Goal: Transaction & Acquisition: Download file/media

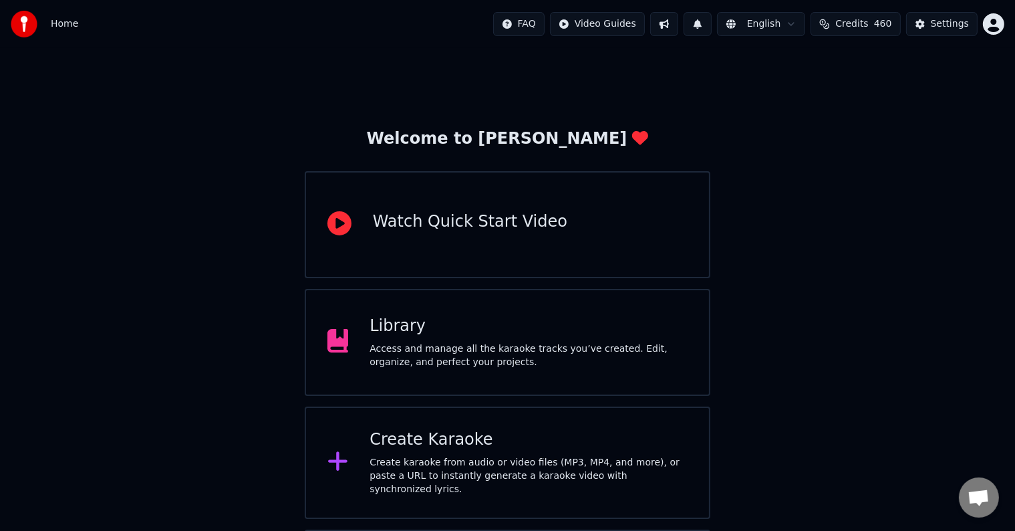
click at [486, 350] on div "Access and manage all the karaoke tracks you’ve created. Edit, organize, and pe…" at bounding box center [529, 355] width 318 height 27
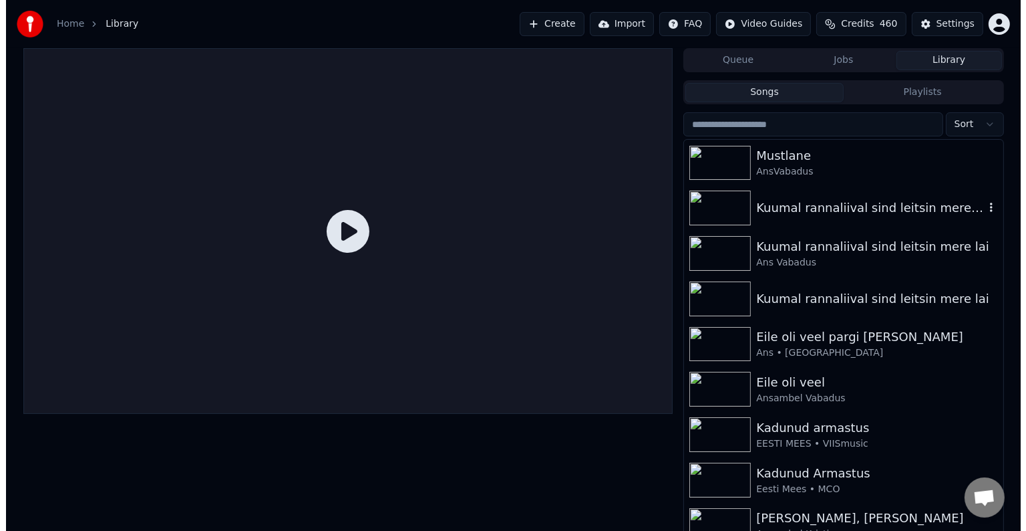
scroll to position [111, 0]
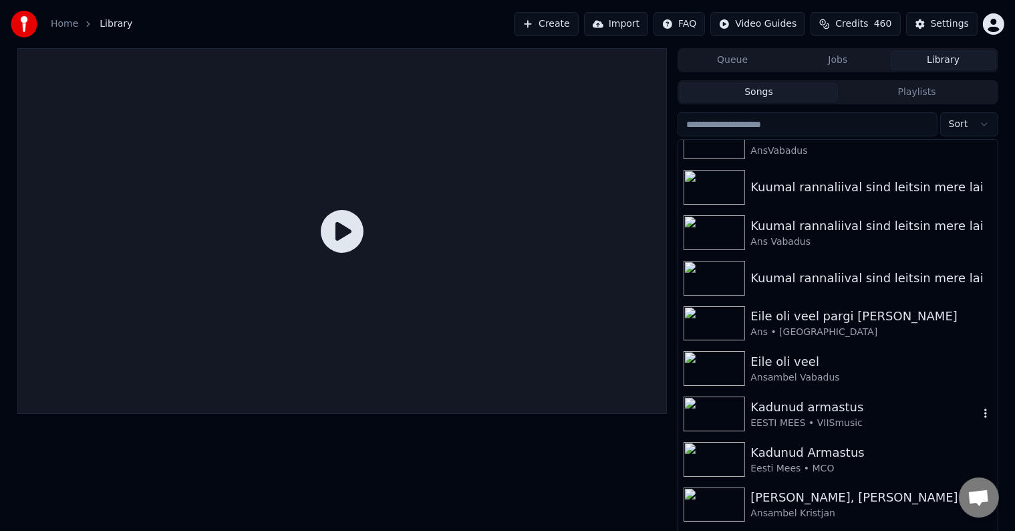
click at [829, 409] on div "Kadunud armastus" at bounding box center [864, 407] width 228 height 19
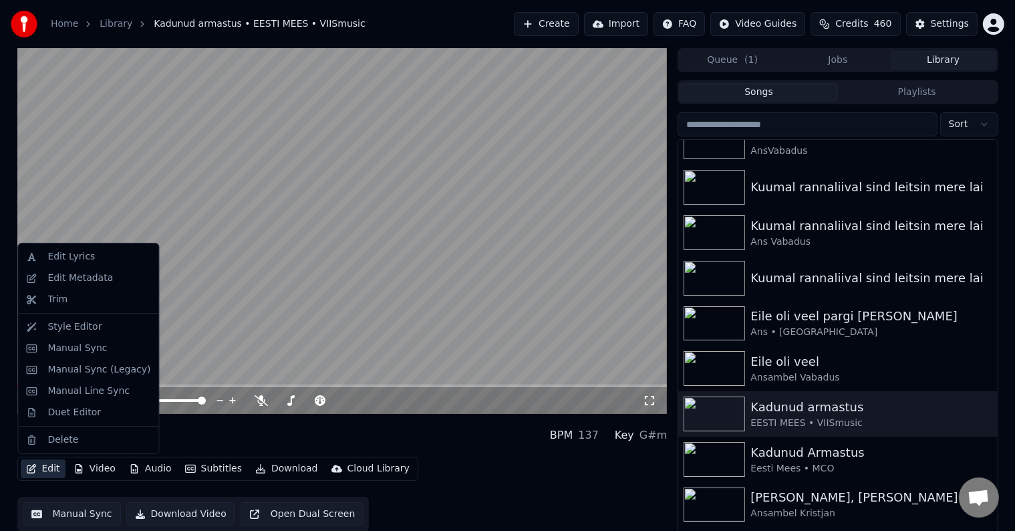
click at [47, 470] on button "Edit" at bounding box center [43, 468] width 45 height 19
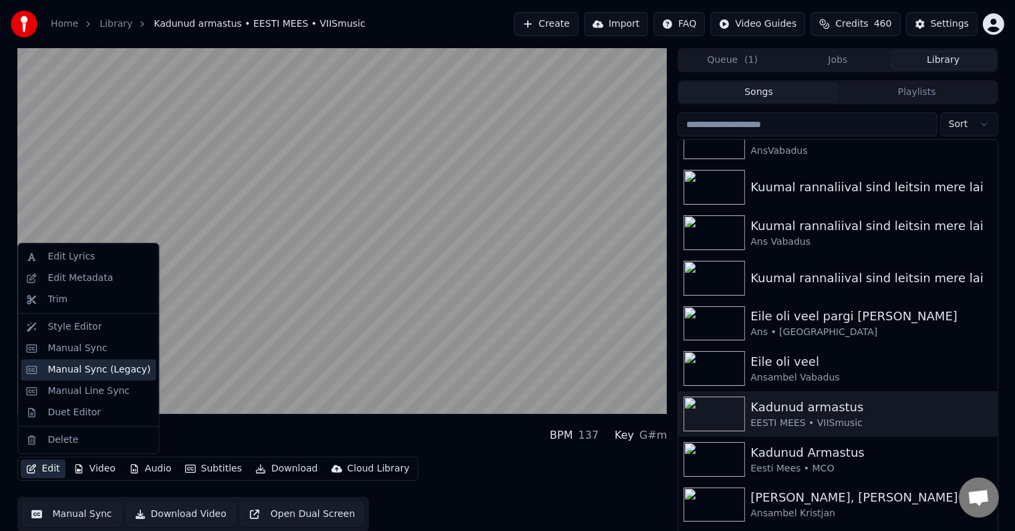
click at [104, 365] on div "Manual Sync (Legacy)" at bounding box center [98, 369] width 103 height 13
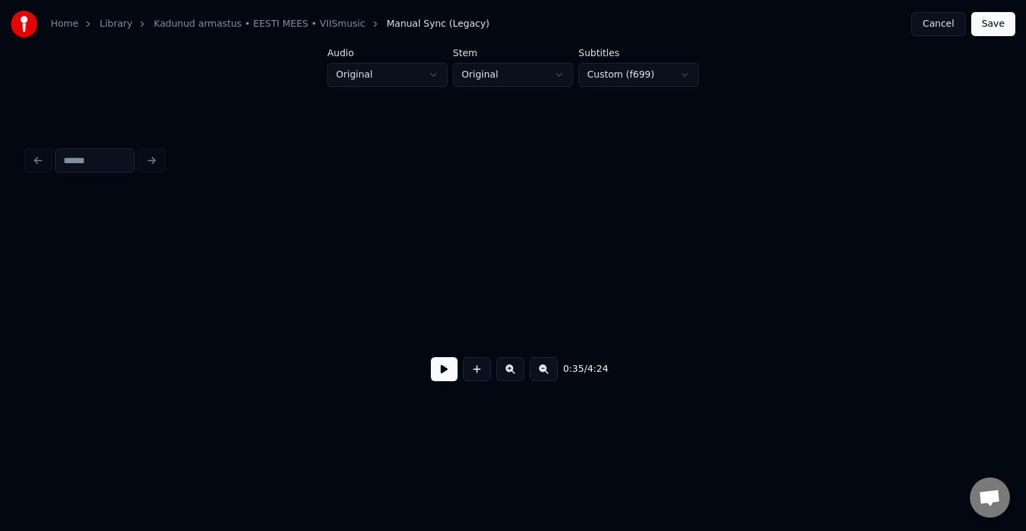
scroll to position [0, 18986]
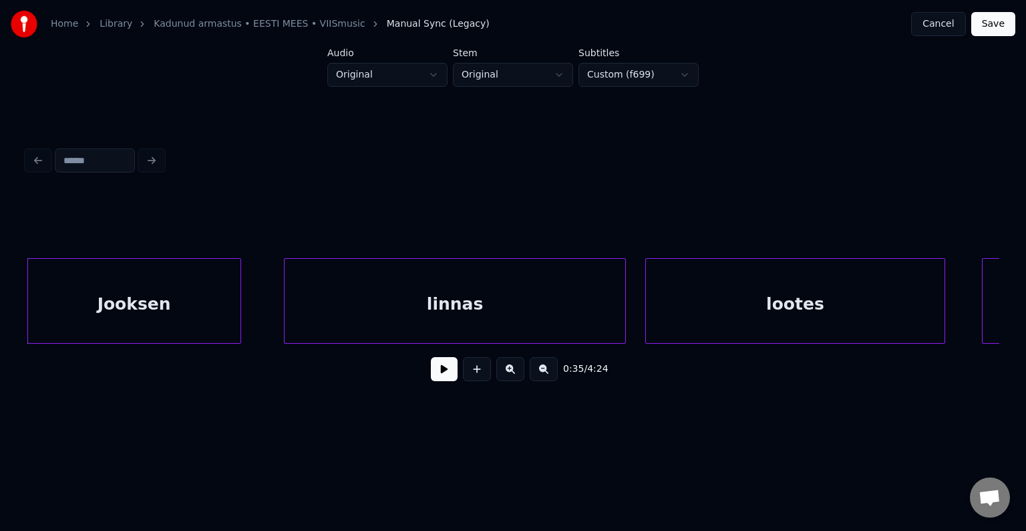
click at [158, 297] on div "Jooksen" at bounding box center [134, 304] width 212 height 91
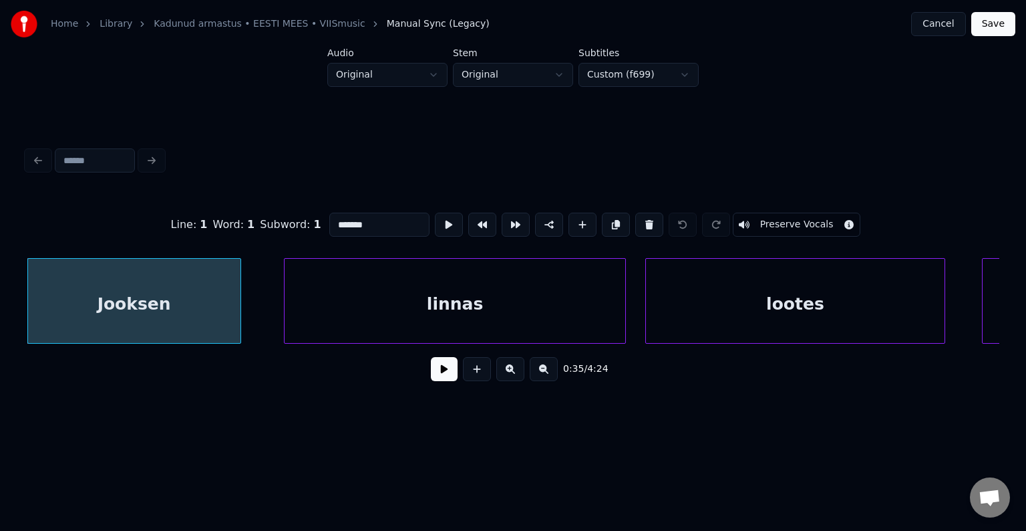
click at [431, 381] on button at bounding box center [444, 369] width 27 height 24
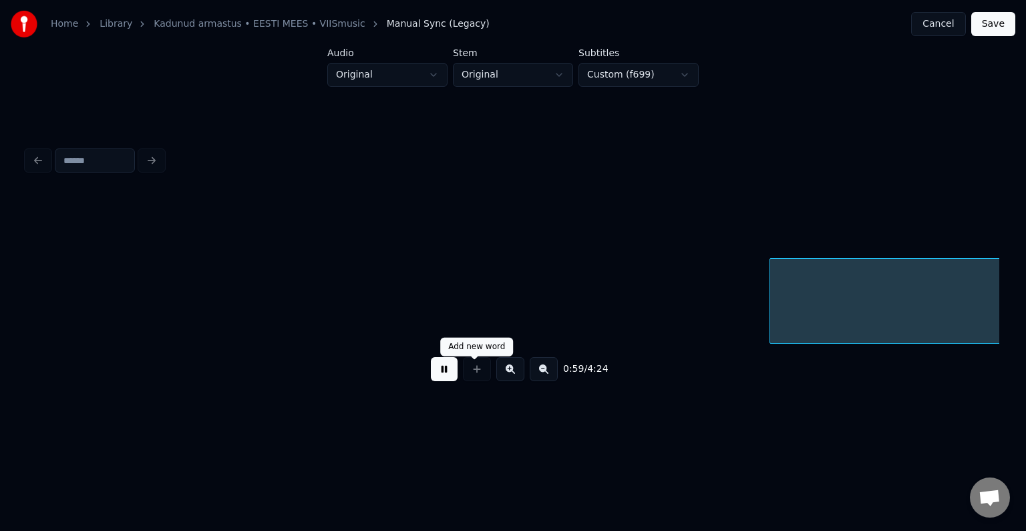
scroll to position [0, 31696]
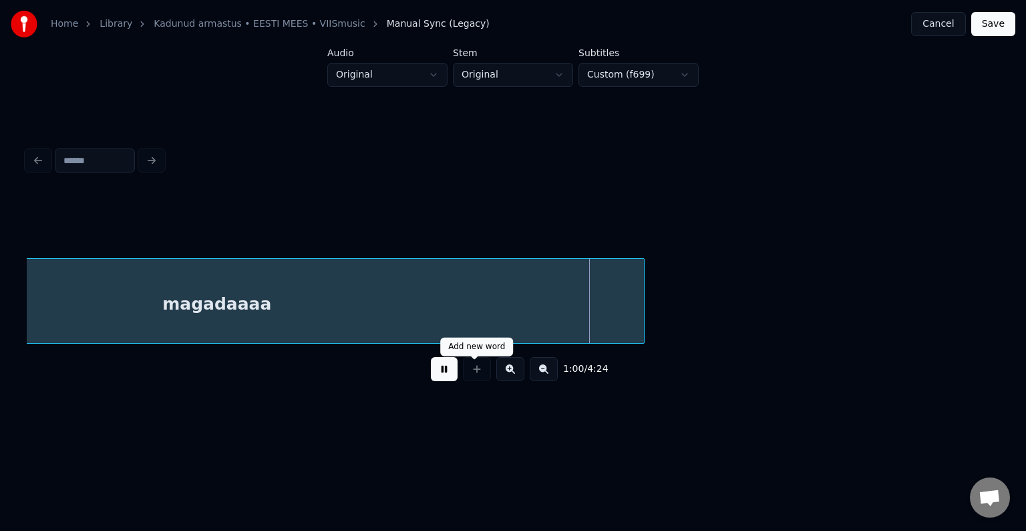
click at [431, 381] on button at bounding box center [444, 369] width 27 height 24
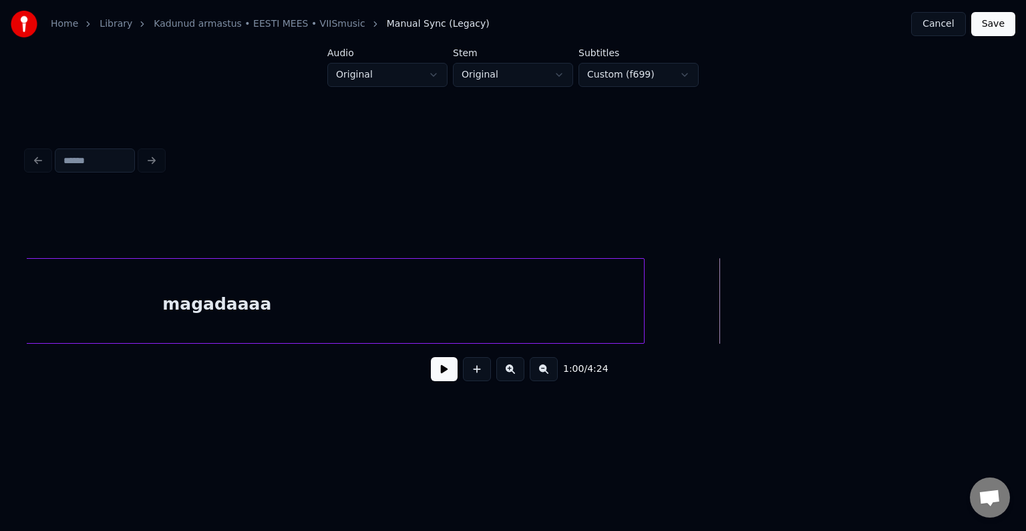
click at [26, 345] on div "1:00 / 4:24" at bounding box center [513, 267] width 984 height 265
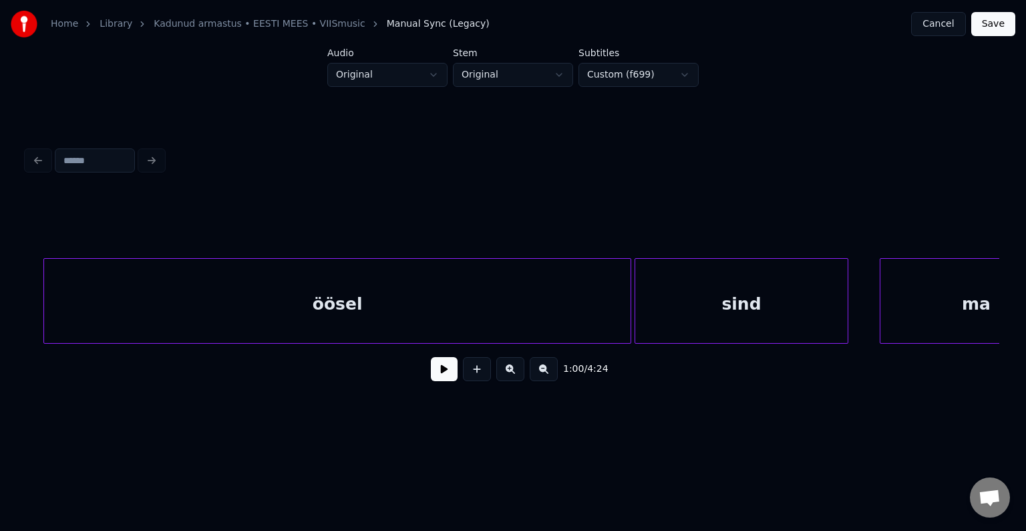
scroll to position [0, 30359]
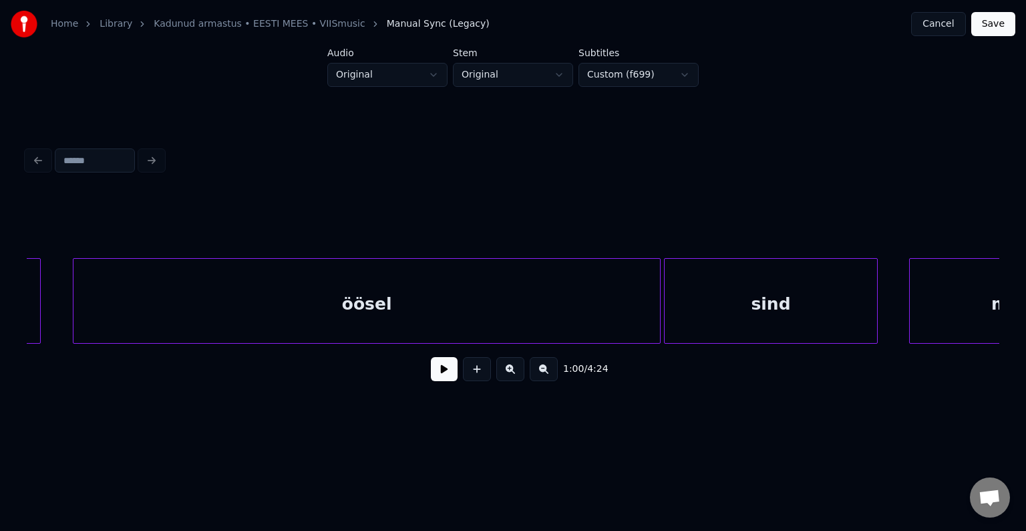
click at [174, 315] on div "öösel" at bounding box center [366, 304] width 587 height 91
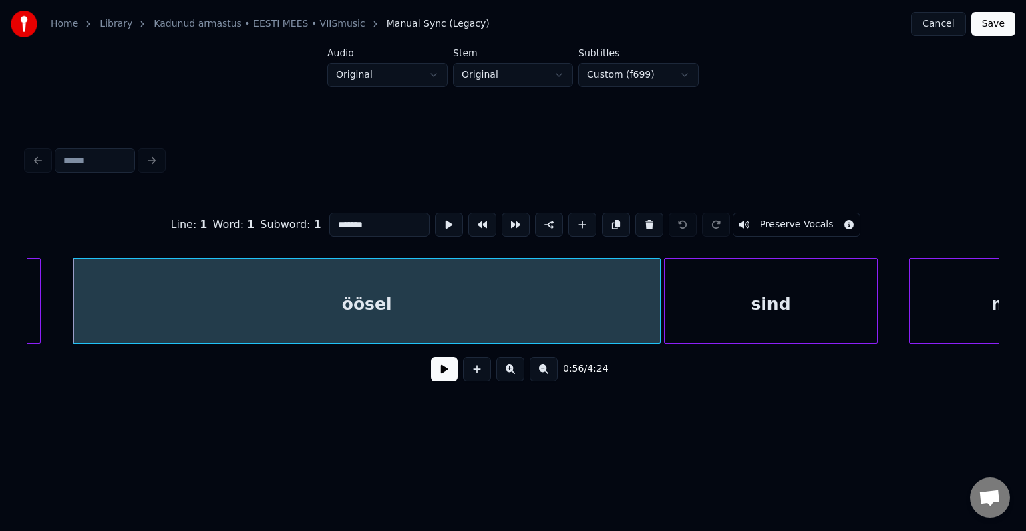
type input "*****"
click at [440, 377] on button at bounding box center [444, 369] width 27 height 24
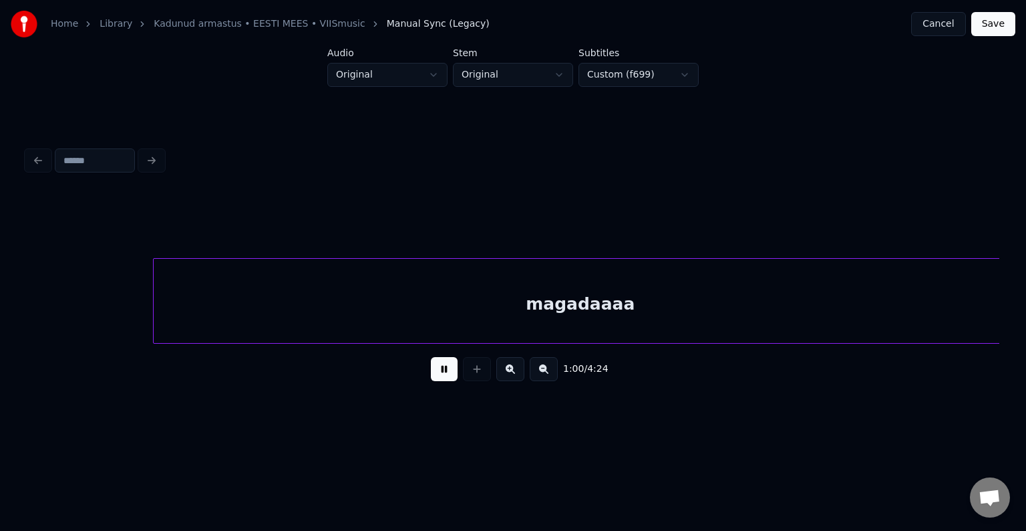
scroll to position [0, 32312]
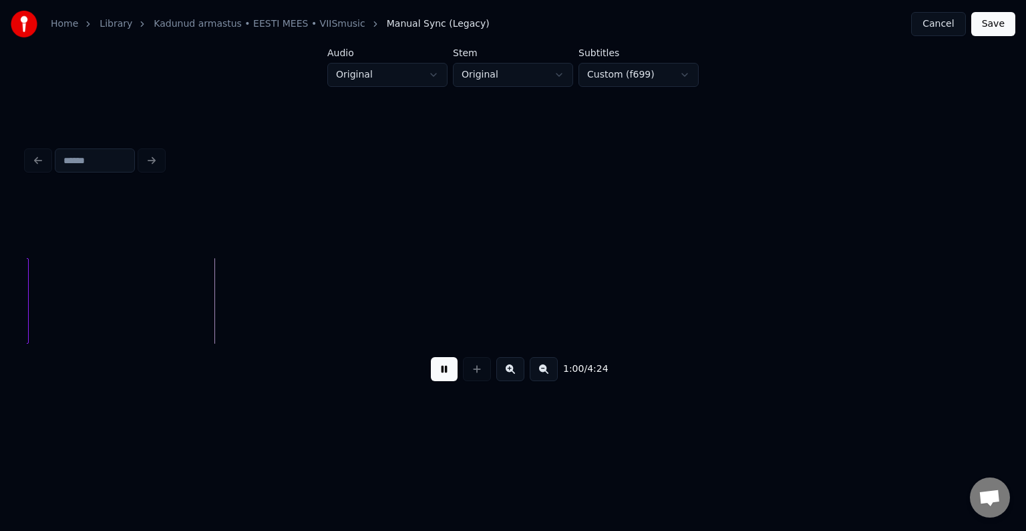
click at [440, 377] on button at bounding box center [444, 369] width 27 height 24
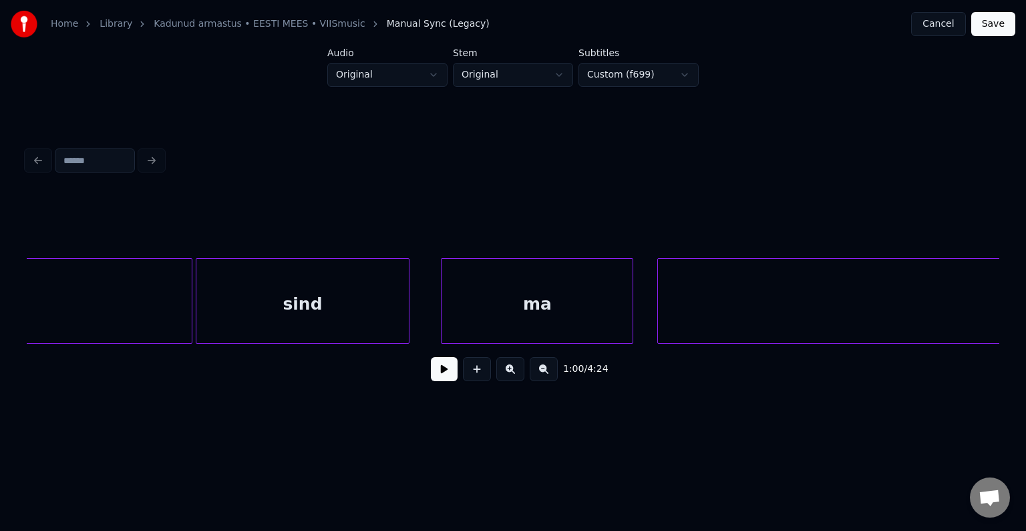
scroll to position [0, 30815]
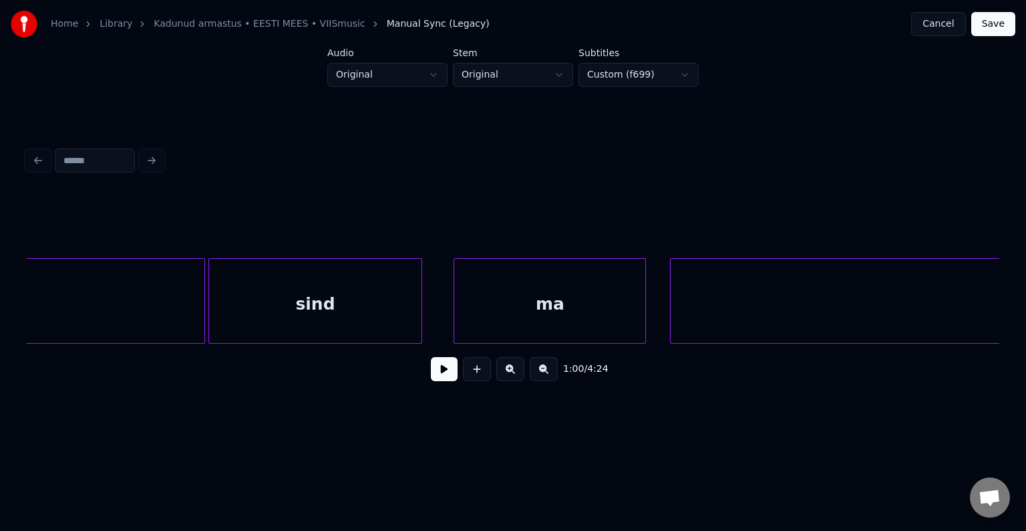
click at [265, 313] on div "sind" at bounding box center [315, 304] width 212 height 91
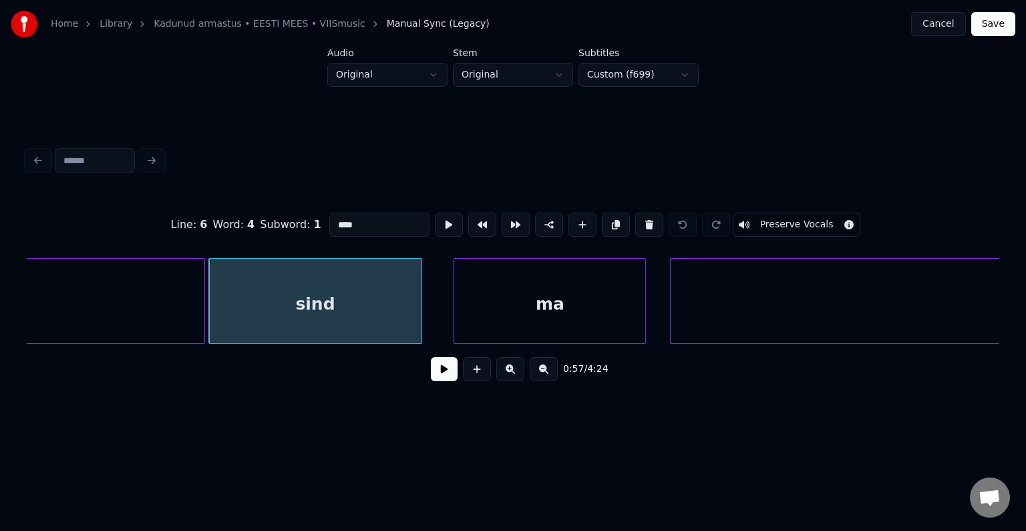
click at [341, 212] on input "****" at bounding box center [379, 224] width 100 height 24
type input "*****"
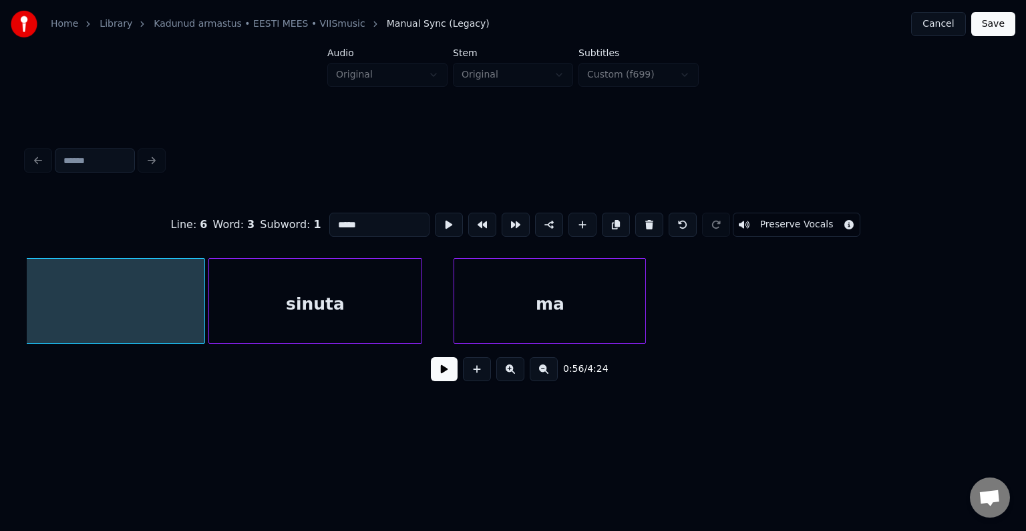
scroll to position [0, 30405]
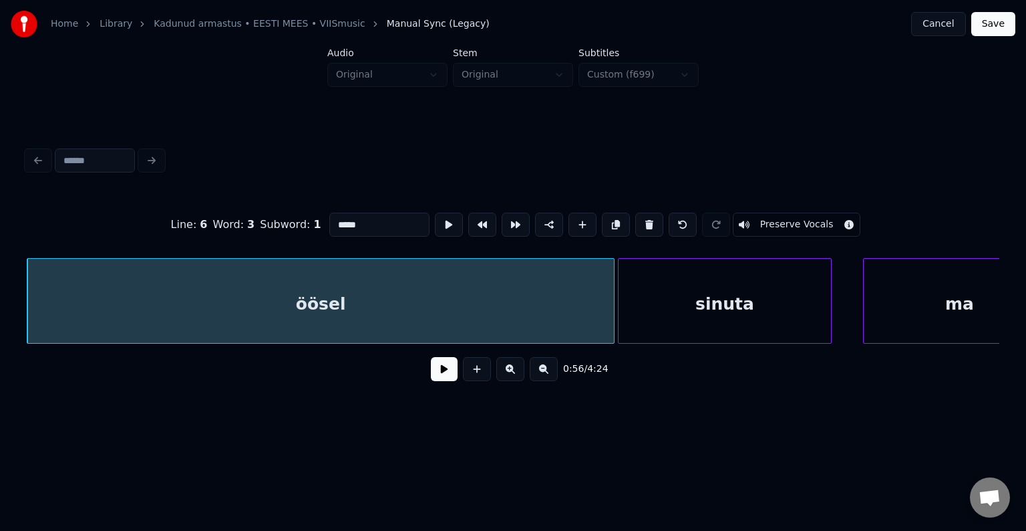
click at [431, 372] on button at bounding box center [444, 369] width 27 height 24
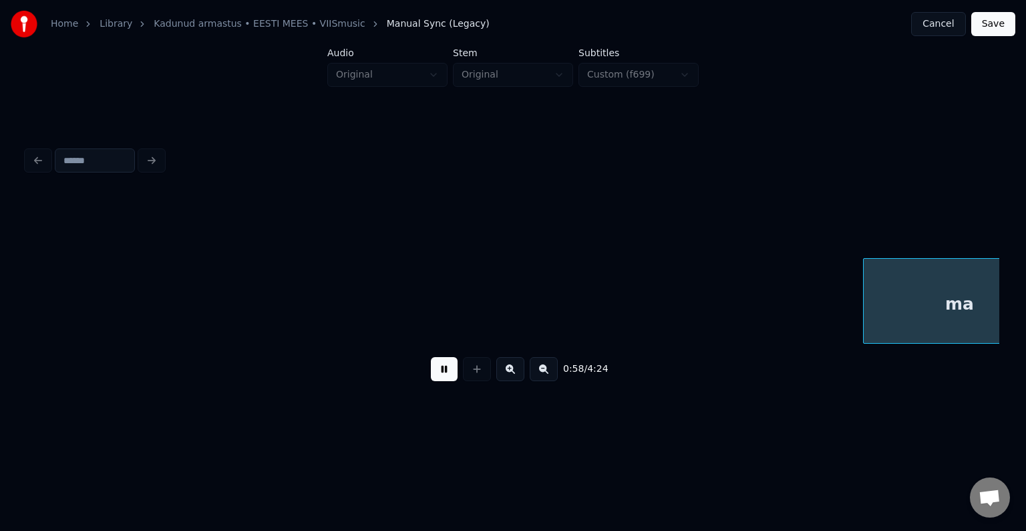
scroll to position [0, 31380]
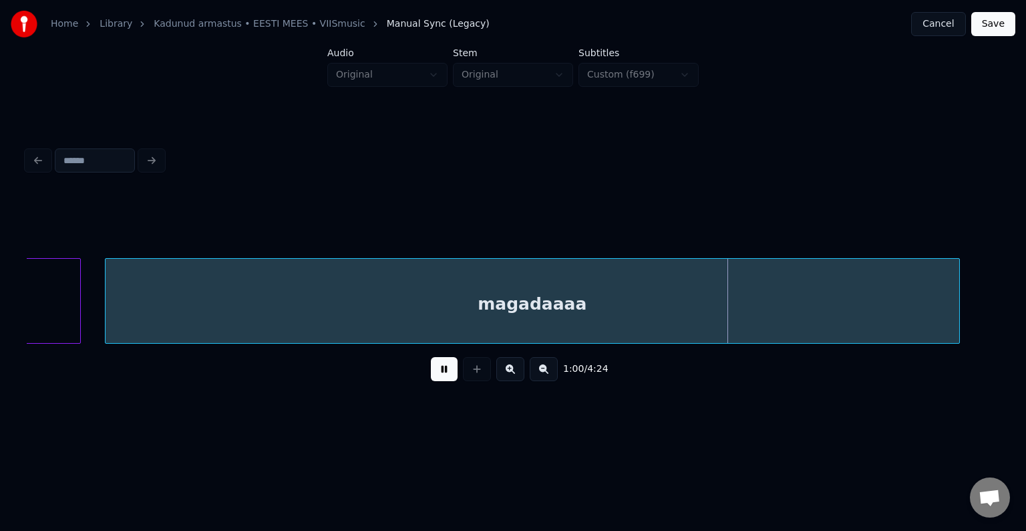
click at [431, 372] on button at bounding box center [444, 369] width 27 height 24
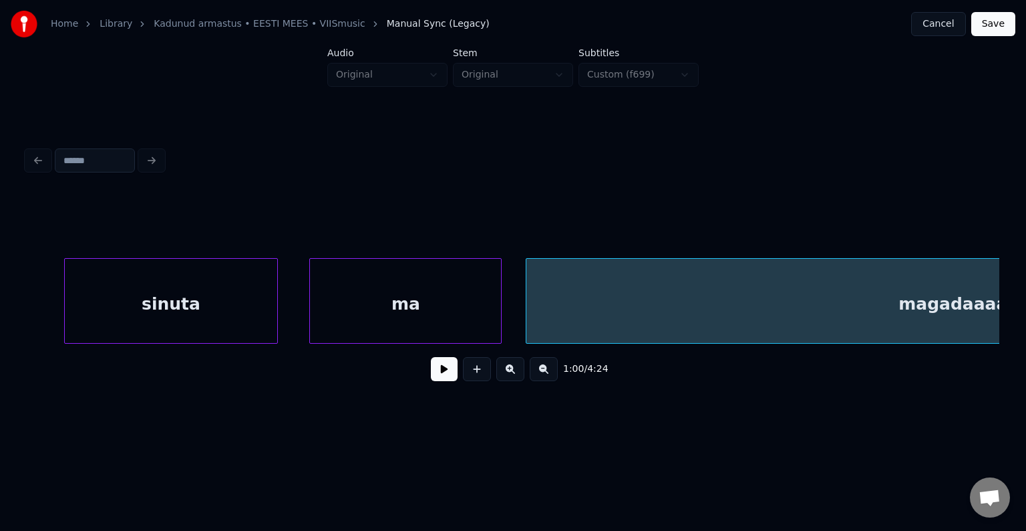
scroll to position [0, 30953]
click at [114, 305] on div "sinuta" at bounding box center [177, 304] width 212 height 91
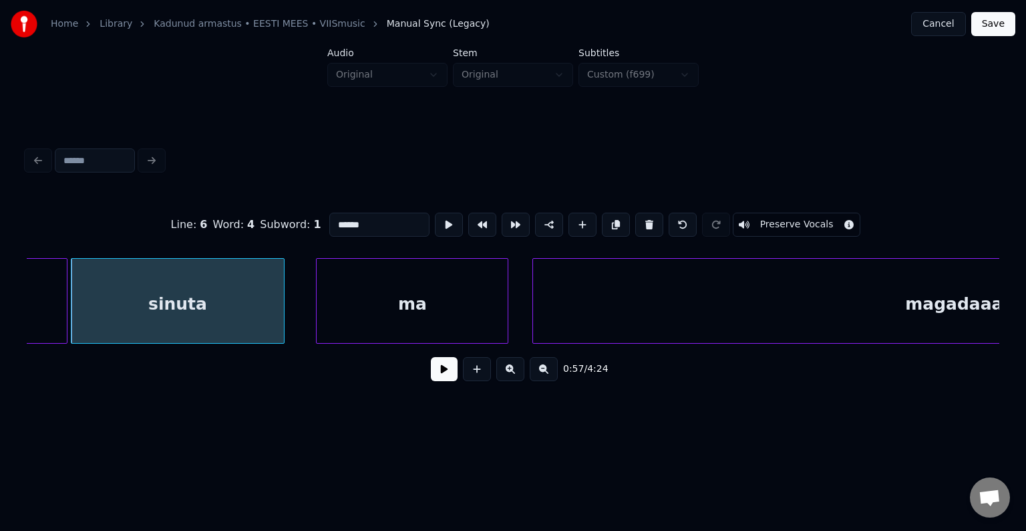
click at [436, 374] on button at bounding box center [444, 369] width 27 height 24
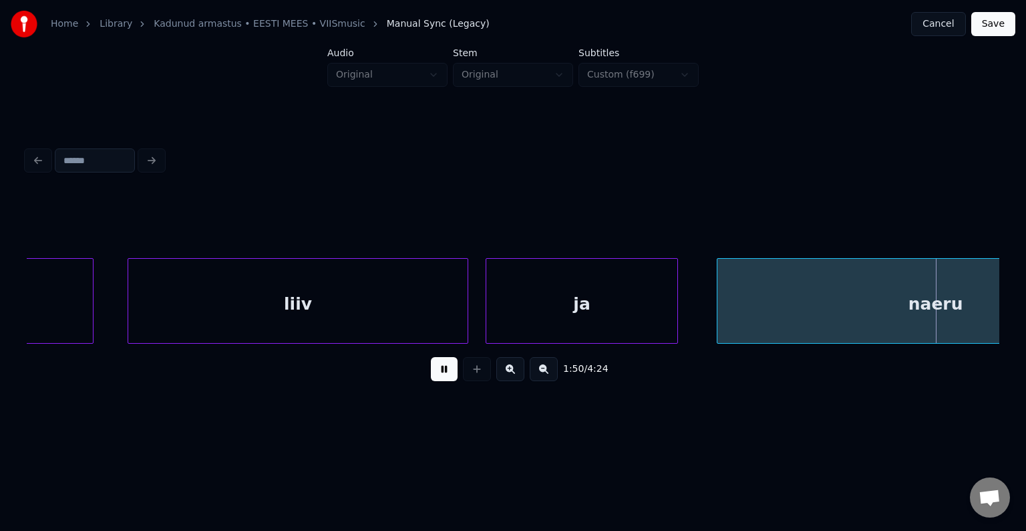
scroll to position [0, 0]
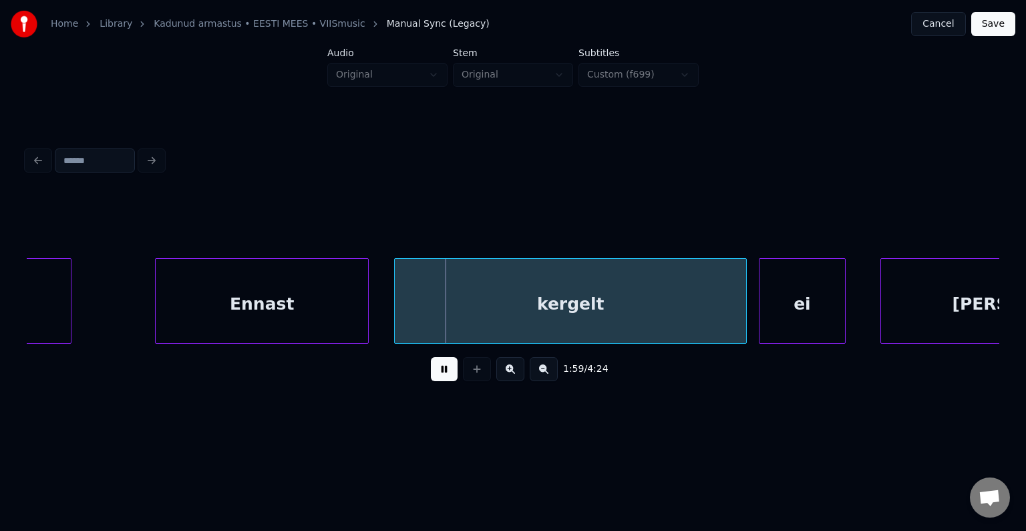
click at [440, 374] on button at bounding box center [444, 369] width 27 height 24
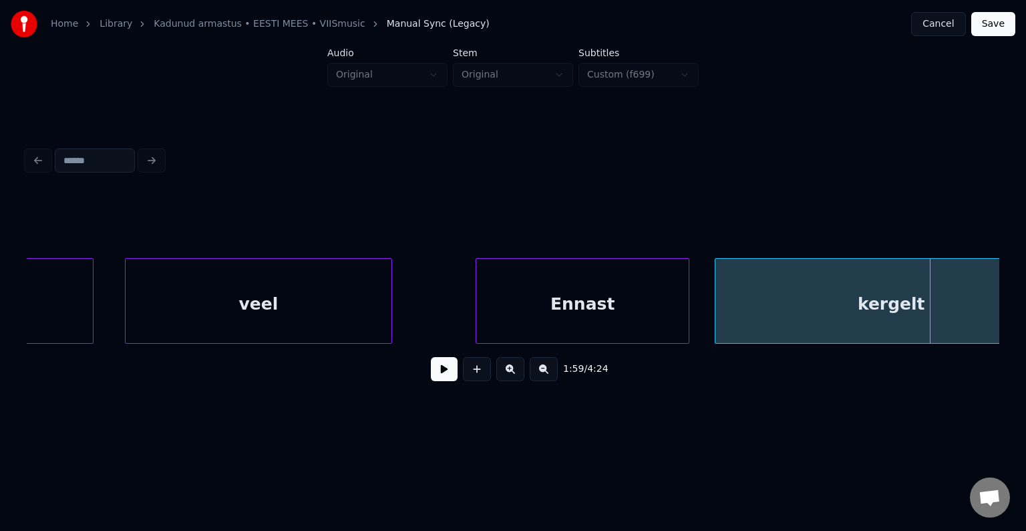
click at [202, 313] on div "veel" at bounding box center [259, 304] width 266 height 91
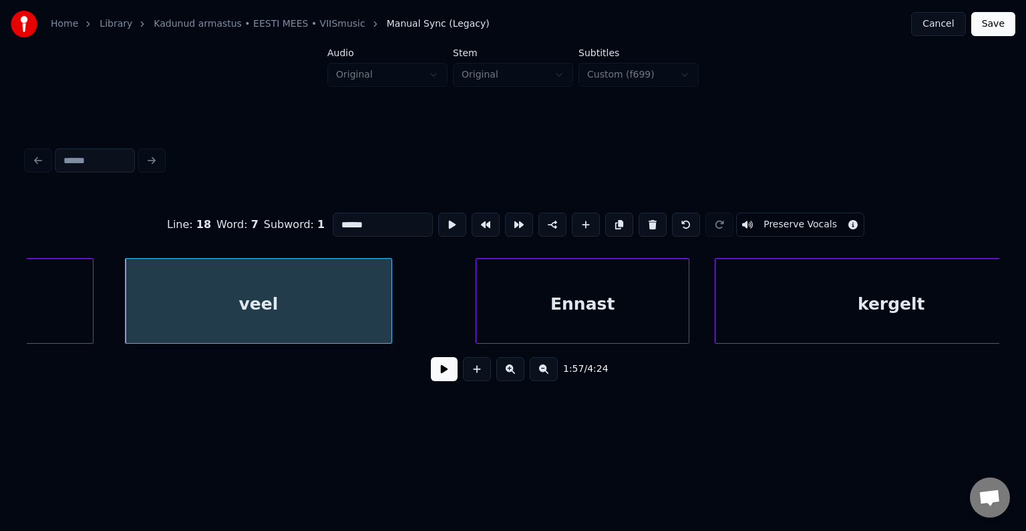
type input "****"
drag, startPoint x: 350, startPoint y: 220, endPoint x: 257, endPoint y: 219, distance: 93.6
click at [257, 219] on div "Line : 18 Word : 7 Subword : 1 **** Preserve Vocals" at bounding box center [513, 224] width 973 height 67
type input "****"
click at [431, 381] on button at bounding box center [444, 369] width 27 height 24
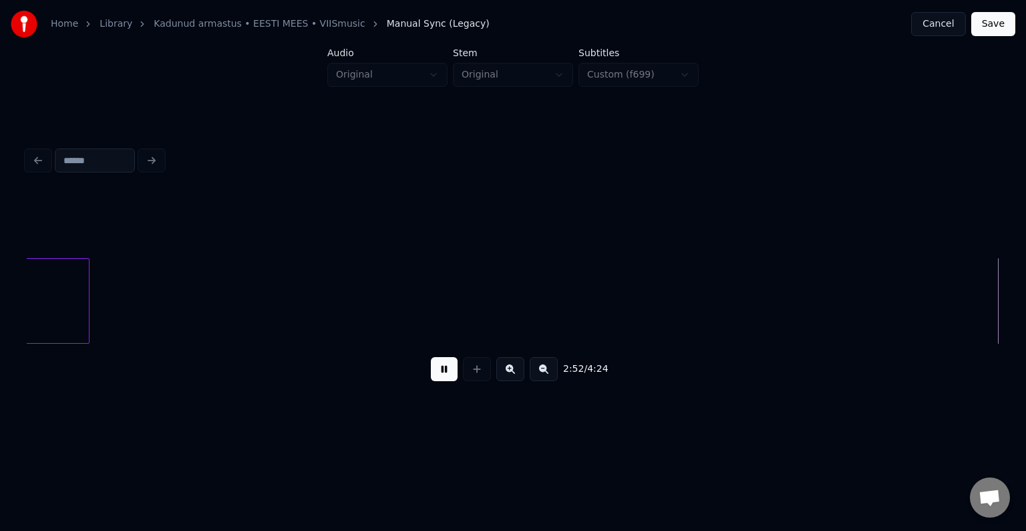
scroll to position [0, 92344]
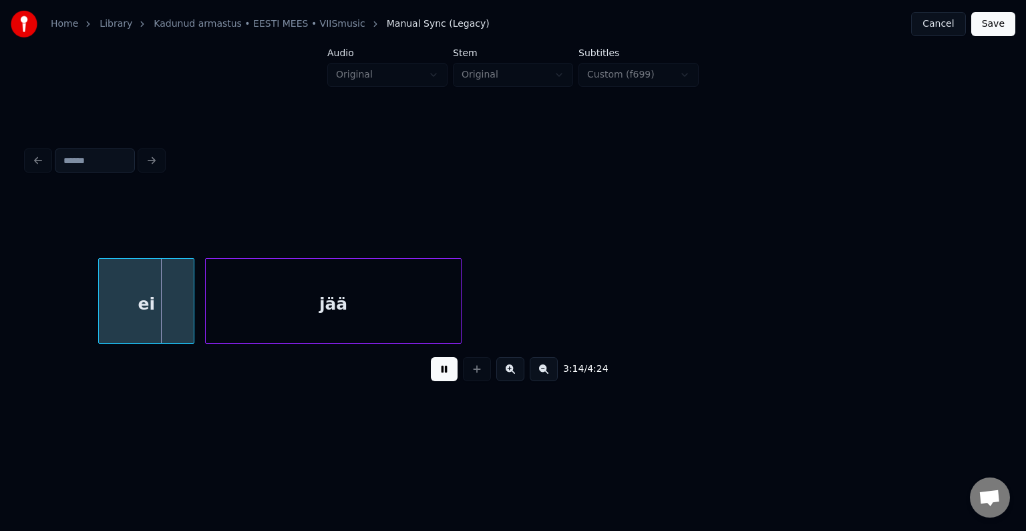
click at [452, 376] on button at bounding box center [444, 369] width 27 height 24
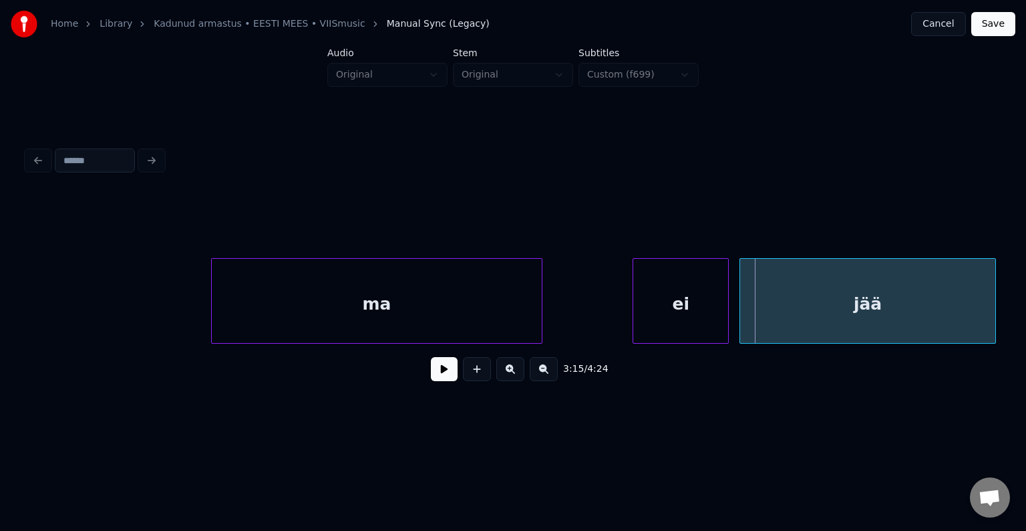
click at [247, 313] on div "ma" at bounding box center [377, 304] width 330 height 91
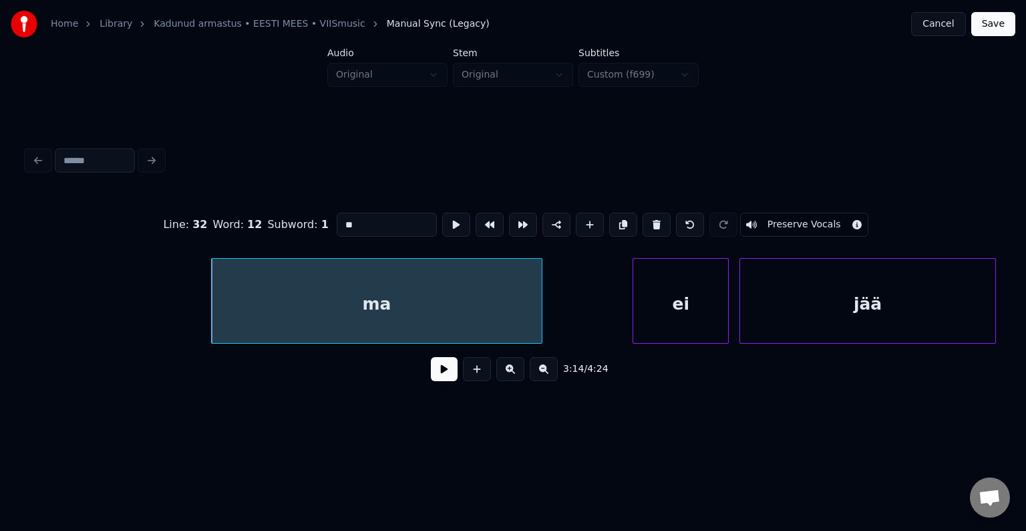
drag, startPoint x: 350, startPoint y: 216, endPoint x: 294, endPoint y: 218, distance: 56.2
click at [294, 218] on div "Line : 32 Word : 12 Subword : 1 ** Preserve Vocals" at bounding box center [513, 224] width 973 height 67
type input "**********"
click at [444, 372] on button at bounding box center [444, 369] width 27 height 24
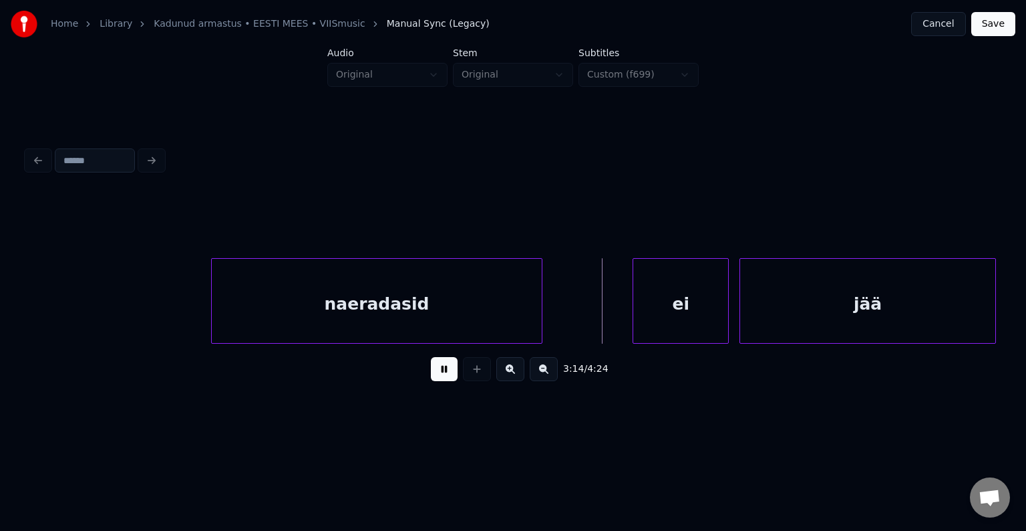
click at [444, 372] on button at bounding box center [444, 369] width 27 height 24
click at [614, 311] on div at bounding box center [612, 301] width 4 height 84
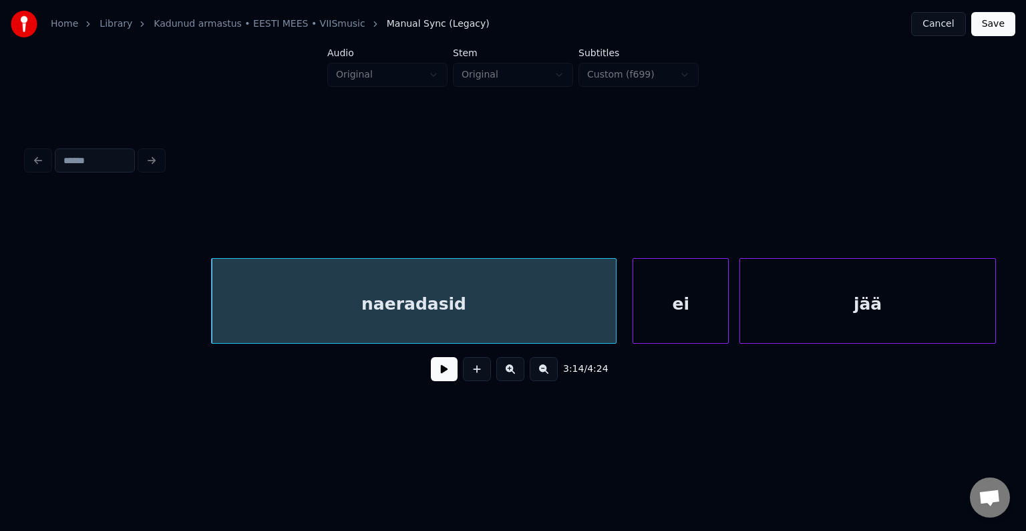
click at [441, 376] on button at bounding box center [444, 369] width 27 height 24
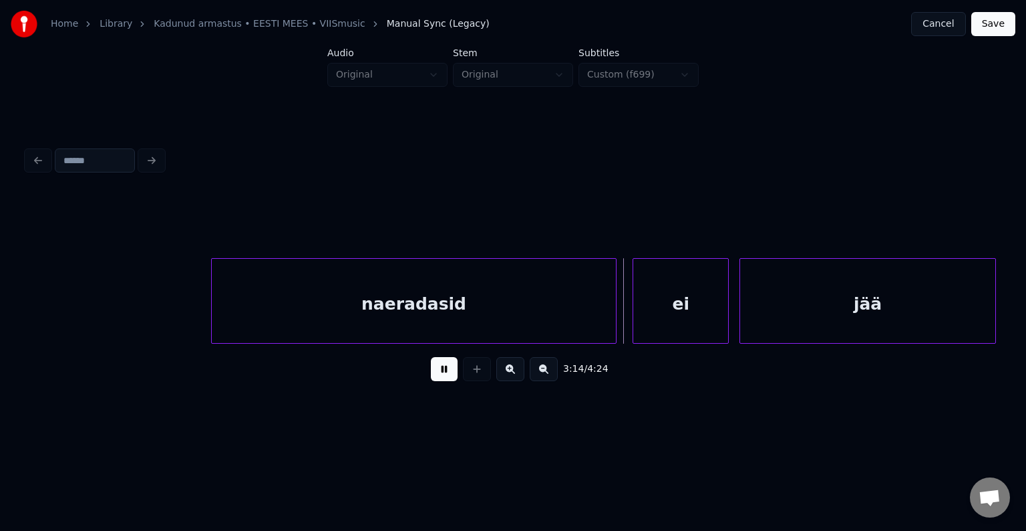
click at [441, 376] on button at bounding box center [444, 369] width 27 height 24
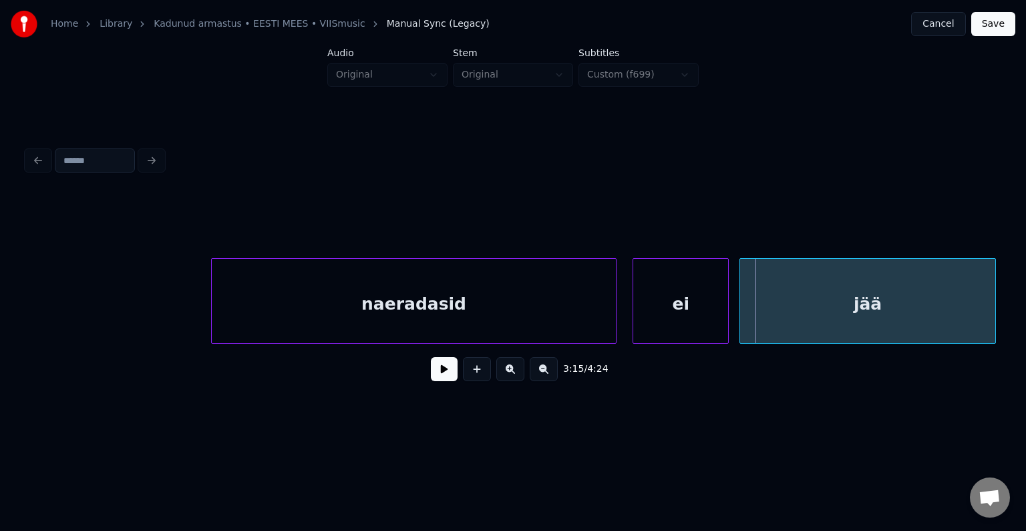
click at [687, 299] on div "ei" at bounding box center [680, 304] width 95 height 91
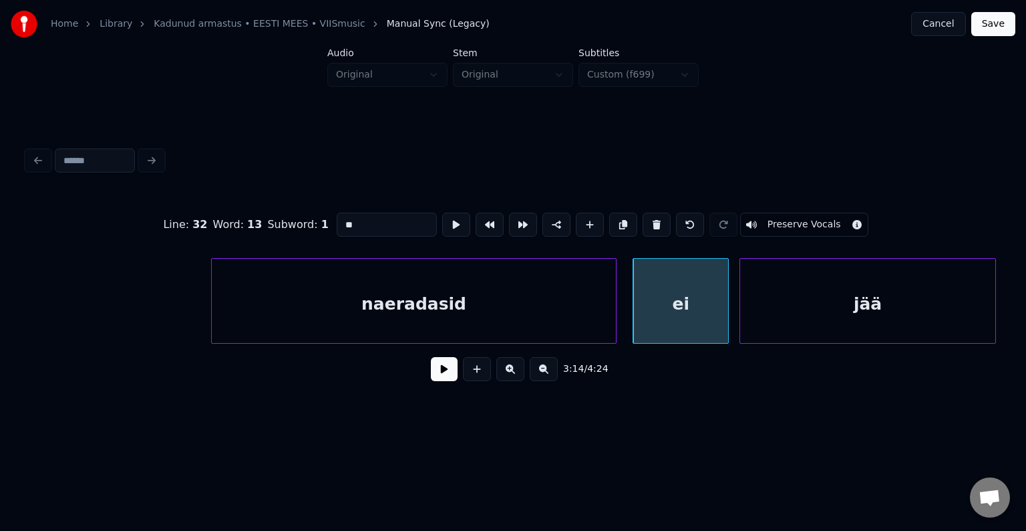
drag, startPoint x: 339, startPoint y: 220, endPoint x: 270, endPoint y: 219, distance: 68.8
click at [269, 223] on div "Line : 32 Word : 13 Subword : 1 ** Preserve Vocals" at bounding box center [513, 224] width 973 height 67
type input "**"
click at [434, 377] on button at bounding box center [444, 369] width 27 height 24
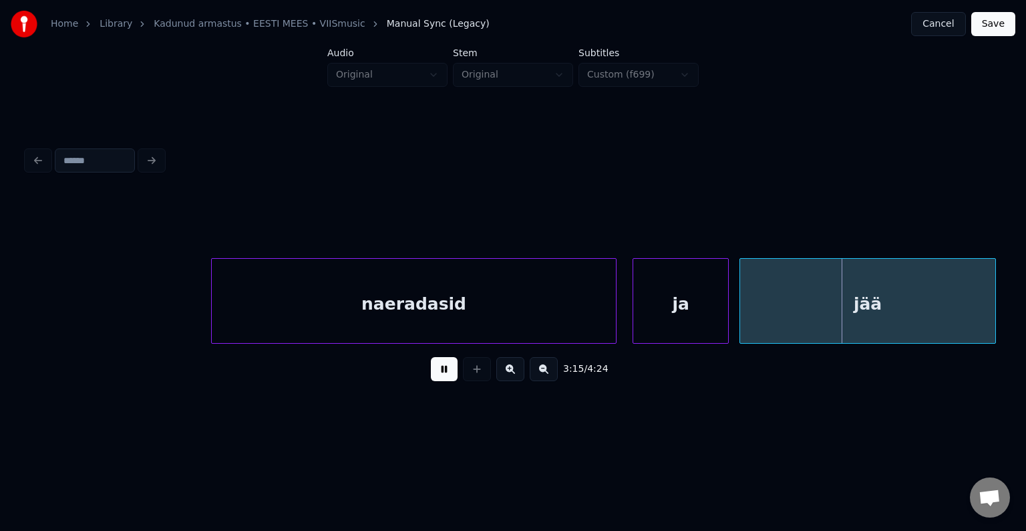
click at [434, 377] on button at bounding box center [444, 369] width 27 height 24
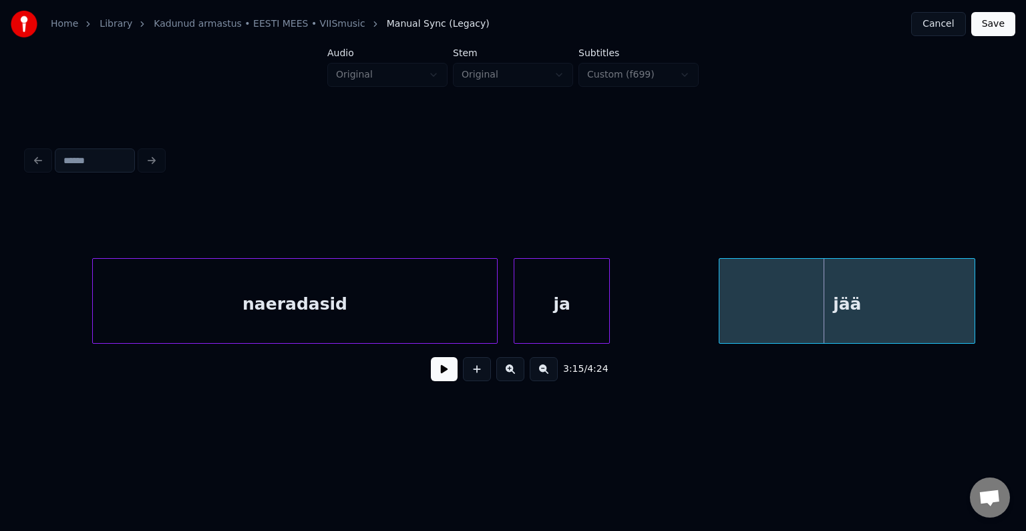
click at [917, 310] on div "jää" at bounding box center [847, 304] width 255 height 91
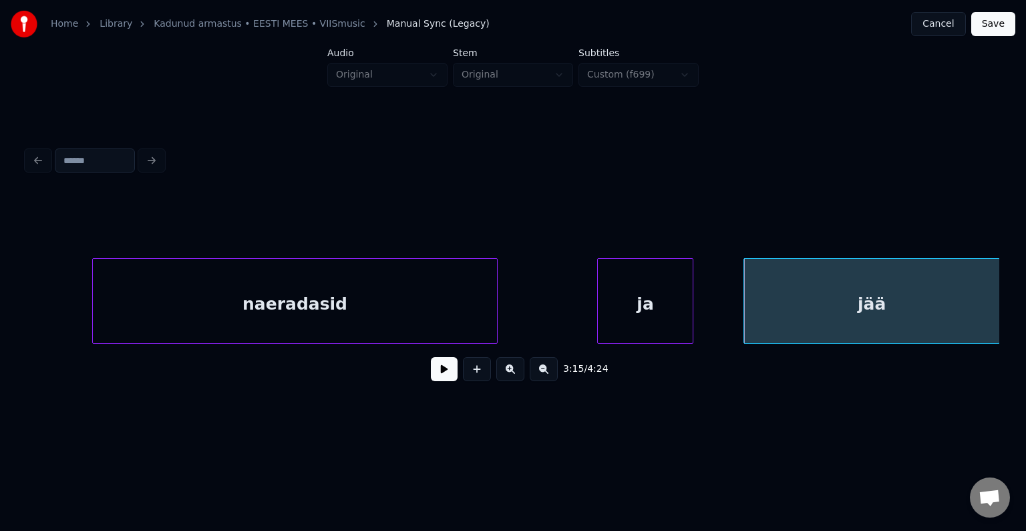
click at [648, 304] on div "ja" at bounding box center [645, 304] width 95 height 91
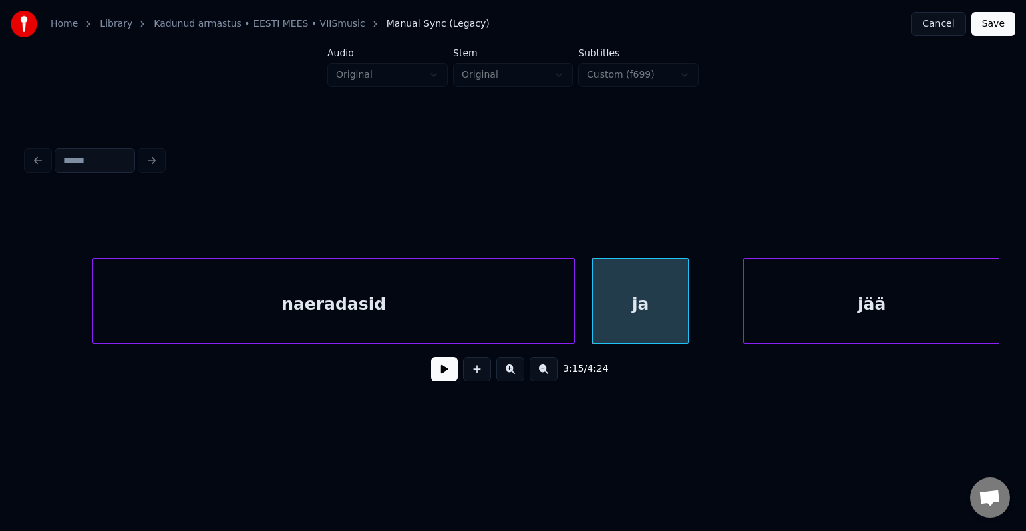
click at [571, 295] on div at bounding box center [573, 301] width 4 height 84
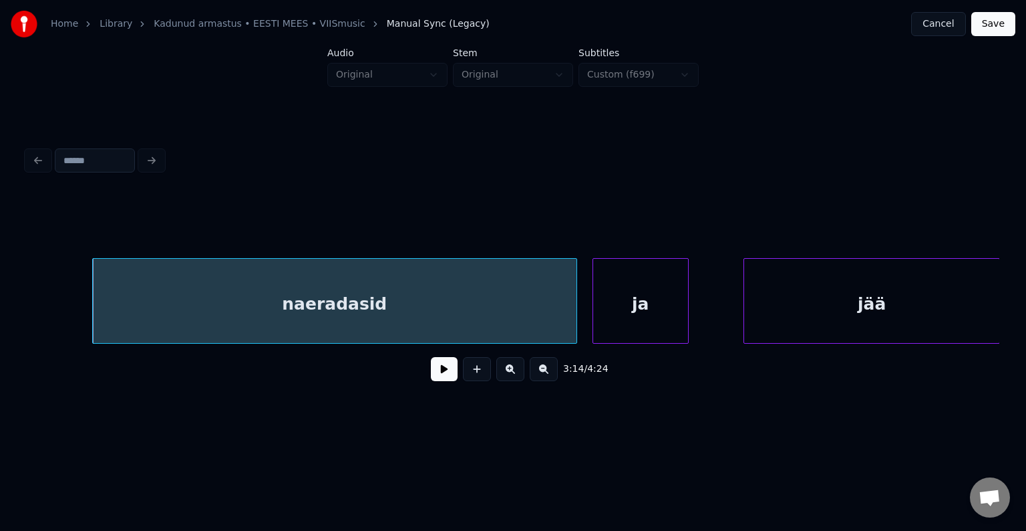
click at [457, 301] on div "naeradasid" at bounding box center [335, 304] width 484 height 91
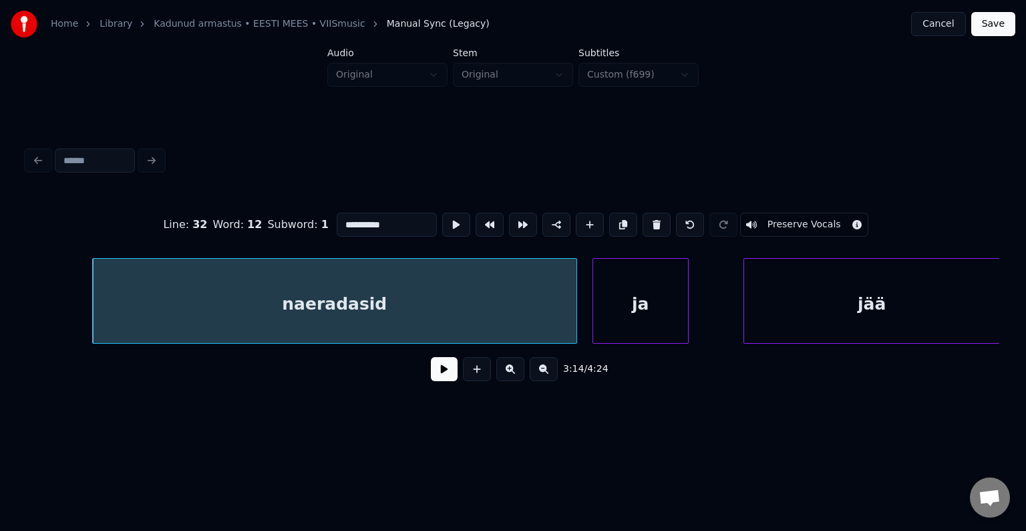
click at [434, 374] on button at bounding box center [444, 369] width 27 height 24
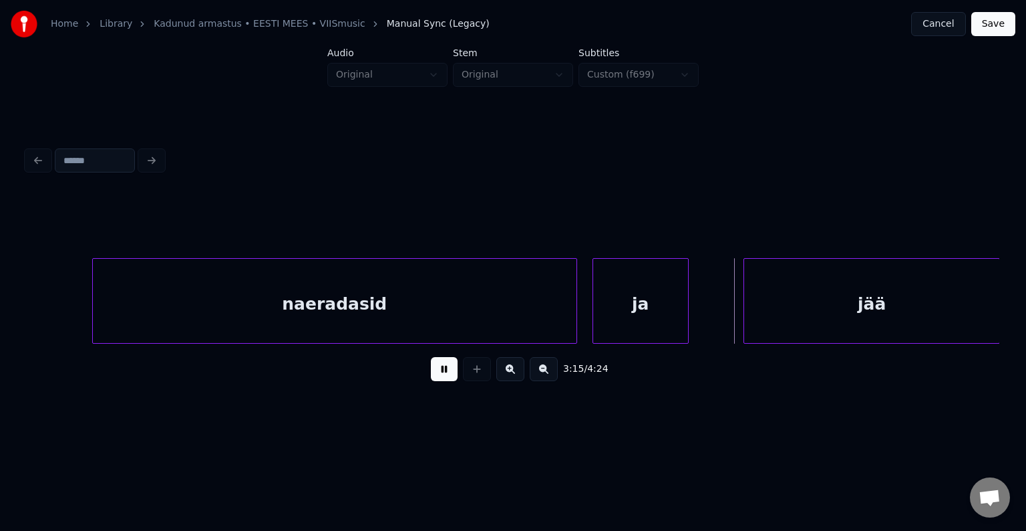
click at [434, 374] on button at bounding box center [444, 369] width 27 height 24
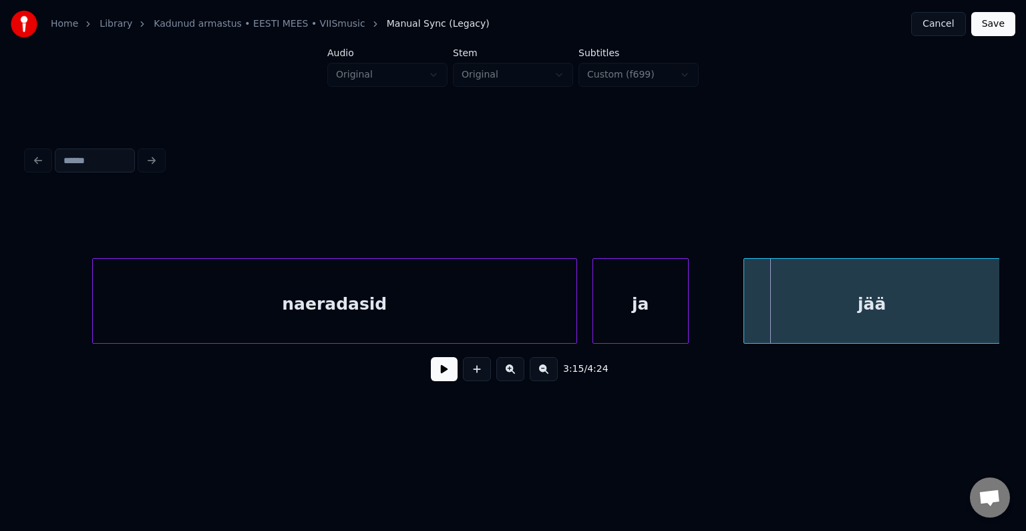
click at [780, 306] on div "jää" at bounding box center [871, 304] width 255 height 91
click at [764, 307] on div "jää" at bounding box center [856, 304] width 255 height 91
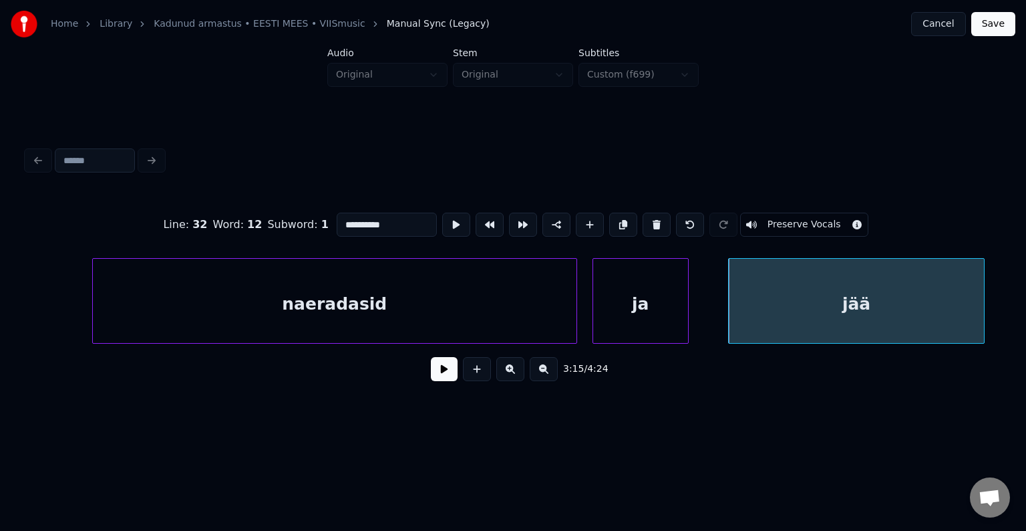
type input "***"
drag, startPoint x: 380, startPoint y: 216, endPoint x: 282, endPoint y: 208, distance: 98.5
click at [263, 222] on div "Line : 32 Word : 14 Subword : 1 *** Preserve Vocals" at bounding box center [513, 224] width 973 height 67
type input "********"
click at [433, 374] on button at bounding box center [444, 369] width 27 height 24
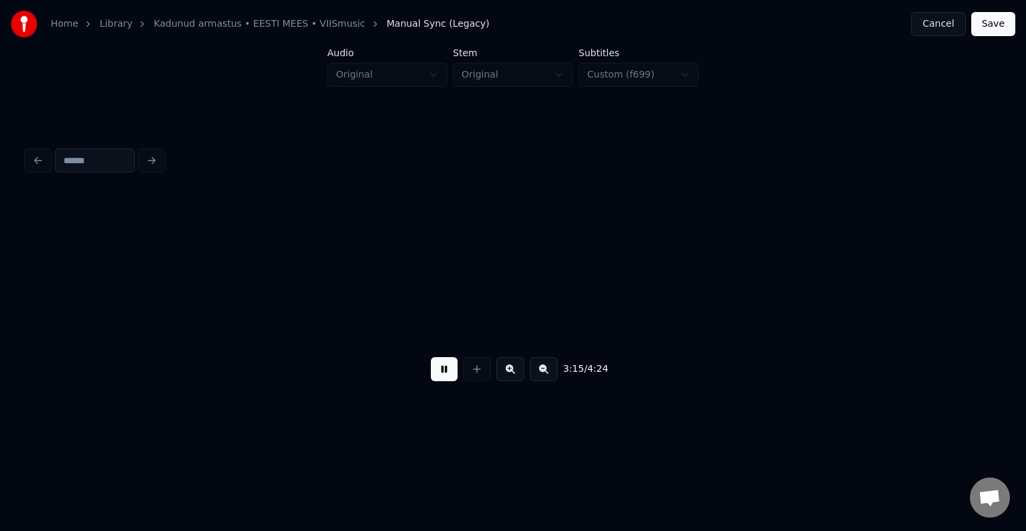
scroll to position [0, 104668]
click at [433, 374] on button at bounding box center [444, 369] width 27 height 24
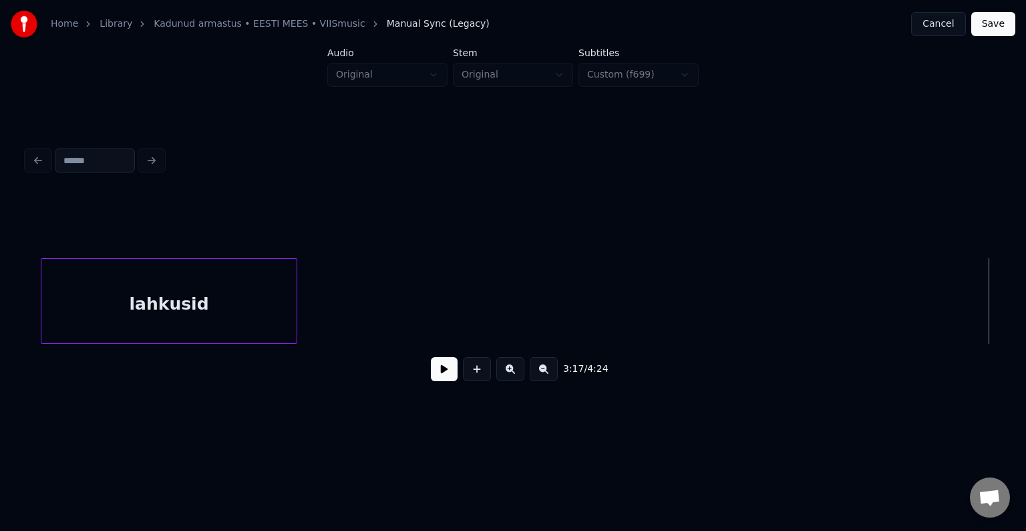
scroll to position [0, 104374]
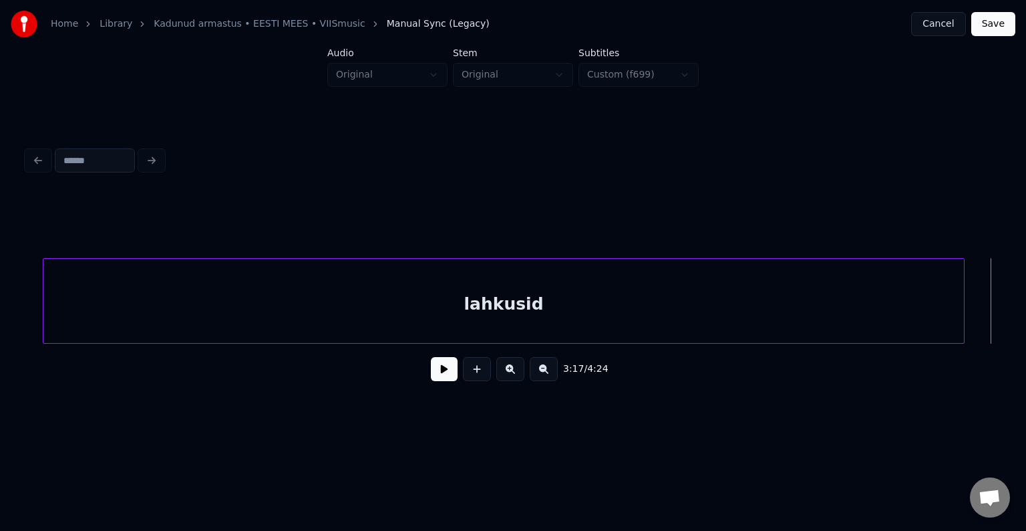
click at [964, 299] on div at bounding box center [962, 301] width 4 height 84
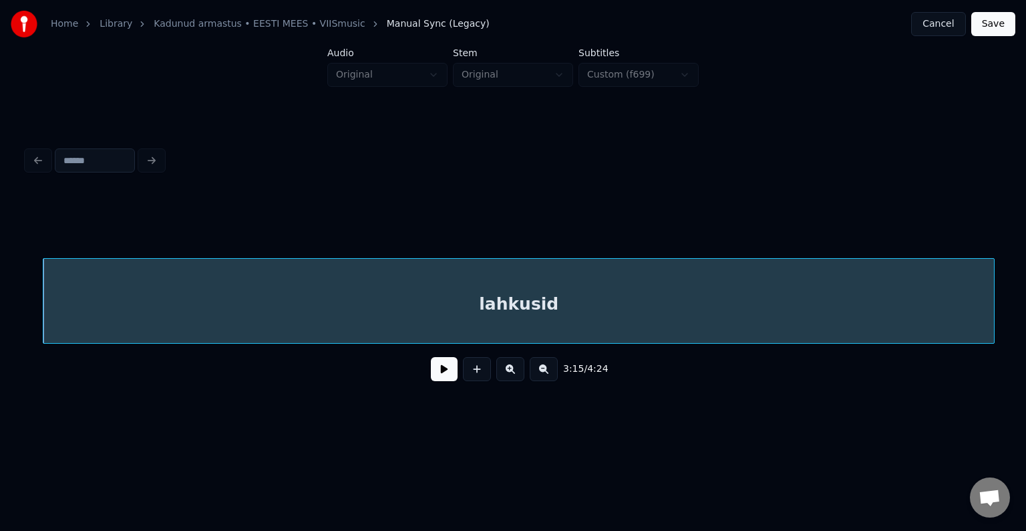
click at [734, 312] on div "lahkusid" at bounding box center [518, 304] width 951 height 91
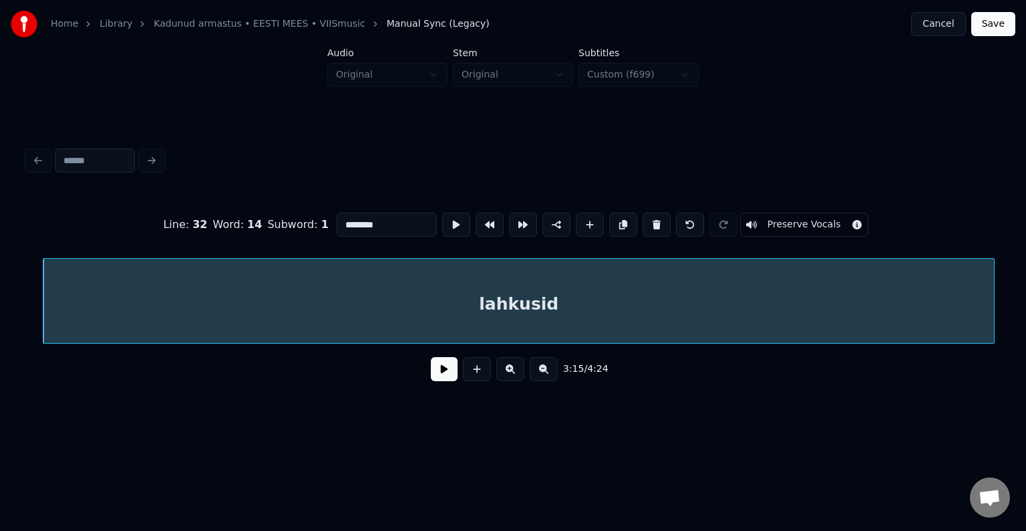
click at [341, 218] on input "********" at bounding box center [387, 224] width 100 height 24
type input "**********"
click at [441, 372] on button at bounding box center [444, 369] width 27 height 24
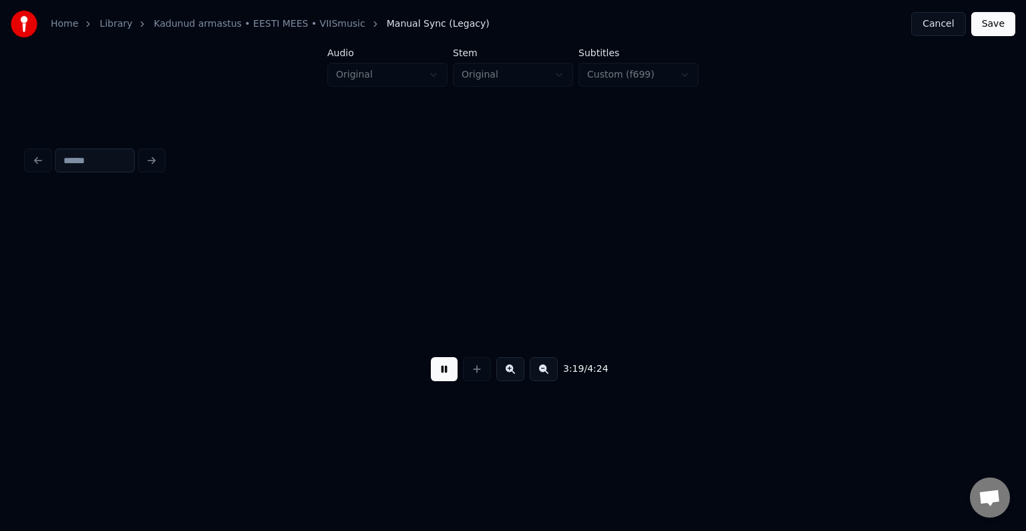
scroll to position [0, 106329]
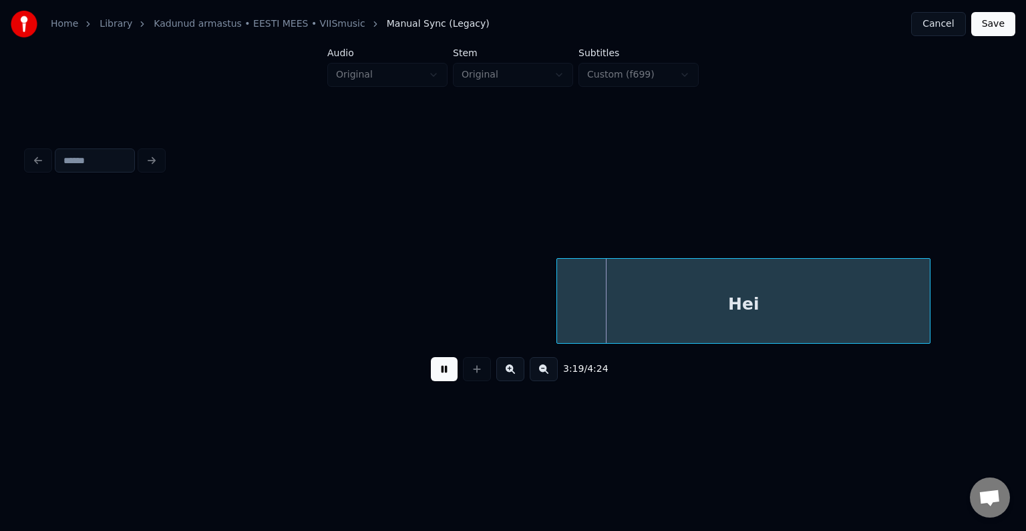
click at [445, 375] on button at bounding box center [444, 369] width 27 height 24
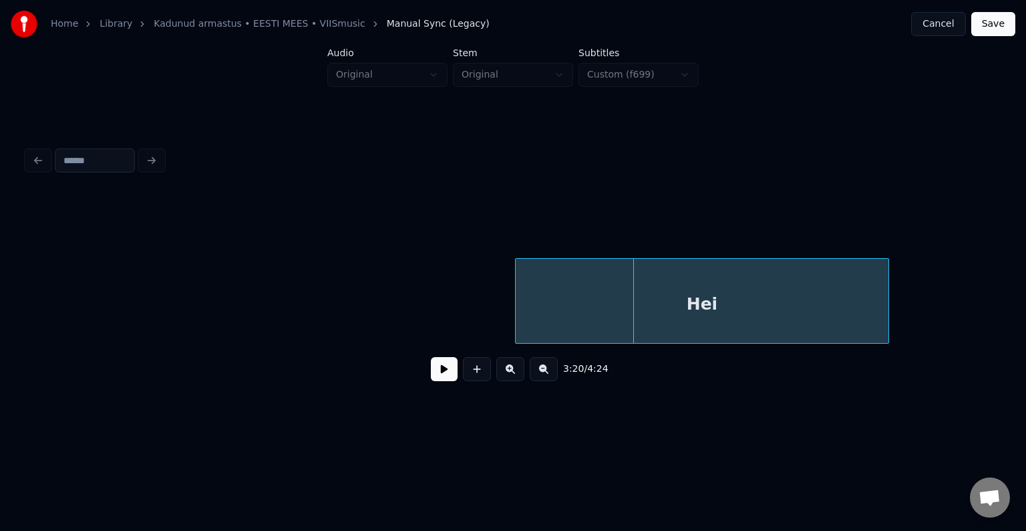
click at [623, 308] on div "Hei" at bounding box center [702, 304] width 373 height 91
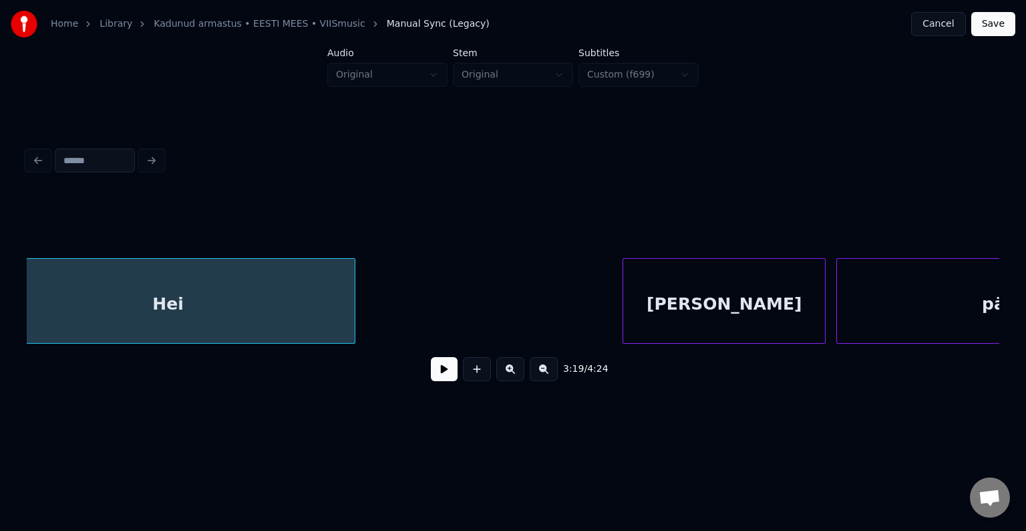
scroll to position [0, 106863]
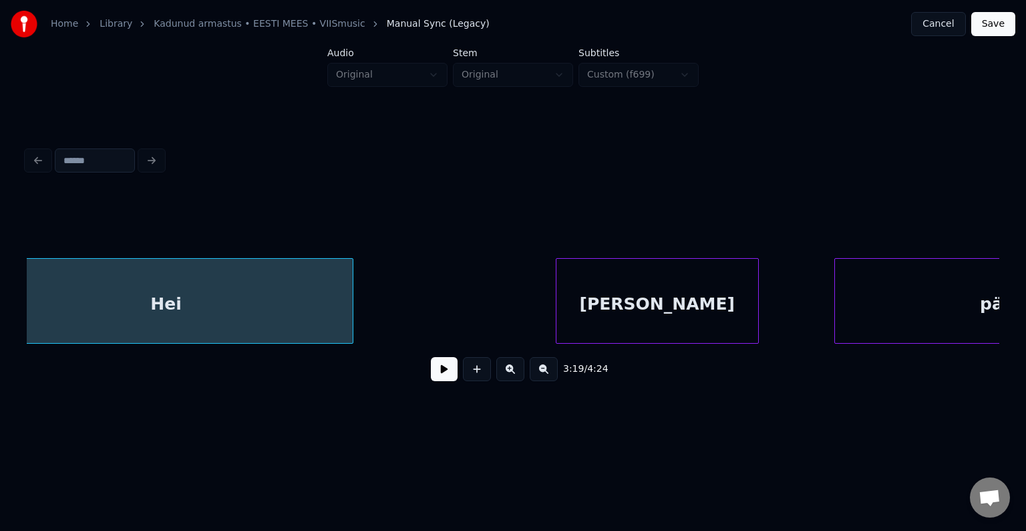
click at [716, 323] on div "[PERSON_NAME]" at bounding box center [658, 304] width 202 height 91
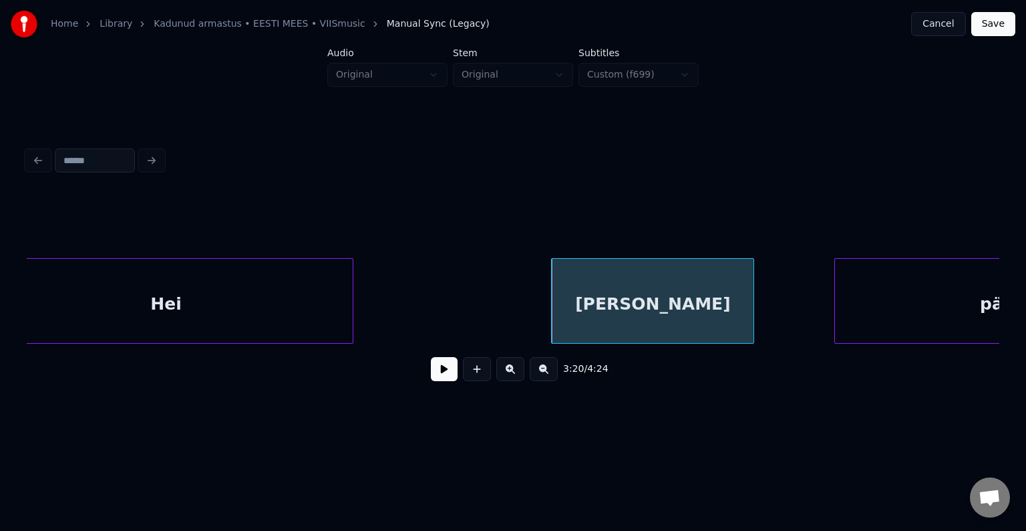
click at [290, 307] on div "Hei" at bounding box center [165, 304] width 373 height 91
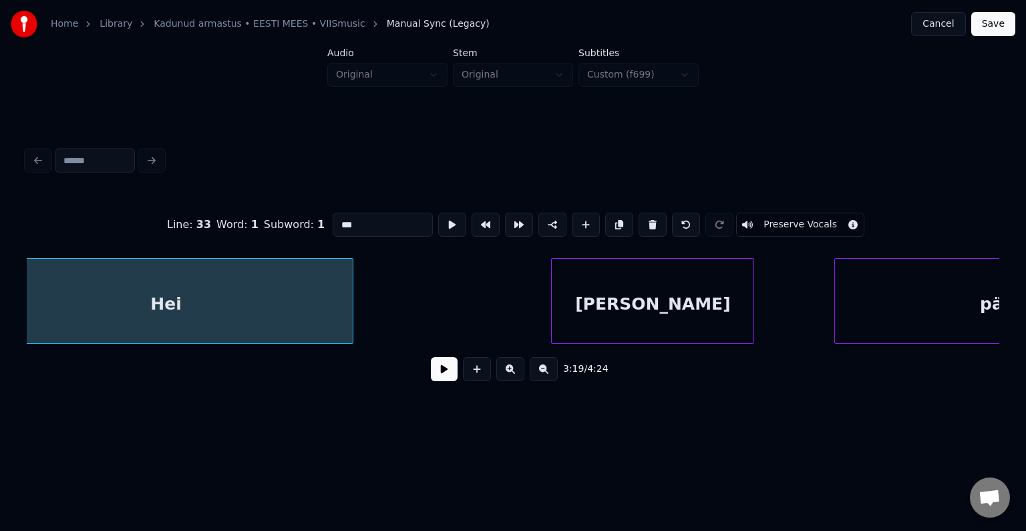
scroll to position [0, 106815]
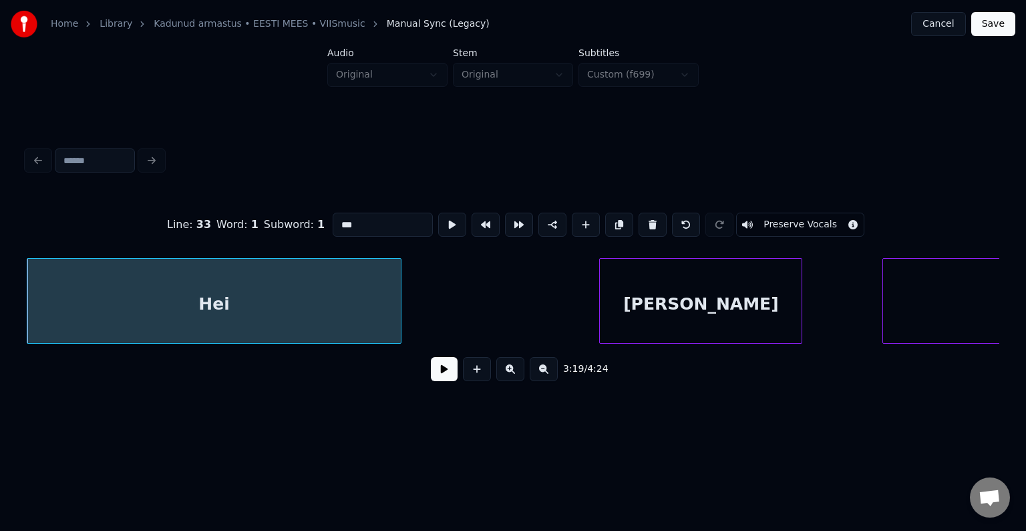
click at [436, 380] on button at bounding box center [444, 369] width 27 height 24
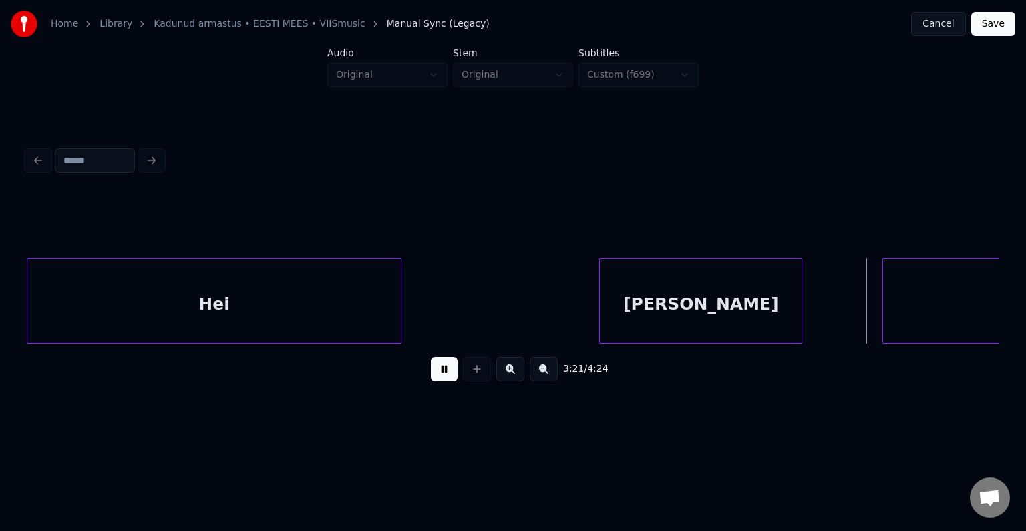
click at [435, 380] on button at bounding box center [444, 369] width 27 height 24
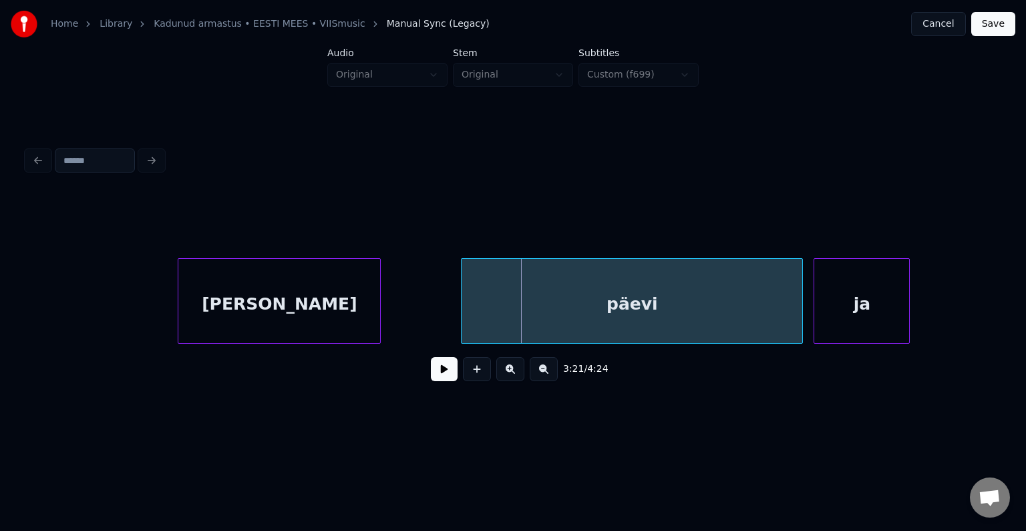
scroll to position [0, 107243]
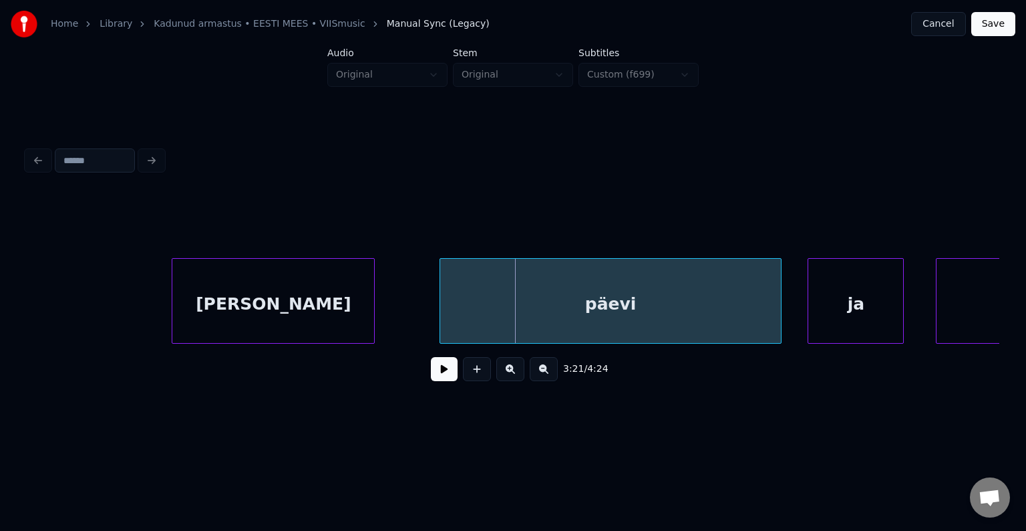
click at [708, 316] on div "päevi" at bounding box center [610, 304] width 341 height 91
click at [839, 315] on div "ja" at bounding box center [831, 304] width 95 height 91
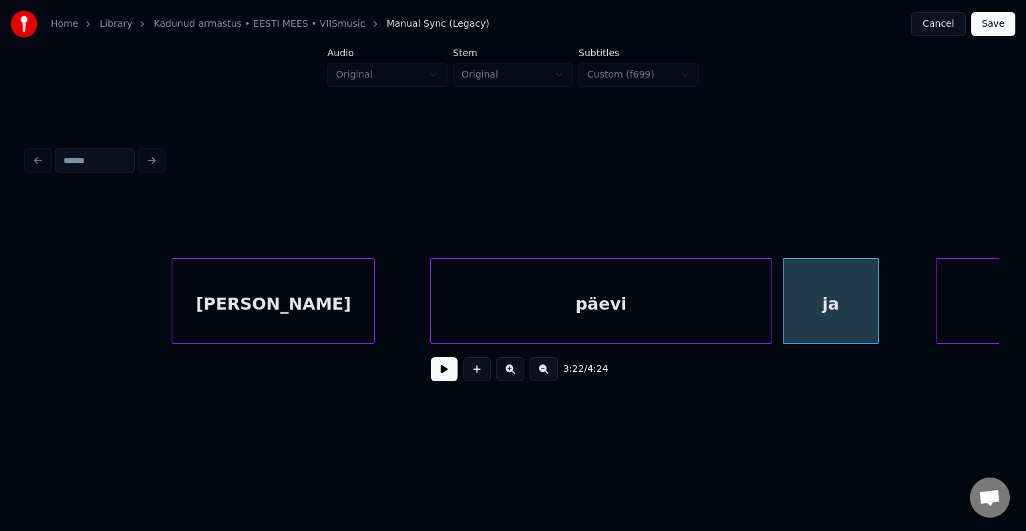
click at [647, 303] on div "päevi" at bounding box center [601, 304] width 341 height 91
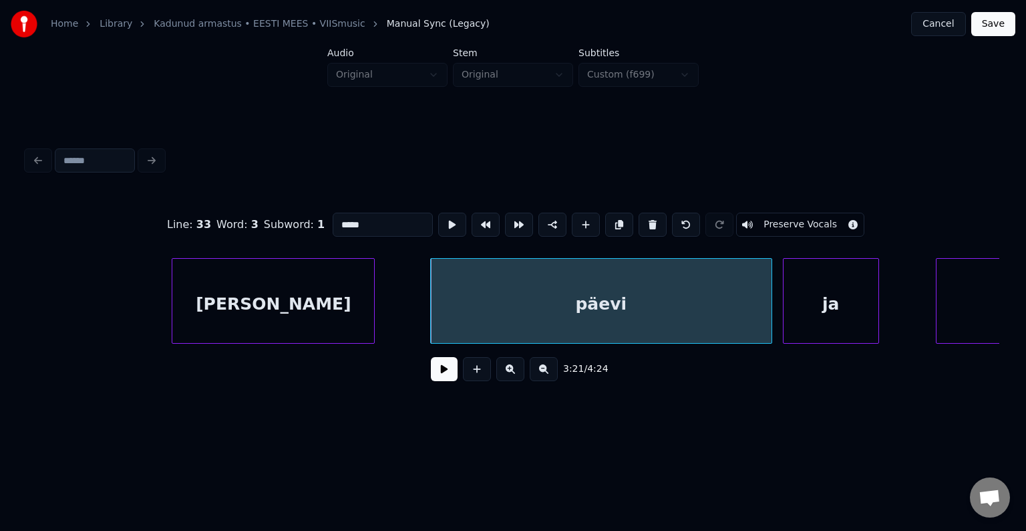
click at [432, 372] on button at bounding box center [444, 369] width 27 height 24
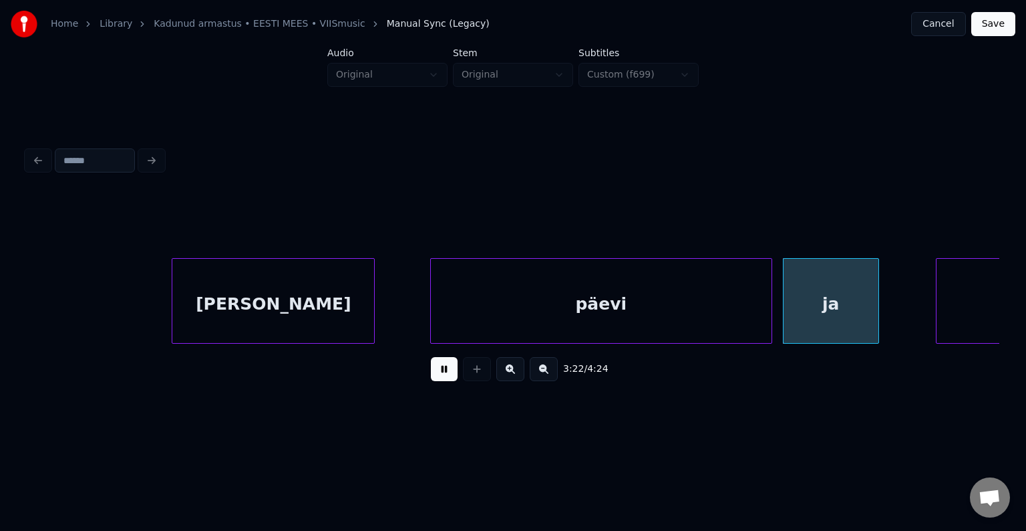
click at [432, 372] on button at bounding box center [444, 369] width 27 height 24
click at [729, 303] on div at bounding box center [728, 301] width 4 height 84
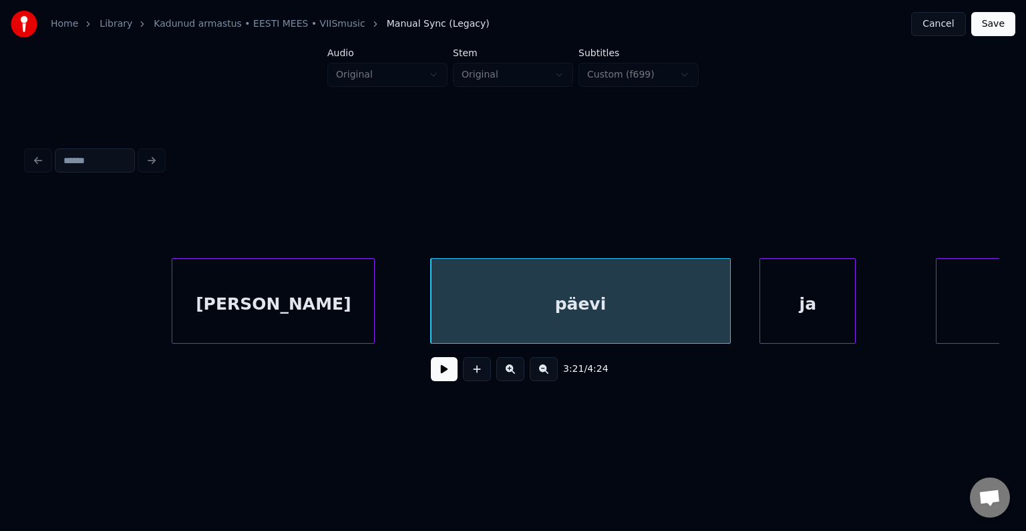
click at [805, 305] on div "ja" at bounding box center [807, 304] width 95 height 91
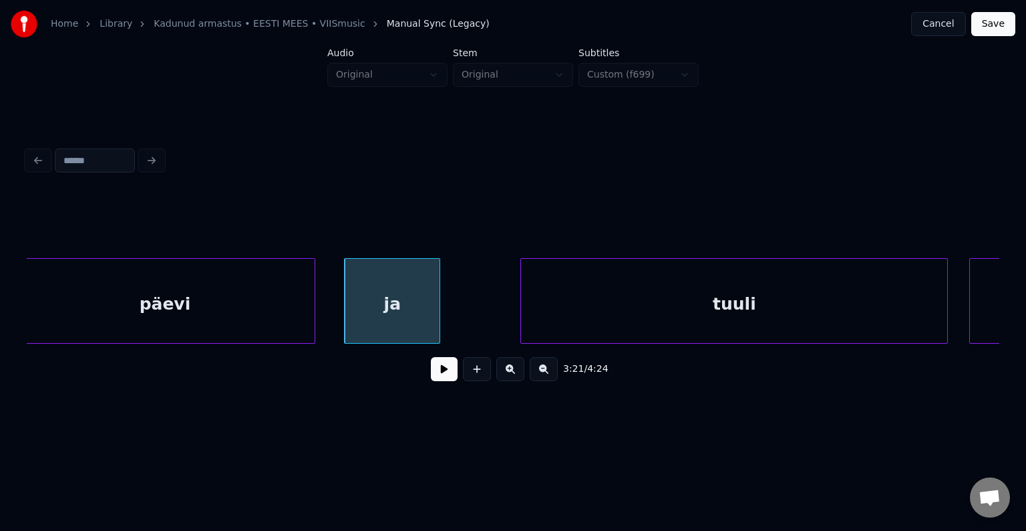
scroll to position [0, 107697]
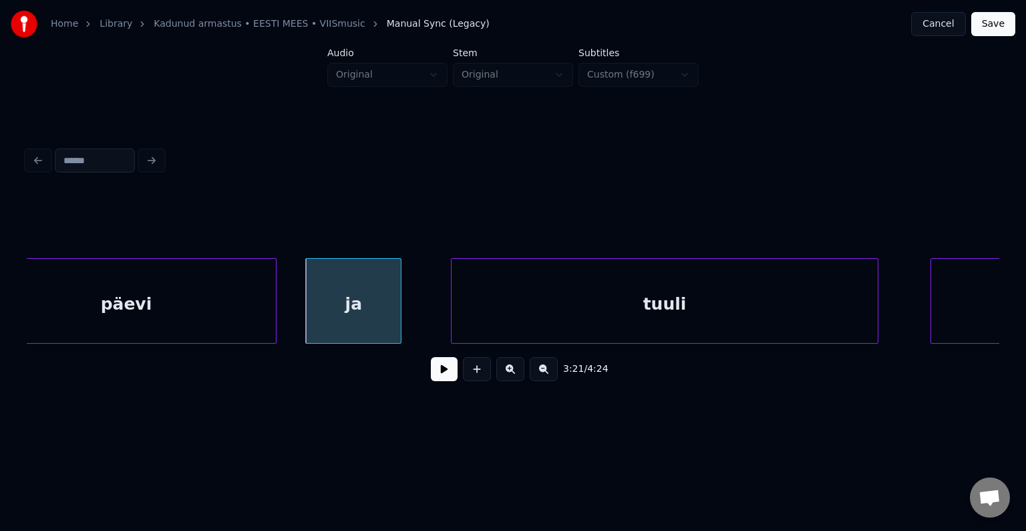
click at [799, 315] on div "tuuli" at bounding box center [665, 304] width 426 height 91
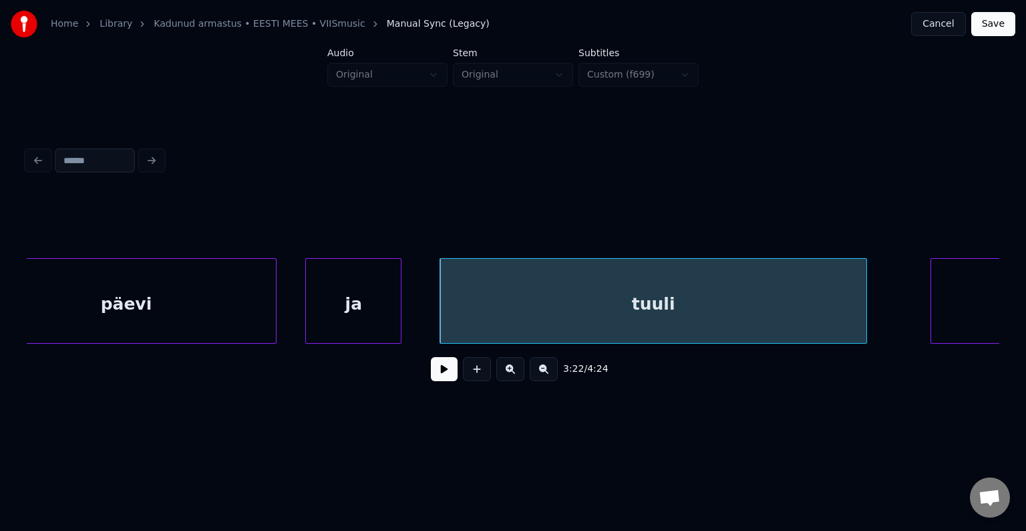
click at [436, 374] on button at bounding box center [444, 369] width 27 height 24
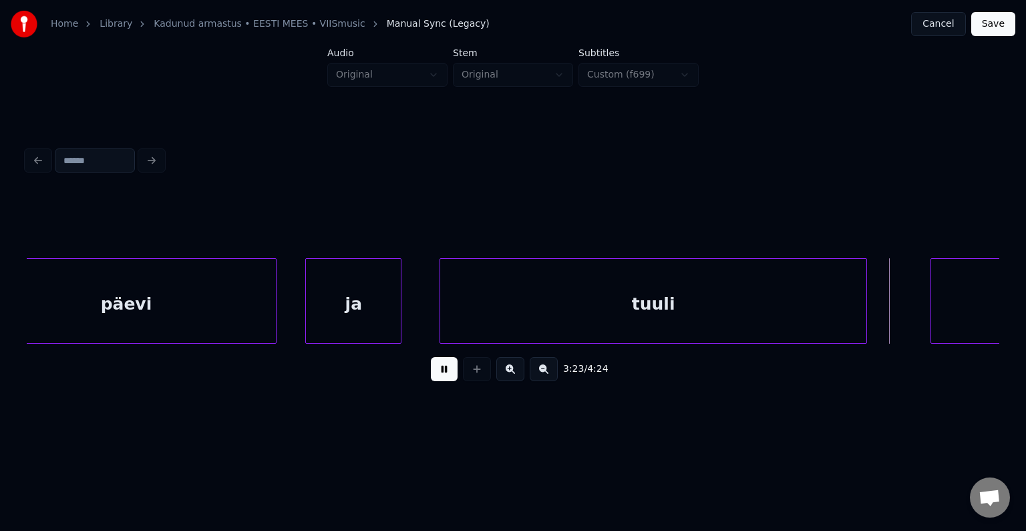
click at [438, 374] on button at bounding box center [444, 369] width 27 height 24
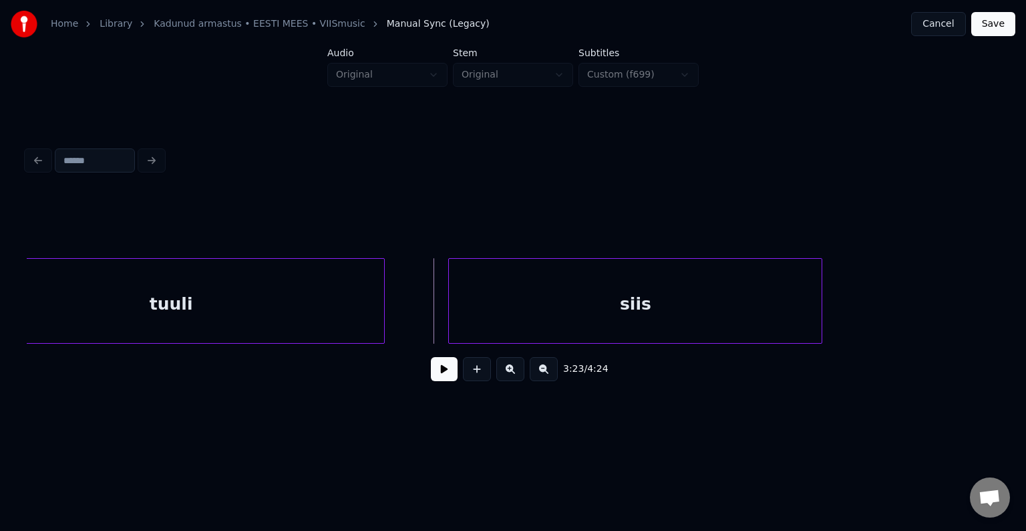
scroll to position [0, 108205]
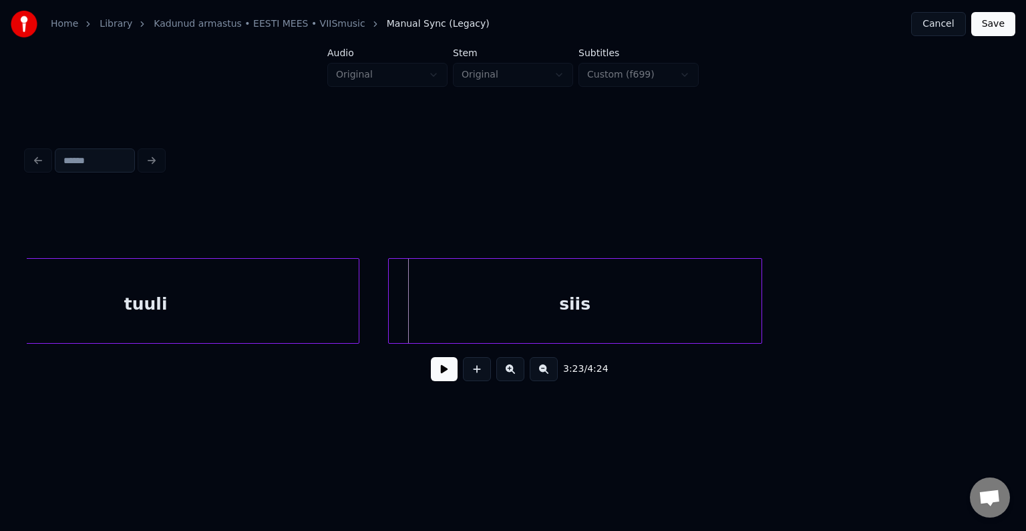
click at [698, 321] on div "siis" at bounding box center [575, 304] width 373 height 91
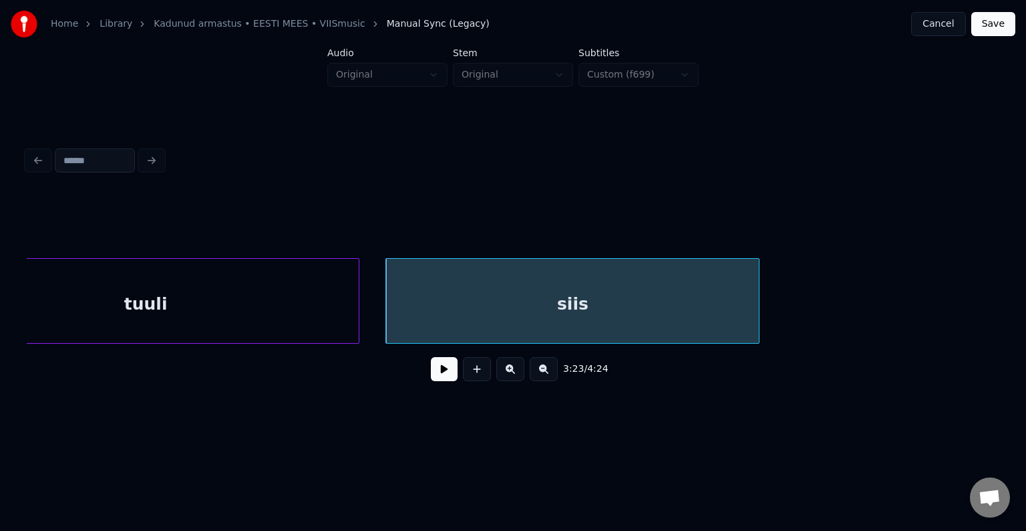
click at [444, 368] on button at bounding box center [444, 369] width 27 height 24
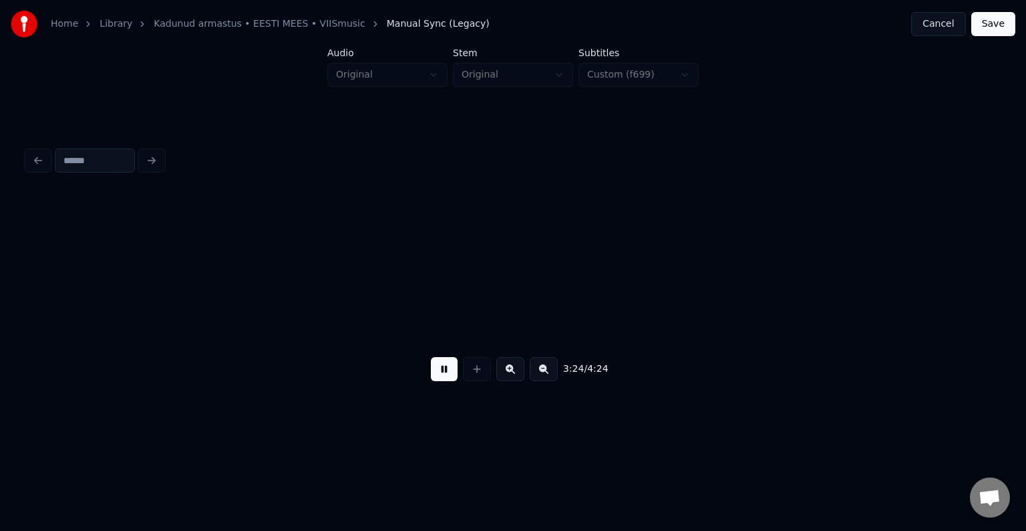
scroll to position [0, 109184]
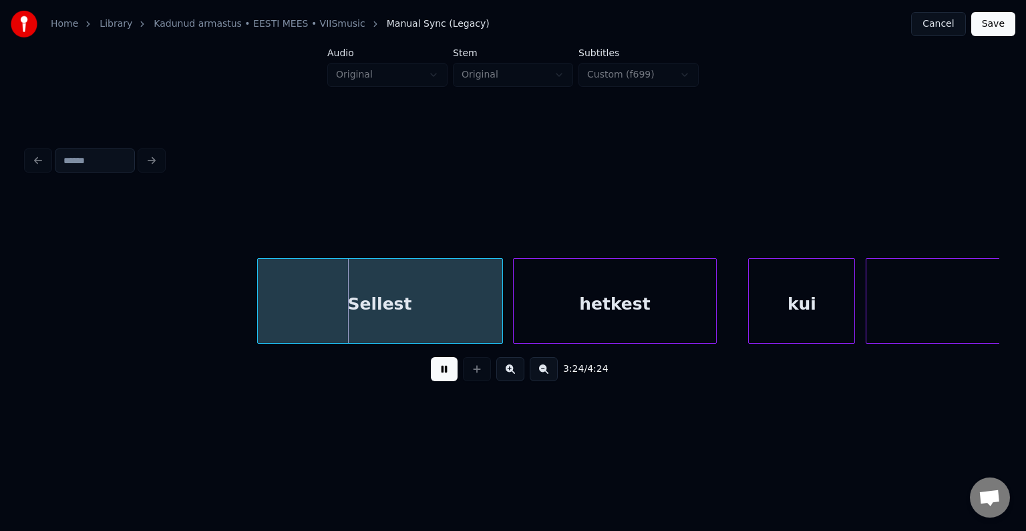
click at [444, 368] on button at bounding box center [444, 369] width 27 height 24
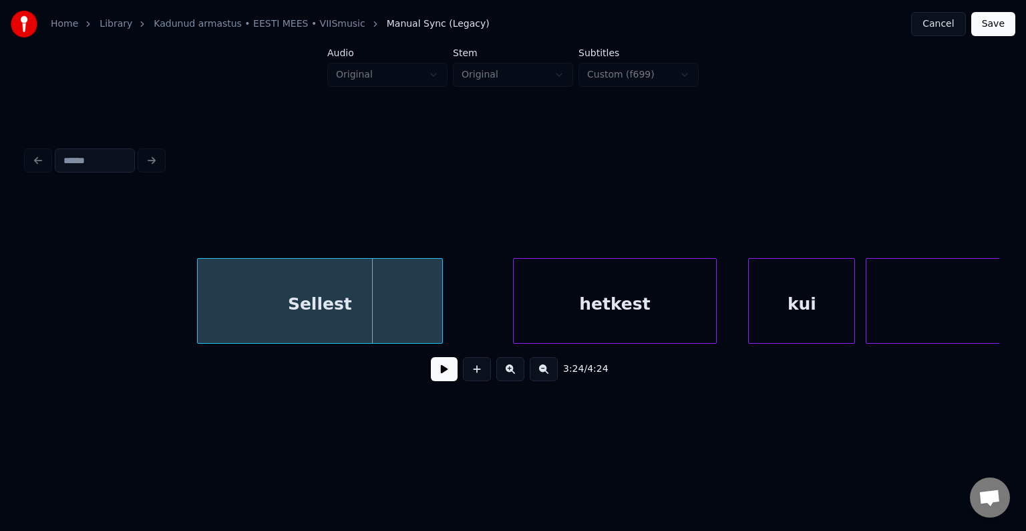
click at [409, 329] on div "Sellest" at bounding box center [320, 304] width 245 height 91
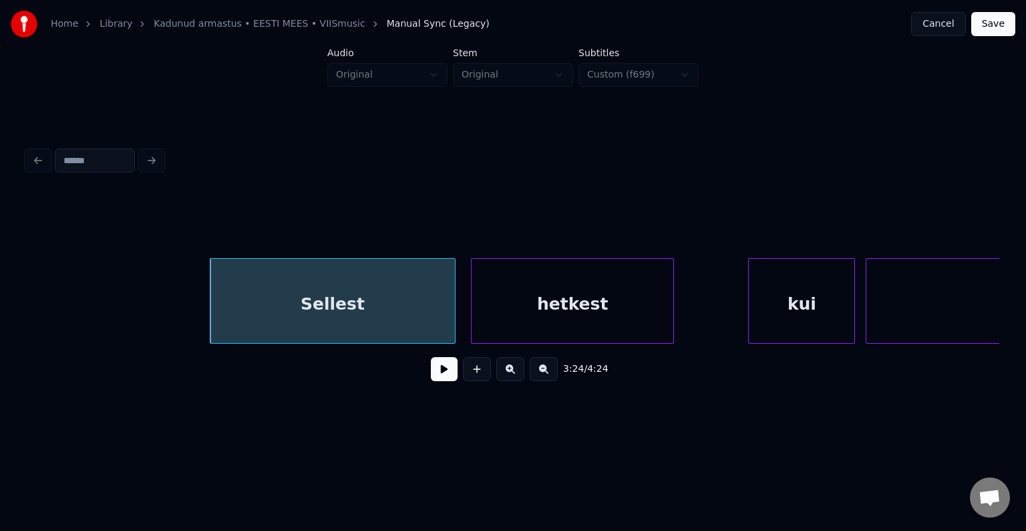
click at [553, 317] on div "hetkest" at bounding box center [573, 304] width 202 height 91
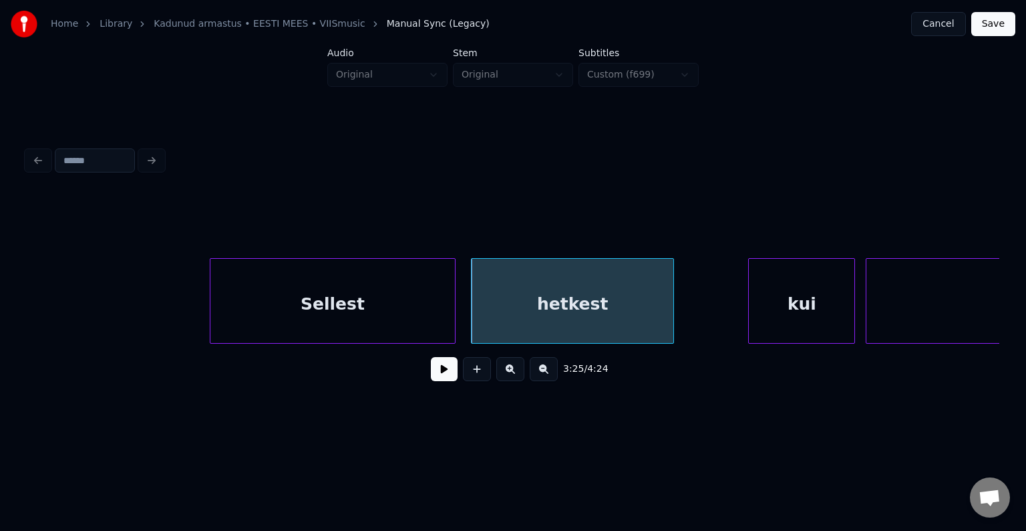
click at [391, 321] on div "Sellest" at bounding box center [332, 304] width 245 height 91
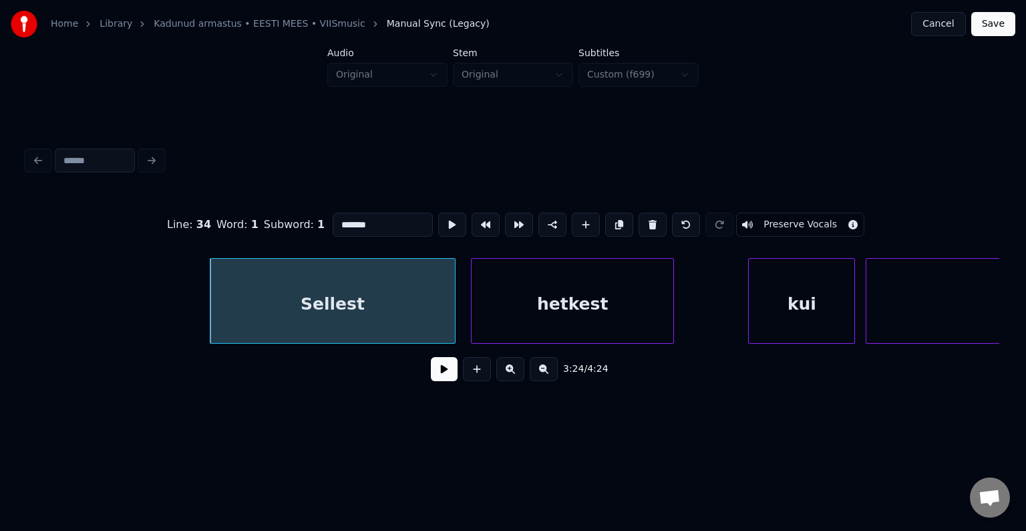
click at [438, 374] on button at bounding box center [444, 369] width 27 height 24
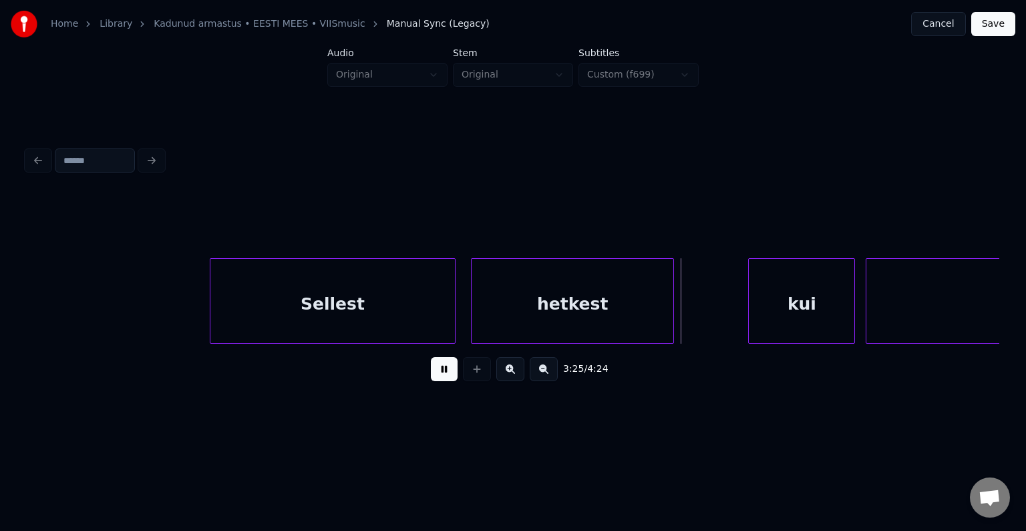
click at [436, 375] on button at bounding box center [444, 369] width 27 height 24
click at [744, 308] on div "kui" at bounding box center [763, 304] width 106 height 91
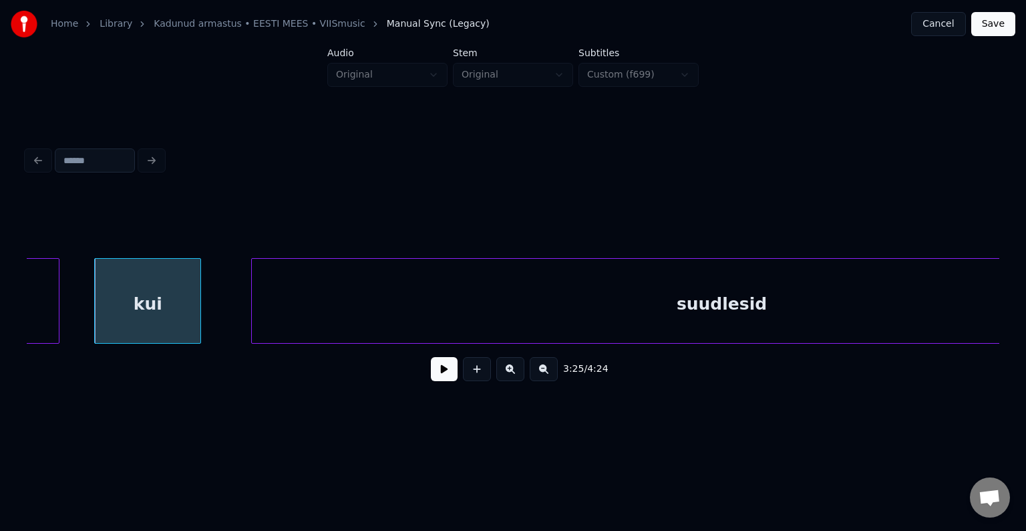
scroll to position [0, 109988]
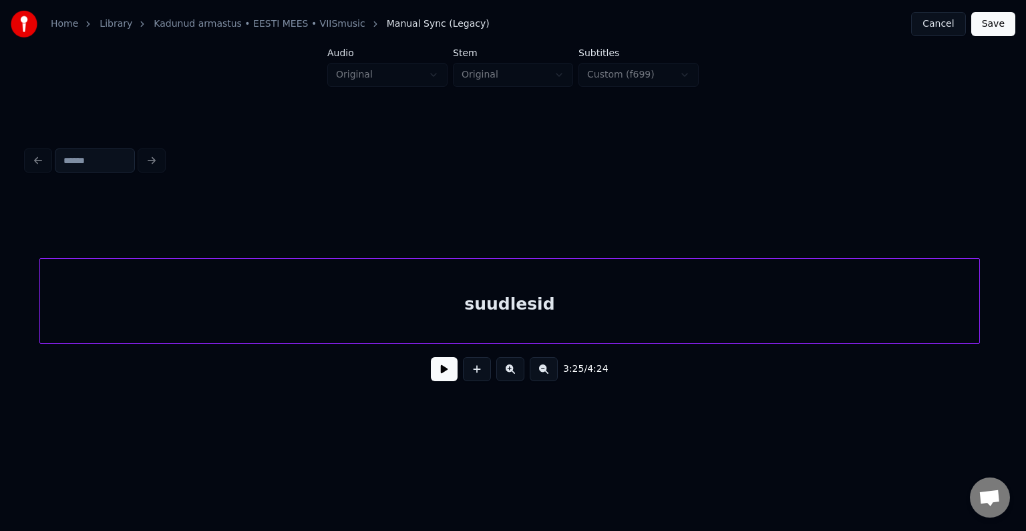
click at [750, 313] on div "suudlesid" at bounding box center [509, 304] width 939 height 91
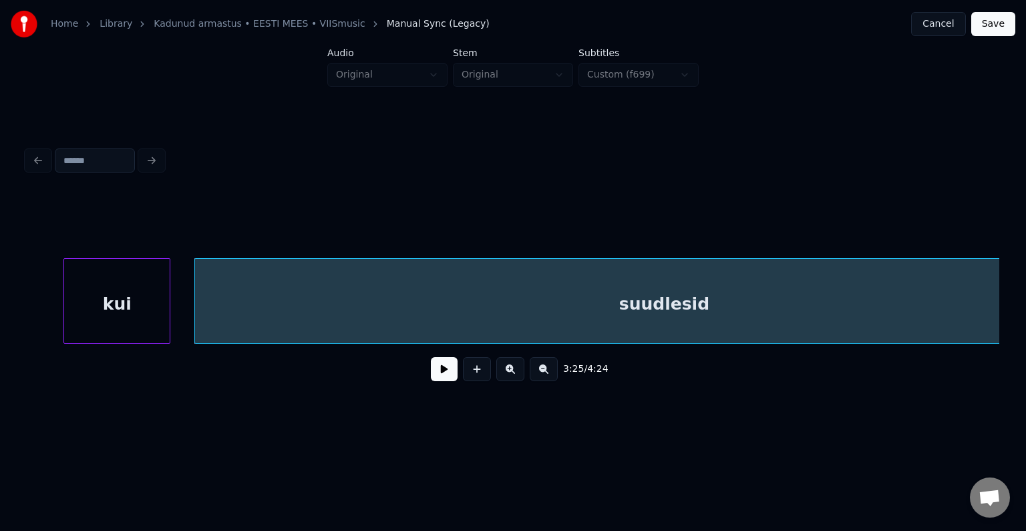
scroll to position [0, 109828]
click at [108, 307] on div "kui" at bounding box center [118, 304] width 106 height 91
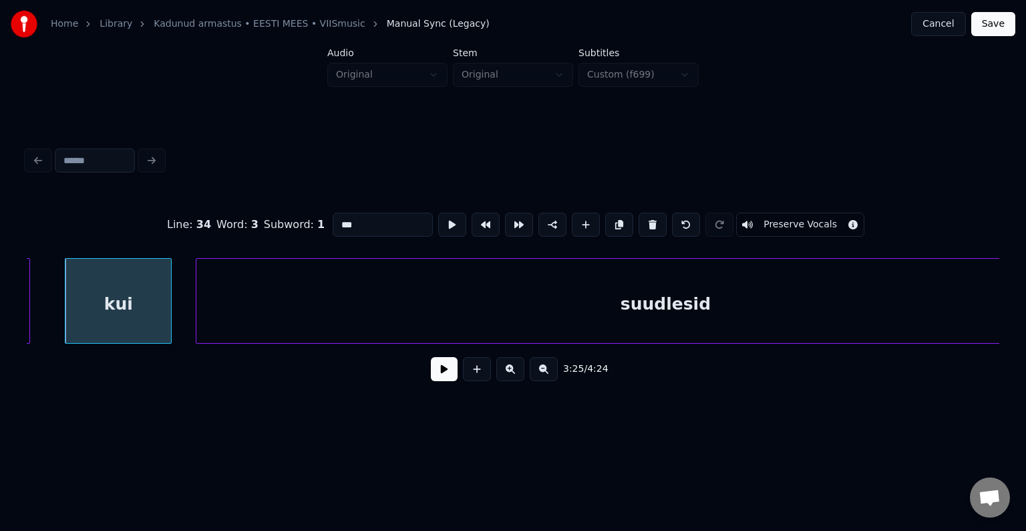
click at [417, 384] on div "3:25 / 4:24" at bounding box center [512, 368] width 951 height 29
click at [441, 381] on button at bounding box center [444, 369] width 27 height 24
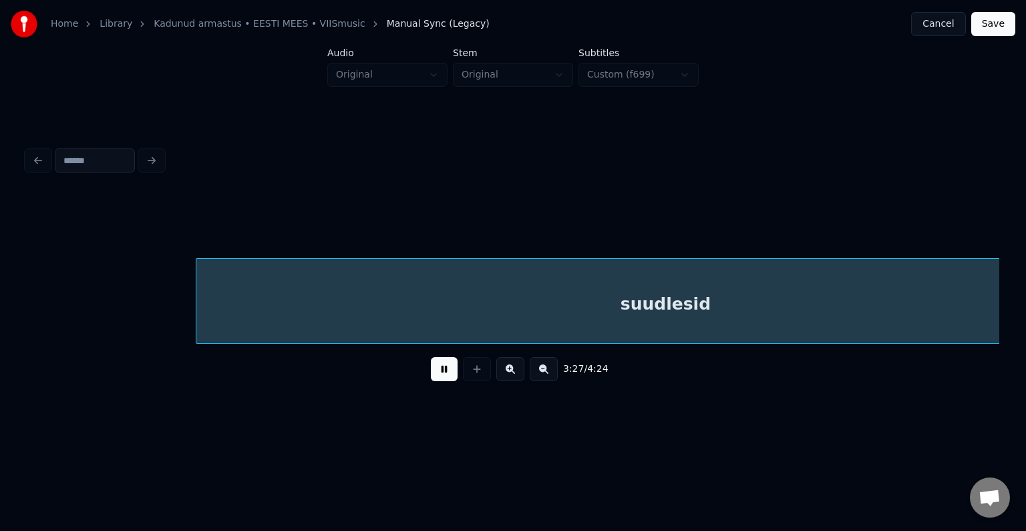
scroll to position [0, 110805]
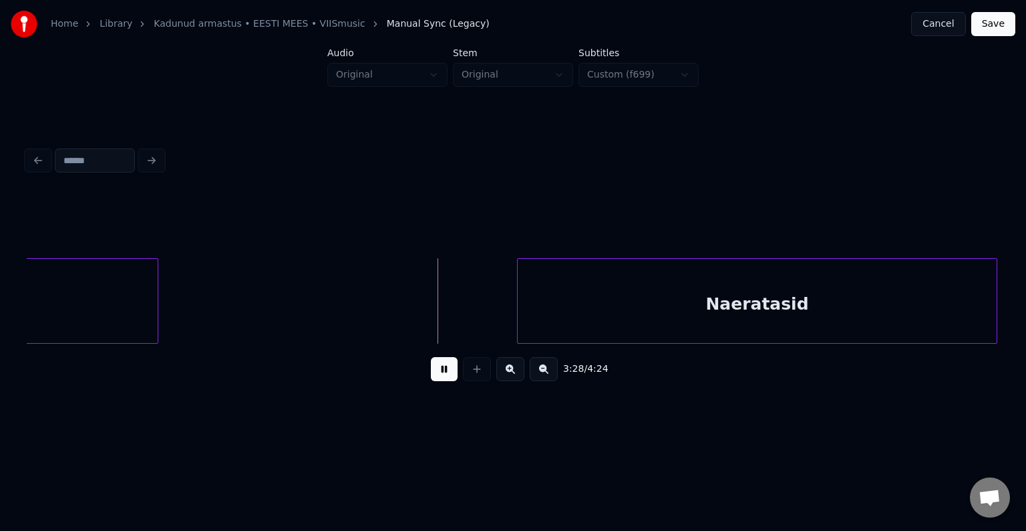
drag, startPoint x: 438, startPoint y: 378, endPoint x: 652, endPoint y: 321, distance: 221.2
click at [438, 377] on button at bounding box center [444, 369] width 27 height 24
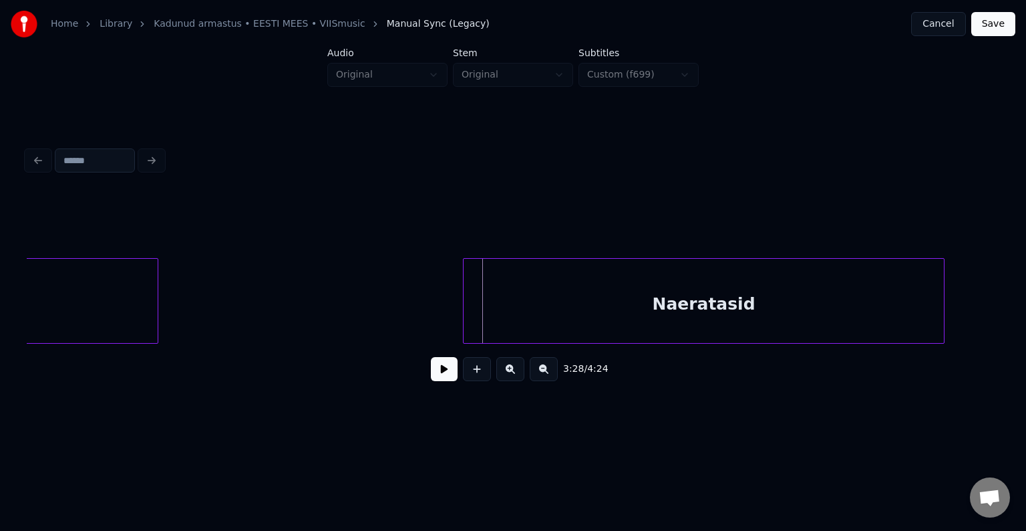
click at [690, 322] on div "Naeratasid" at bounding box center [704, 304] width 480 height 91
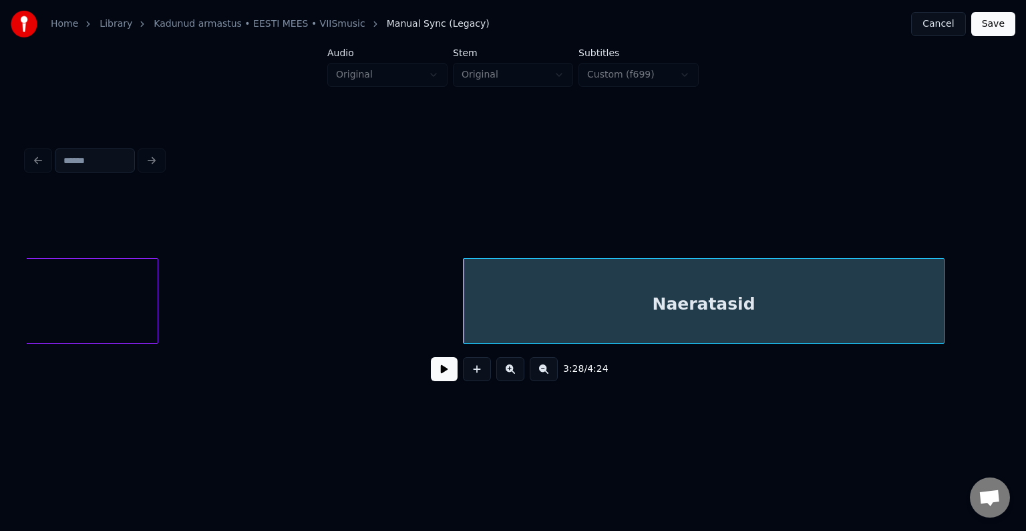
click at [442, 365] on button at bounding box center [444, 369] width 27 height 24
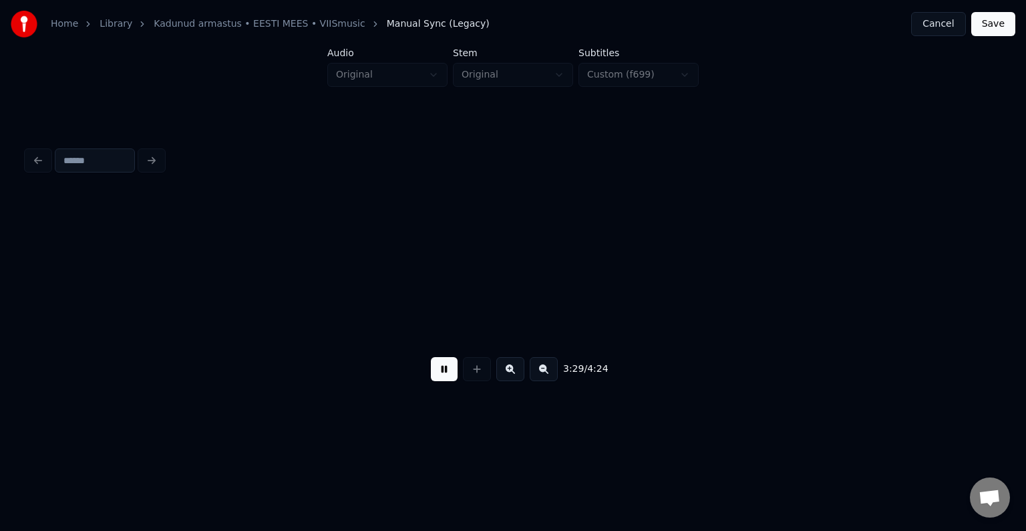
click at [446, 365] on button at bounding box center [444, 369] width 27 height 24
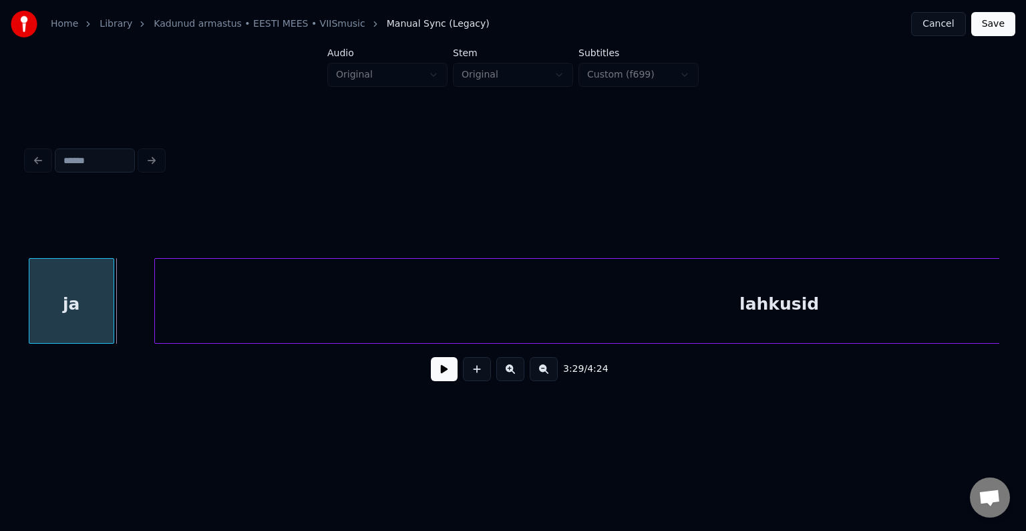
click at [73, 311] on div "ja" at bounding box center [71, 304] width 84 height 91
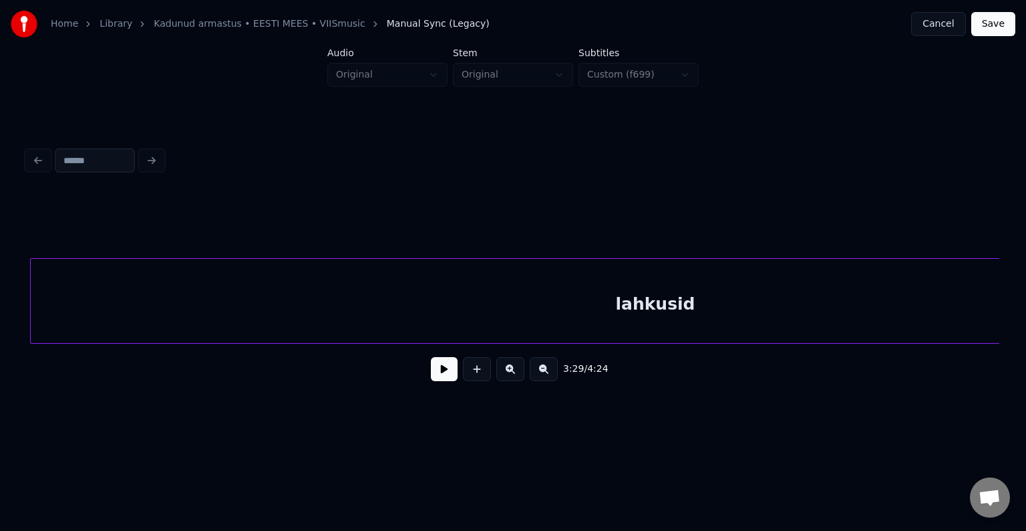
click at [315, 323] on div "lahkusid" at bounding box center [655, 304] width 1249 height 91
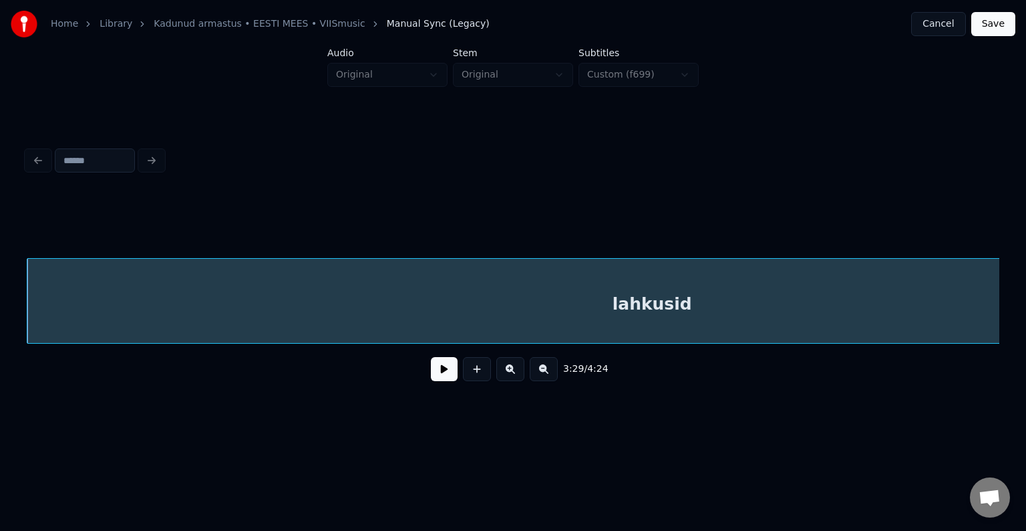
scroll to position [0, 111876]
click at [271, 311] on div "lahkusid" at bounding box center [652, 304] width 1249 height 91
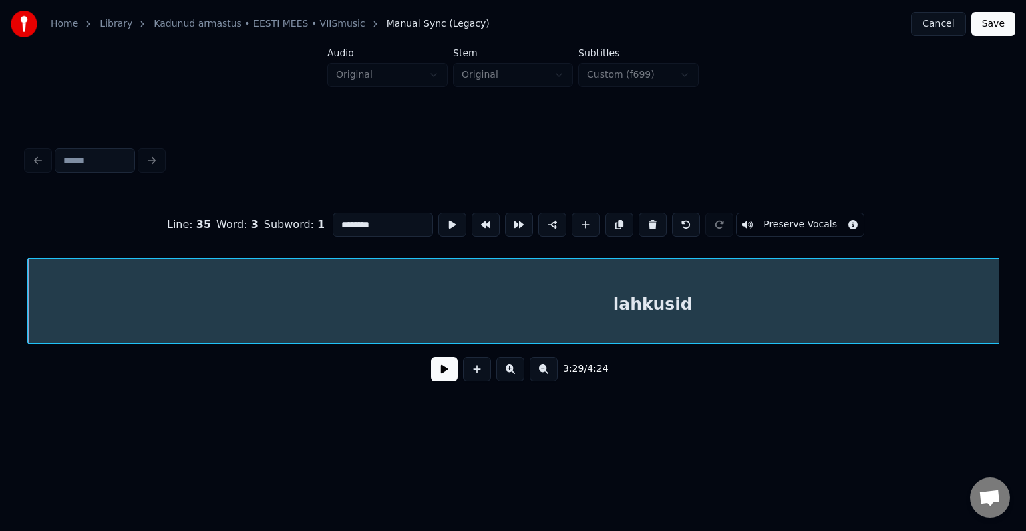
click at [431, 378] on button at bounding box center [444, 369] width 27 height 24
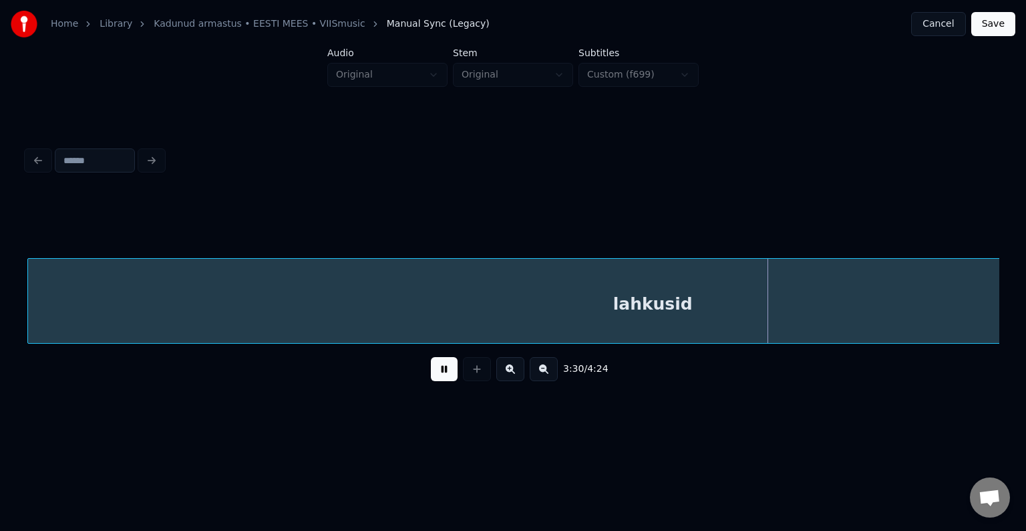
click at [431, 374] on button at bounding box center [444, 369] width 27 height 24
click at [382, 313] on div "lahkusid" at bounding box center [652, 304] width 1249 height 91
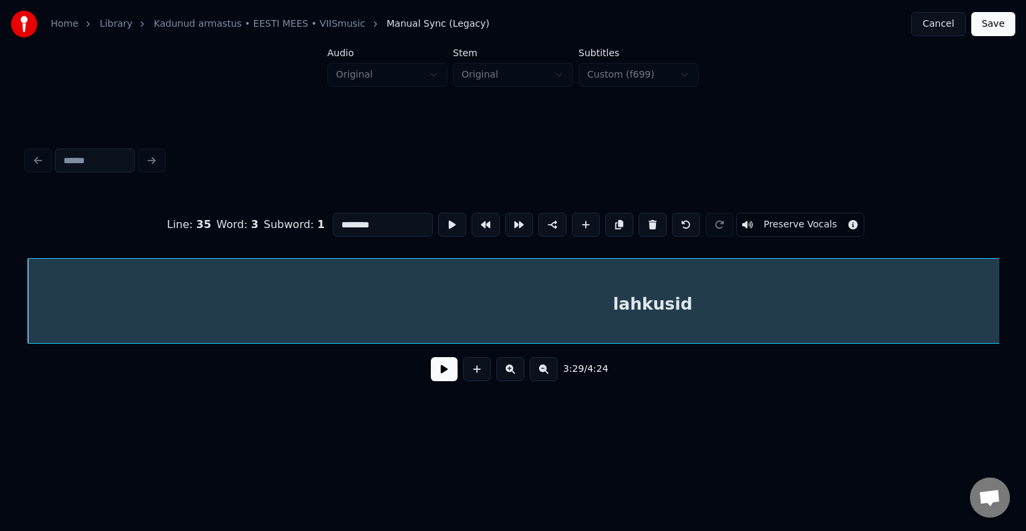
click at [339, 219] on input "********" at bounding box center [383, 224] width 100 height 24
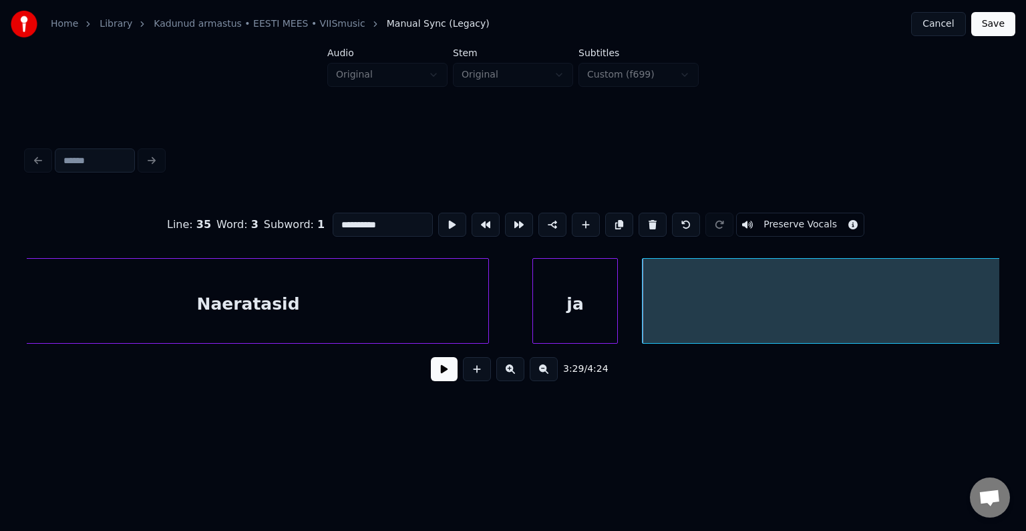
click at [250, 293] on div "Naeratasid" at bounding box center [248, 304] width 480 height 91
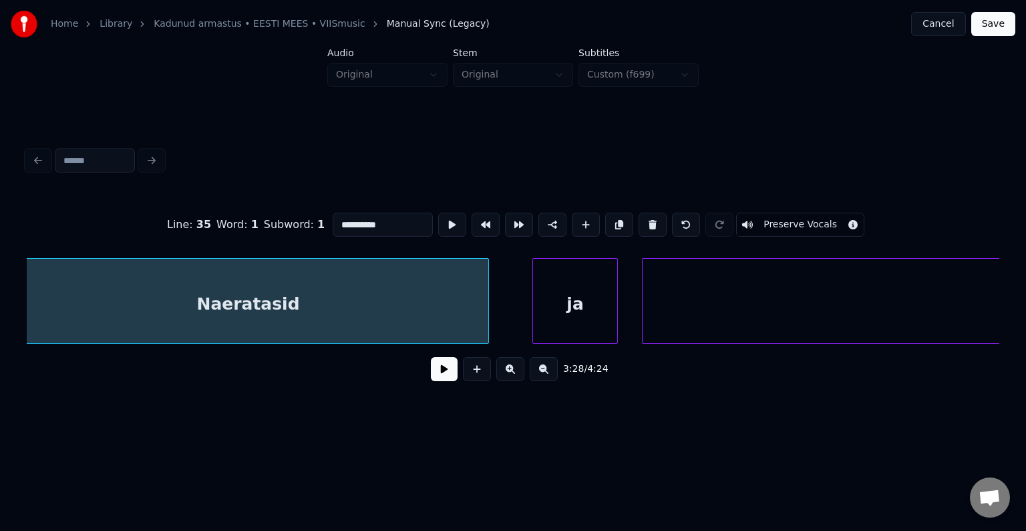
scroll to position [0, 111242]
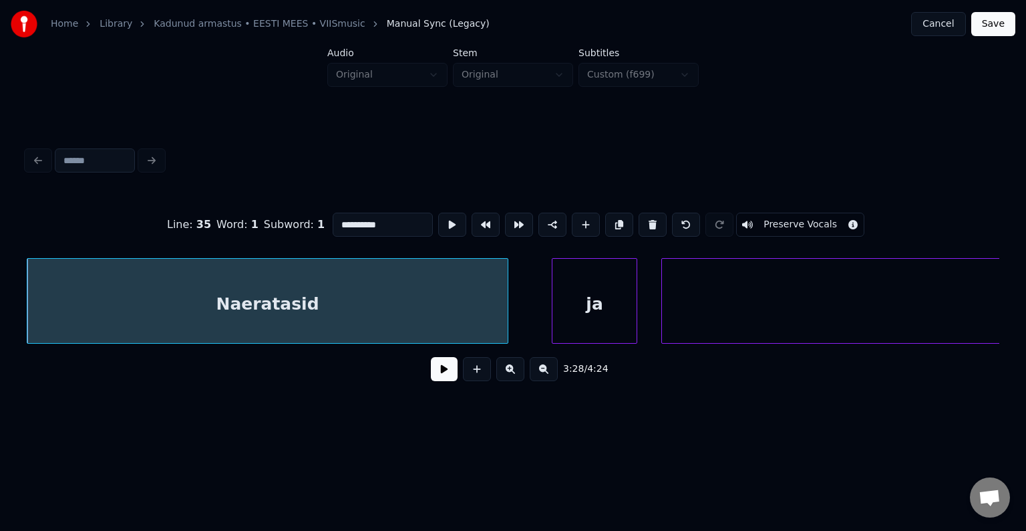
type input "**********"
click at [431, 372] on button at bounding box center [444, 369] width 27 height 24
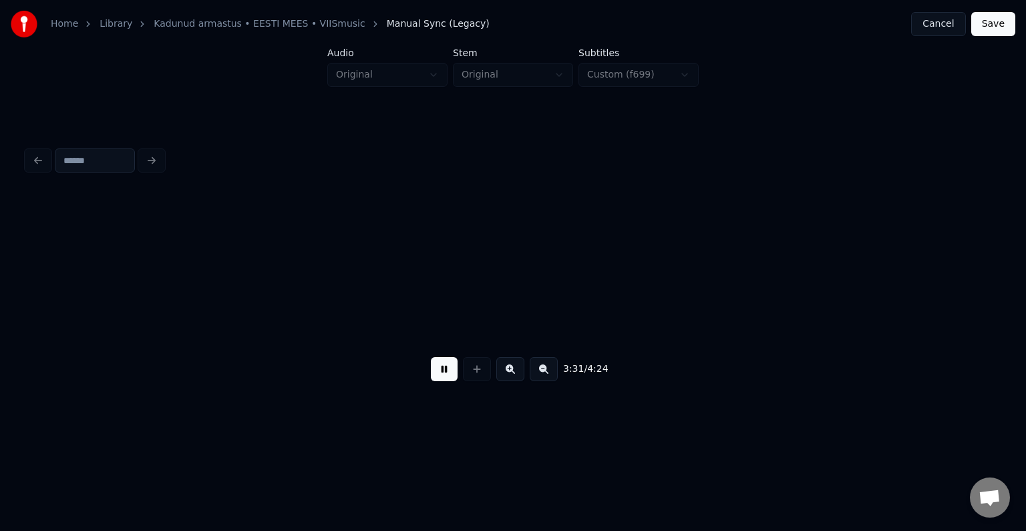
scroll to position [0, 113191]
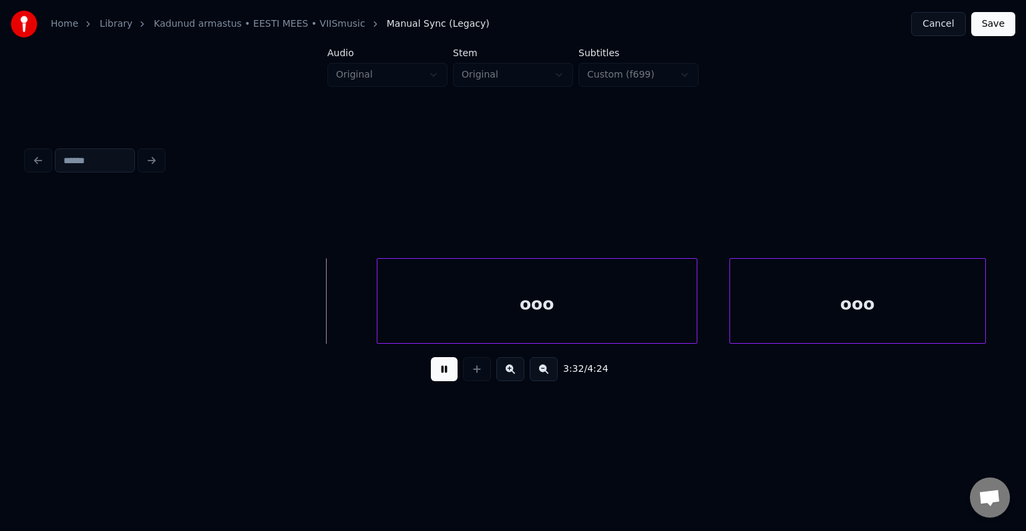
click at [436, 376] on button at bounding box center [444, 369] width 27 height 24
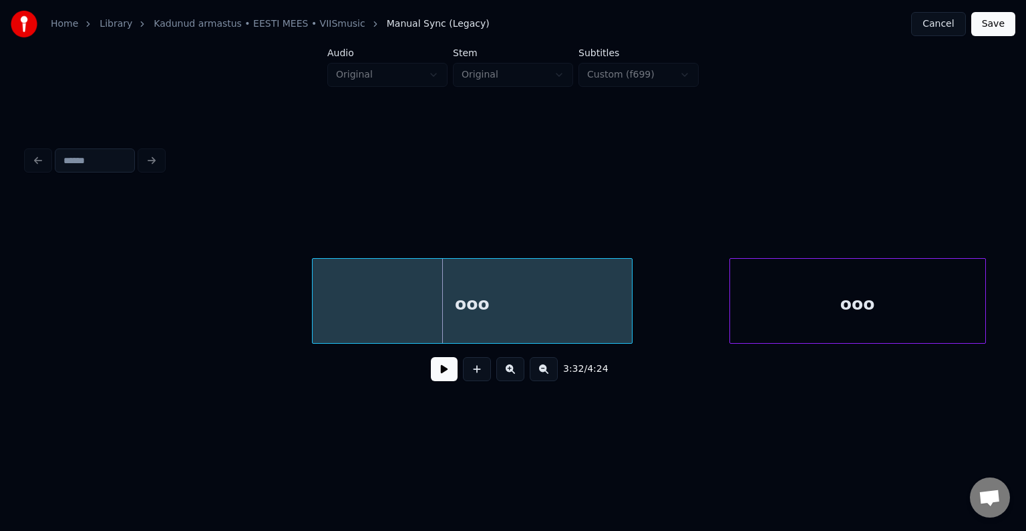
click at [468, 310] on div "ooo" at bounding box center [472, 304] width 319 height 91
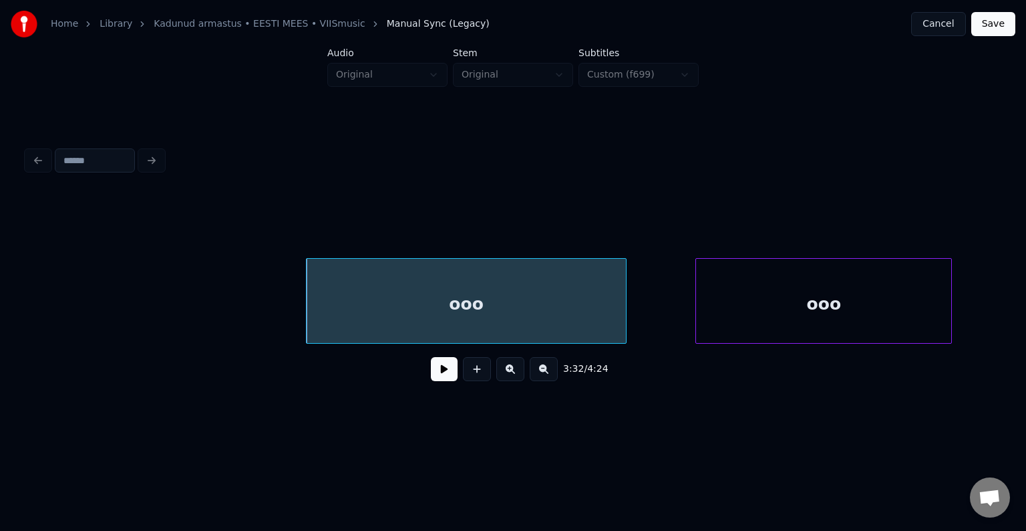
click at [772, 309] on div "ooo" at bounding box center [823, 304] width 255 height 91
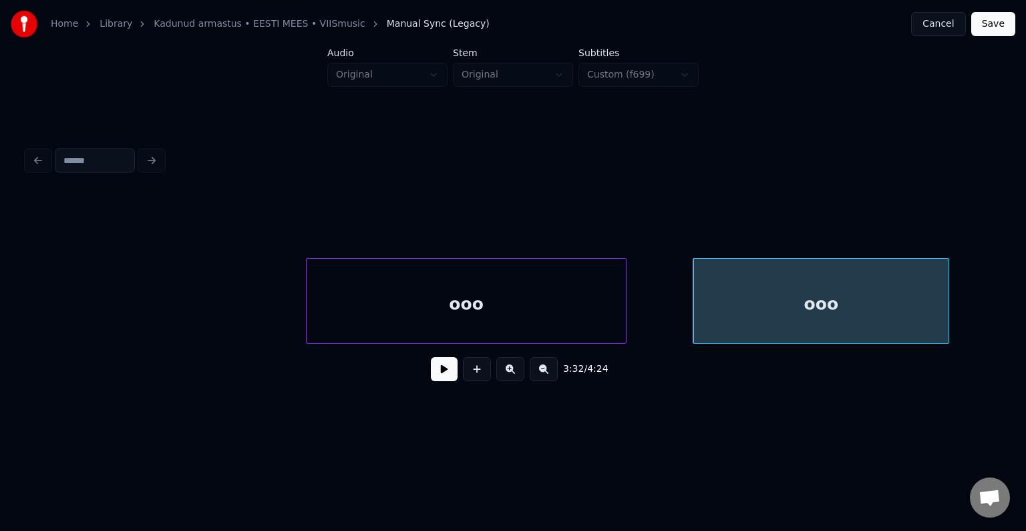
click at [450, 326] on div "ooo" at bounding box center [466, 304] width 319 height 91
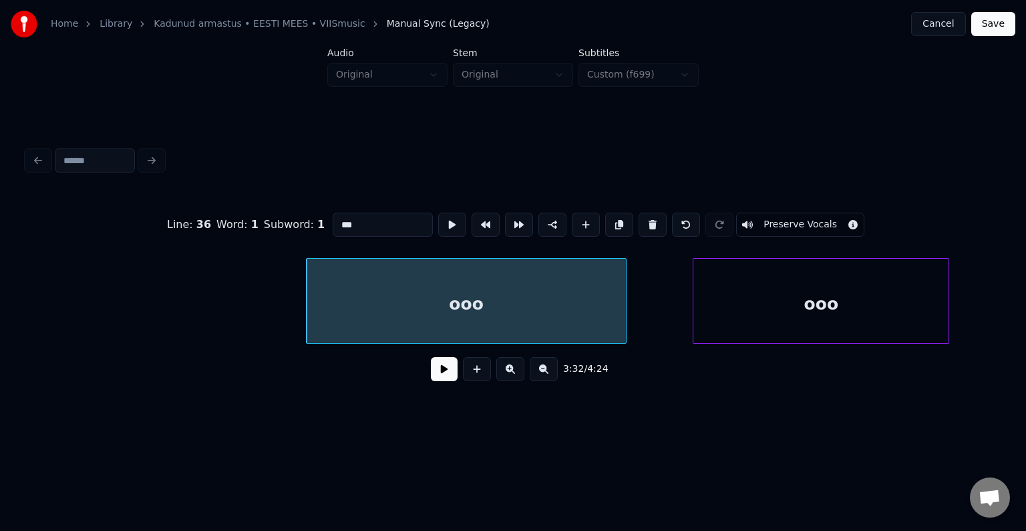
click at [431, 373] on button at bounding box center [444, 369] width 27 height 24
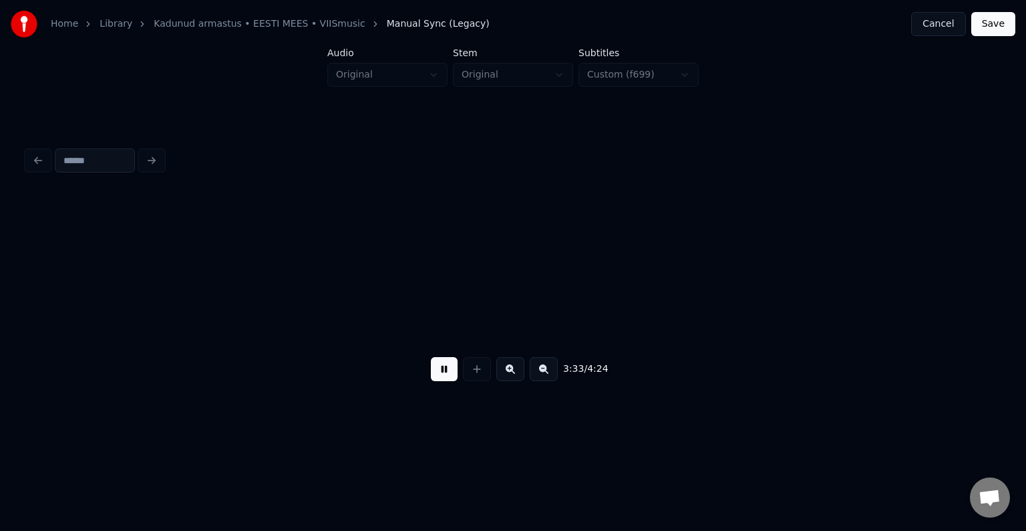
scroll to position [0, 114164]
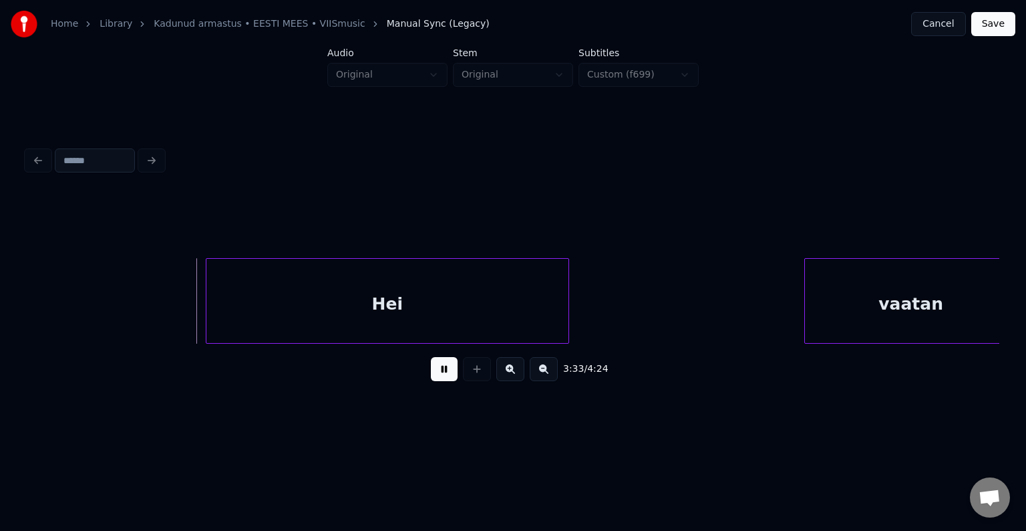
click at [431, 373] on button at bounding box center [444, 369] width 27 height 24
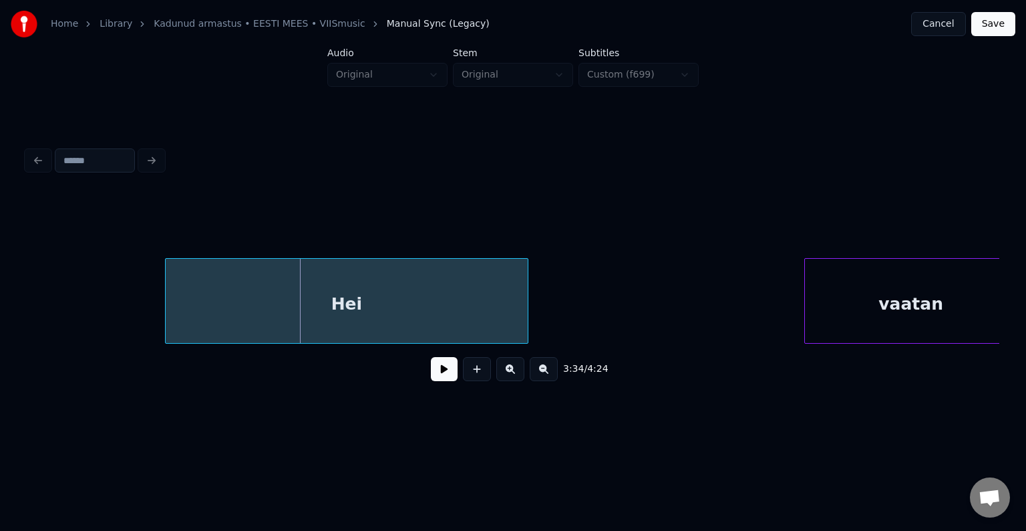
click at [378, 323] on div "Hei" at bounding box center [347, 304] width 362 height 91
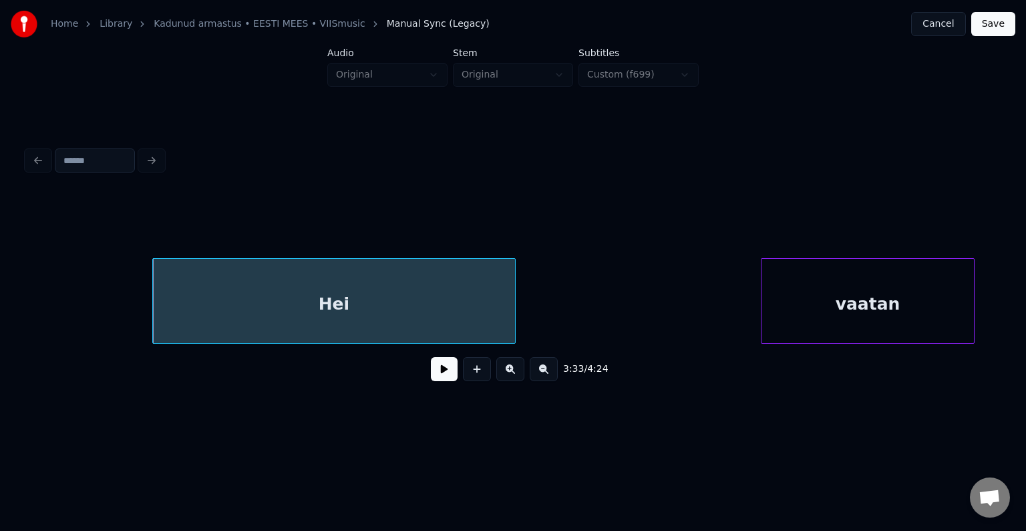
click at [829, 301] on div "vaatan" at bounding box center [868, 304] width 212 height 91
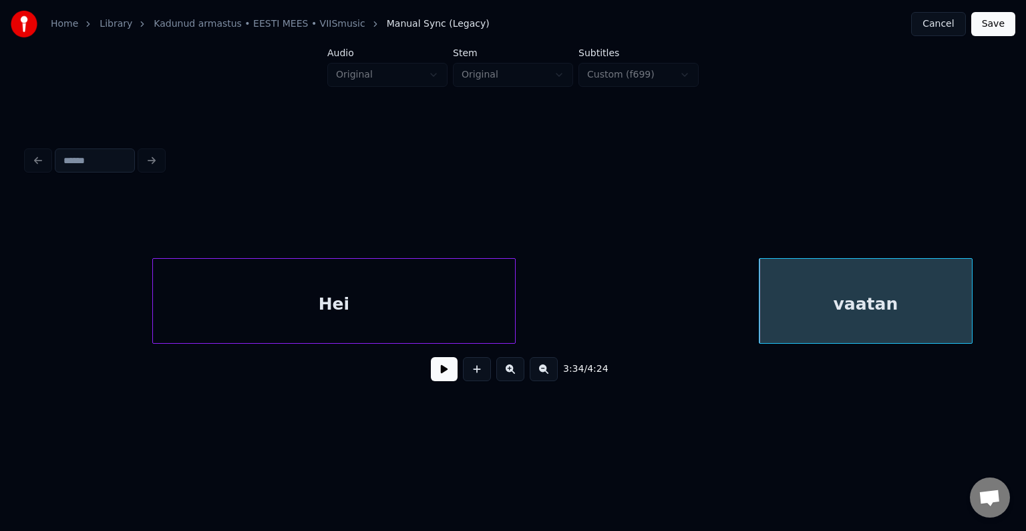
click at [402, 306] on div "Hei" at bounding box center [334, 304] width 362 height 91
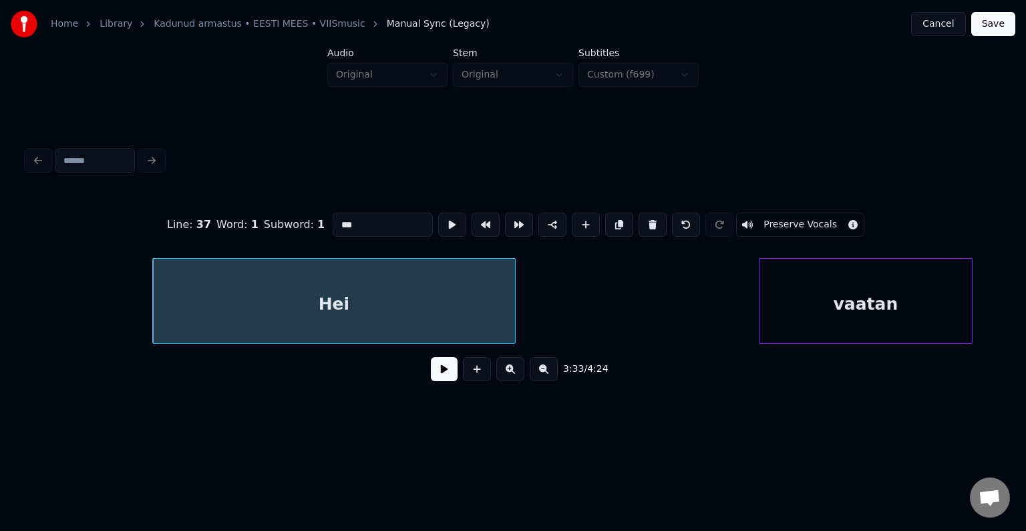
click at [431, 381] on button at bounding box center [444, 369] width 27 height 24
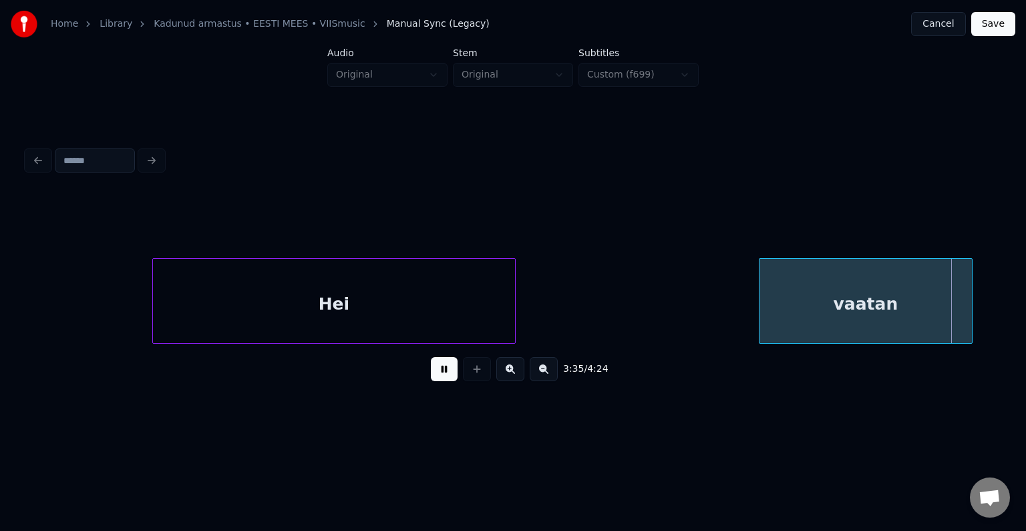
click at [431, 381] on button at bounding box center [444, 369] width 27 height 24
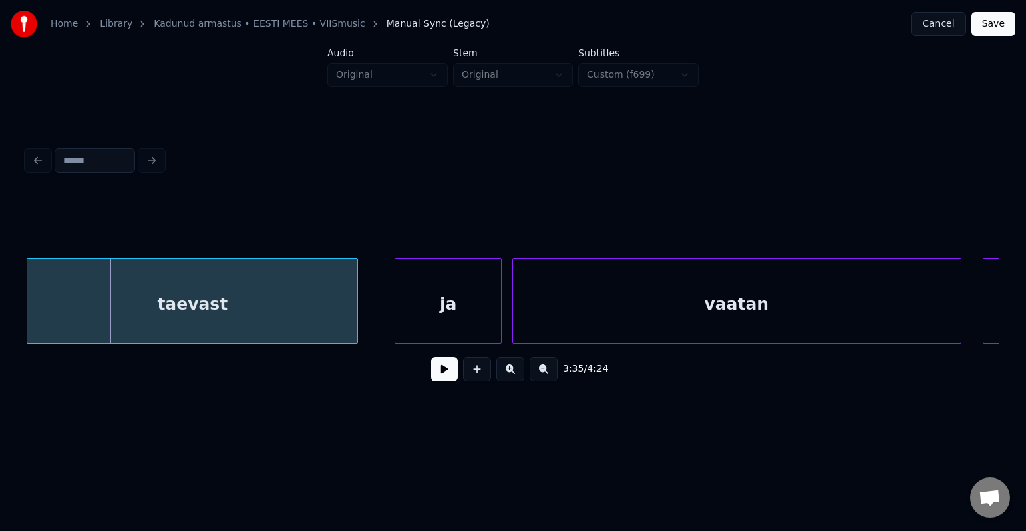
scroll to position [0, 115149]
click at [294, 315] on div "taevast" at bounding box center [194, 304] width 330 height 91
click at [463, 312] on div "ja" at bounding box center [431, 304] width 106 height 91
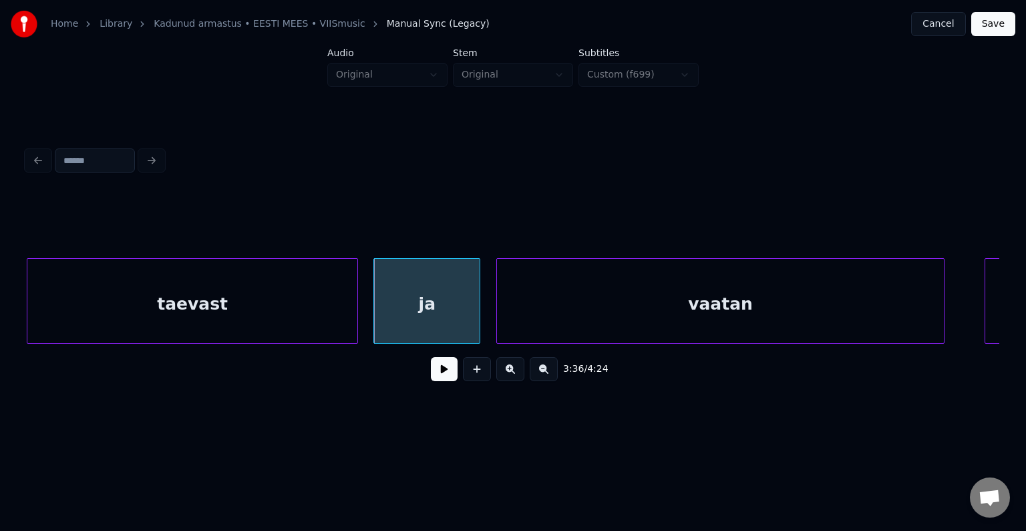
click at [603, 305] on div "vaatan" at bounding box center [721, 304] width 448 height 91
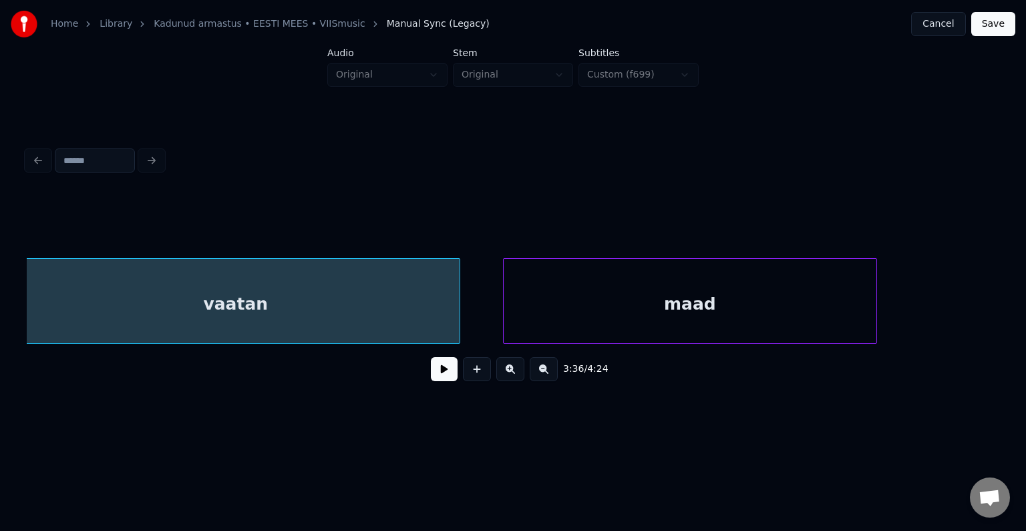
scroll to position [0, 115656]
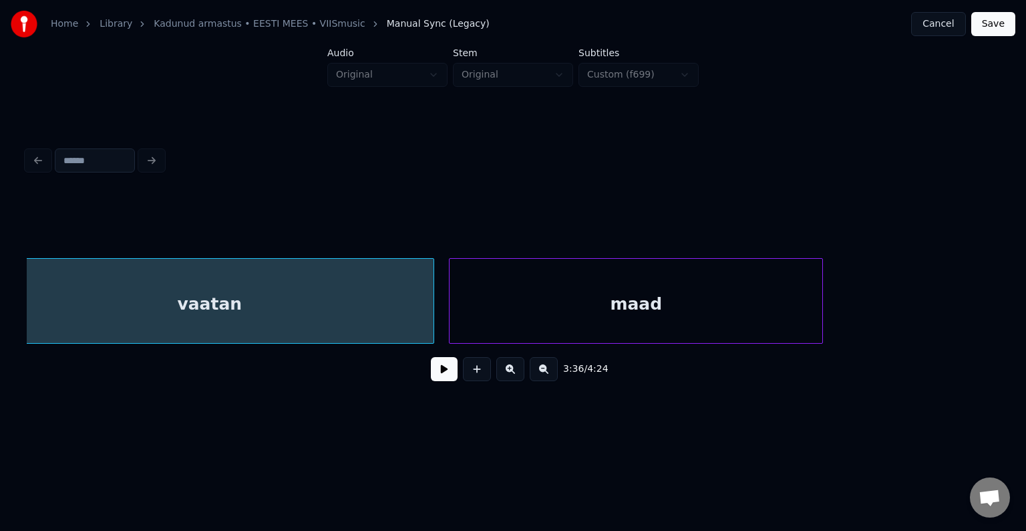
click at [756, 309] on div "maad" at bounding box center [636, 304] width 373 height 91
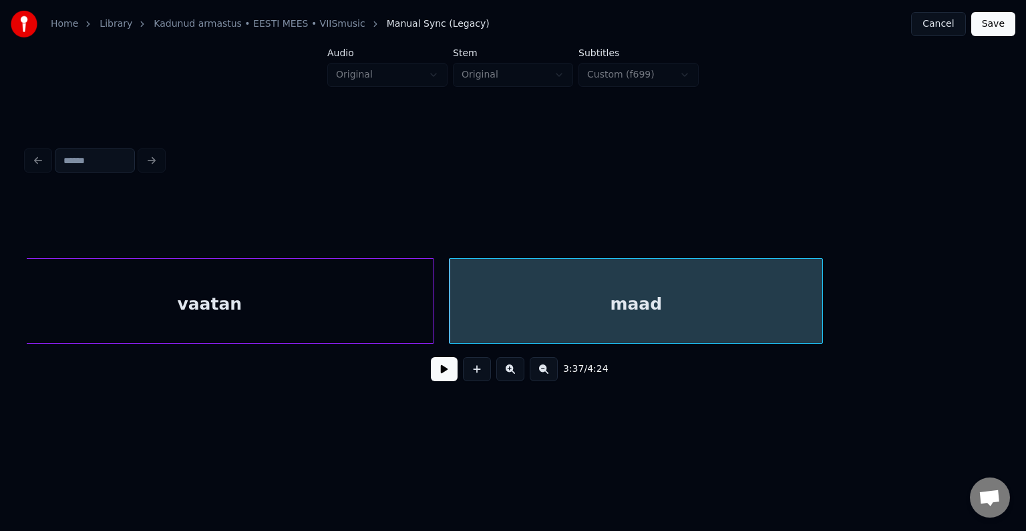
click at [388, 310] on div "vaatan" at bounding box center [210, 304] width 448 height 91
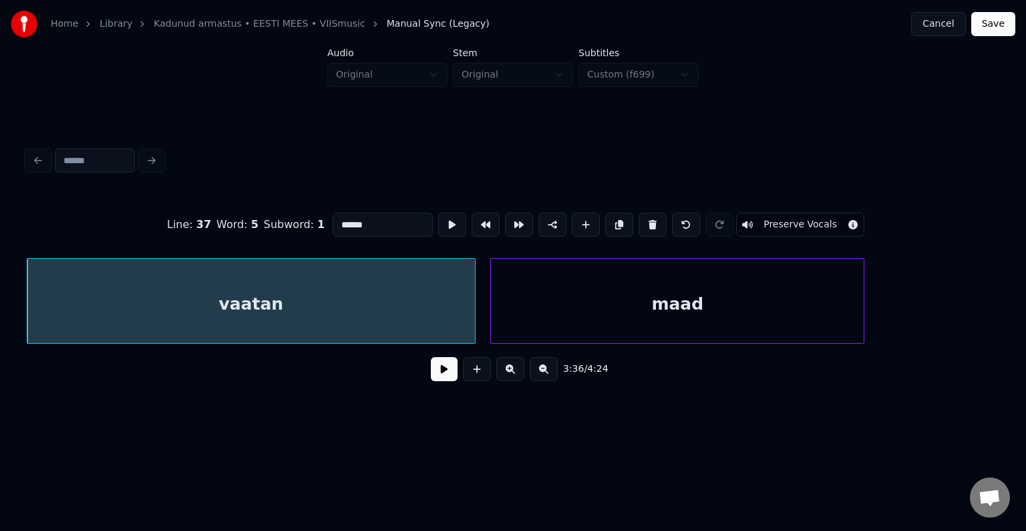
click at [441, 372] on button at bounding box center [444, 369] width 27 height 24
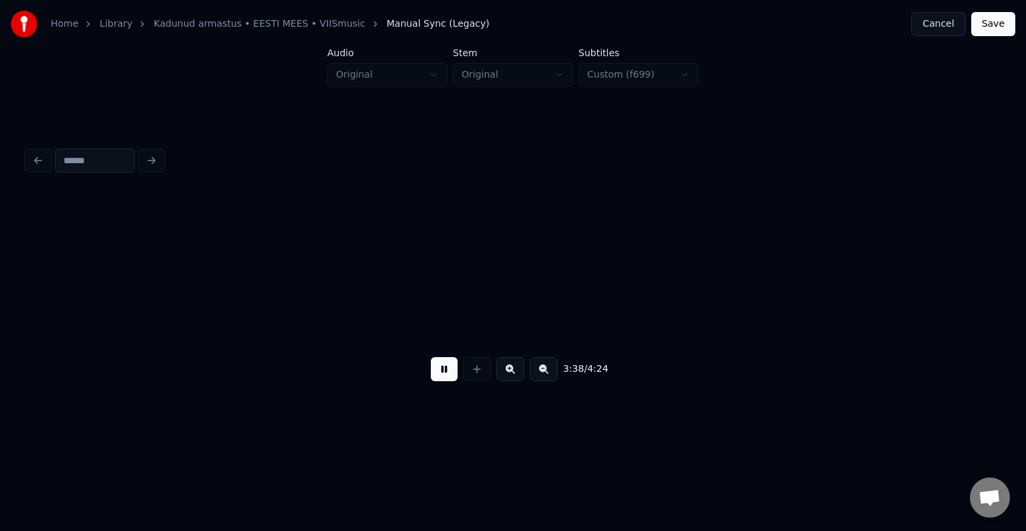
scroll to position [0, 116595]
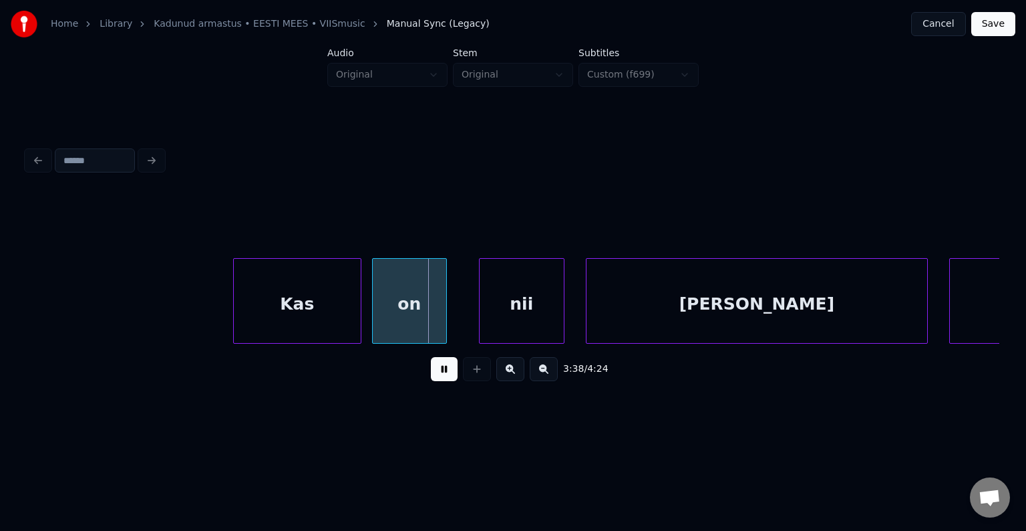
click at [441, 370] on button at bounding box center [444, 369] width 27 height 24
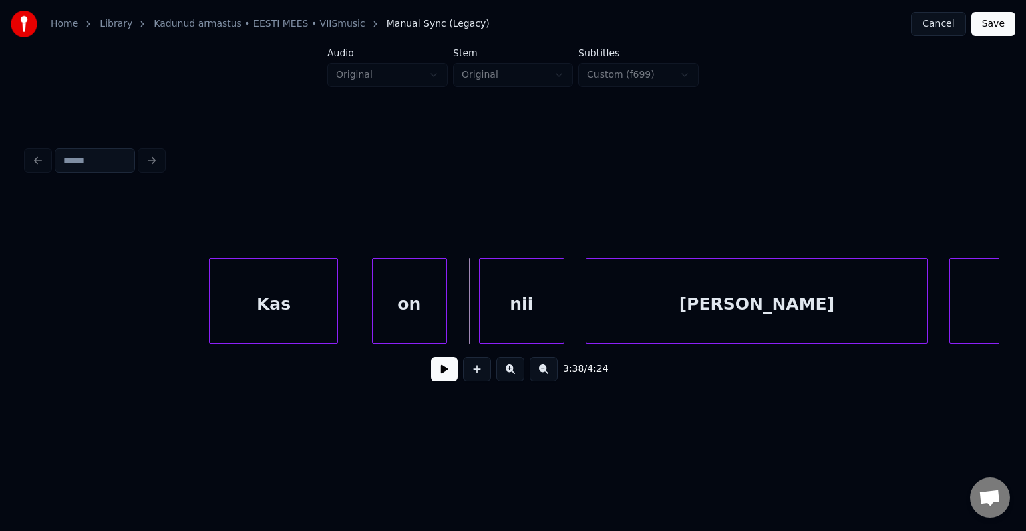
click at [291, 303] on div "Kas" at bounding box center [273, 304] width 127 height 91
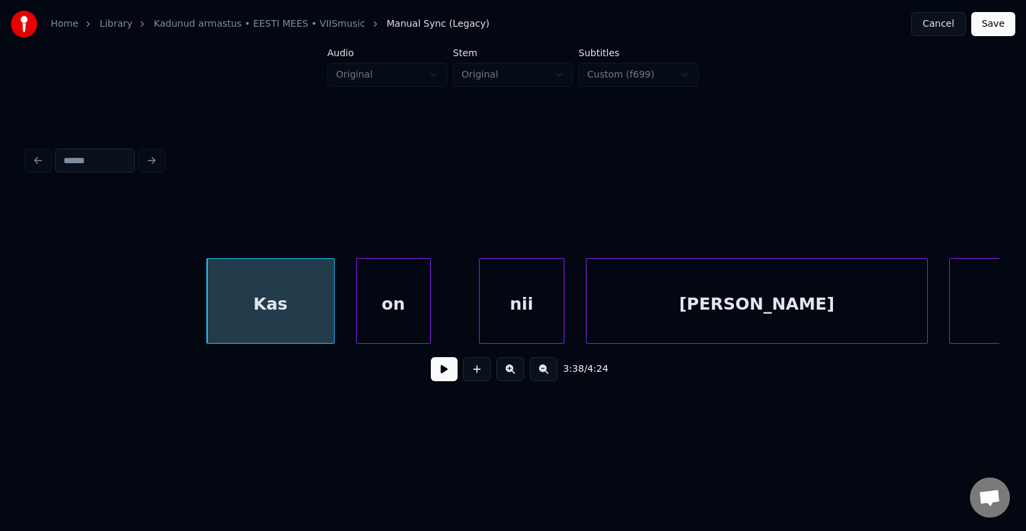
click at [388, 315] on div "on" at bounding box center [393, 304] width 73 height 91
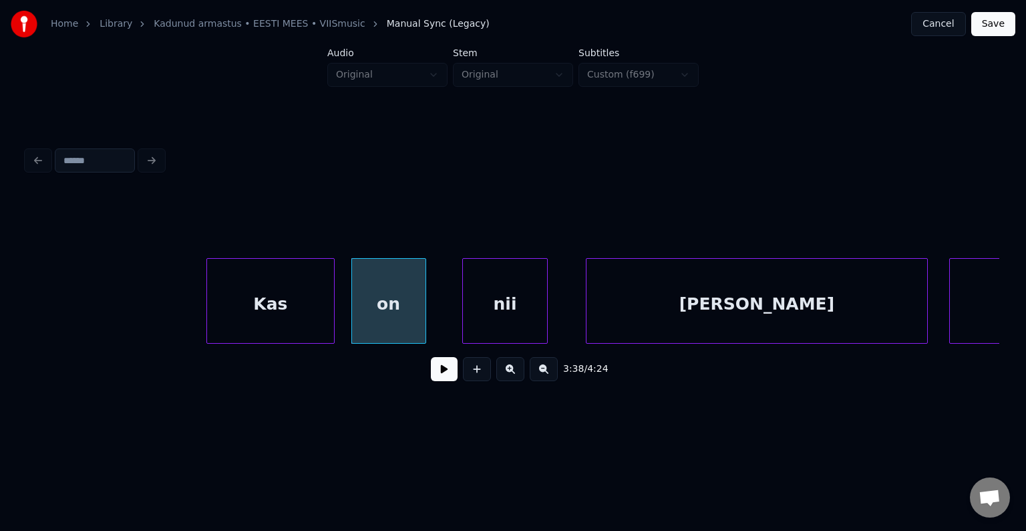
click at [466, 313] on div "nii" at bounding box center [505, 304] width 84 height 91
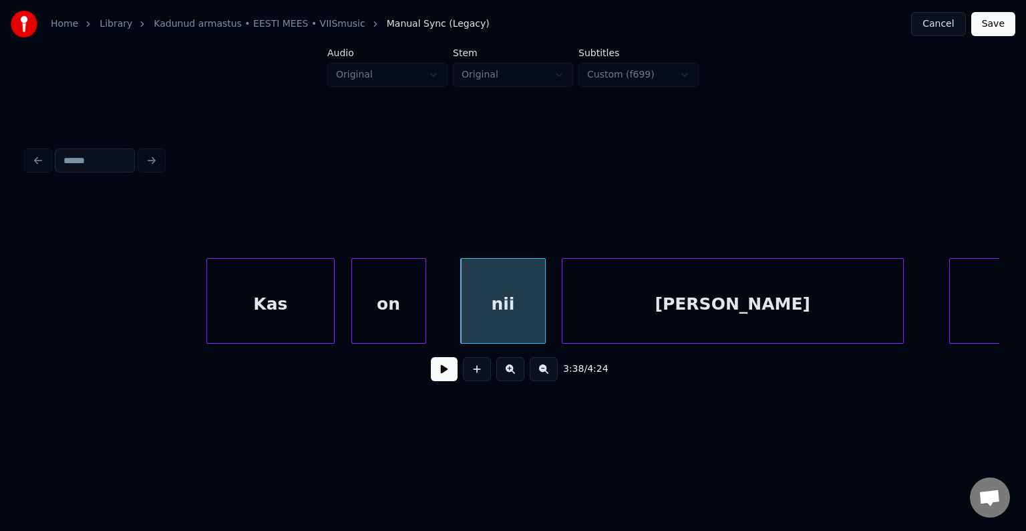
click at [664, 306] on div "[PERSON_NAME]" at bounding box center [733, 304] width 341 height 91
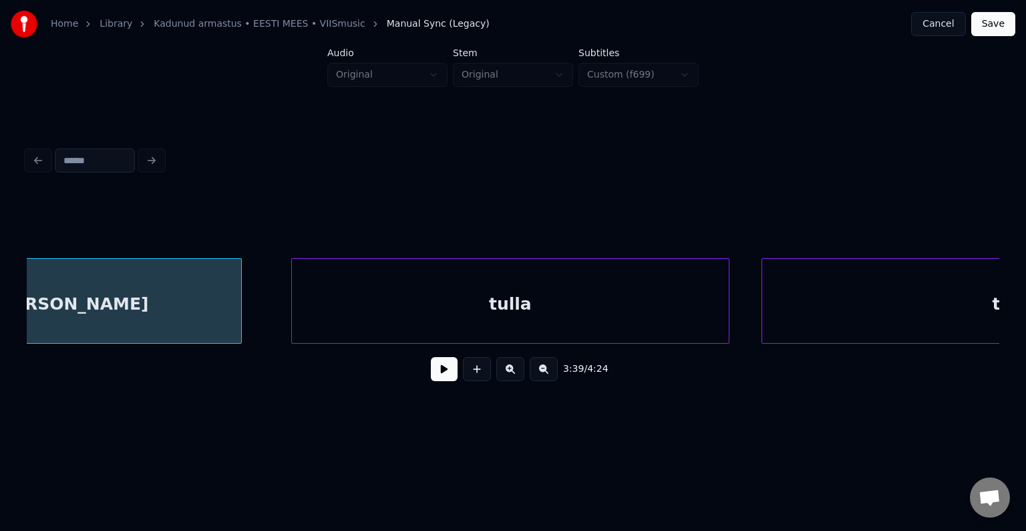
scroll to position [0, 117263]
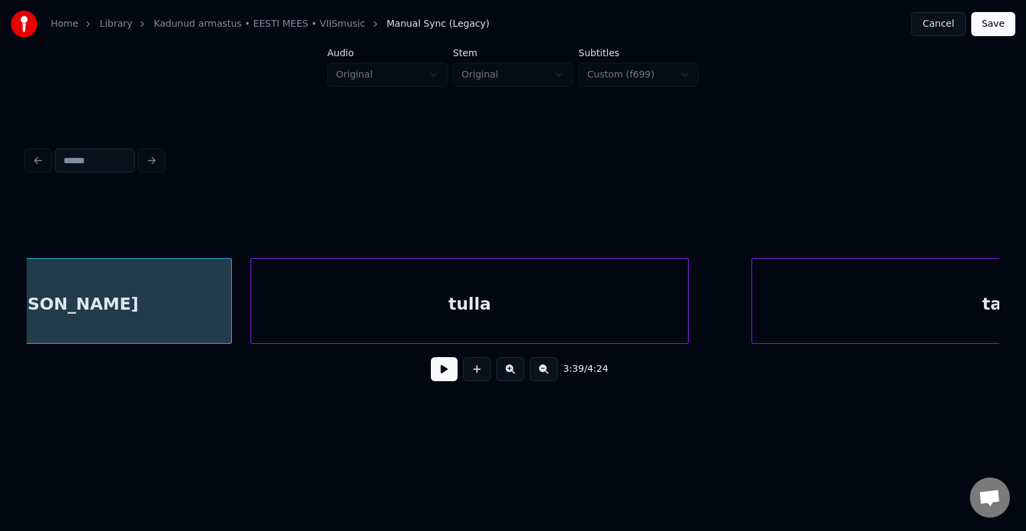
click at [603, 305] on div "tulla" at bounding box center [469, 304] width 437 height 91
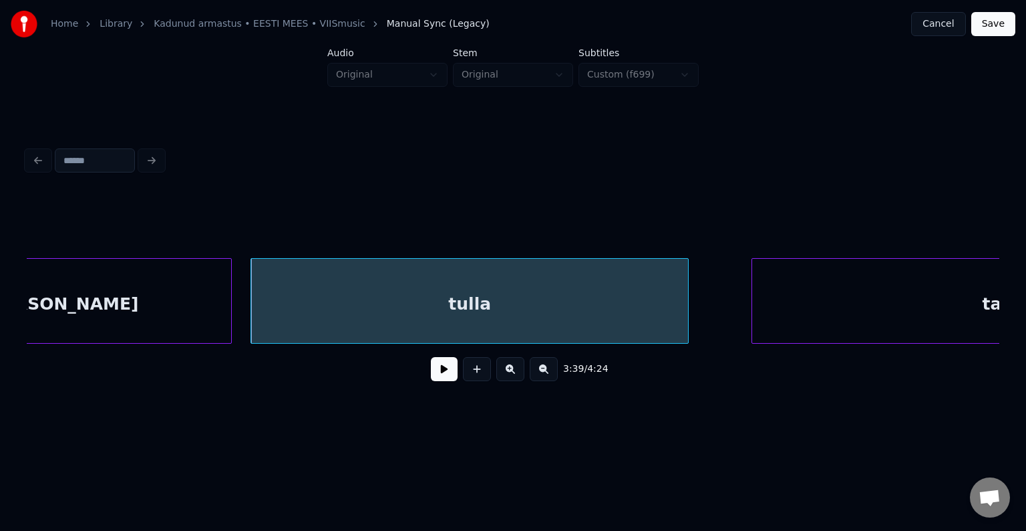
scroll to position [0, 117515]
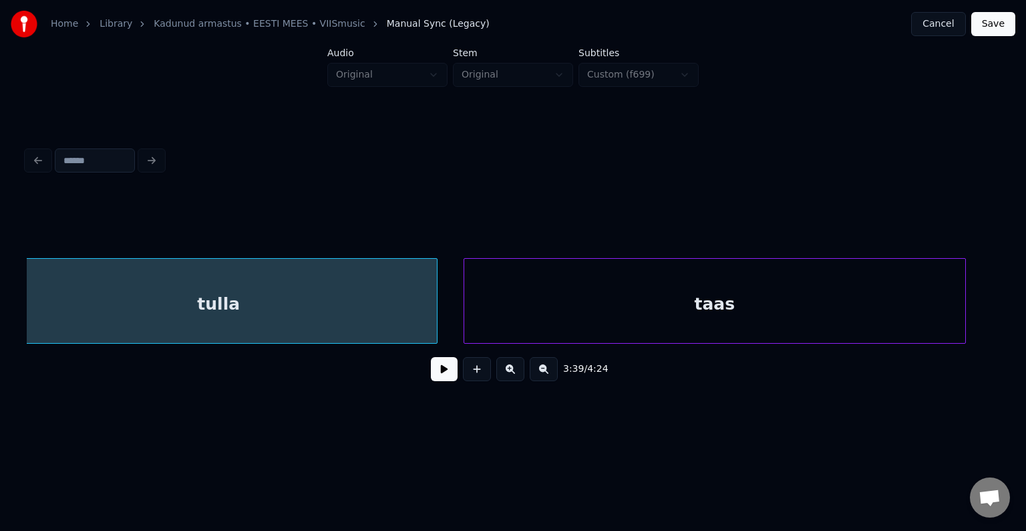
click at [831, 307] on div "taas" at bounding box center [714, 304] width 501 height 91
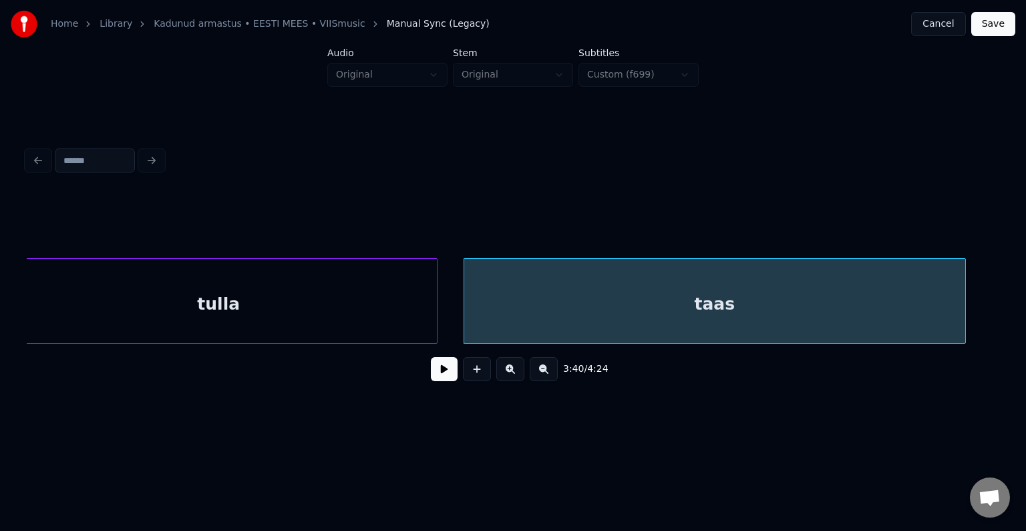
click at [436, 373] on button at bounding box center [444, 369] width 27 height 24
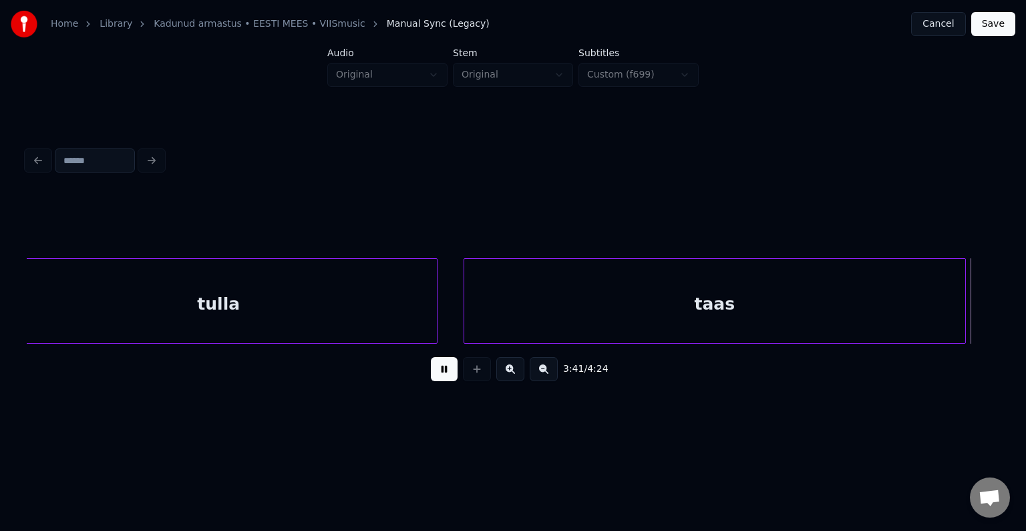
scroll to position [0, 118494]
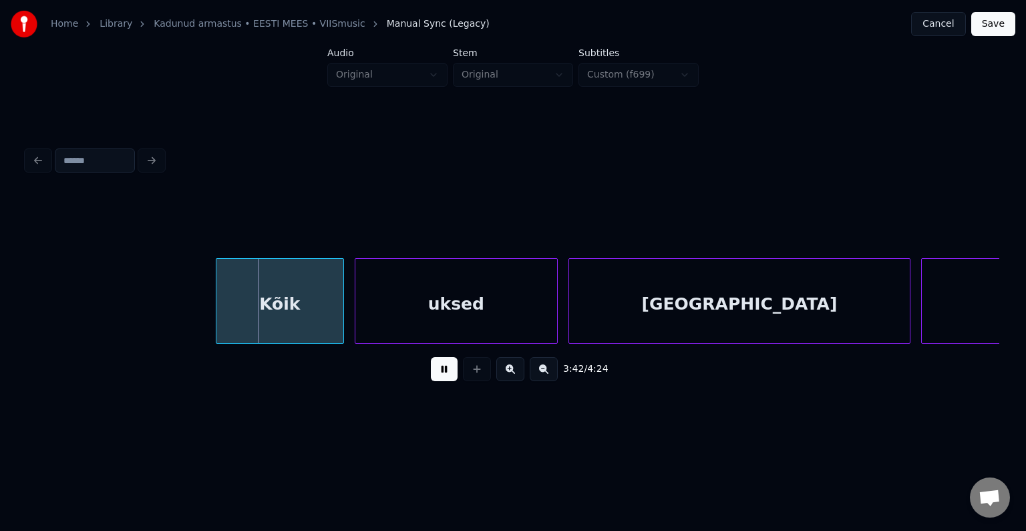
click at [436, 371] on button at bounding box center [444, 369] width 27 height 24
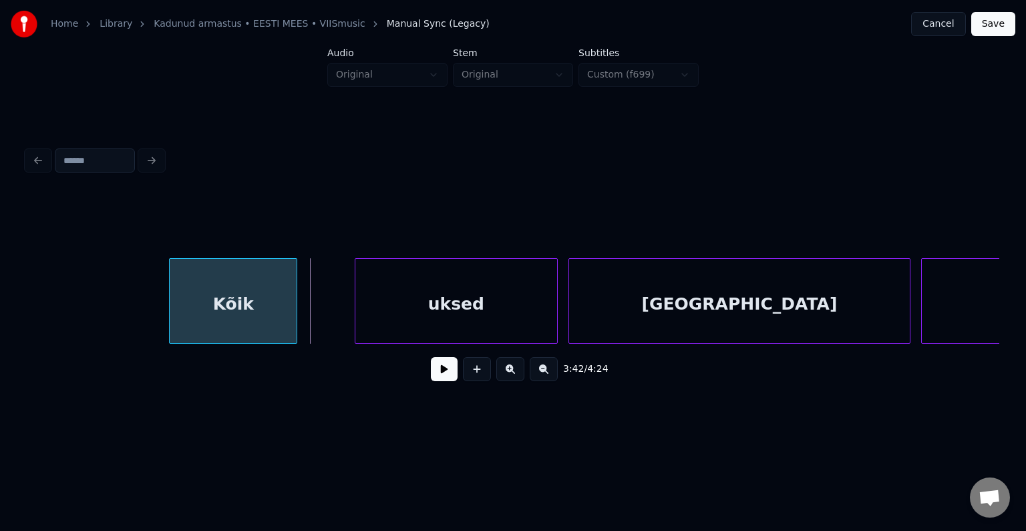
click at [249, 315] on div "Kõik" at bounding box center [233, 304] width 127 height 91
click at [278, 311] on div at bounding box center [280, 301] width 4 height 84
click at [186, 305] on div at bounding box center [186, 301] width 4 height 84
click at [251, 302] on div "Kõik" at bounding box center [233, 304] width 98 height 91
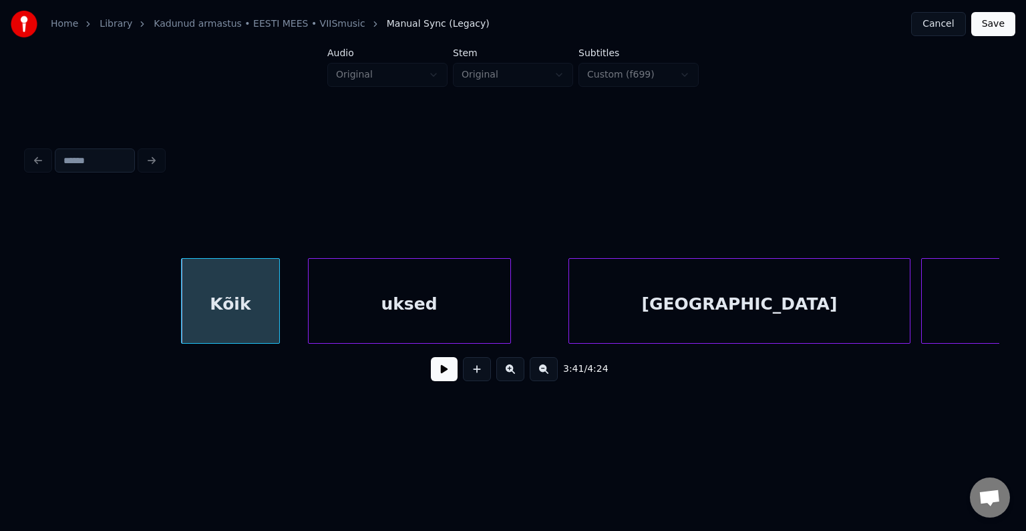
click at [386, 307] on div "uksed" at bounding box center [410, 304] width 202 height 91
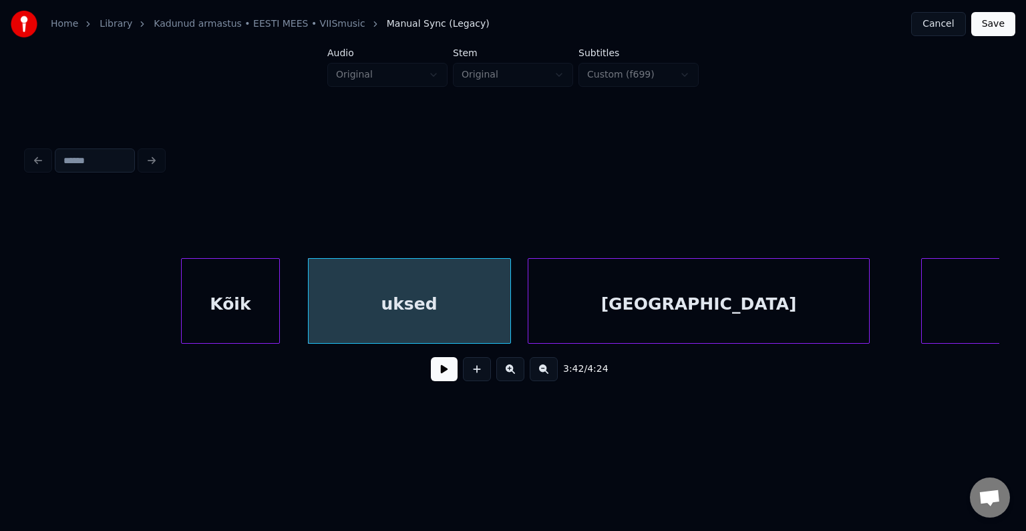
click at [605, 317] on div "[GEOGRAPHIC_DATA]" at bounding box center [699, 304] width 341 height 91
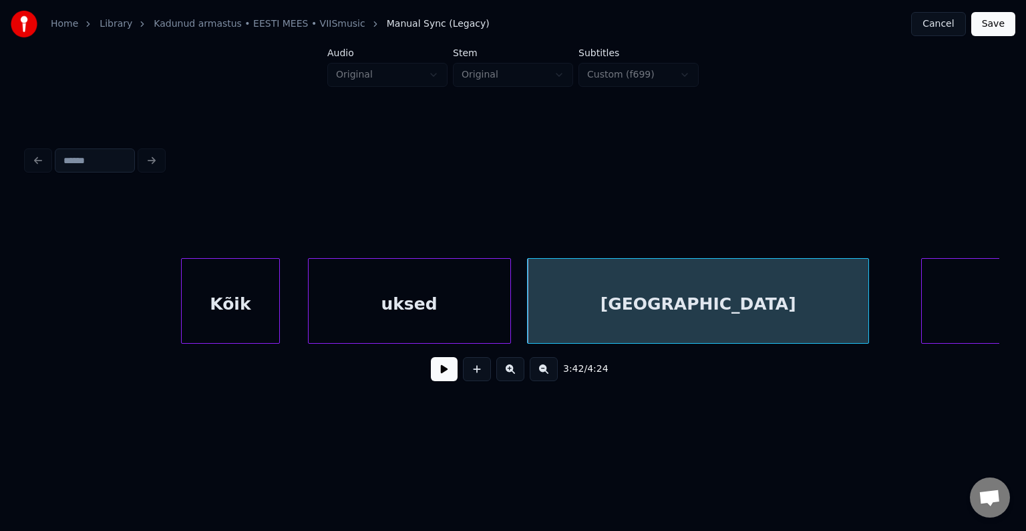
click at [396, 307] on div "uksed" at bounding box center [410, 304] width 202 height 91
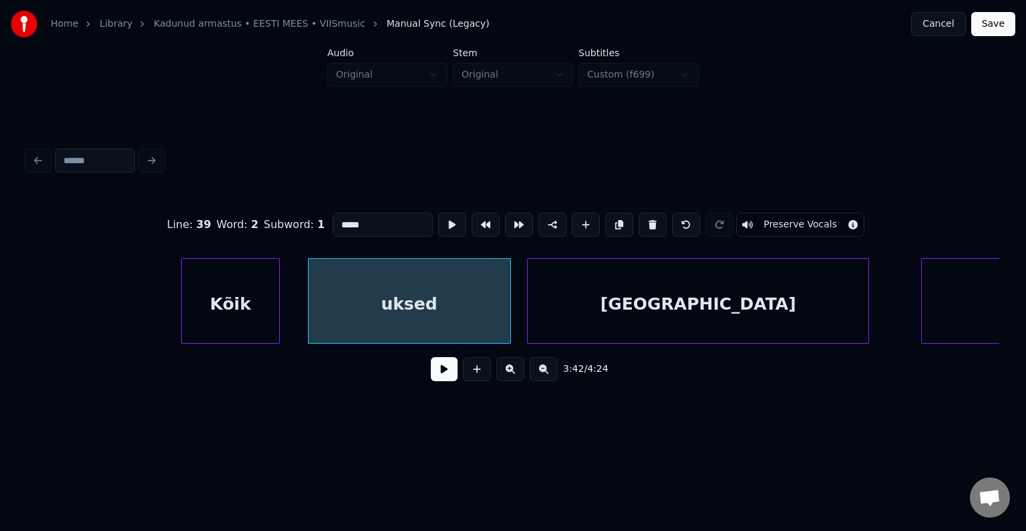
click at [438, 374] on button at bounding box center [444, 369] width 27 height 24
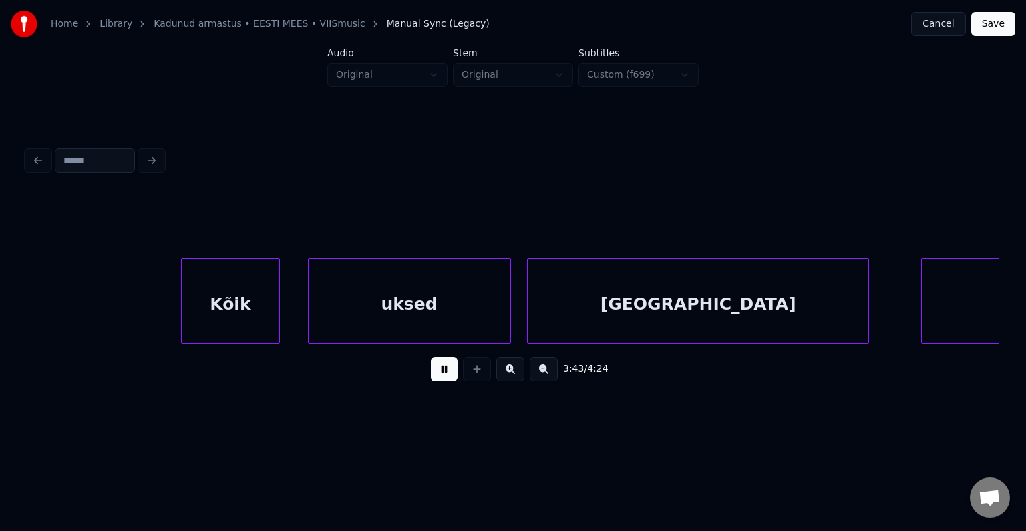
drag, startPoint x: 436, startPoint y: 375, endPoint x: 790, endPoint y: 342, distance: 355.6
click at [434, 374] on button at bounding box center [444, 369] width 27 height 24
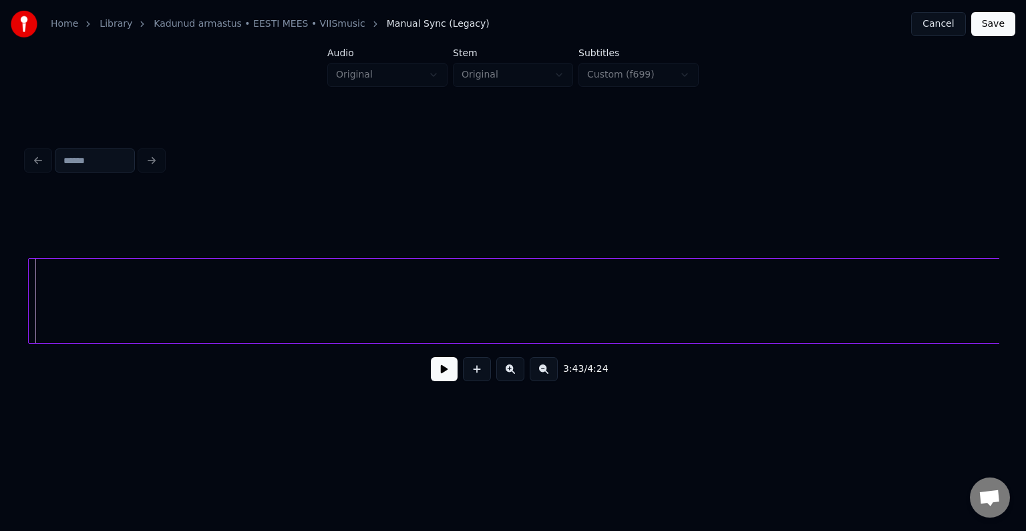
scroll to position [0, 119362]
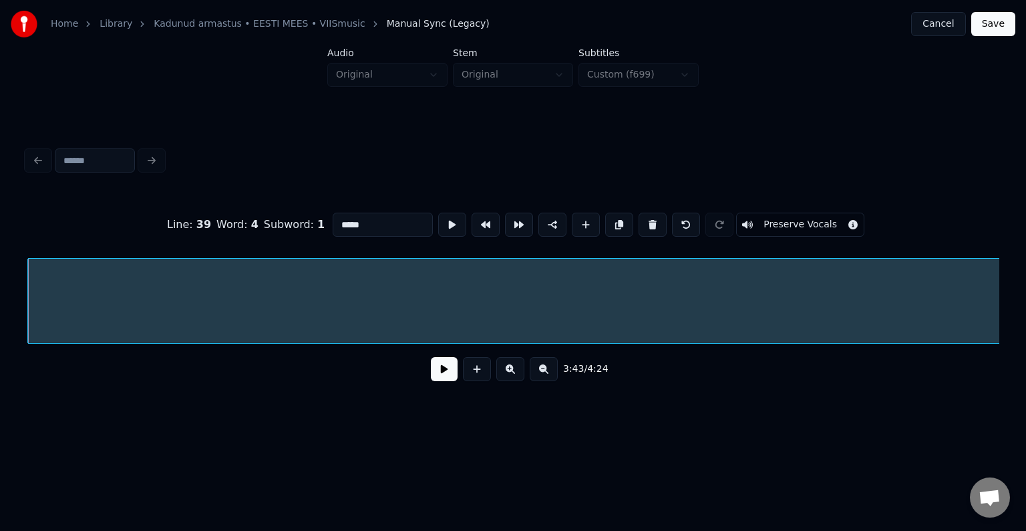
click at [442, 374] on button at bounding box center [444, 369] width 27 height 24
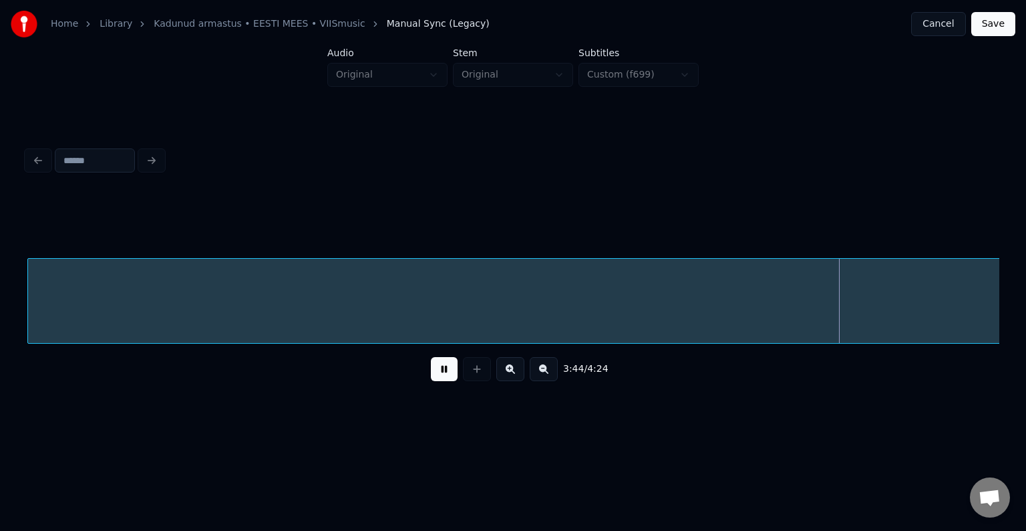
click at [442, 374] on button at bounding box center [444, 369] width 27 height 24
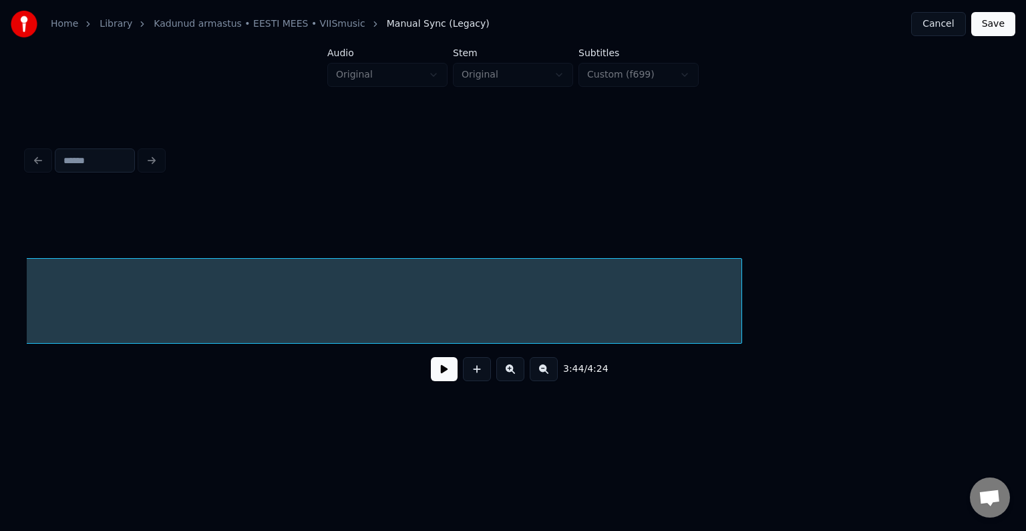
scroll to position [0, 125777]
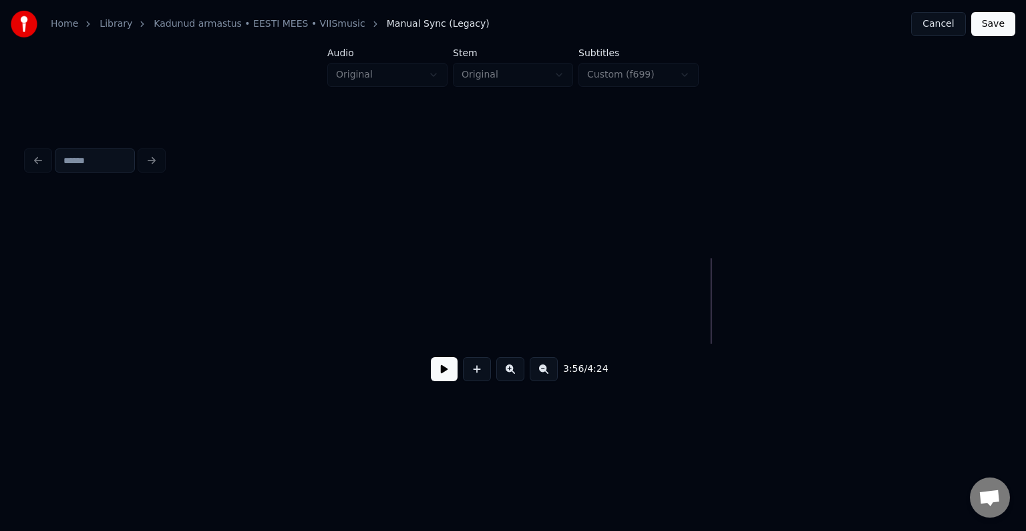
click at [0, 301] on div "Home Library Kadunud armastus • EESTI MEES • VIISmusic Manual Sync (Legacy) Can…" at bounding box center [513, 213] width 1026 height 426
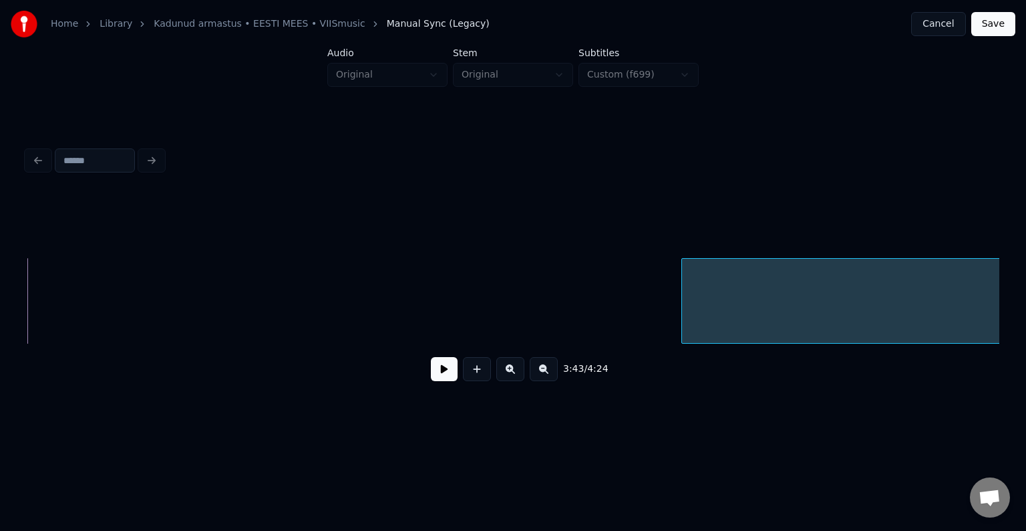
click at [684, 302] on div at bounding box center [684, 301] width 4 height 84
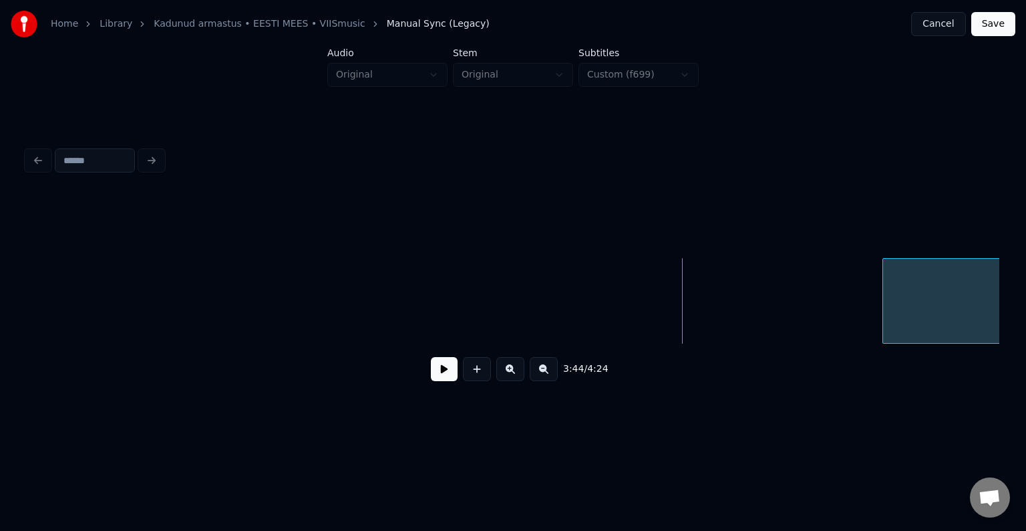
click at [887, 299] on div at bounding box center [885, 301] width 4 height 84
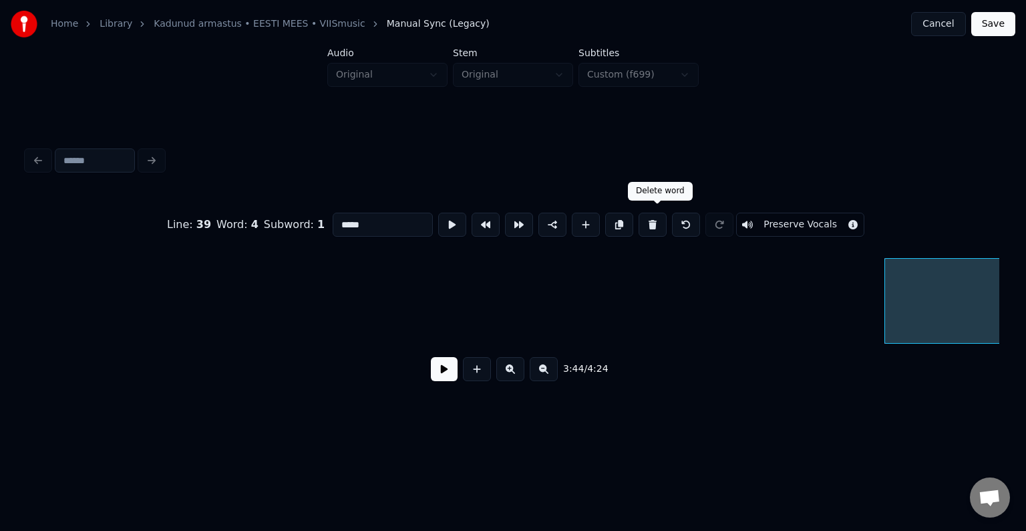
click at [661, 218] on button at bounding box center [653, 224] width 28 height 24
type input "*****"
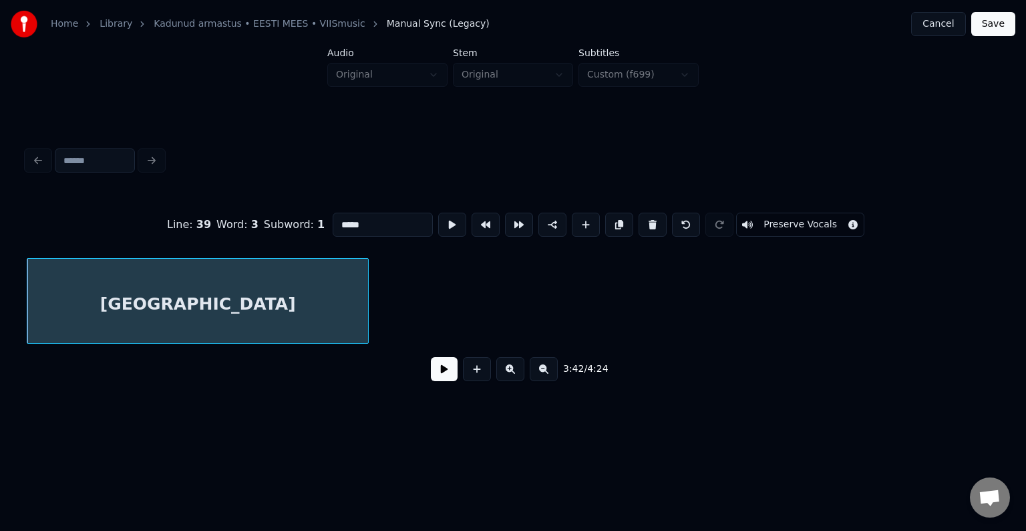
click at [312, 295] on div "[GEOGRAPHIC_DATA]" at bounding box center [197, 304] width 341 height 91
click at [431, 370] on button at bounding box center [444, 369] width 27 height 24
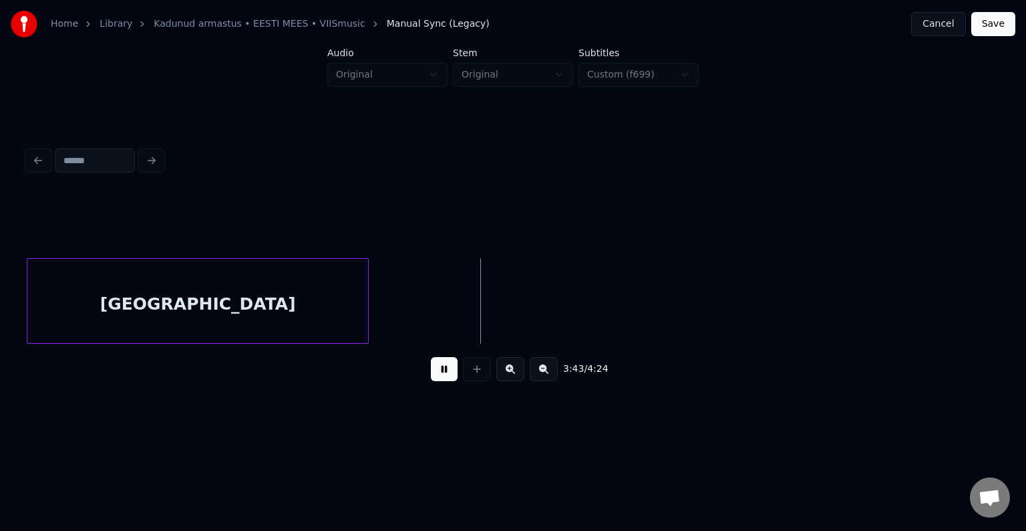
click at [431, 370] on button at bounding box center [444, 369] width 27 height 24
click at [473, 373] on button at bounding box center [477, 369] width 28 height 24
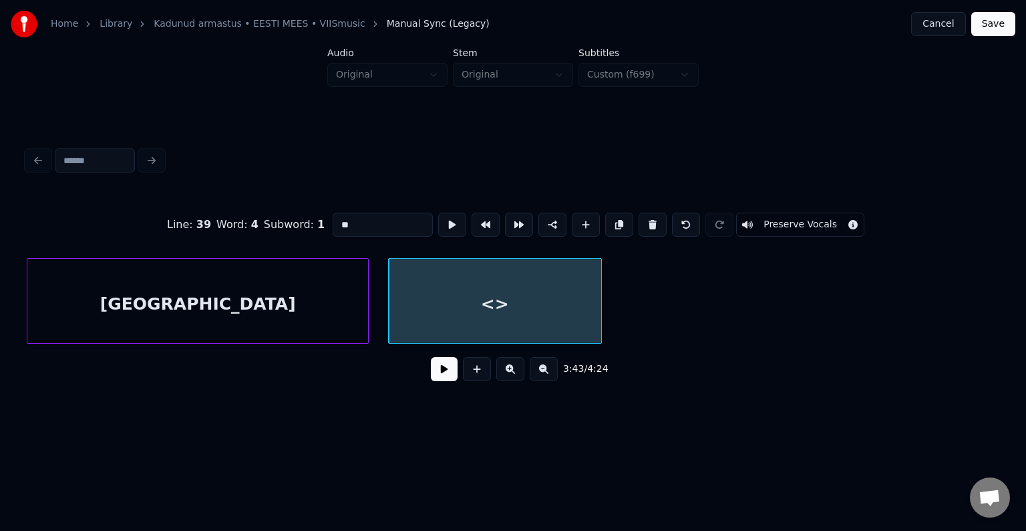
click at [459, 313] on div "<>" at bounding box center [495, 304] width 212 height 91
click at [335, 216] on input "**" at bounding box center [383, 224] width 100 height 24
drag, startPoint x: 329, startPoint y: 223, endPoint x: 281, endPoint y: 208, distance: 50.9
click at [262, 216] on div "Line : 39 Word : 4 Subword : 1 ** Preserve Vocals" at bounding box center [513, 224] width 973 height 67
click at [284, 278] on div "[GEOGRAPHIC_DATA]" at bounding box center [197, 304] width 341 height 91
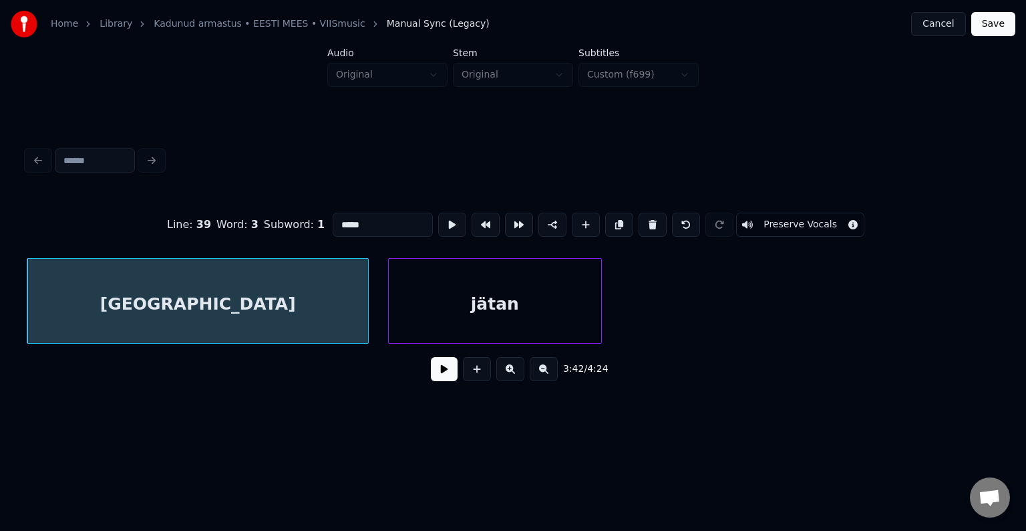
type input "*****"
click at [440, 380] on button at bounding box center [444, 369] width 27 height 24
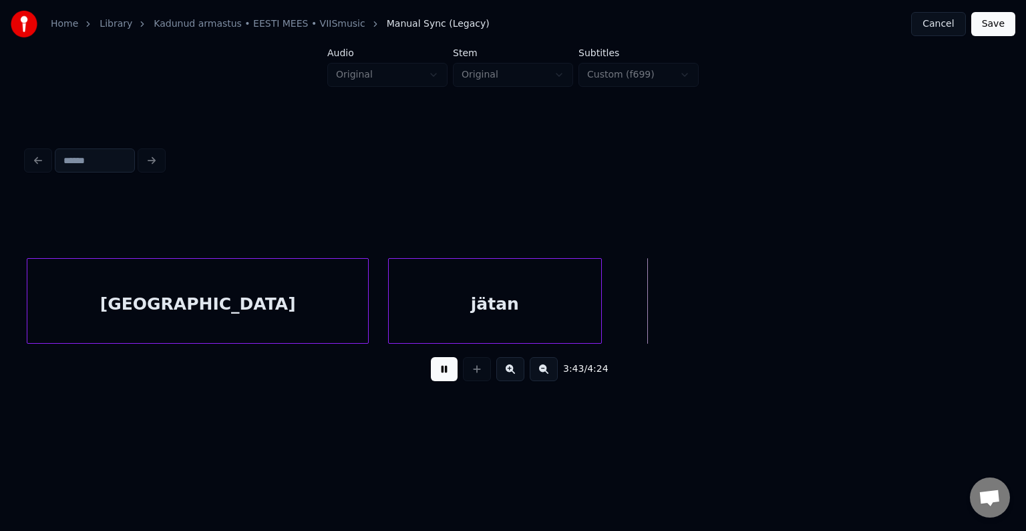
click at [440, 379] on button at bounding box center [444, 369] width 27 height 24
click at [776, 305] on div at bounding box center [775, 301] width 4 height 84
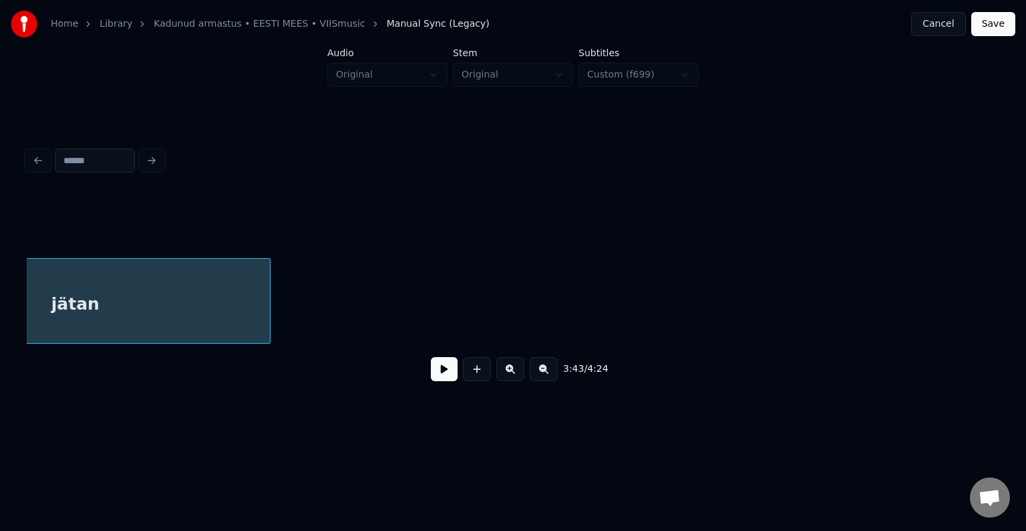
click at [442, 369] on button at bounding box center [444, 369] width 27 height 24
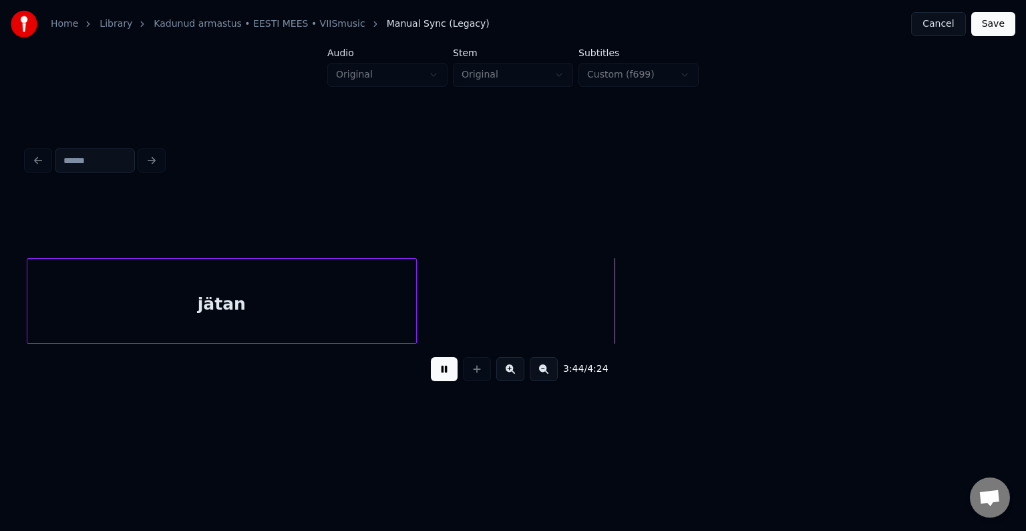
click at [442, 369] on button at bounding box center [444, 369] width 27 height 24
click at [508, 376] on button at bounding box center [510, 369] width 28 height 24
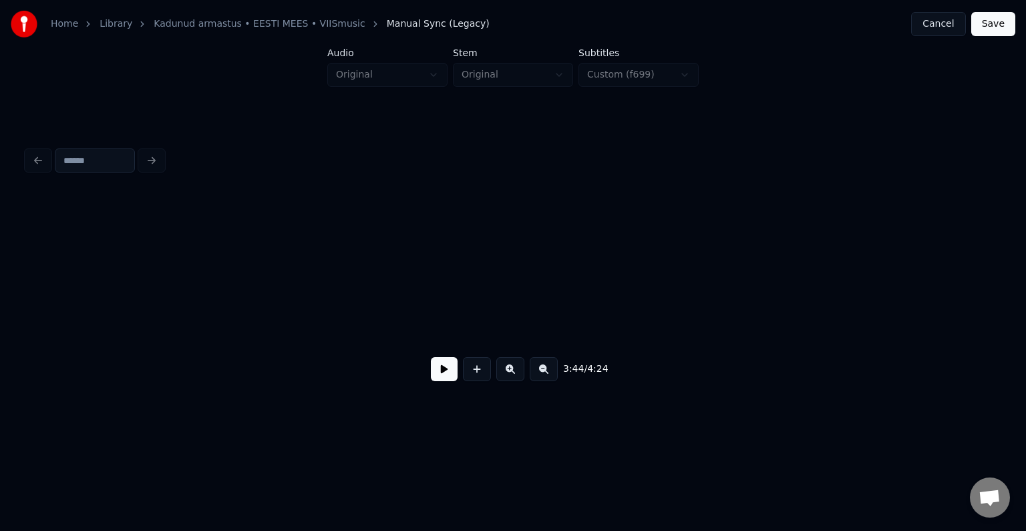
scroll to position [0, 126842]
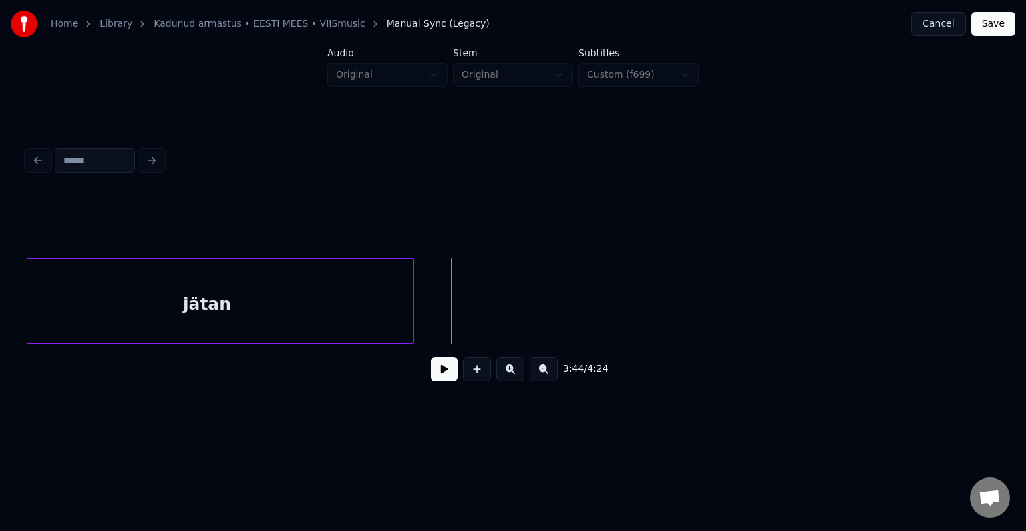
click at [494, 376] on div "3:44 / 4:24" at bounding box center [512, 368] width 951 height 29
click at [476, 376] on button at bounding box center [477, 369] width 28 height 24
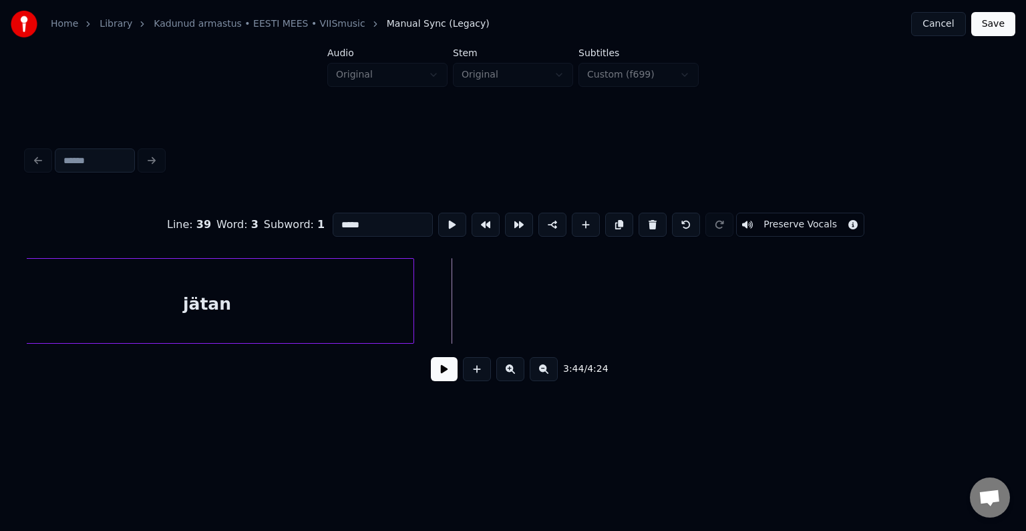
type input "**"
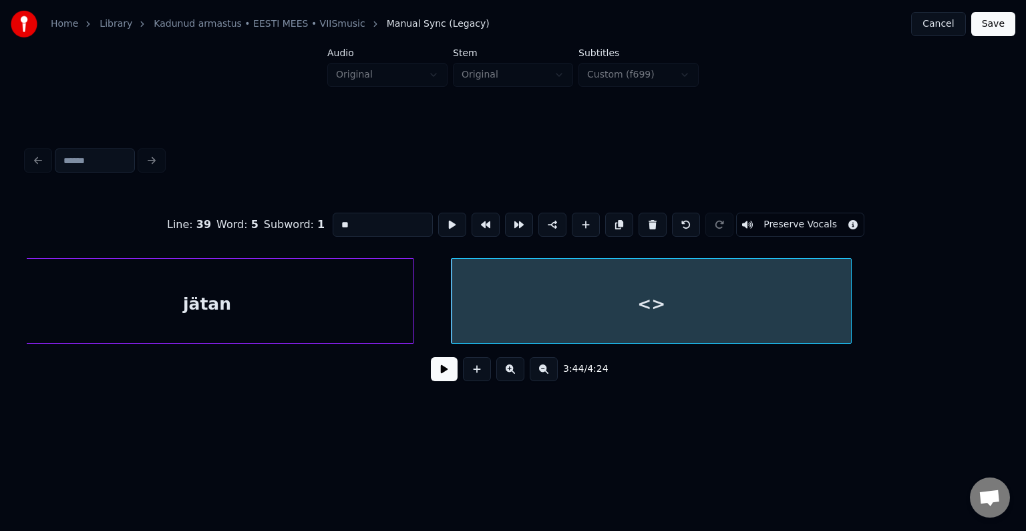
click at [850, 307] on div at bounding box center [849, 301] width 4 height 84
click at [720, 305] on div "<>" at bounding box center [652, 304] width 400 height 91
drag, startPoint x: 363, startPoint y: 225, endPoint x: 241, endPoint y: 216, distance: 122.5
click at [241, 216] on div "Line : 39 Word : 5 Subword : 1 ** Preserve Vocals" at bounding box center [513, 224] width 973 height 67
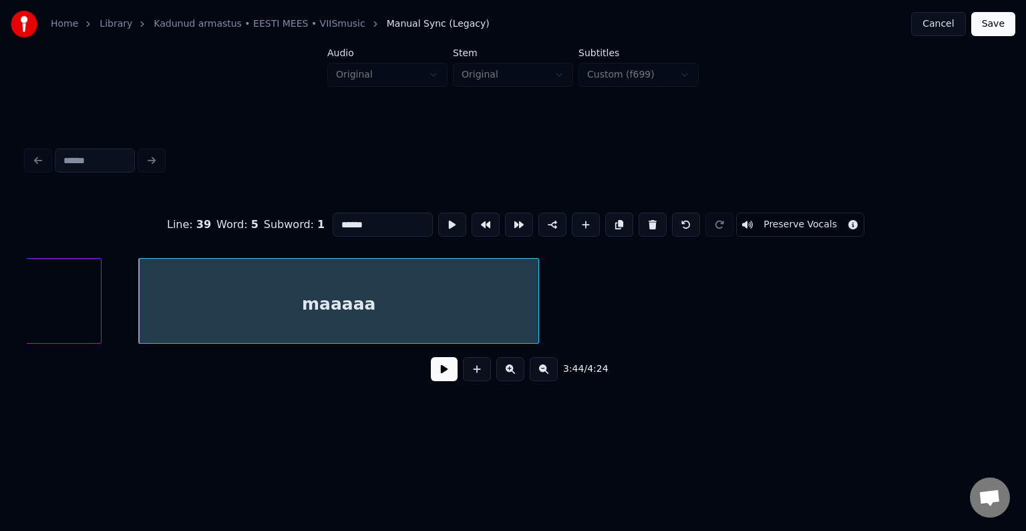
scroll to position [0, 127190]
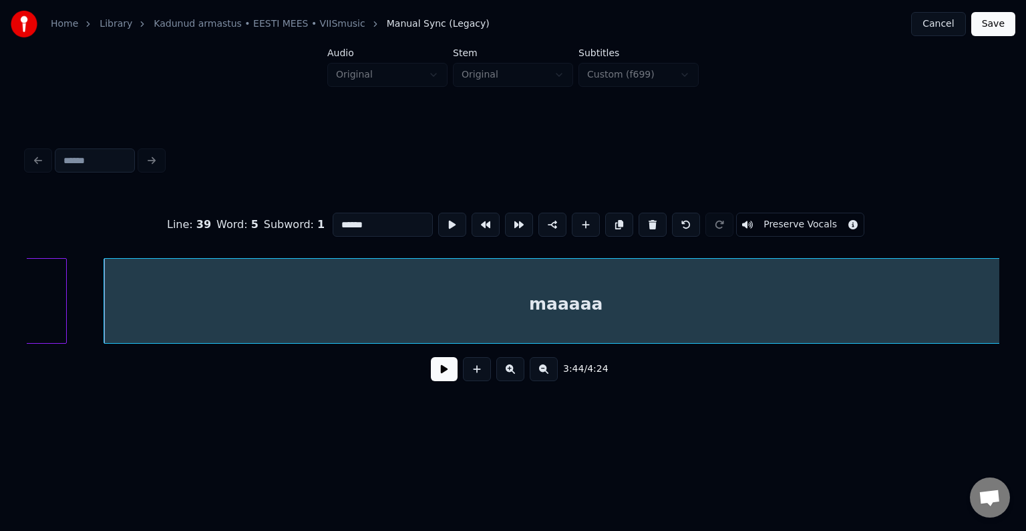
click at [1024, 294] on div "Home Library Kadunud armastus • EESTI MEES • VIISmusic Manual Sync (Legacy) Can…" at bounding box center [513, 213] width 1026 height 426
type input "******"
click at [431, 377] on button at bounding box center [444, 369] width 27 height 24
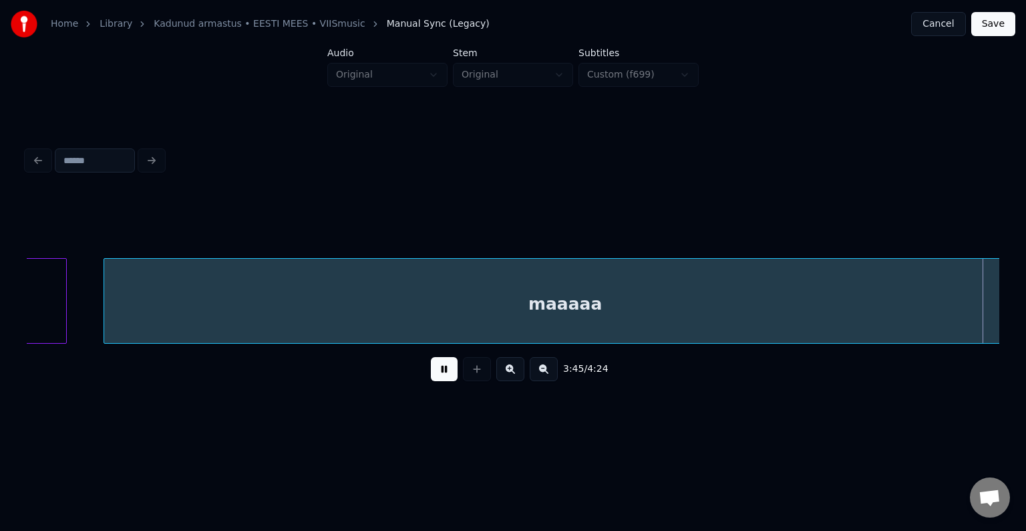
scroll to position [0, 128165]
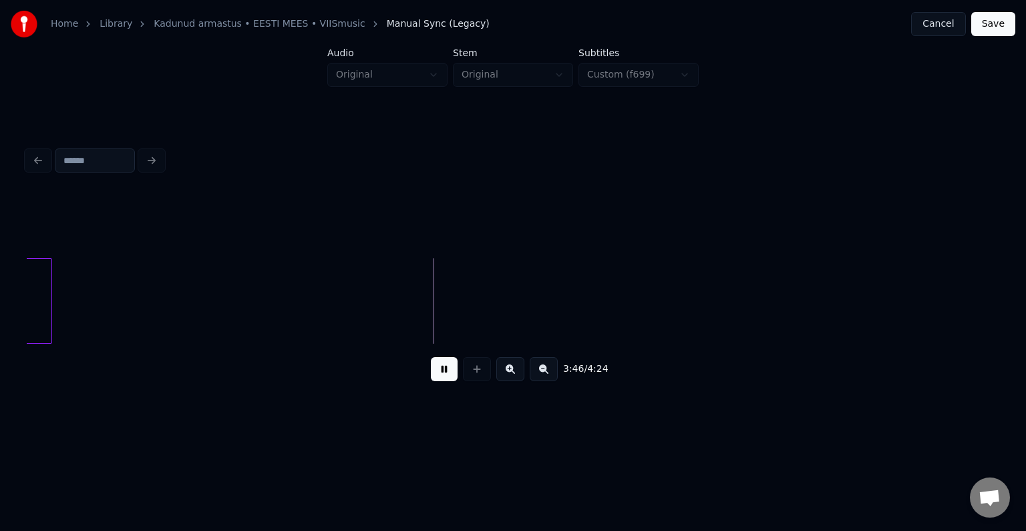
click at [431, 375] on button at bounding box center [444, 369] width 27 height 24
click at [477, 376] on button at bounding box center [477, 369] width 28 height 24
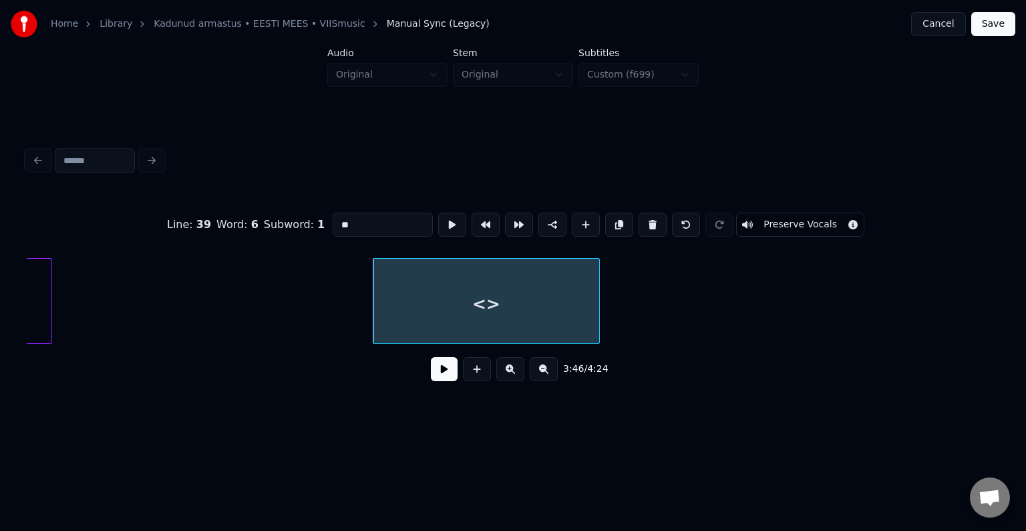
click at [477, 315] on div "<>" at bounding box center [487, 304] width 226 height 91
drag, startPoint x: 339, startPoint y: 208, endPoint x: 269, endPoint y: 214, distance: 70.4
click at [269, 214] on div "Line : 39 Word : 6 Subword : 1 ** Preserve Vocals" at bounding box center [513, 224] width 973 height 67
type input "***"
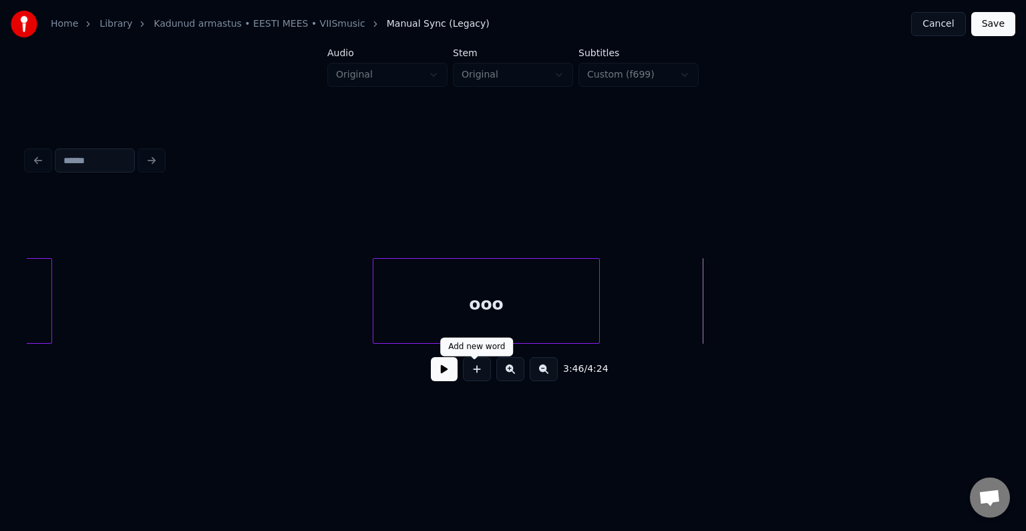
click at [470, 380] on button at bounding box center [477, 369] width 28 height 24
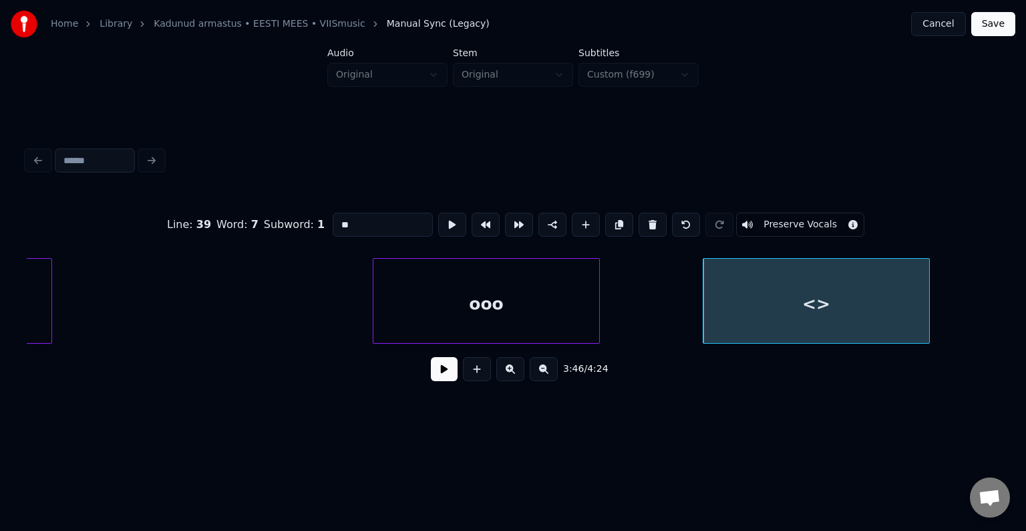
click at [776, 317] on div "<>" at bounding box center [817, 304] width 226 height 91
drag, startPoint x: 363, startPoint y: 220, endPoint x: 254, endPoint y: 219, distance: 109.6
click at [245, 223] on div "Line : 39 Word : 7 Subword : 1 ** Preserve Vocals" at bounding box center [513, 224] width 973 height 67
click at [529, 284] on div "ooo" at bounding box center [487, 304] width 226 height 91
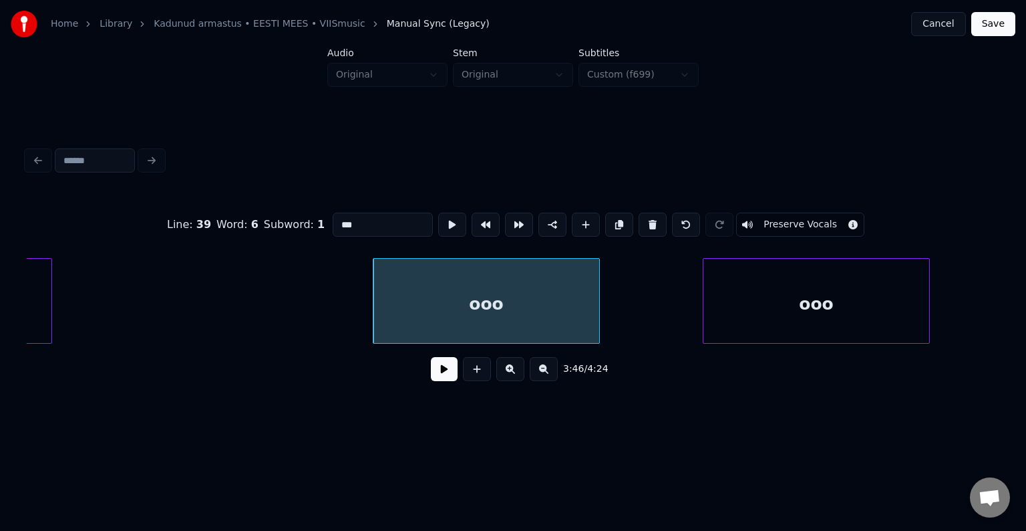
type input "***"
click at [431, 381] on button at bounding box center [444, 369] width 27 height 24
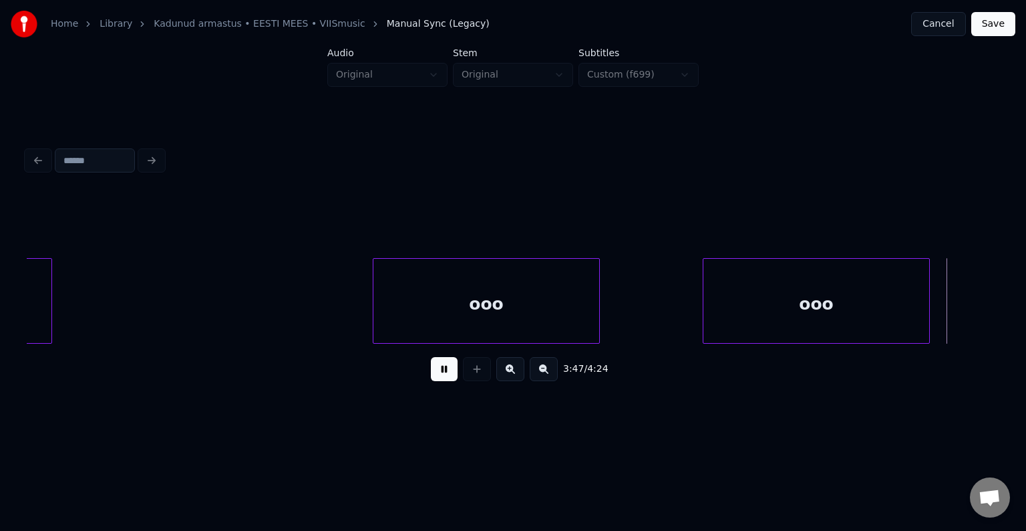
scroll to position [0, 129142]
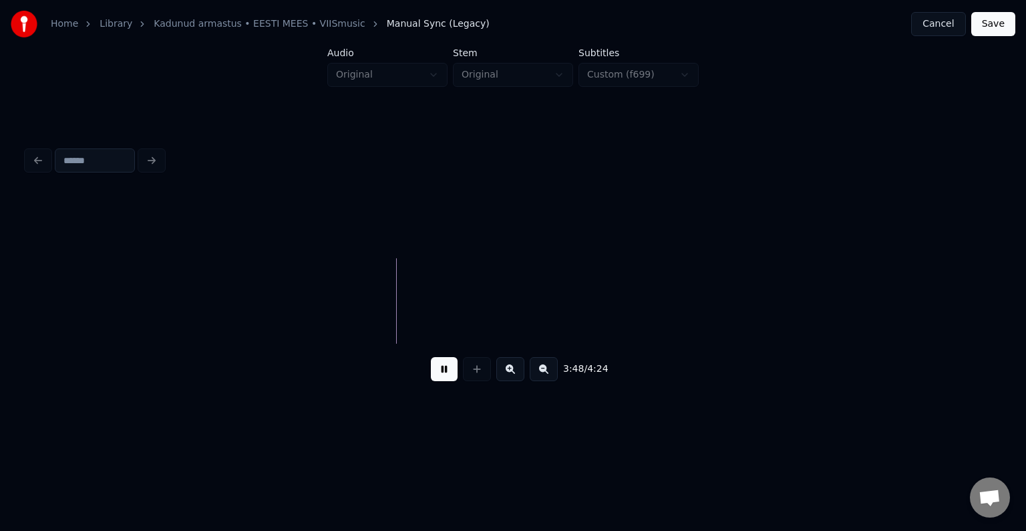
click at [431, 380] on button at bounding box center [444, 369] width 27 height 24
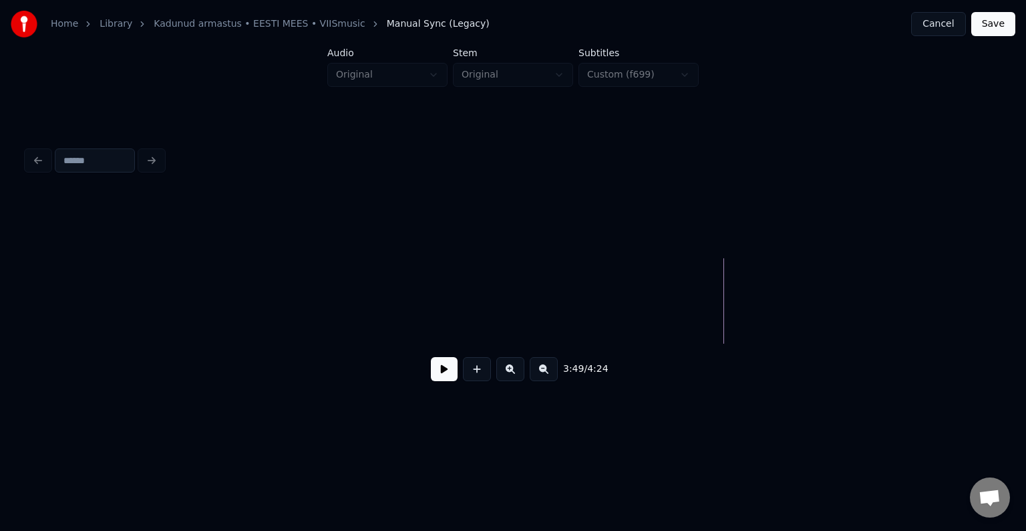
click at [431, 372] on button at bounding box center [444, 369] width 27 height 24
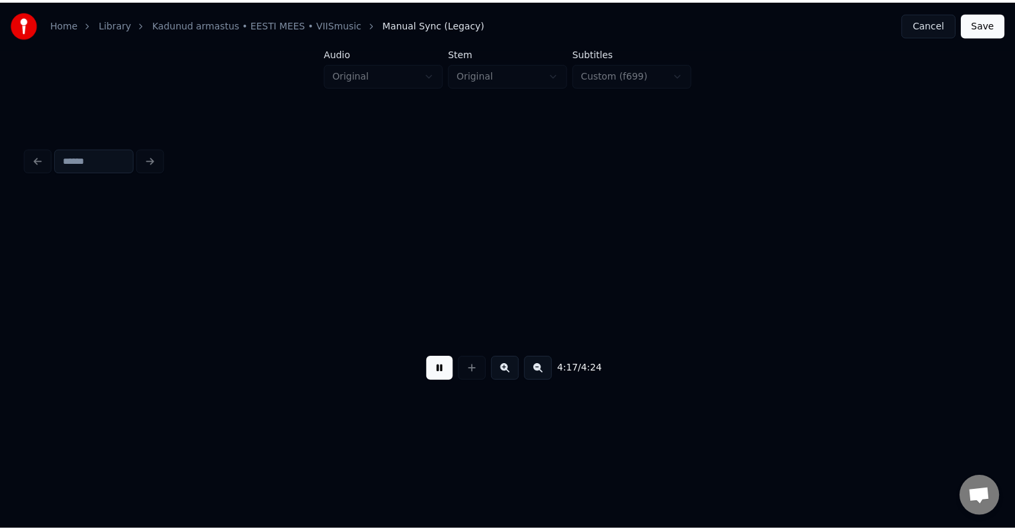
scroll to position [0, 146269]
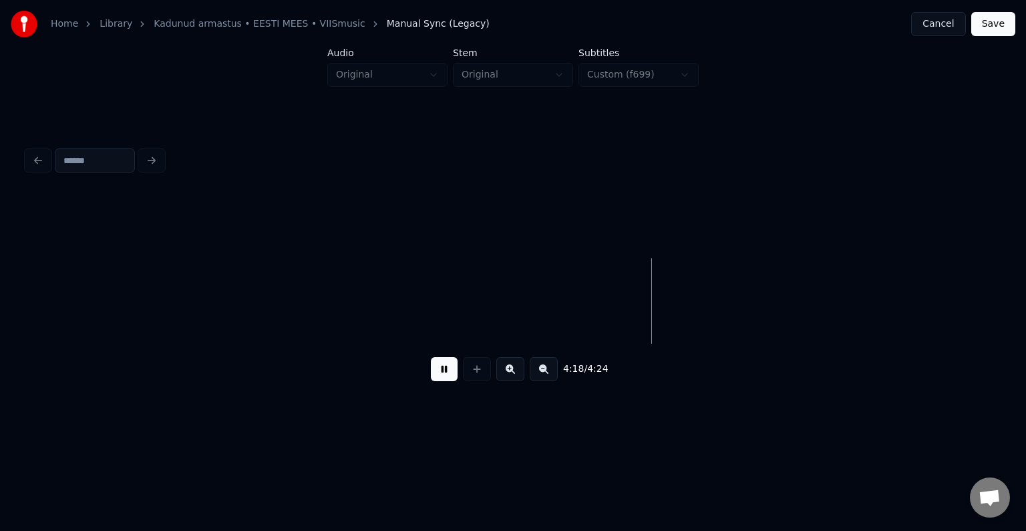
click at [1004, 17] on button "Save" at bounding box center [994, 24] width 44 height 24
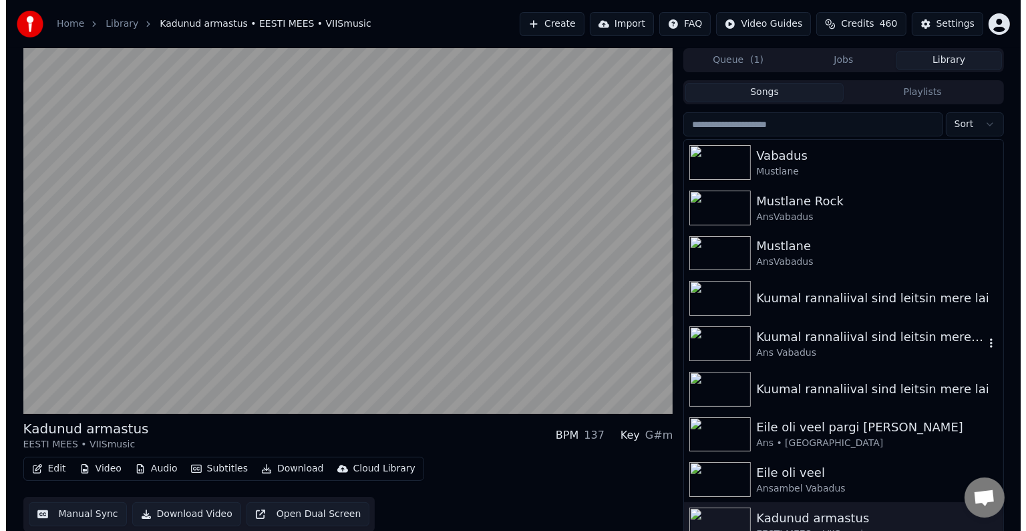
scroll to position [111, 0]
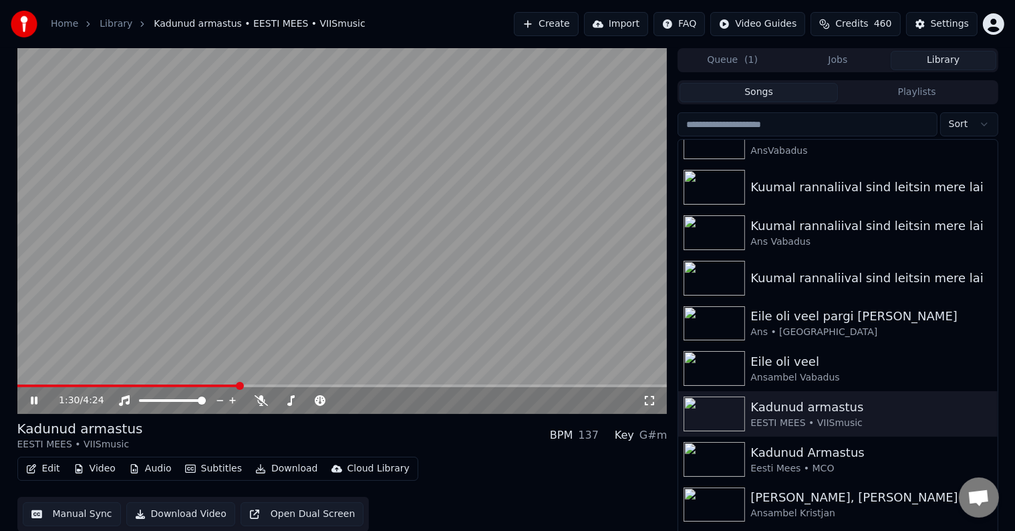
click at [244, 382] on span at bounding box center [240, 386] width 8 height 8
drag, startPoint x: 371, startPoint y: 383, endPoint x: 412, endPoint y: 388, distance: 41.0
click at [412, 388] on div "2:26 / 4:24" at bounding box center [342, 230] width 650 height 365
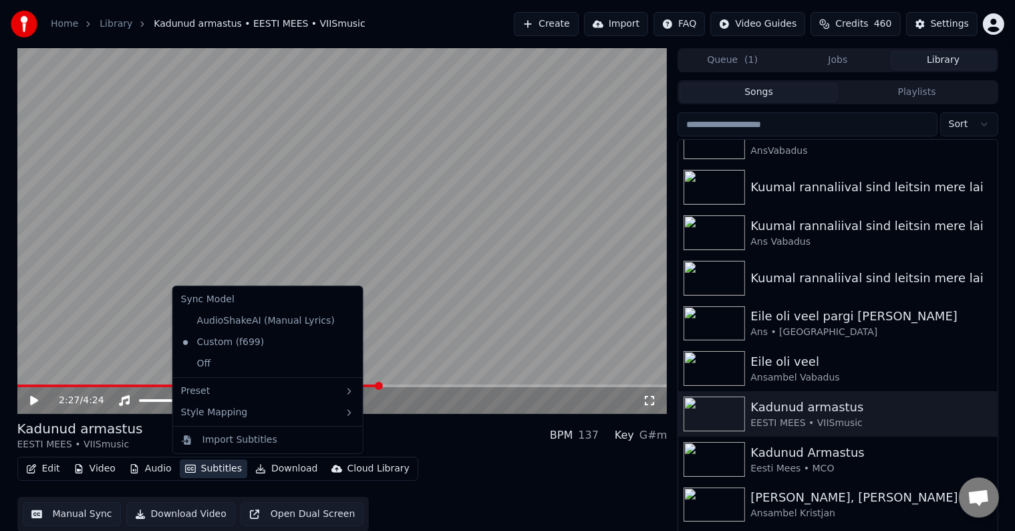
click at [208, 468] on button "Subtitles" at bounding box center [213, 468] width 67 height 19
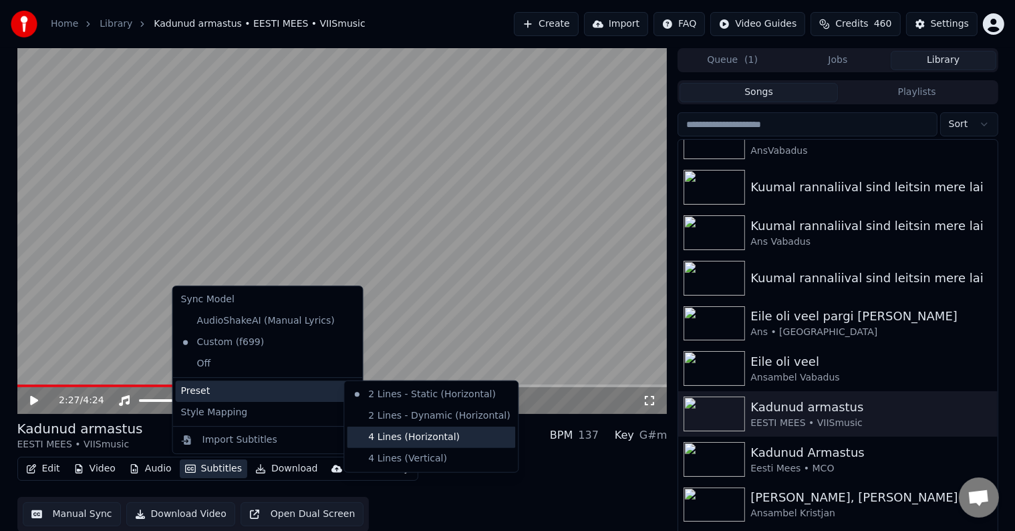
click at [394, 432] on div "4 Lines (Horizontal)" at bounding box center [431, 436] width 168 height 21
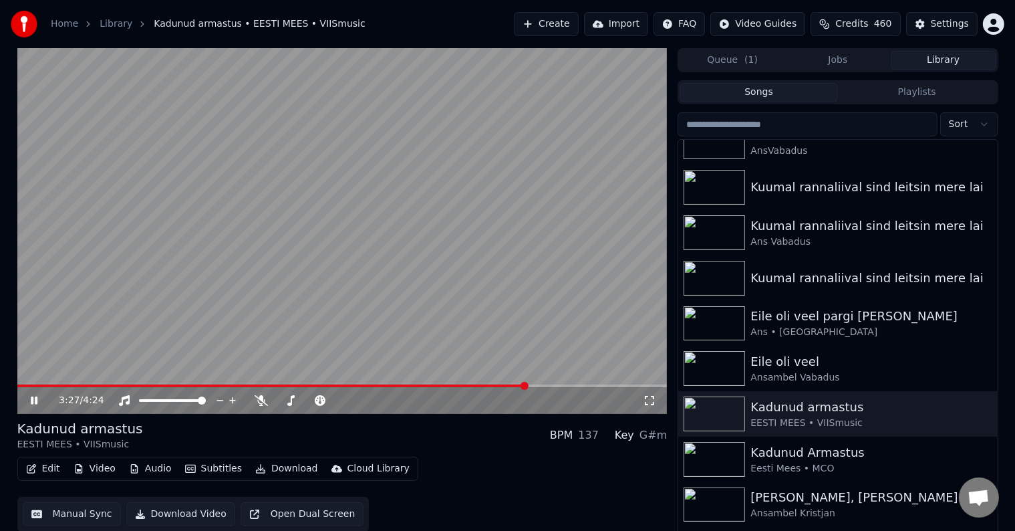
click at [529, 388] on span at bounding box center [525, 386] width 8 height 8
click at [652, 388] on span at bounding box center [648, 386] width 8 height 8
click at [48, 472] on button "Edit" at bounding box center [43, 468] width 45 height 19
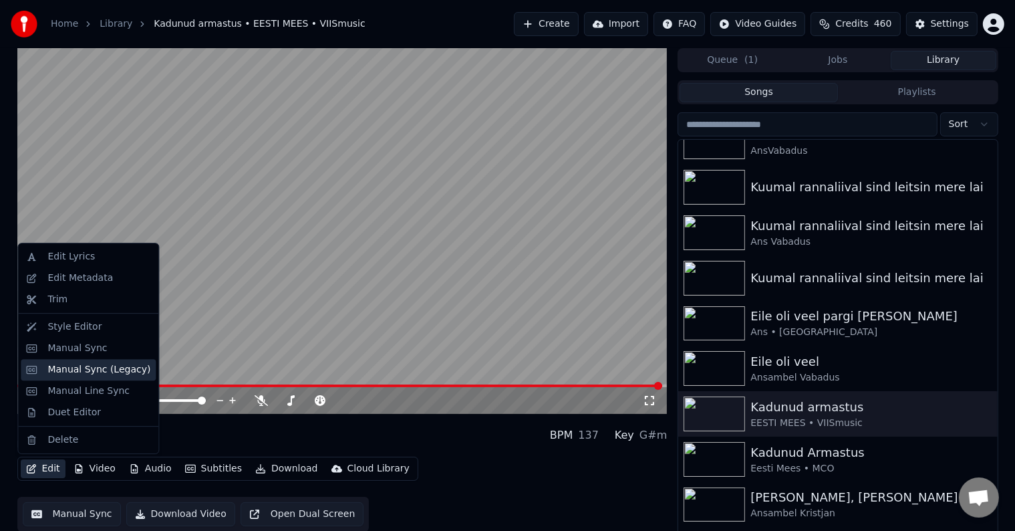
click at [90, 370] on div "Manual Sync (Legacy)" at bounding box center [98, 369] width 103 height 13
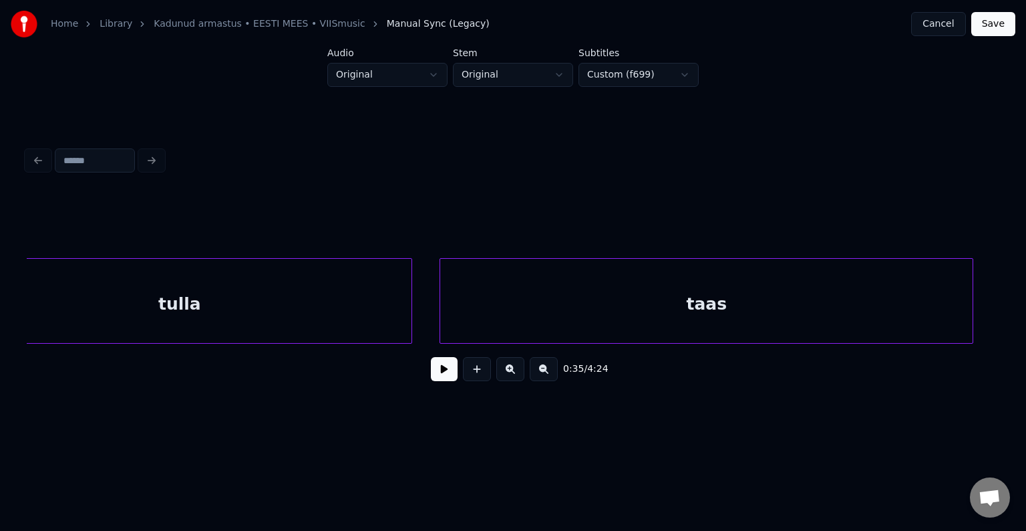
scroll to position [0, 125080]
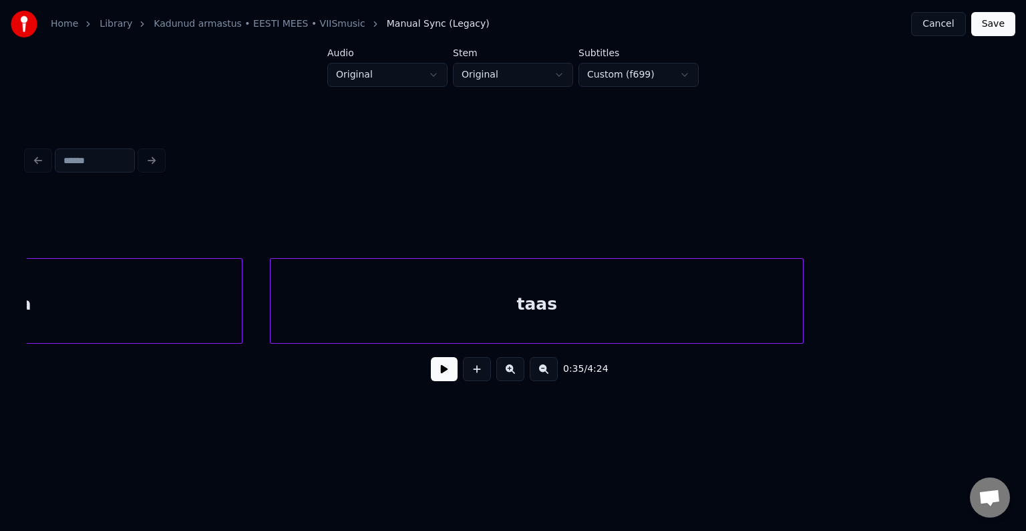
click at [730, 329] on div "taas" at bounding box center [537, 304] width 533 height 91
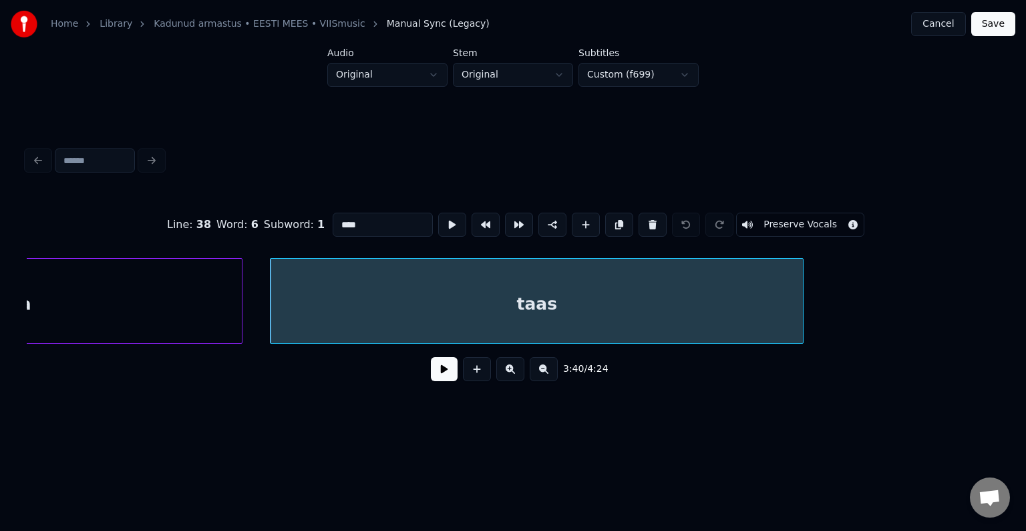
click at [431, 374] on button at bounding box center [444, 369] width 27 height 24
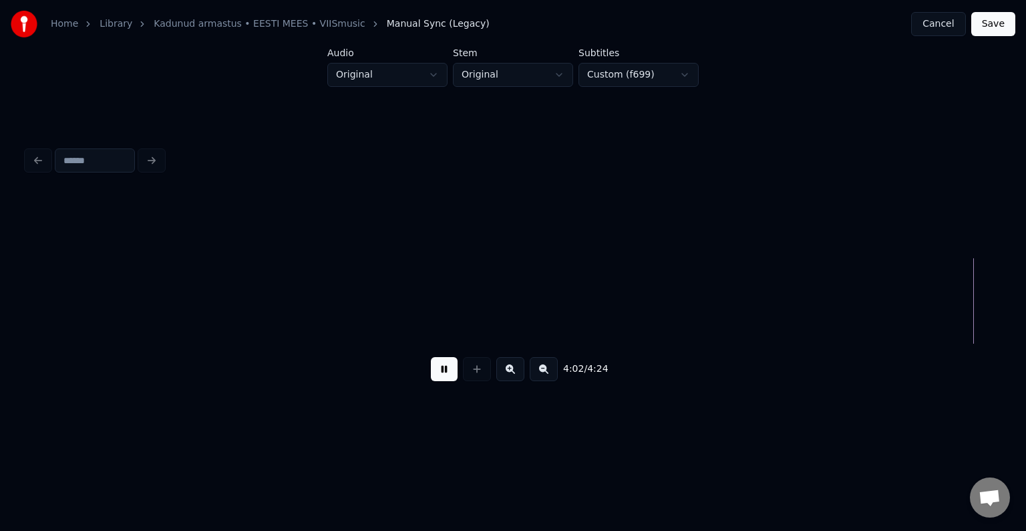
scroll to position [0, 137757]
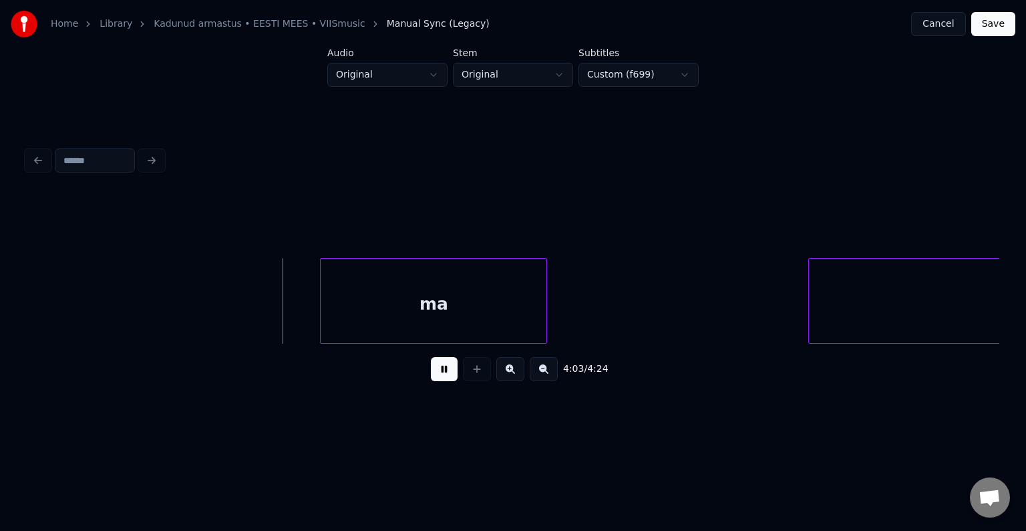
click at [446, 377] on button at bounding box center [444, 369] width 27 height 24
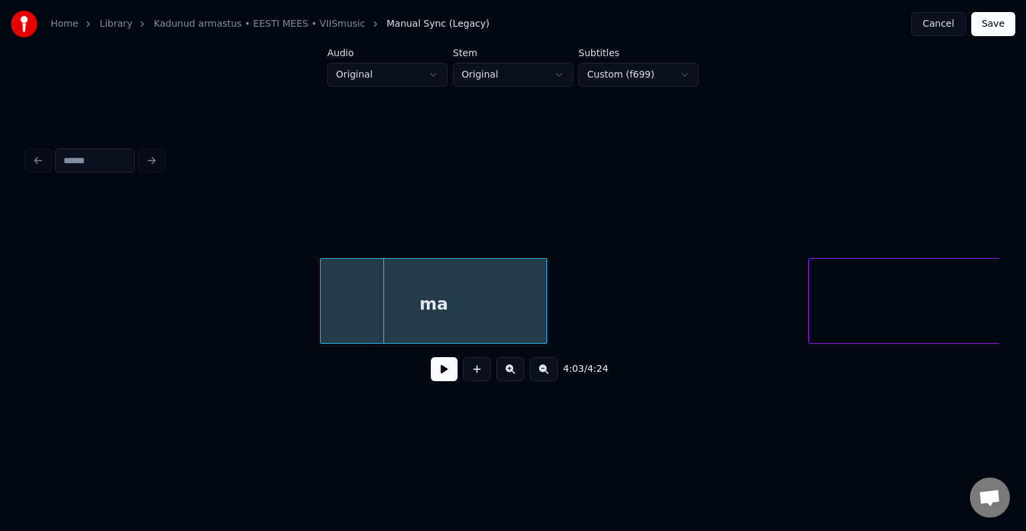
click at [460, 326] on div "ma" at bounding box center [434, 304] width 226 height 91
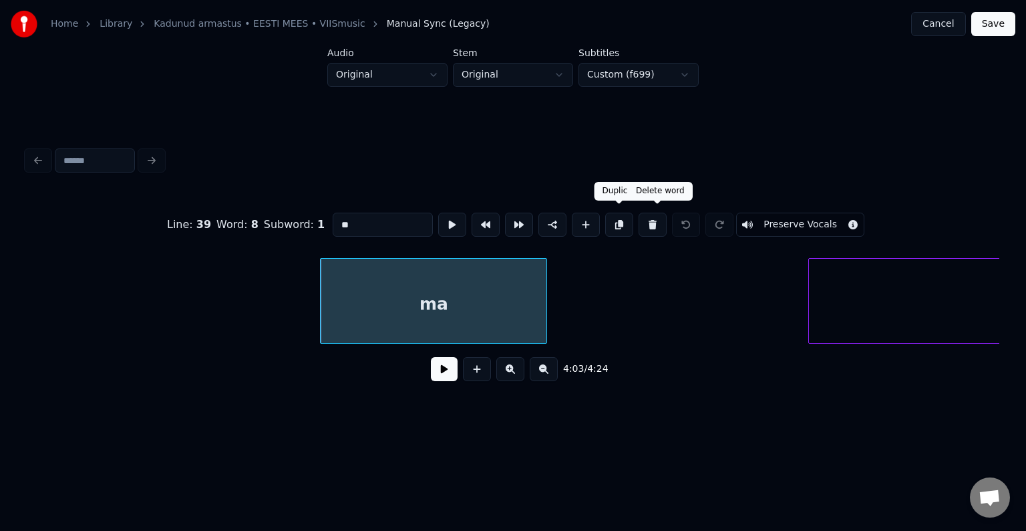
click at [663, 218] on button at bounding box center [653, 224] width 28 height 24
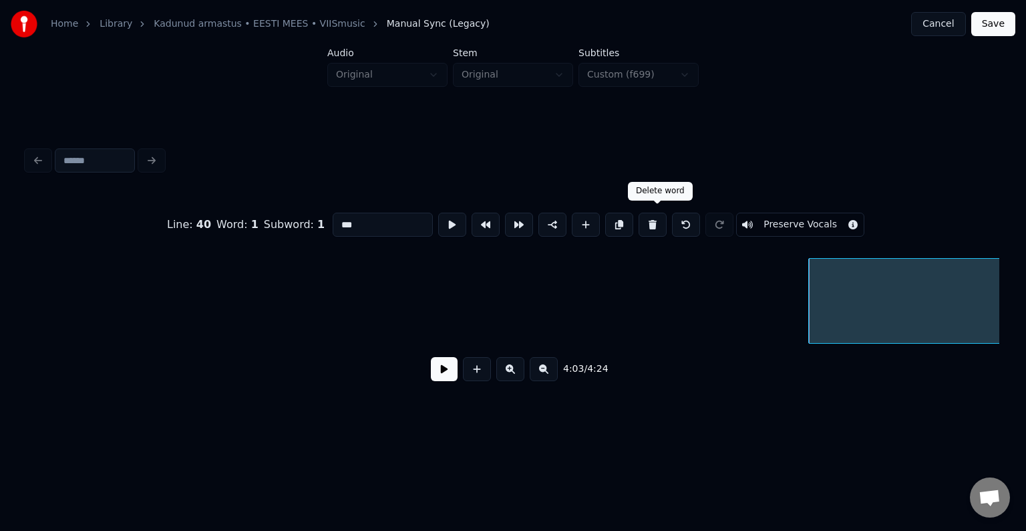
click at [655, 219] on button at bounding box center [653, 224] width 28 height 24
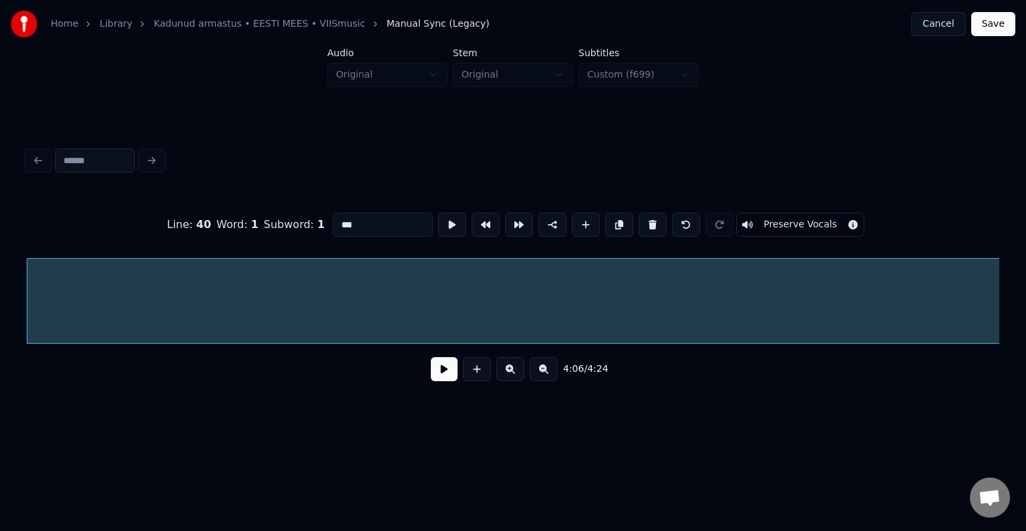
click at [655, 216] on button at bounding box center [653, 224] width 28 height 24
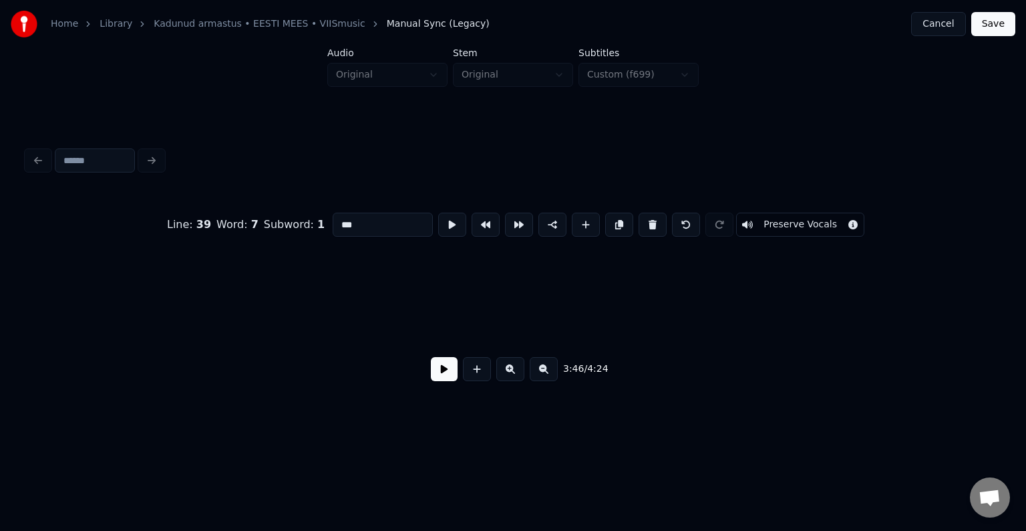
scroll to position [0, 128841]
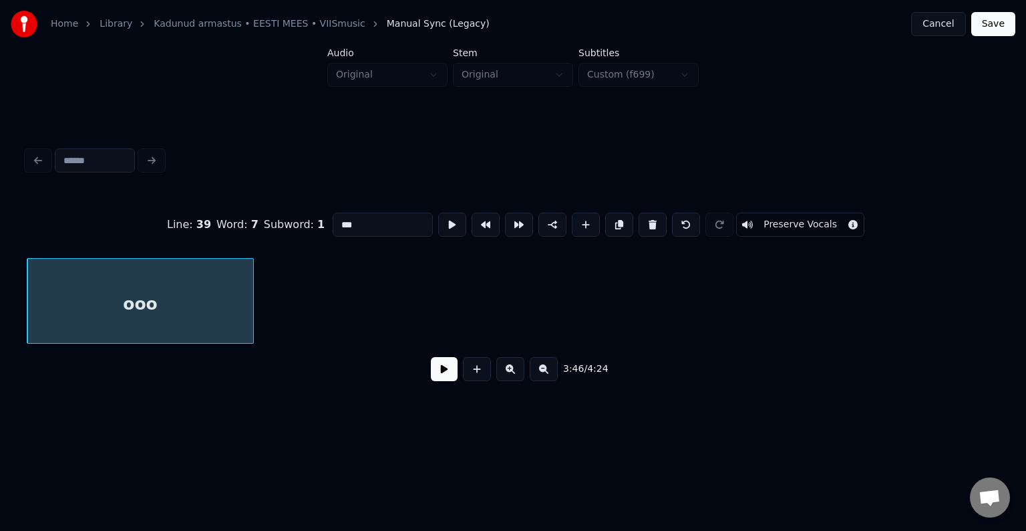
click at [655, 216] on button at bounding box center [653, 224] width 28 height 24
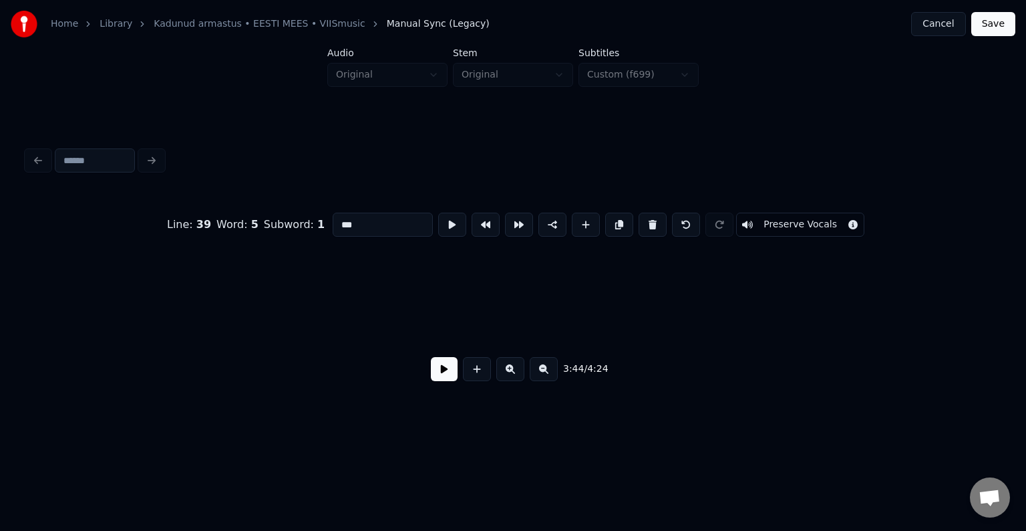
type input "******"
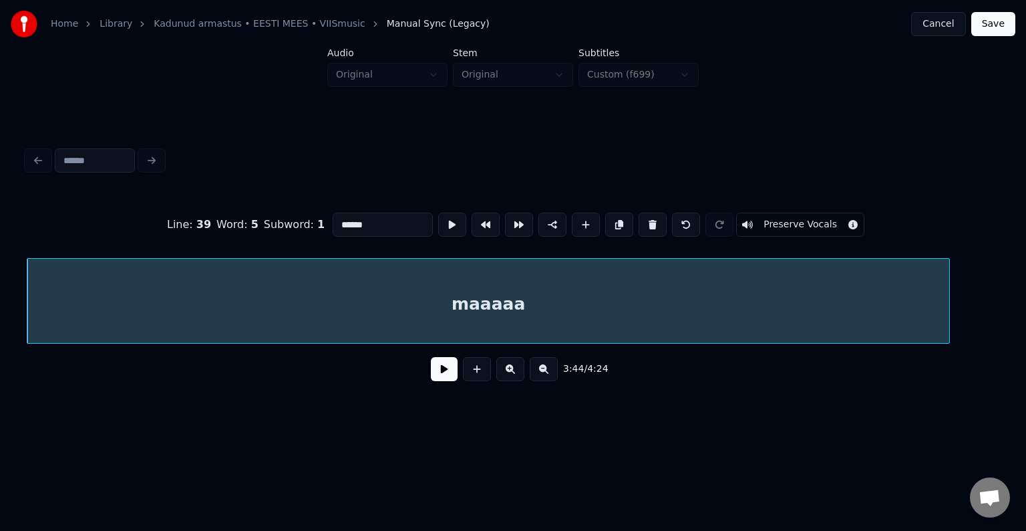
click at [531, 300] on div "maaaaa" at bounding box center [488, 304] width 922 height 91
click at [431, 378] on button at bounding box center [444, 369] width 27 height 24
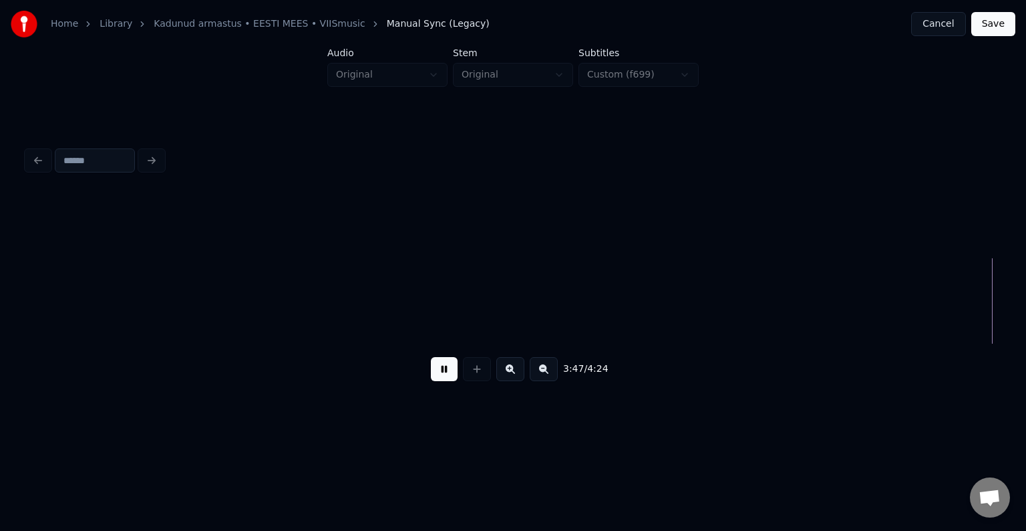
scroll to position [0, 129223]
click at [438, 378] on button at bounding box center [444, 369] width 27 height 24
click at [996, 25] on button "Save" at bounding box center [994, 24] width 44 height 24
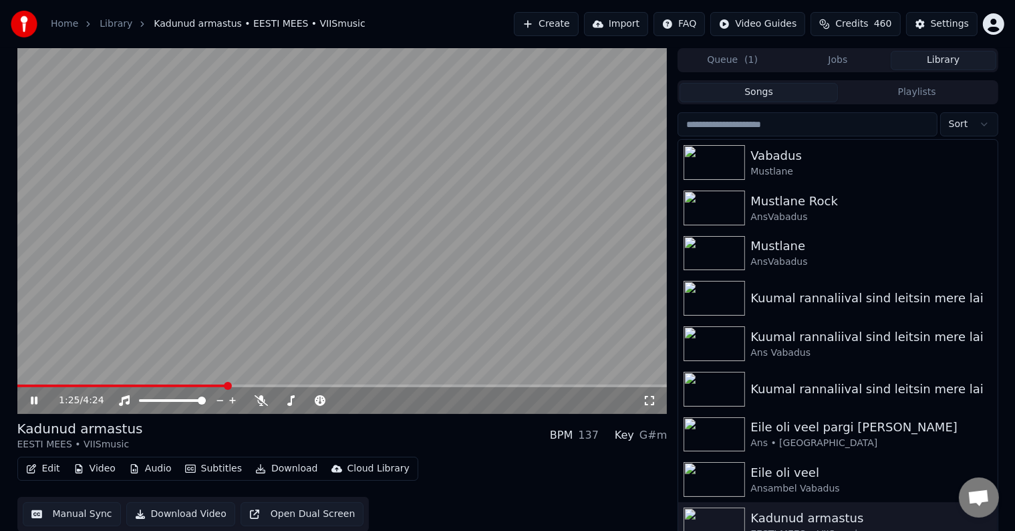
click at [232, 382] on span at bounding box center [228, 386] width 8 height 8
click at [252, 386] on span at bounding box center [248, 386] width 8 height 8
click at [31, 398] on icon at bounding box center [34, 400] width 7 height 8
click at [279, 470] on button "Download" at bounding box center [286, 468] width 73 height 19
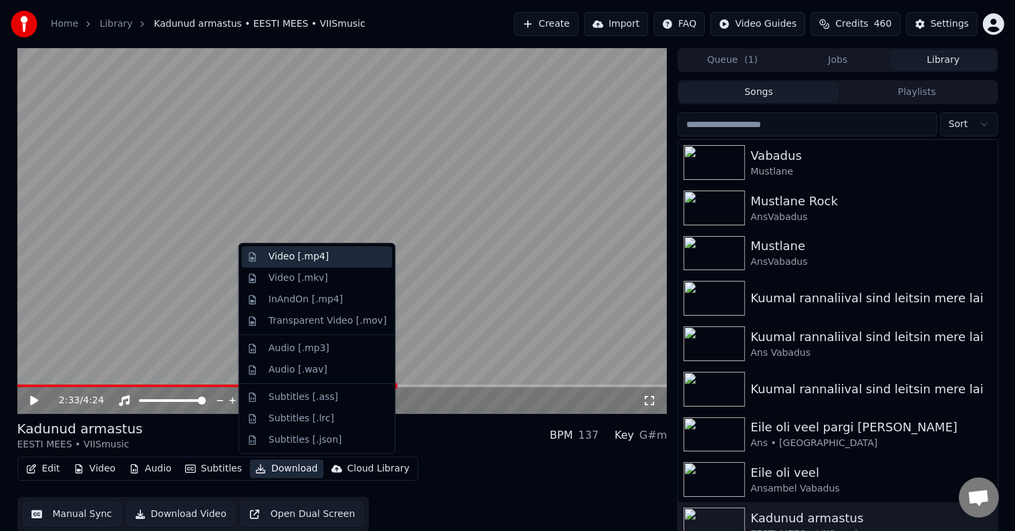
click at [305, 260] on div "Video [.mp4]" at bounding box center [299, 256] width 60 height 13
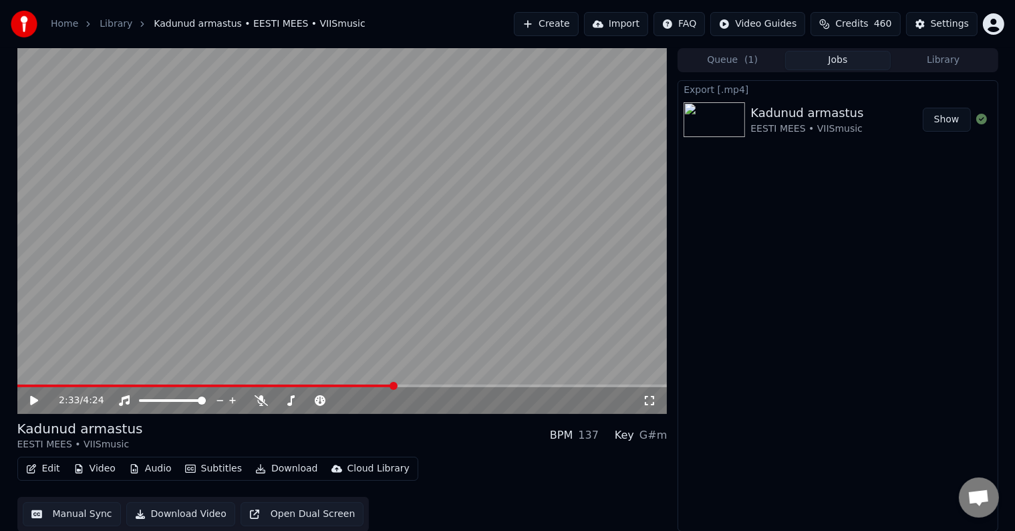
click at [545, 24] on button "Create" at bounding box center [546, 24] width 65 height 24
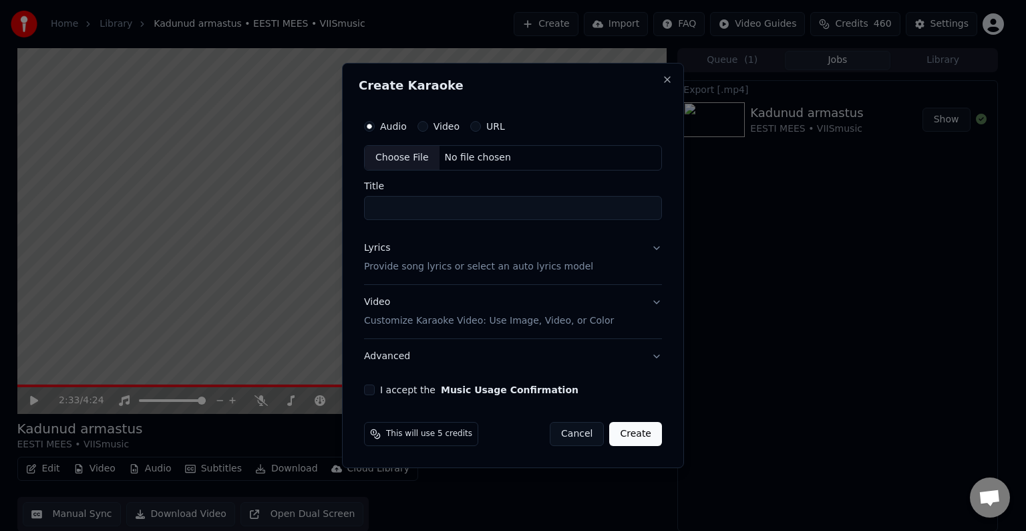
click at [476, 216] on input "Title" at bounding box center [513, 208] width 298 height 24
click at [478, 211] on input "Title" at bounding box center [513, 208] width 298 height 24
click at [492, 158] on div "No file chosen" at bounding box center [478, 157] width 77 height 13
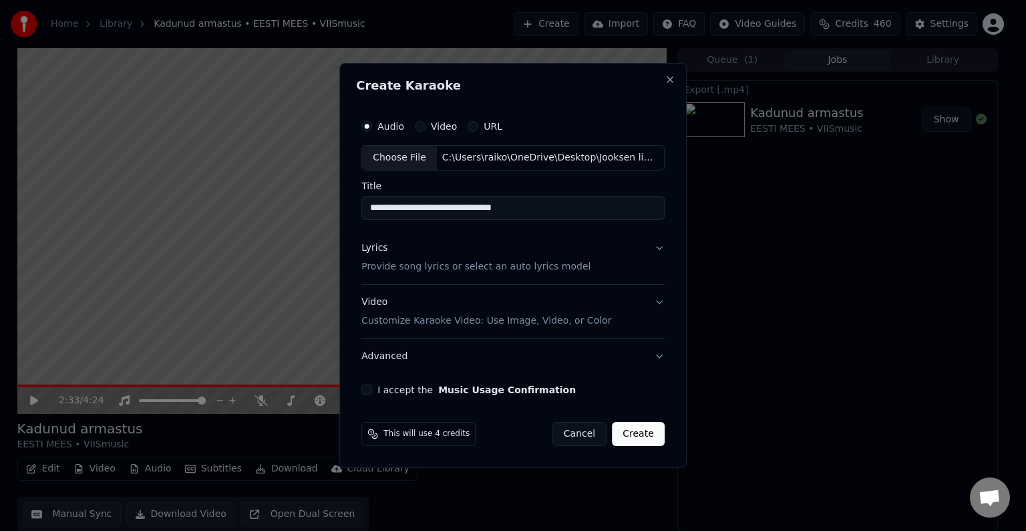
type input "**********"
click at [424, 261] on p "Provide song lyrics or select an auto lyrics model" at bounding box center [475, 266] width 229 height 13
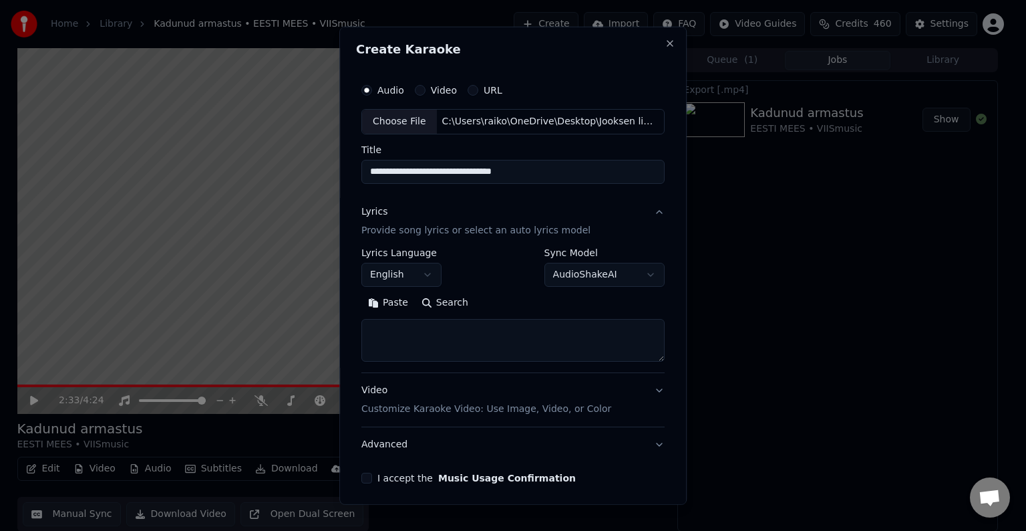
click at [398, 300] on button "Paste" at bounding box center [387, 302] width 53 height 21
click at [421, 278] on button "English" at bounding box center [401, 275] width 80 height 24
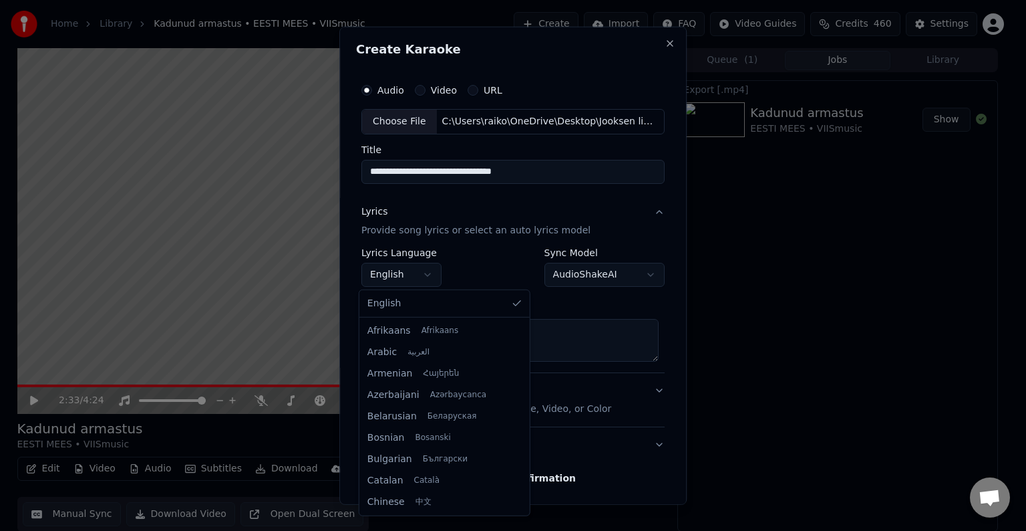
type textarea "**********"
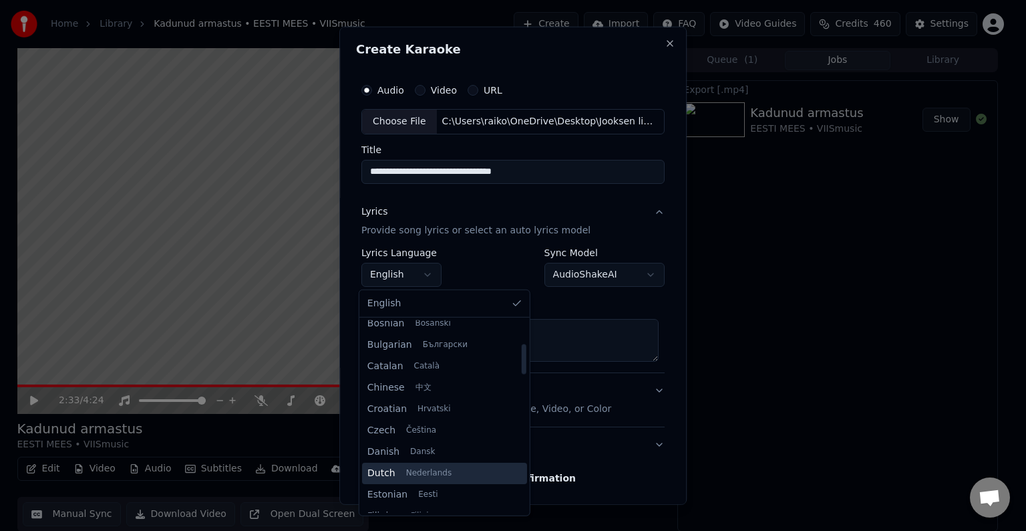
scroll to position [222, 0]
select select "**"
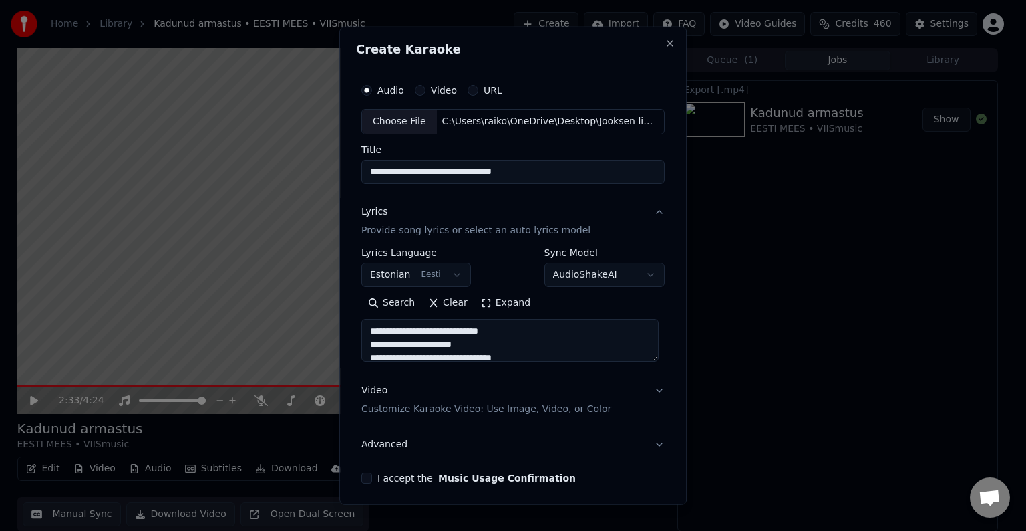
click at [459, 409] on p "Customize Karaoke Video: Use Image, Video, or Color" at bounding box center [486, 408] width 250 height 13
type textarea "**********"
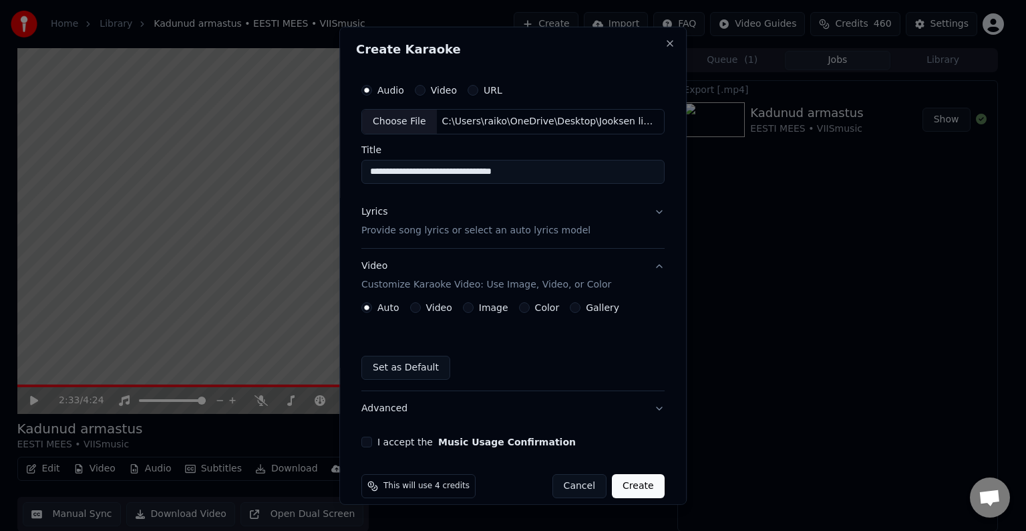
click at [535, 310] on label "Color" at bounding box center [547, 307] width 25 height 9
click at [527, 310] on button "Color" at bounding box center [524, 307] width 11 height 11
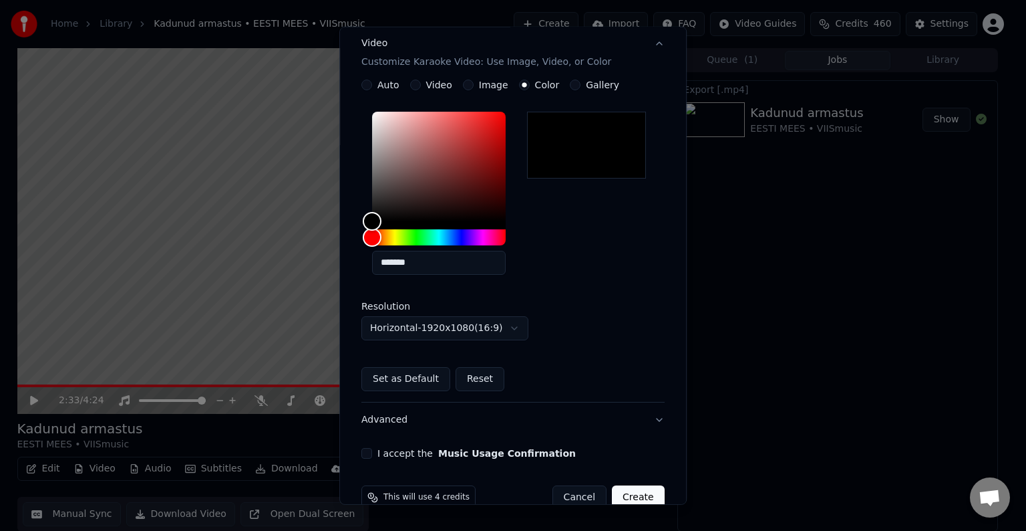
scroll to position [249, 0]
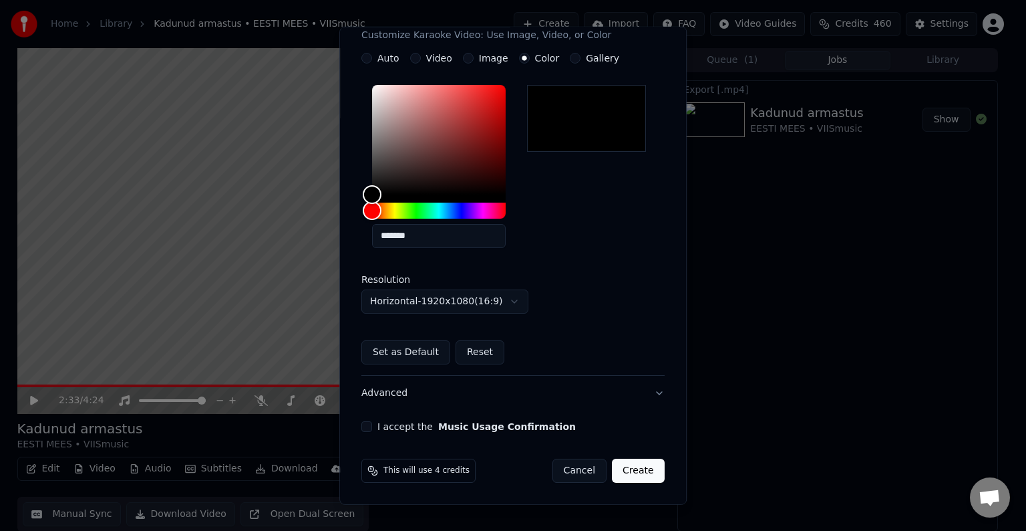
click at [378, 428] on label "I accept the Music Usage Confirmation" at bounding box center [477, 426] width 198 height 9
click at [372, 428] on button "I accept the Music Usage Confirmation" at bounding box center [366, 426] width 11 height 11
click at [633, 464] on button "Create" at bounding box center [638, 470] width 53 height 24
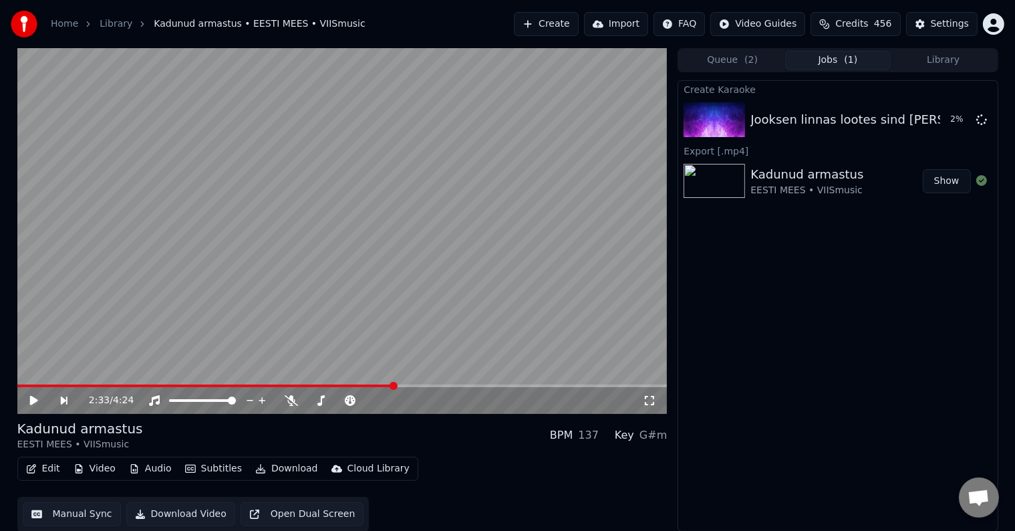
click at [953, 178] on button "Show" at bounding box center [947, 181] width 48 height 24
click at [17, 390] on span at bounding box center [21, 386] width 8 height 8
click at [53, 464] on button "Edit" at bounding box center [43, 468] width 45 height 19
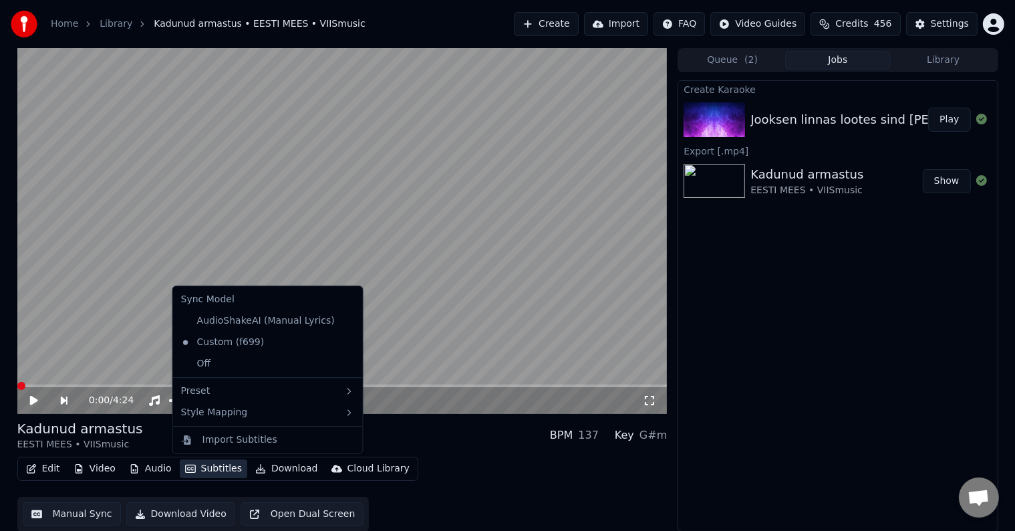
click at [37, 401] on icon at bounding box center [43, 400] width 31 height 11
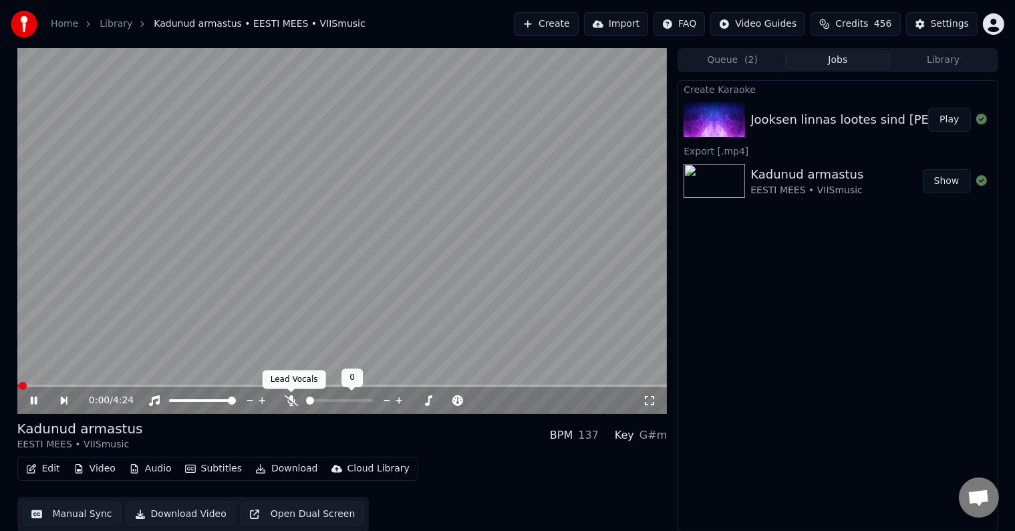
click at [291, 401] on icon at bounding box center [291, 400] width 13 height 11
click at [33, 404] on icon at bounding box center [43, 400] width 31 height 11
click at [261, 466] on button "Download" at bounding box center [286, 468] width 73 height 19
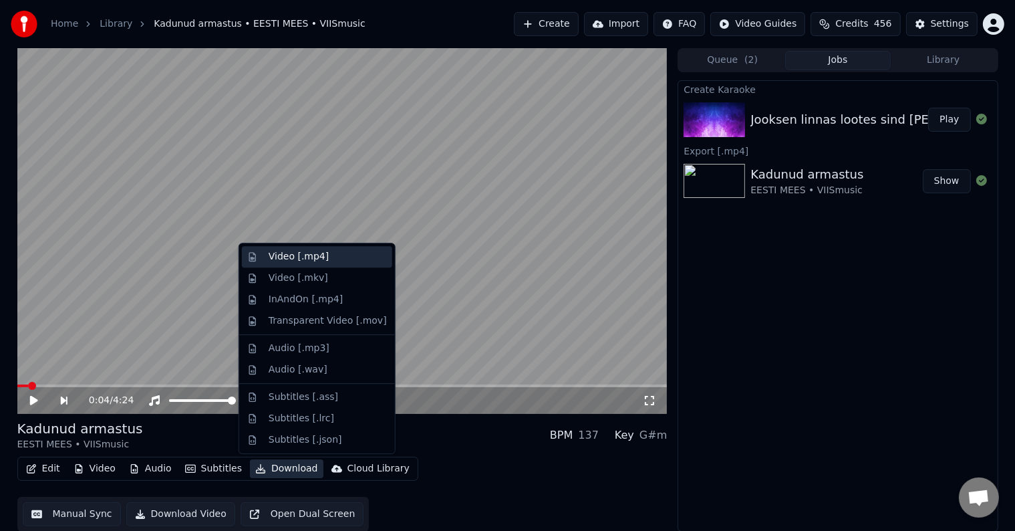
click at [301, 257] on div "Video [.mp4]" at bounding box center [299, 256] width 60 height 13
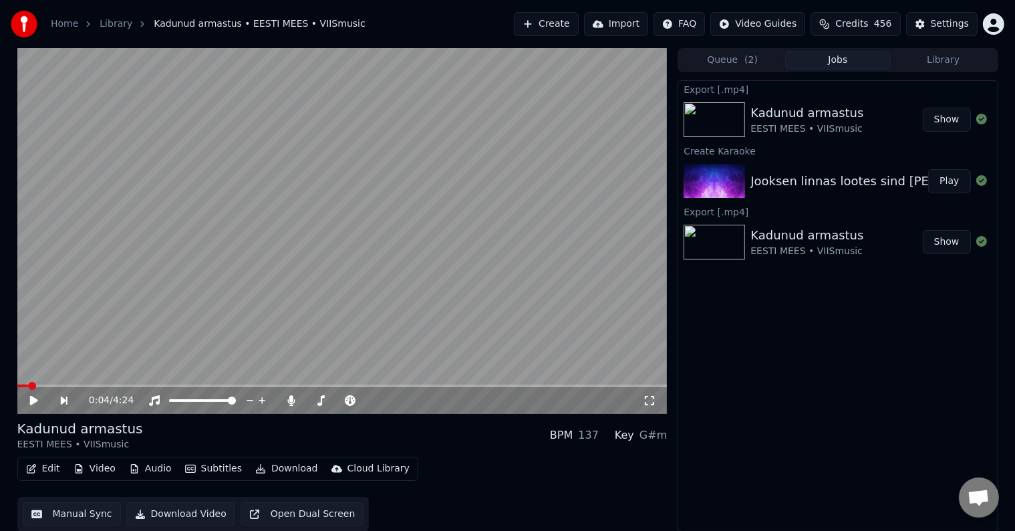
click at [947, 117] on button "Show" at bounding box center [947, 120] width 48 height 24
click at [951, 187] on button "Play" at bounding box center [949, 181] width 42 height 24
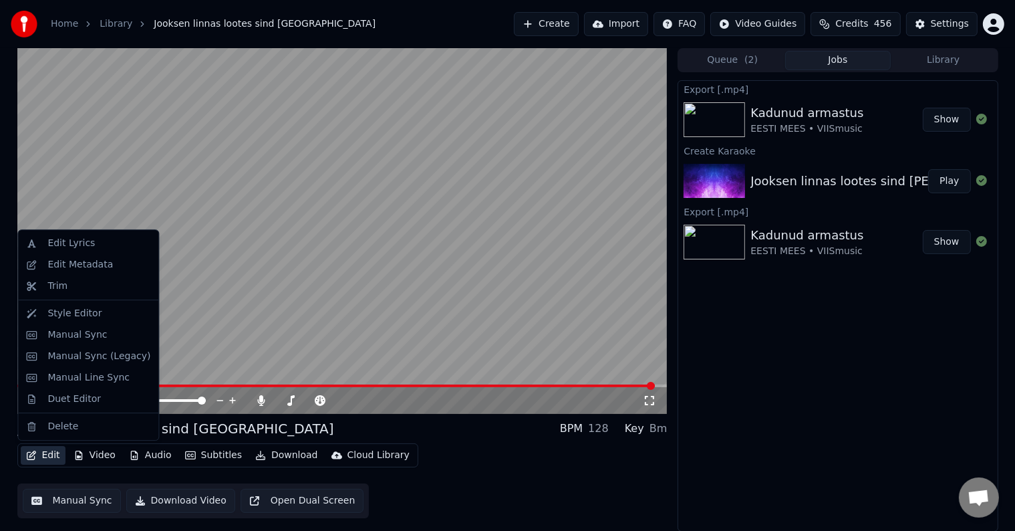
click at [45, 454] on button "Edit" at bounding box center [43, 455] width 45 height 19
click at [101, 355] on div "Manual Sync (Legacy)" at bounding box center [98, 355] width 103 height 13
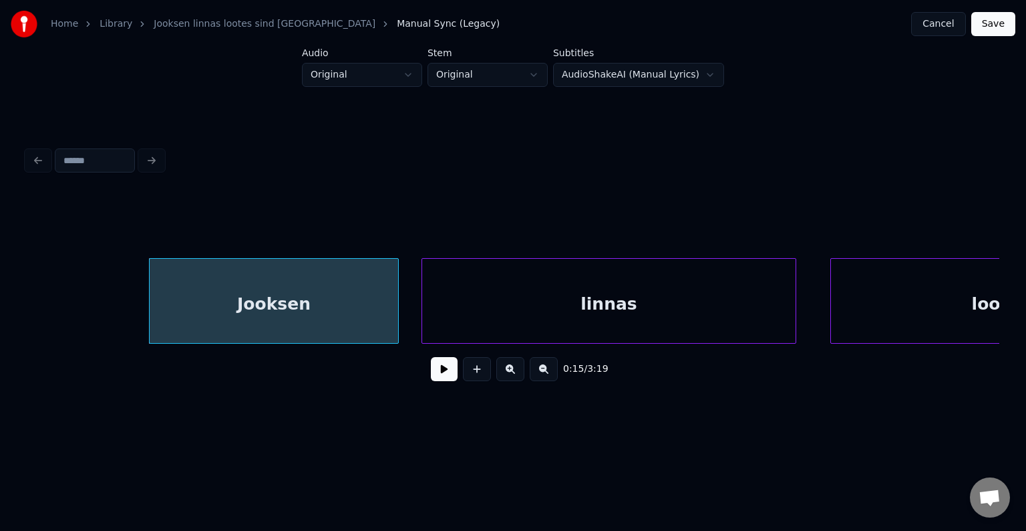
scroll to position [0, 8888]
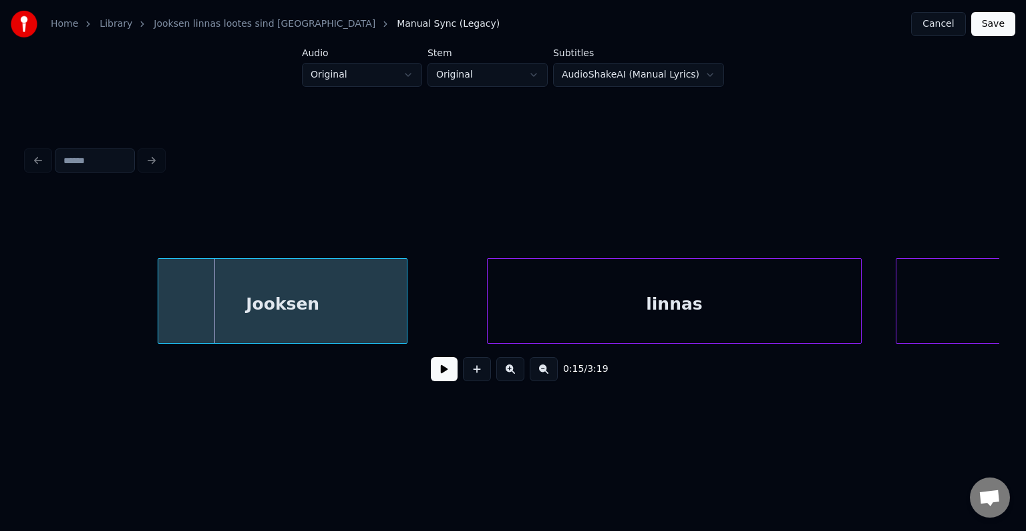
click at [209, 297] on div "Jooksen" at bounding box center [282, 304] width 249 height 91
click at [442, 381] on button at bounding box center [444, 369] width 27 height 24
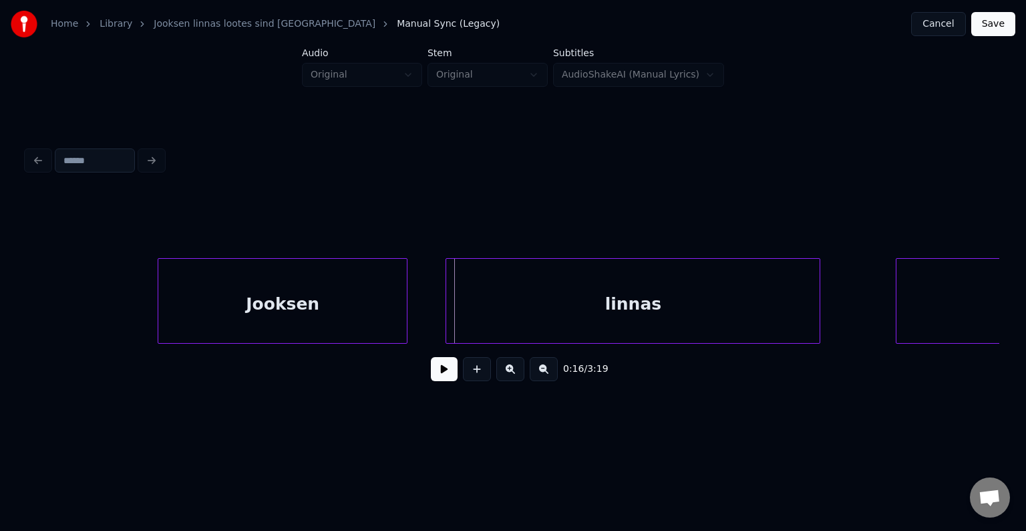
click at [555, 299] on div "linnas" at bounding box center [633, 304] width 374 height 91
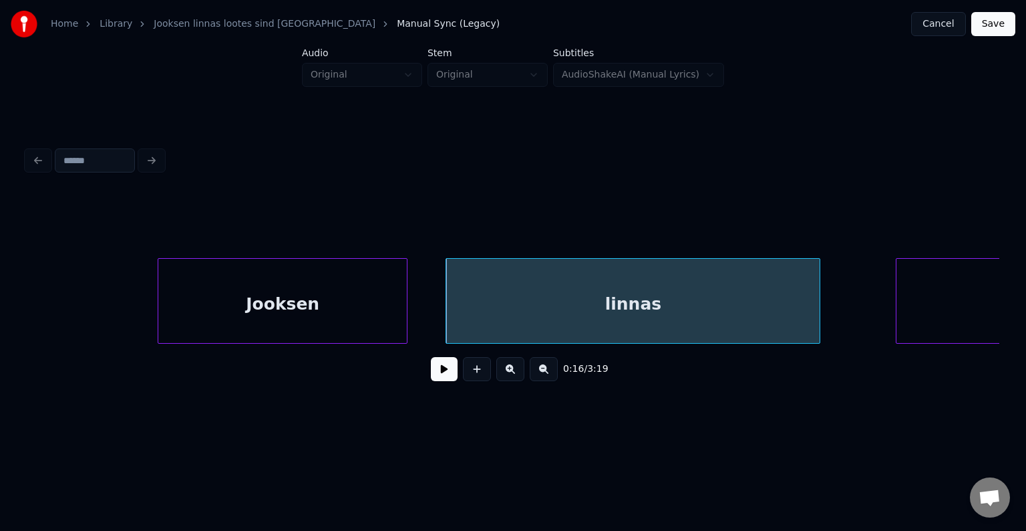
drag, startPoint x: 393, startPoint y: 495, endPoint x: 370, endPoint y: 525, distance: 37.6
click at [383, 448] on html "Home Library Jooksen linnas lootes sind [PERSON_NAME] Manual Sync (Legacy) Canc…" at bounding box center [513, 224] width 1026 height 448
click at [335, 297] on div "Jooksen" at bounding box center [282, 304] width 249 height 91
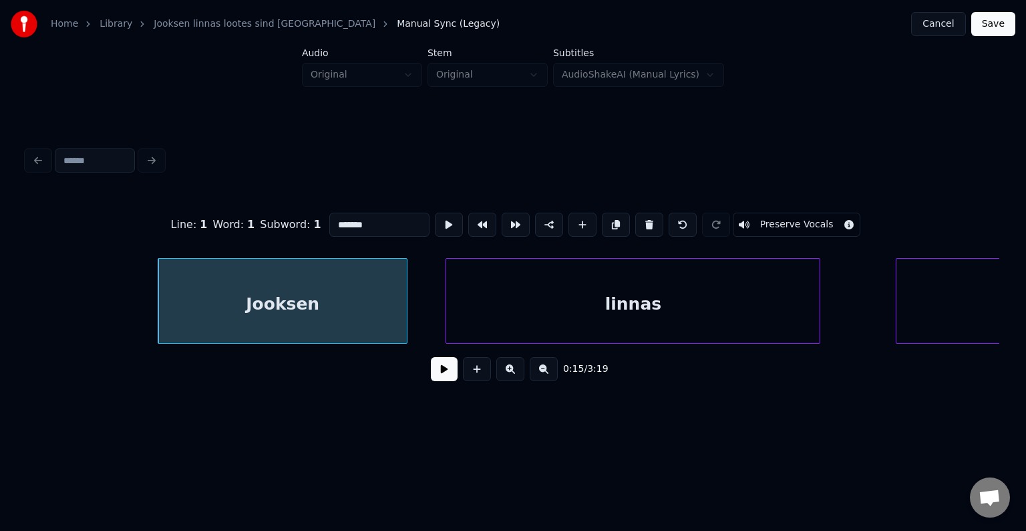
click at [431, 378] on button at bounding box center [444, 369] width 27 height 24
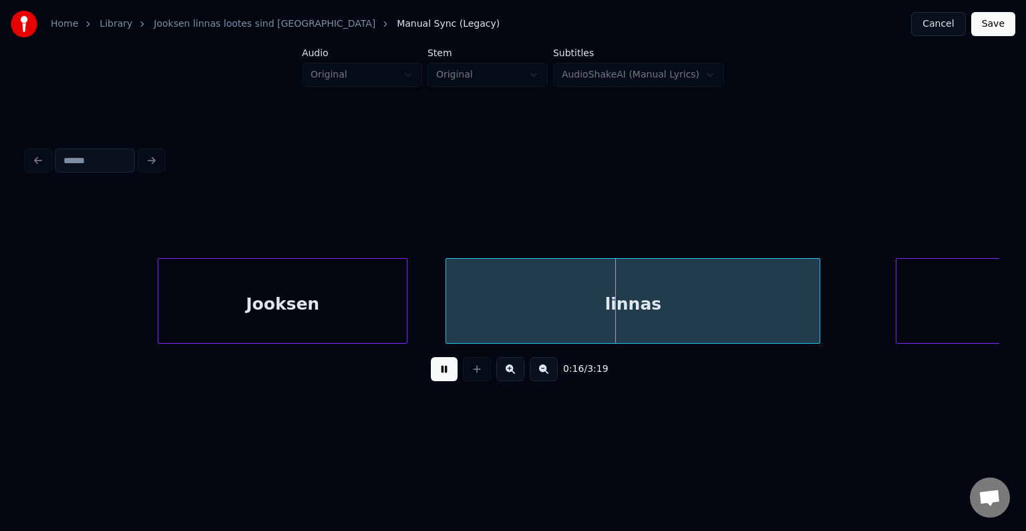
click at [431, 378] on button at bounding box center [444, 369] width 27 height 24
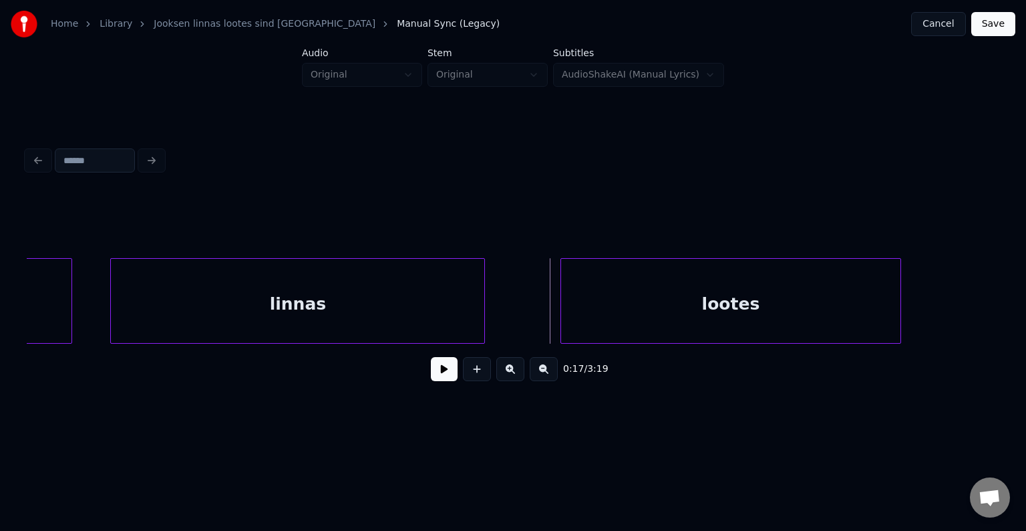
scroll to position [0, 9236]
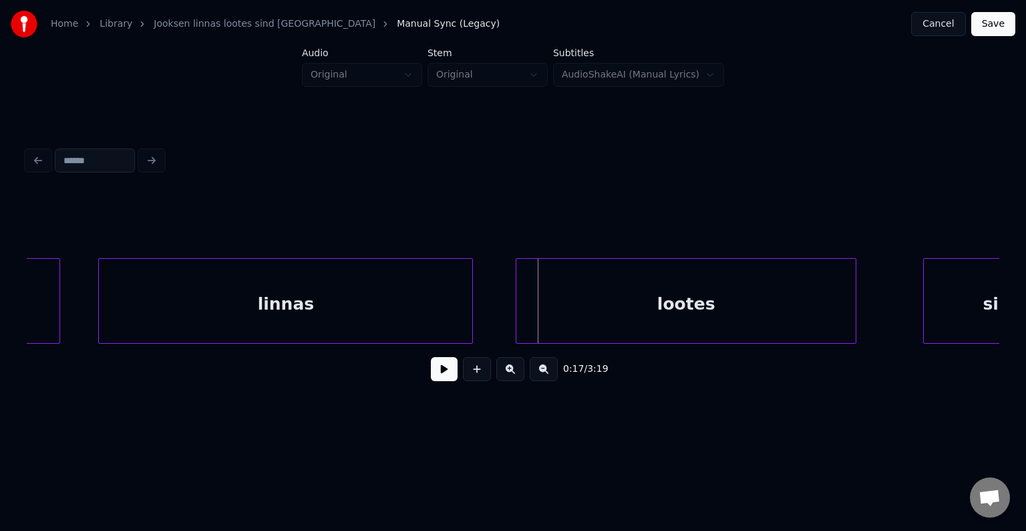
click at [784, 301] on div "lootes" at bounding box center [686, 304] width 339 height 91
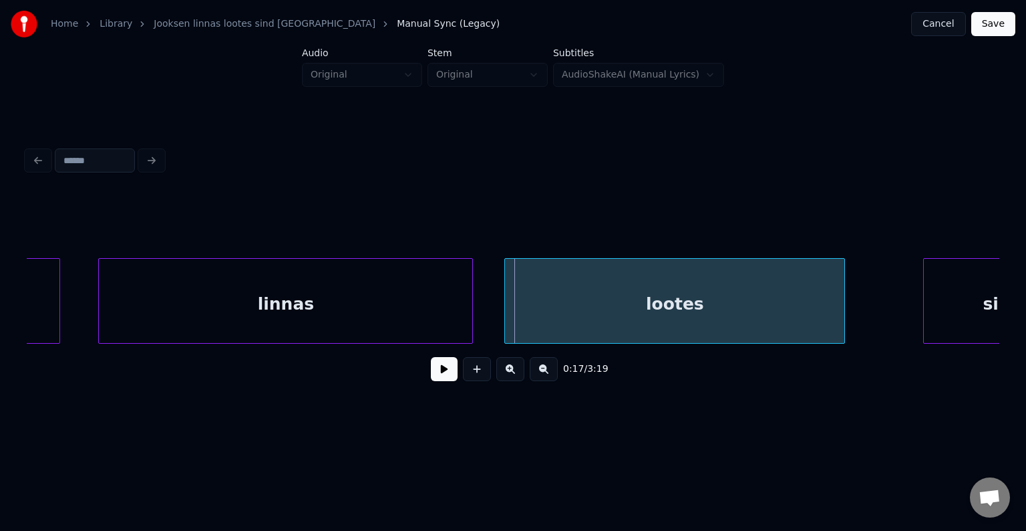
click at [674, 307] on div "lootes" at bounding box center [674, 304] width 339 height 91
click at [434, 379] on button at bounding box center [444, 369] width 27 height 24
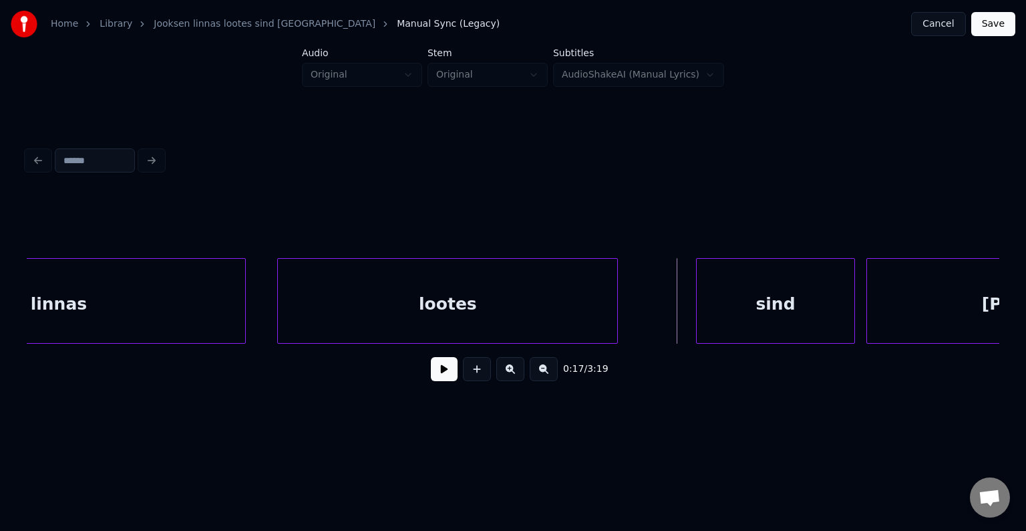
scroll to position [0, 9476]
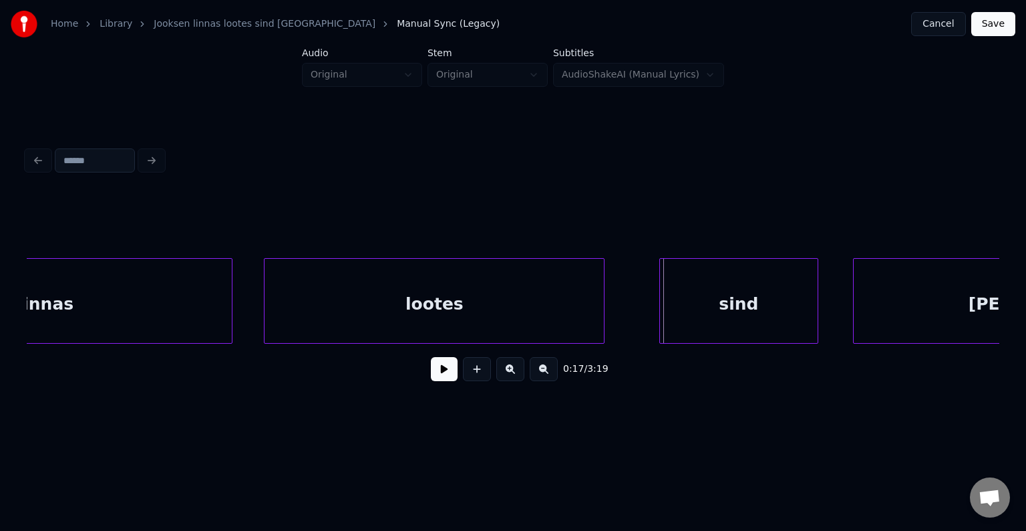
click at [752, 309] on div "sind" at bounding box center [739, 304] width 158 height 91
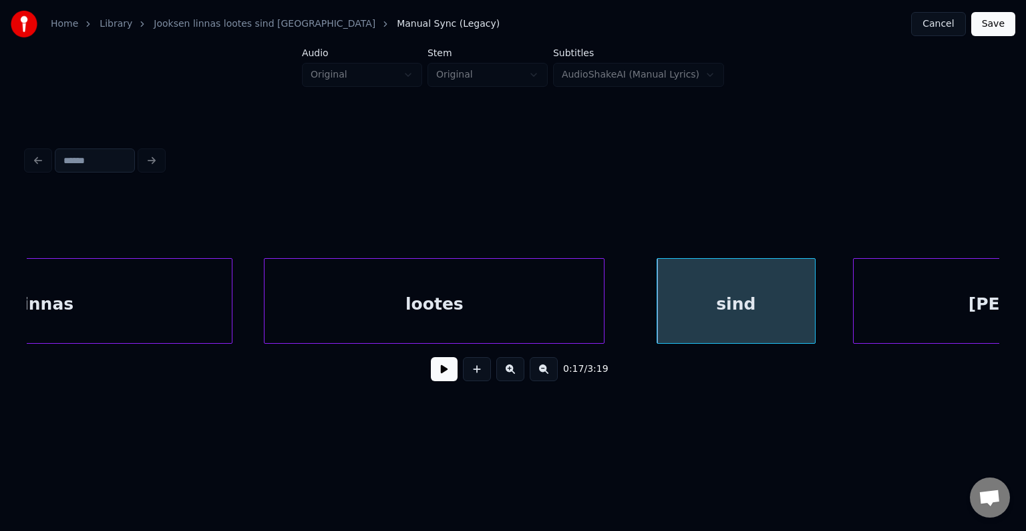
click at [433, 372] on button at bounding box center [444, 369] width 27 height 24
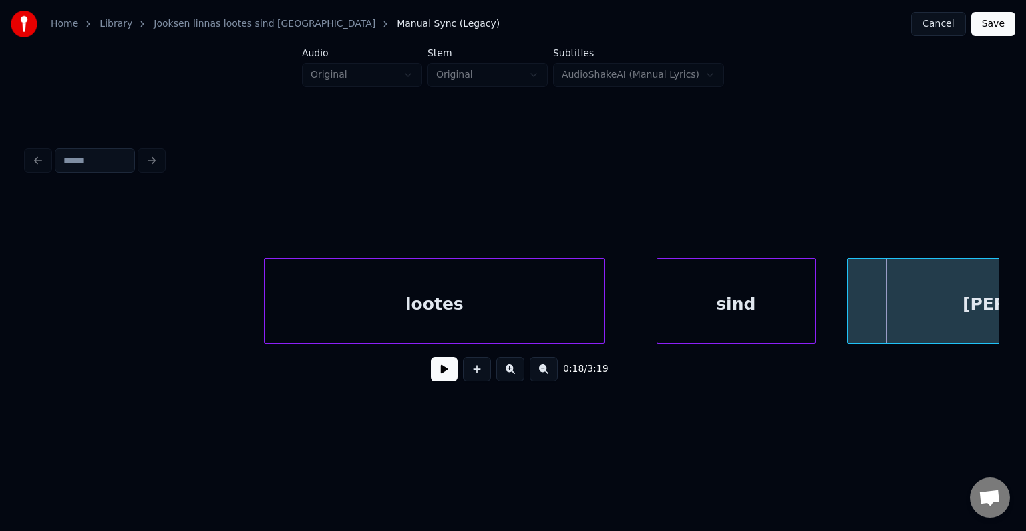
scroll to position [0, 9713]
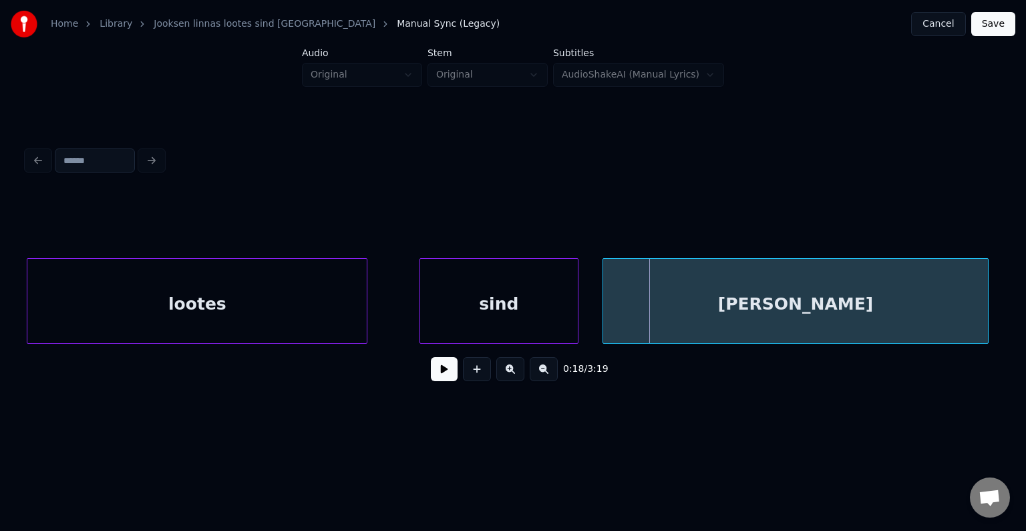
click at [933, 317] on div "[PERSON_NAME]" at bounding box center [795, 304] width 385 height 91
click at [528, 294] on div "sind" at bounding box center [487, 304] width 158 height 91
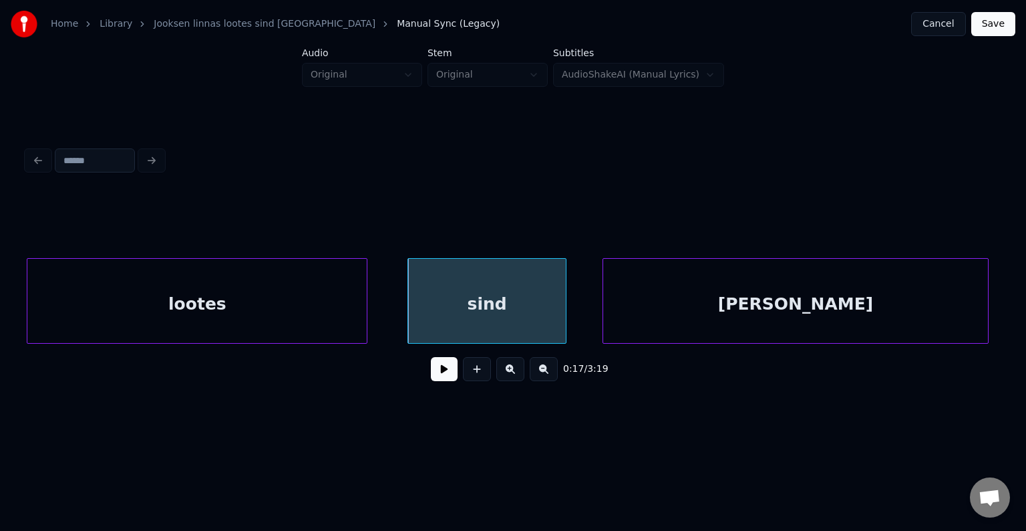
click at [435, 372] on button at bounding box center [444, 369] width 27 height 24
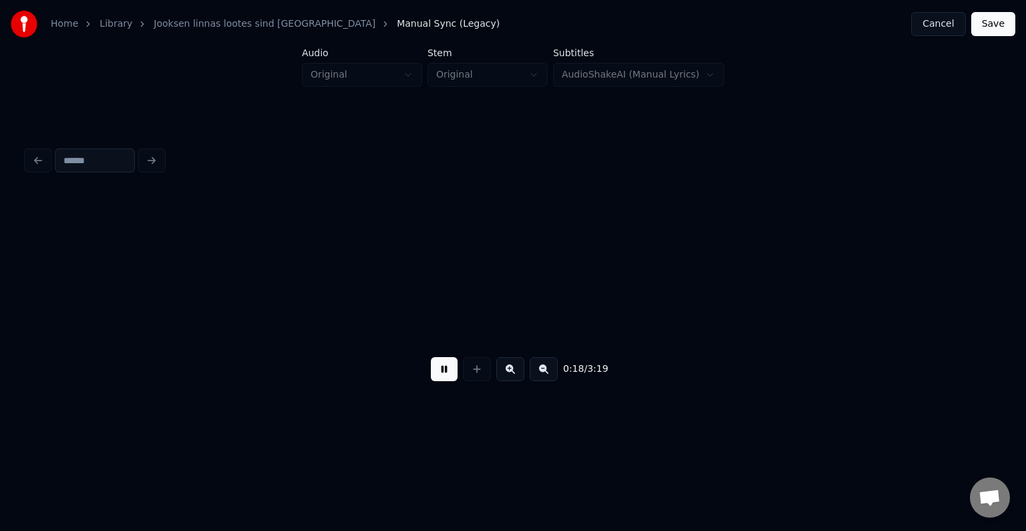
scroll to position [0, 10688]
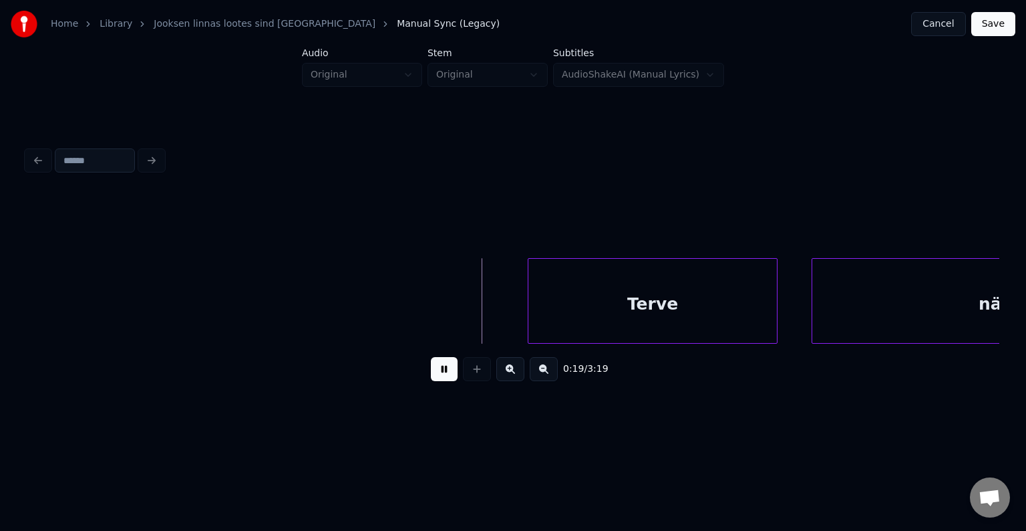
click at [435, 372] on button at bounding box center [444, 369] width 27 height 24
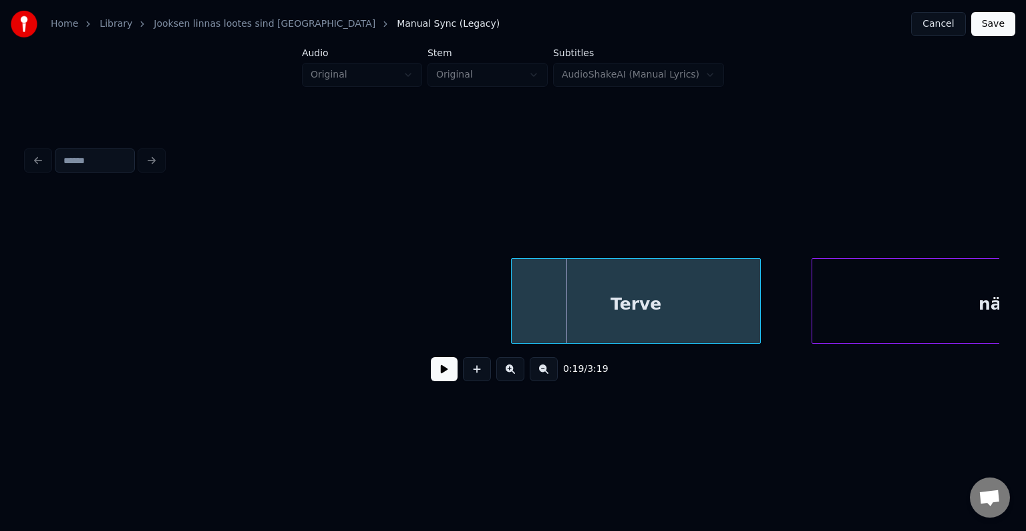
click at [603, 298] on div "Terve" at bounding box center [636, 304] width 249 height 91
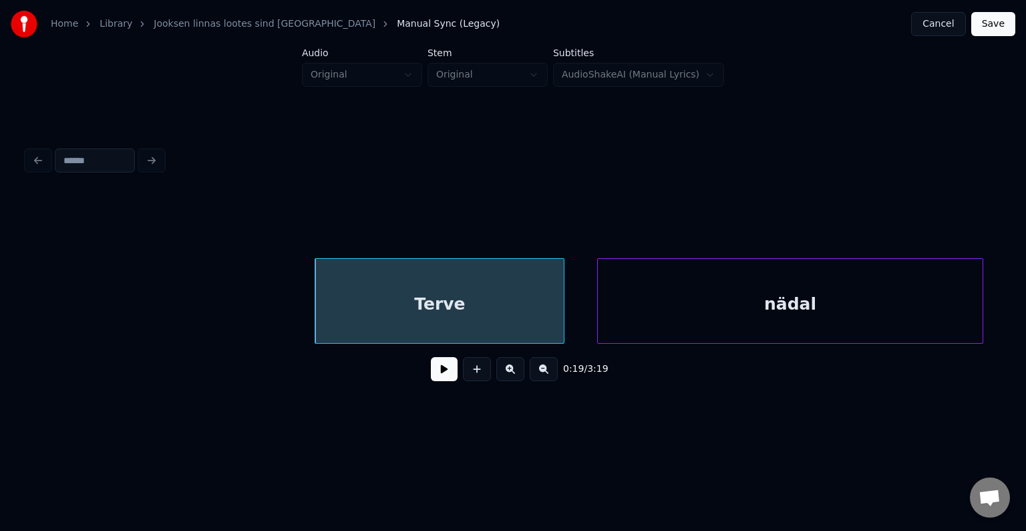
click at [947, 317] on div "nädal" at bounding box center [790, 304] width 385 height 91
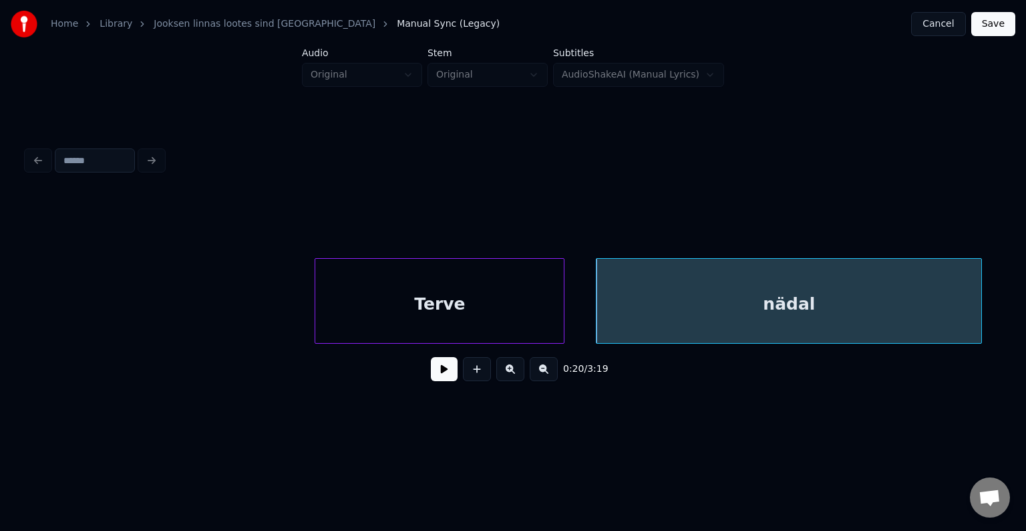
click at [431, 374] on button at bounding box center [444, 369] width 27 height 24
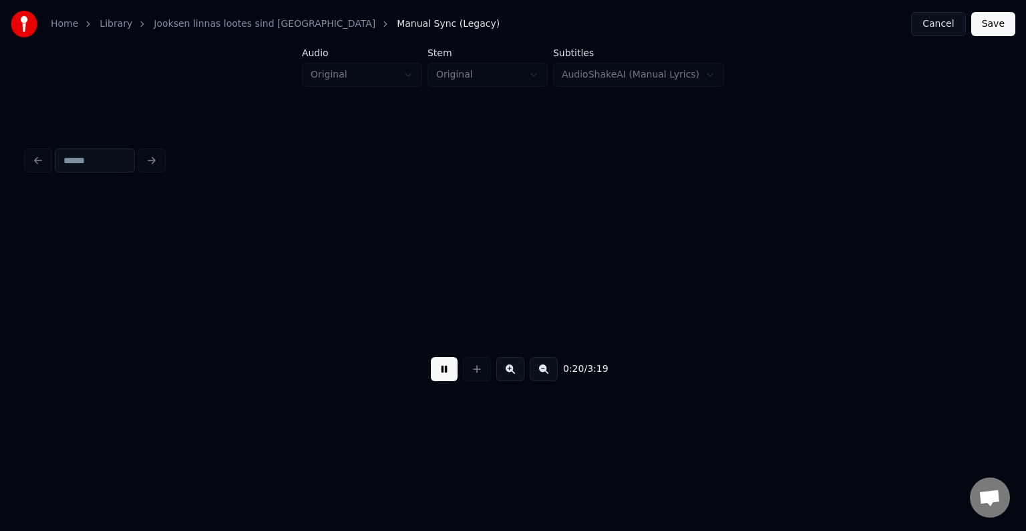
scroll to position [0, 11862]
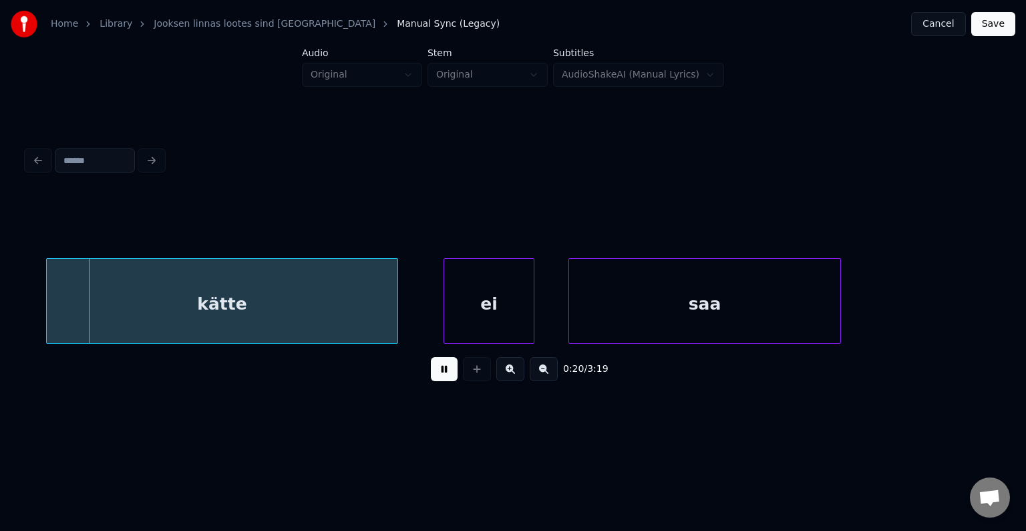
click at [431, 374] on button at bounding box center [444, 369] width 27 height 24
click at [278, 299] on div "kätte" at bounding box center [204, 304] width 351 height 91
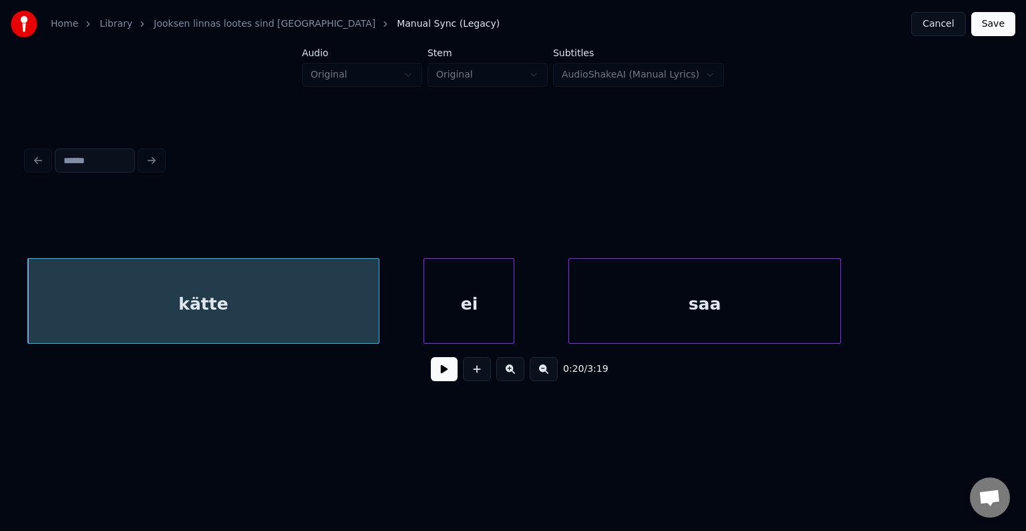
click at [461, 299] on div "ei" at bounding box center [469, 304] width 90 height 91
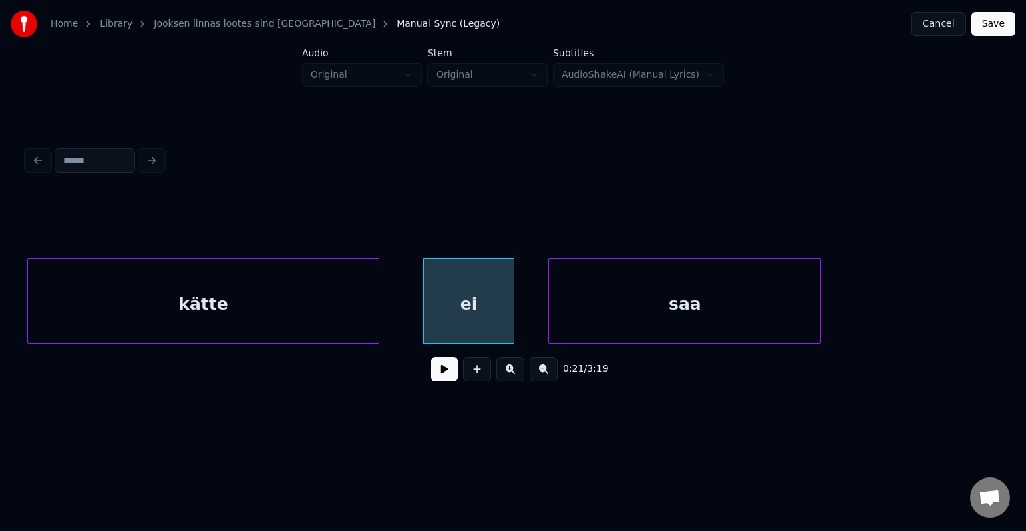
click at [683, 315] on div "saa" at bounding box center [684, 304] width 271 height 91
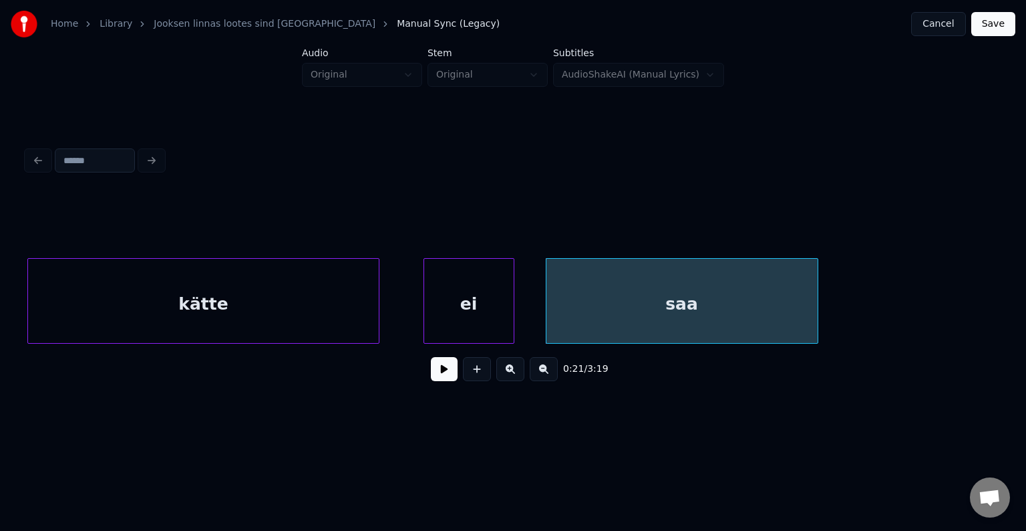
click at [263, 301] on div "kätte" at bounding box center [203, 304] width 351 height 91
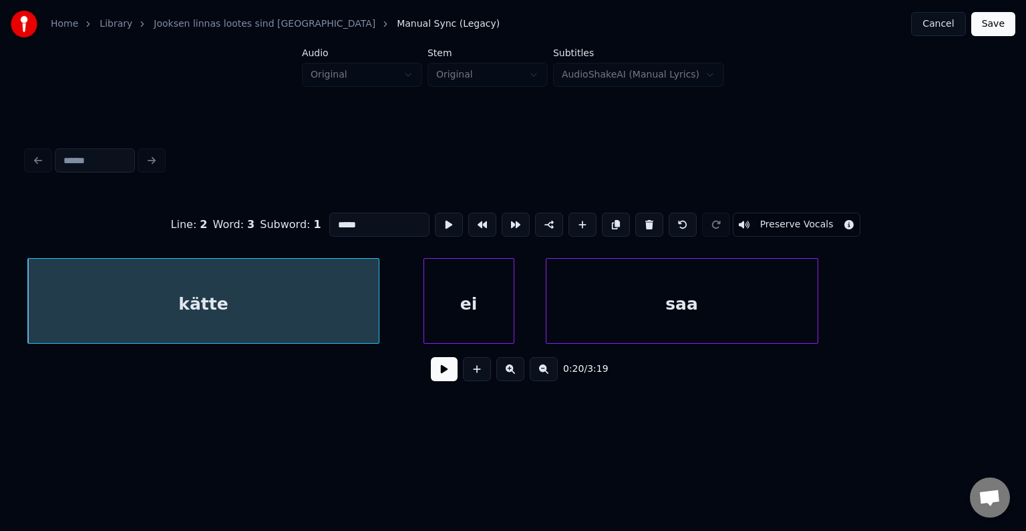
click at [431, 375] on button at bounding box center [444, 369] width 27 height 24
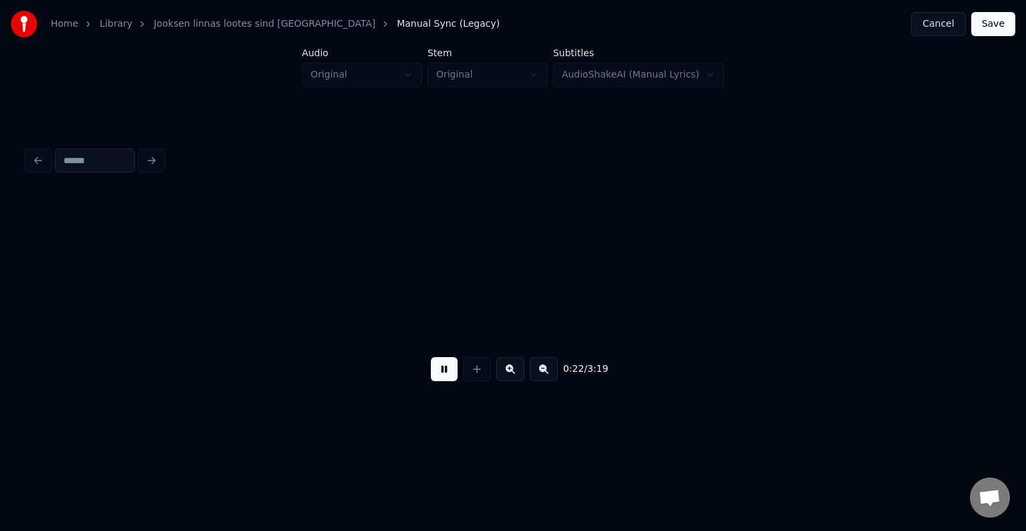
scroll to position [0, 12841]
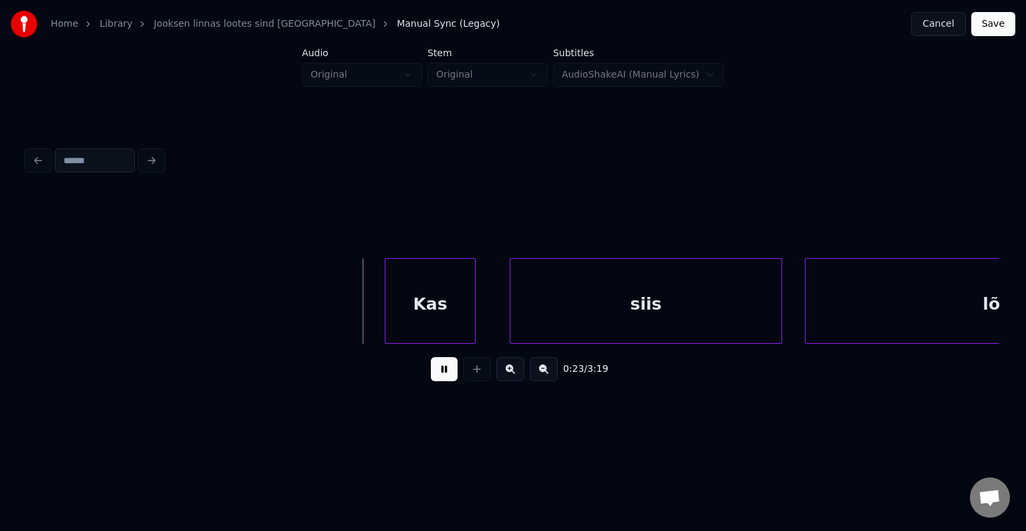
click at [431, 375] on button at bounding box center [444, 369] width 27 height 24
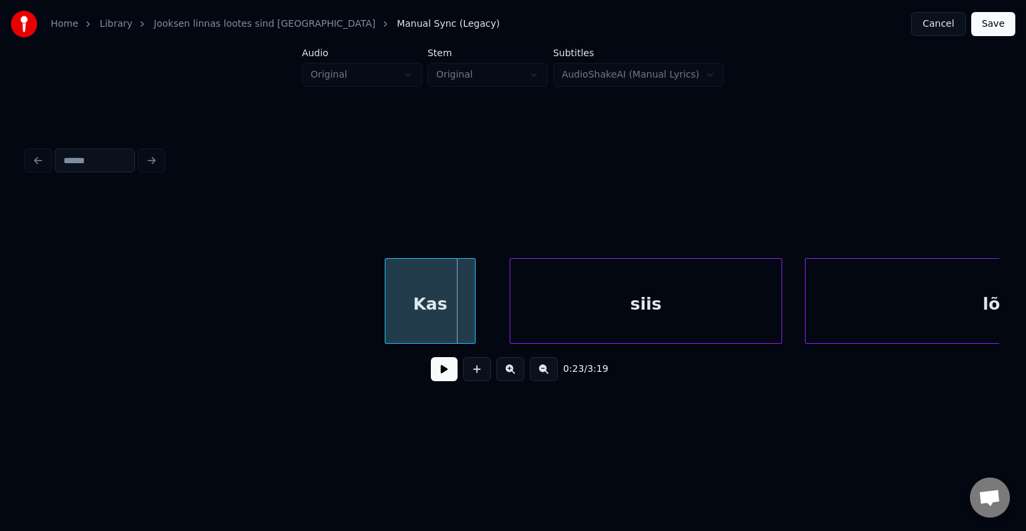
click at [431, 375] on button at bounding box center [444, 369] width 27 height 24
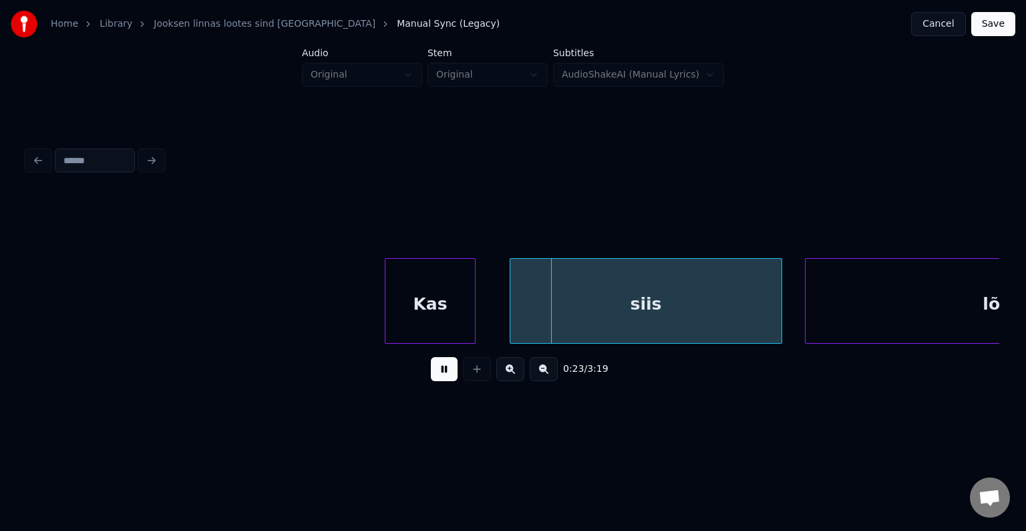
click at [431, 375] on button at bounding box center [444, 369] width 27 height 24
click at [623, 308] on div "siis" at bounding box center [633, 304] width 271 height 91
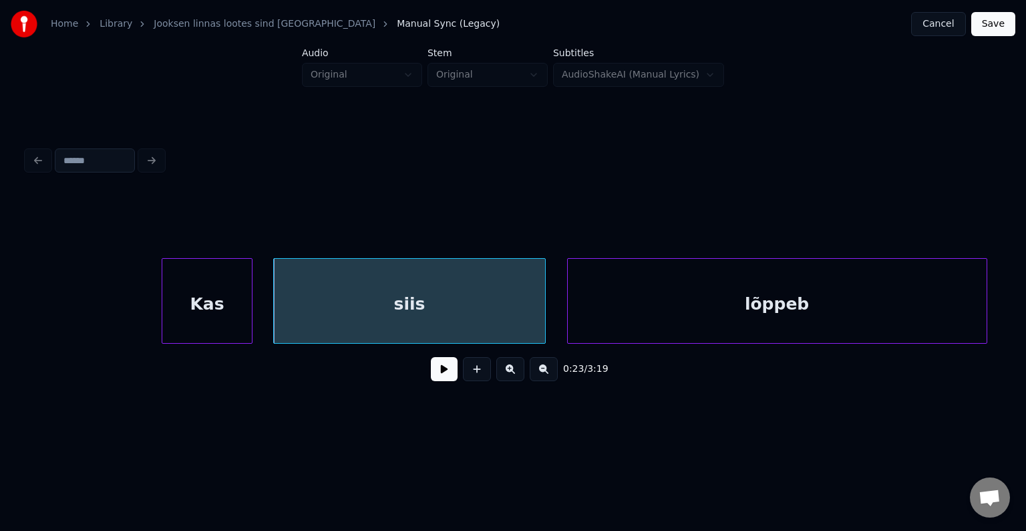
click at [897, 318] on div "lõppeb" at bounding box center [777, 304] width 419 height 91
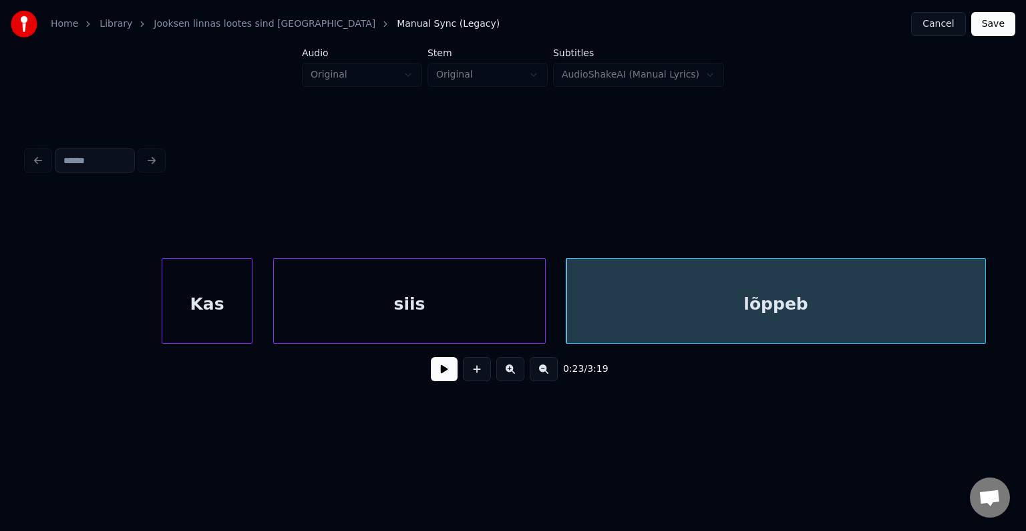
click at [466, 298] on div "siis" at bounding box center [409, 304] width 271 height 91
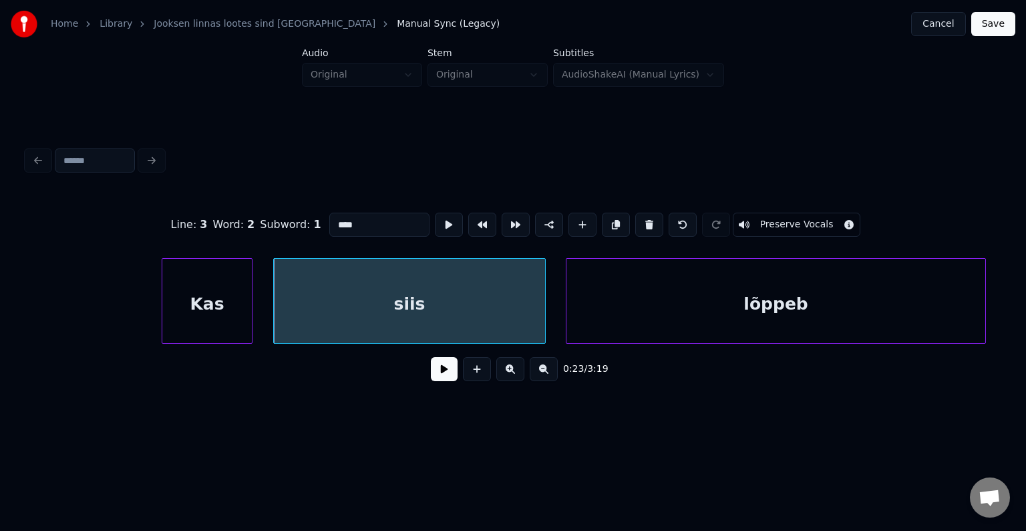
click at [433, 375] on button at bounding box center [444, 369] width 27 height 24
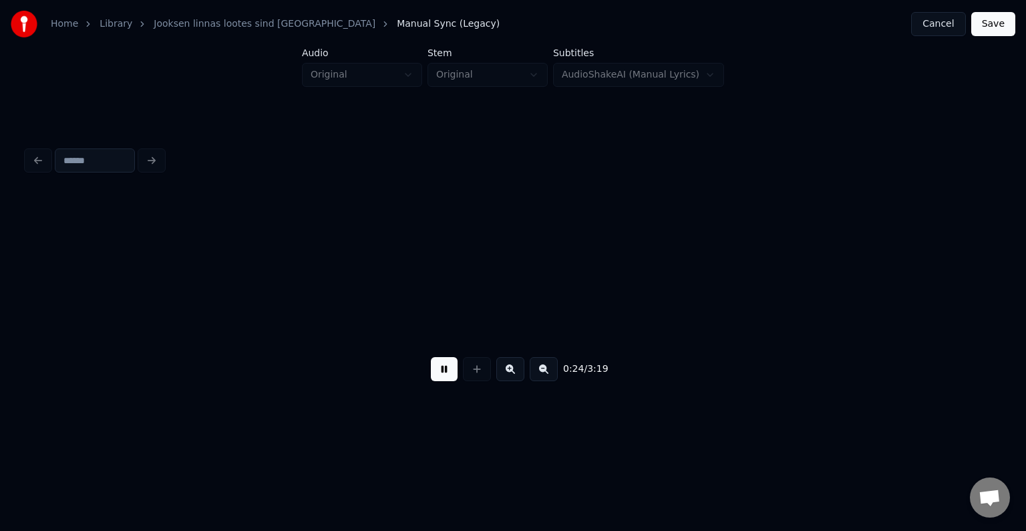
scroll to position [0, 14042]
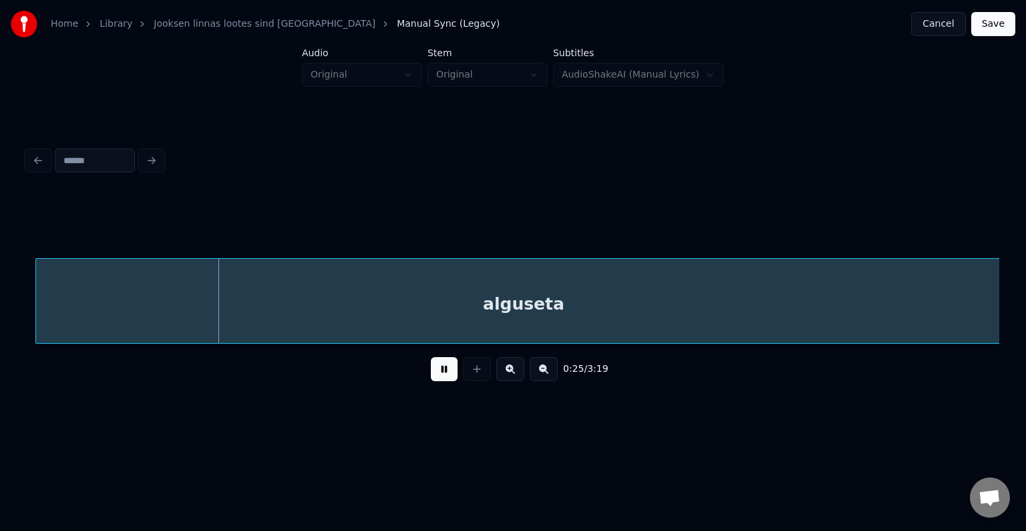
click at [433, 375] on button at bounding box center [444, 369] width 27 height 24
click at [414, 294] on div "alguseta" at bounding box center [513, 304] width 976 height 91
click at [431, 370] on button at bounding box center [444, 369] width 27 height 24
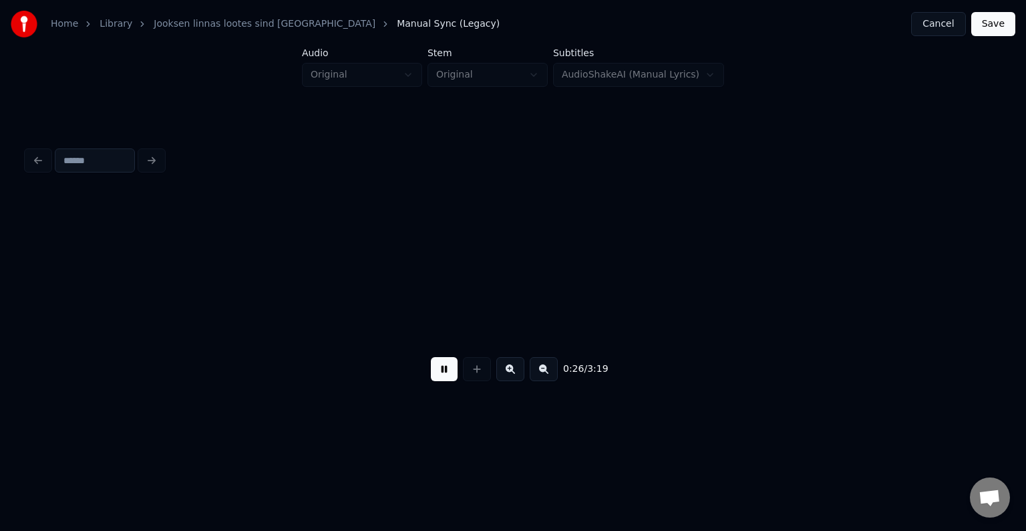
scroll to position [0, 15007]
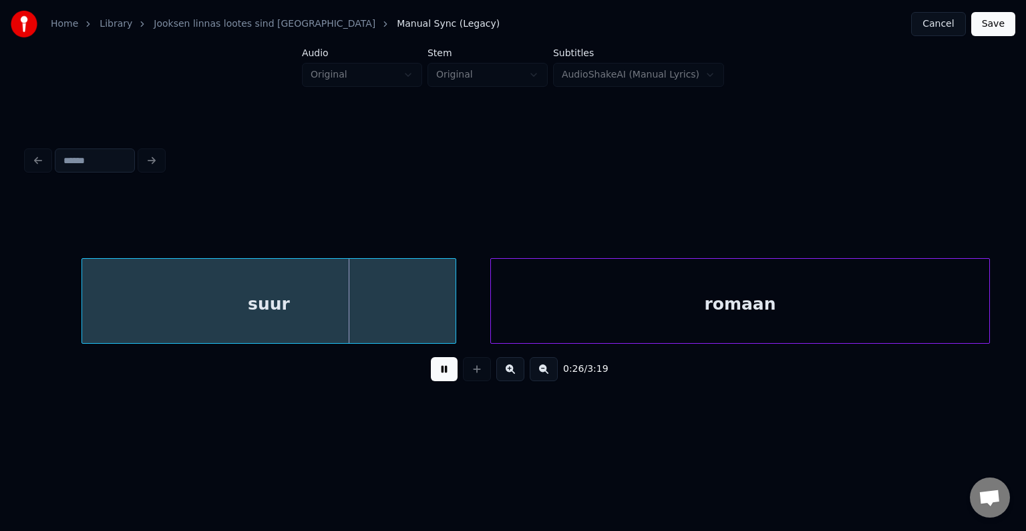
click at [431, 371] on button at bounding box center [444, 369] width 27 height 24
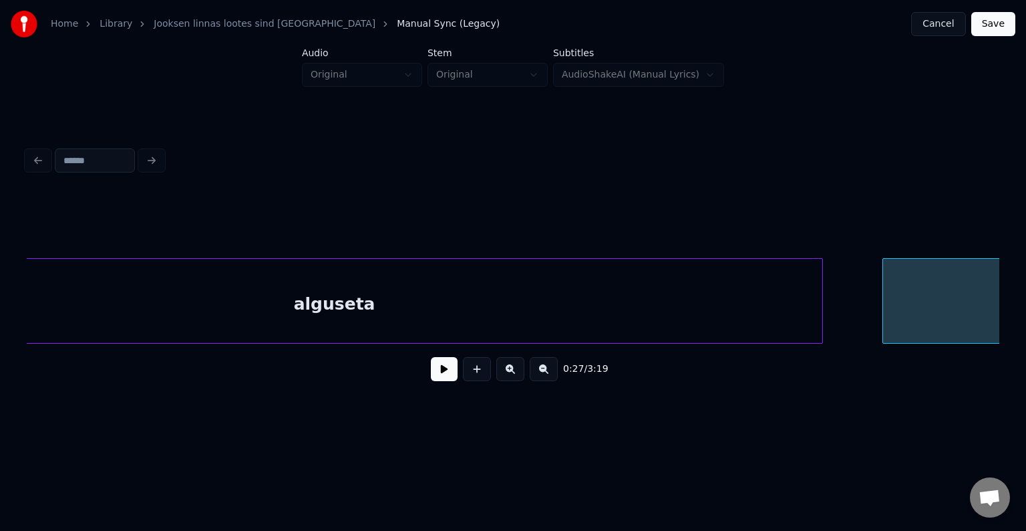
scroll to position [0, 14205]
click at [394, 285] on div "alguseta" at bounding box center [336, 304] width 976 height 91
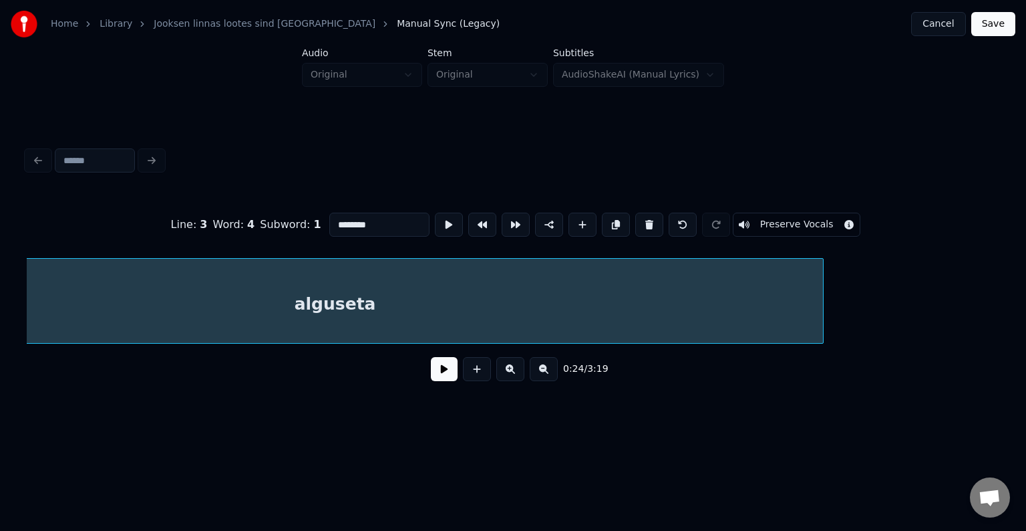
scroll to position [0, 14026]
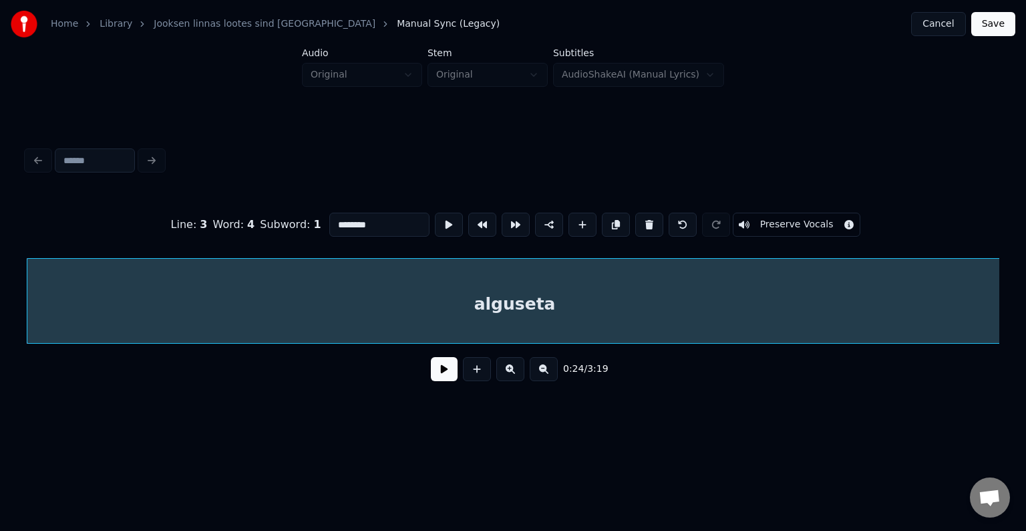
click at [431, 376] on button at bounding box center [444, 369] width 27 height 24
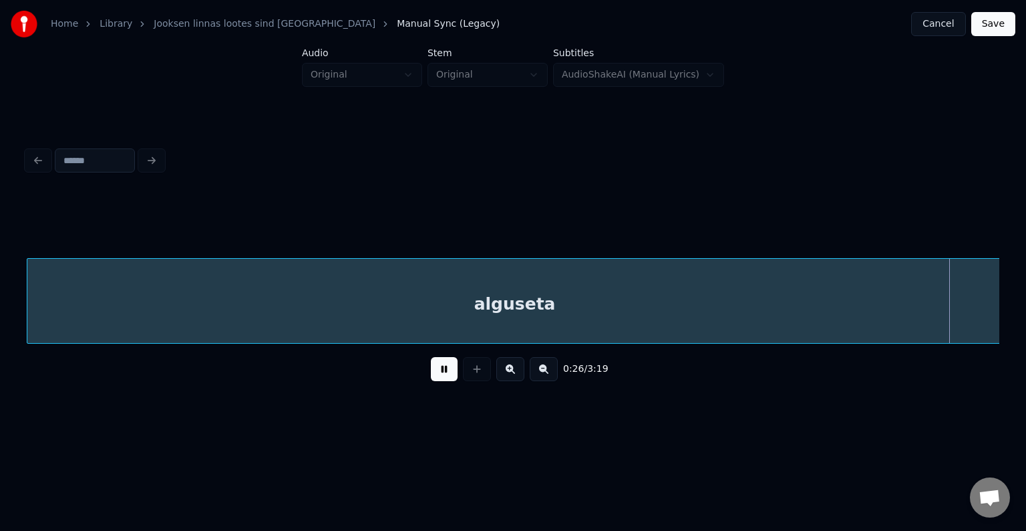
scroll to position [0, 15005]
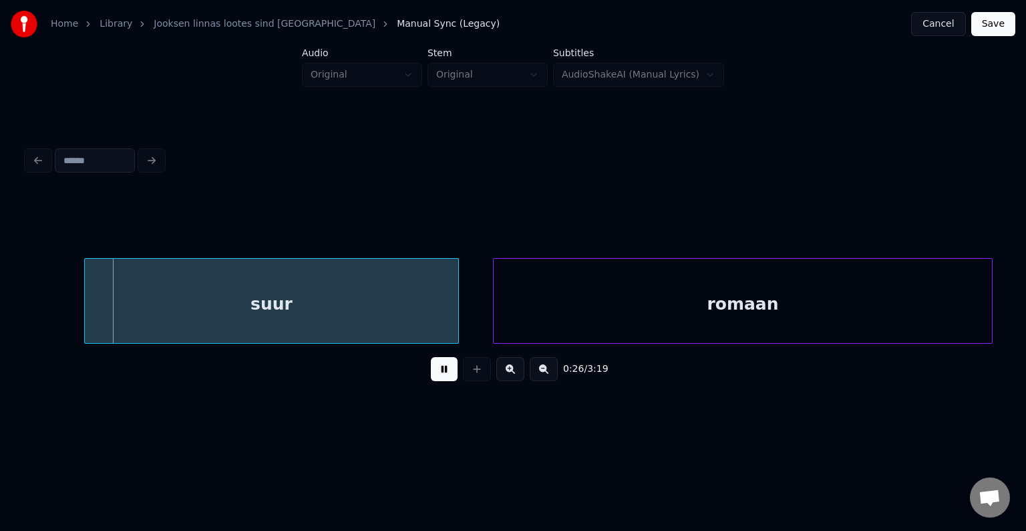
click at [431, 376] on button at bounding box center [444, 369] width 27 height 24
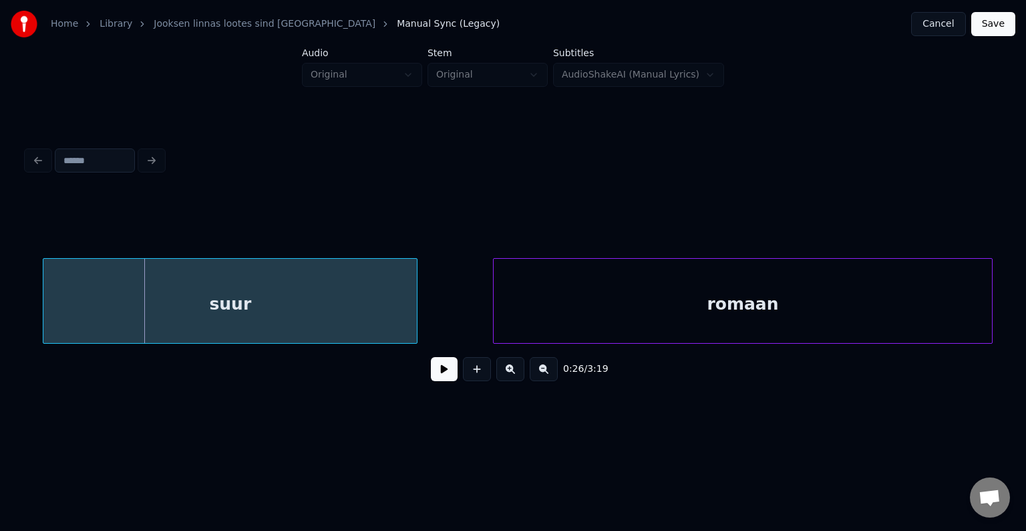
click at [346, 310] on div "suur" at bounding box center [230, 304] width 374 height 91
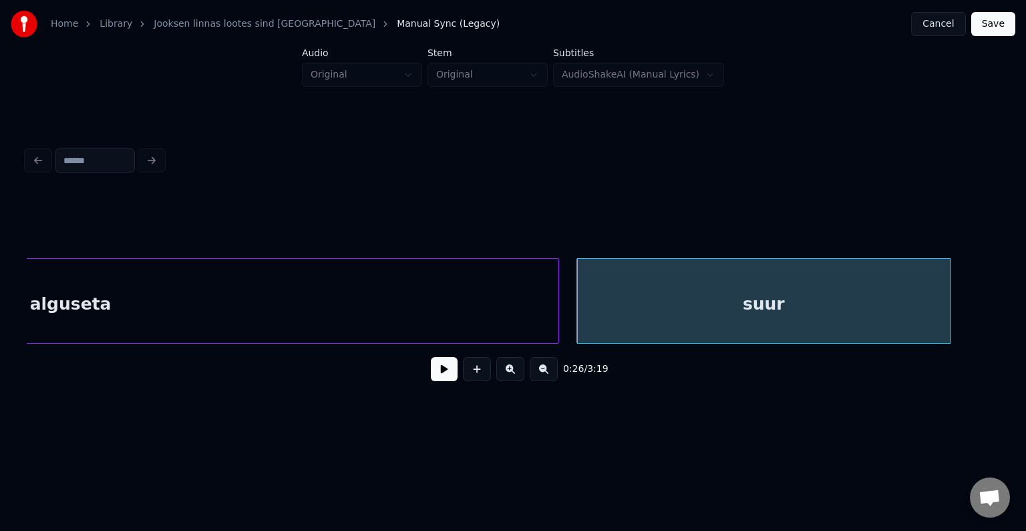
click at [208, 306] on div "alguseta" at bounding box center [71, 304] width 976 height 91
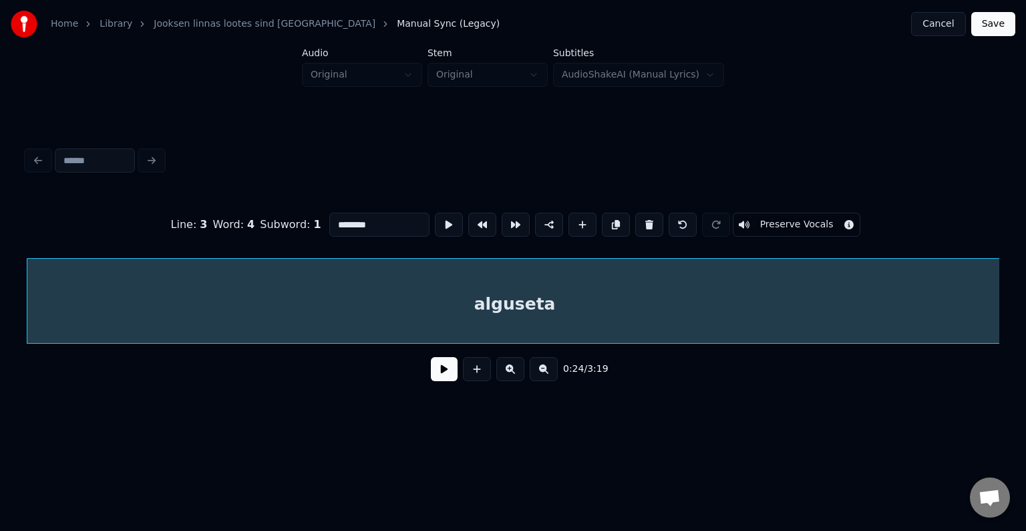
click at [431, 377] on button at bounding box center [444, 369] width 27 height 24
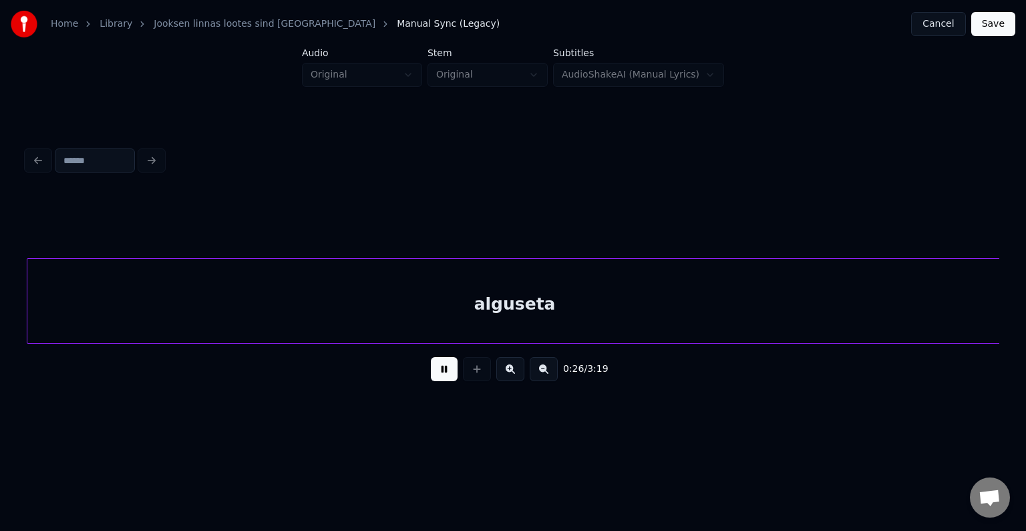
scroll to position [0, 15001]
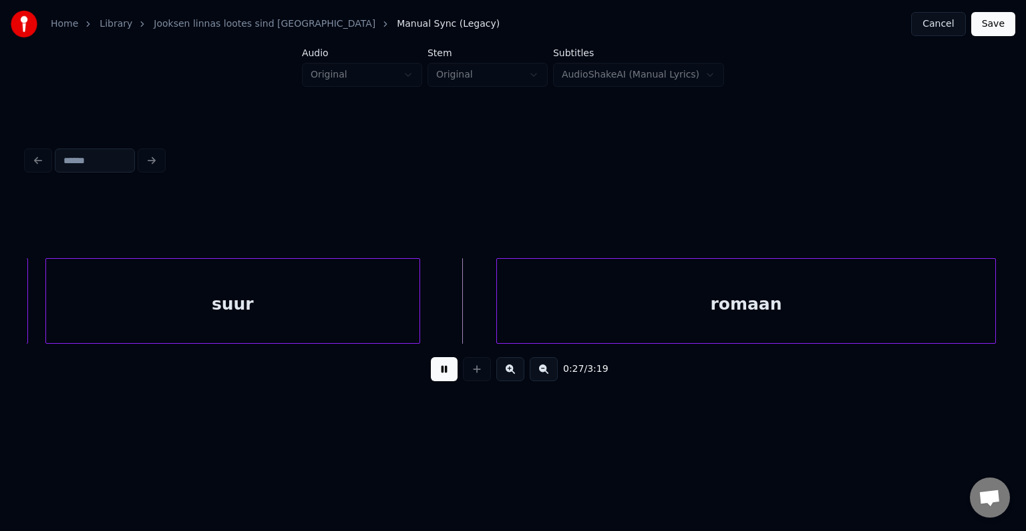
click at [431, 377] on button at bounding box center [444, 369] width 27 height 24
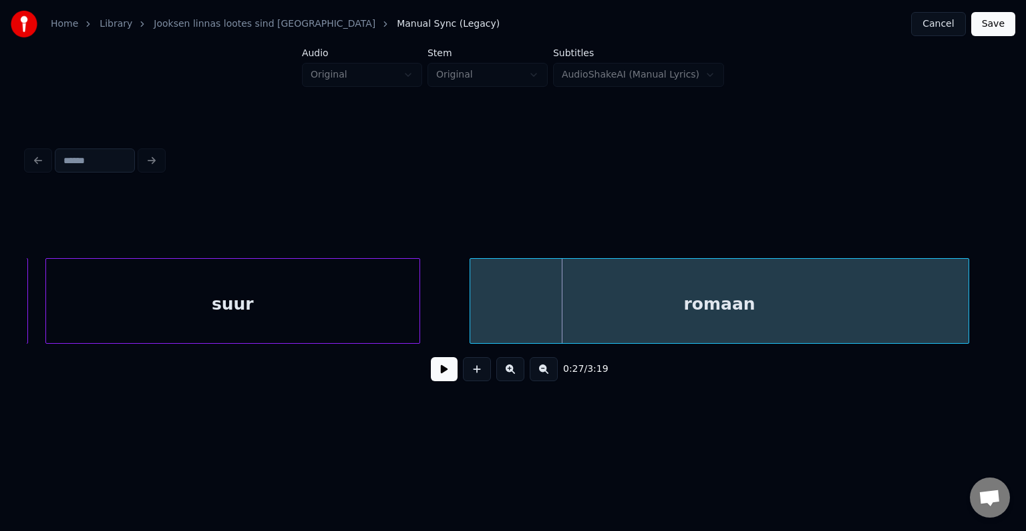
click at [647, 307] on div "romaan" at bounding box center [719, 304] width 498 height 91
click at [431, 376] on button at bounding box center [444, 369] width 27 height 24
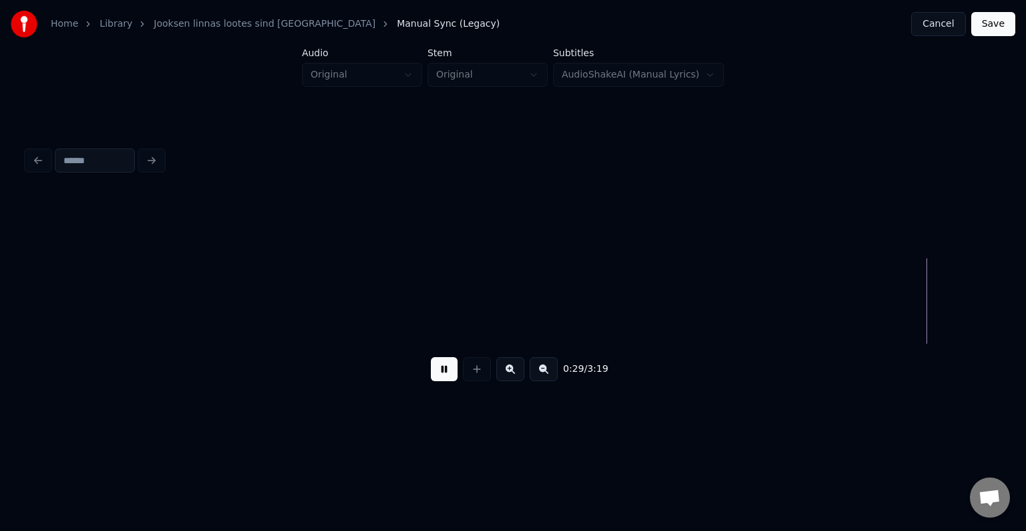
scroll to position [0, 16954]
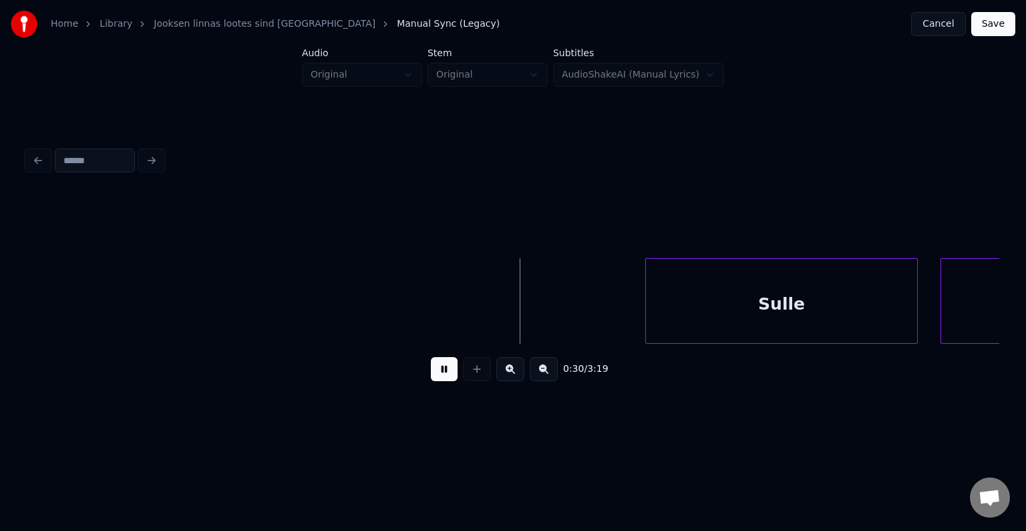
click at [433, 376] on button at bounding box center [444, 369] width 27 height 24
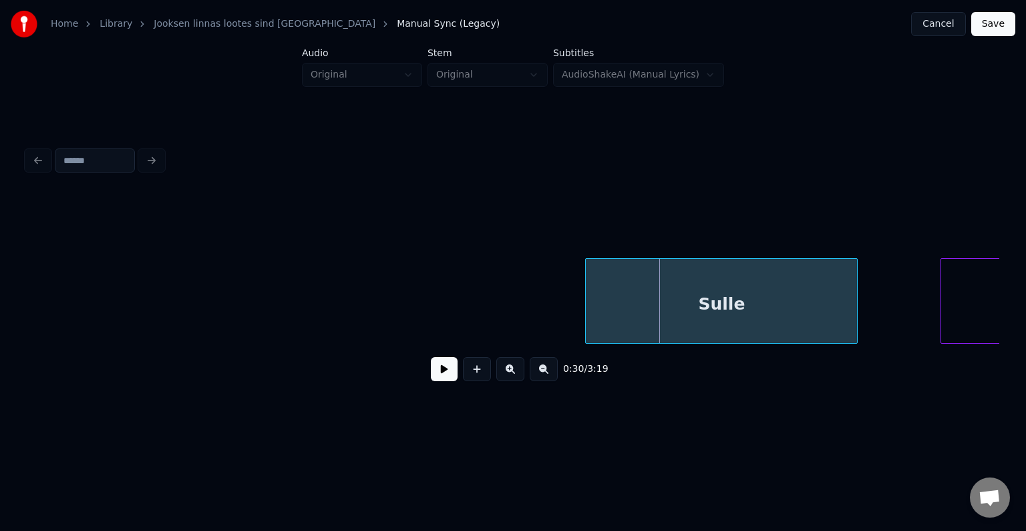
click at [684, 317] on div "Sulle" at bounding box center [721, 304] width 271 height 91
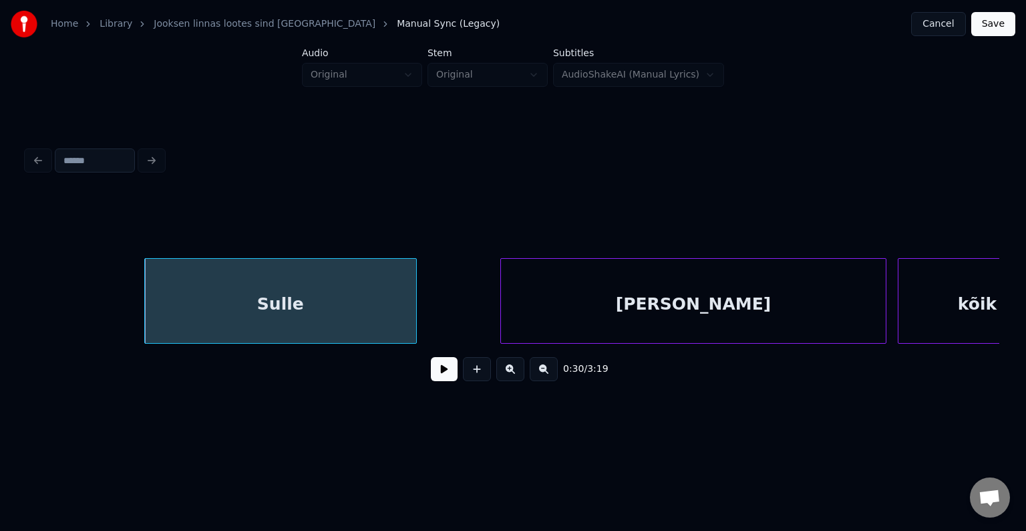
scroll to position [0, 17408]
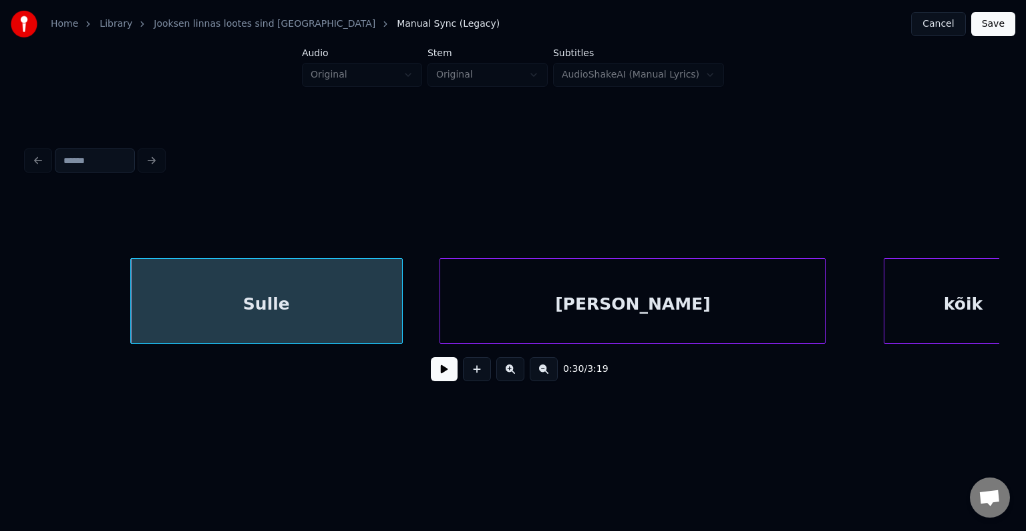
click at [711, 296] on div "[PERSON_NAME]" at bounding box center [632, 304] width 385 height 91
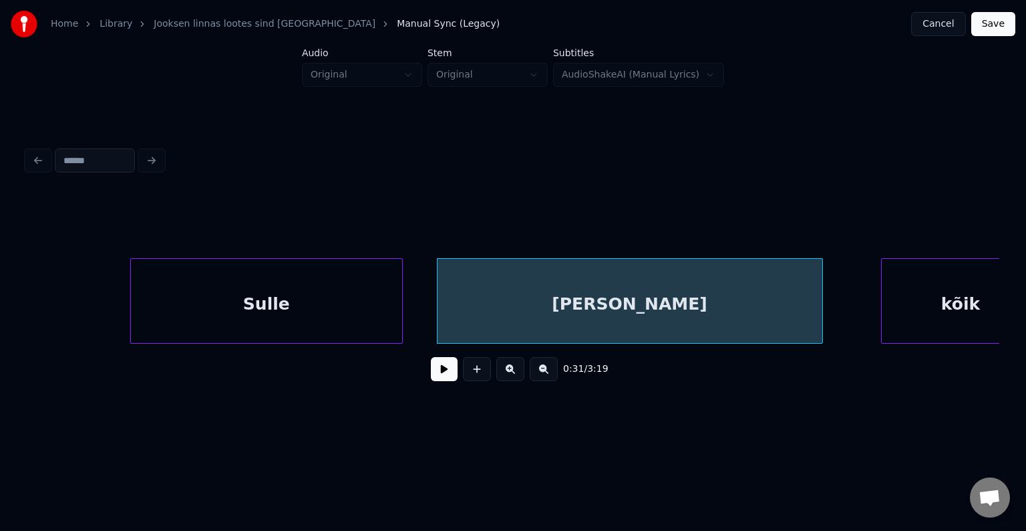
scroll to position [0, 17449]
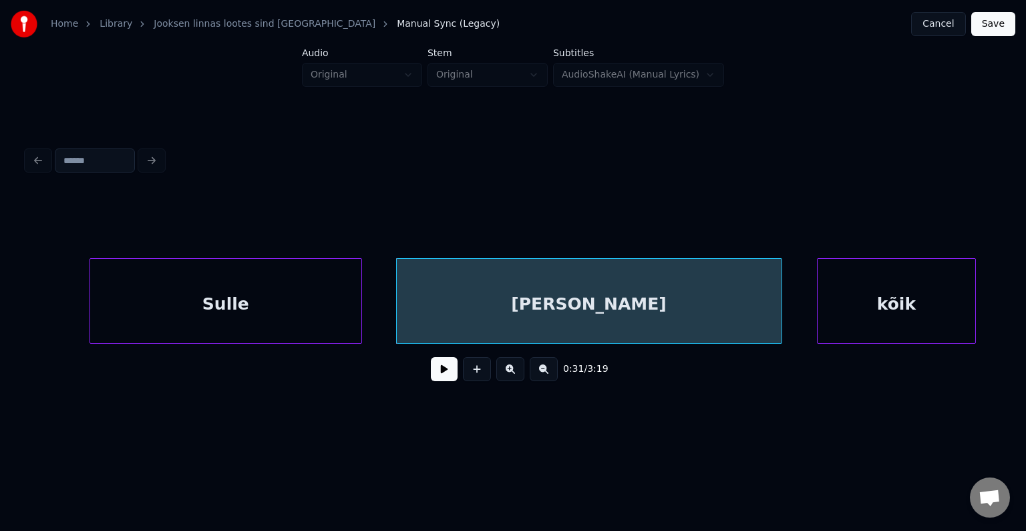
click at [927, 309] on div "kõik" at bounding box center [897, 304] width 158 height 91
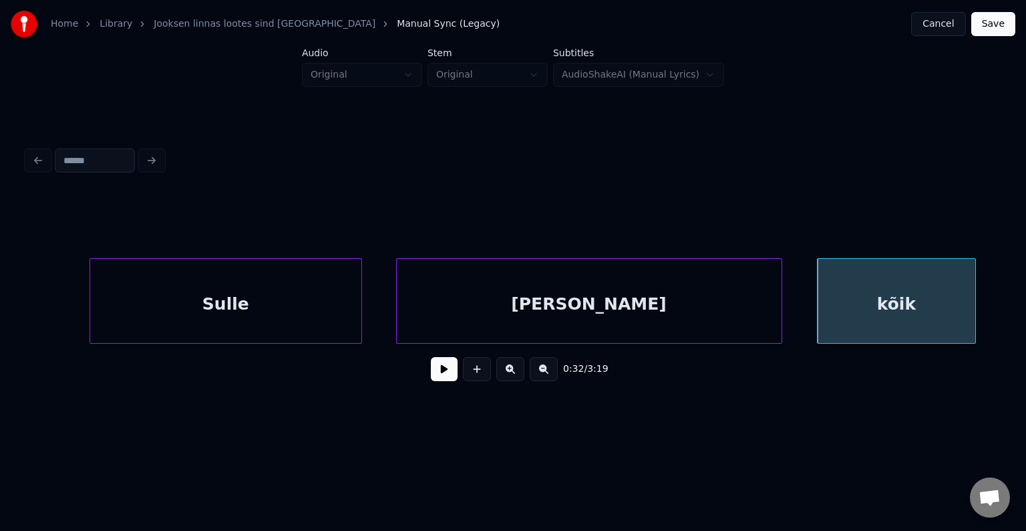
click at [562, 304] on div "[PERSON_NAME]" at bounding box center [589, 304] width 385 height 91
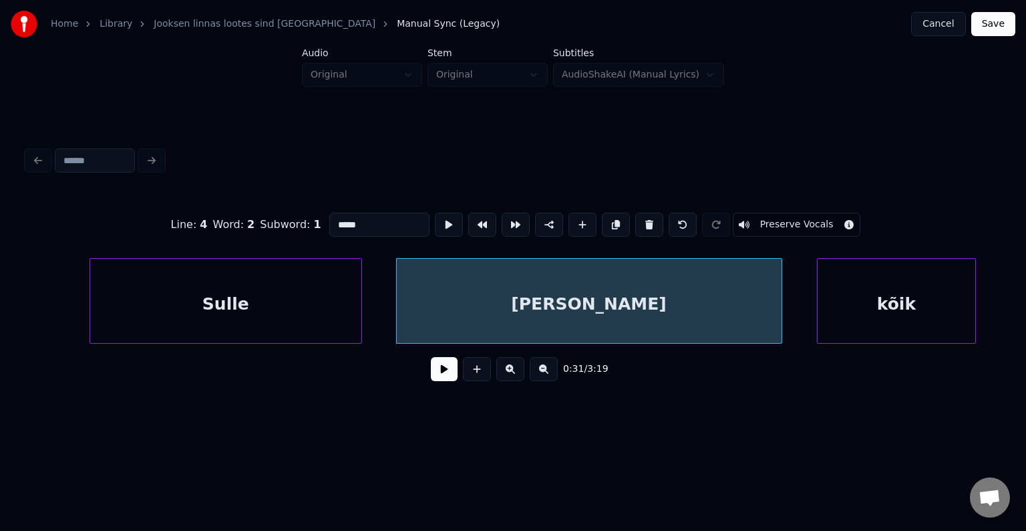
click at [278, 319] on div "Sulle" at bounding box center [225, 304] width 271 height 91
type input "*****"
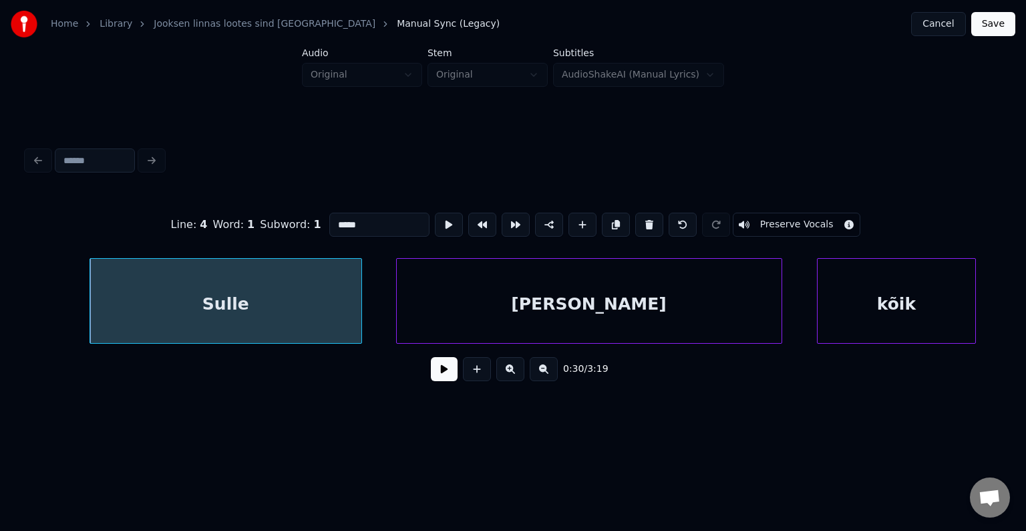
click at [437, 381] on button at bounding box center [444, 369] width 27 height 24
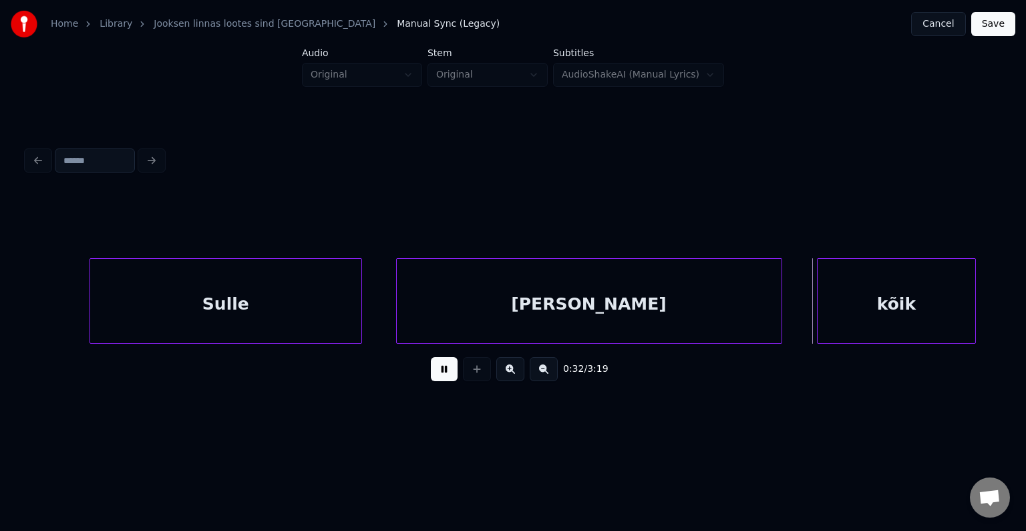
click at [437, 381] on button at bounding box center [444, 369] width 27 height 24
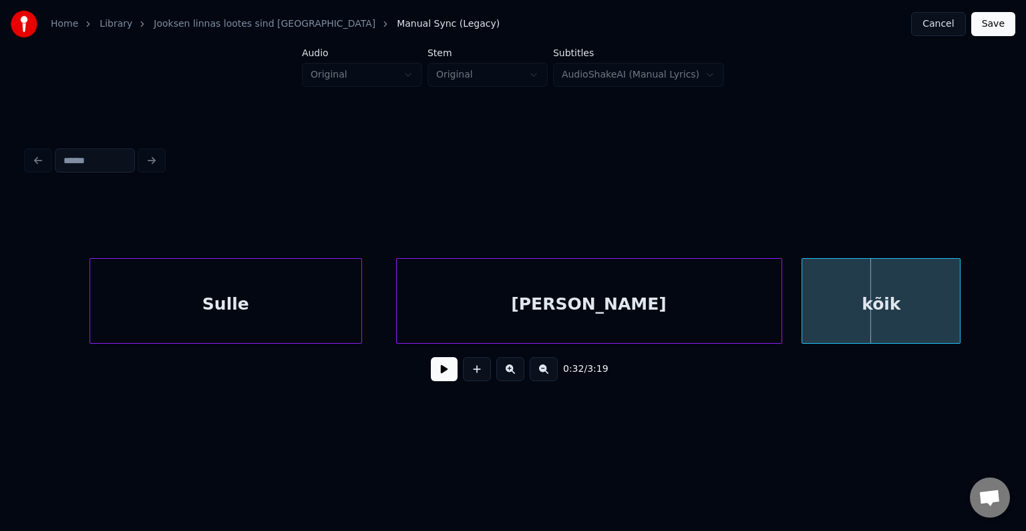
click at [874, 319] on div "kõik" at bounding box center [881, 304] width 158 height 91
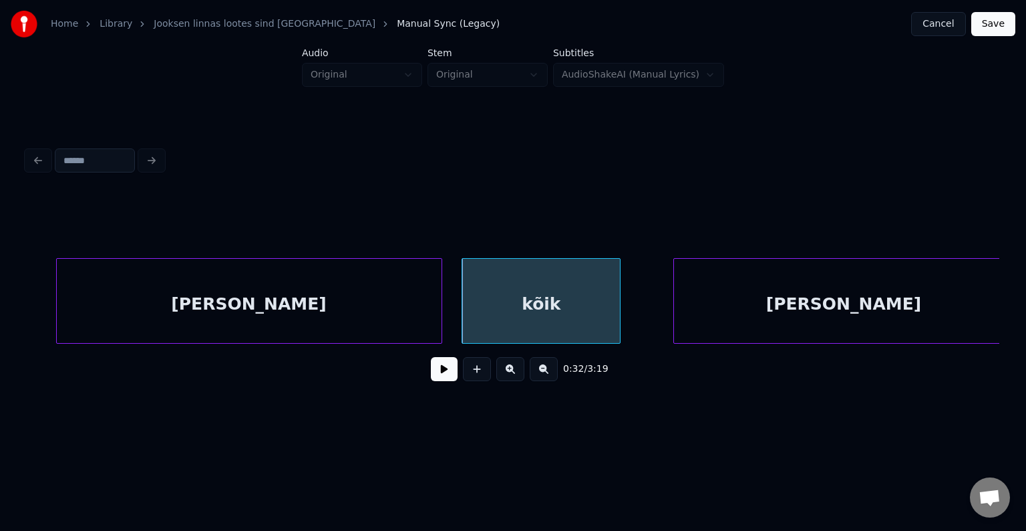
scroll to position [0, 17796]
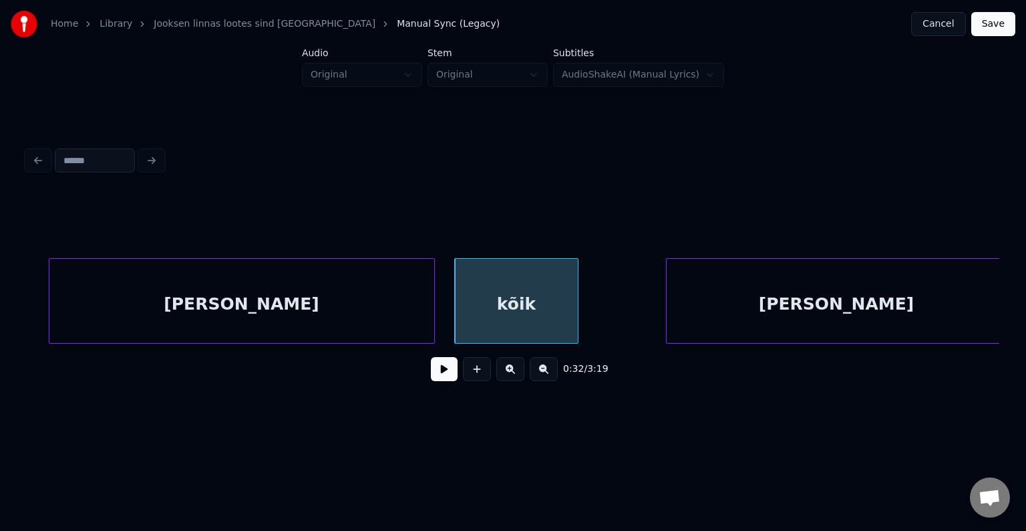
click at [575, 297] on div at bounding box center [576, 301] width 4 height 84
click at [468, 299] on div at bounding box center [468, 301] width 4 height 84
click at [531, 305] on div "kõik" at bounding box center [526, 304] width 107 height 91
click at [375, 304] on div "[PERSON_NAME]" at bounding box center [241, 304] width 385 height 91
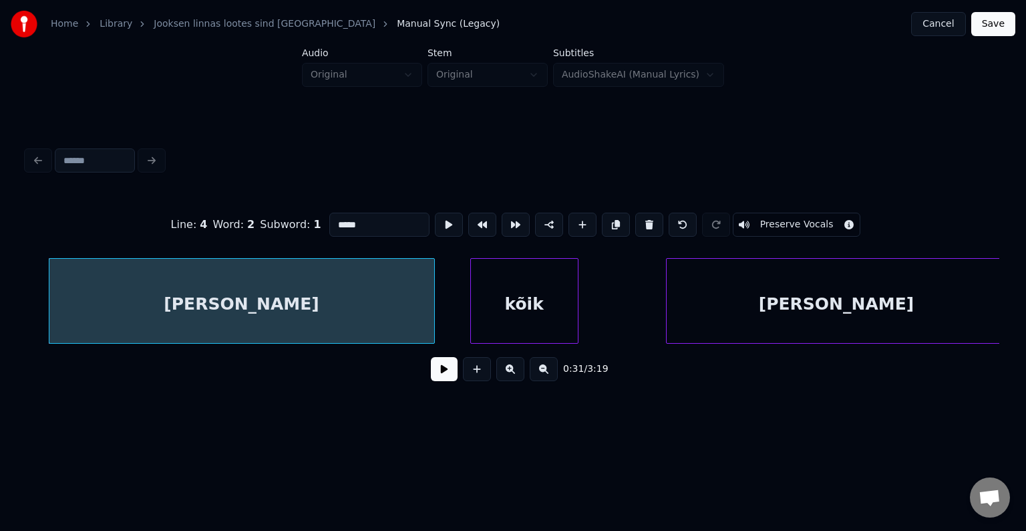
click at [435, 376] on button at bounding box center [444, 369] width 27 height 24
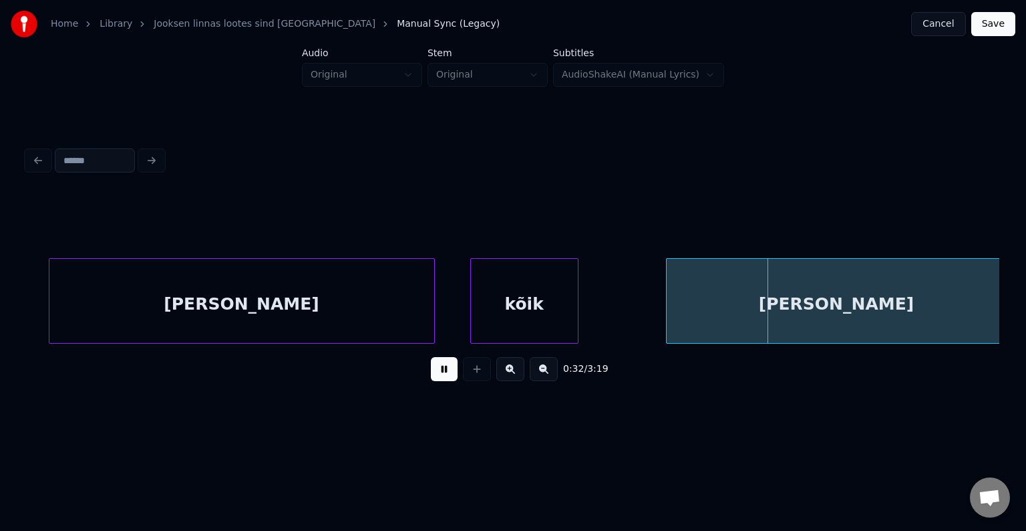
click at [435, 376] on button at bounding box center [444, 369] width 27 height 24
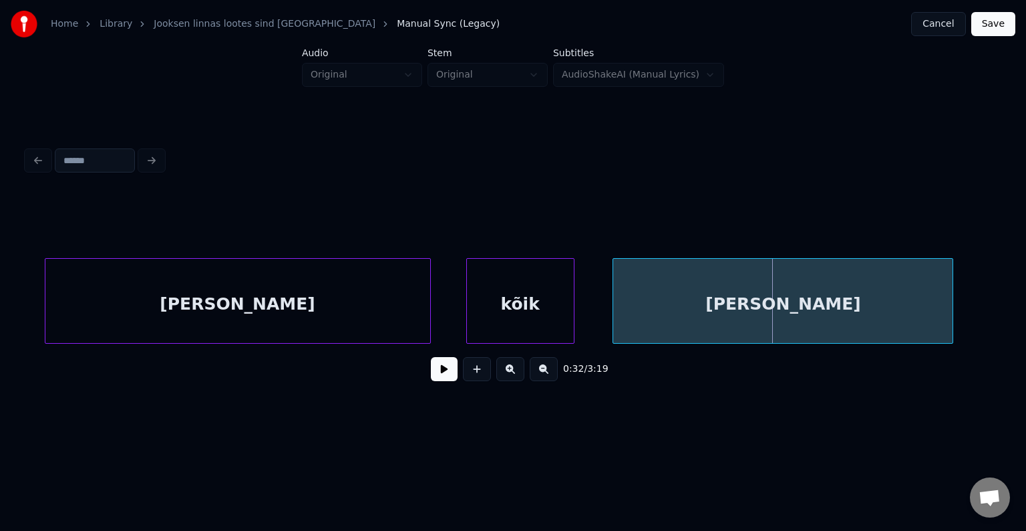
click at [726, 312] on div "[PERSON_NAME]" at bounding box center [782, 304] width 339 height 91
click at [438, 376] on button at bounding box center [444, 369] width 27 height 24
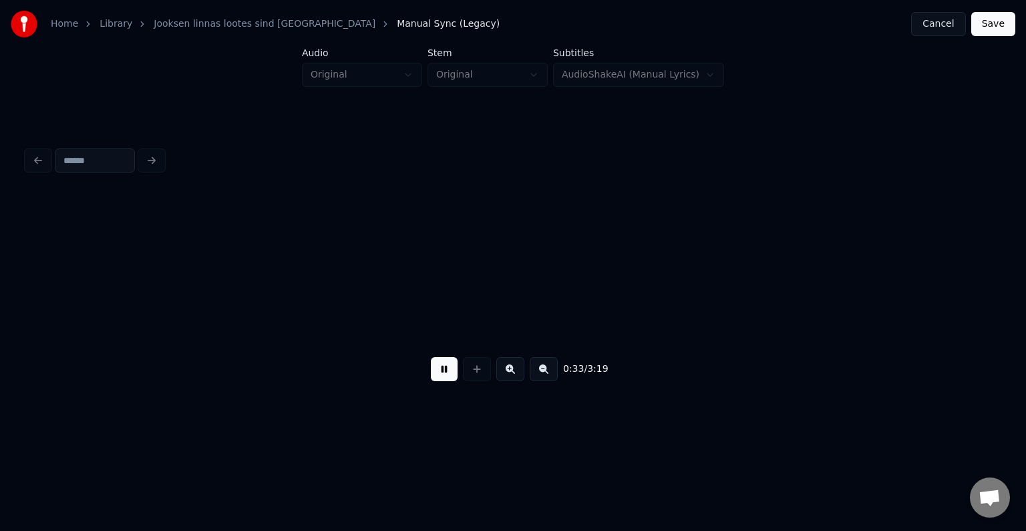
scroll to position [0, 18778]
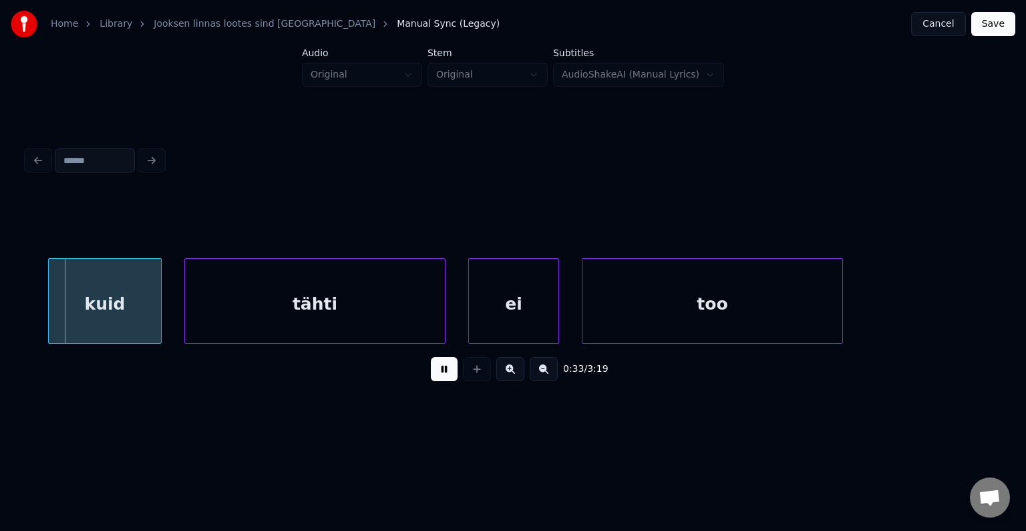
click at [438, 376] on button at bounding box center [444, 369] width 27 height 24
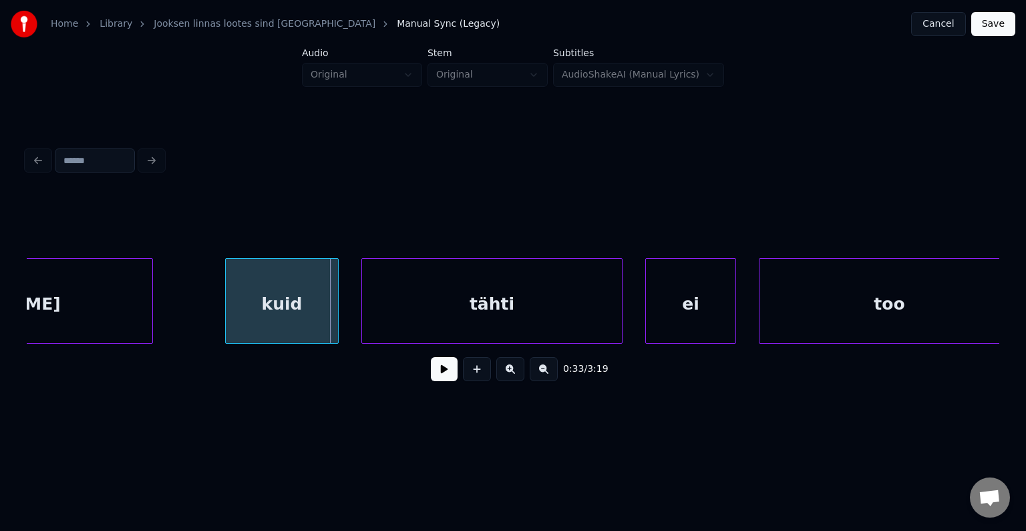
scroll to position [0, 18591]
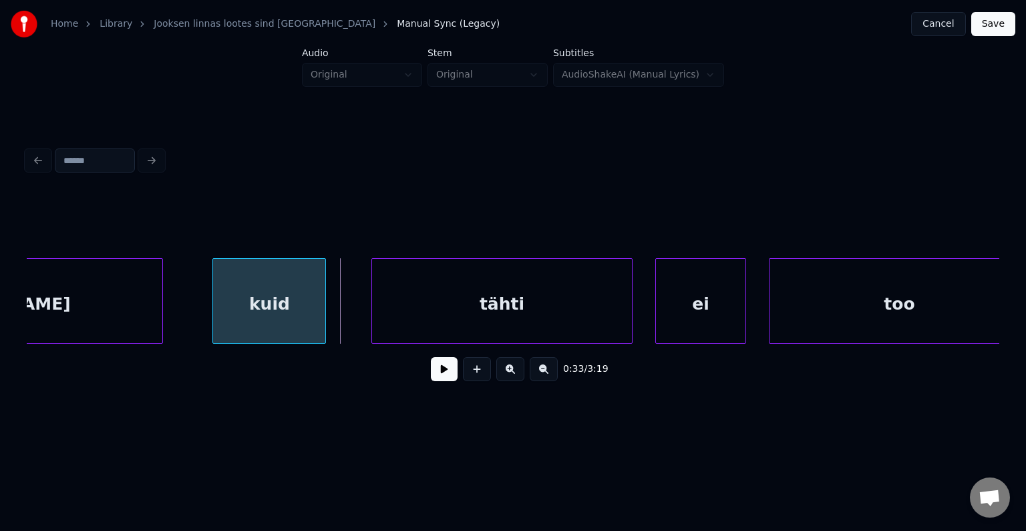
click at [263, 311] on div "kuid" at bounding box center [269, 304] width 112 height 91
click at [494, 313] on div "tähti" at bounding box center [487, 304] width 260 height 91
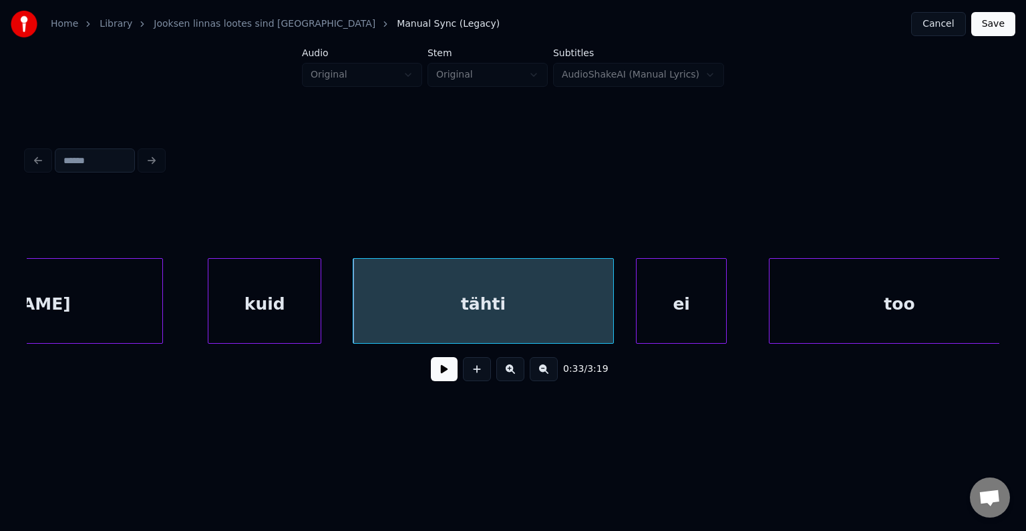
click at [675, 311] on div "ei" at bounding box center [682, 304] width 90 height 91
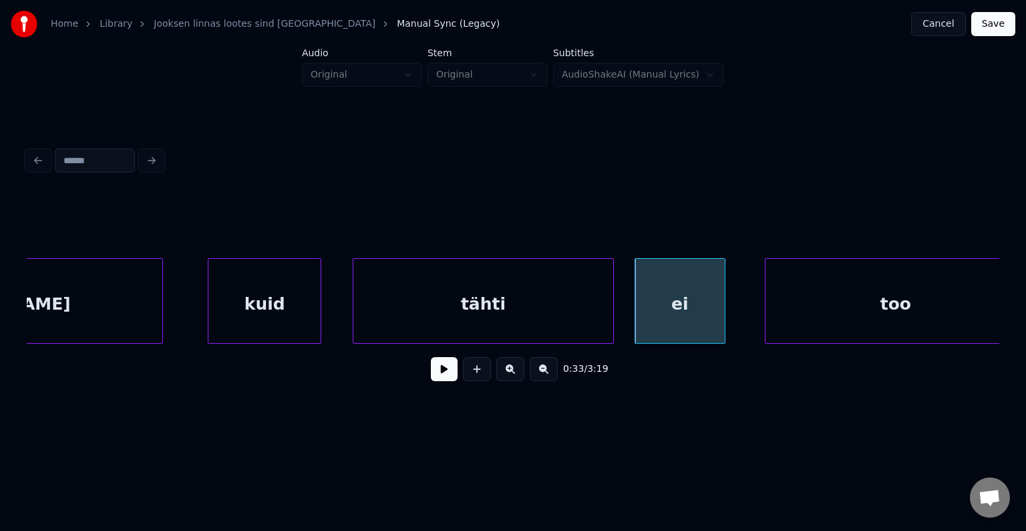
scroll to position [0, 18619]
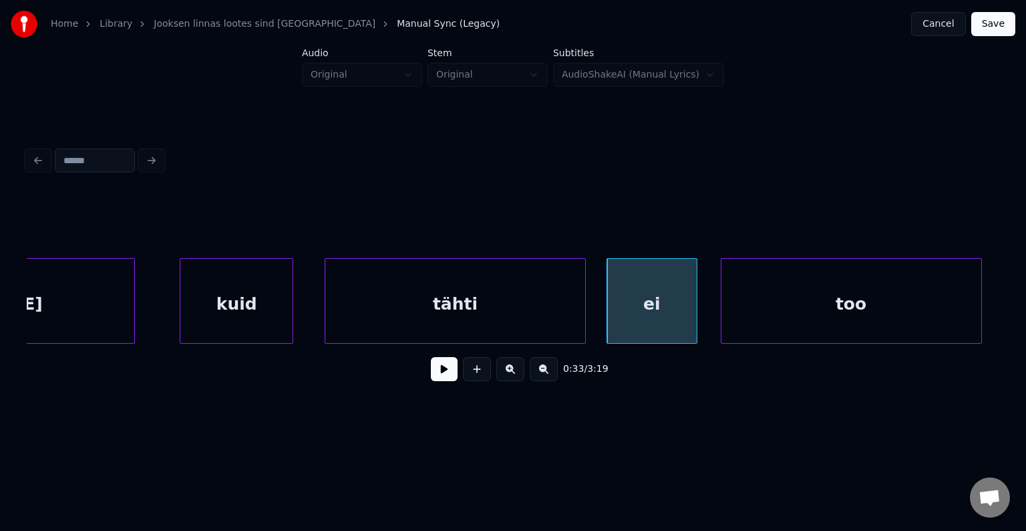
click at [837, 312] on div "too" at bounding box center [852, 304] width 260 height 91
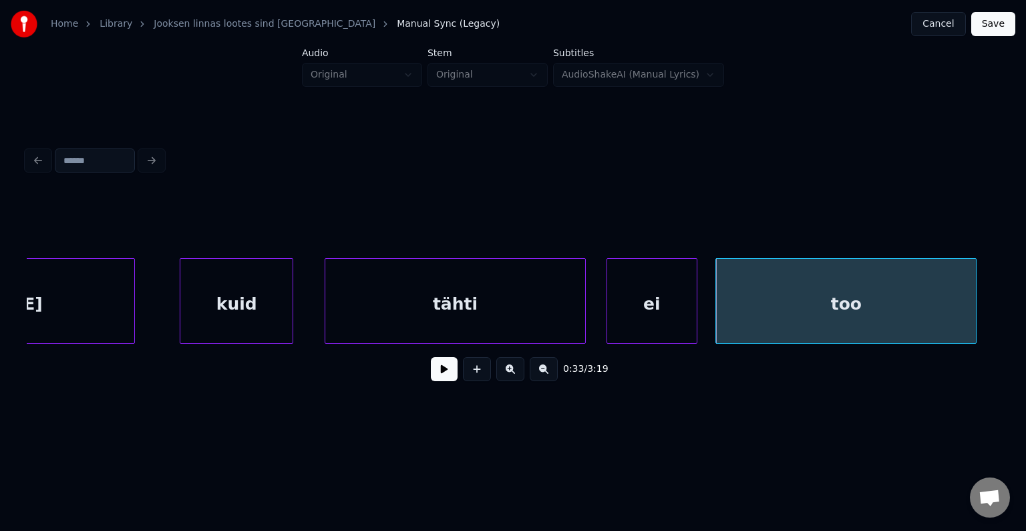
click at [428, 303] on div "tähti" at bounding box center [455, 304] width 260 height 91
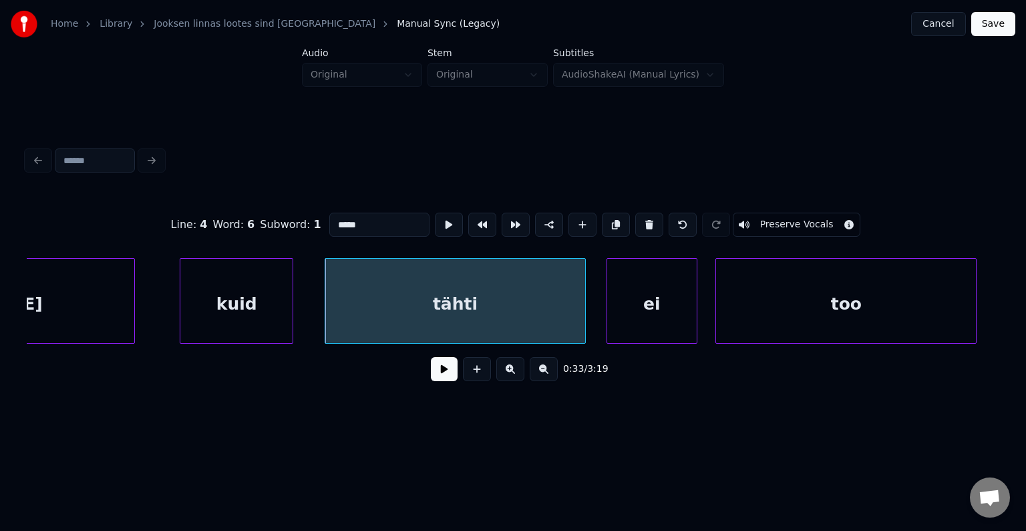
click at [434, 380] on button at bounding box center [444, 369] width 27 height 24
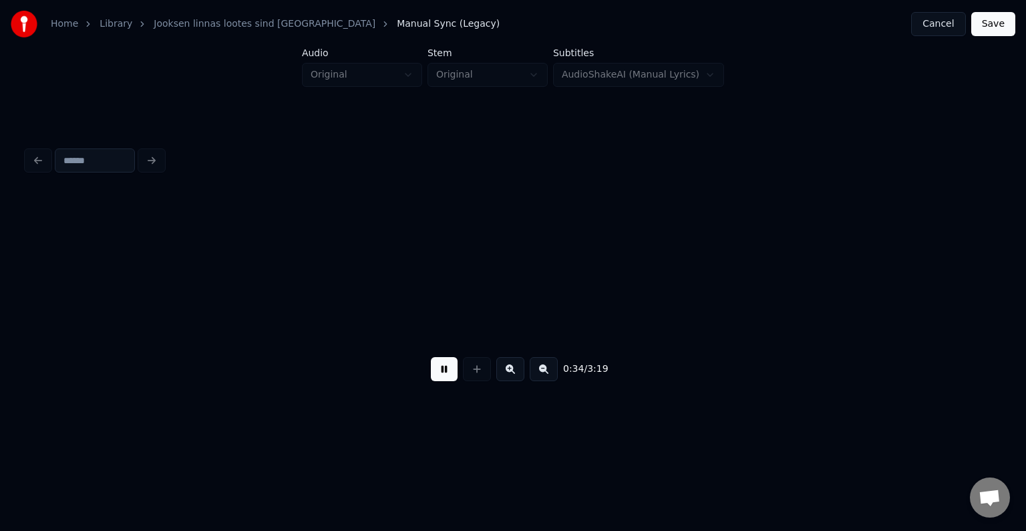
scroll to position [0, 19599]
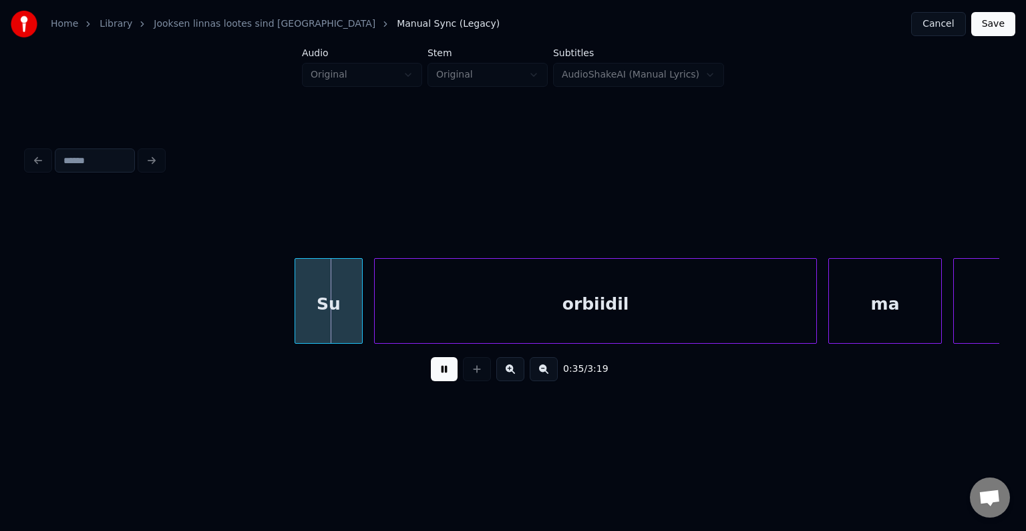
click at [434, 380] on button at bounding box center [444, 369] width 27 height 24
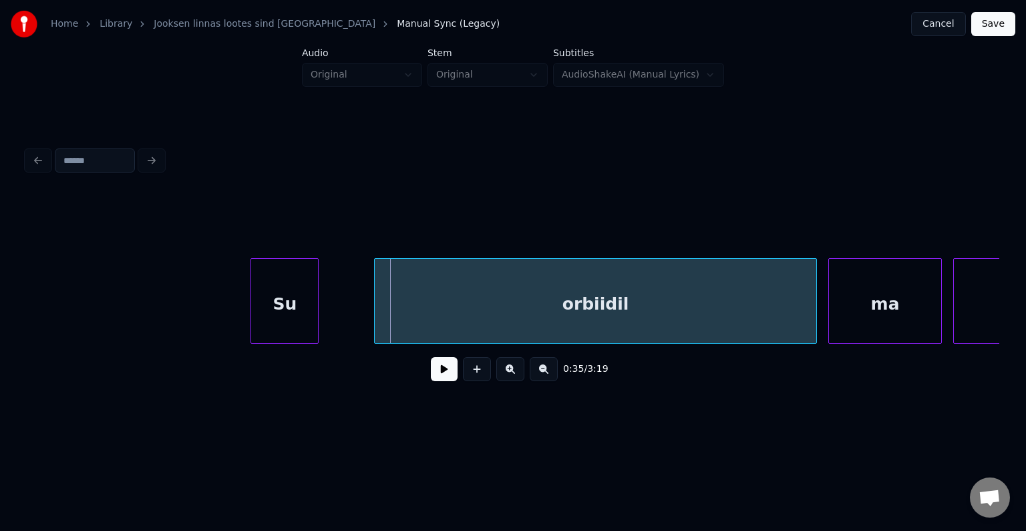
click at [291, 303] on div "Su" at bounding box center [284, 304] width 67 height 91
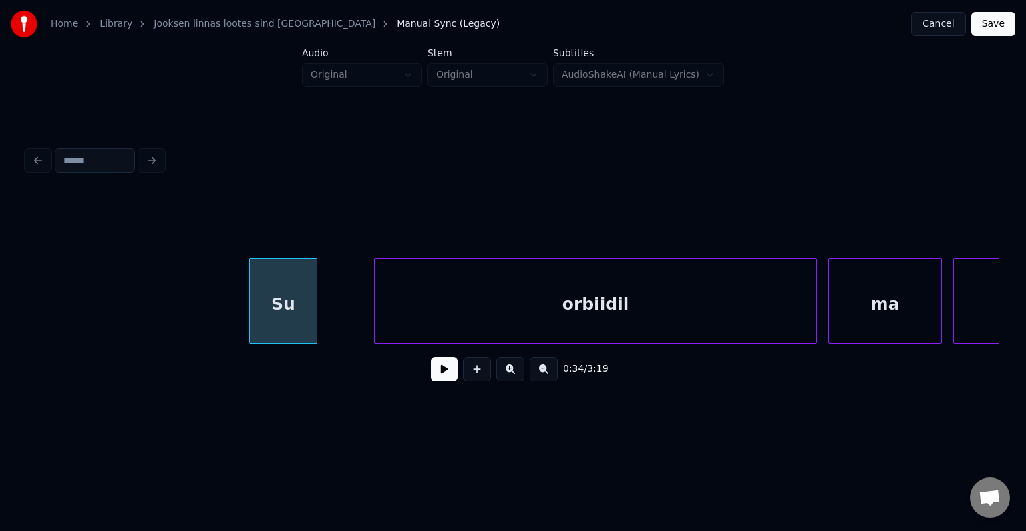
click at [442, 379] on button at bounding box center [444, 369] width 27 height 24
click at [442, 378] on button at bounding box center [444, 369] width 27 height 24
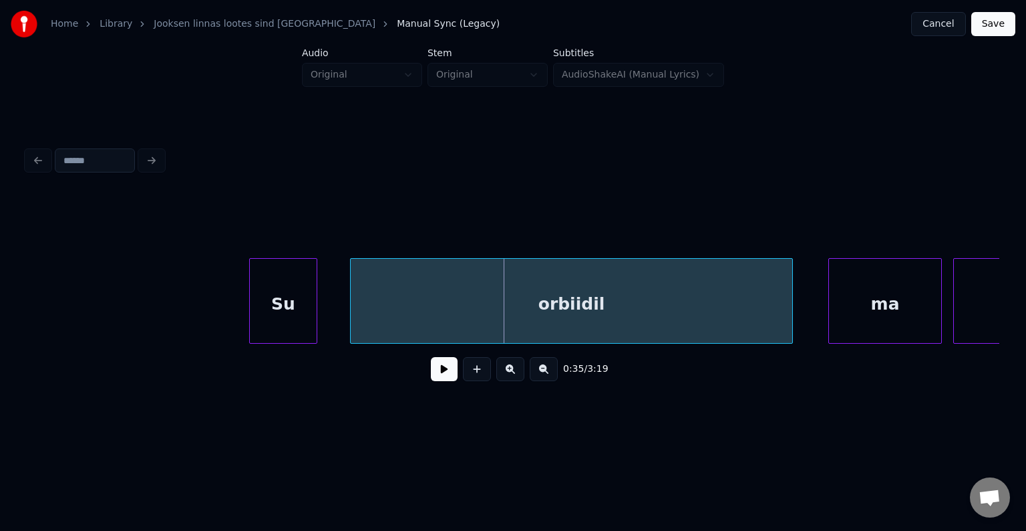
click at [510, 311] on div "orbiidil" at bounding box center [572, 304] width 442 height 91
click at [439, 376] on button at bounding box center [444, 369] width 27 height 24
click at [438, 377] on button at bounding box center [444, 369] width 27 height 24
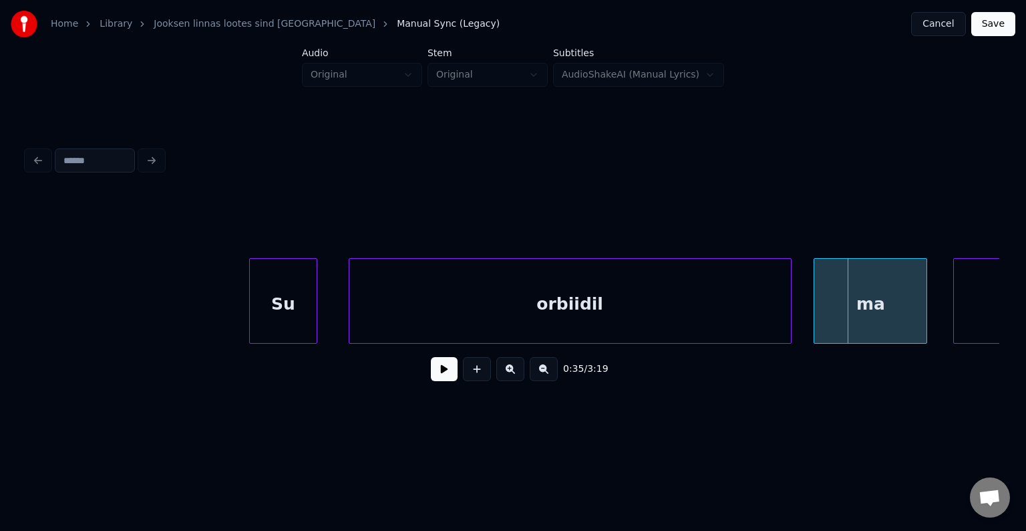
click at [877, 319] on div "ma" at bounding box center [871, 304] width 112 height 91
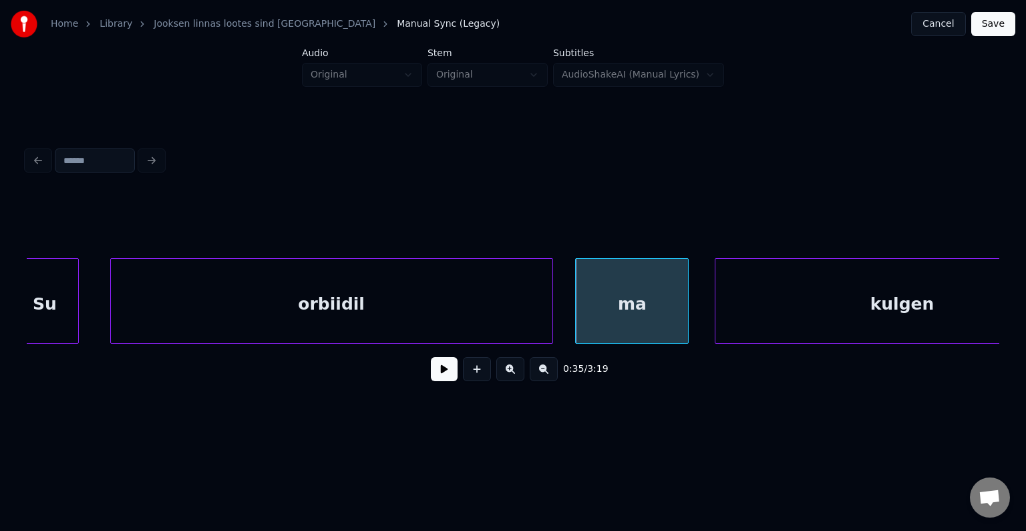
scroll to position [0, 19840]
click at [370, 297] on div "orbiidil" at bounding box center [330, 304] width 442 height 91
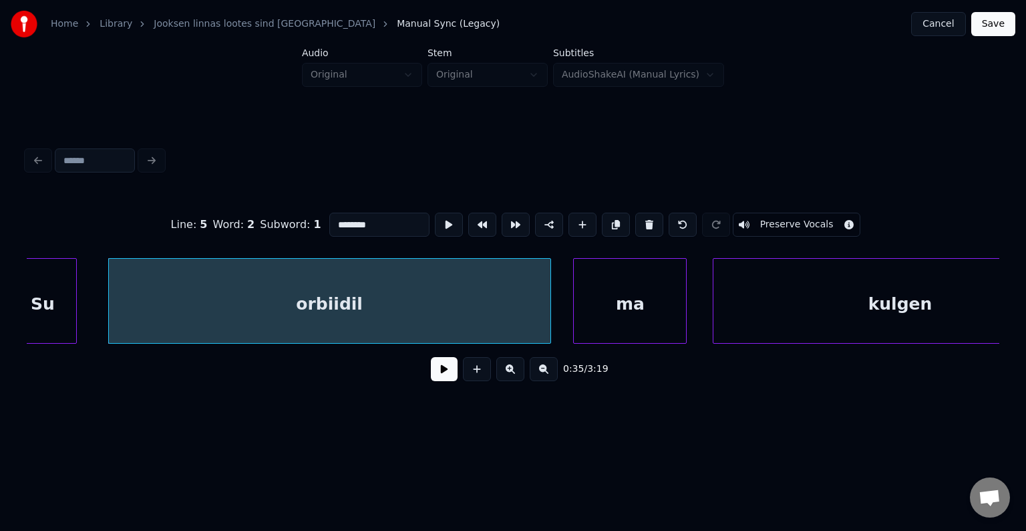
click at [431, 381] on button at bounding box center [444, 369] width 27 height 24
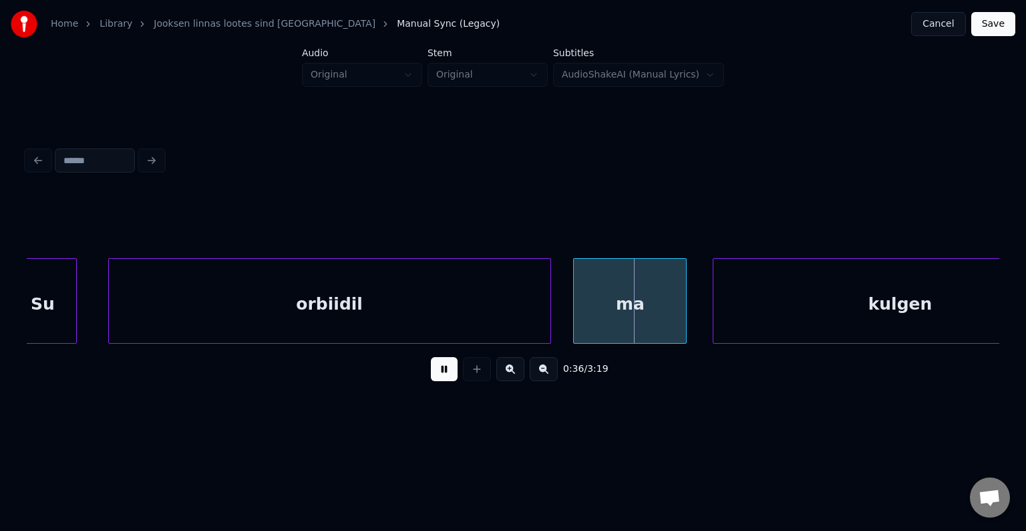
click at [431, 377] on button at bounding box center [444, 369] width 27 height 24
click at [61, 294] on div "Su" at bounding box center [42, 304] width 67 height 91
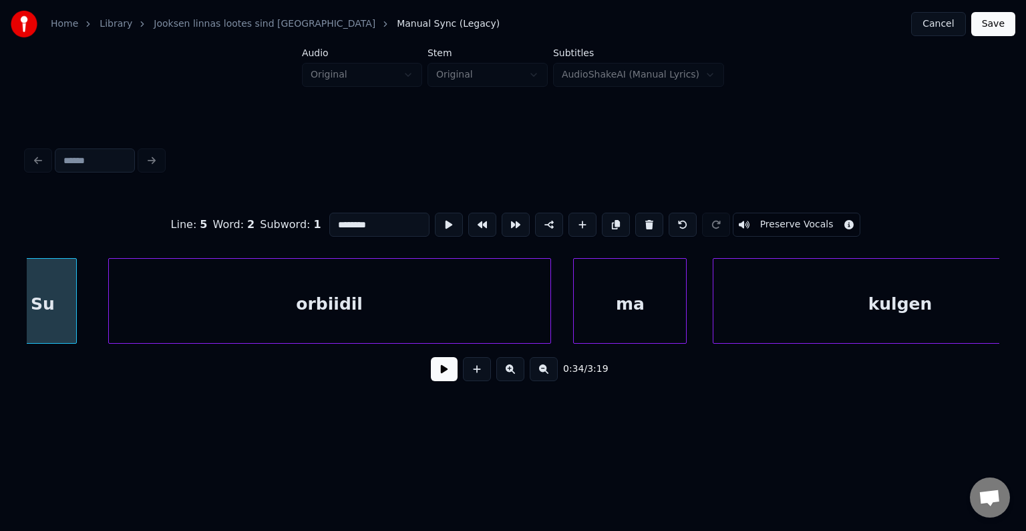
type input "**"
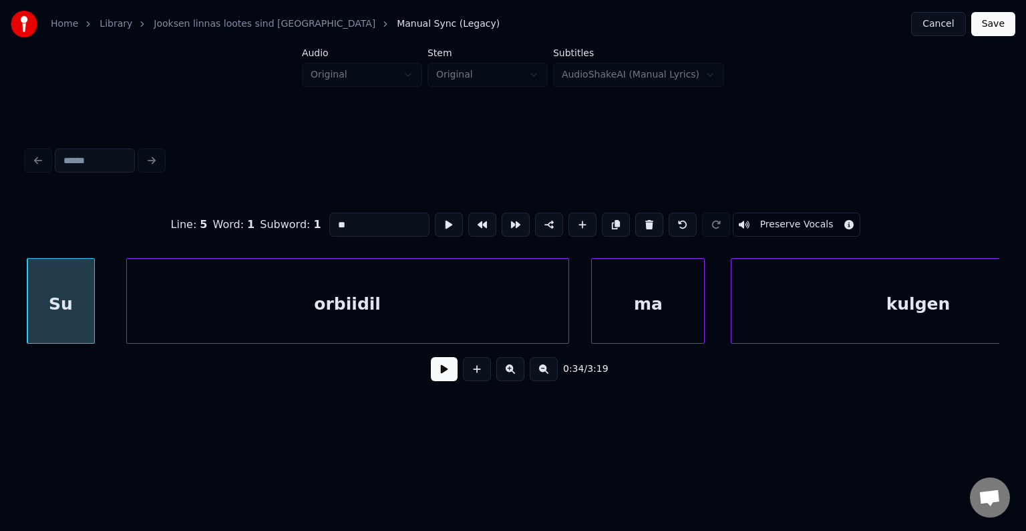
click at [432, 372] on button at bounding box center [444, 369] width 27 height 24
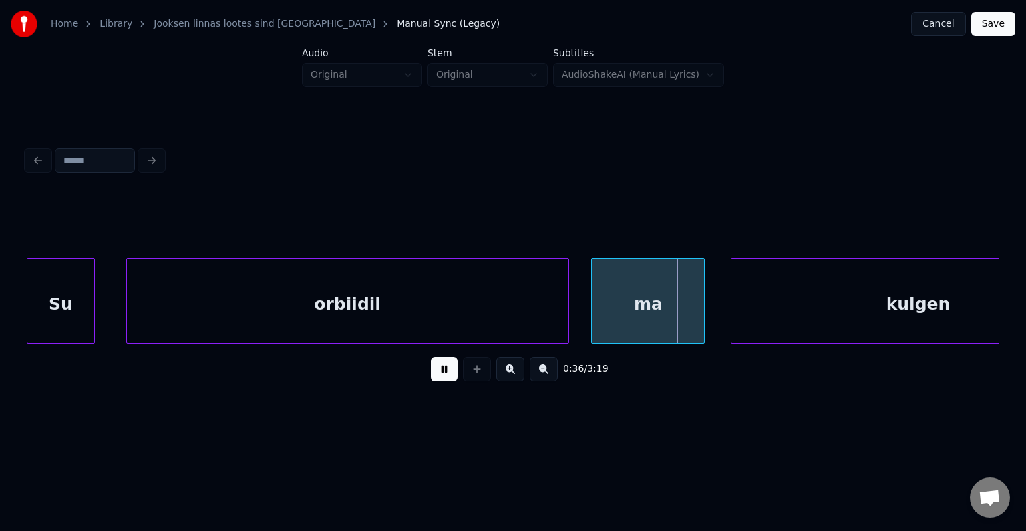
click at [432, 372] on button at bounding box center [444, 369] width 27 height 24
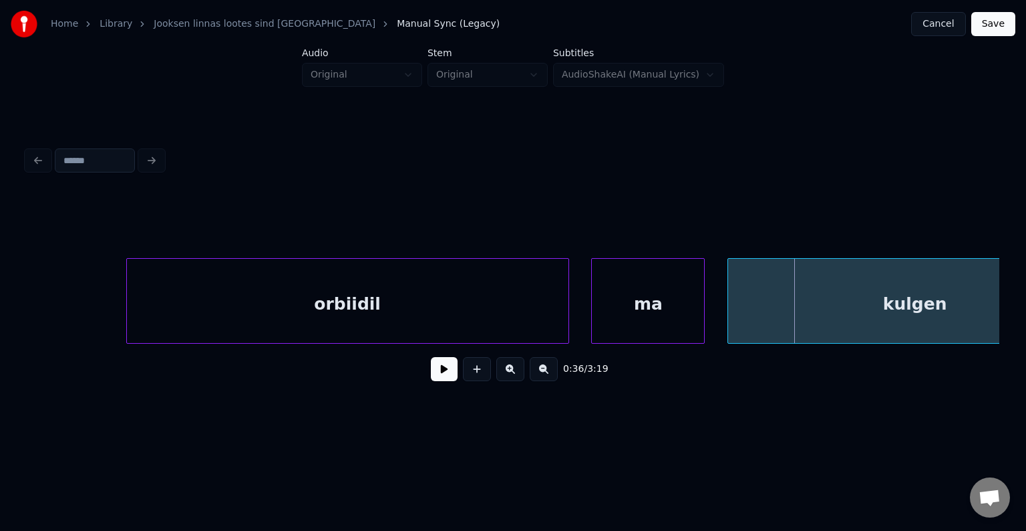
scroll to position [0, 19925]
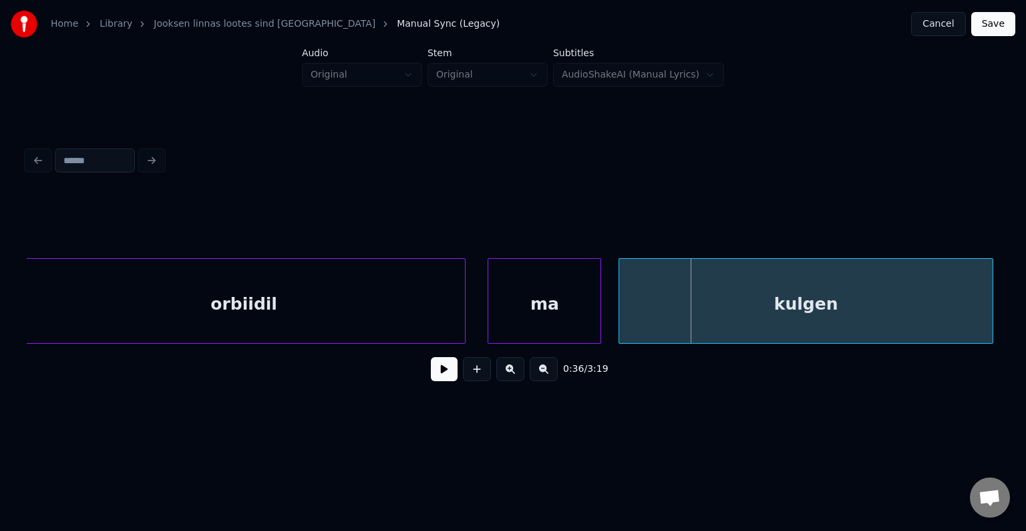
click at [855, 299] on div "kulgen" at bounding box center [806, 304] width 374 height 91
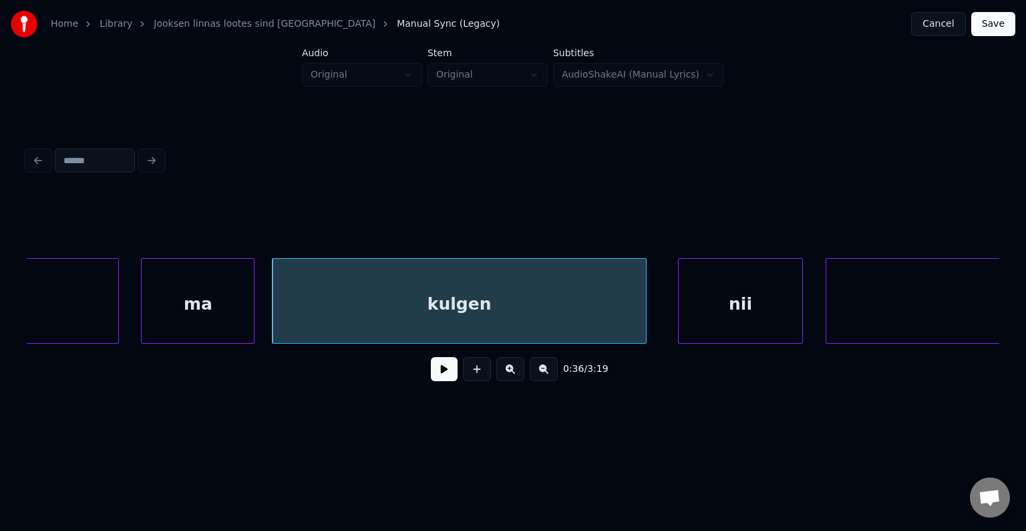
scroll to position [0, 20353]
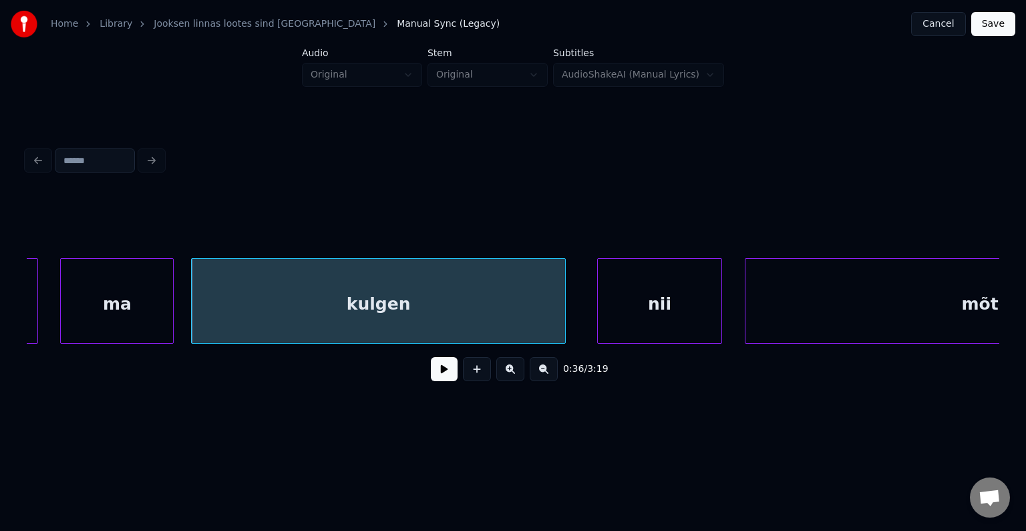
click at [431, 372] on button at bounding box center [444, 369] width 27 height 24
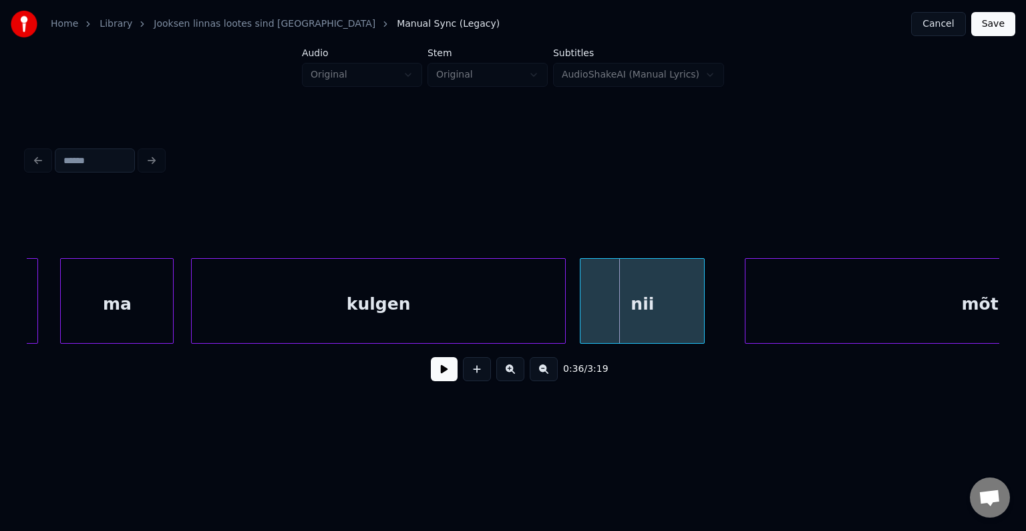
click at [664, 291] on div "nii" at bounding box center [643, 304] width 124 height 91
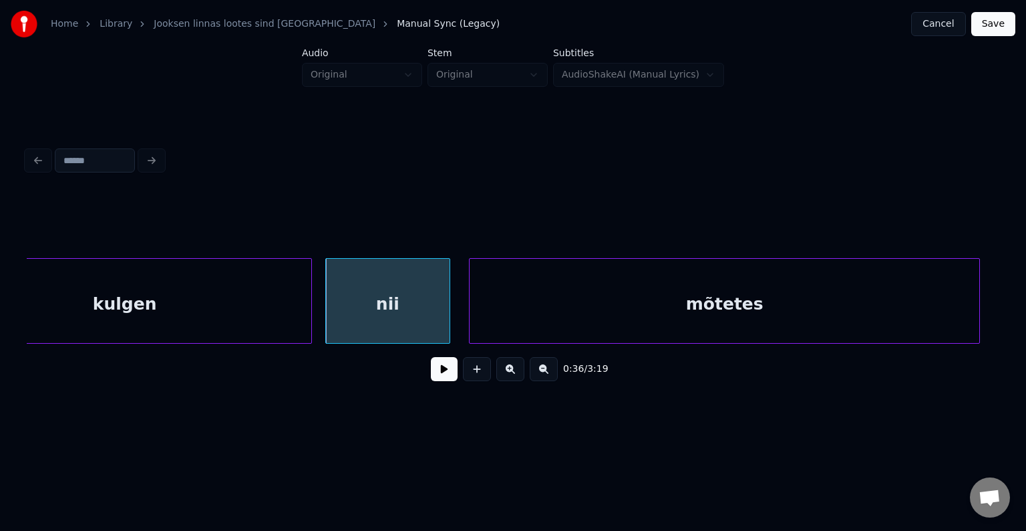
click at [823, 293] on div "mõtetes" at bounding box center [725, 304] width 510 height 91
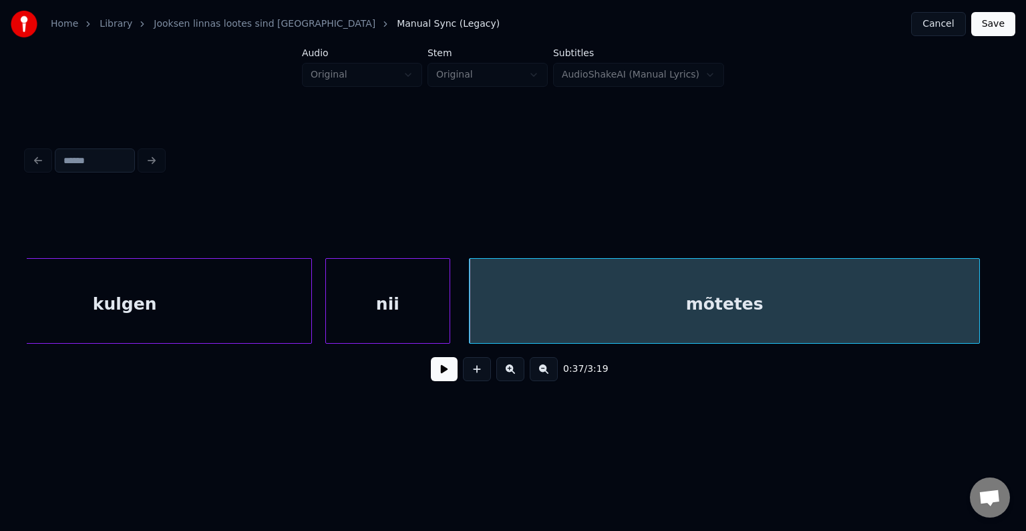
click at [401, 307] on div "nii" at bounding box center [388, 304] width 124 height 91
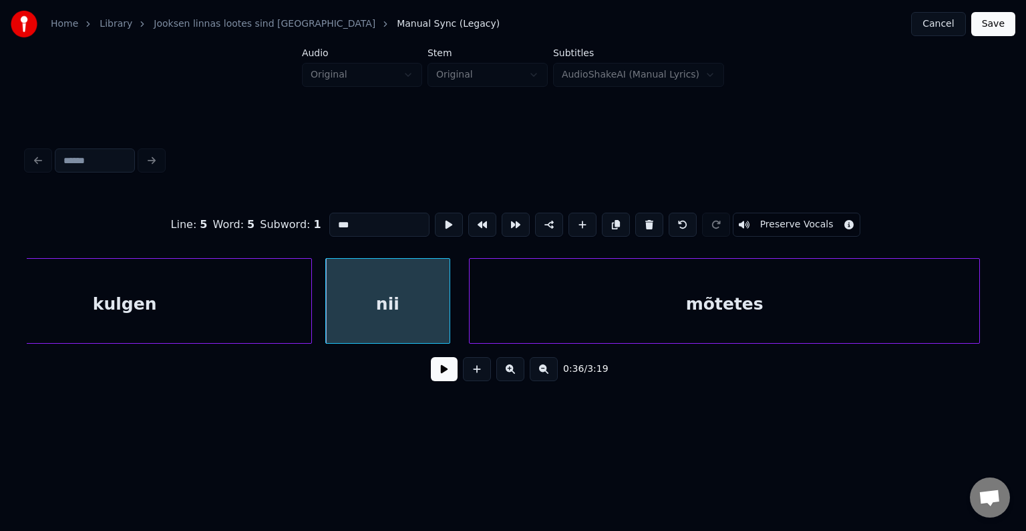
click at [432, 374] on button at bounding box center [444, 369] width 27 height 24
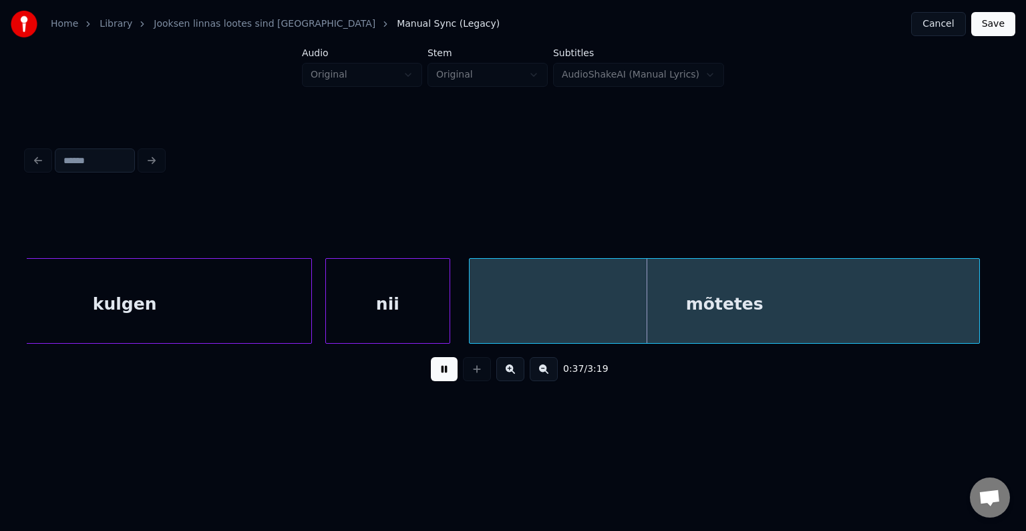
click at [432, 374] on button at bounding box center [444, 369] width 27 height 24
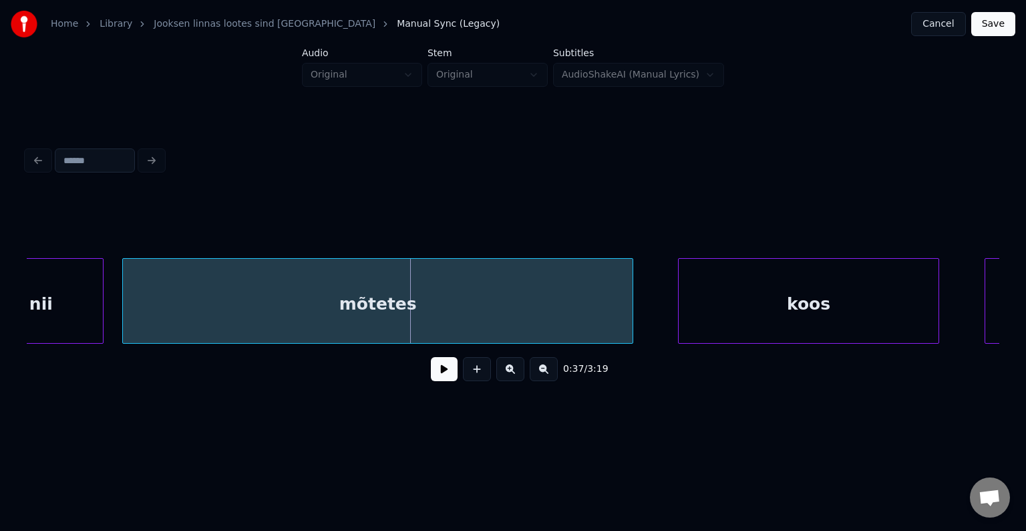
scroll to position [0, 21034]
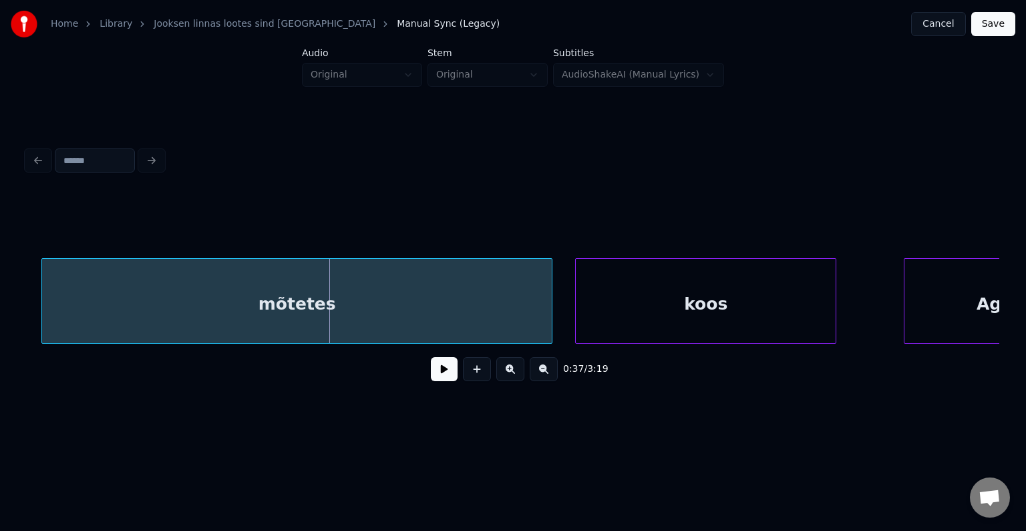
click at [794, 309] on div "koos" at bounding box center [706, 304] width 260 height 91
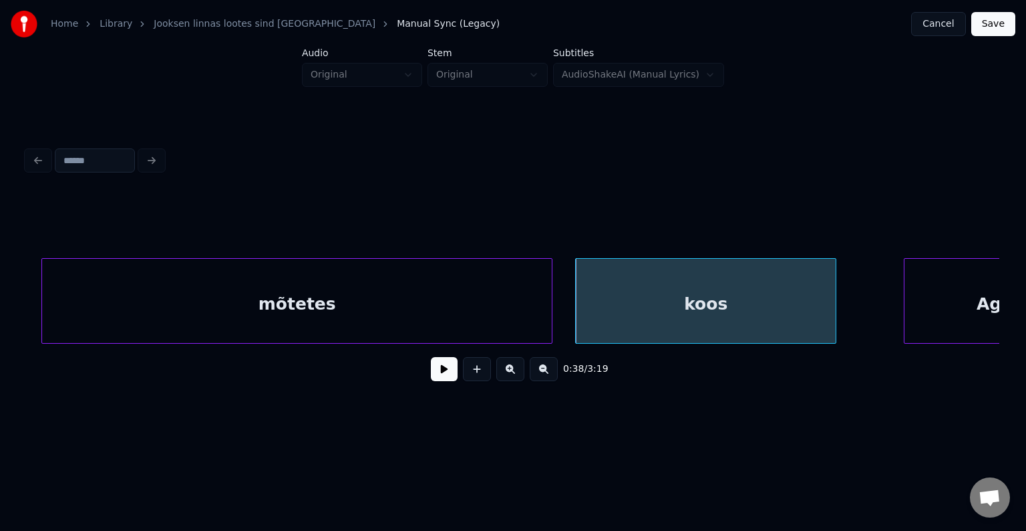
click at [480, 310] on div "mõtetes" at bounding box center [297, 304] width 510 height 91
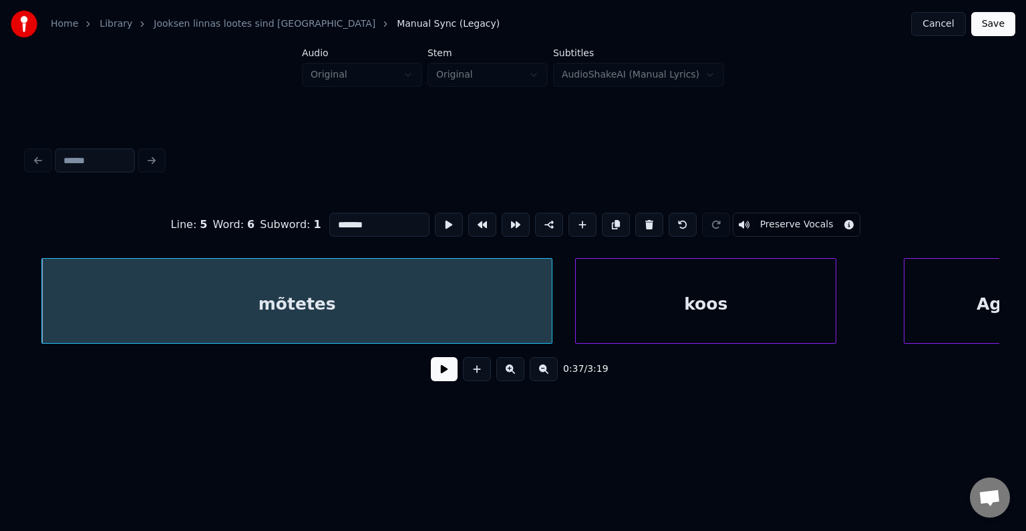
click at [448, 374] on button at bounding box center [444, 369] width 27 height 24
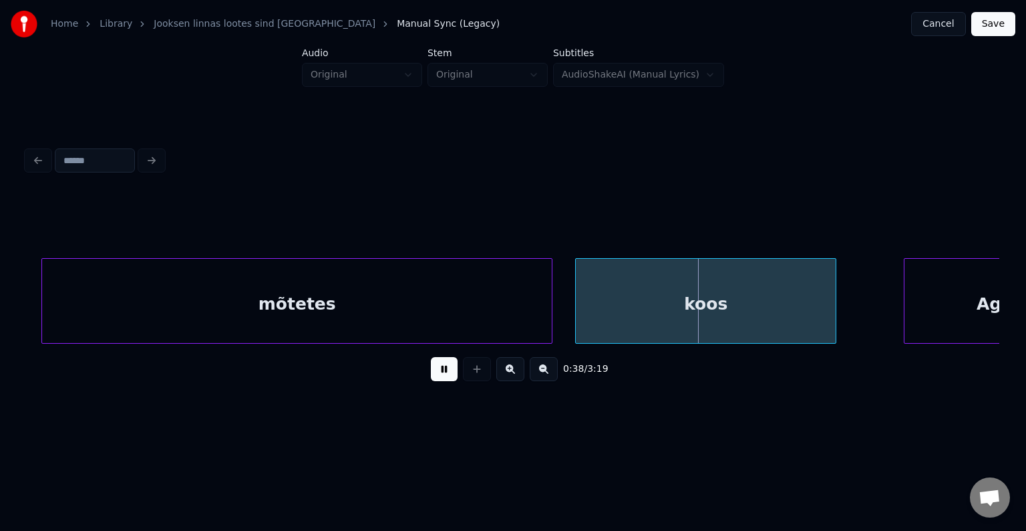
click at [448, 374] on button at bounding box center [444, 369] width 27 height 24
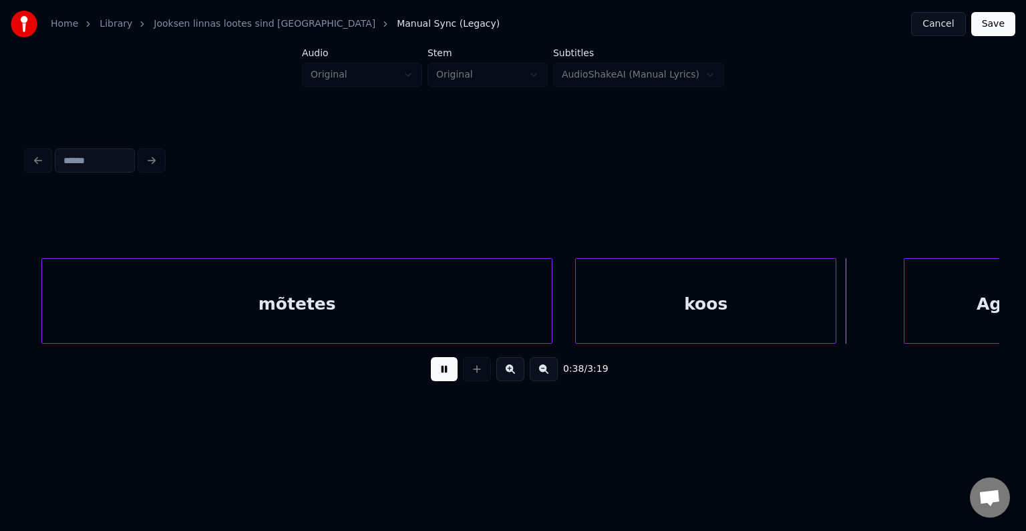
click at [448, 374] on button at bounding box center [444, 369] width 27 height 24
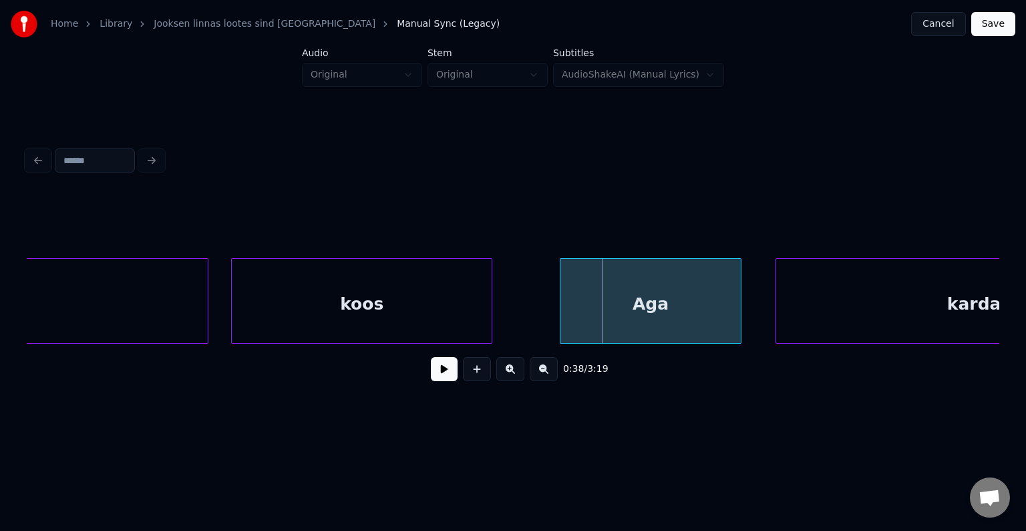
scroll to position [0, 21382]
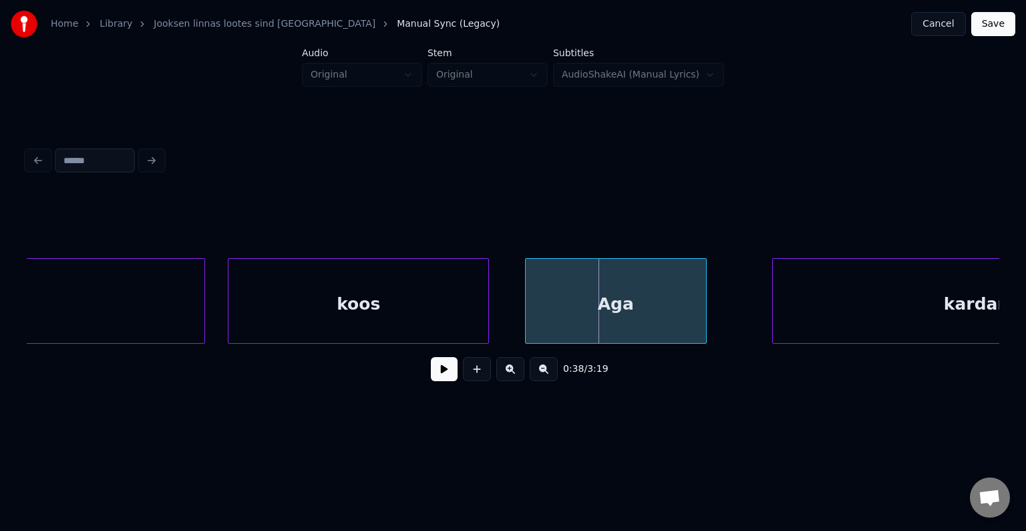
click at [661, 297] on div "Aga" at bounding box center [616, 304] width 180 height 91
click at [444, 367] on button at bounding box center [444, 369] width 27 height 24
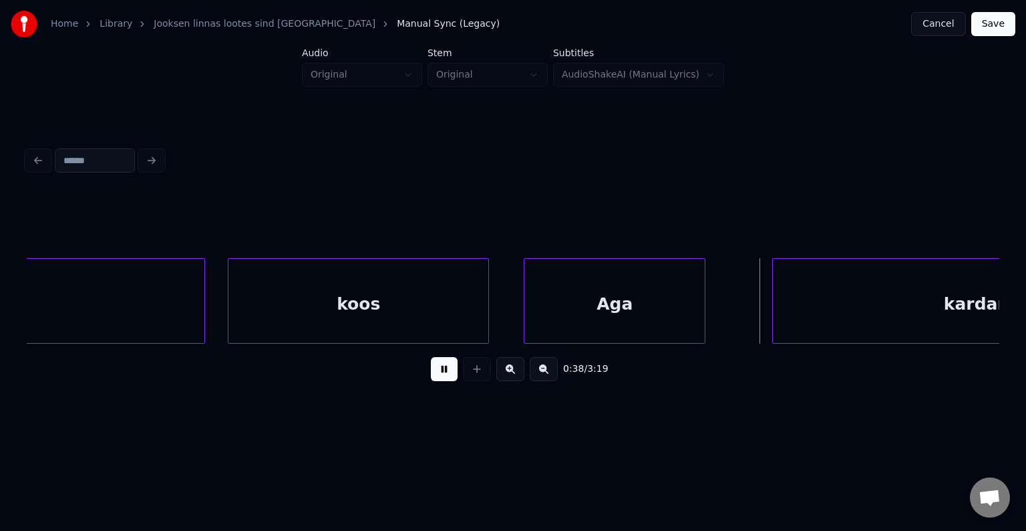
click at [444, 367] on button at bounding box center [444, 369] width 27 height 24
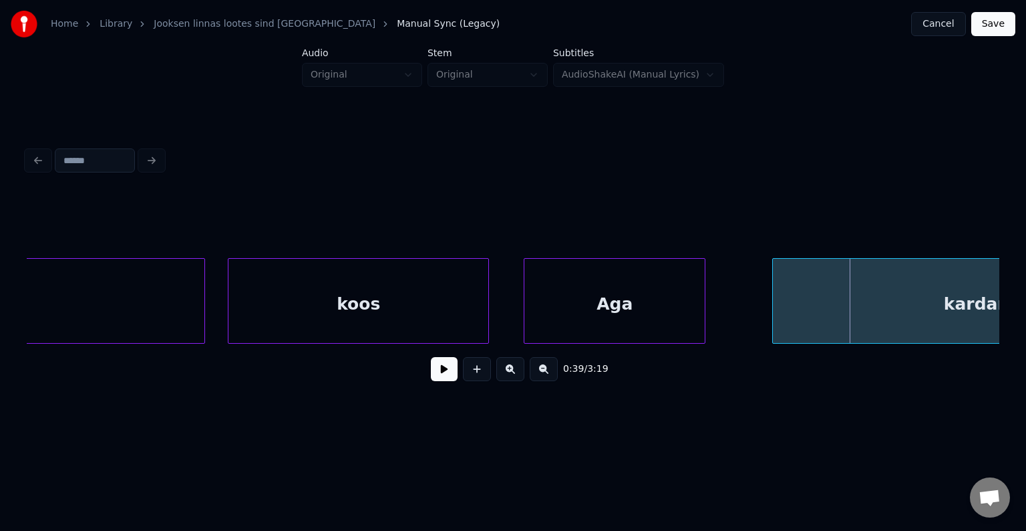
scroll to position [0, 21561]
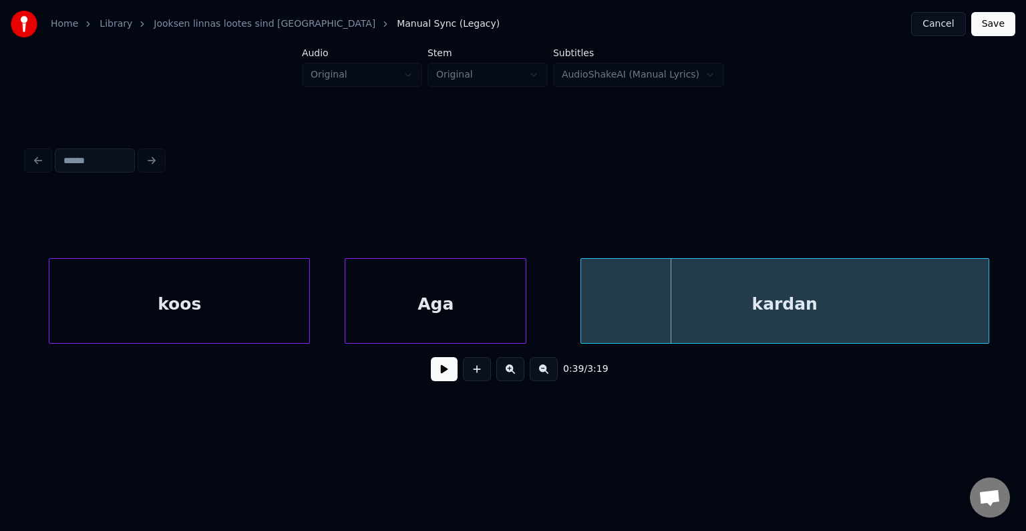
click at [881, 313] on div "kardan" at bounding box center [785, 304] width 408 height 91
click at [438, 379] on button at bounding box center [444, 369] width 27 height 24
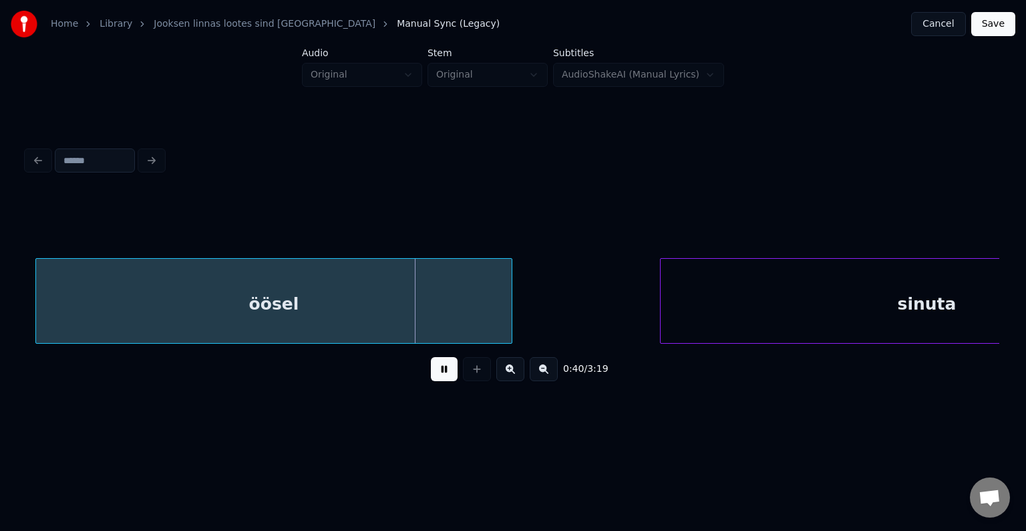
click at [438, 377] on button at bounding box center [444, 369] width 27 height 24
click at [366, 321] on div "öösel" at bounding box center [266, 304] width 476 height 91
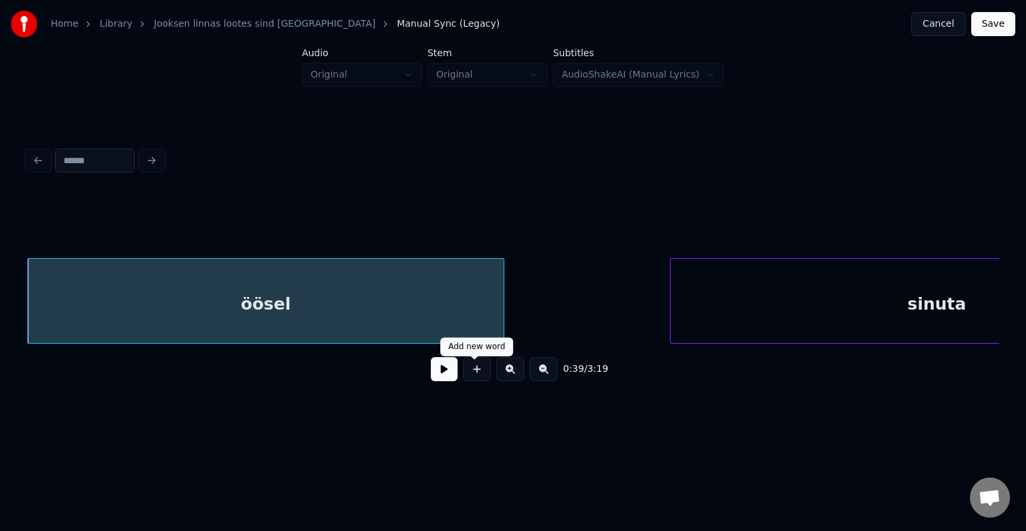
click at [442, 372] on button at bounding box center [444, 369] width 27 height 24
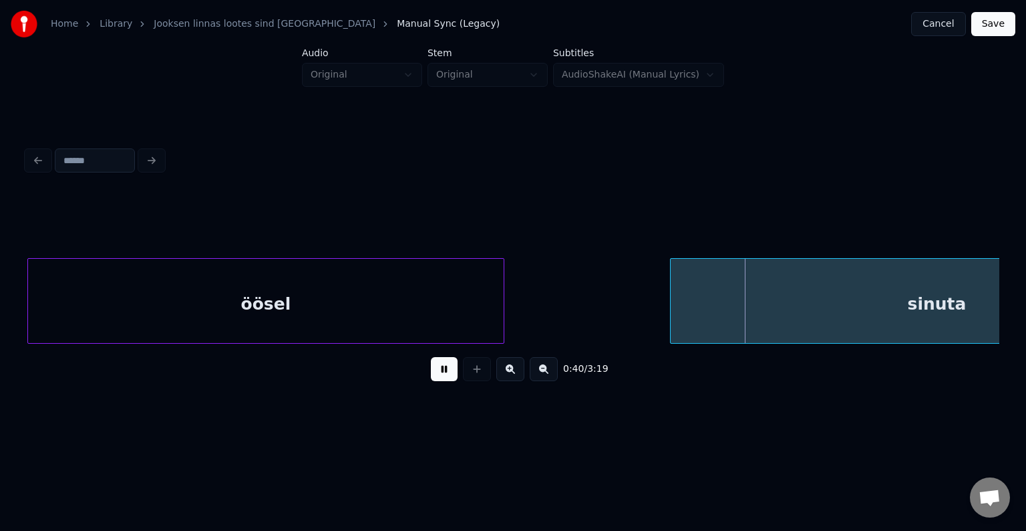
click at [442, 372] on button at bounding box center [444, 369] width 27 height 24
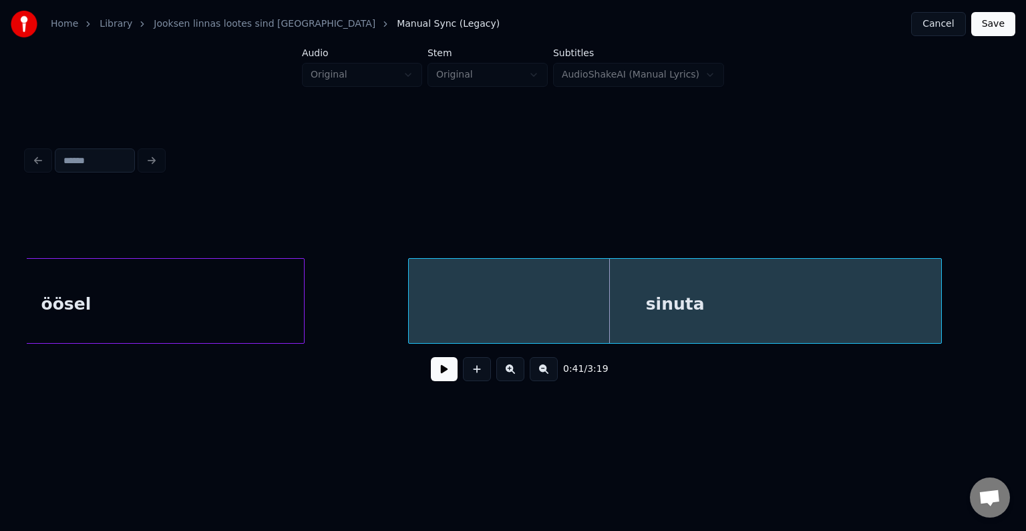
click at [738, 295] on div "sinuta" at bounding box center [675, 304] width 533 height 91
click at [437, 378] on button at bounding box center [444, 369] width 27 height 24
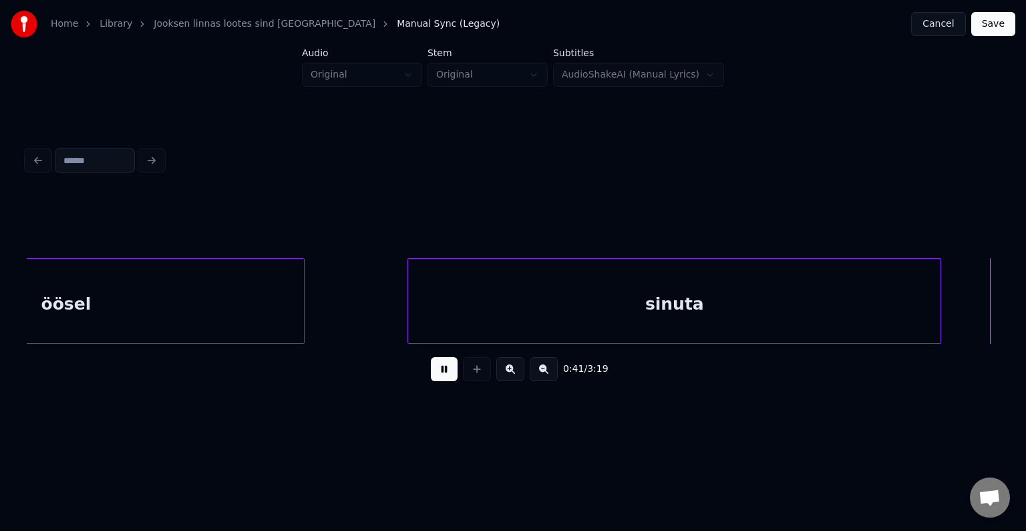
scroll to position [0, 23702]
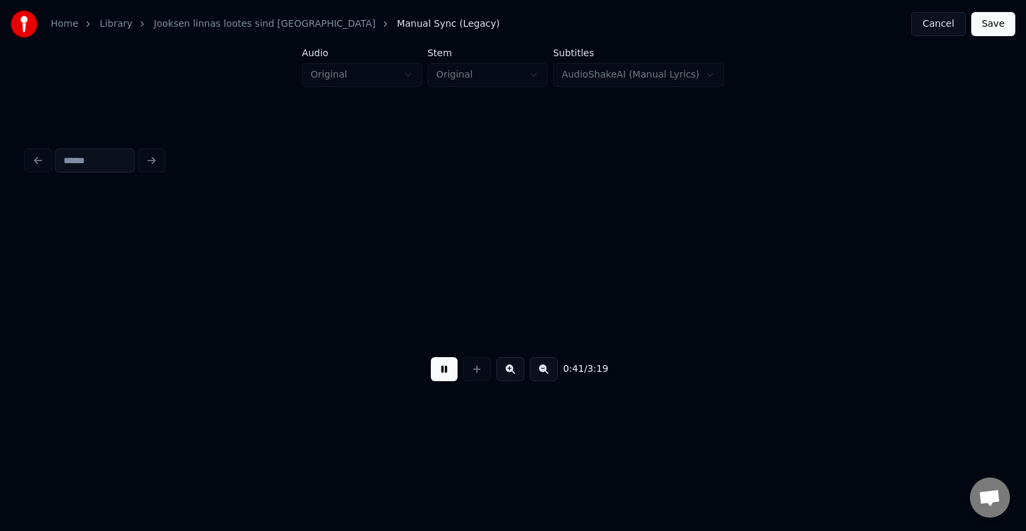
click at [437, 377] on button at bounding box center [444, 369] width 27 height 24
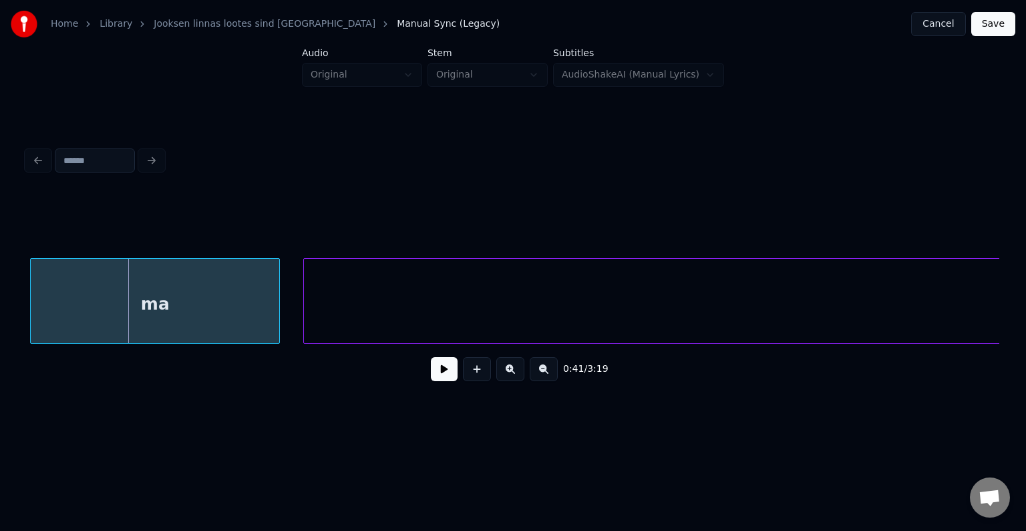
click at [236, 321] on div "ma" at bounding box center [155, 304] width 249 height 91
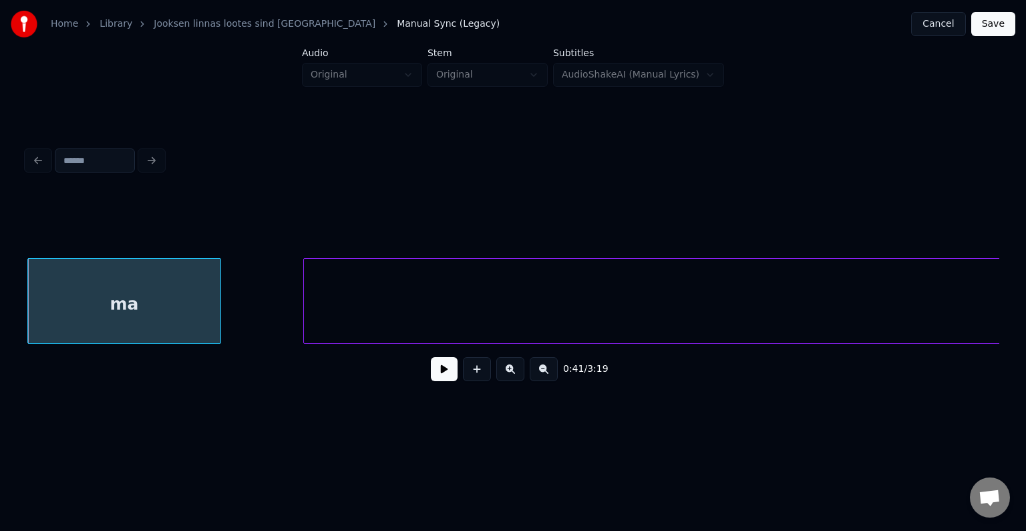
click at [216, 311] on div at bounding box center [218, 301] width 4 height 84
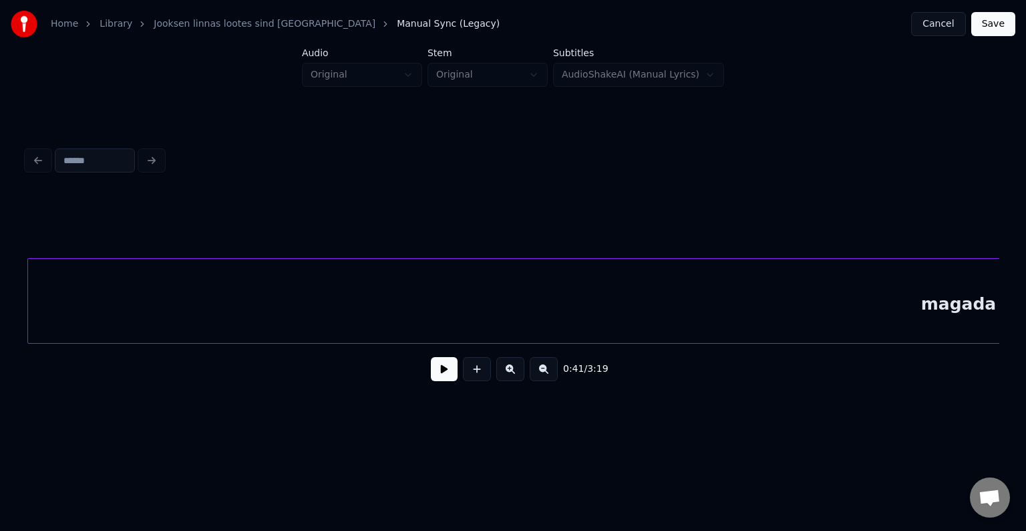
scroll to position [0, 23959]
click at [430, 308] on div "magada" at bounding box center [960, 304] width 1862 height 91
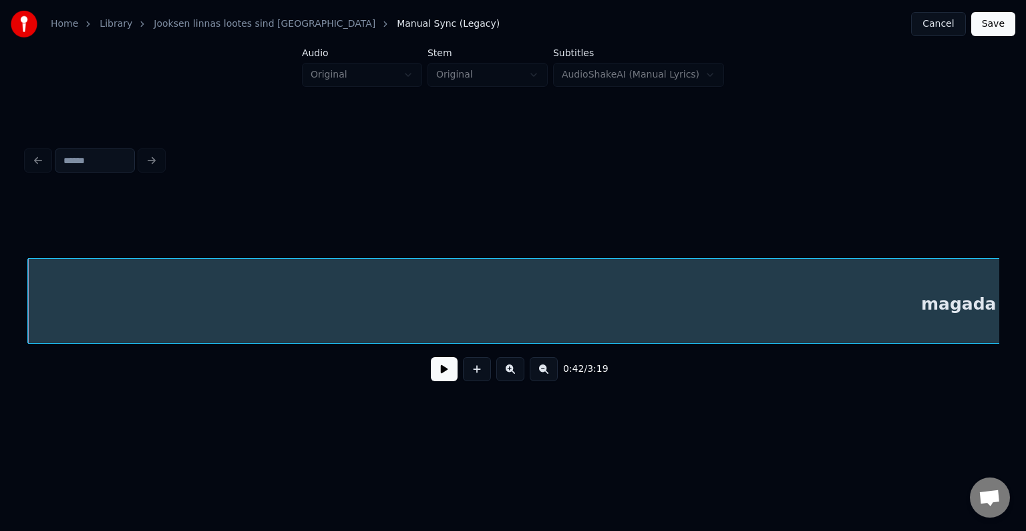
click at [423, 307] on div "magada" at bounding box center [959, 304] width 1862 height 91
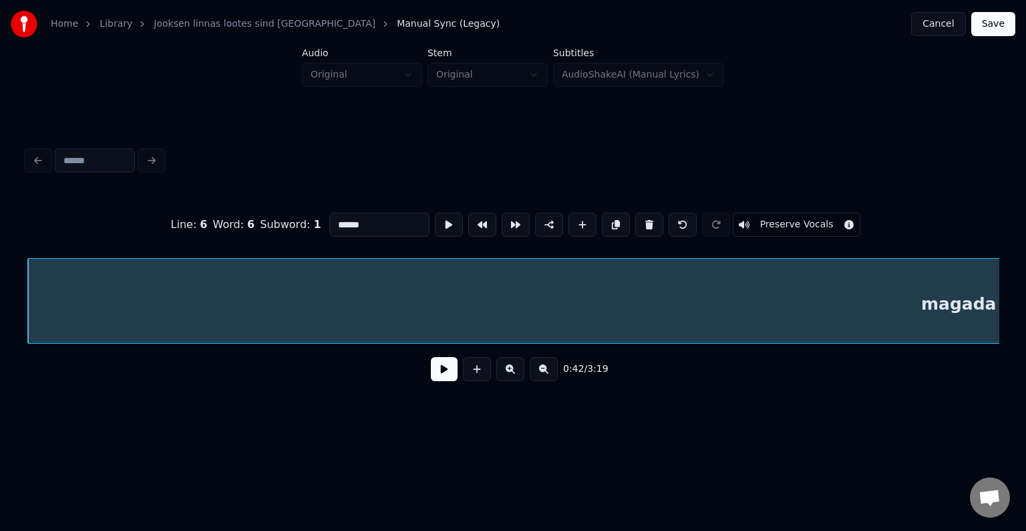
click at [431, 369] on button at bounding box center [444, 369] width 27 height 24
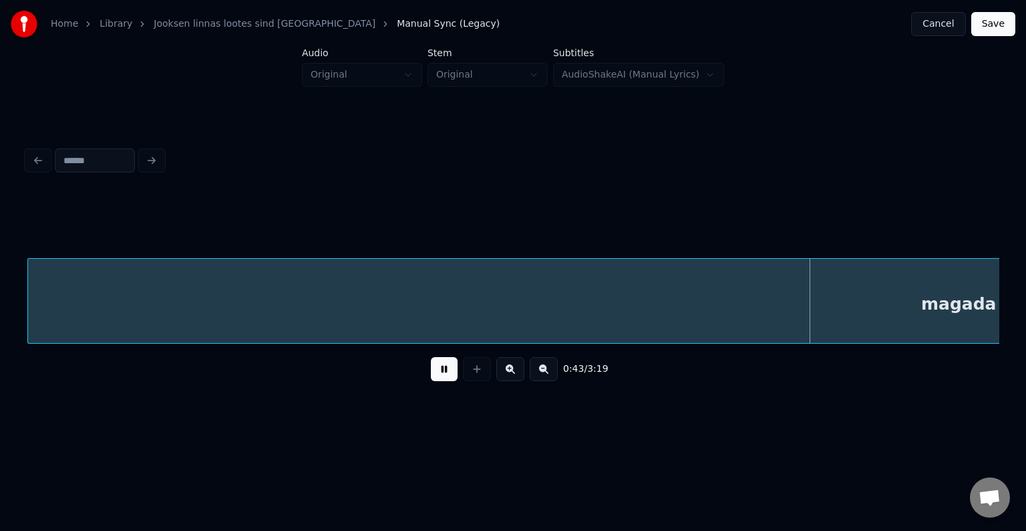
click at [431, 369] on button at bounding box center [444, 369] width 27 height 24
click at [460, 301] on div "magada" at bounding box center [959, 304] width 1862 height 91
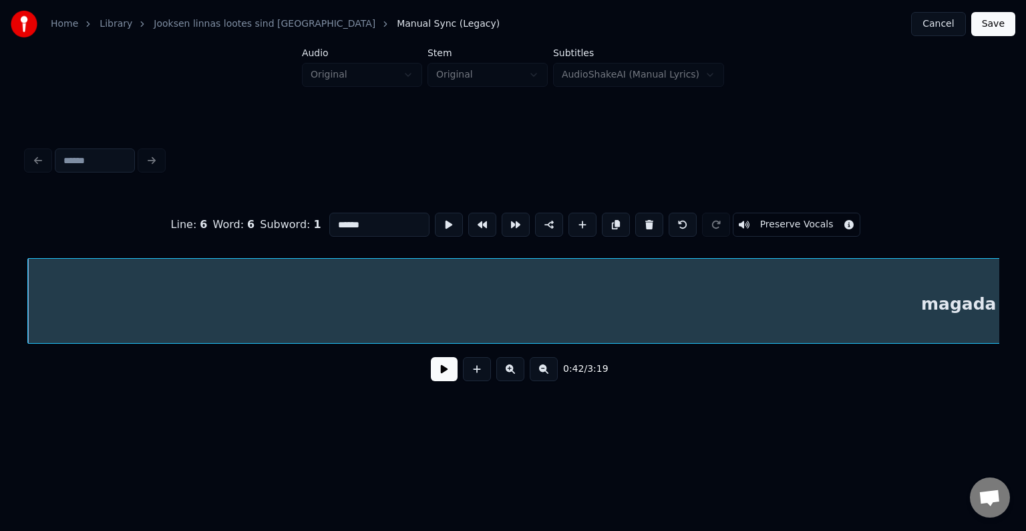
click at [366, 225] on input "******" at bounding box center [379, 224] width 100 height 24
type input "**********"
click at [434, 364] on button at bounding box center [444, 369] width 27 height 24
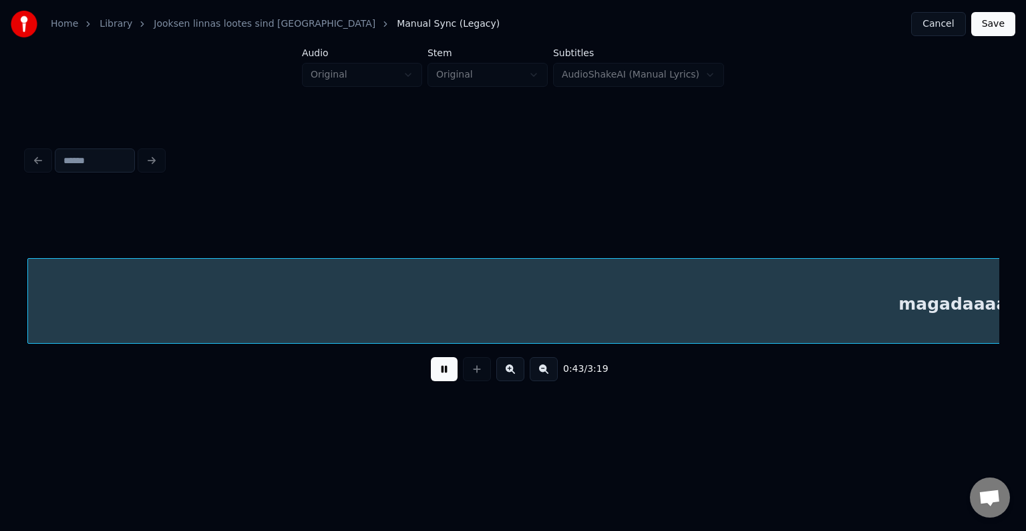
scroll to position [0, 24934]
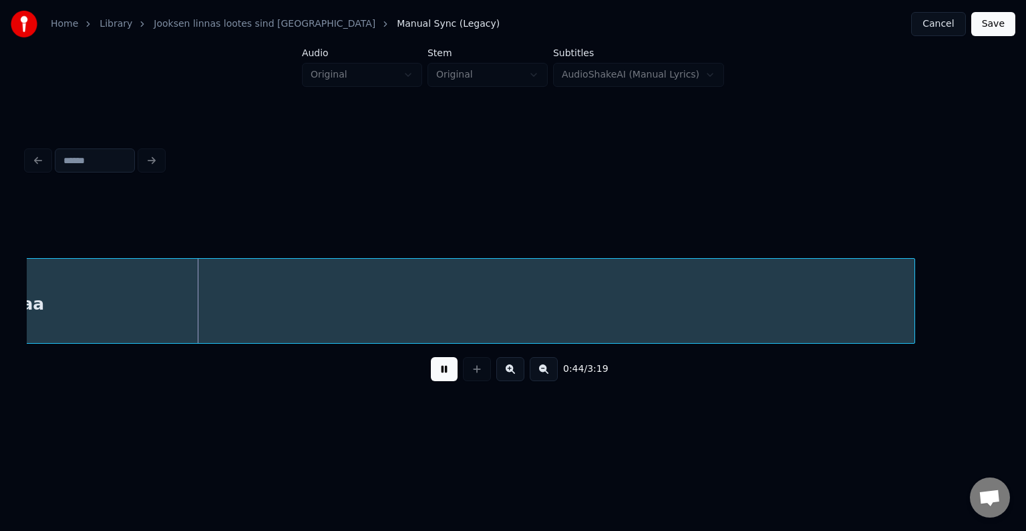
click at [441, 372] on button at bounding box center [444, 369] width 27 height 24
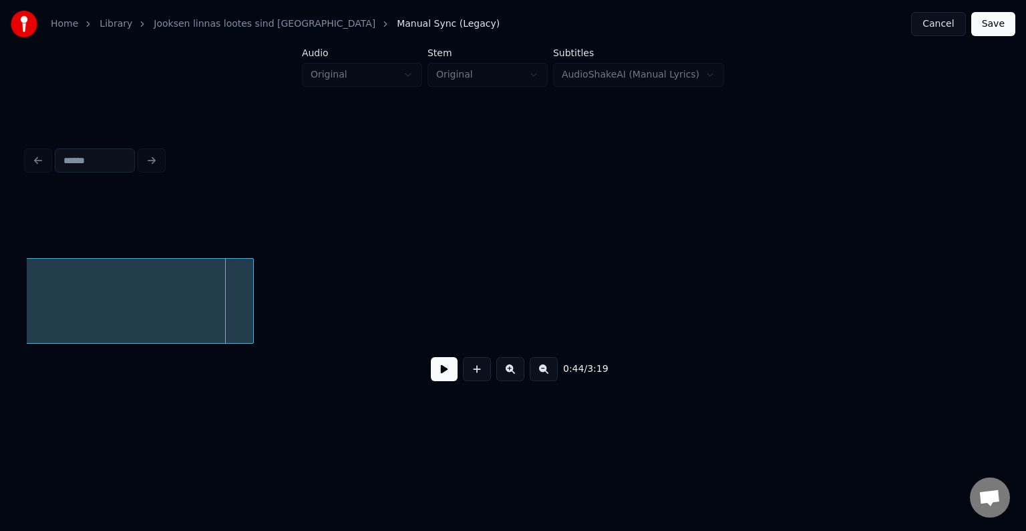
click at [250, 303] on div at bounding box center [251, 301] width 4 height 84
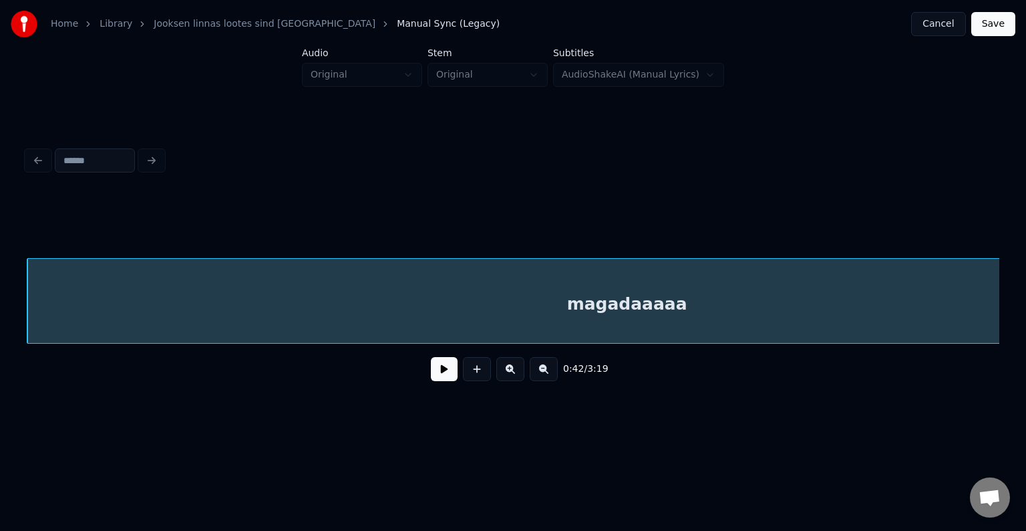
click at [417, 315] on div "magadaaaaa" at bounding box center [626, 304] width 1199 height 91
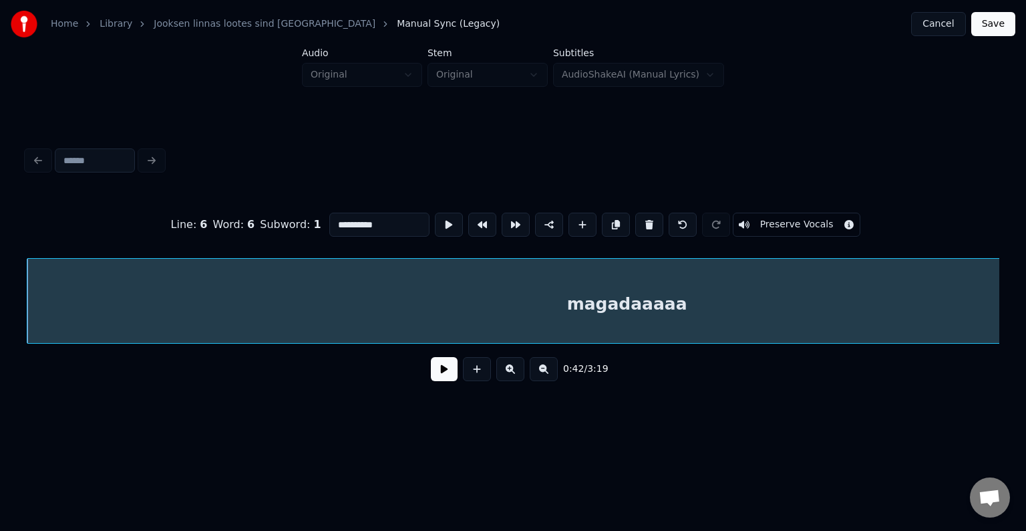
click at [441, 367] on button at bounding box center [444, 369] width 27 height 24
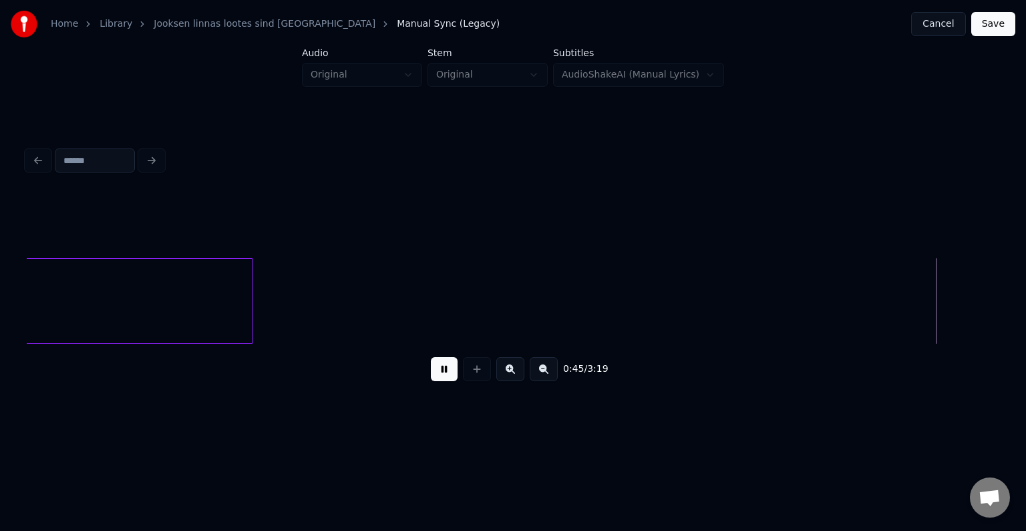
scroll to position [0, 25909]
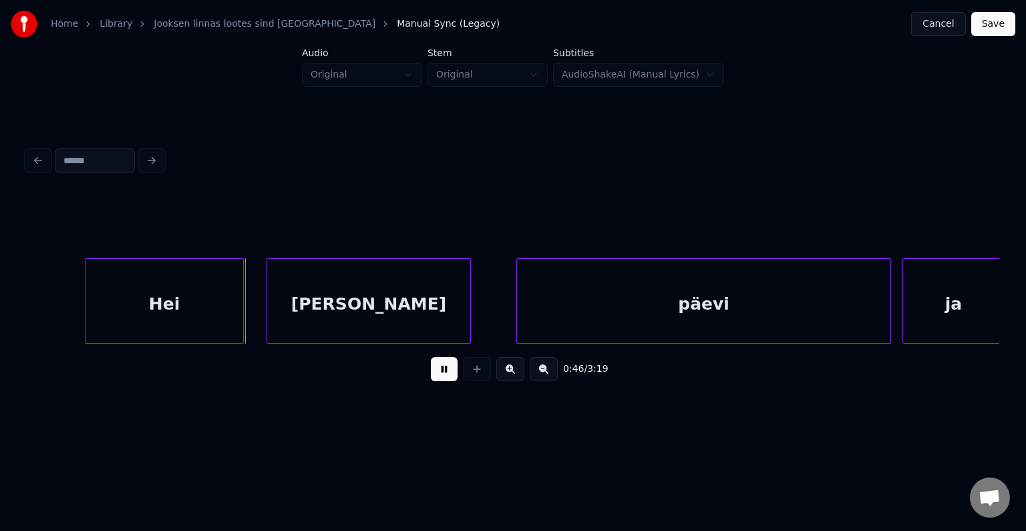
click at [443, 372] on button at bounding box center [444, 369] width 27 height 24
click at [139, 307] on div "Hei" at bounding box center [113, 304] width 158 height 91
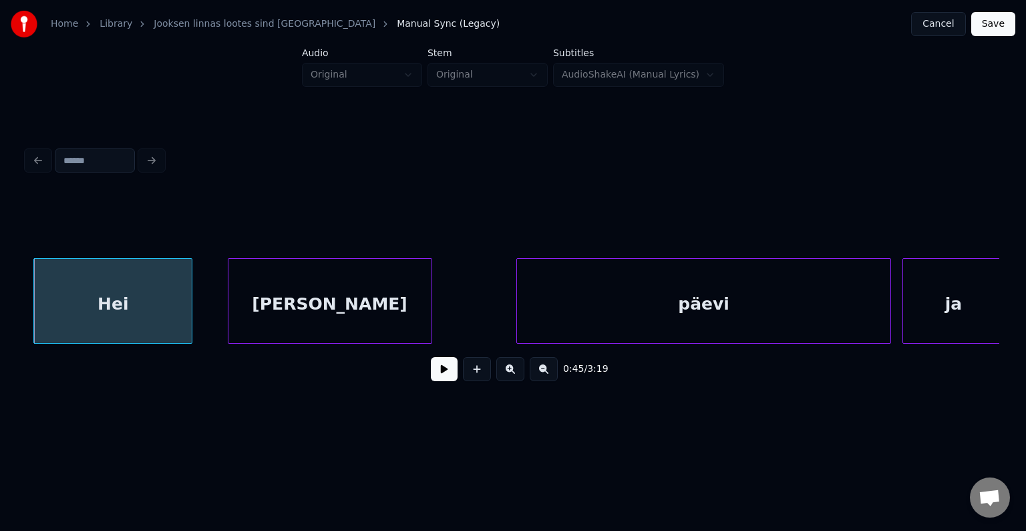
click at [323, 313] on div "[PERSON_NAME]" at bounding box center [330, 304] width 203 height 91
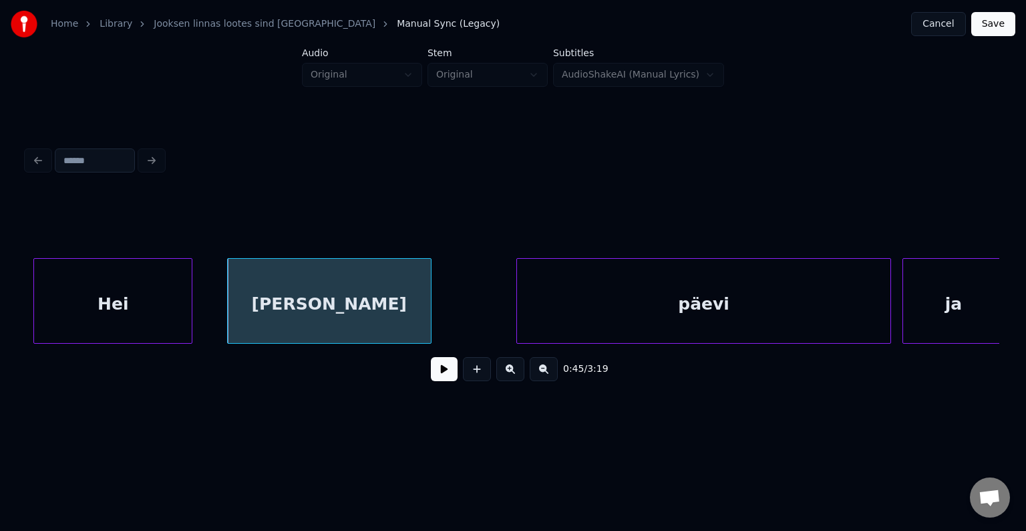
click at [432, 377] on button at bounding box center [444, 369] width 27 height 24
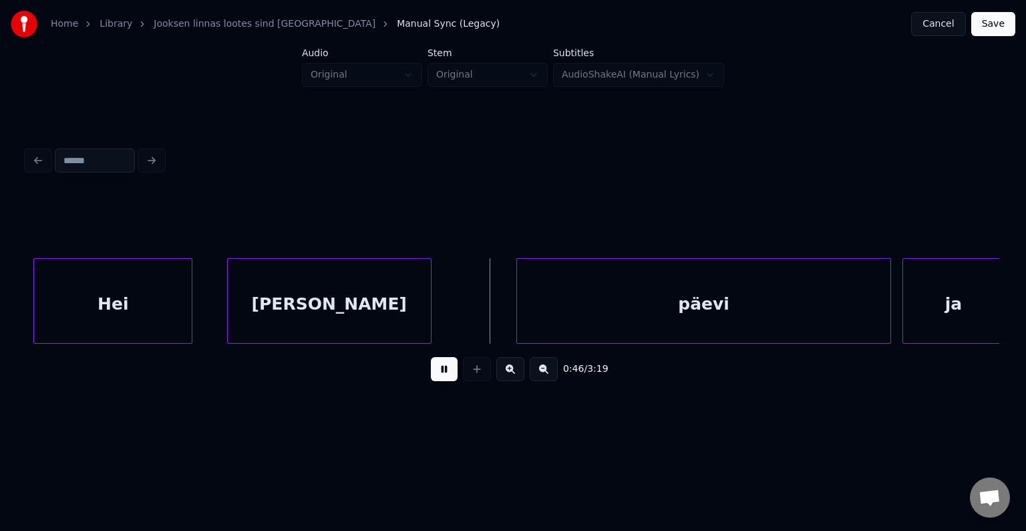
click at [432, 377] on button at bounding box center [444, 369] width 27 height 24
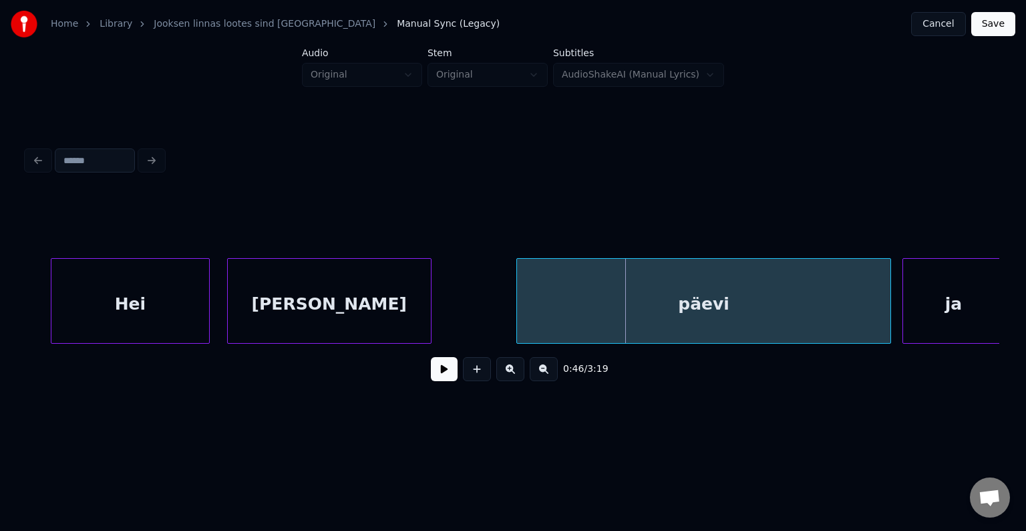
click at [164, 303] on div "Hei" at bounding box center [130, 304] width 158 height 91
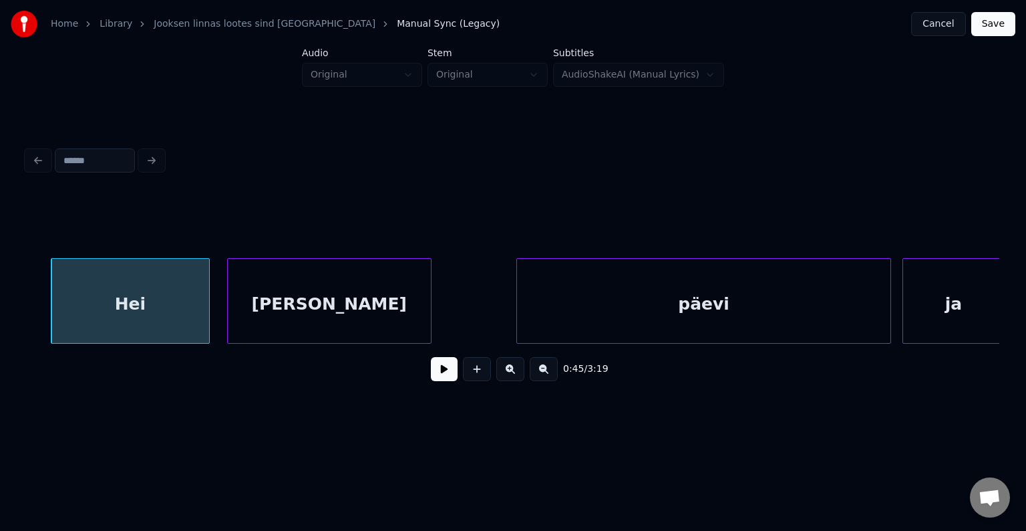
click at [278, 302] on div "[PERSON_NAME]" at bounding box center [329, 304] width 203 height 91
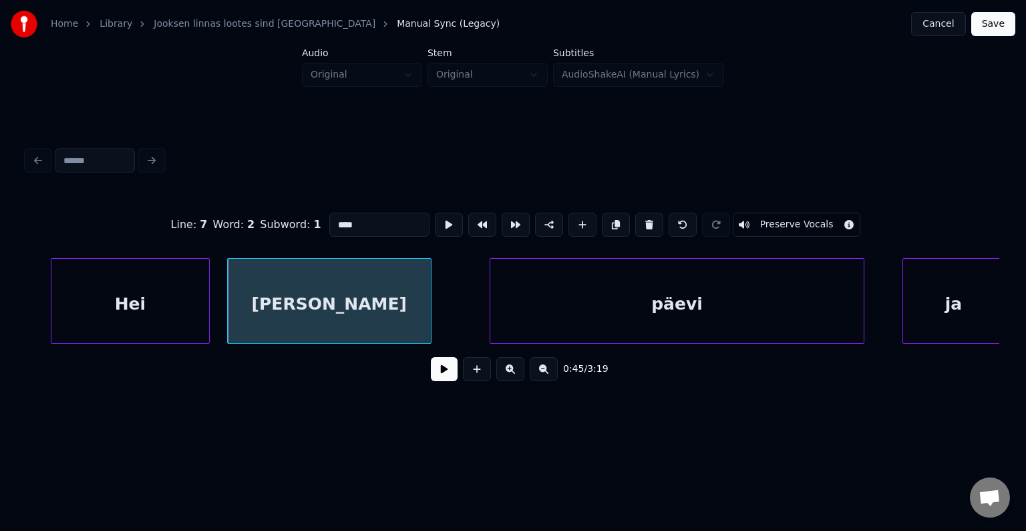
click at [638, 310] on div "päevi" at bounding box center [677, 304] width 374 height 91
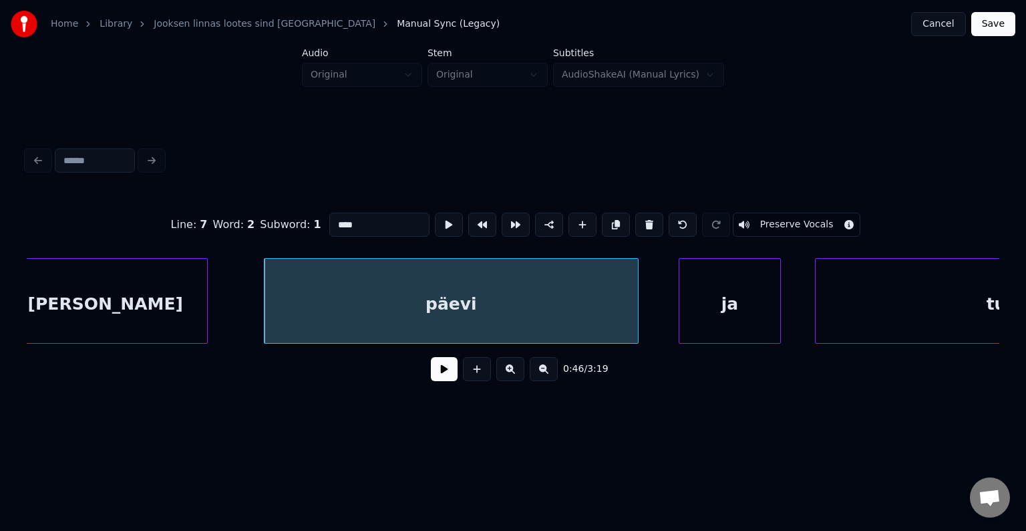
scroll to position [0, 26149]
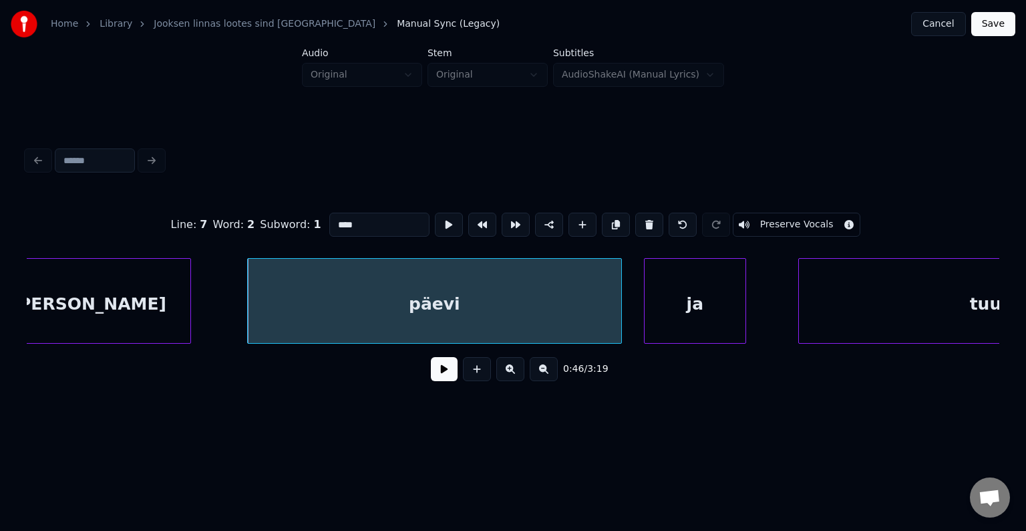
click at [714, 288] on div "ja" at bounding box center [695, 304] width 101 height 91
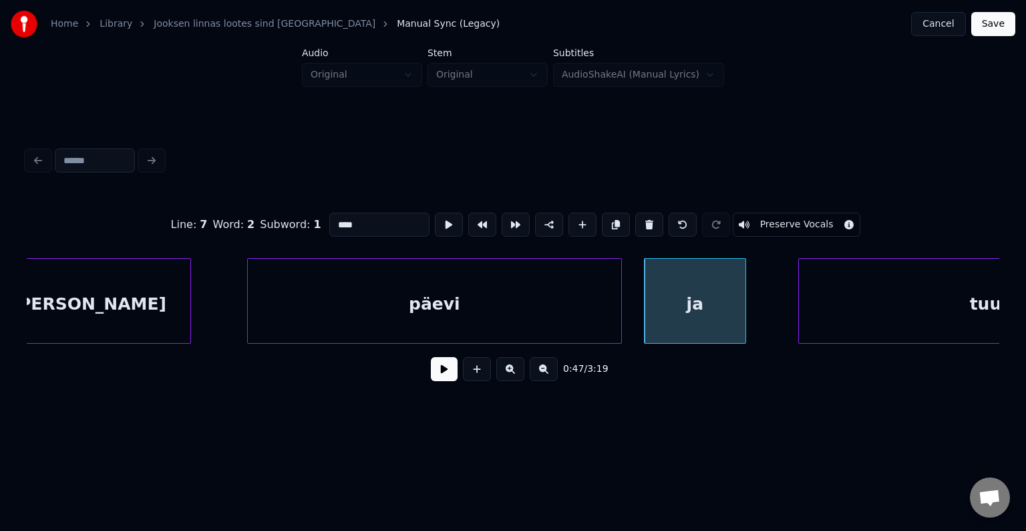
click at [432, 375] on button at bounding box center [444, 369] width 27 height 24
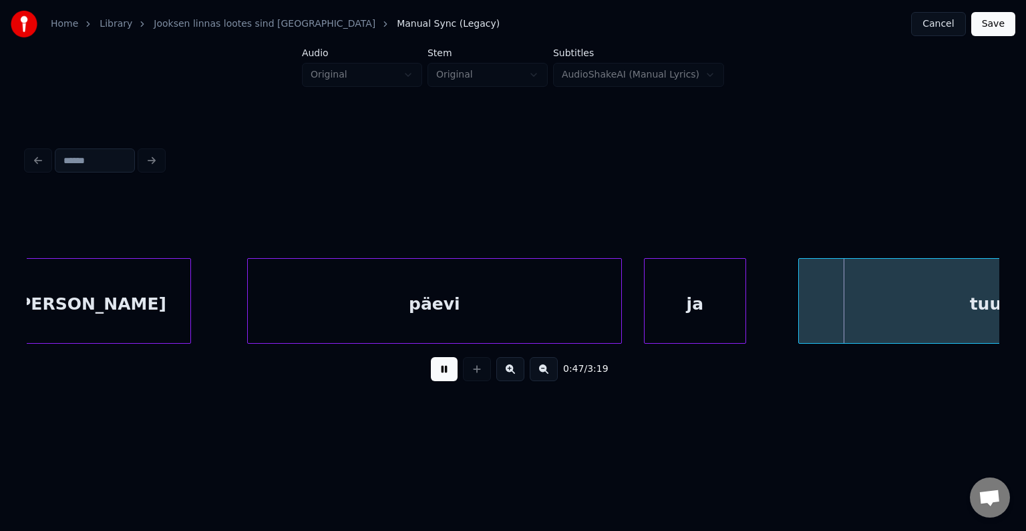
click at [434, 372] on button at bounding box center [444, 369] width 27 height 24
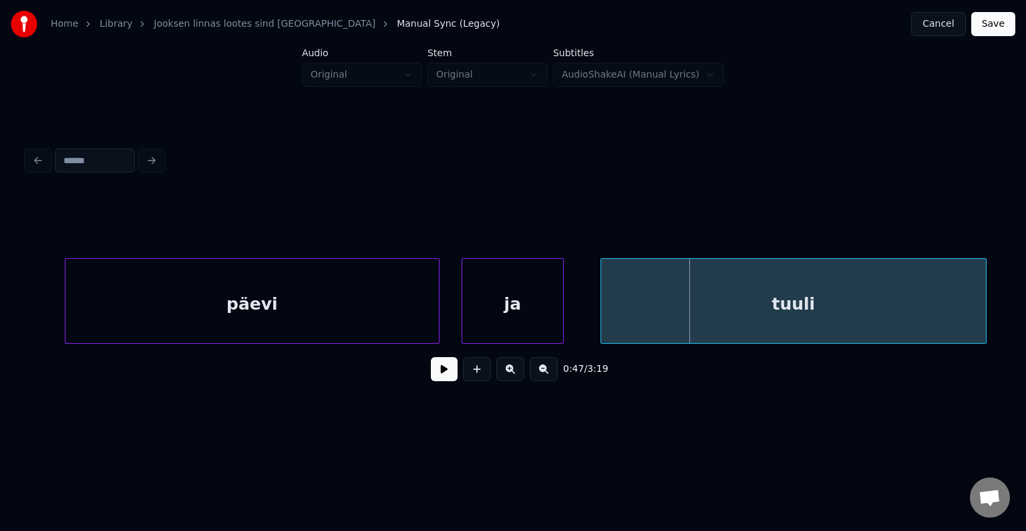
click at [897, 325] on div "tuuli" at bounding box center [793, 304] width 385 height 91
click at [873, 319] on div "tuuli" at bounding box center [781, 304] width 385 height 91
click at [444, 377] on button at bounding box center [444, 369] width 27 height 24
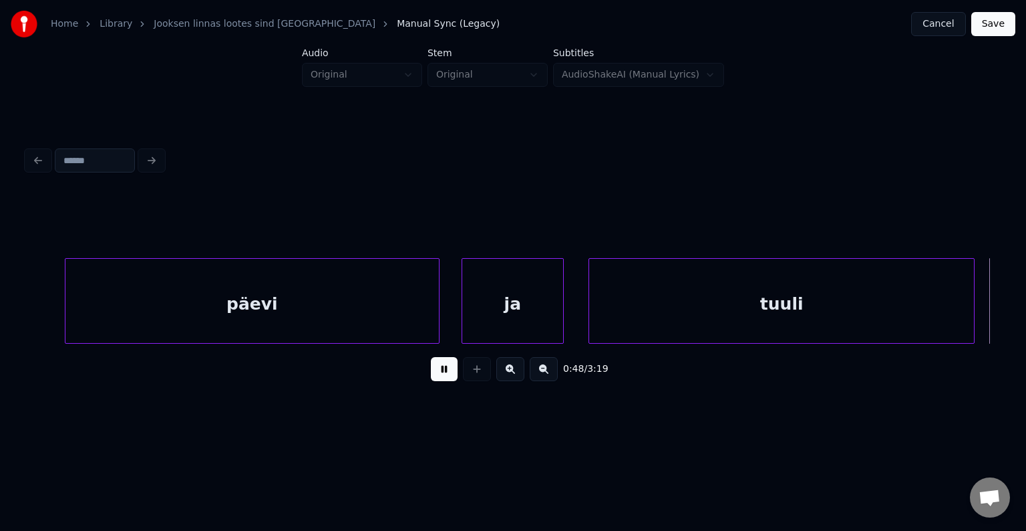
scroll to position [0, 27308]
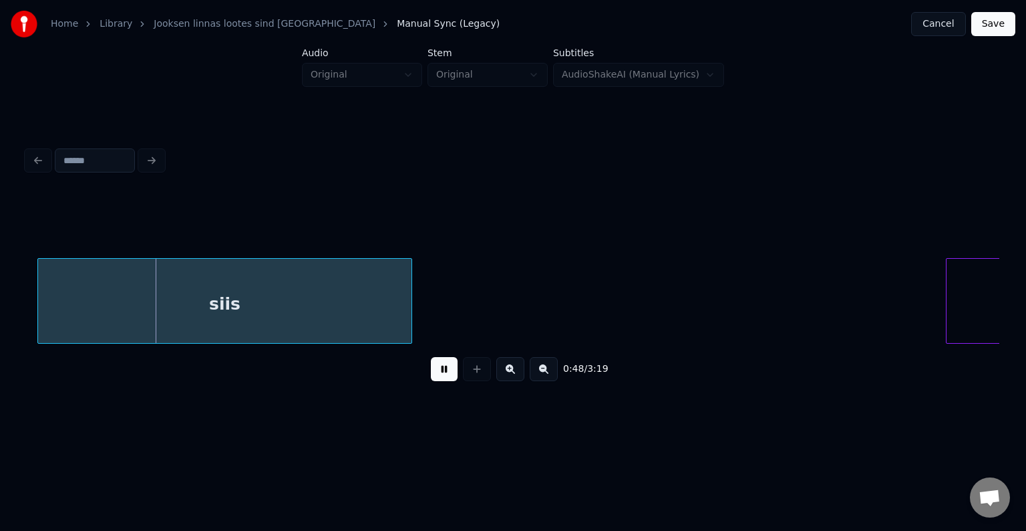
click at [444, 377] on button at bounding box center [444, 369] width 27 height 24
click at [300, 325] on div "siis" at bounding box center [216, 304] width 374 height 91
click at [438, 374] on button at bounding box center [444, 369] width 27 height 24
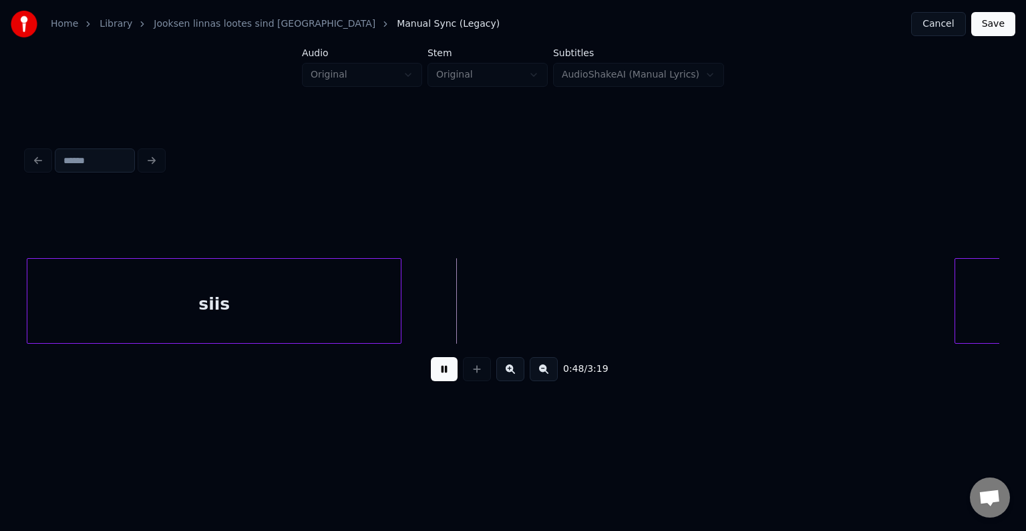
click at [438, 374] on button at bounding box center [444, 369] width 27 height 24
click at [301, 313] on div "siis" at bounding box center [214, 304] width 374 height 91
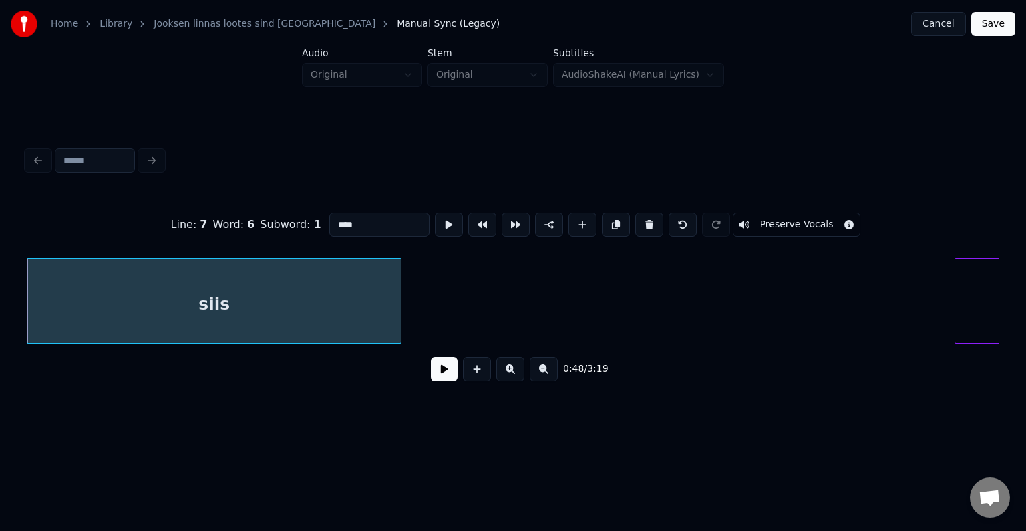
click at [329, 221] on input "****" at bounding box center [379, 224] width 100 height 24
type input "******"
click at [431, 367] on button at bounding box center [444, 369] width 27 height 24
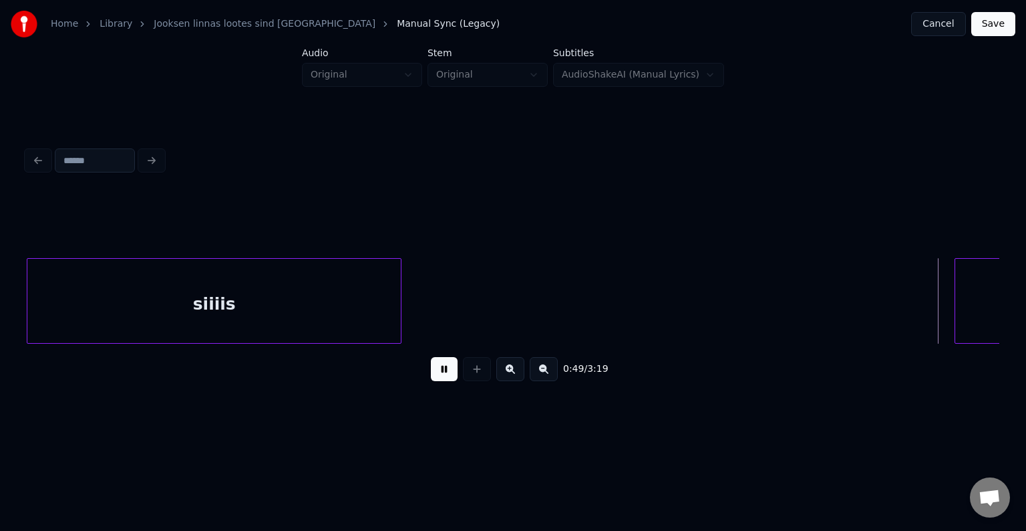
click at [433, 374] on button at bounding box center [444, 369] width 27 height 24
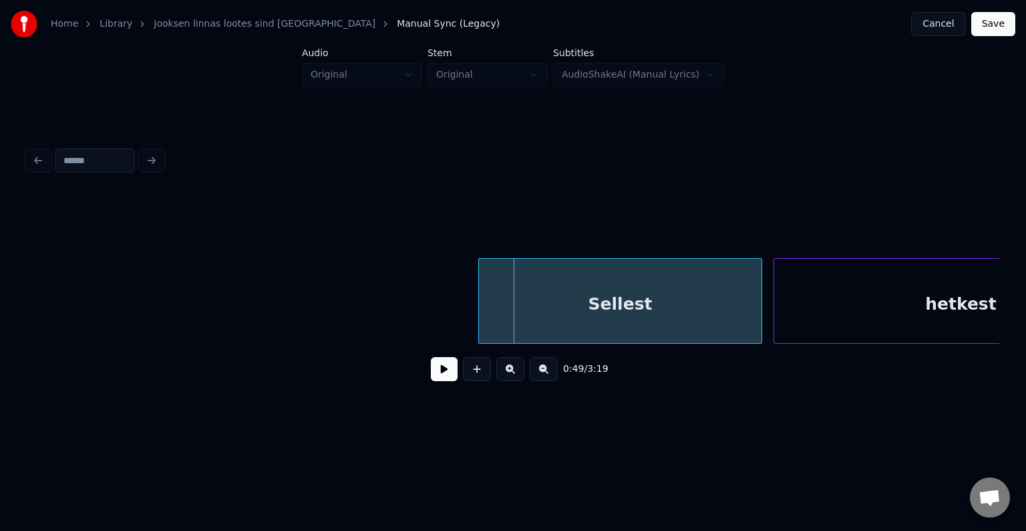
scroll to position [0, 27780]
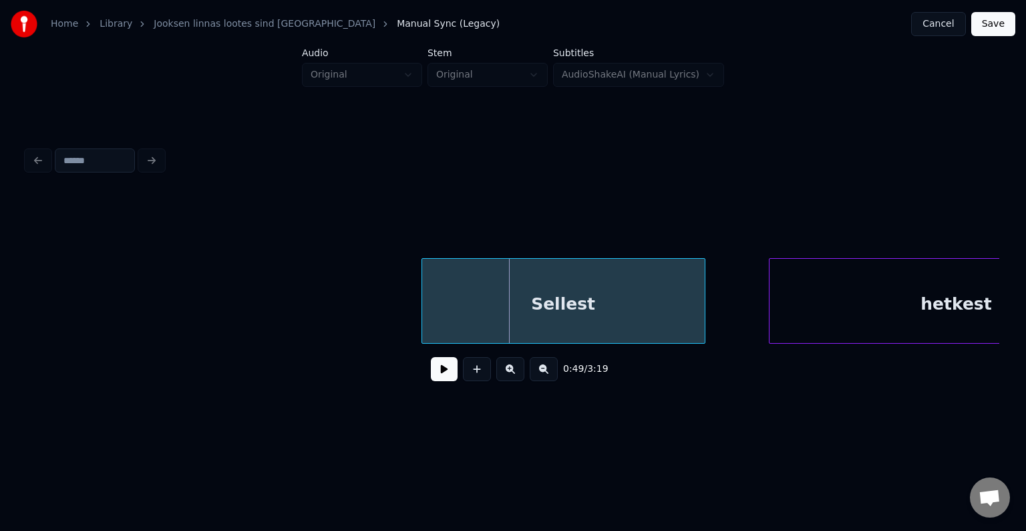
click at [641, 299] on div "Sellest" at bounding box center [563, 304] width 283 height 91
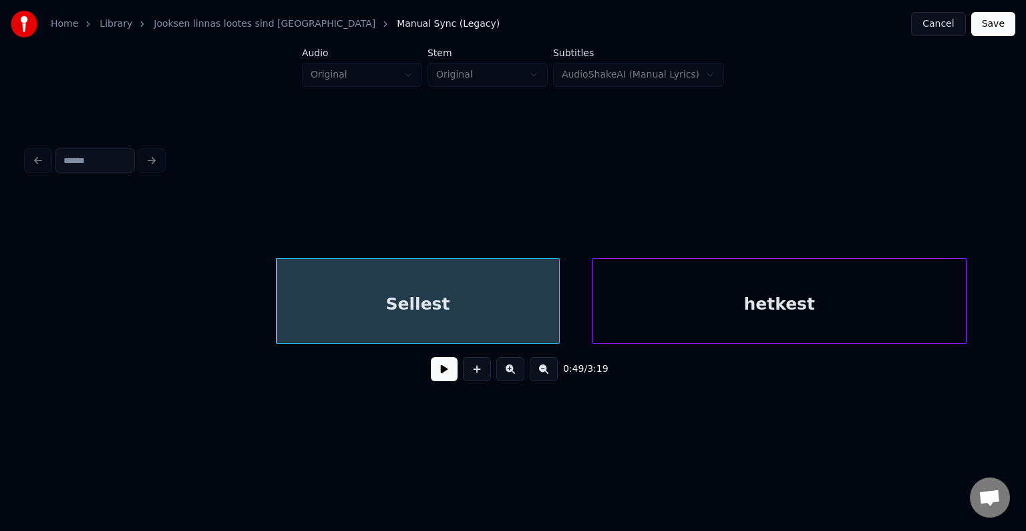
click at [855, 315] on div "hetkest" at bounding box center [780, 304] width 374 height 91
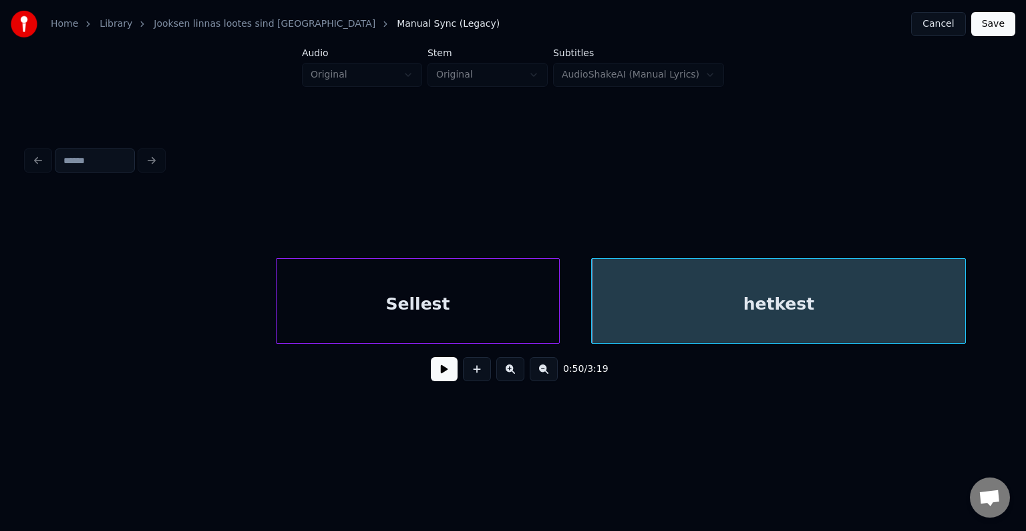
click at [460, 291] on div "Sellest" at bounding box center [418, 304] width 283 height 91
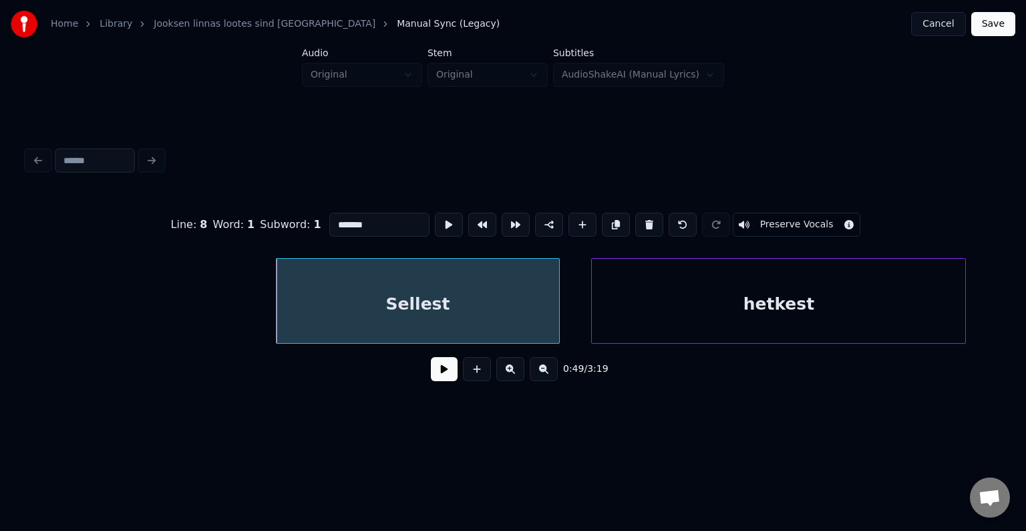
click at [438, 375] on button at bounding box center [444, 369] width 27 height 24
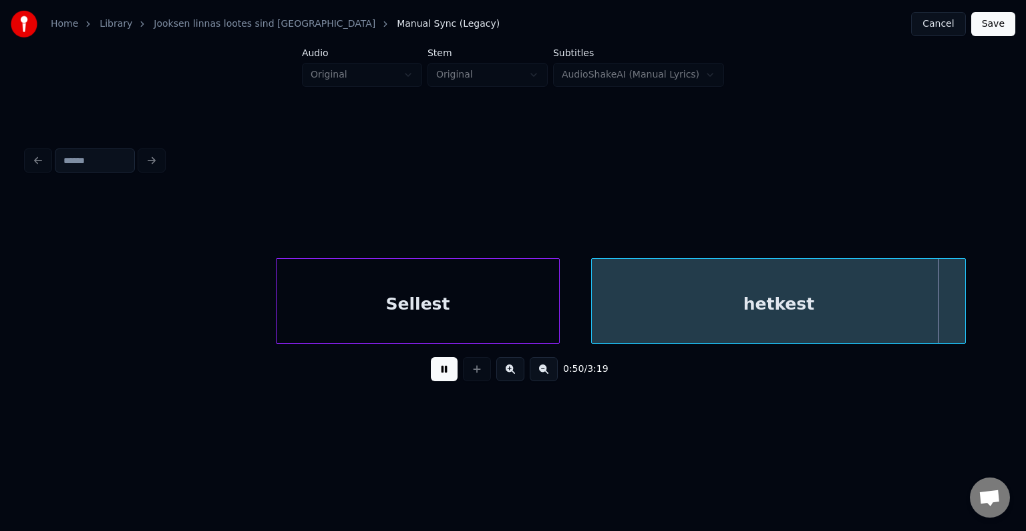
click at [440, 374] on button at bounding box center [444, 369] width 27 height 24
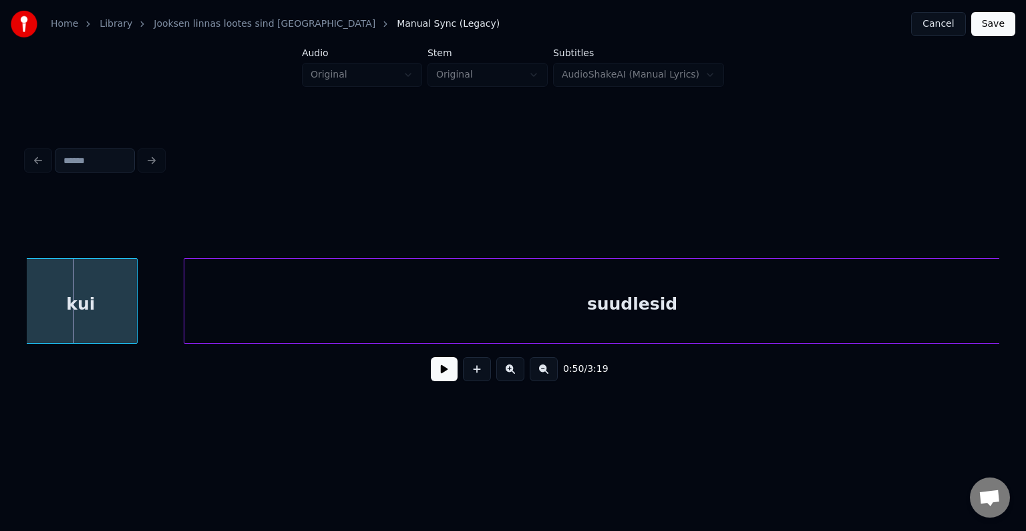
scroll to position [0, 28892]
click at [78, 303] on div "kui" at bounding box center [88, 304] width 112 height 91
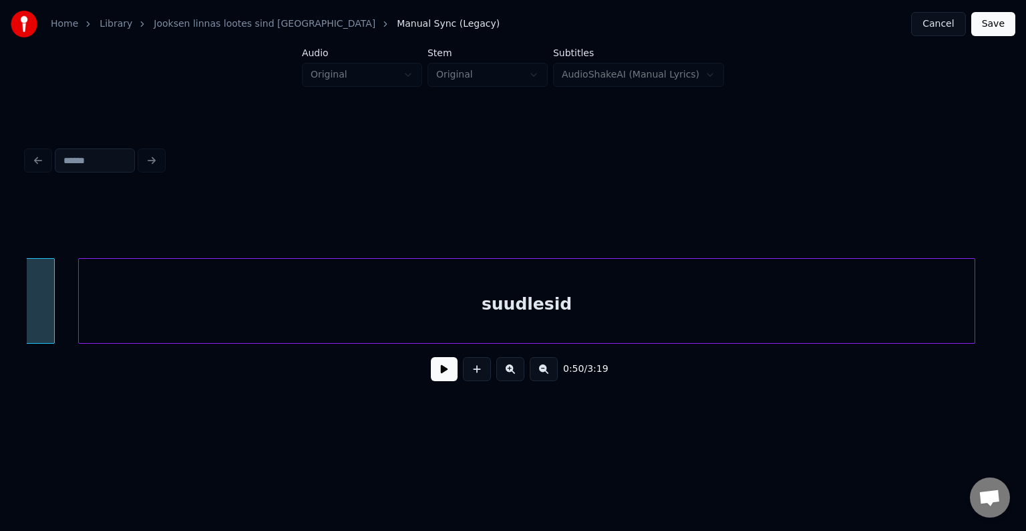
click at [385, 308] on div "suudlesid" at bounding box center [527, 304] width 896 height 91
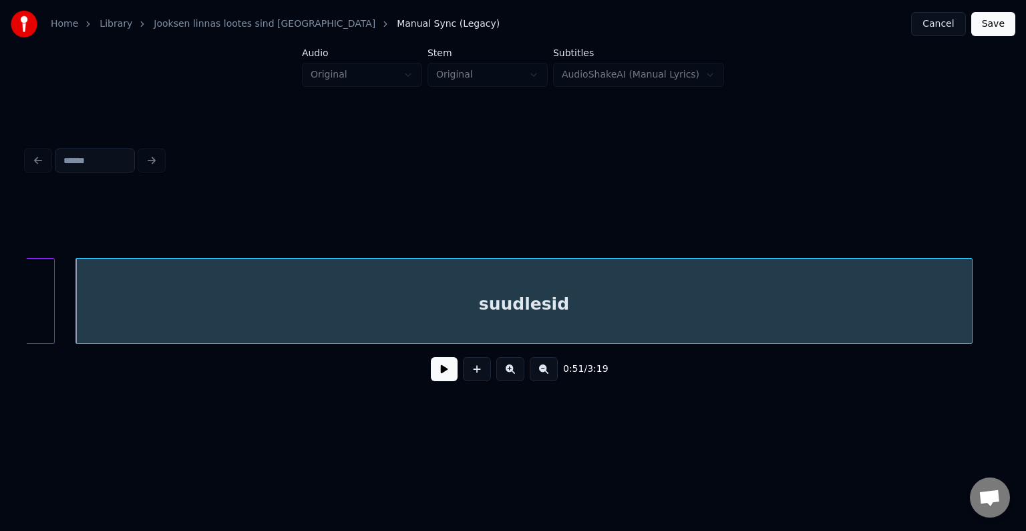
click at [434, 370] on button at bounding box center [444, 369] width 27 height 24
click at [394, 293] on div "suudlesid" at bounding box center [524, 304] width 896 height 91
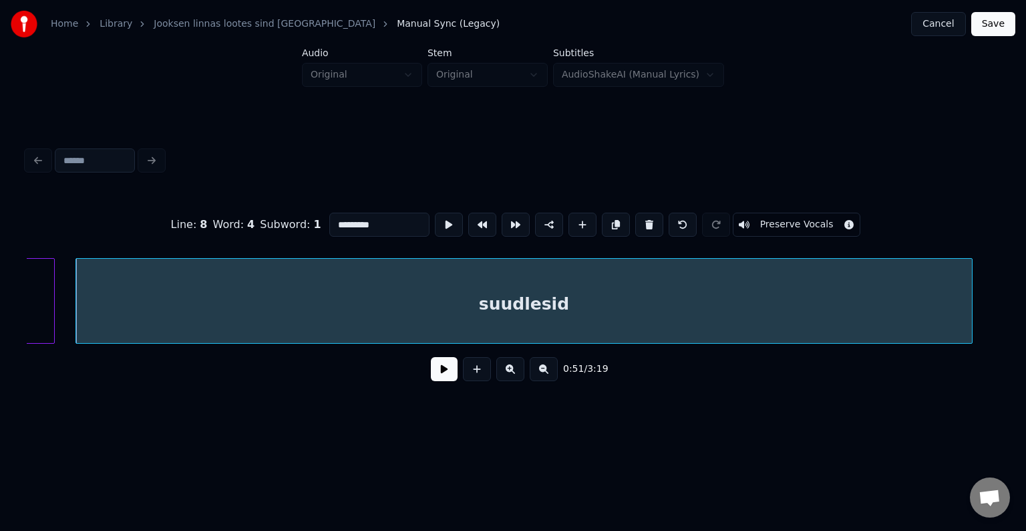
click at [342, 221] on input "*********" at bounding box center [379, 224] width 100 height 24
type input "**********"
click at [431, 378] on button at bounding box center [444, 369] width 27 height 24
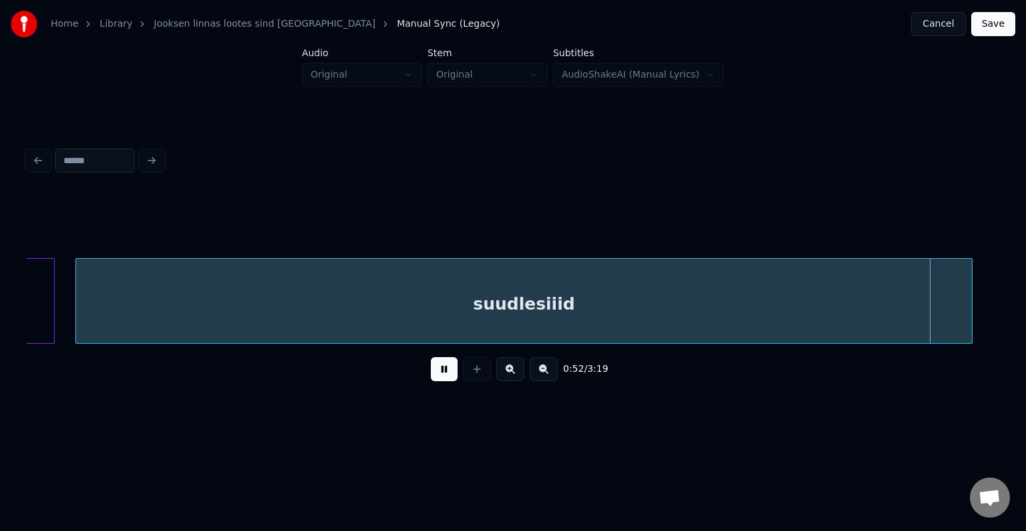
scroll to position [0, 29957]
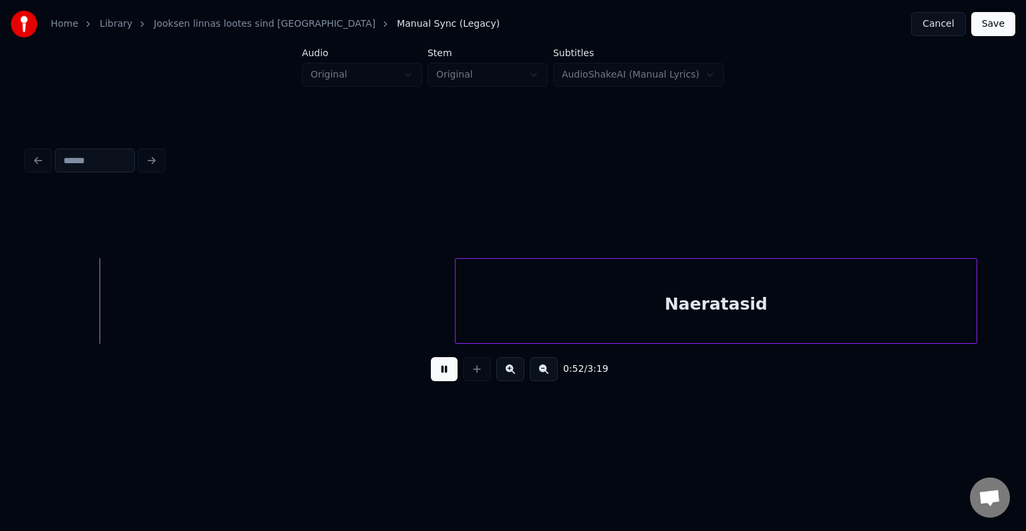
click at [431, 378] on button at bounding box center [444, 369] width 27 height 24
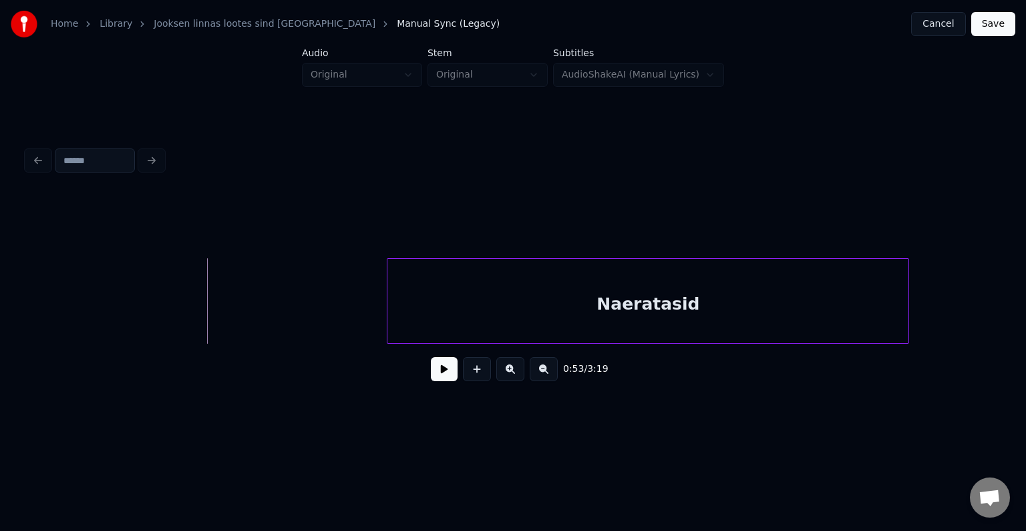
click at [501, 306] on div "Naeratasid" at bounding box center [648, 304] width 521 height 91
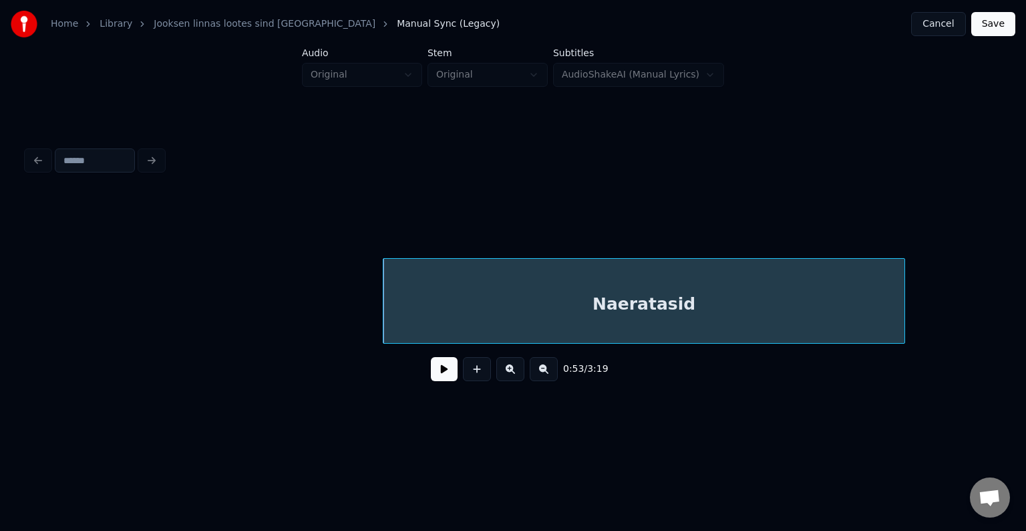
click at [432, 376] on button at bounding box center [444, 369] width 27 height 24
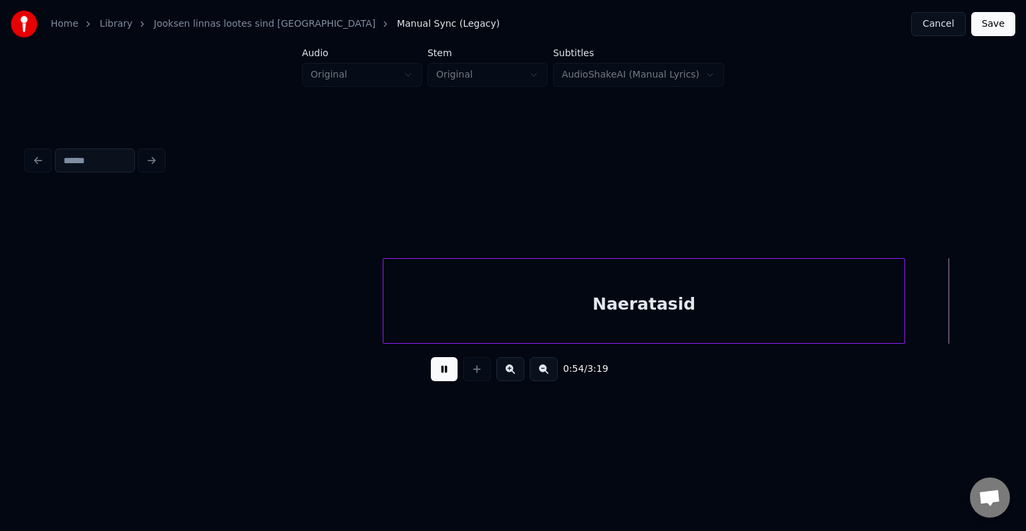
click at [432, 376] on button at bounding box center [444, 369] width 27 height 24
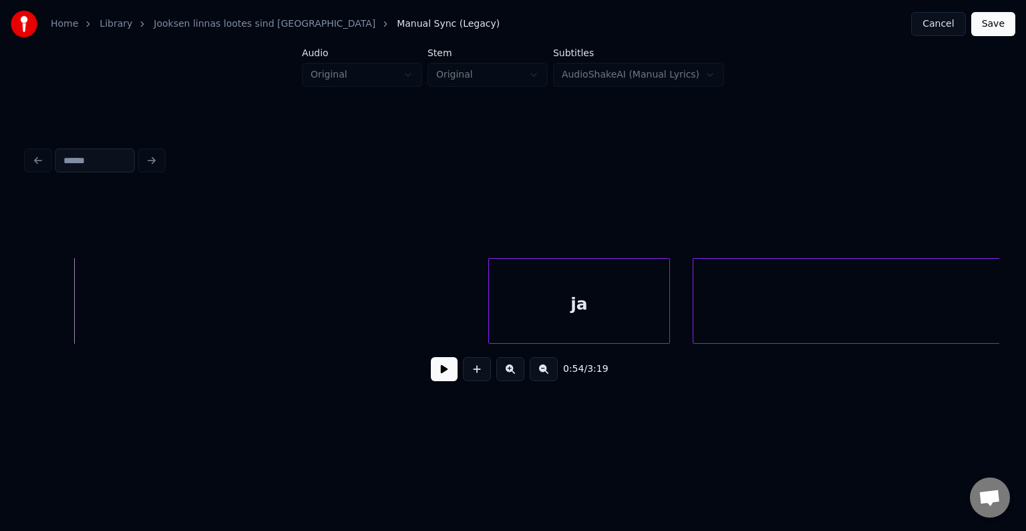
click at [432, 376] on button at bounding box center [444, 369] width 27 height 24
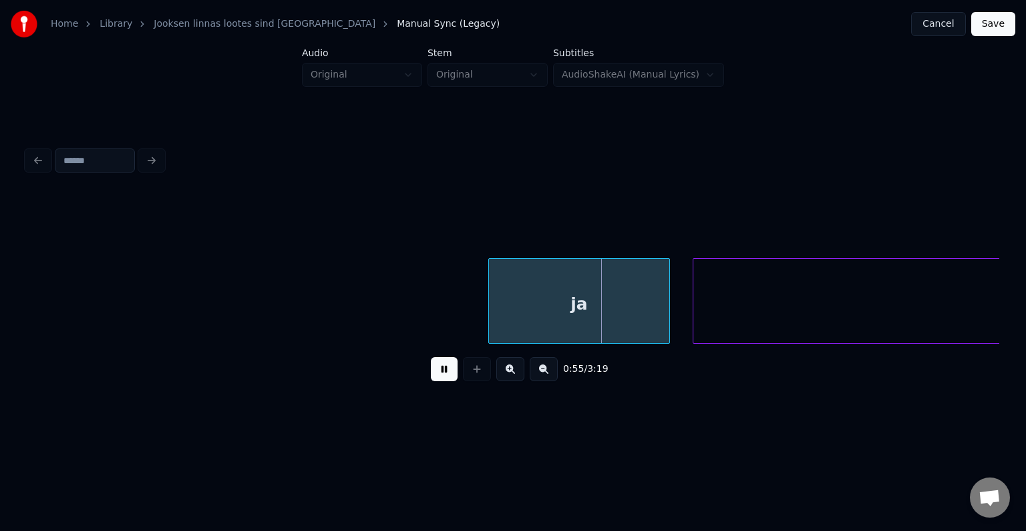
click at [433, 376] on button at bounding box center [444, 369] width 27 height 24
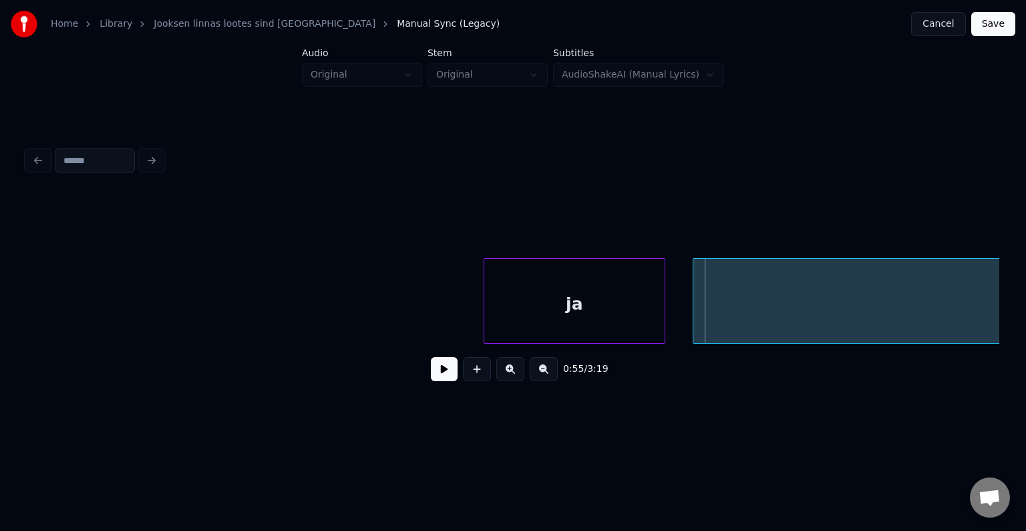
click at [551, 308] on div "ja" at bounding box center [574, 304] width 180 height 91
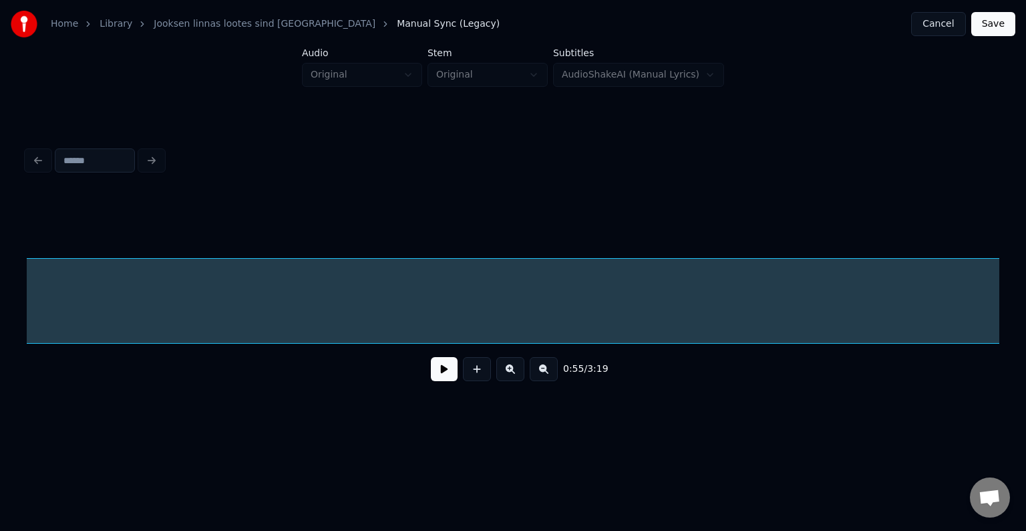
scroll to position [0, 31588]
click at [431, 376] on button at bounding box center [444, 369] width 27 height 24
click at [442, 376] on button at bounding box center [444, 369] width 27 height 24
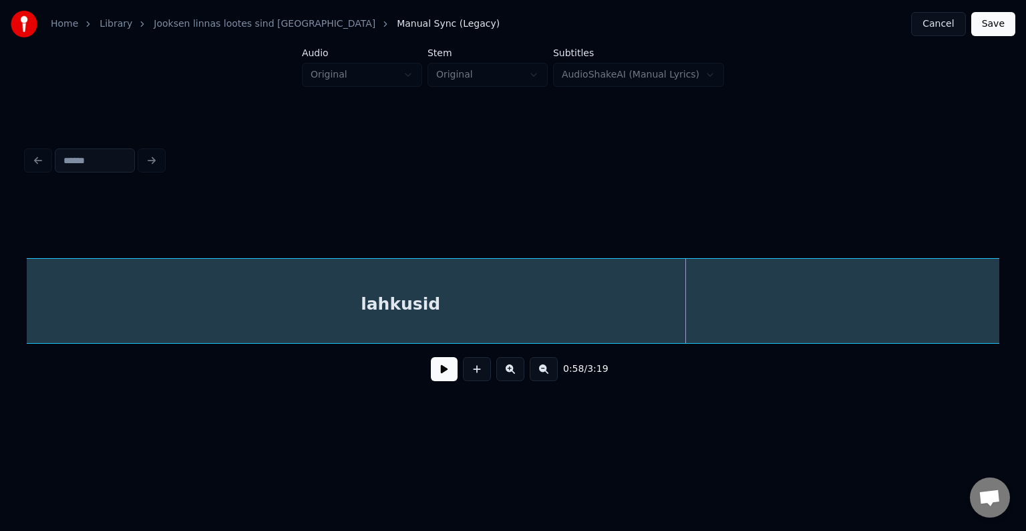
click at [432, 322] on div "lahkusid" at bounding box center [401, 304] width 2702 height 91
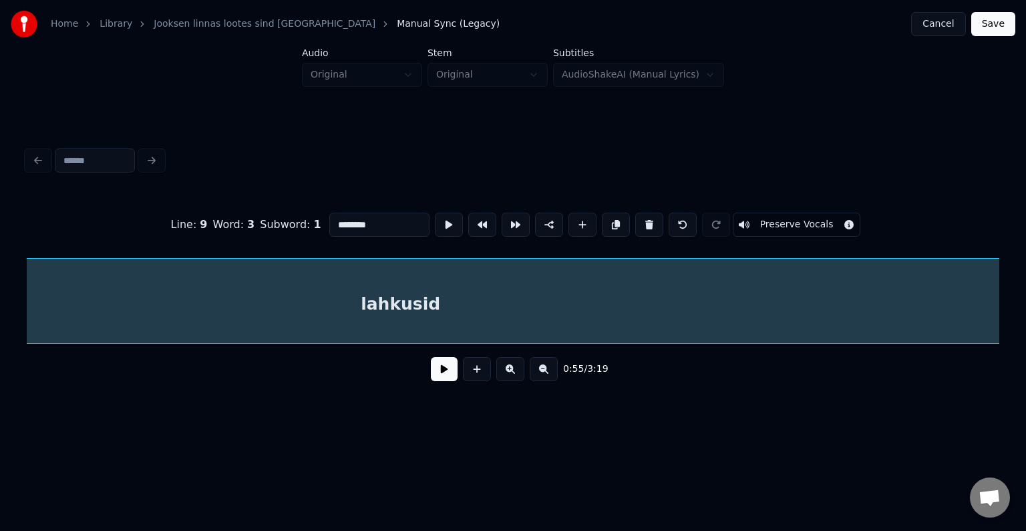
scroll to position [0, 31589]
click at [337, 216] on input "********" at bounding box center [379, 224] width 100 height 24
type input "**********"
click at [439, 372] on button at bounding box center [444, 369] width 27 height 24
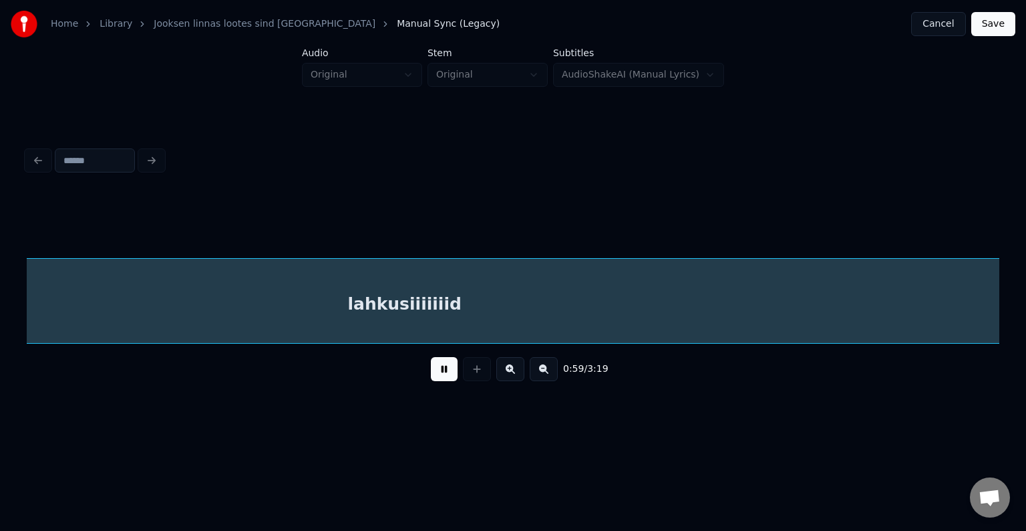
scroll to position [0, 33537]
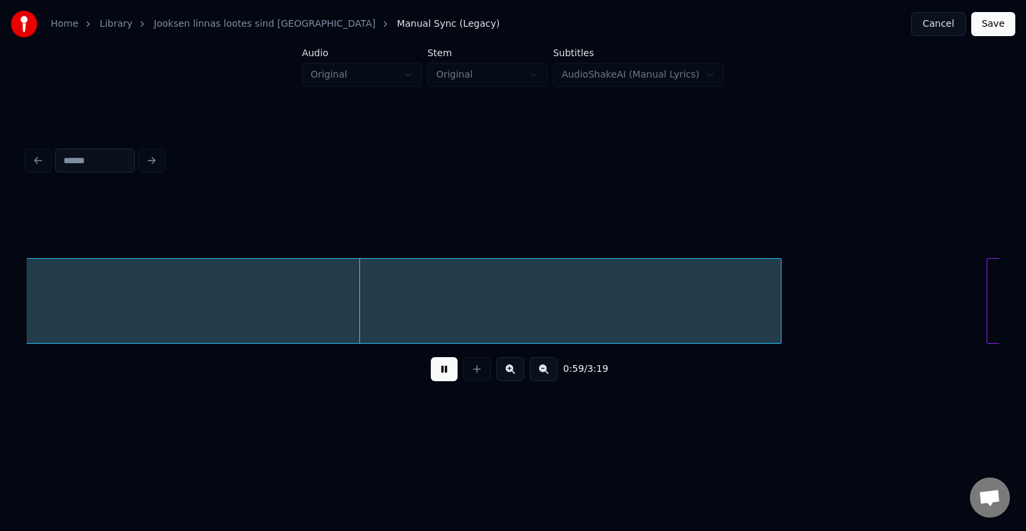
click at [443, 372] on button at bounding box center [444, 369] width 27 height 24
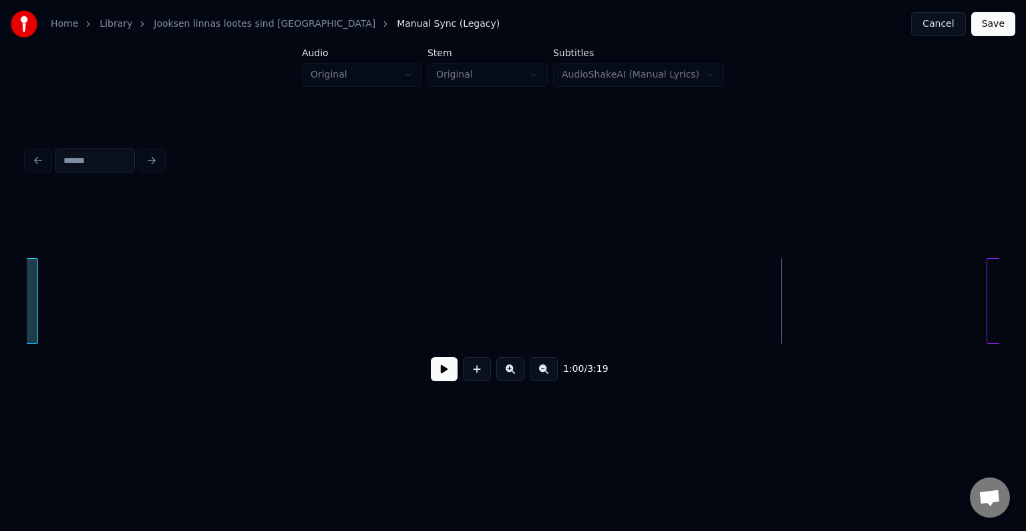
click at [35, 310] on div at bounding box center [35, 301] width 4 height 84
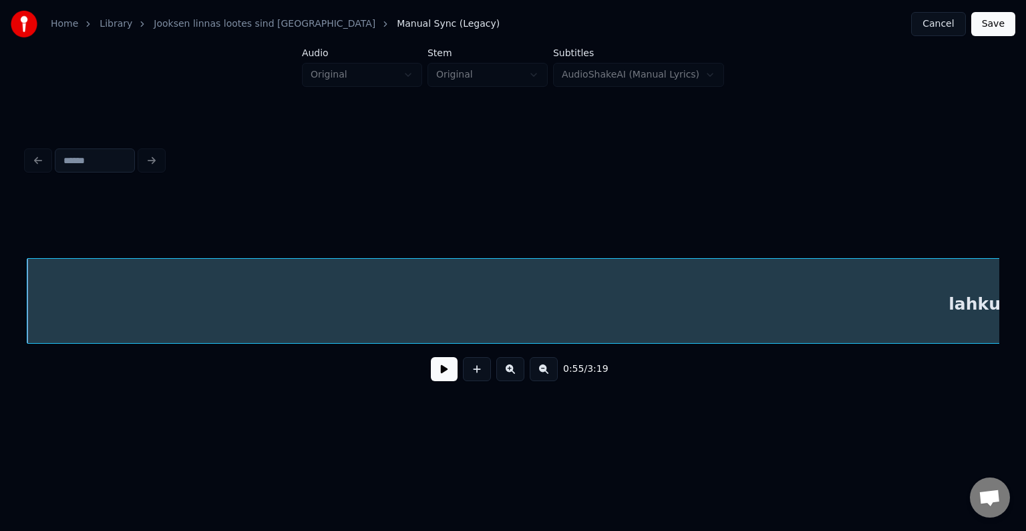
click at [428, 384] on div "0:55 / 3:19" at bounding box center [512, 368] width 951 height 29
click at [431, 381] on button at bounding box center [444, 369] width 27 height 24
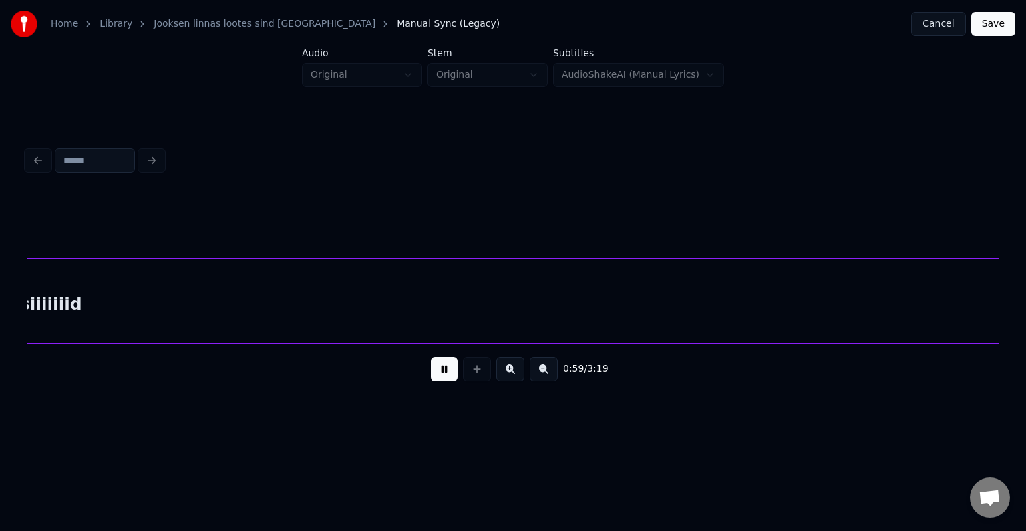
scroll to position [0, 33545]
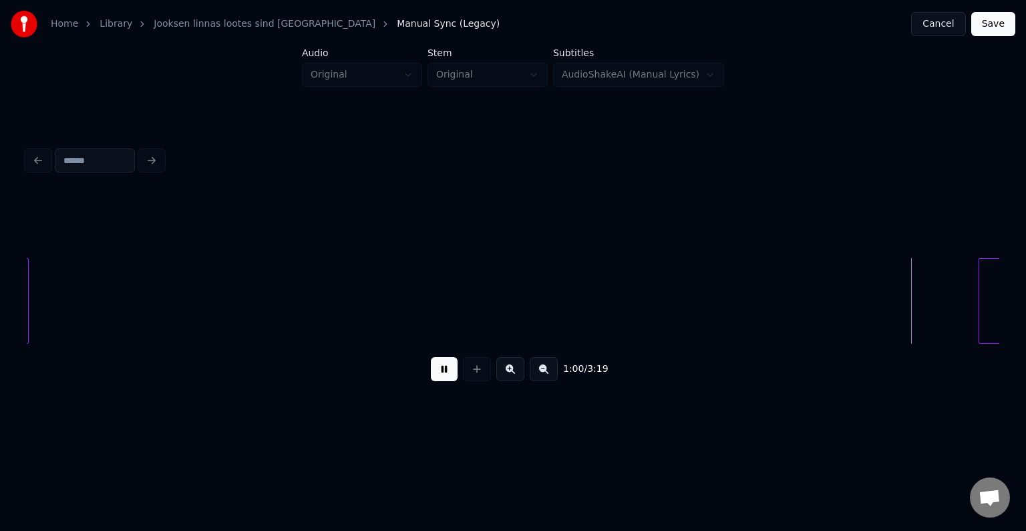
click at [439, 375] on button at bounding box center [444, 369] width 27 height 24
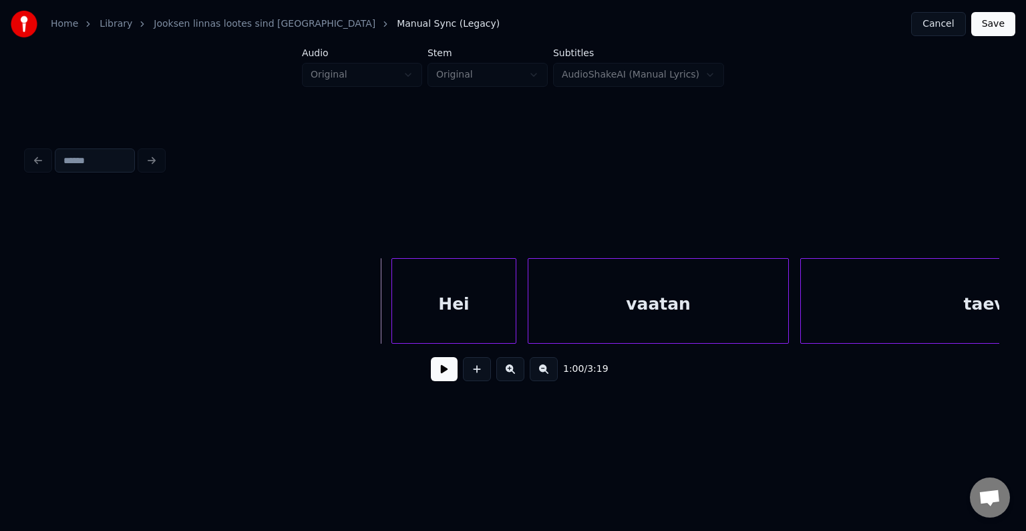
scroll to position [0, 34133]
click at [429, 308] on div "Hei" at bounding box center [422, 304] width 124 height 91
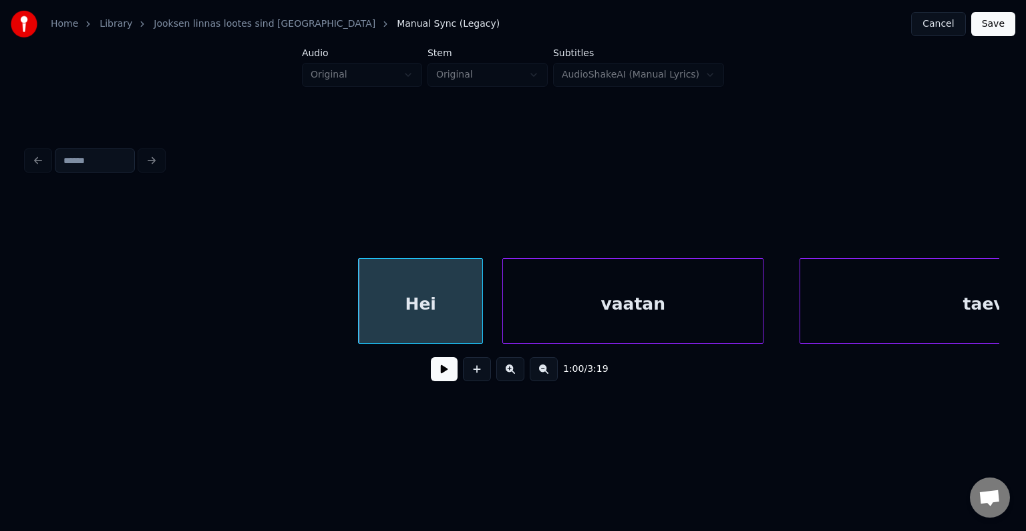
click at [609, 309] on div "vaatan" at bounding box center [633, 304] width 260 height 91
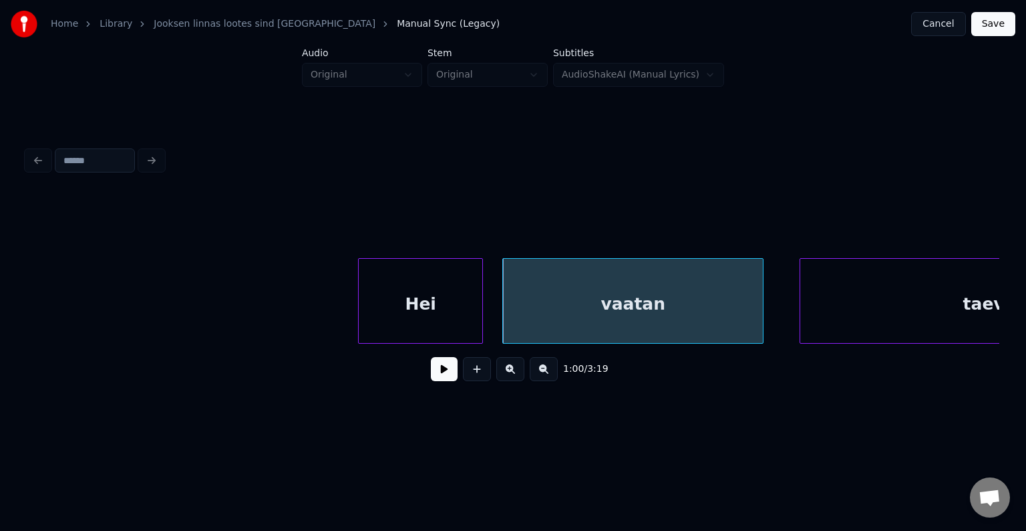
click at [432, 372] on button at bounding box center [444, 369] width 27 height 24
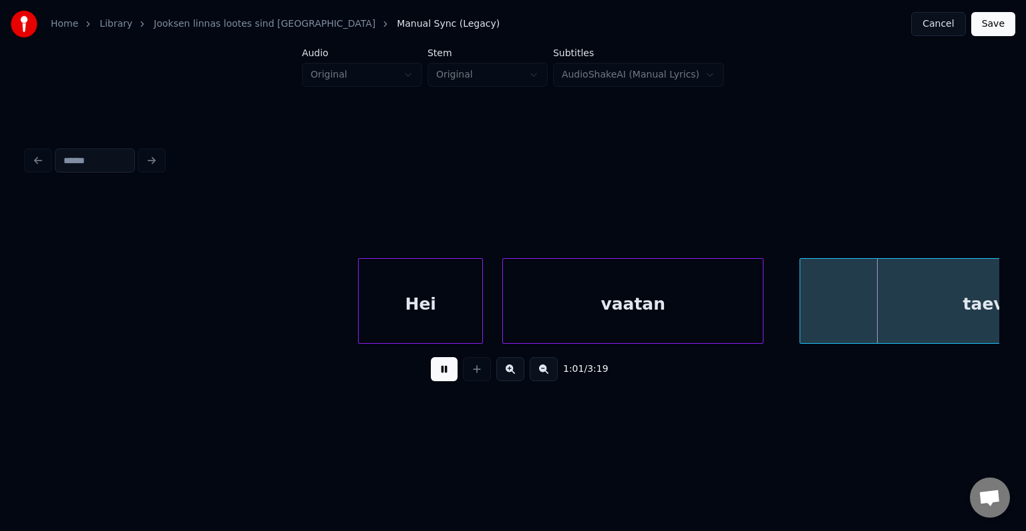
click at [432, 372] on button at bounding box center [444, 369] width 27 height 24
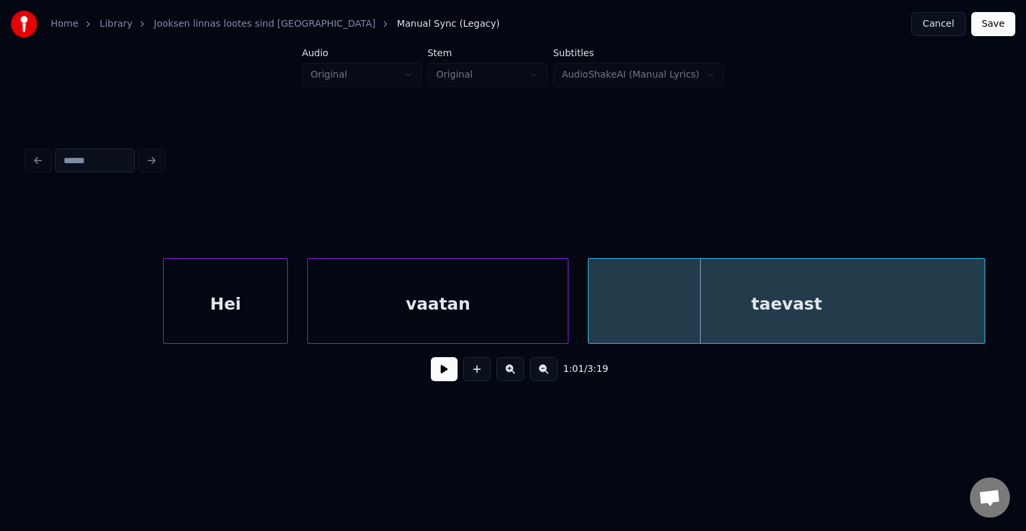
click at [865, 313] on div "taevast" at bounding box center [787, 304] width 396 height 91
click at [431, 377] on button at bounding box center [444, 369] width 27 height 24
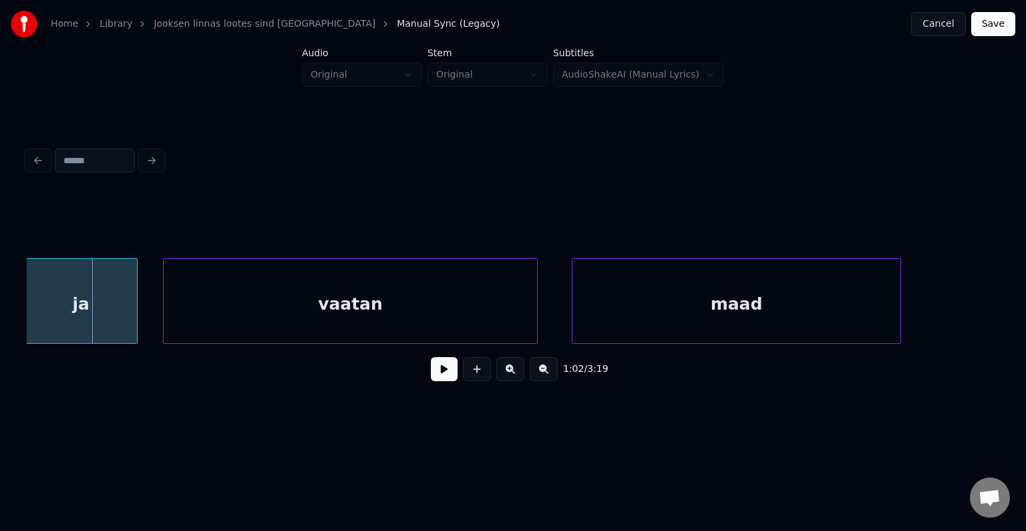
scroll to position [0, 35299]
click at [122, 323] on div "ja" at bounding box center [83, 304] width 112 height 91
click at [301, 325] on div "vaatan" at bounding box center [344, 304] width 374 height 91
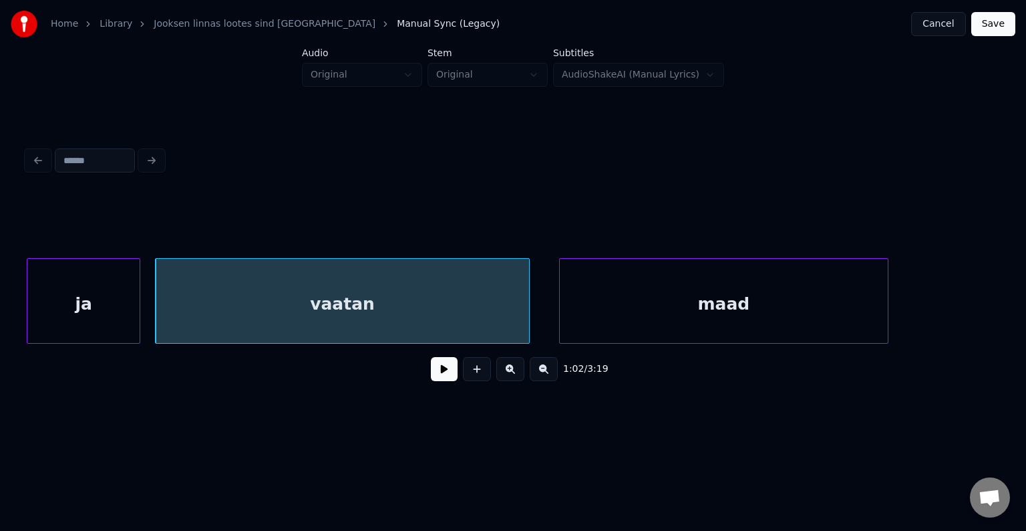
click at [687, 316] on div "maad" at bounding box center [724, 304] width 328 height 91
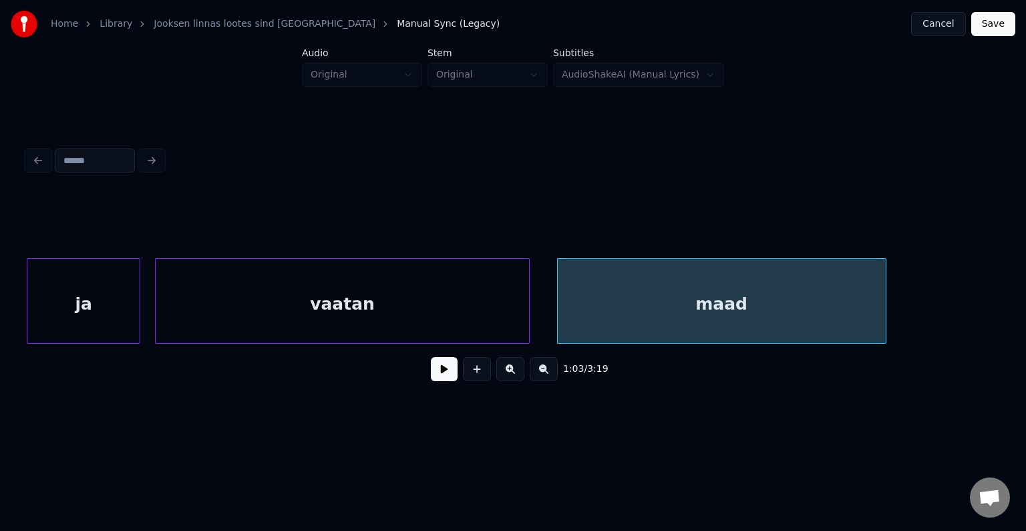
click at [431, 377] on button at bounding box center [444, 369] width 27 height 24
click at [431, 376] on button at bounding box center [444, 369] width 27 height 24
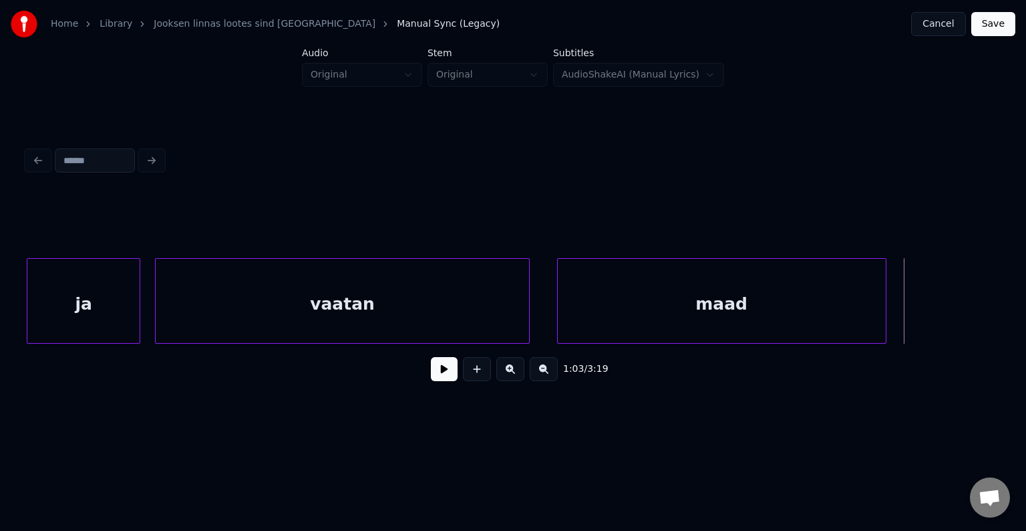
click at [335, 295] on div "vaatan" at bounding box center [343, 304] width 374 height 91
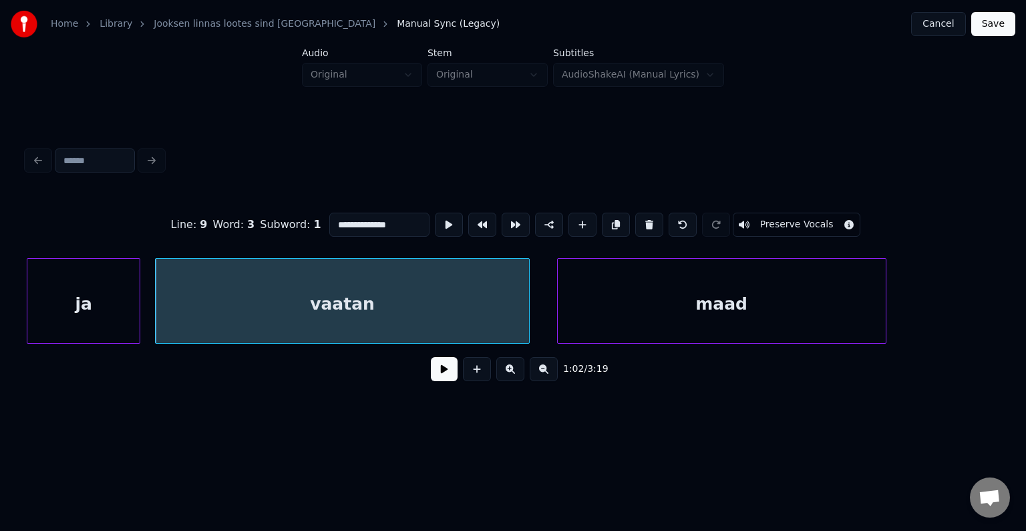
type input "******"
click at [431, 374] on button at bounding box center [444, 369] width 27 height 24
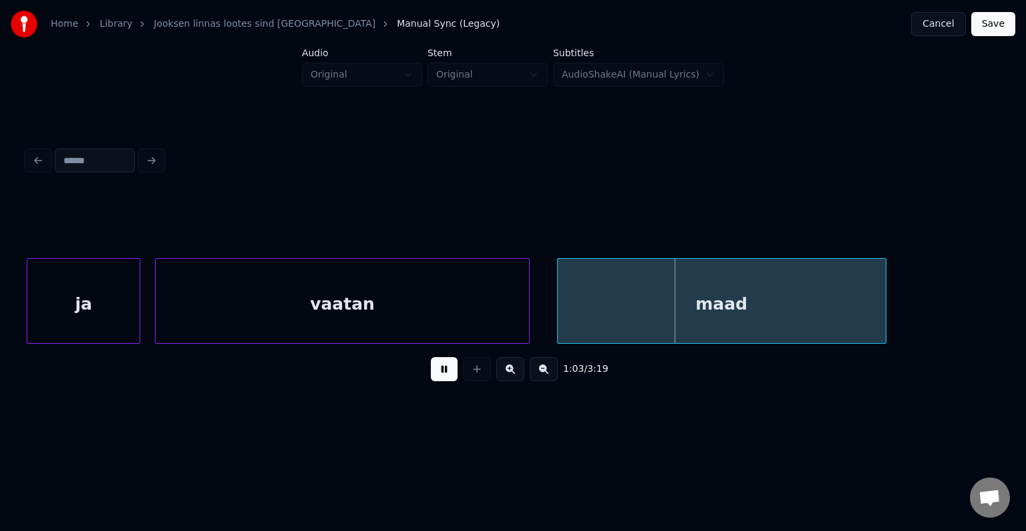
click at [431, 374] on button at bounding box center [444, 369] width 27 height 24
click at [526, 305] on div at bounding box center [525, 301] width 4 height 84
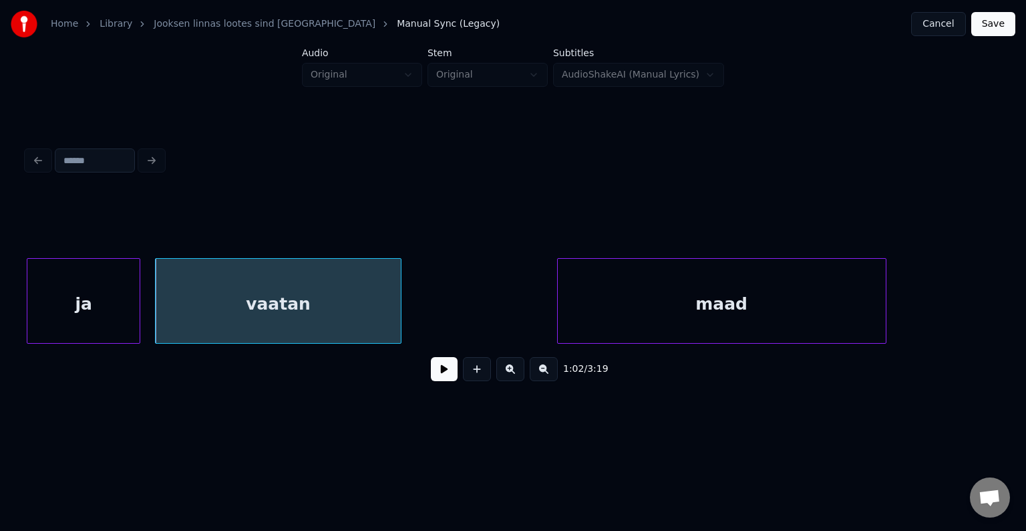
click at [400, 310] on div at bounding box center [399, 301] width 4 height 84
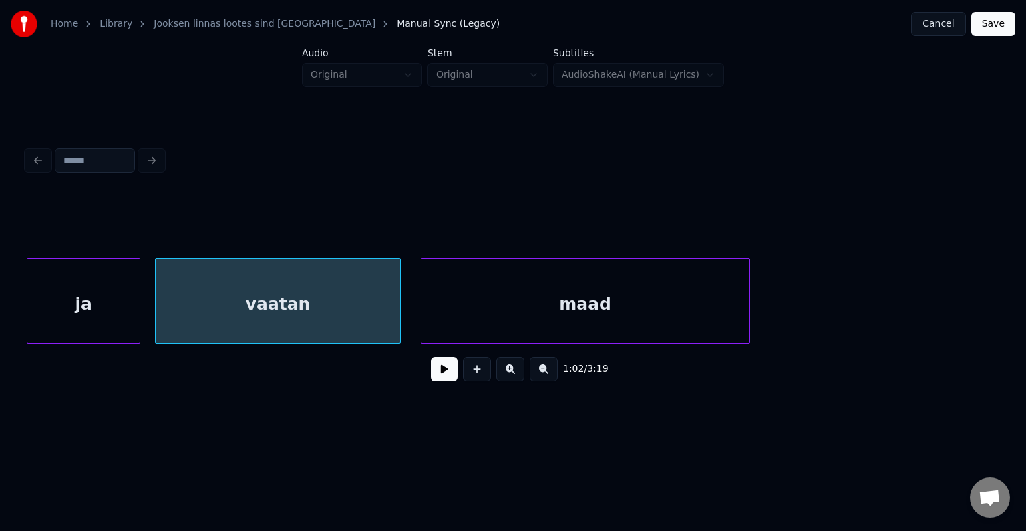
click at [521, 315] on div "maad" at bounding box center [586, 304] width 328 height 91
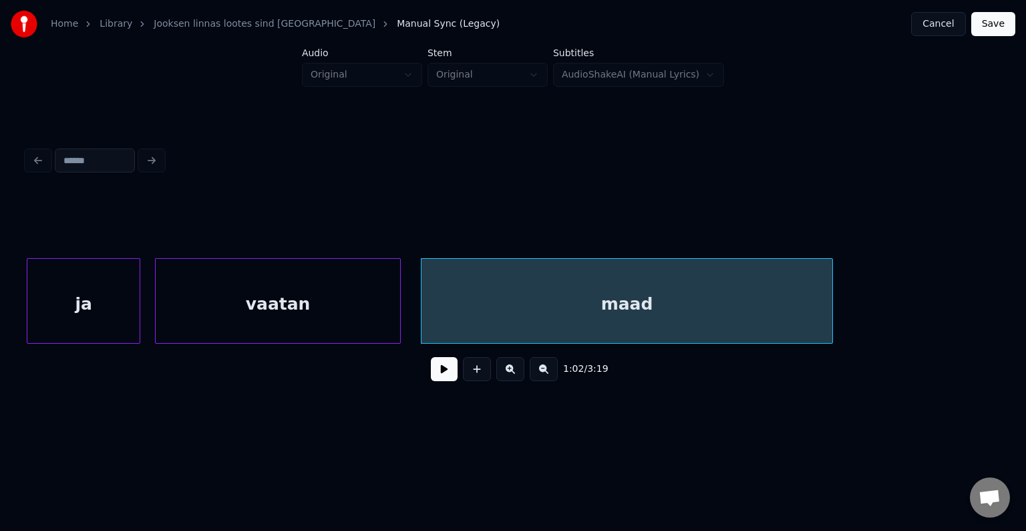
click at [829, 308] on div at bounding box center [831, 301] width 4 height 84
click at [357, 313] on div "vaatan" at bounding box center [278, 304] width 245 height 91
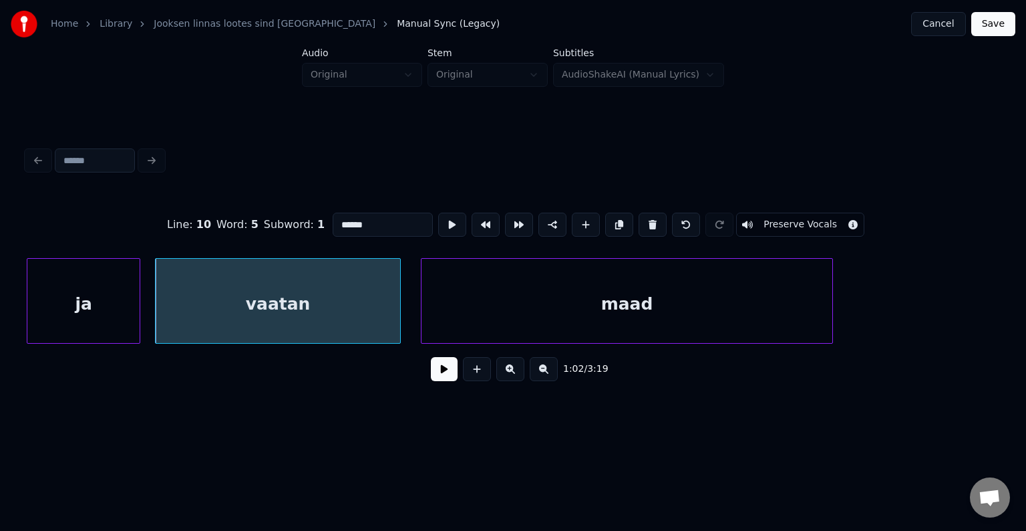
click at [434, 369] on button at bounding box center [444, 369] width 27 height 24
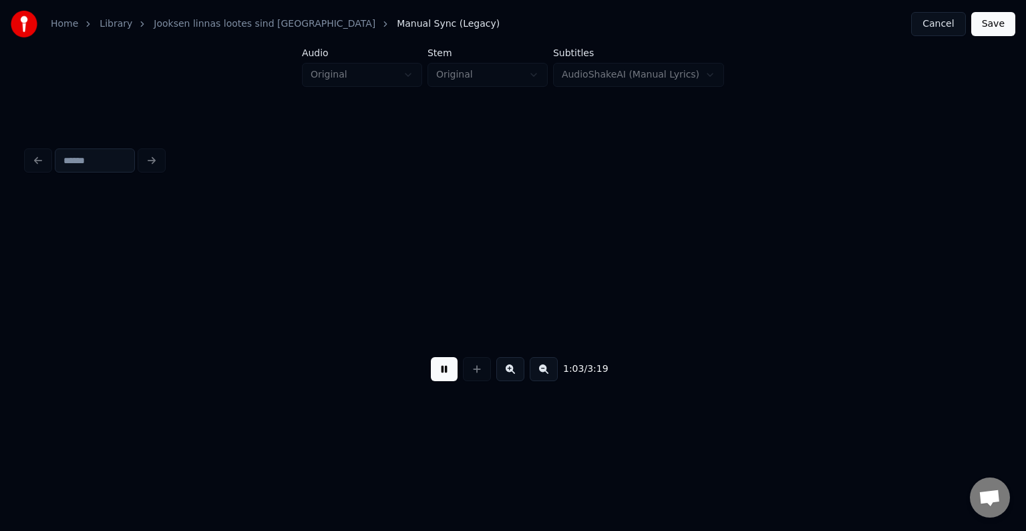
scroll to position [0, 36271]
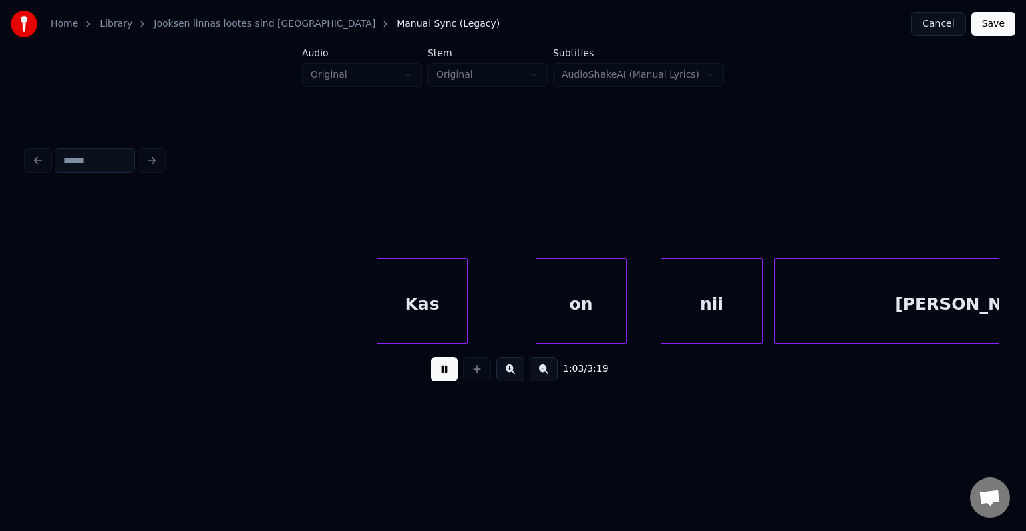
click at [433, 367] on button at bounding box center [444, 369] width 27 height 24
click at [433, 366] on button at bounding box center [444, 369] width 27 height 24
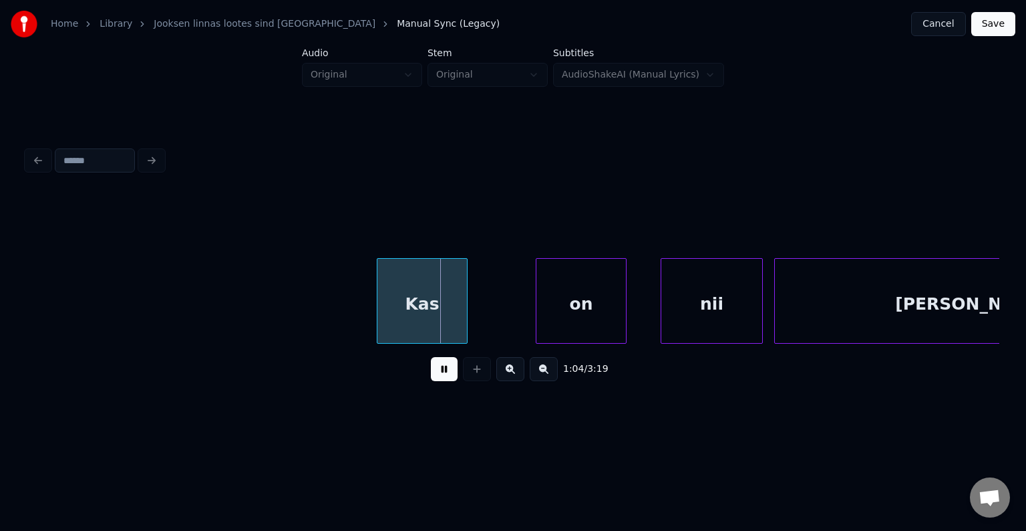
drag, startPoint x: 433, startPoint y: 366, endPoint x: 445, endPoint y: 361, distance: 12.9
click at [435, 365] on button at bounding box center [444, 369] width 27 height 24
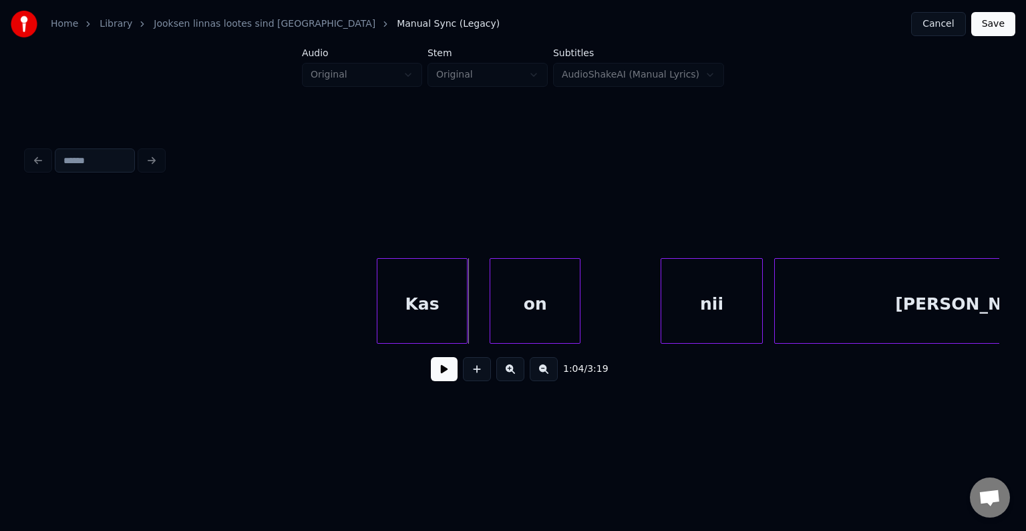
click at [549, 306] on div "on" at bounding box center [535, 304] width 90 height 91
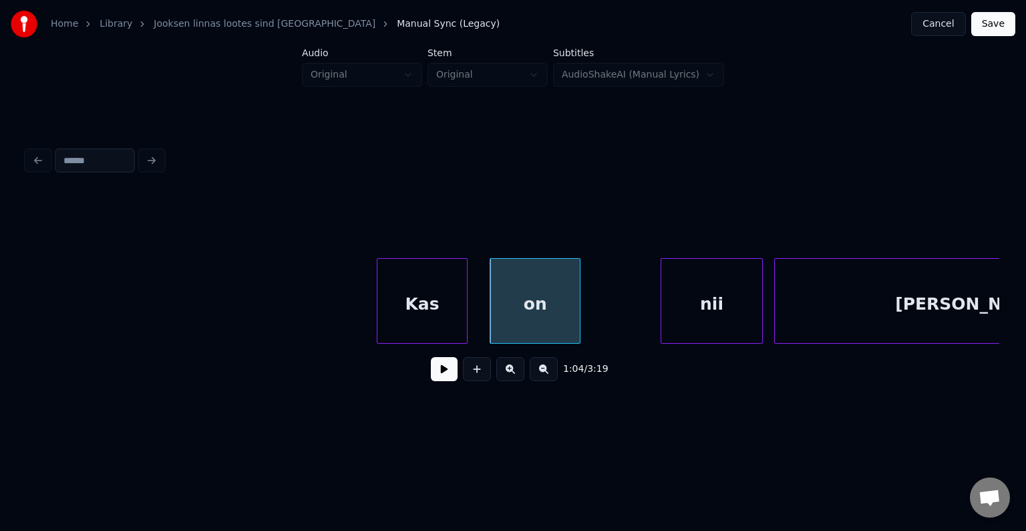
click at [438, 372] on button at bounding box center [444, 369] width 27 height 24
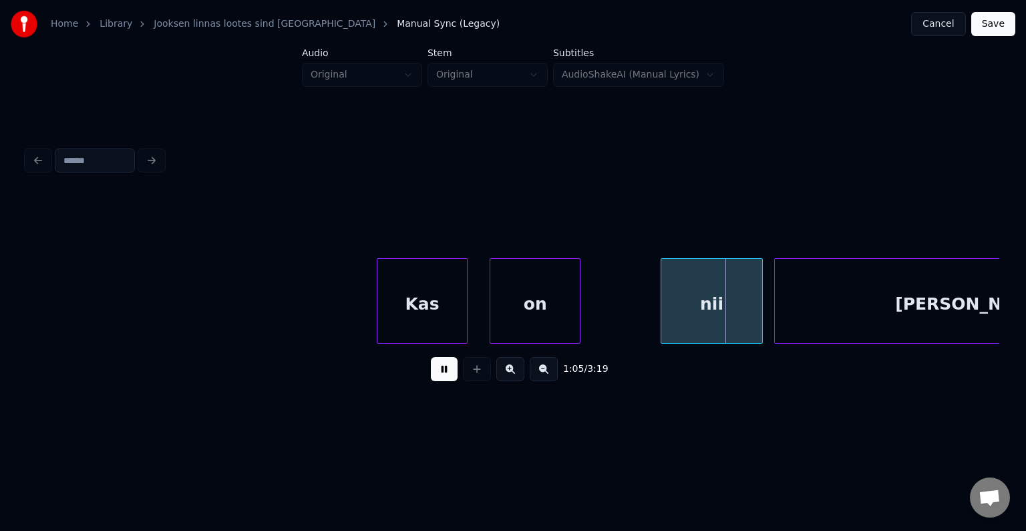
click at [438, 372] on button at bounding box center [444, 369] width 27 height 24
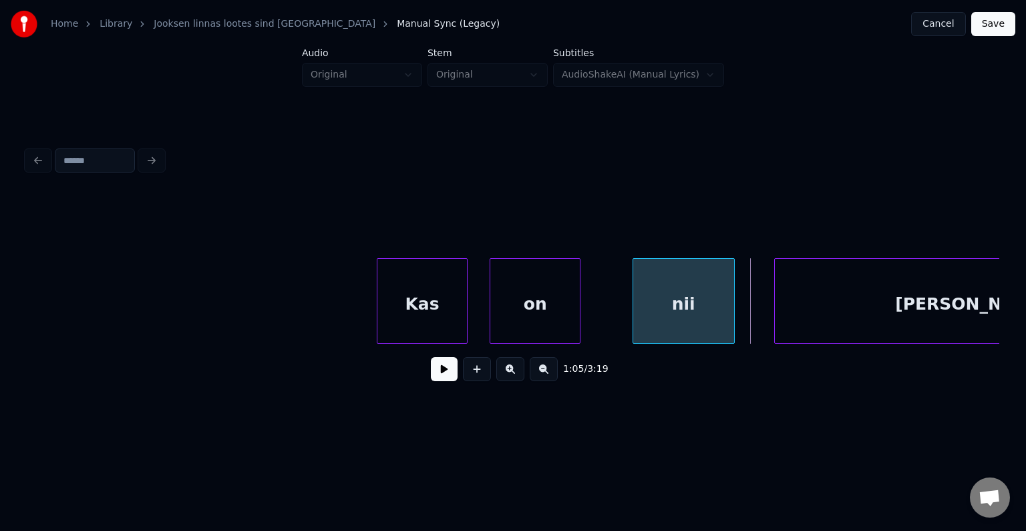
click at [679, 311] on div "nii" at bounding box center [683, 304] width 101 height 91
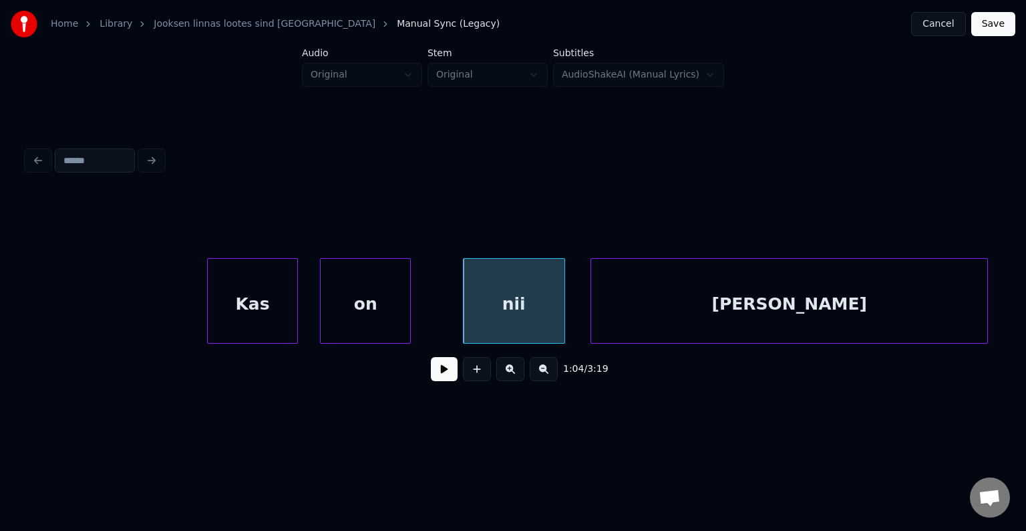
click at [833, 313] on div "[PERSON_NAME]" at bounding box center [789, 304] width 396 height 91
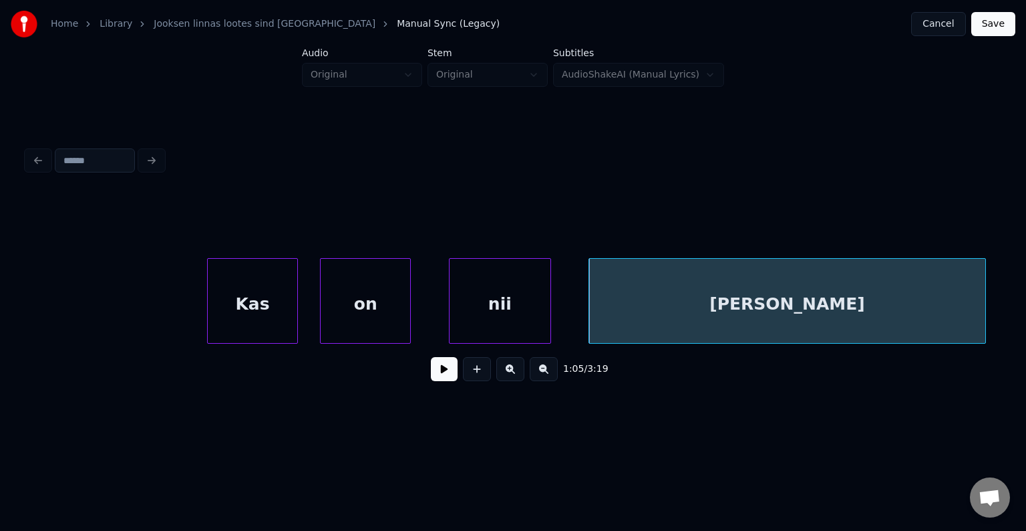
click at [529, 307] on div "nii" at bounding box center [500, 304] width 101 height 91
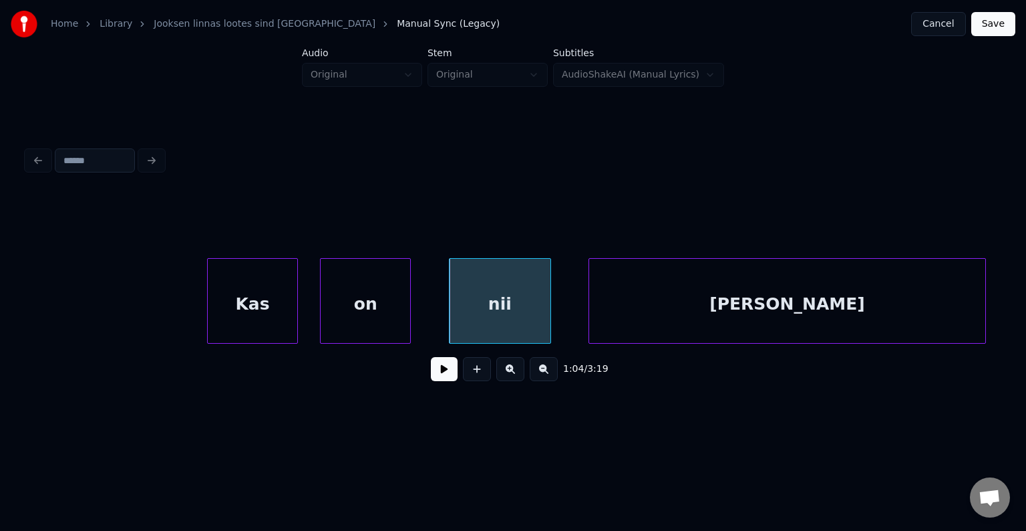
click at [431, 376] on button at bounding box center [444, 369] width 27 height 24
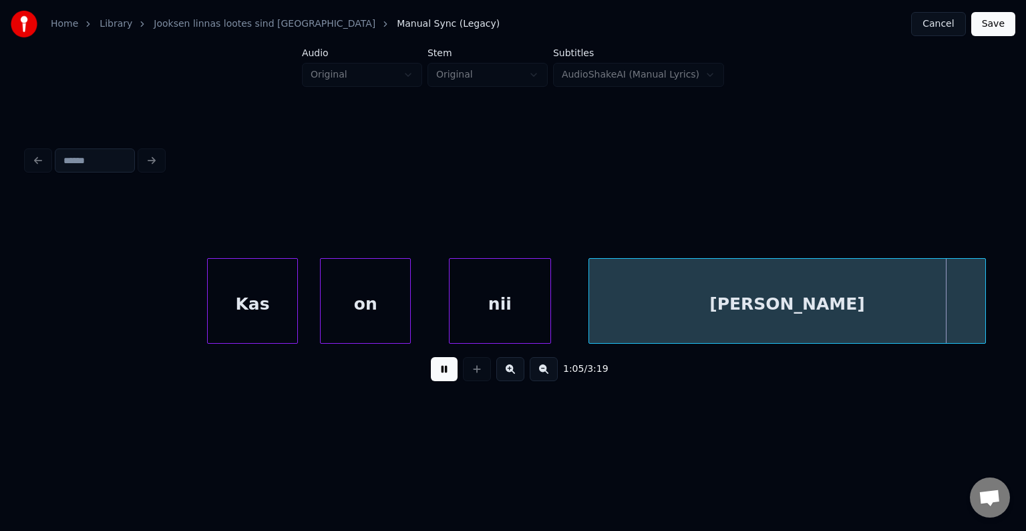
scroll to position [0, 37417]
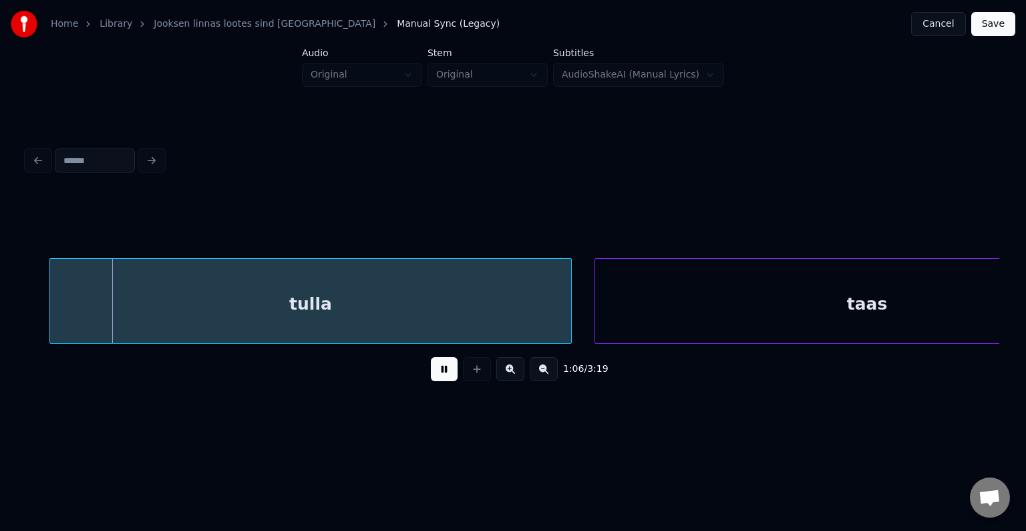
click at [431, 374] on button at bounding box center [444, 369] width 27 height 24
click at [352, 313] on div "tulla" at bounding box center [299, 304] width 521 height 91
click at [431, 375] on button at bounding box center [444, 369] width 27 height 24
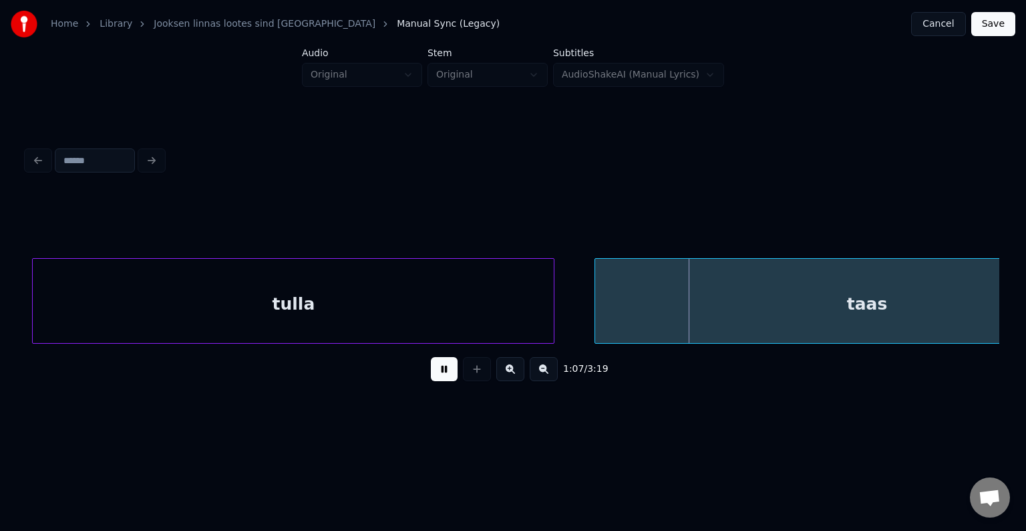
click at [431, 375] on button at bounding box center [444, 369] width 27 height 24
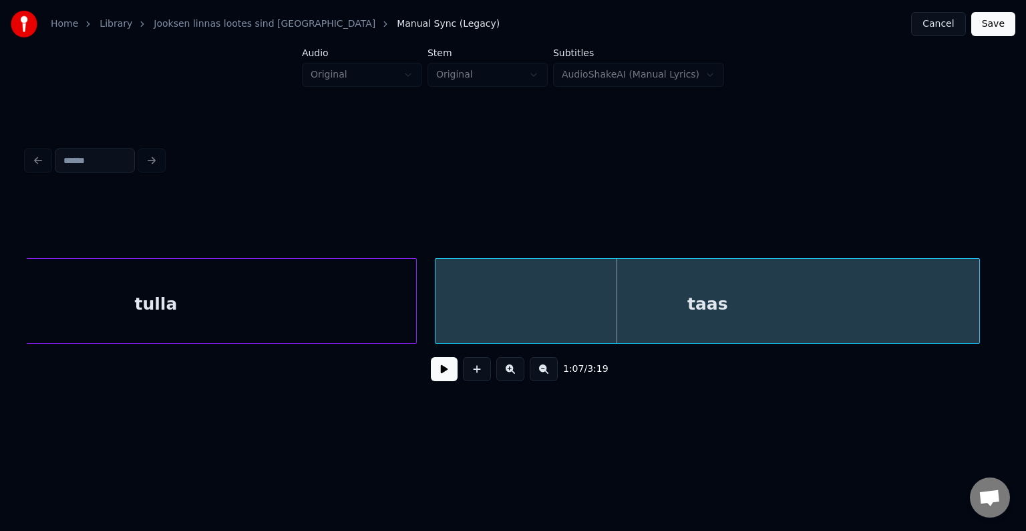
click at [711, 323] on div "taas" at bounding box center [708, 304] width 544 height 91
click at [708, 309] on div "taas" at bounding box center [702, 304] width 544 height 91
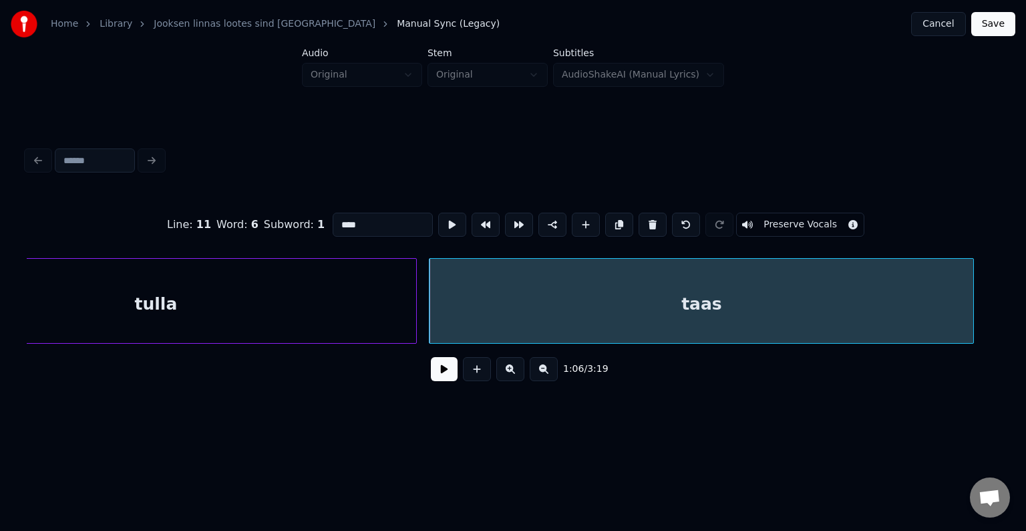
drag, startPoint x: 323, startPoint y: 220, endPoint x: 338, endPoint y: 221, distance: 15.4
click at [333, 221] on input "****" at bounding box center [383, 224] width 100 height 24
type input "*******"
click at [436, 366] on button at bounding box center [444, 369] width 27 height 24
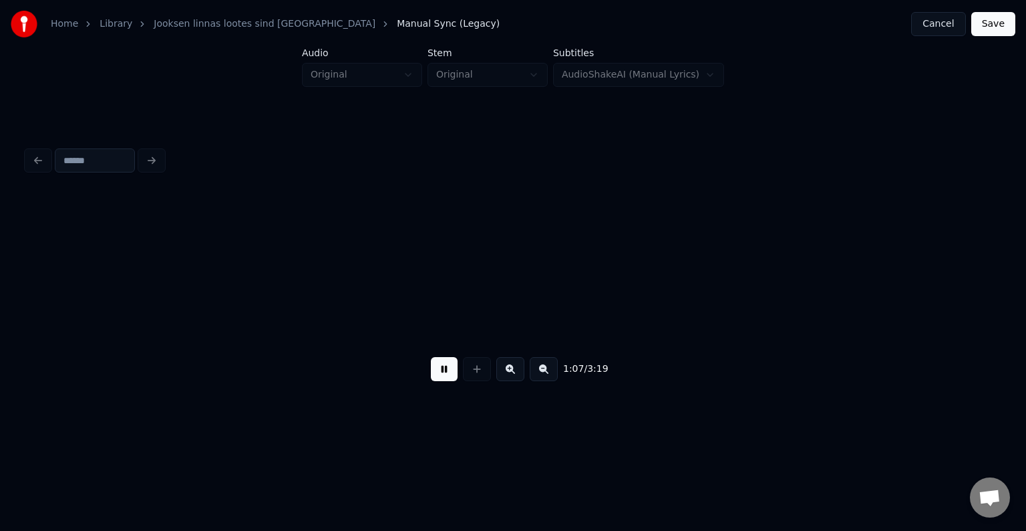
scroll to position [0, 38537]
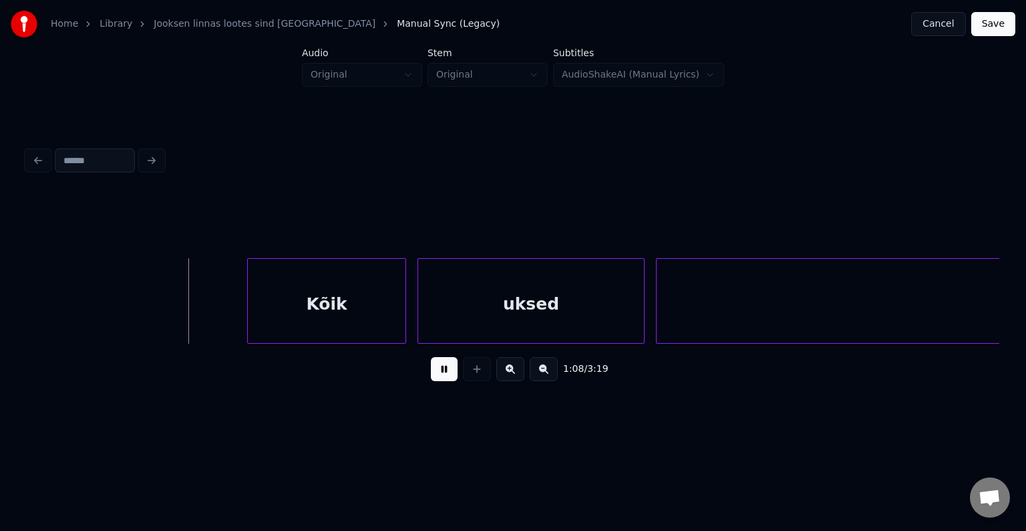
click at [440, 366] on button at bounding box center [444, 369] width 27 height 24
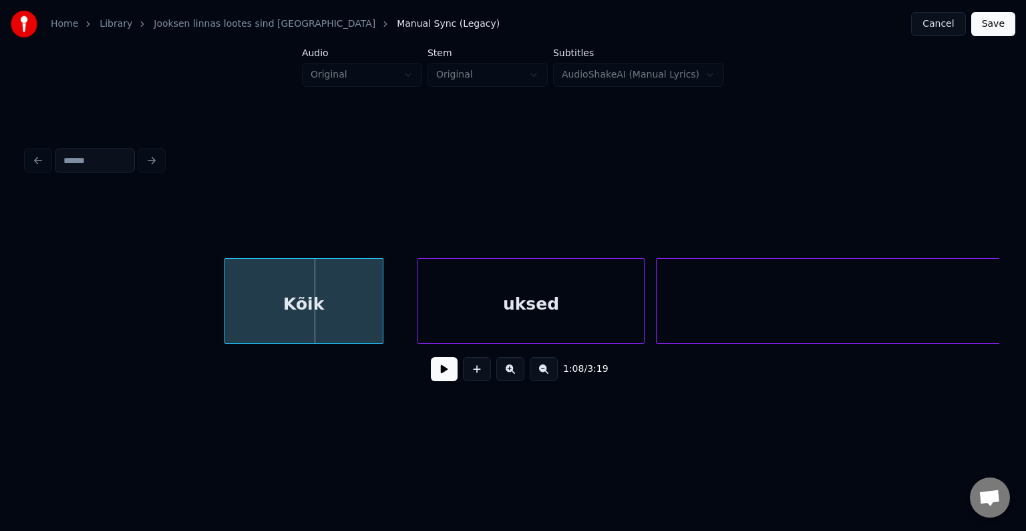
click at [359, 309] on div "Kõik" at bounding box center [304, 304] width 158 height 91
click at [482, 307] on div "uksed" at bounding box center [509, 304] width 226 height 91
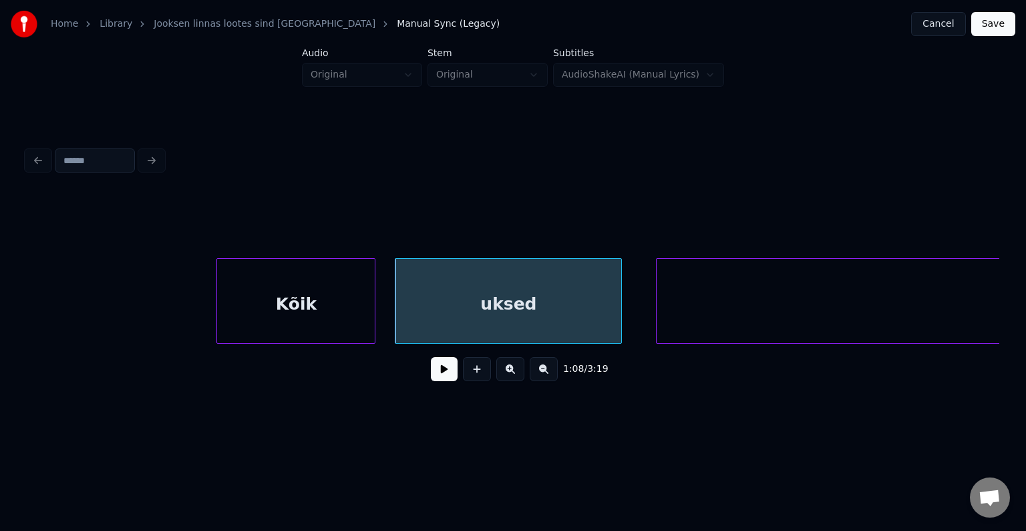
click at [342, 305] on div "Kõik" at bounding box center [296, 304] width 158 height 91
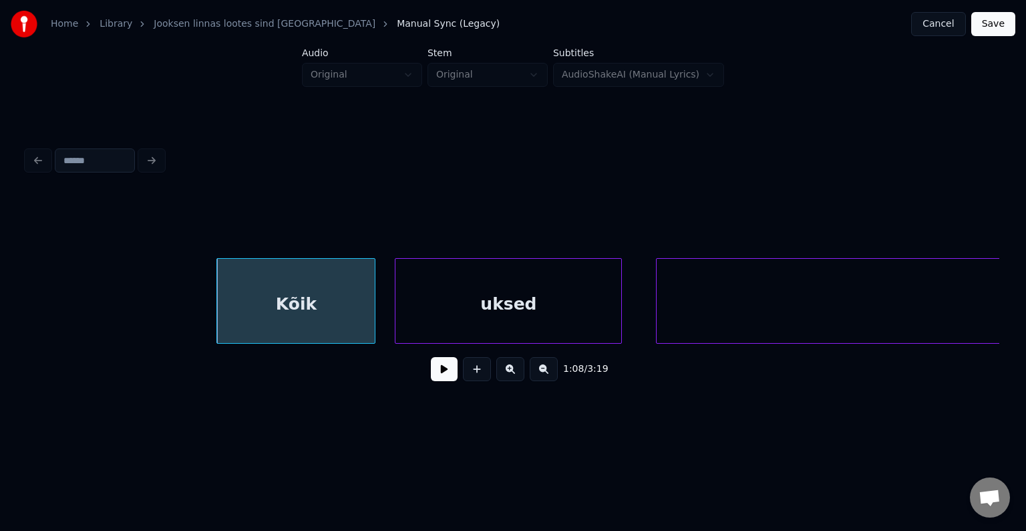
click at [431, 376] on button at bounding box center [444, 369] width 27 height 24
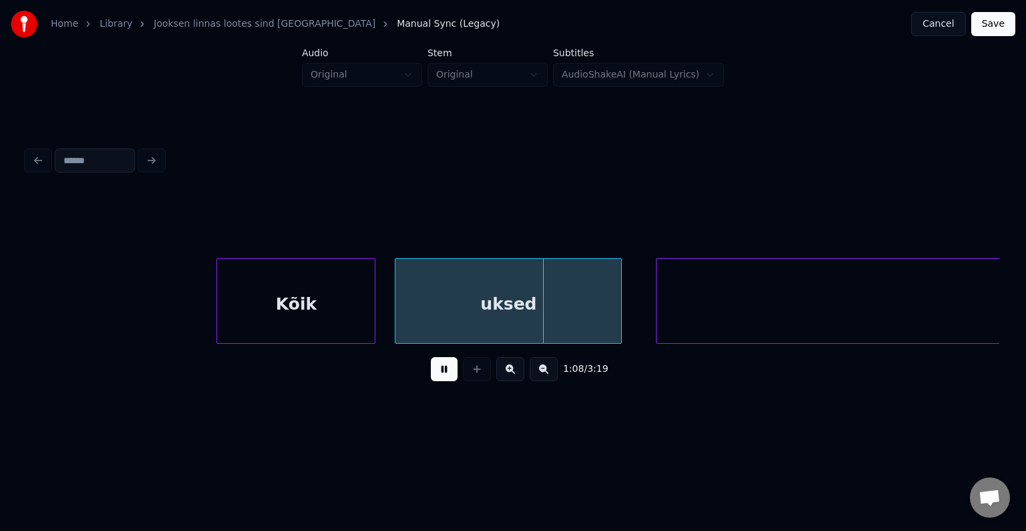
click at [431, 376] on button at bounding box center [444, 369] width 27 height 24
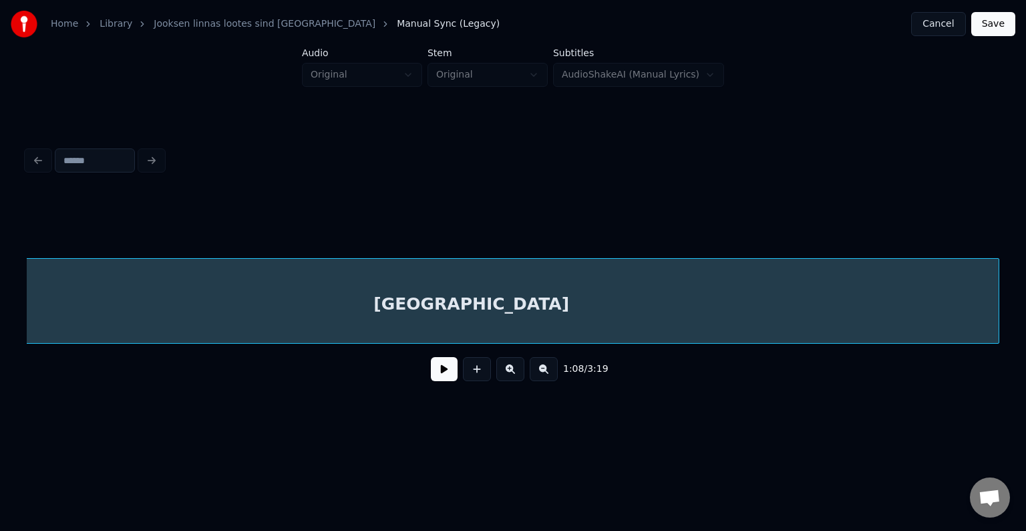
scroll to position [0, 39131]
click at [728, 318] on div "[GEOGRAPHIC_DATA]" at bounding box center [556, 304] width 1055 height 91
click at [281, 314] on div "[GEOGRAPHIC_DATA]" at bounding box center [471, 304] width 1055 height 91
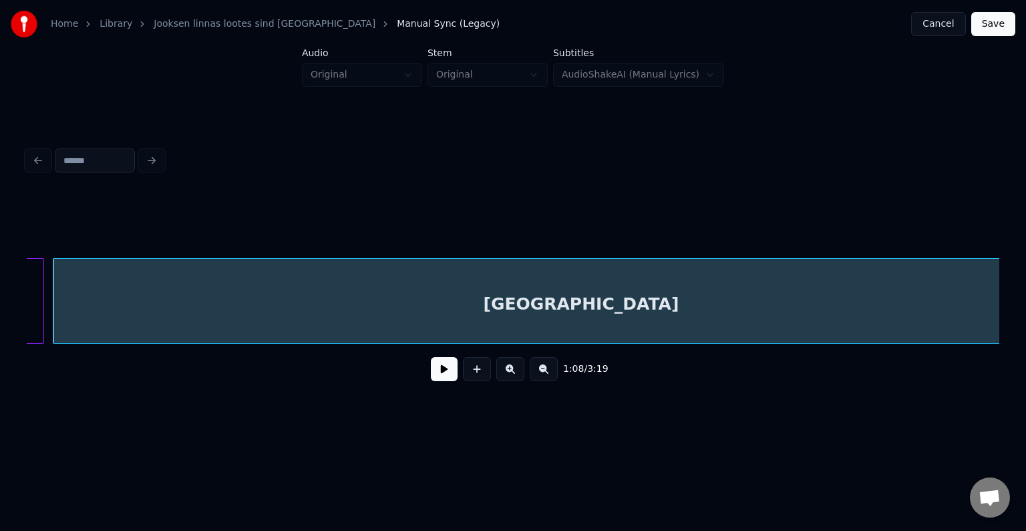
scroll to position [0, 39088]
click at [431, 374] on button at bounding box center [444, 369] width 27 height 24
click at [431, 373] on button at bounding box center [444, 369] width 27 height 24
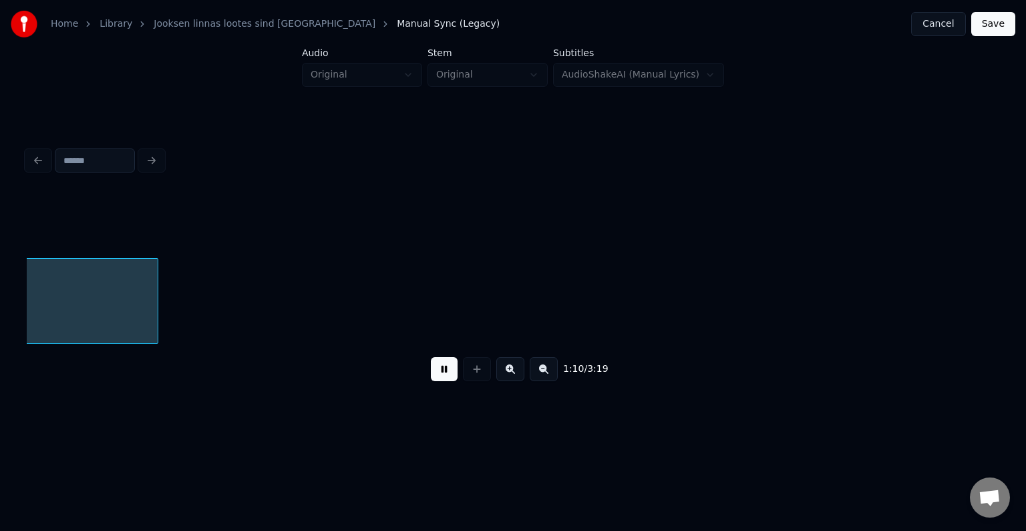
click at [431, 373] on button at bounding box center [444, 369] width 27 height 24
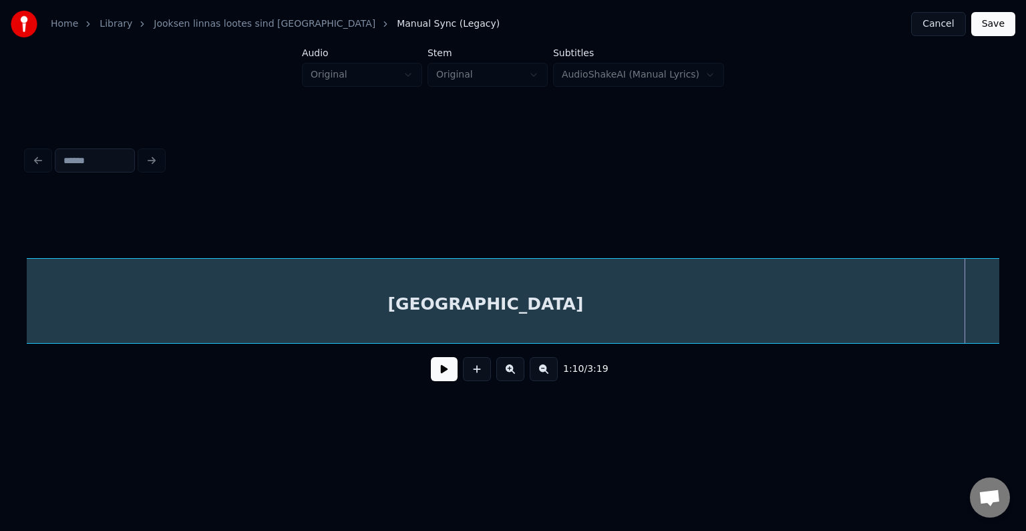
click at [431, 374] on button at bounding box center [444, 369] width 27 height 24
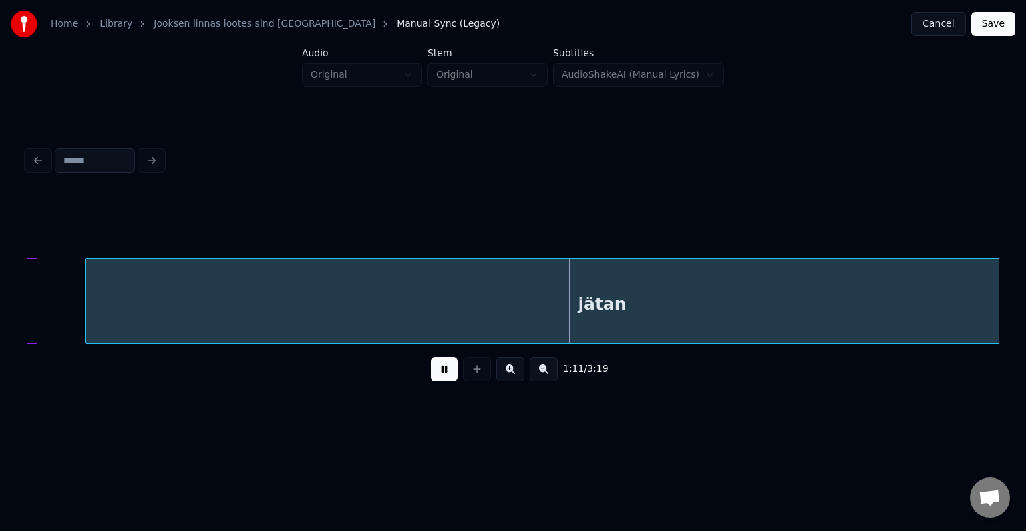
click at [431, 374] on button at bounding box center [444, 369] width 27 height 24
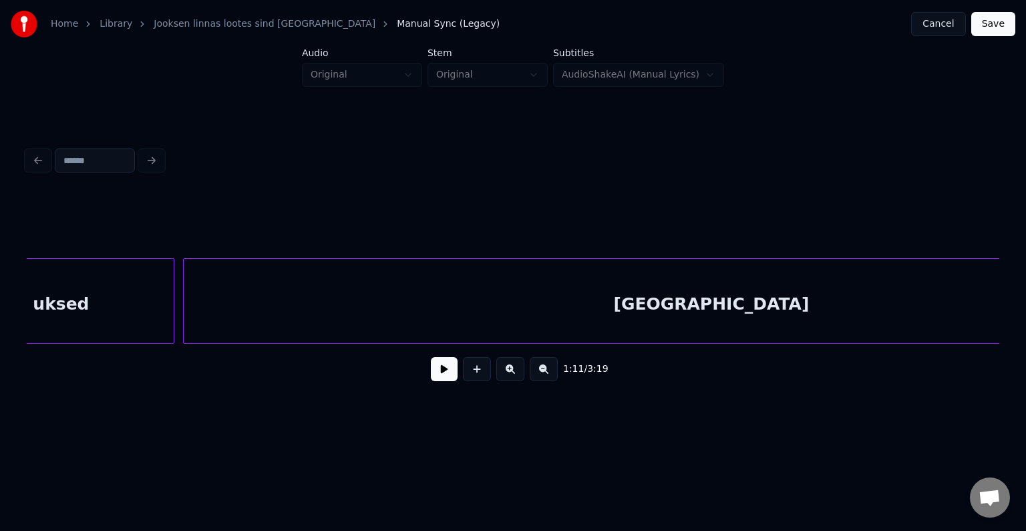
scroll to position [0, 38984]
click at [245, 325] on div "[GEOGRAPHIC_DATA]" at bounding box center [711, 304] width 1055 height 91
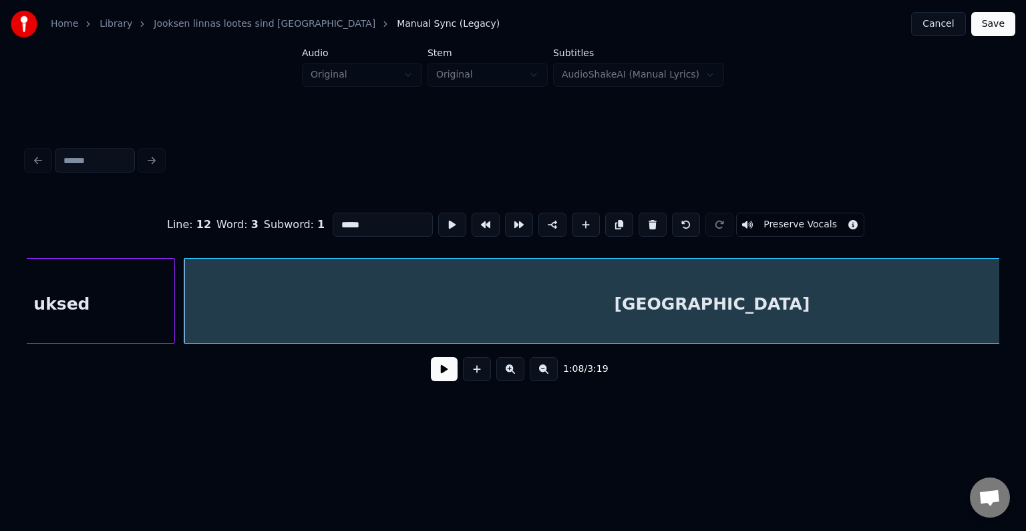
click at [438, 372] on button at bounding box center [444, 369] width 27 height 24
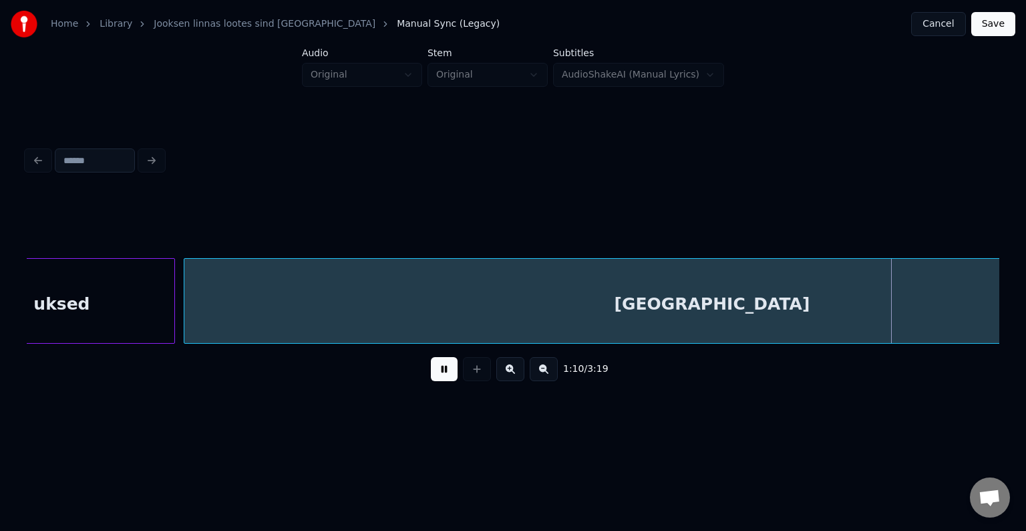
click at [438, 372] on button at bounding box center [444, 369] width 27 height 24
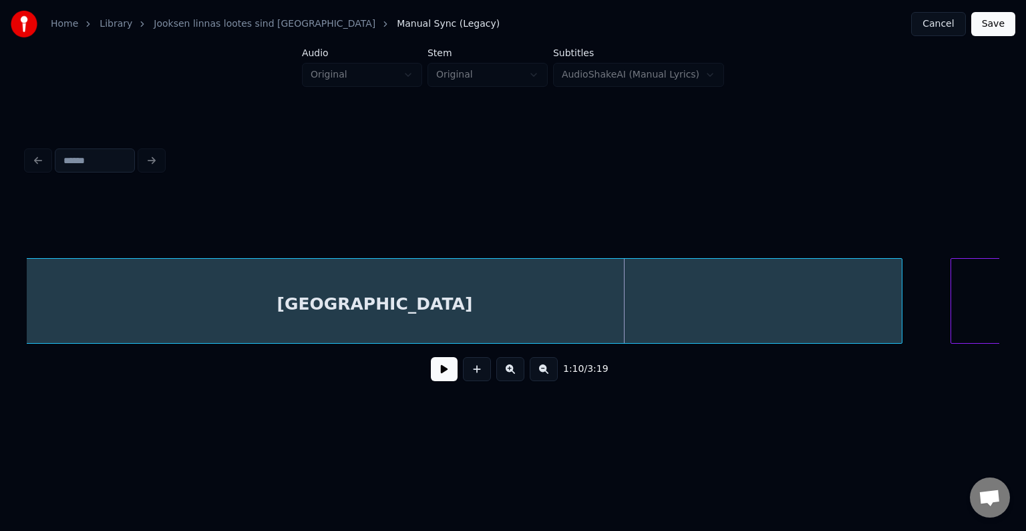
scroll to position [0, 39331]
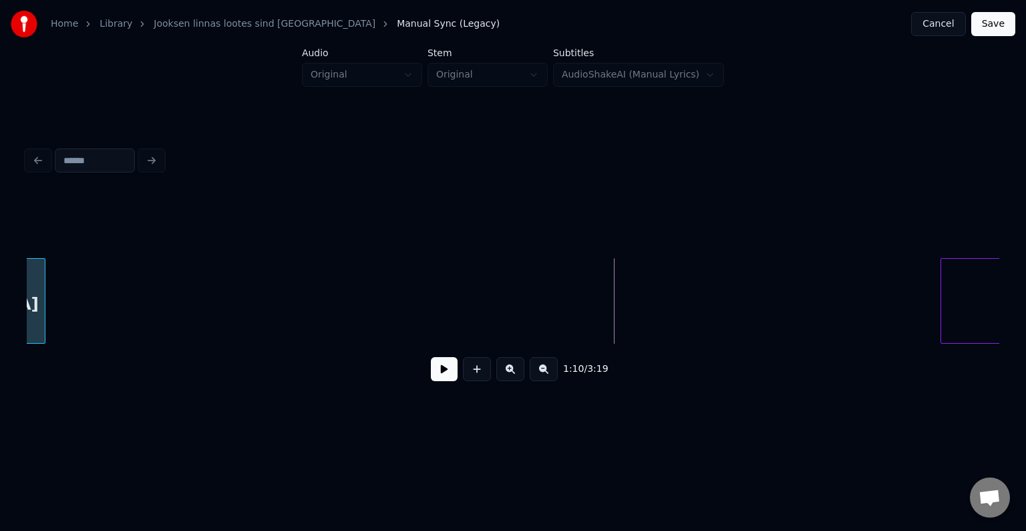
click at [41, 315] on div at bounding box center [43, 301] width 4 height 84
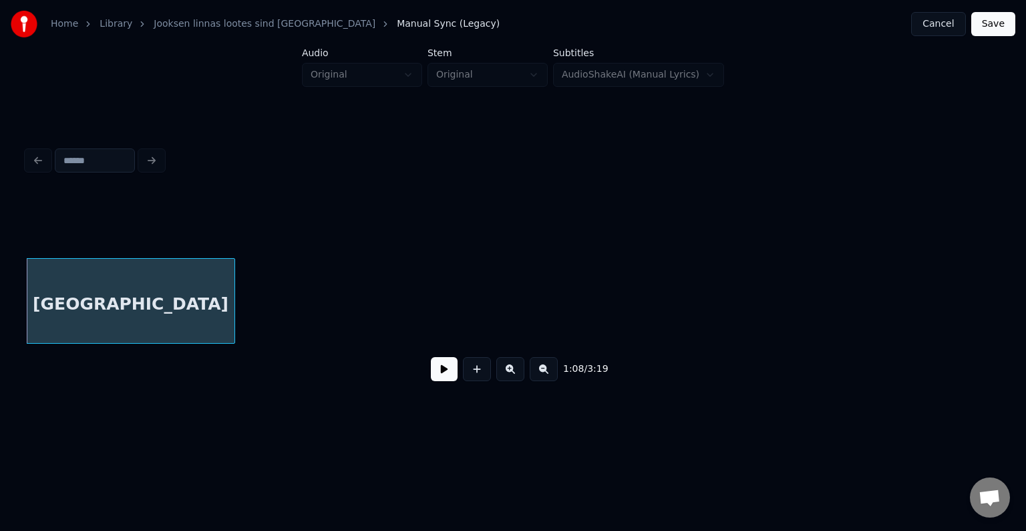
click at [436, 373] on button at bounding box center [444, 369] width 27 height 24
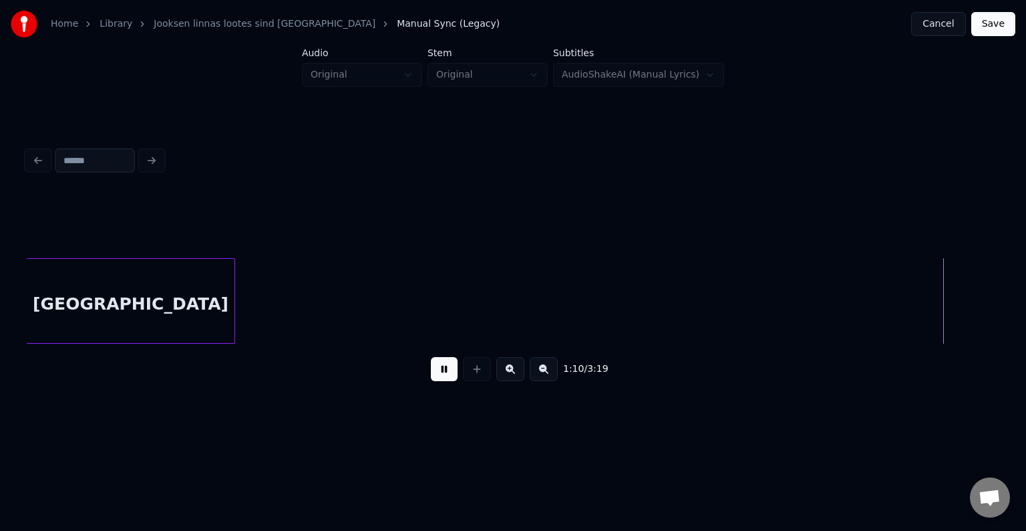
scroll to position [0, 40115]
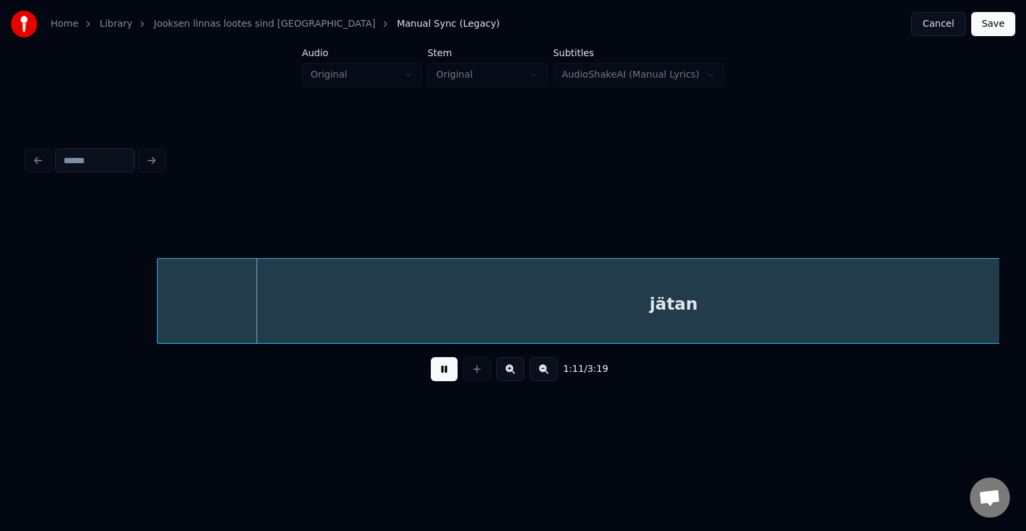
click at [436, 373] on button at bounding box center [444, 369] width 27 height 24
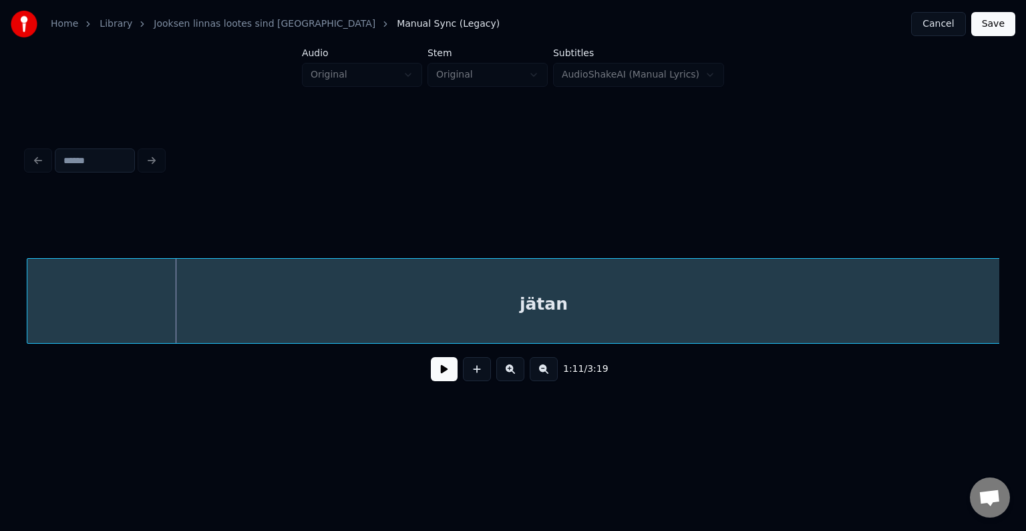
scroll to position [0, 40227]
click at [447, 310] on div "jätan" at bounding box center [544, 304] width 1032 height 91
click at [438, 374] on button at bounding box center [444, 369] width 27 height 24
click at [440, 372] on button at bounding box center [444, 369] width 27 height 24
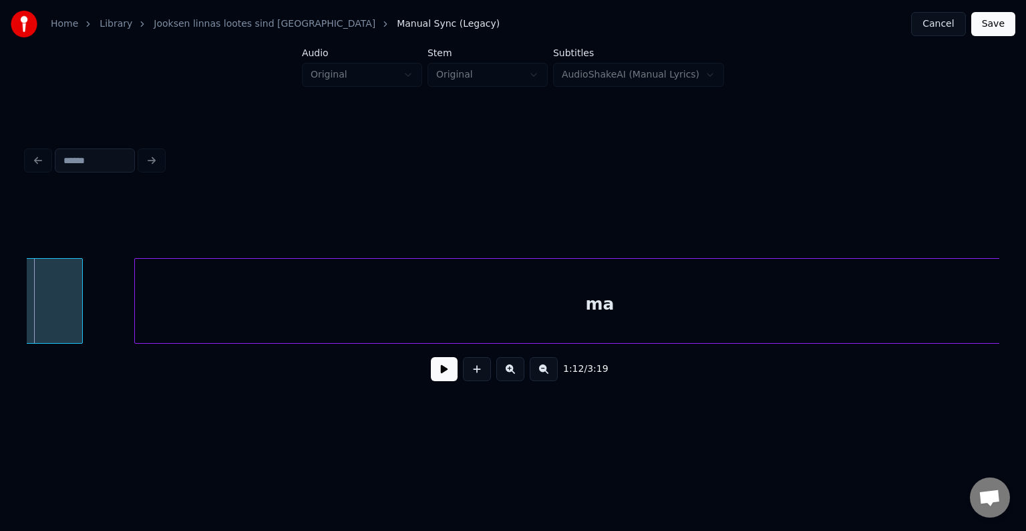
click at [402, 308] on div "ma" at bounding box center [600, 304] width 930 height 91
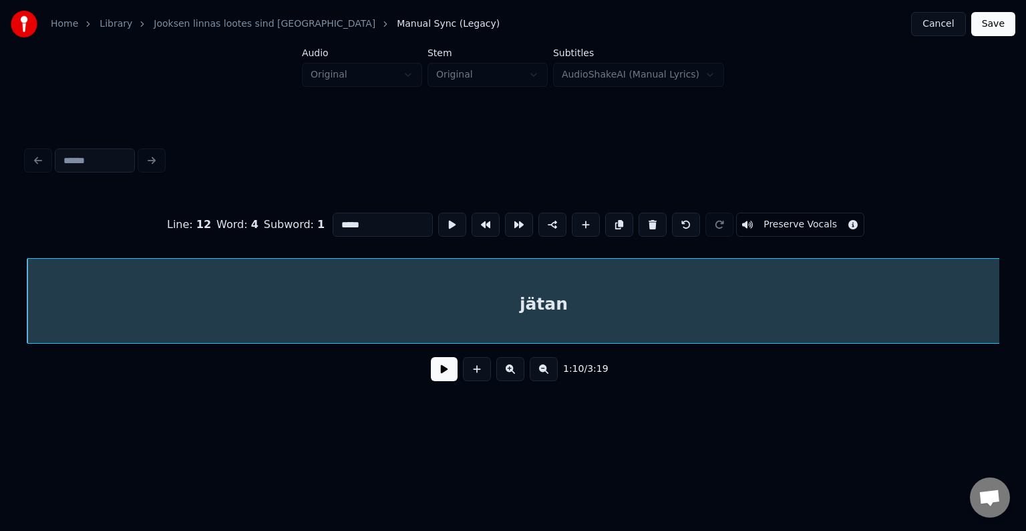
click at [333, 216] on input "*****" at bounding box center [383, 224] width 100 height 24
click at [489, 302] on div "jätaaaaan" at bounding box center [543, 304] width 1032 height 91
type input "*********"
click at [436, 372] on button at bounding box center [444, 369] width 27 height 24
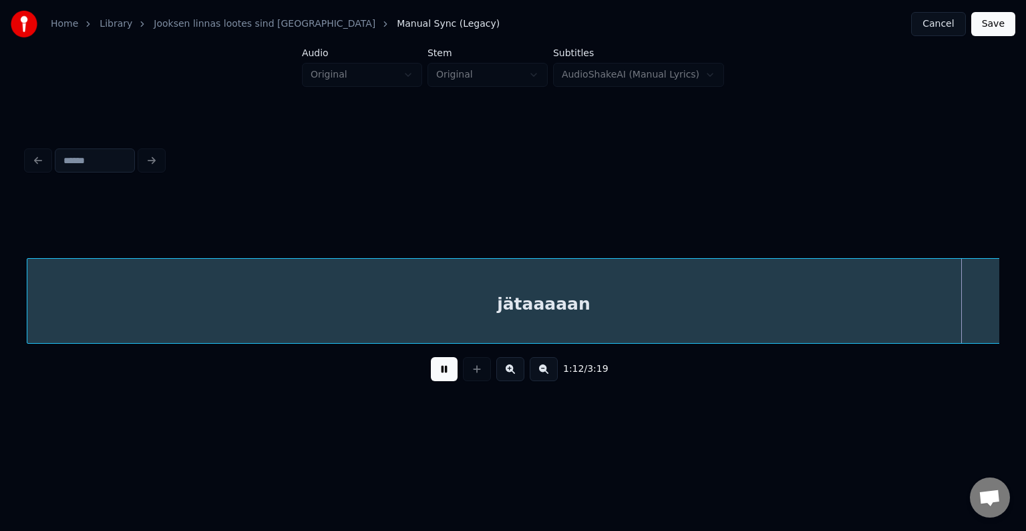
scroll to position [0, 41209]
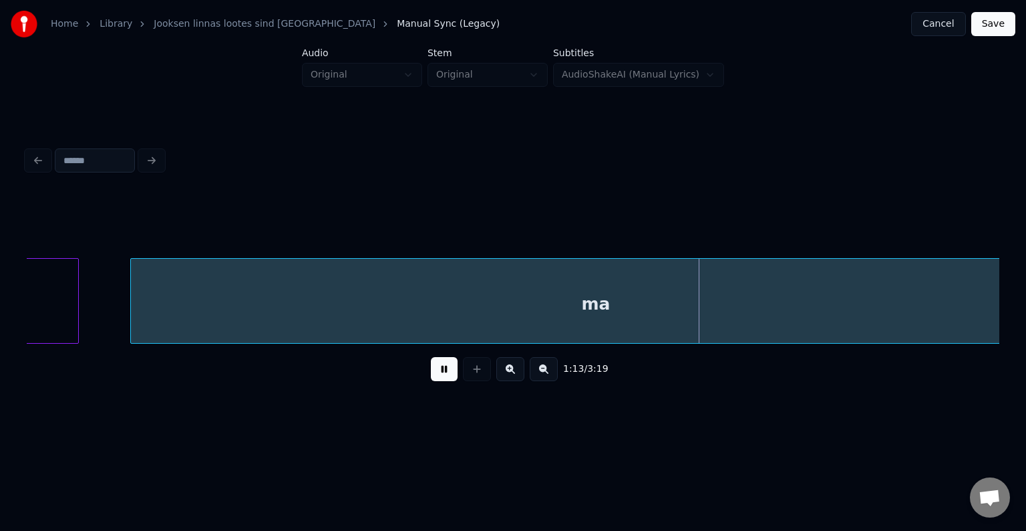
click at [442, 366] on button at bounding box center [444, 369] width 27 height 24
click at [462, 321] on div "ma" at bounding box center [596, 304] width 930 height 91
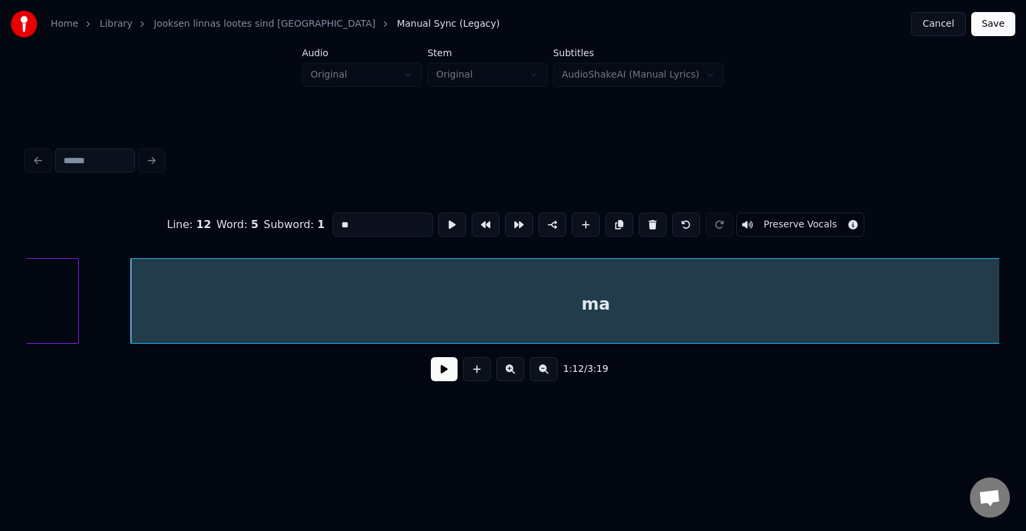
click at [336, 223] on input "**" at bounding box center [383, 224] width 100 height 24
type input "******"
click at [431, 372] on button at bounding box center [444, 369] width 27 height 24
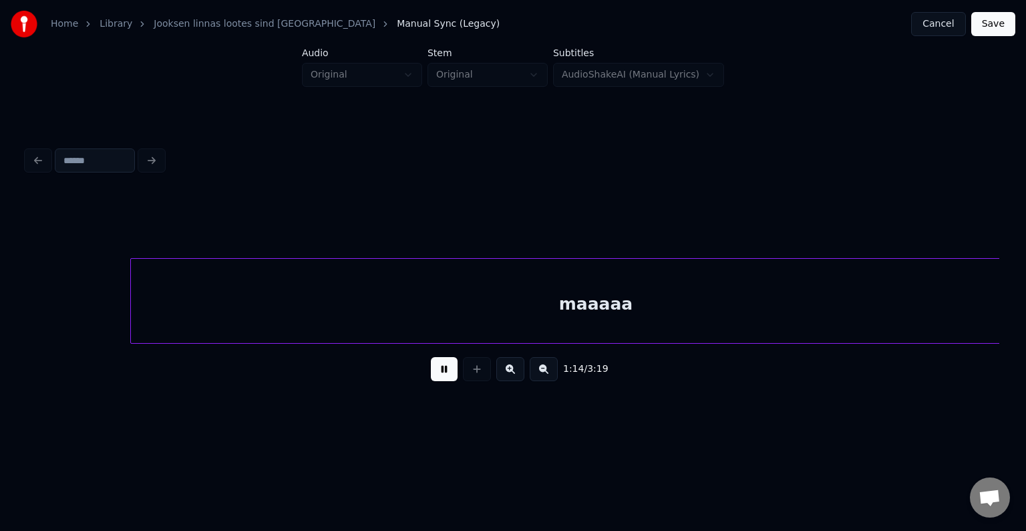
scroll to position [0, 42190]
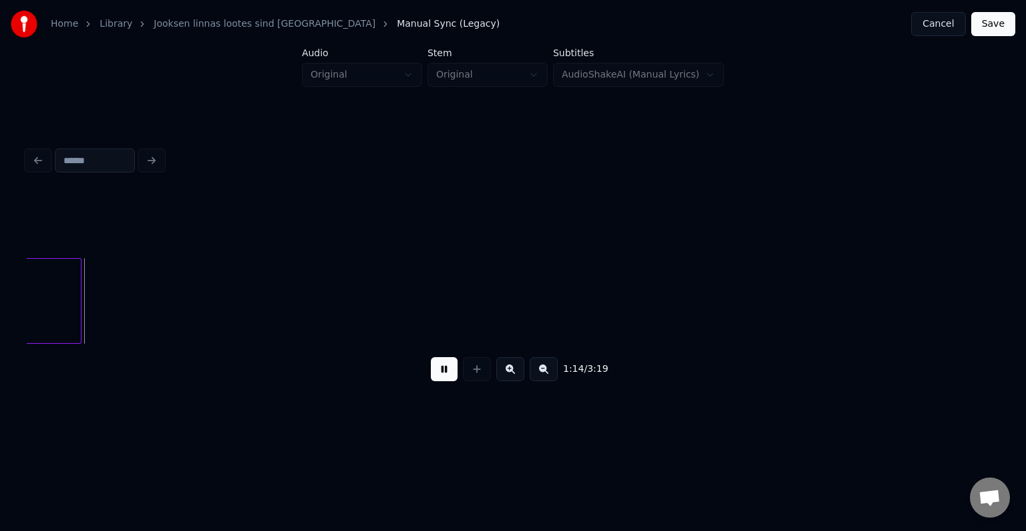
click at [431, 372] on button at bounding box center [444, 369] width 27 height 24
click at [50, 294] on div at bounding box center [51, 301] width 4 height 84
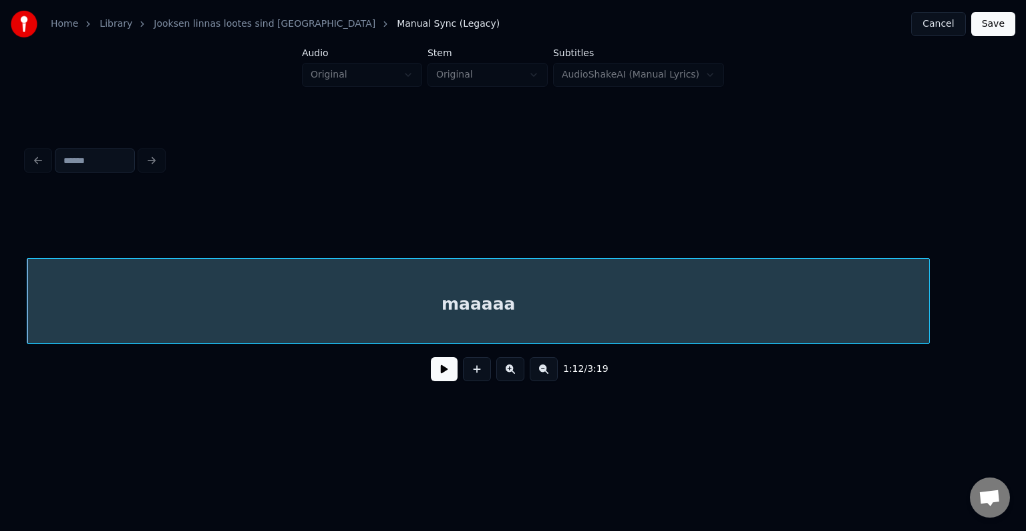
click at [431, 374] on button at bounding box center [444, 369] width 27 height 24
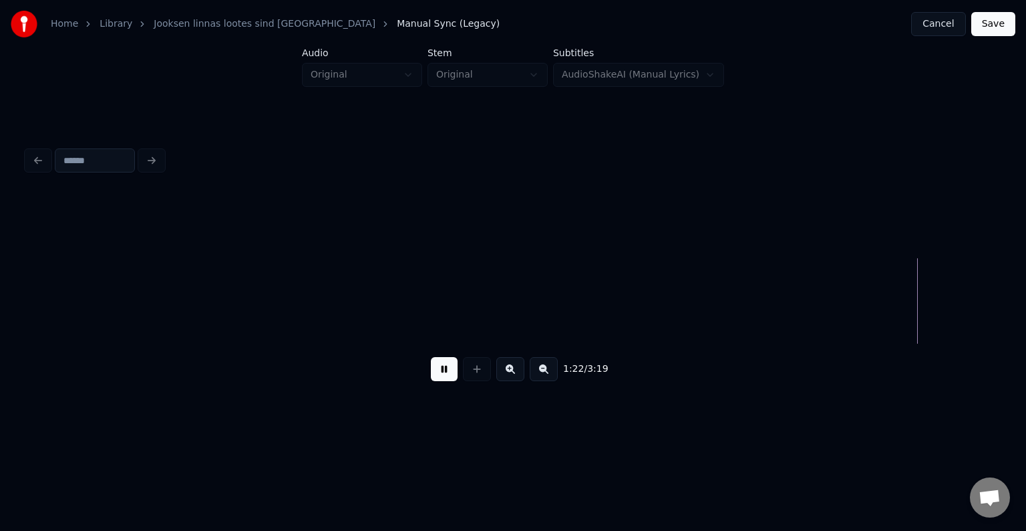
scroll to position [0, 47159]
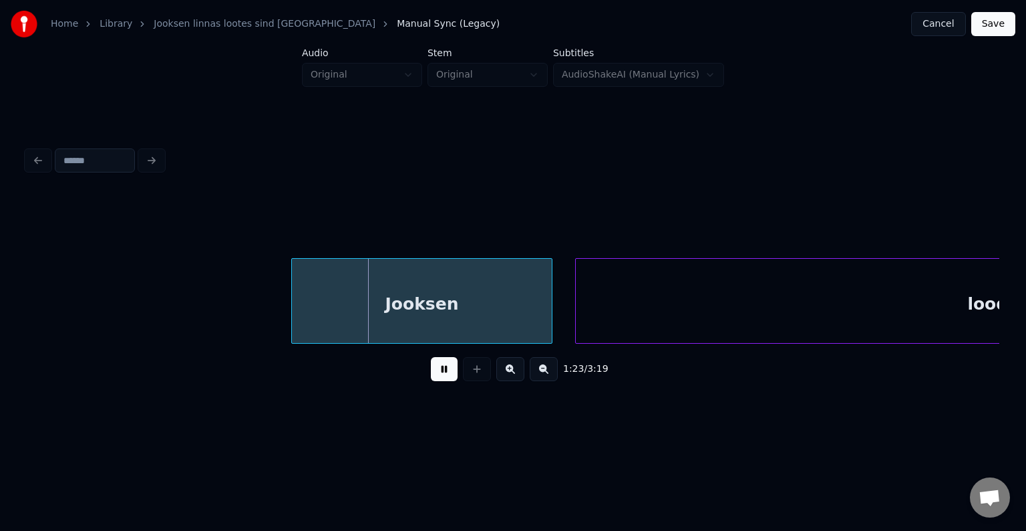
click at [441, 372] on button at bounding box center [444, 369] width 27 height 24
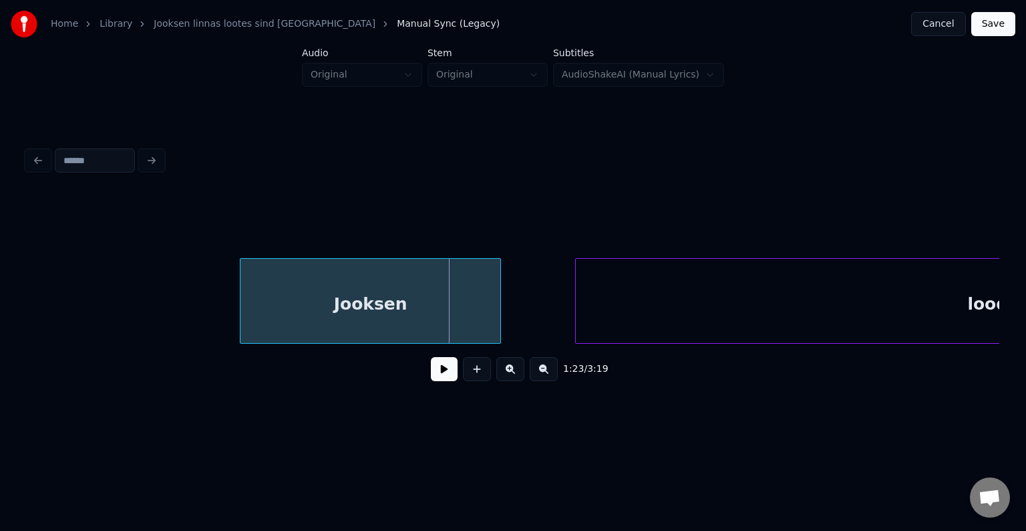
click at [387, 305] on div "Jooksen" at bounding box center [371, 304] width 260 height 91
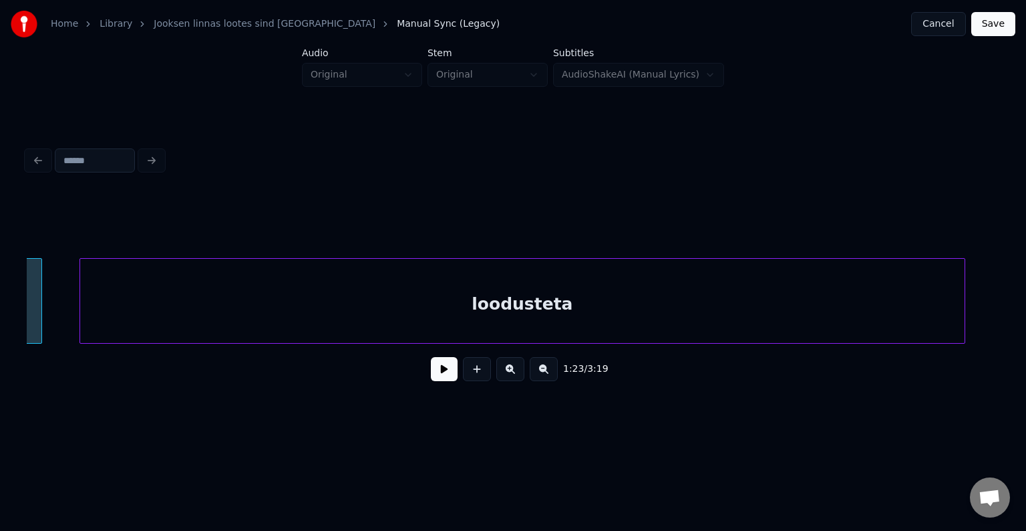
click at [664, 305] on div "loodusteta" at bounding box center [522, 304] width 885 height 91
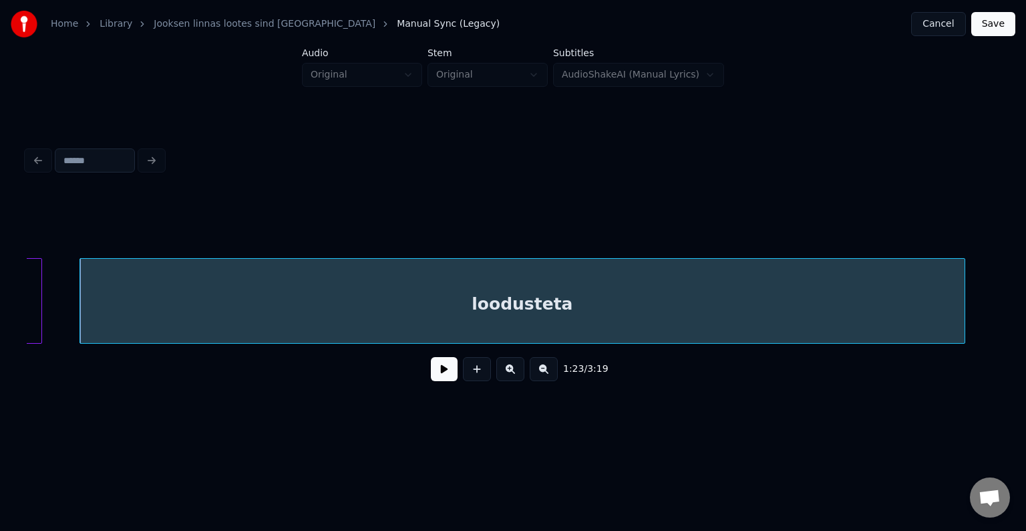
click at [431, 372] on button at bounding box center [444, 369] width 27 height 24
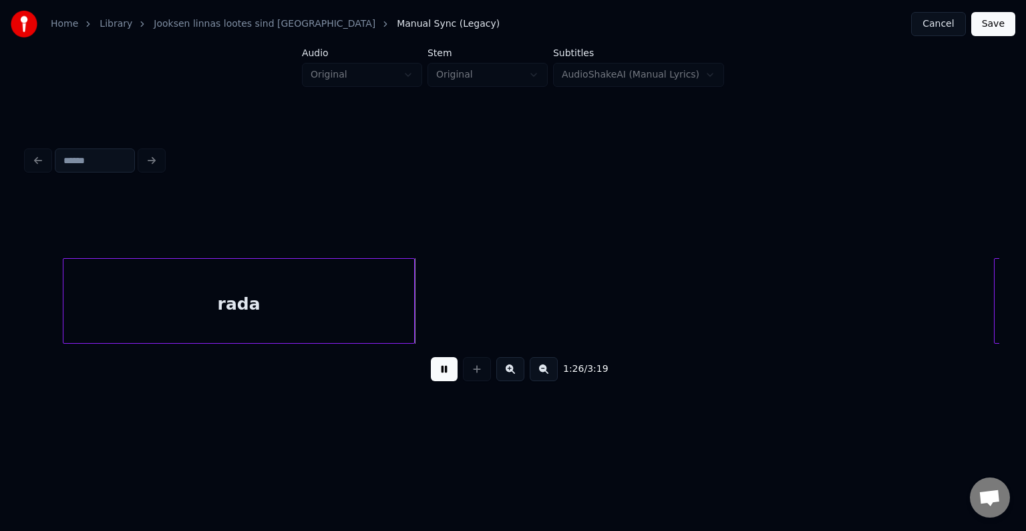
click at [431, 372] on button at bounding box center [444, 369] width 27 height 24
click at [317, 315] on div "rada" at bounding box center [208, 304] width 351 height 91
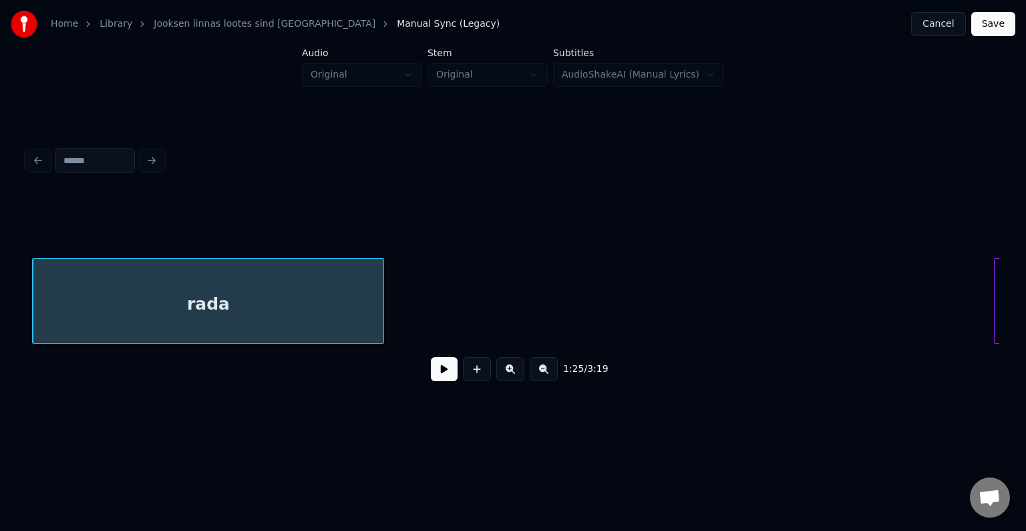
click at [436, 374] on button at bounding box center [444, 369] width 27 height 24
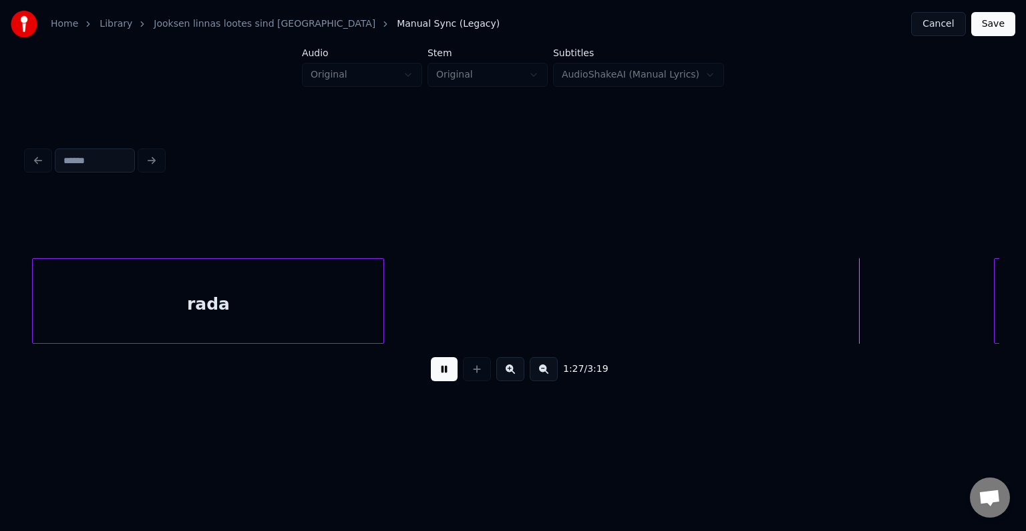
click at [436, 374] on button at bounding box center [444, 369] width 27 height 24
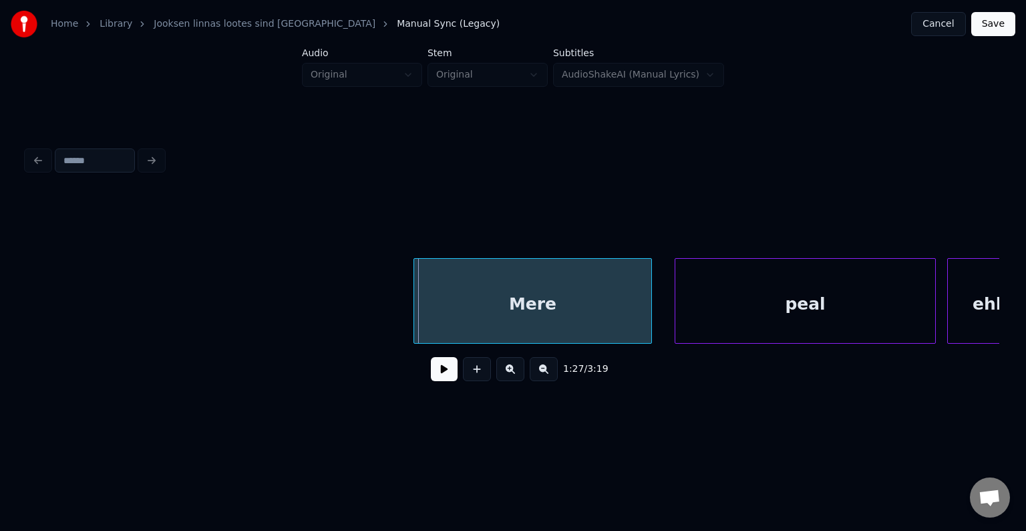
scroll to position [0, 49180]
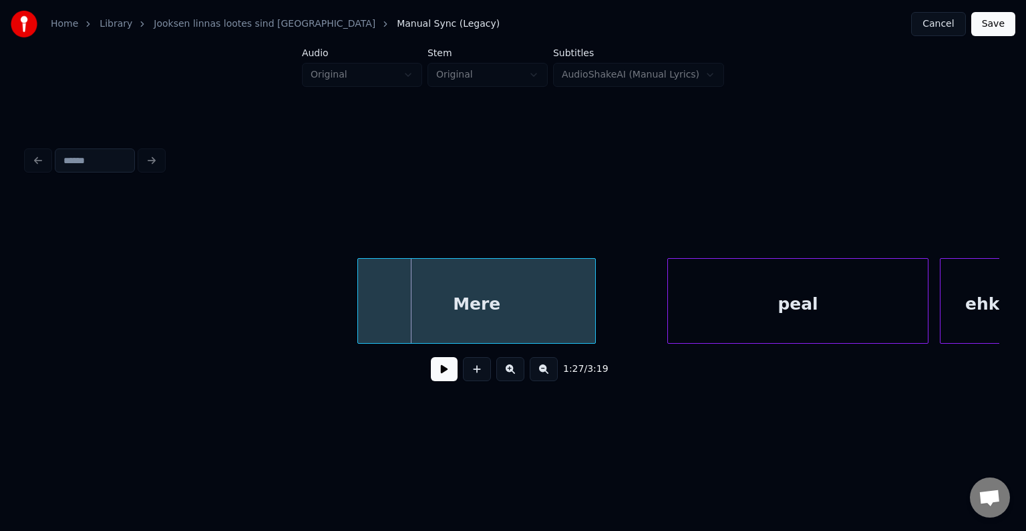
click at [554, 301] on div "Mere" at bounding box center [476, 304] width 237 height 91
click at [788, 310] on div "peal" at bounding box center [772, 304] width 260 height 91
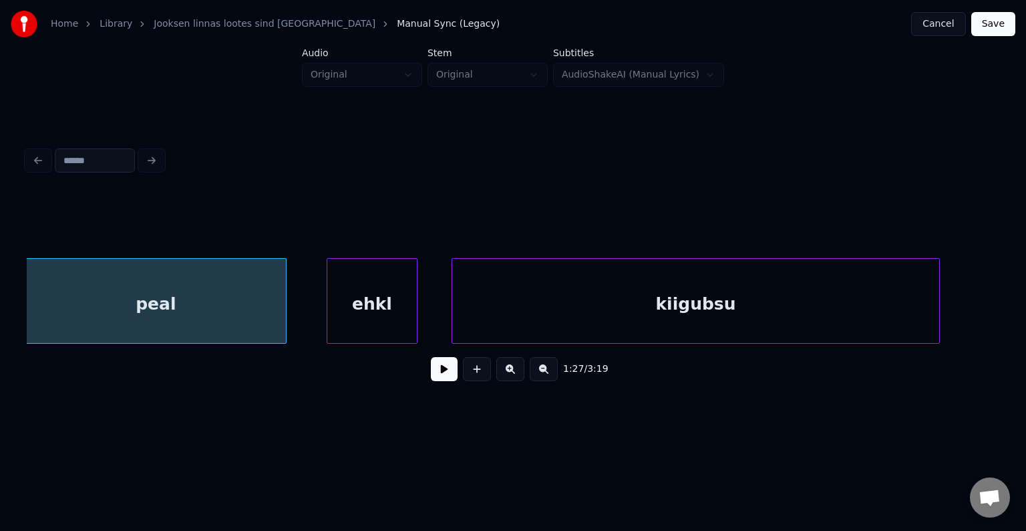
scroll to position [0, 49795]
click at [834, 318] on div "kiigubsu" at bounding box center [676, 304] width 487 height 91
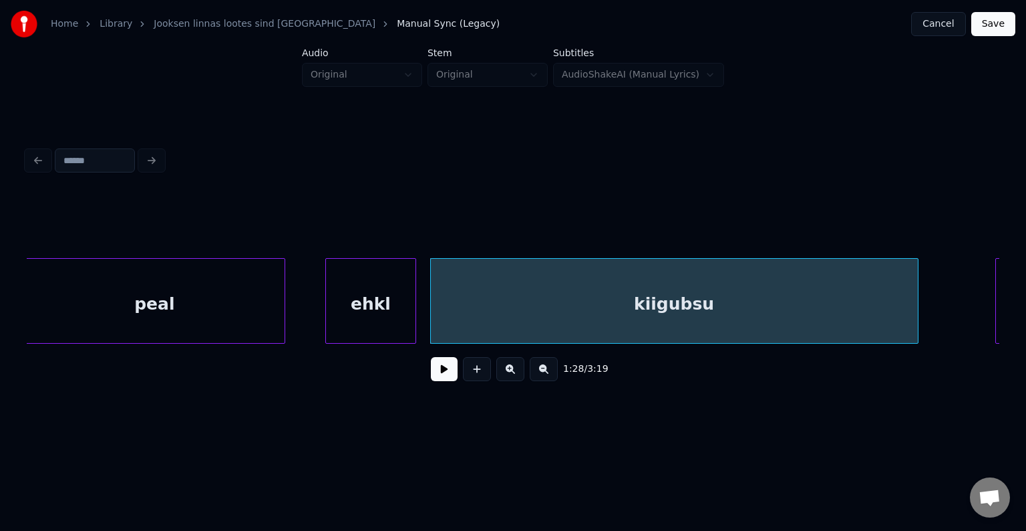
click at [694, 310] on div "kiigubsu" at bounding box center [674, 304] width 487 height 91
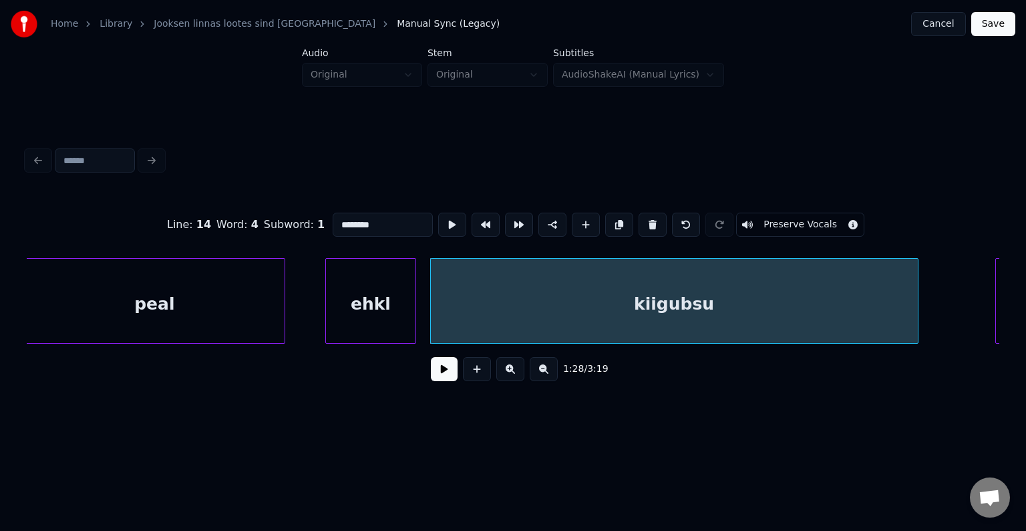
click at [357, 220] on input "********" at bounding box center [383, 224] width 100 height 24
click at [759, 307] on div "kiigub" at bounding box center [674, 304] width 487 height 91
click at [481, 371] on button at bounding box center [477, 369] width 28 height 24
type input "**"
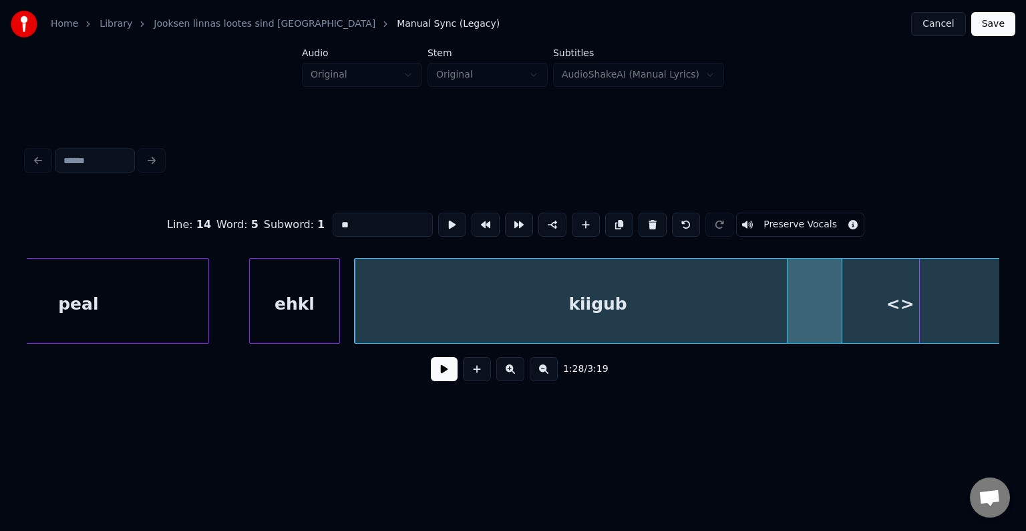
scroll to position [0, 49892]
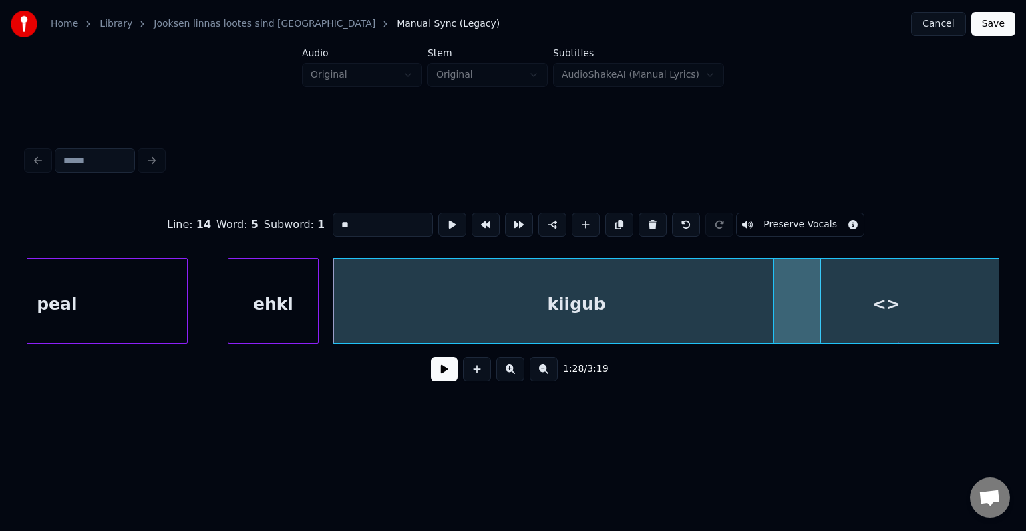
click at [976, 328] on div "<>" at bounding box center [887, 304] width 226 height 91
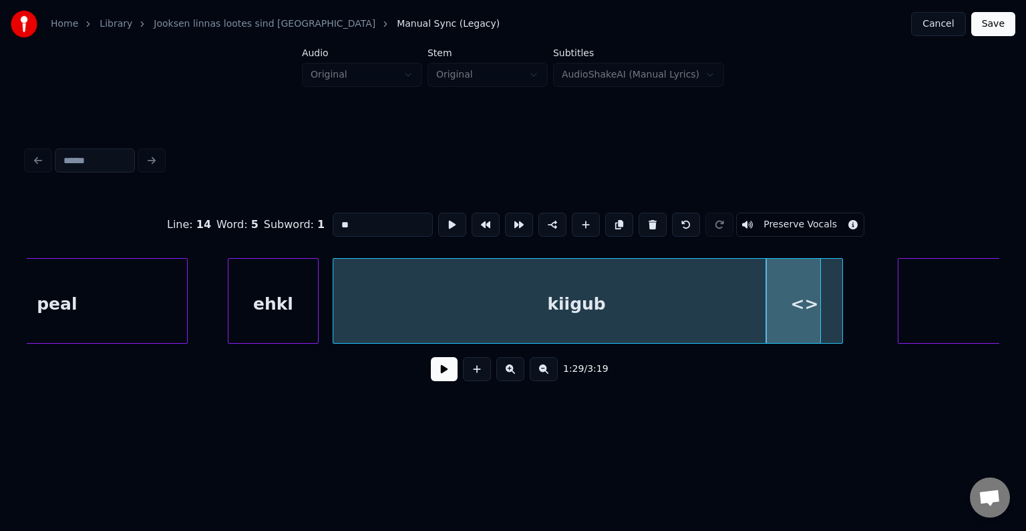
click at [842, 309] on div at bounding box center [841, 301] width 4 height 84
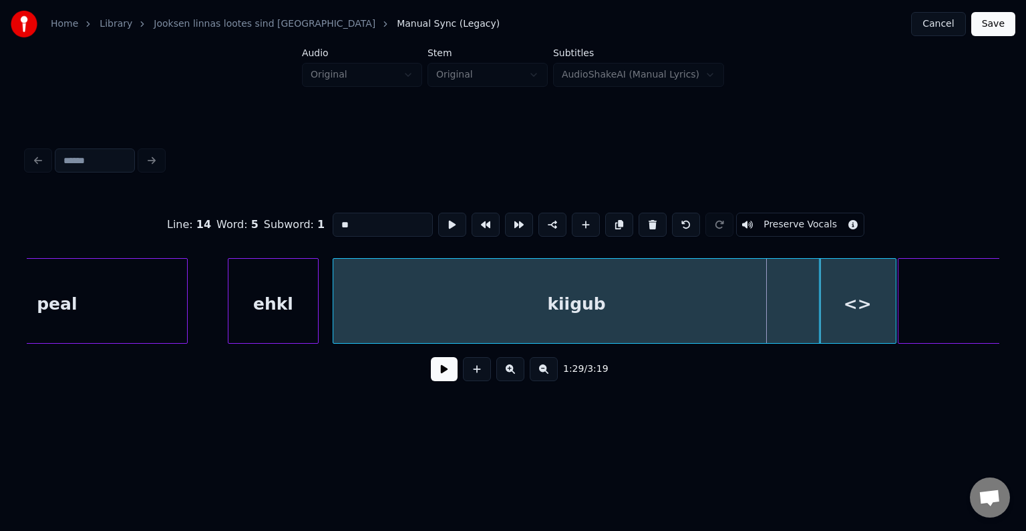
click at [853, 306] on div "<>" at bounding box center [858, 304] width 76 height 91
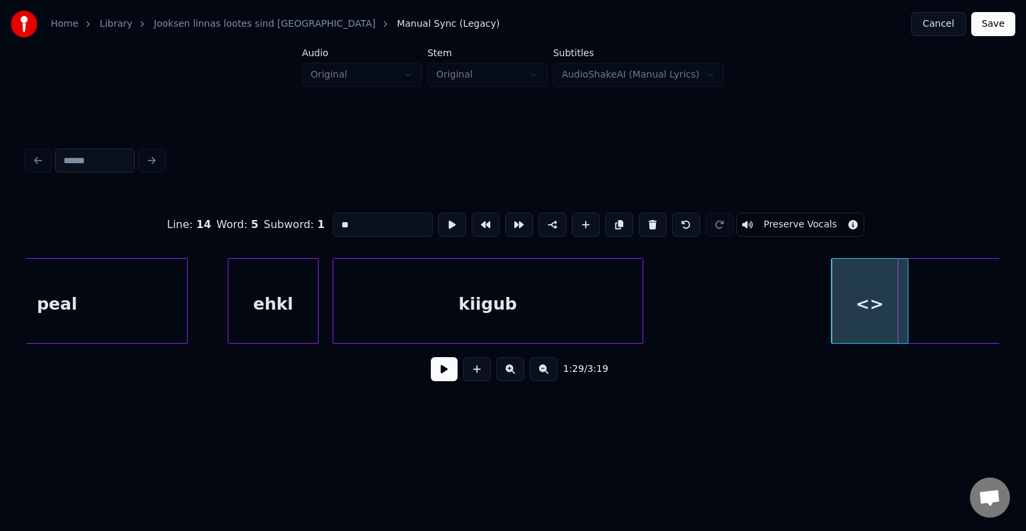
click at [639, 299] on div at bounding box center [641, 301] width 4 height 84
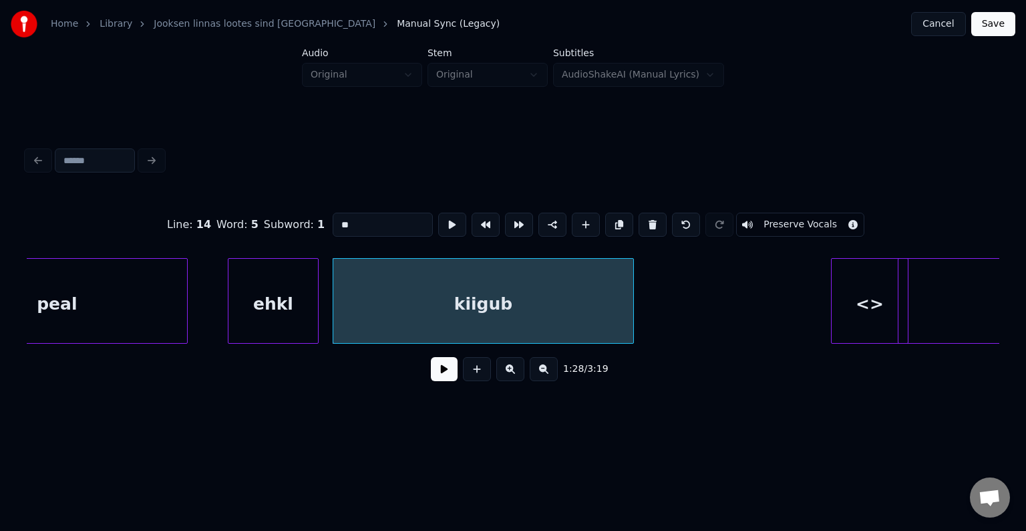
click at [431, 376] on button at bounding box center [444, 369] width 27 height 24
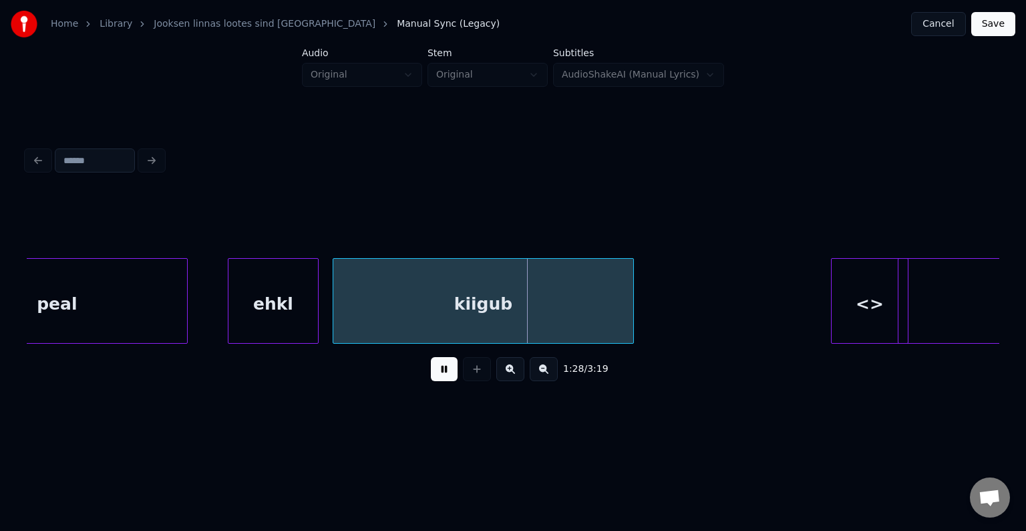
click at [431, 376] on button at bounding box center [444, 369] width 27 height 24
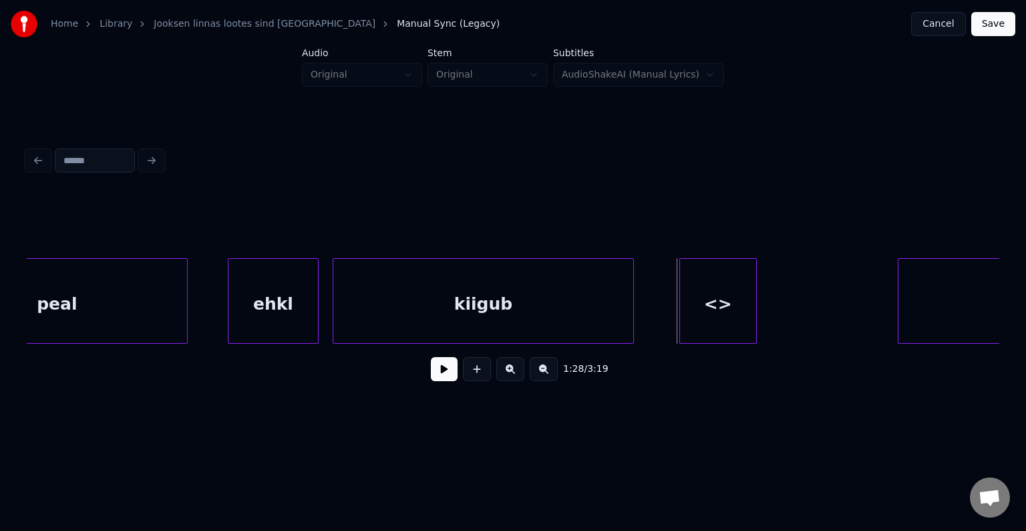
click at [700, 305] on div "<>" at bounding box center [718, 304] width 76 height 91
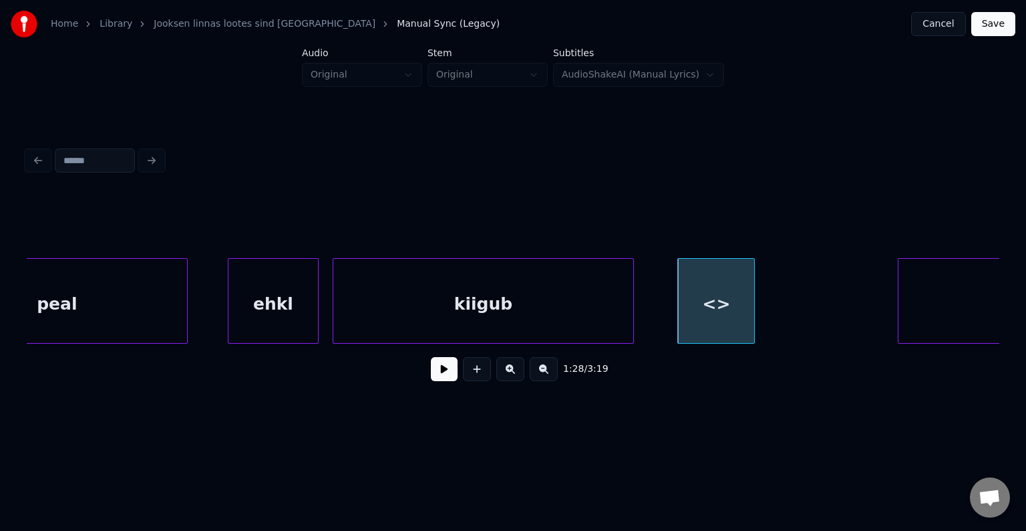
click at [431, 380] on button at bounding box center [444, 369] width 27 height 24
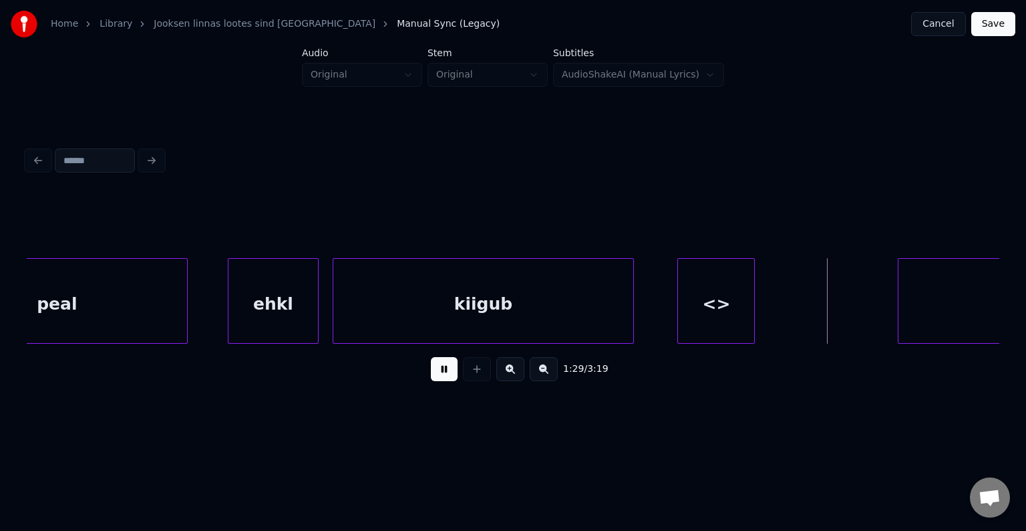
drag, startPoint x: 420, startPoint y: 380, endPoint x: 426, endPoint y: 376, distance: 6.9
click at [431, 380] on button at bounding box center [444, 369] width 27 height 24
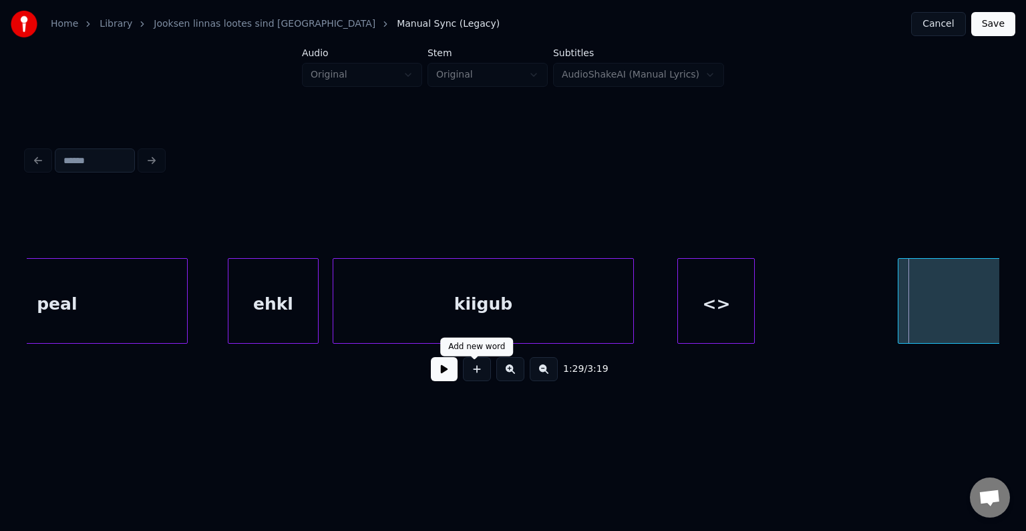
click at [711, 315] on div "<>" at bounding box center [716, 304] width 76 height 91
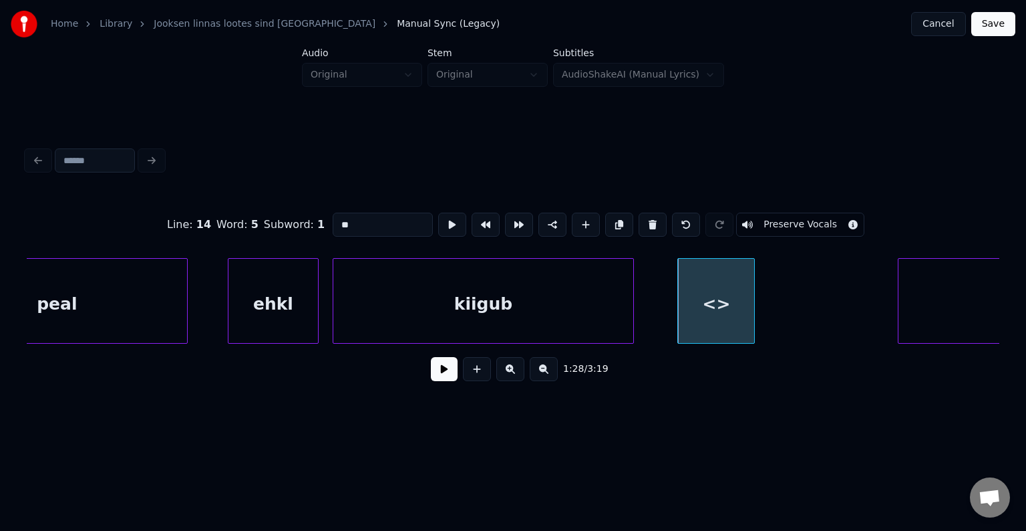
drag, startPoint x: 337, startPoint y: 218, endPoint x: 259, endPoint y: 221, distance: 77.6
click at [259, 221] on div "Line : 14 Word : 5 Subword : 1 ** Preserve Vocals" at bounding box center [513, 224] width 973 height 67
type input "**"
click at [439, 378] on button at bounding box center [444, 369] width 27 height 24
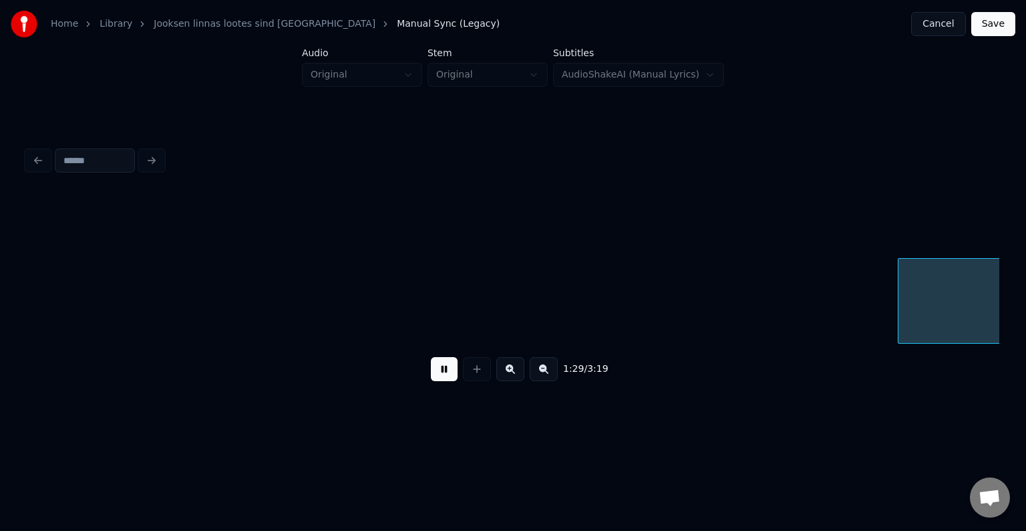
scroll to position [0, 50868]
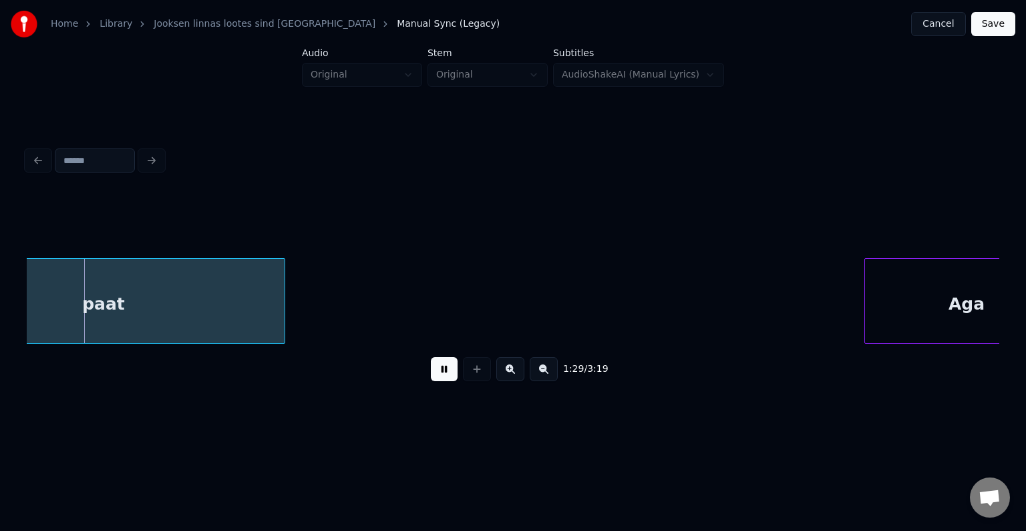
click at [440, 377] on button at bounding box center [444, 369] width 27 height 24
click at [431, 372] on button at bounding box center [444, 369] width 27 height 24
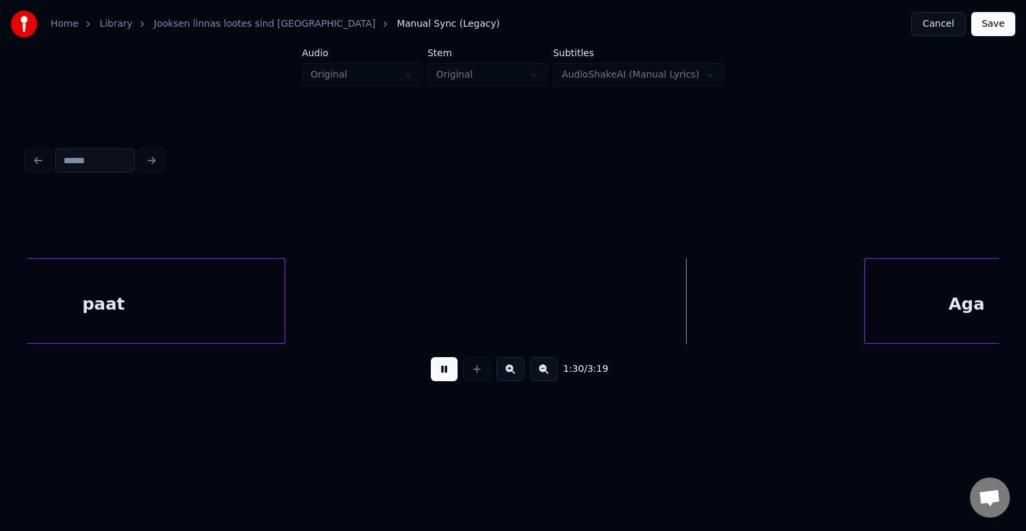
drag, startPoint x: 425, startPoint y: 372, endPoint x: 434, endPoint y: 373, distance: 9.4
click at [431, 372] on button at bounding box center [444, 369] width 27 height 24
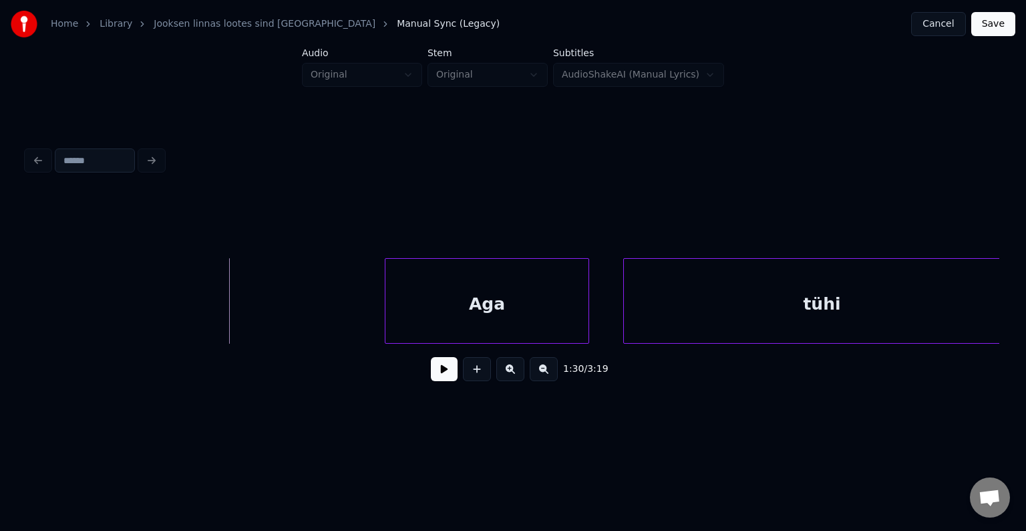
scroll to position [0, 51376]
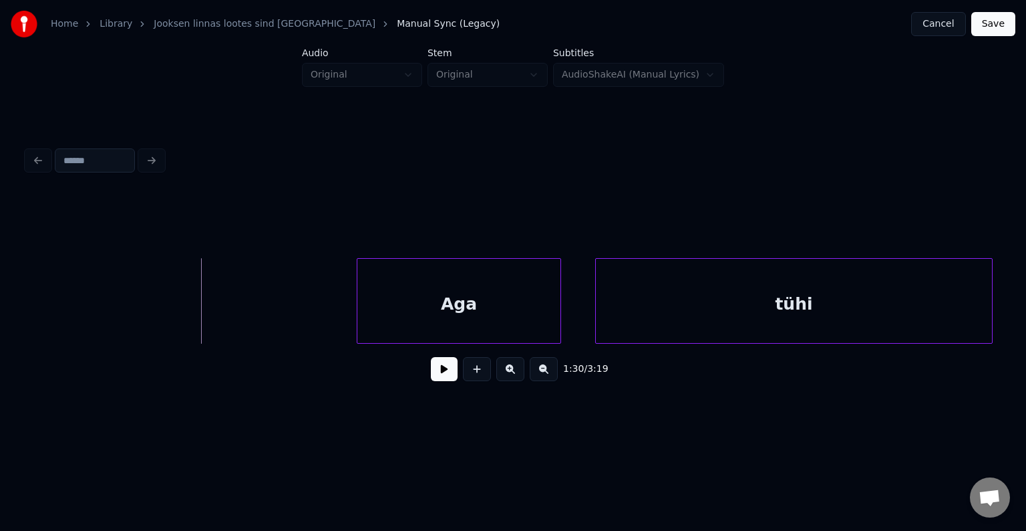
click at [438, 370] on button at bounding box center [444, 369] width 27 height 24
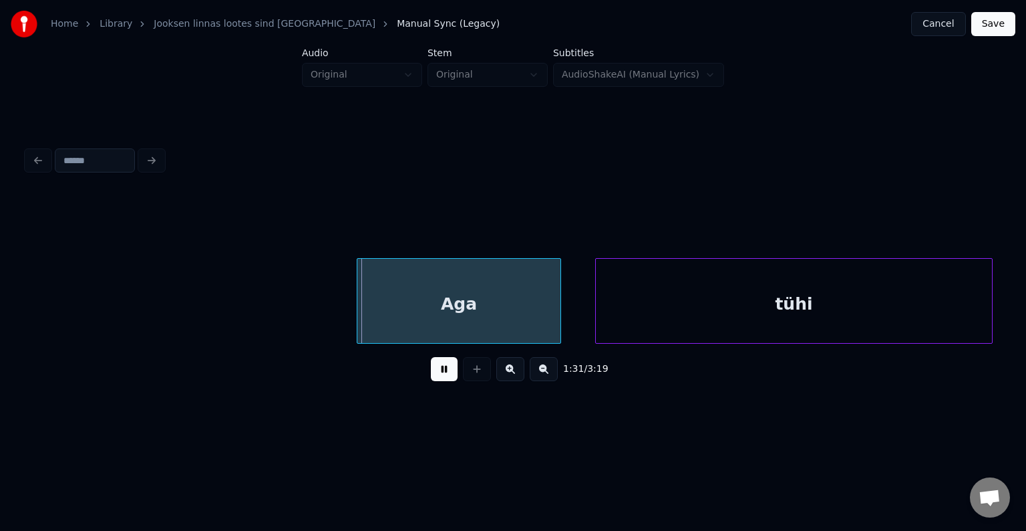
click at [438, 370] on button at bounding box center [444, 369] width 27 height 24
click at [430, 305] on div "Aga" at bounding box center [439, 304] width 203 height 91
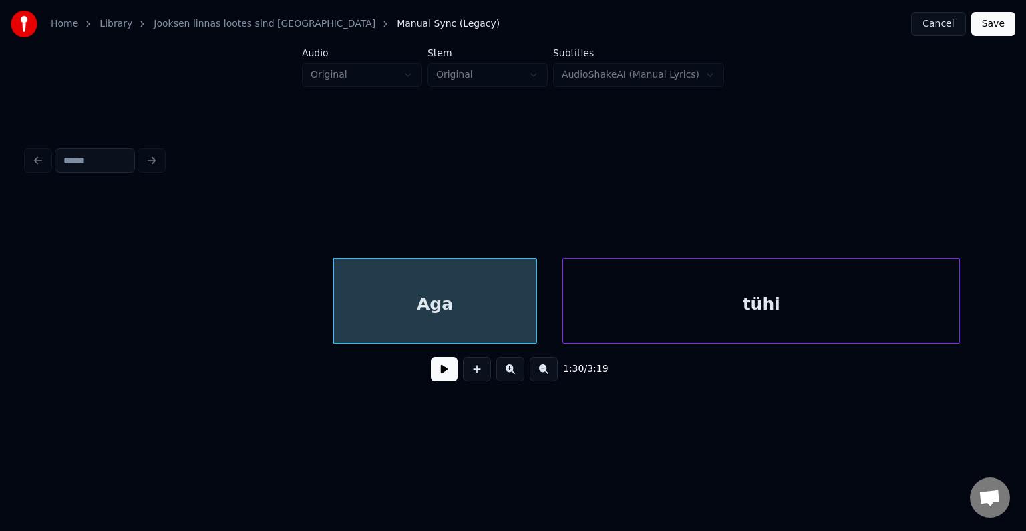
click at [712, 307] on div "tühi" at bounding box center [761, 304] width 396 height 91
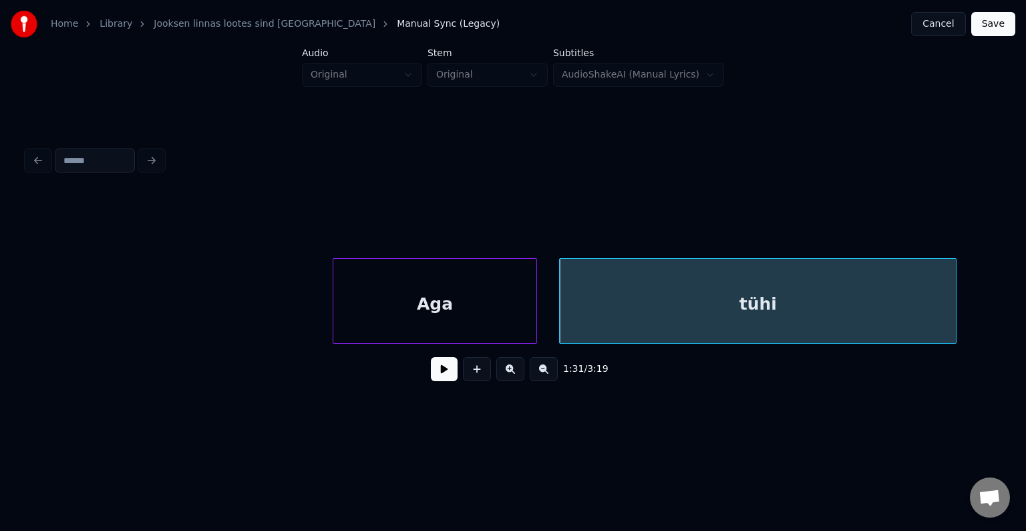
click at [437, 378] on button at bounding box center [444, 369] width 27 height 24
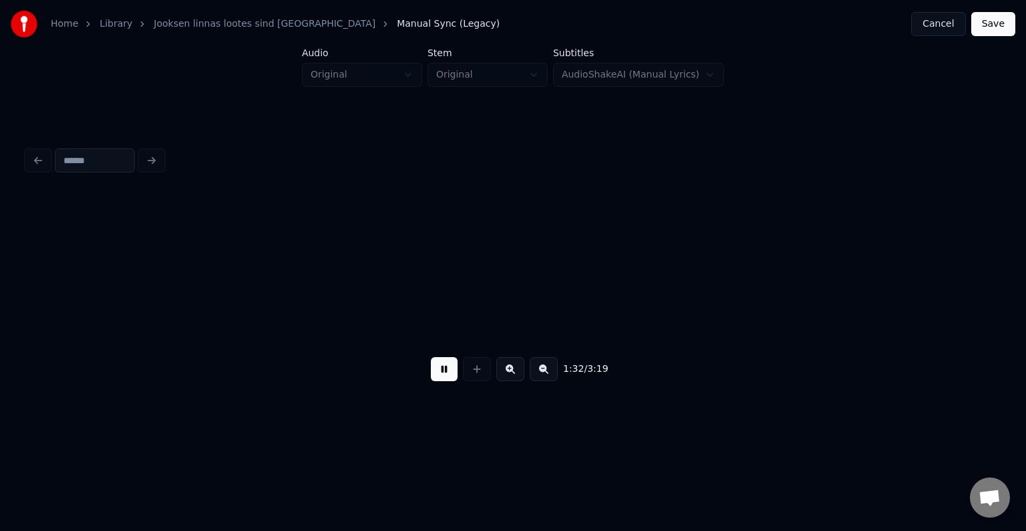
click at [438, 378] on button at bounding box center [444, 369] width 27 height 24
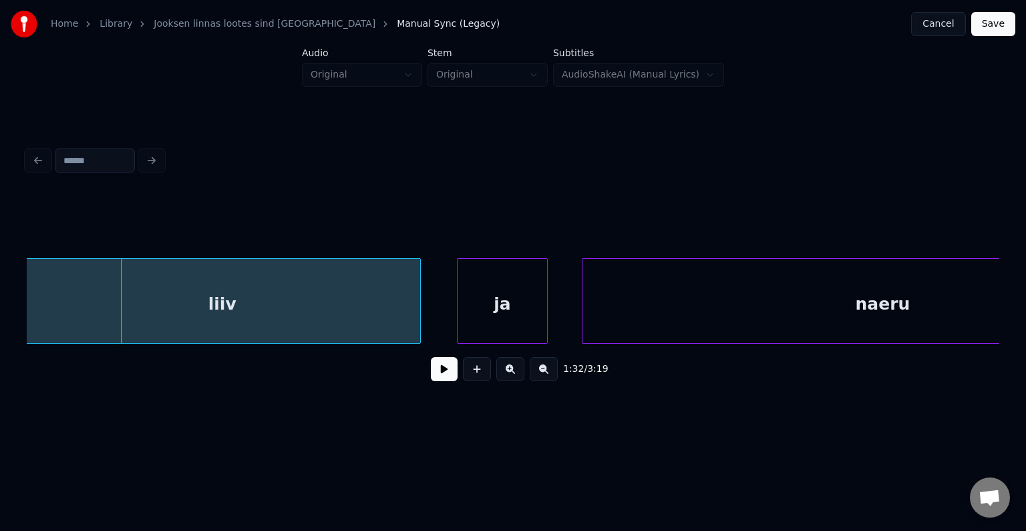
scroll to position [0, 52329]
click at [275, 313] on div "liiv" at bounding box center [225, 304] width 396 height 91
click at [490, 305] on div "ja" at bounding box center [491, 304] width 90 height 91
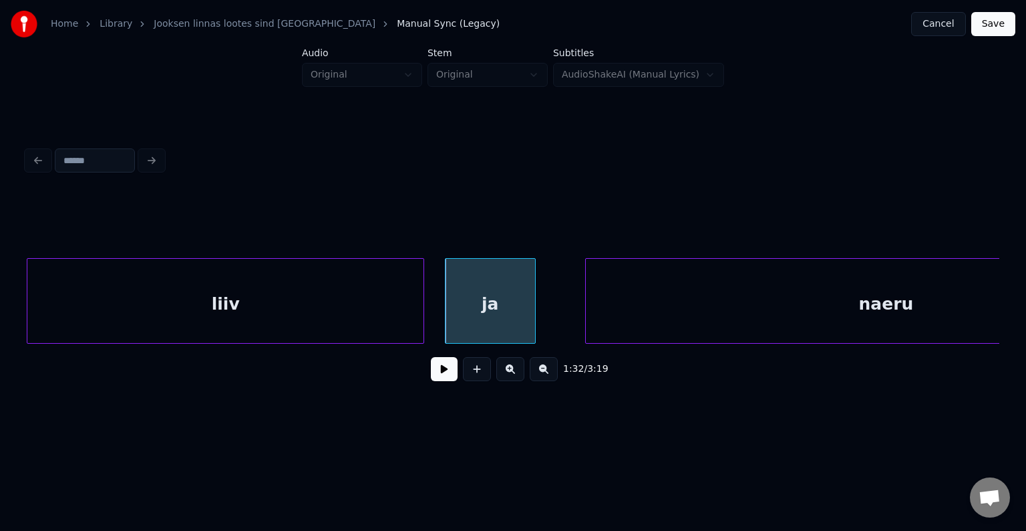
scroll to position [0, 52514]
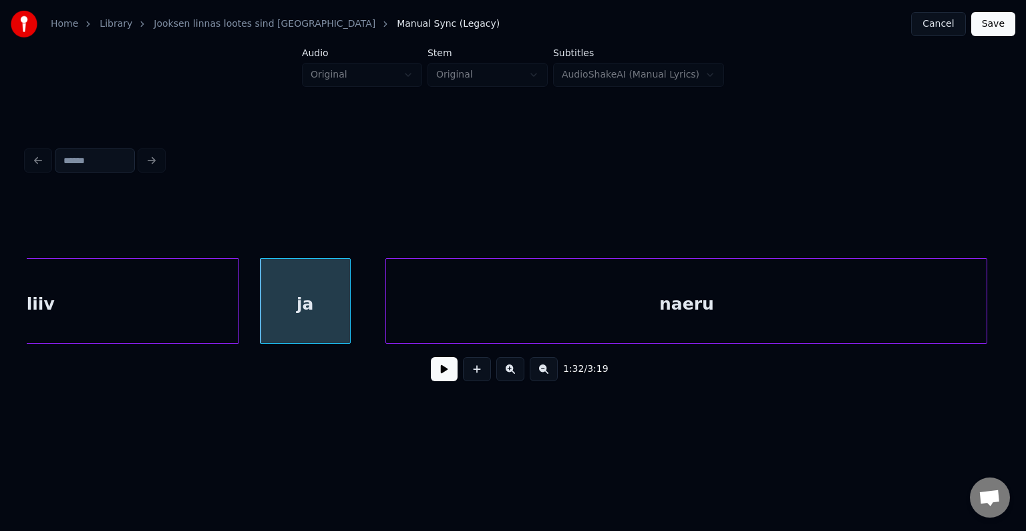
click at [716, 306] on div "naeru" at bounding box center [686, 304] width 601 height 91
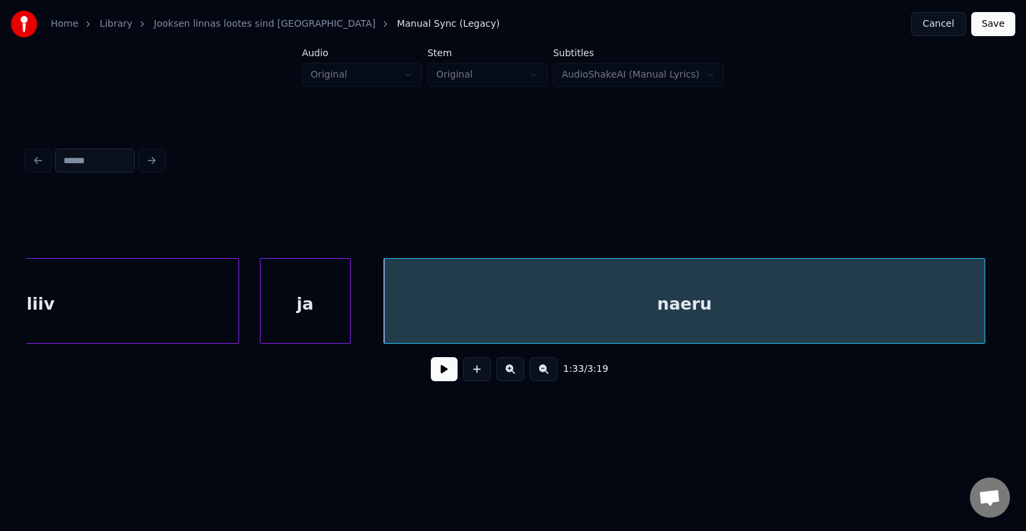
click at [332, 301] on div "ja" at bounding box center [306, 304] width 90 height 91
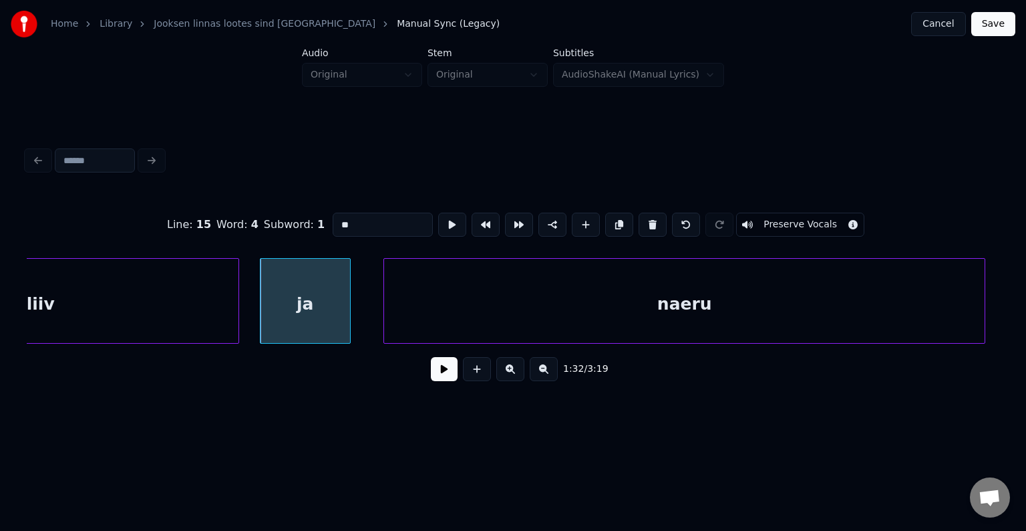
click at [431, 379] on button at bounding box center [444, 369] width 27 height 24
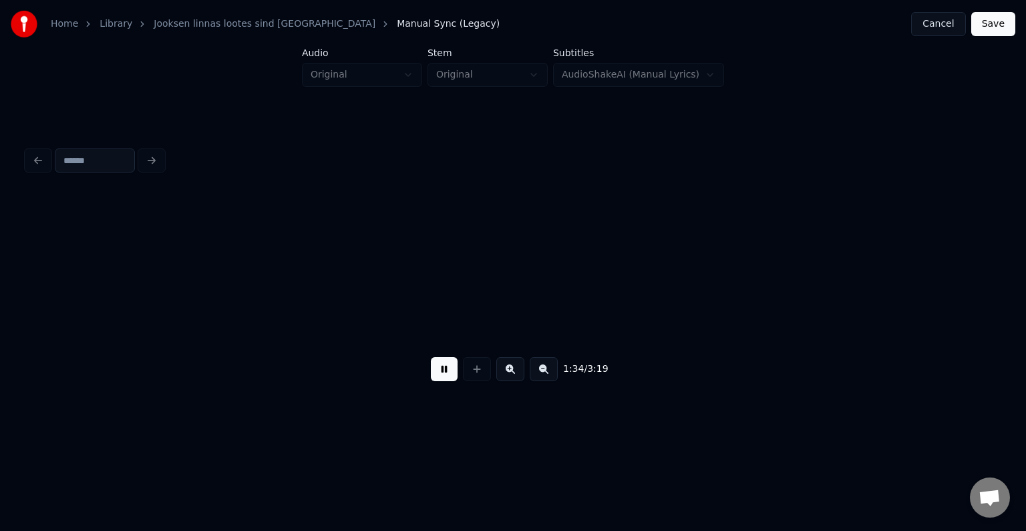
scroll to position [0, 53490]
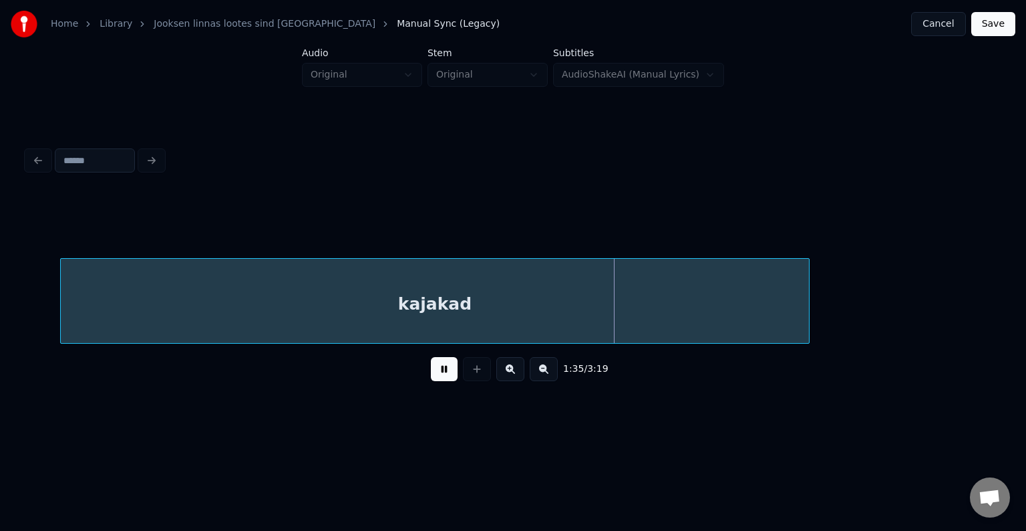
click at [432, 376] on button at bounding box center [444, 369] width 27 height 24
click at [452, 301] on div "kajakad" at bounding box center [414, 304] width 748 height 91
click at [432, 374] on button at bounding box center [444, 369] width 27 height 24
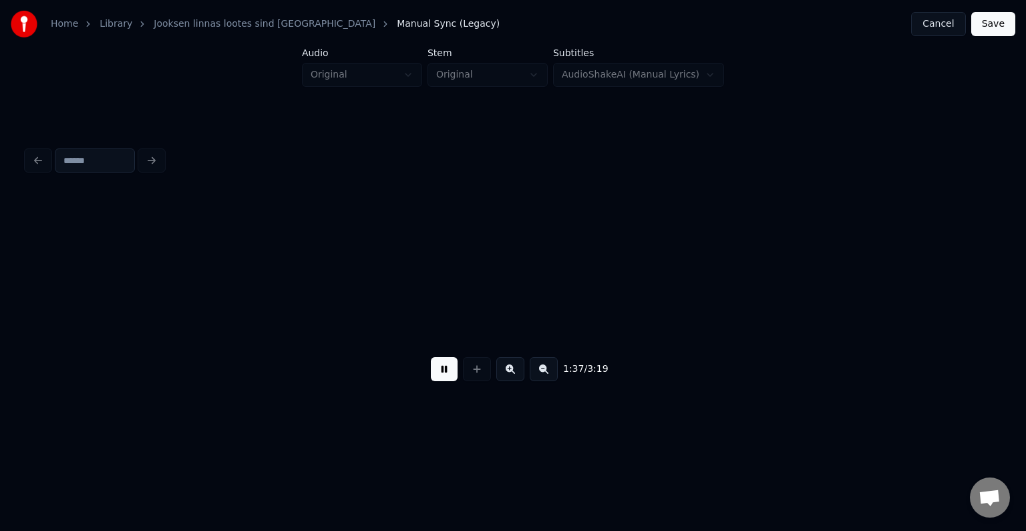
scroll to position [0, 55440]
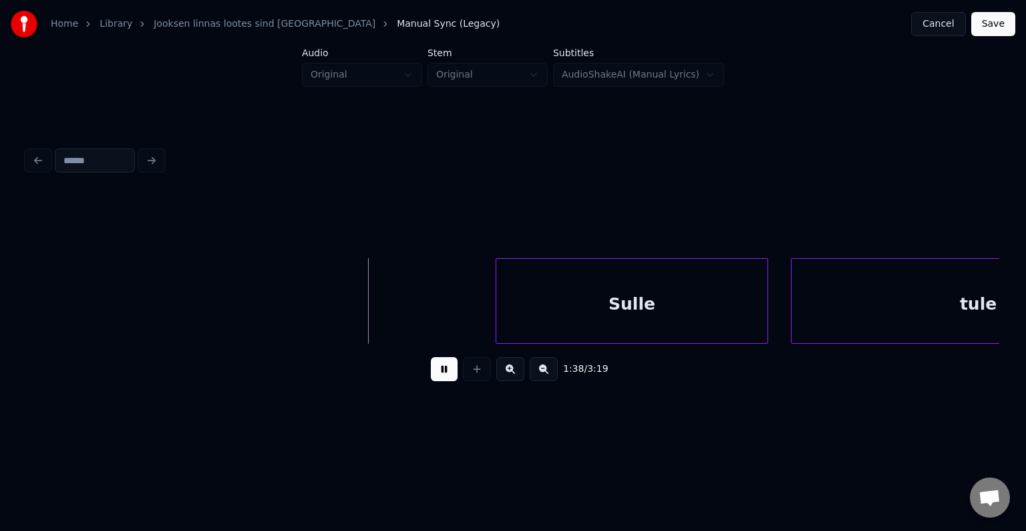
click at [446, 376] on button at bounding box center [444, 369] width 27 height 24
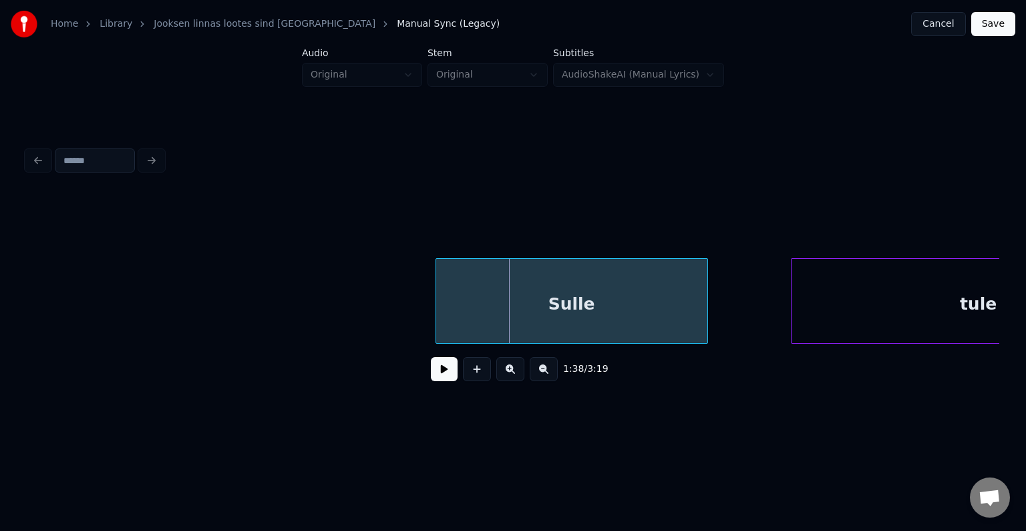
click at [541, 305] on div "Sulle" at bounding box center [571, 304] width 271 height 91
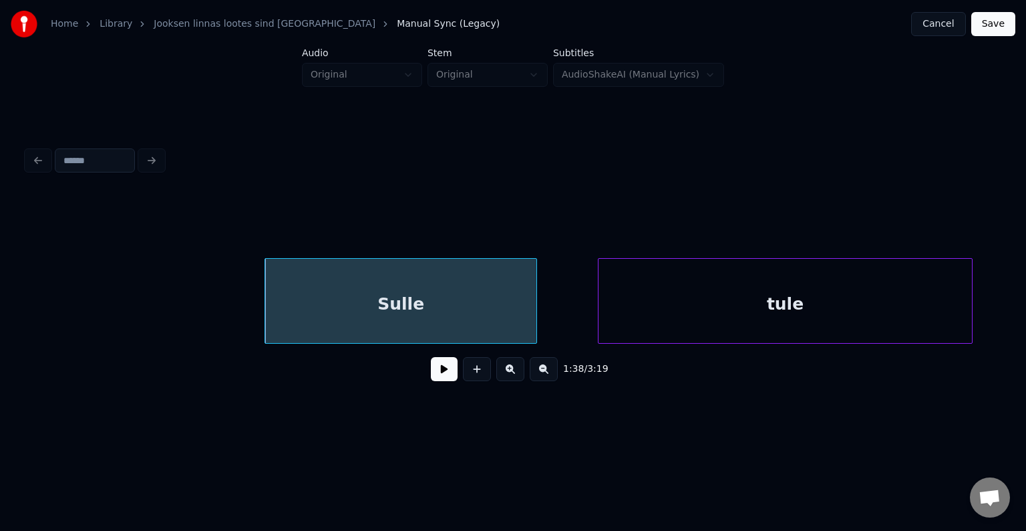
click at [839, 302] on div "tule" at bounding box center [786, 304] width 374 height 91
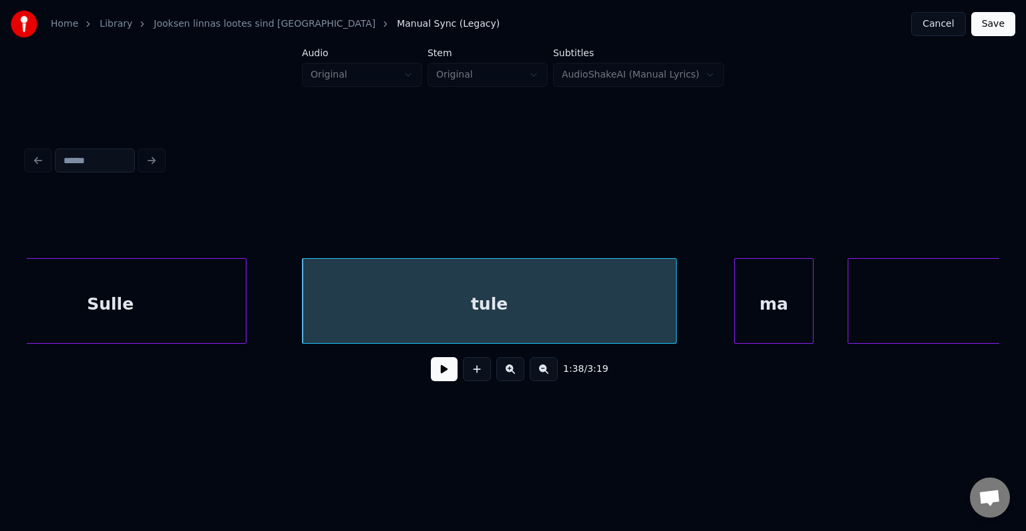
scroll to position [0, 55898]
click at [431, 369] on button at bounding box center [444, 369] width 27 height 24
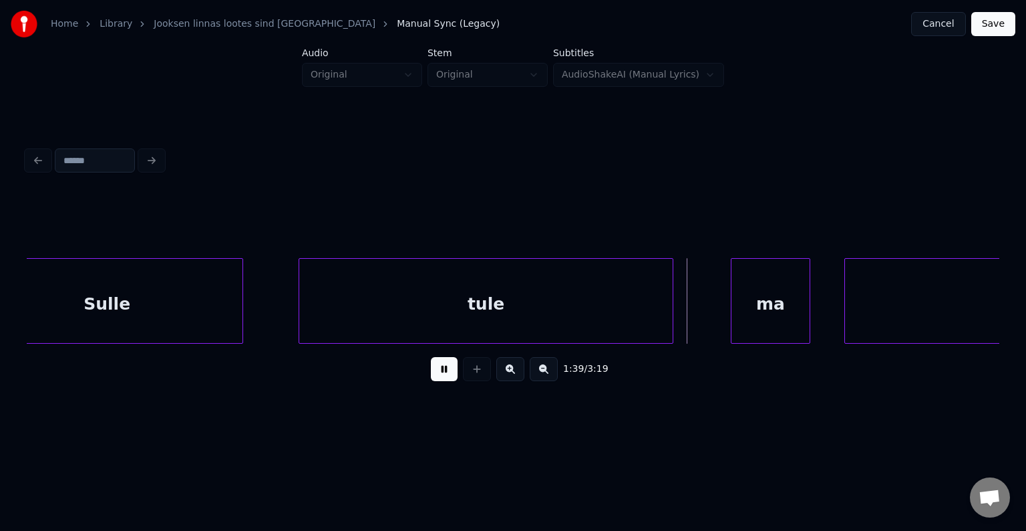
click at [431, 369] on button at bounding box center [444, 369] width 27 height 24
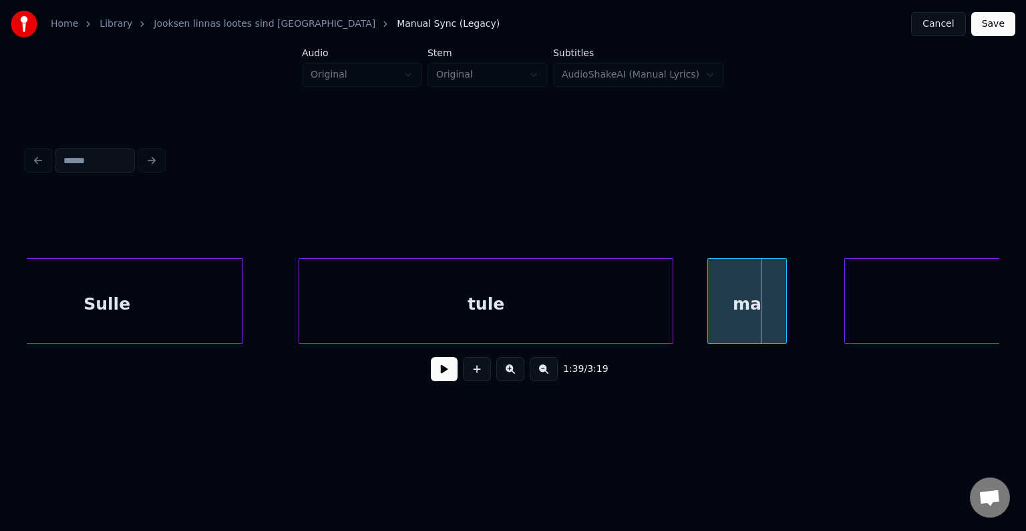
click at [735, 317] on div "ma" at bounding box center [747, 304] width 78 height 91
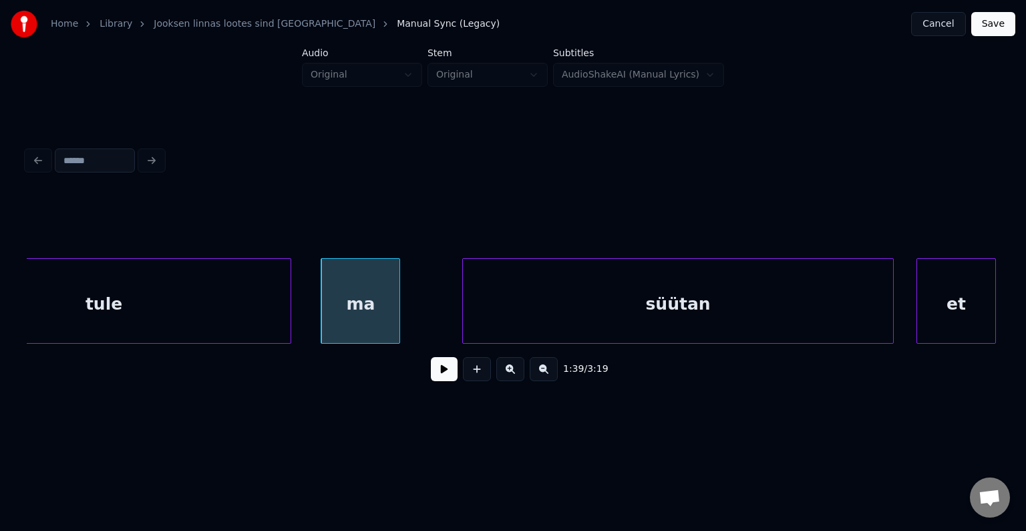
scroll to position [0, 56299]
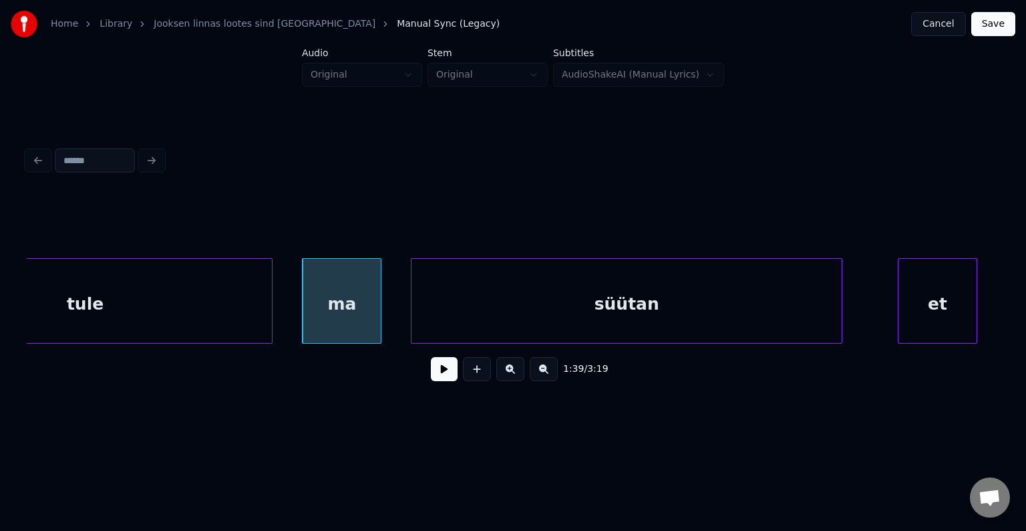
click at [746, 309] on div "süütan" at bounding box center [627, 304] width 430 height 91
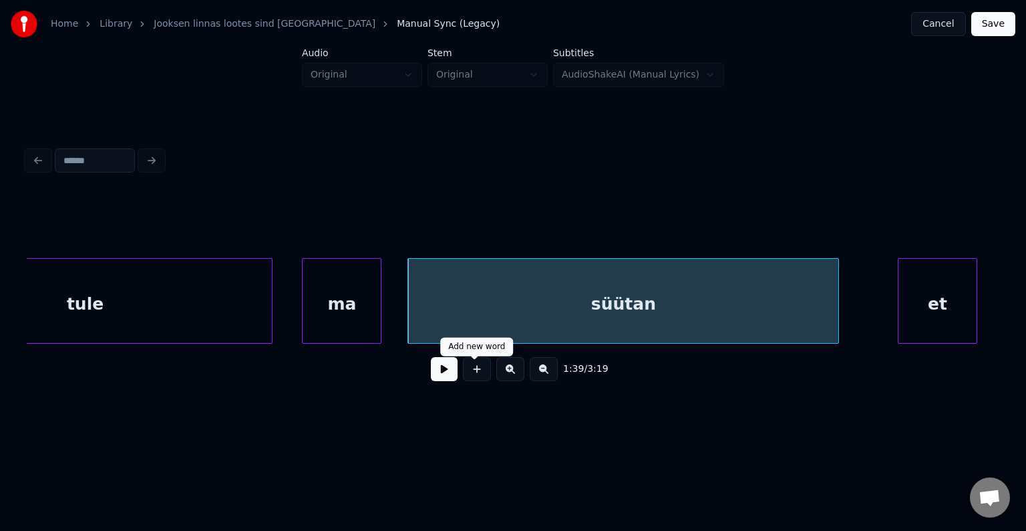
click at [441, 376] on button at bounding box center [444, 369] width 27 height 24
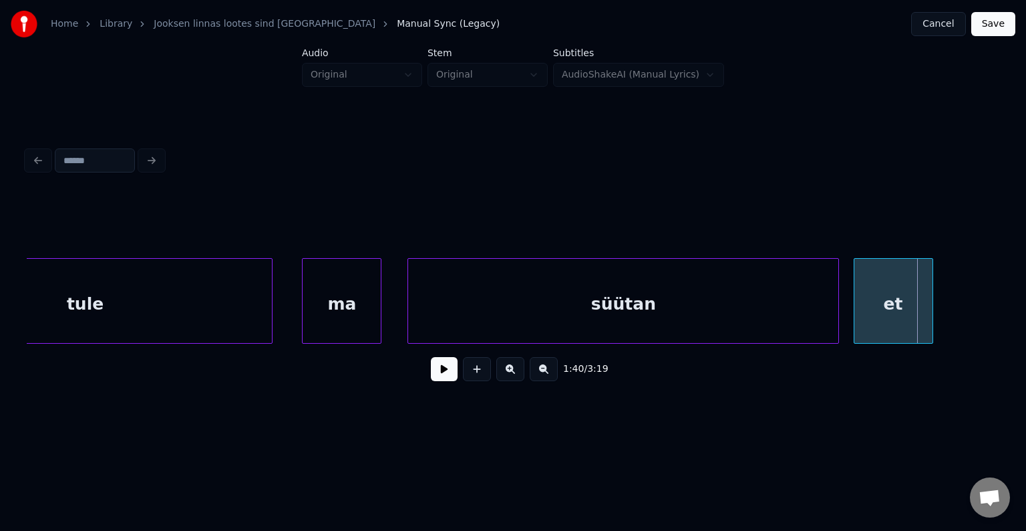
click at [897, 317] on div "et" at bounding box center [894, 304] width 78 height 91
click at [786, 313] on div at bounding box center [788, 301] width 4 height 84
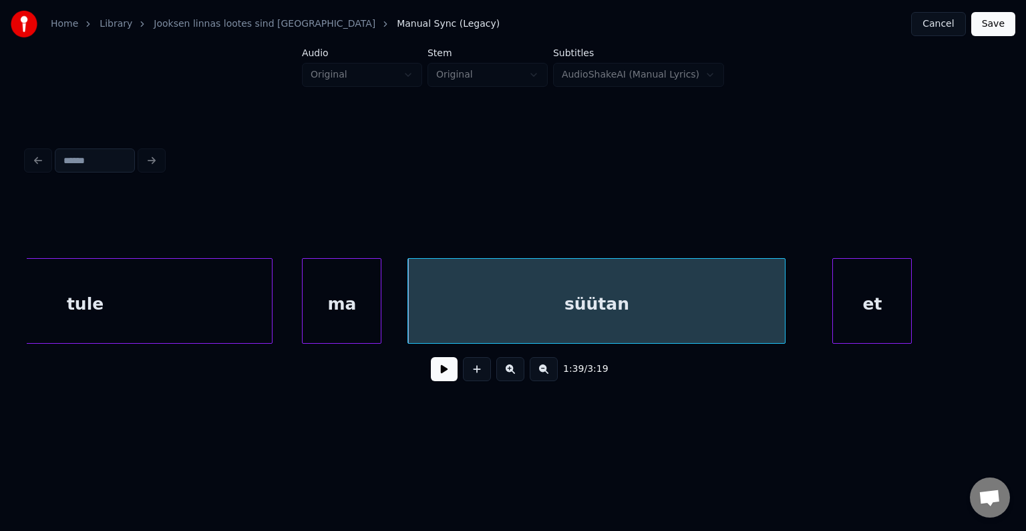
click at [862, 310] on div "et" at bounding box center [872, 304] width 78 height 91
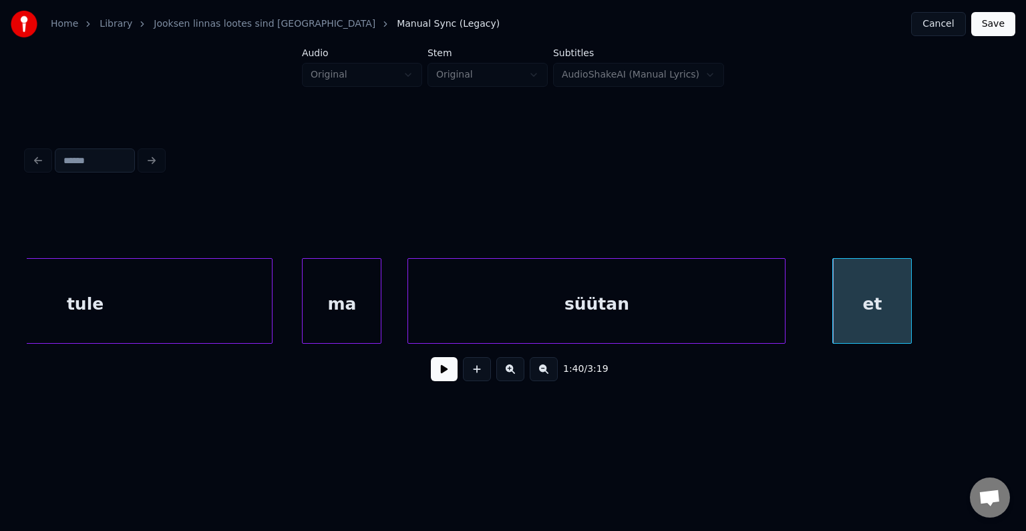
click at [685, 309] on div "süütan" at bounding box center [596, 304] width 377 height 91
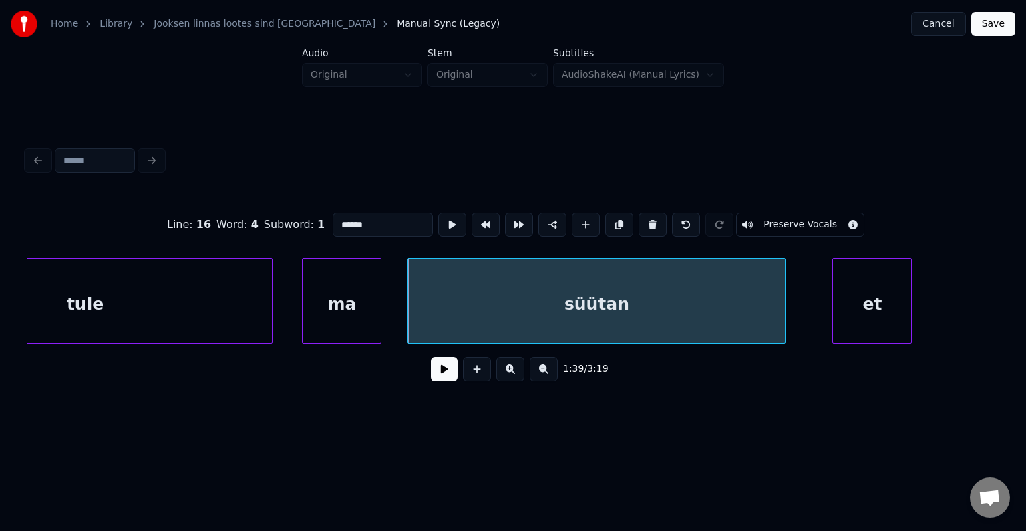
click at [436, 372] on button at bounding box center [444, 369] width 27 height 24
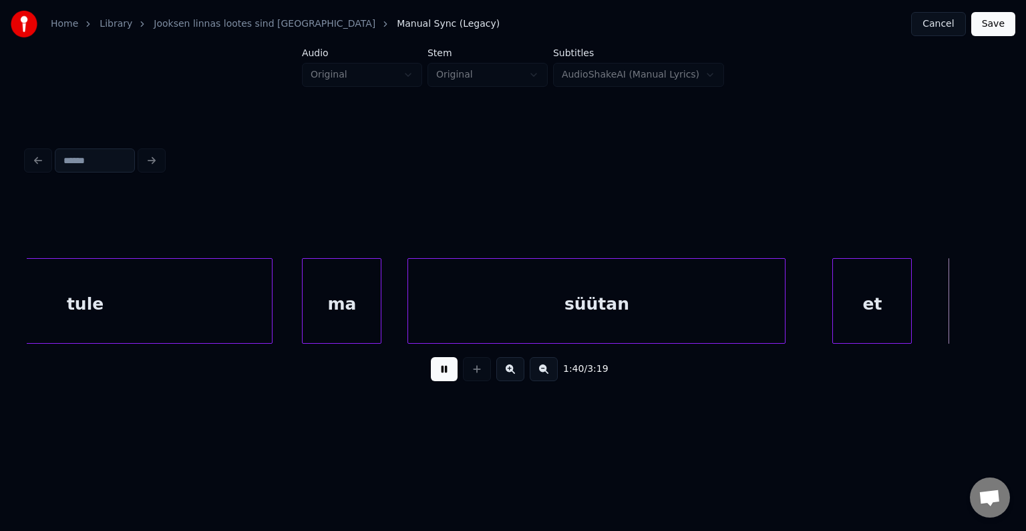
click at [436, 372] on button at bounding box center [444, 369] width 27 height 24
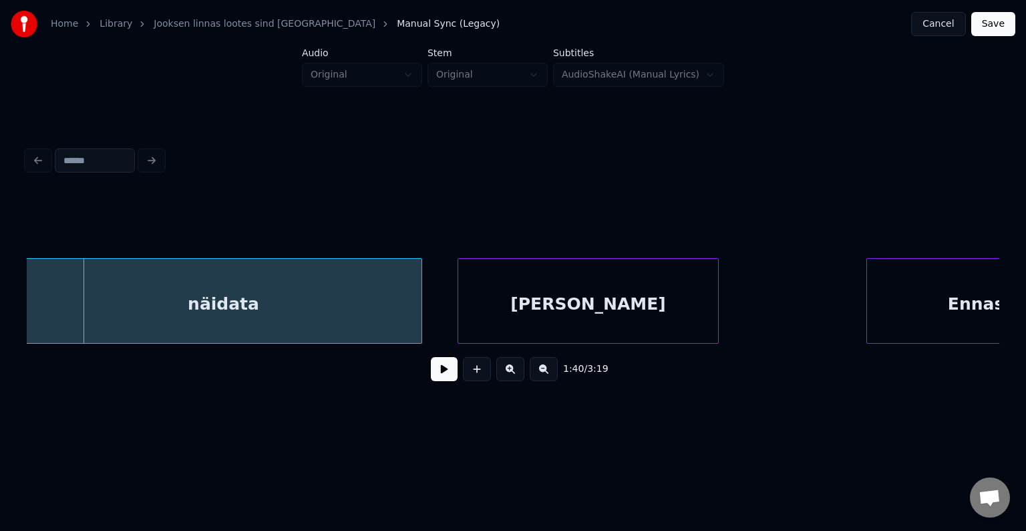
scroll to position [0, 57246]
click at [324, 310] on div "näidata" at bounding box center [227, 304] width 396 height 91
click at [559, 315] on div "[PERSON_NAME]" at bounding box center [570, 304] width 260 height 91
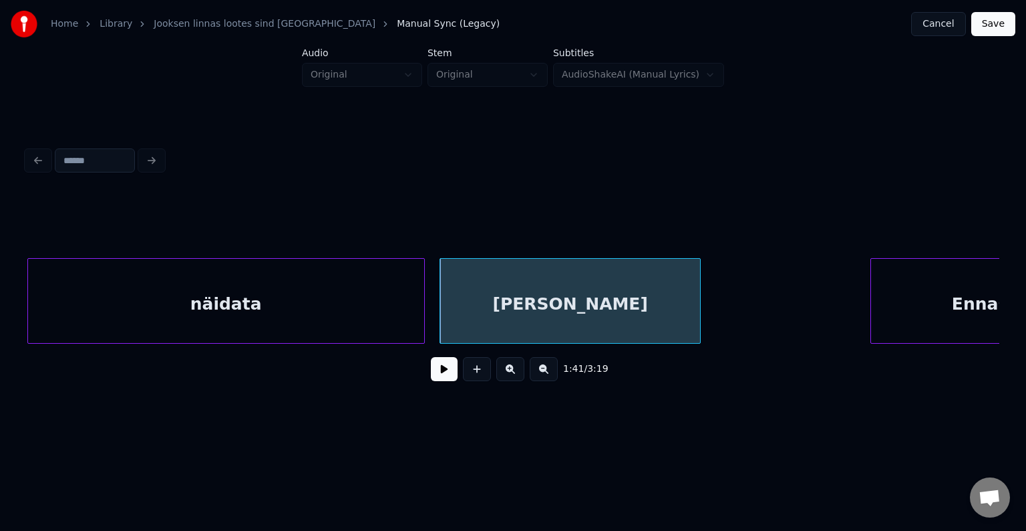
click at [329, 316] on div "näidata" at bounding box center [226, 304] width 396 height 91
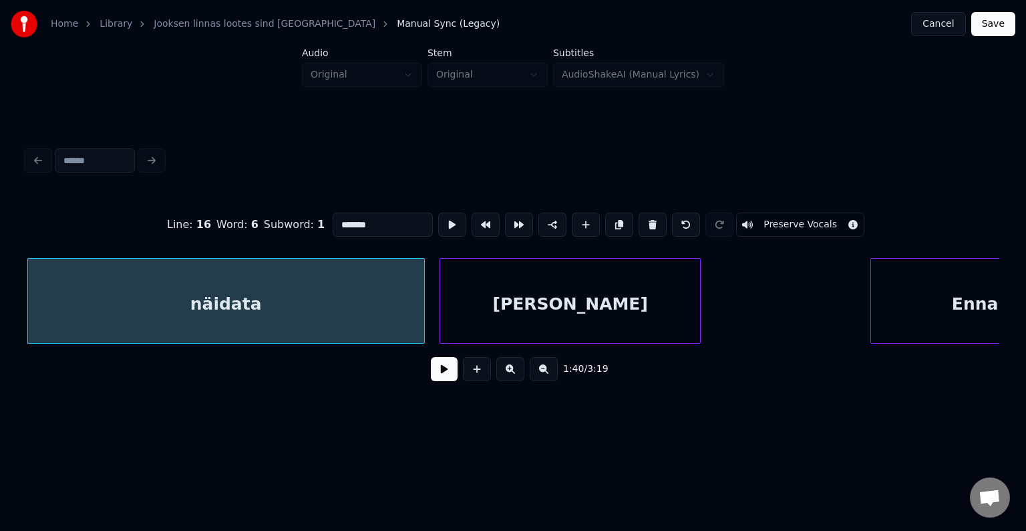
click at [431, 374] on button at bounding box center [444, 369] width 27 height 24
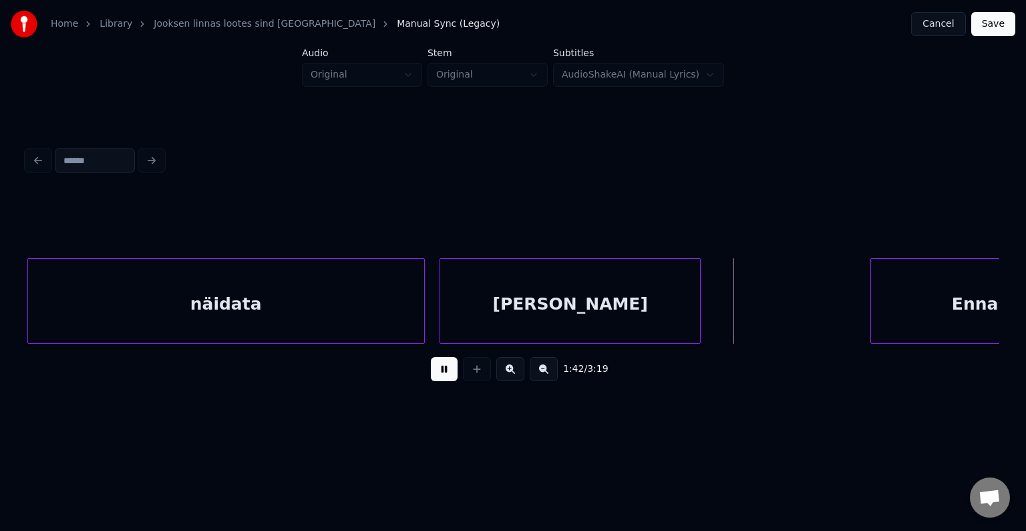
click at [431, 374] on button at bounding box center [444, 369] width 27 height 24
click at [999, 343] on div "näidata [PERSON_NAME] Ennast" at bounding box center [513, 301] width 973 height 86
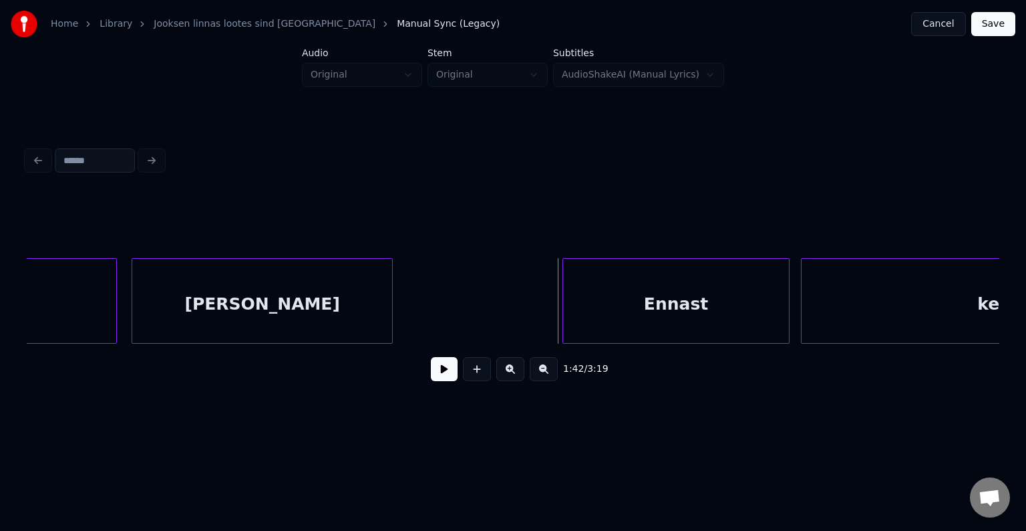
scroll to position [0, 57567]
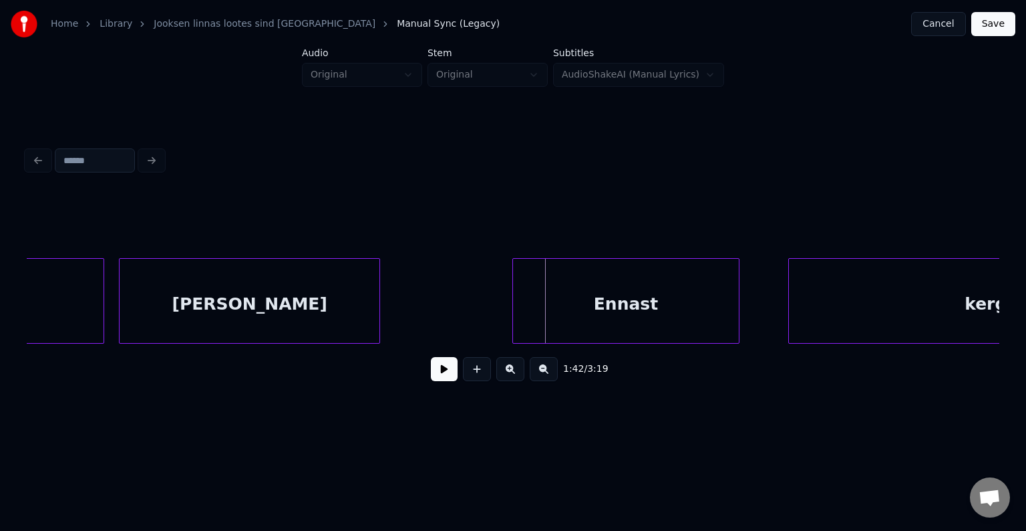
click at [685, 310] on div "Ennast" at bounding box center [626, 304] width 226 height 91
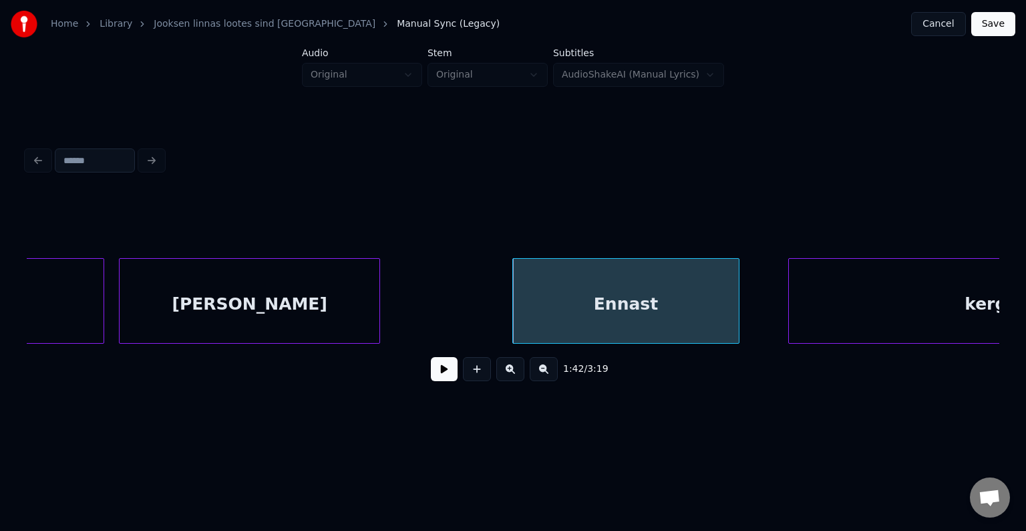
scroll to position [0, 57773]
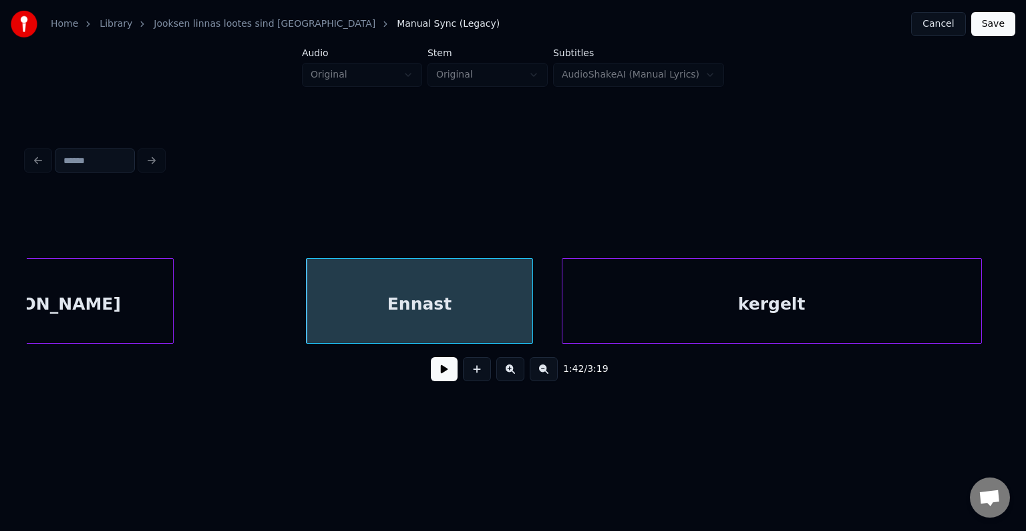
click at [927, 317] on div "kergelt" at bounding box center [772, 304] width 419 height 91
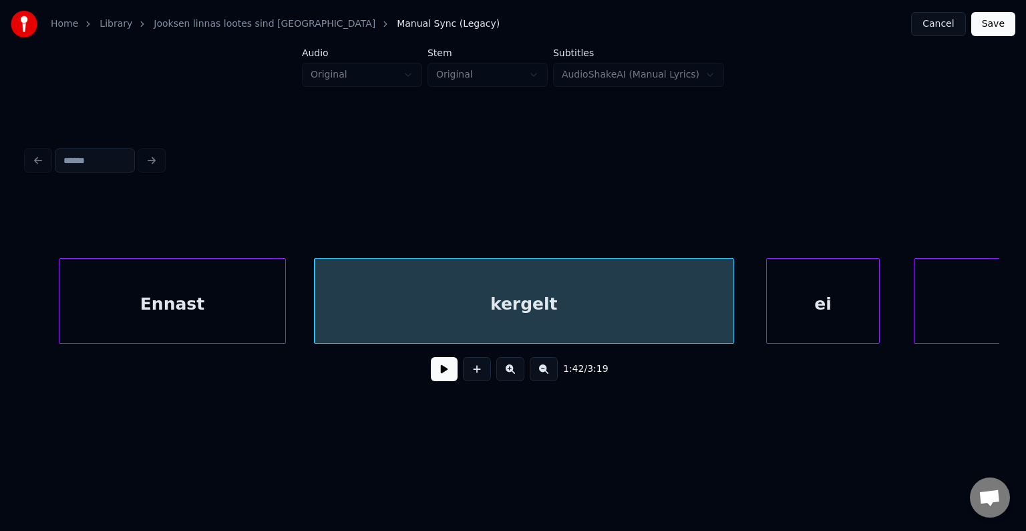
scroll to position [0, 58041]
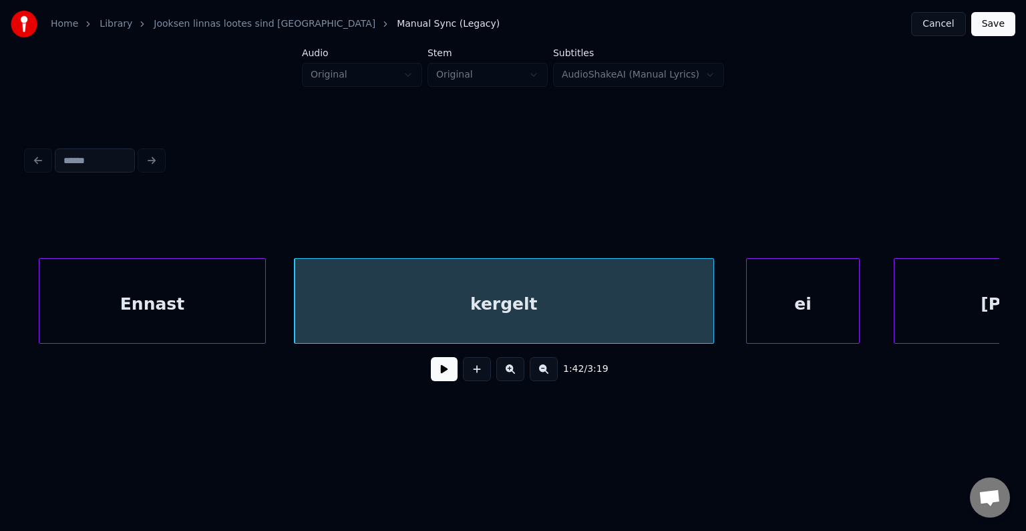
click at [214, 297] on div "Ennast" at bounding box center [152, 304] width 226 height 91
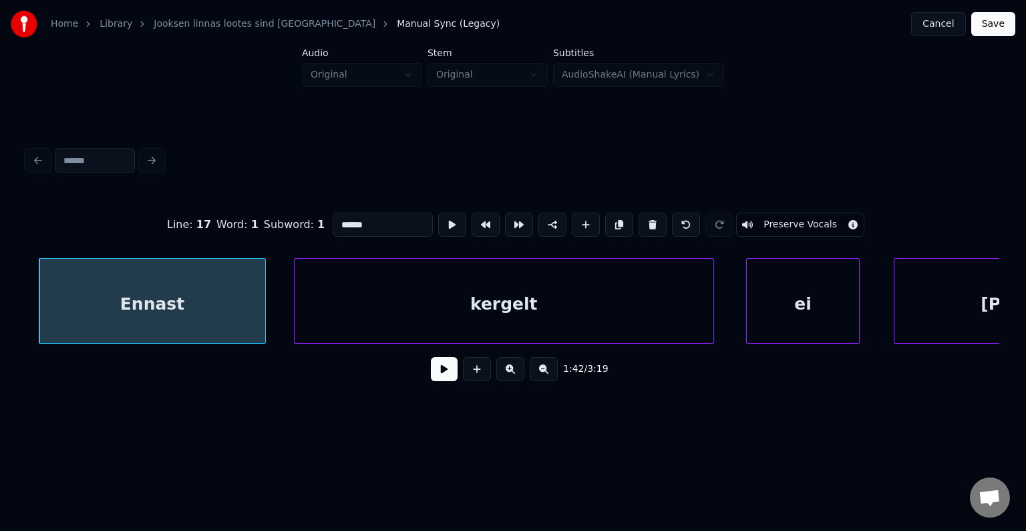
click at [431, 381] on button at bounding box center [444, 369] width 27 height 24
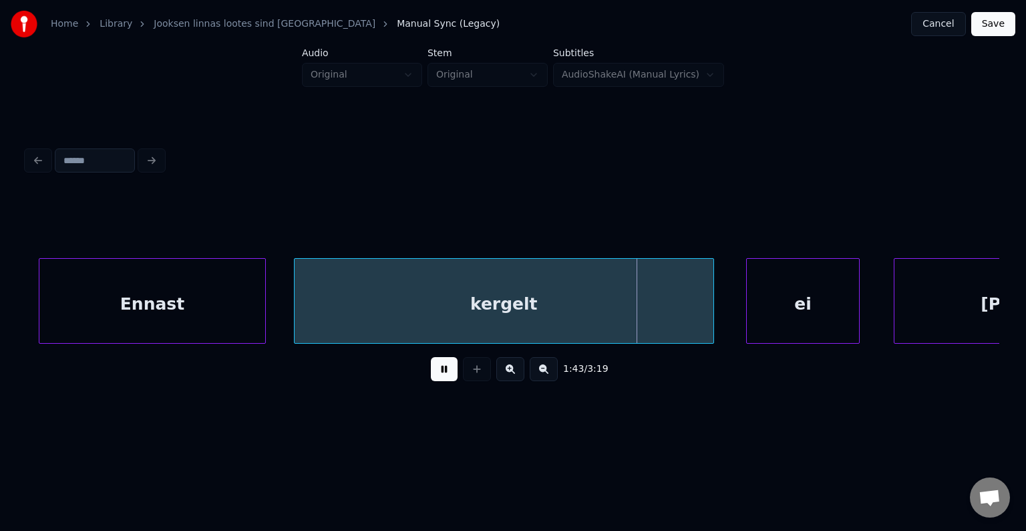
click at [431, 377] on button at bounding box center [444, 369] width 27 height 24
click at [683, 311] on div at bounding box center [682, 301] width 4 height 84
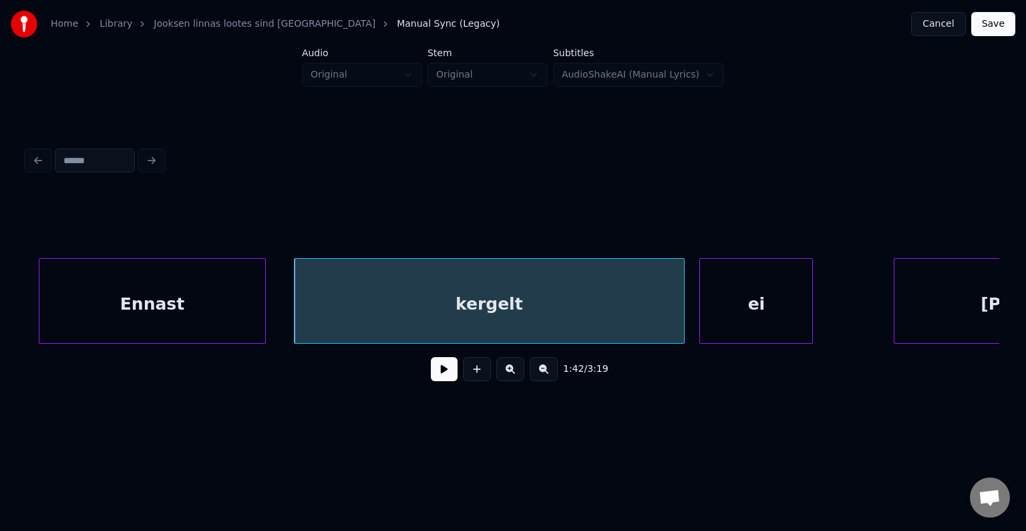
click at [753, 313] on div "ei" at bounding box center [756, 304] width 112 height 91
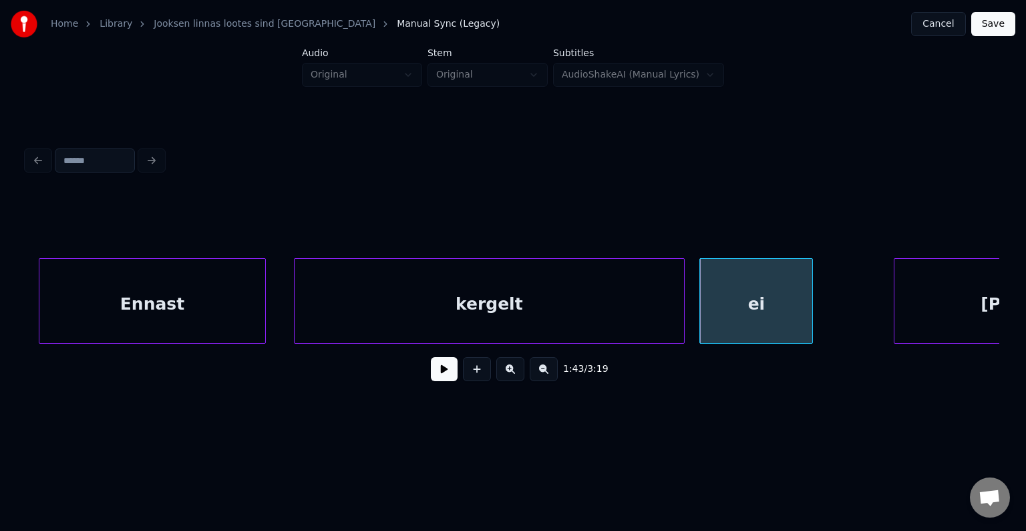
click at [605, 315] on div "kergelt" at bounding box center [490, 304] width 390 height 91
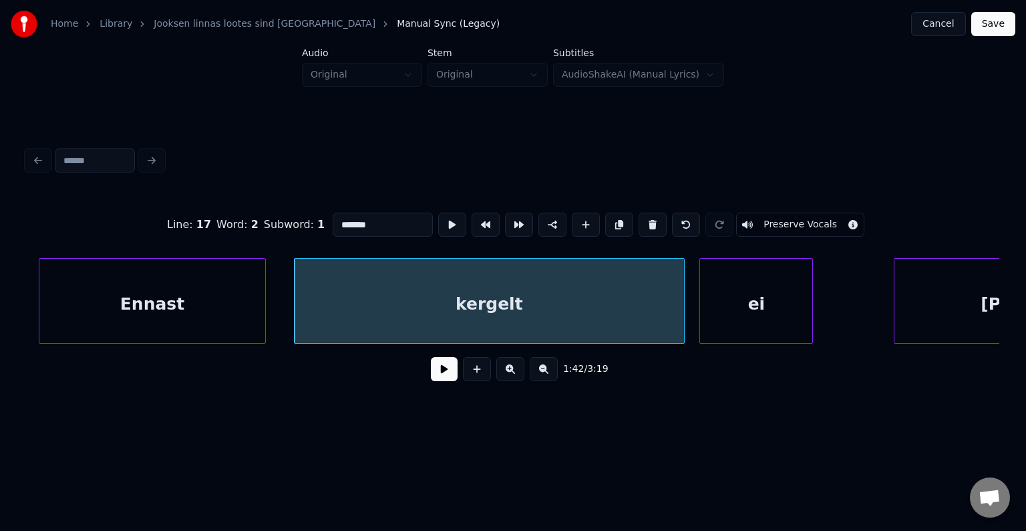
click at [444, 372] on button at bounding box center [444, 369] width 27 height 24
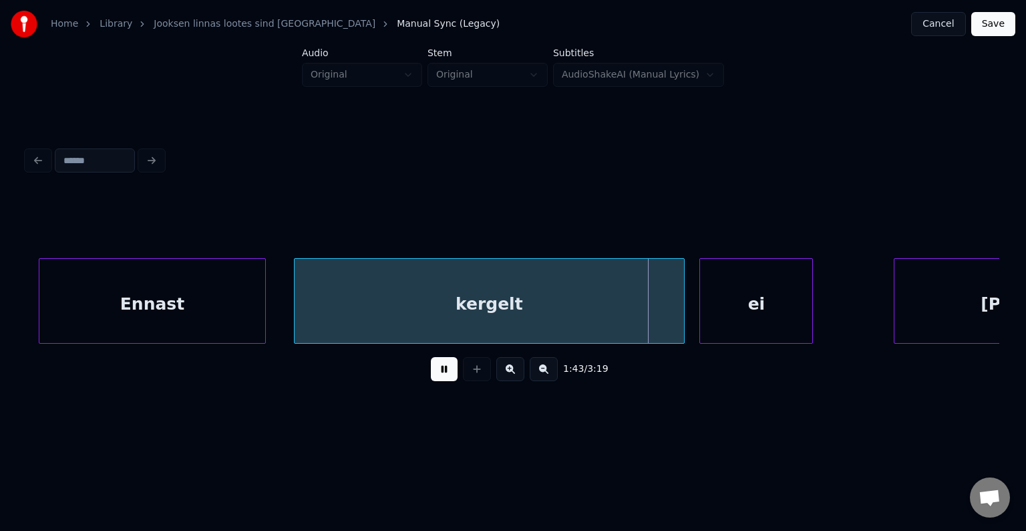
click at [444, 372] on button at bounding box center [444, 369] width 27 height 24
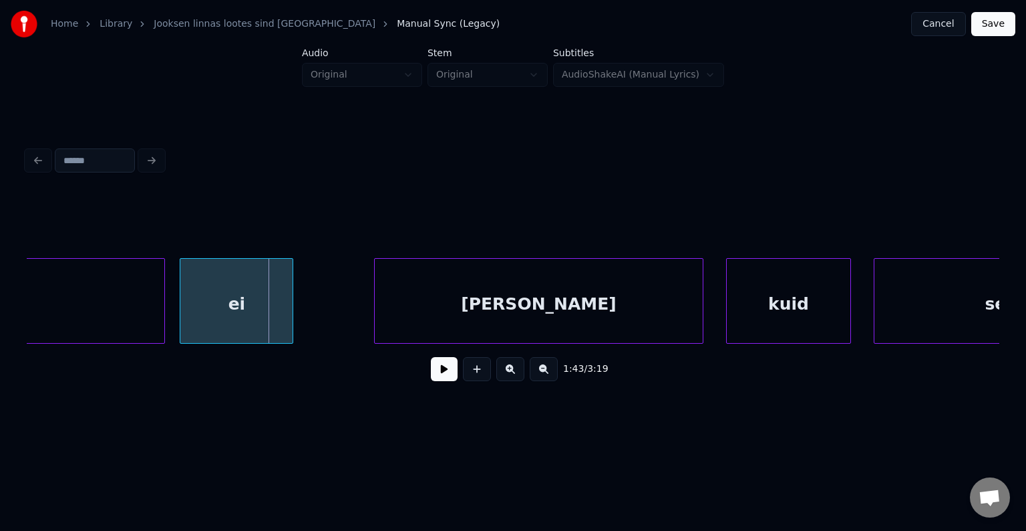
scroll to position [0, 58575]
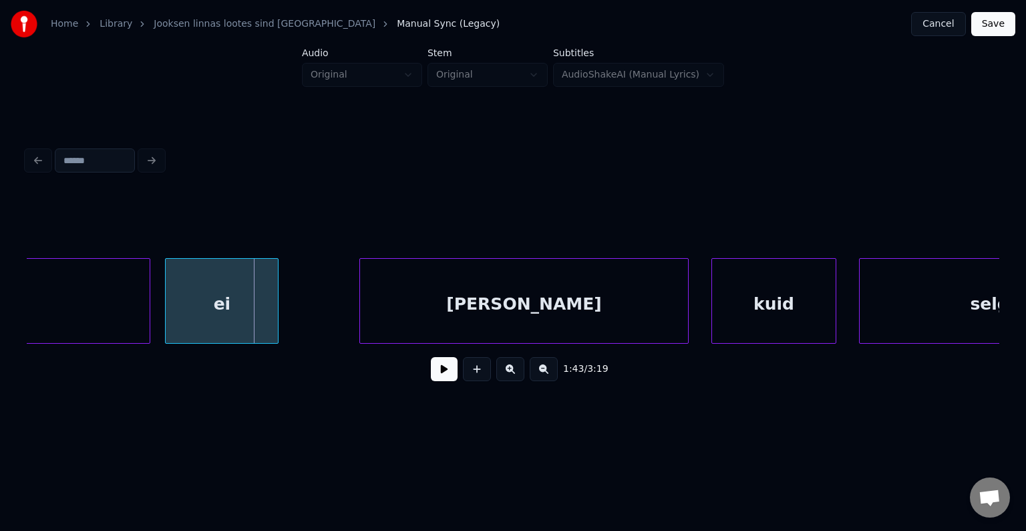
click at [436, 372] on button at bounding box center [444, 369] width 27 height 24
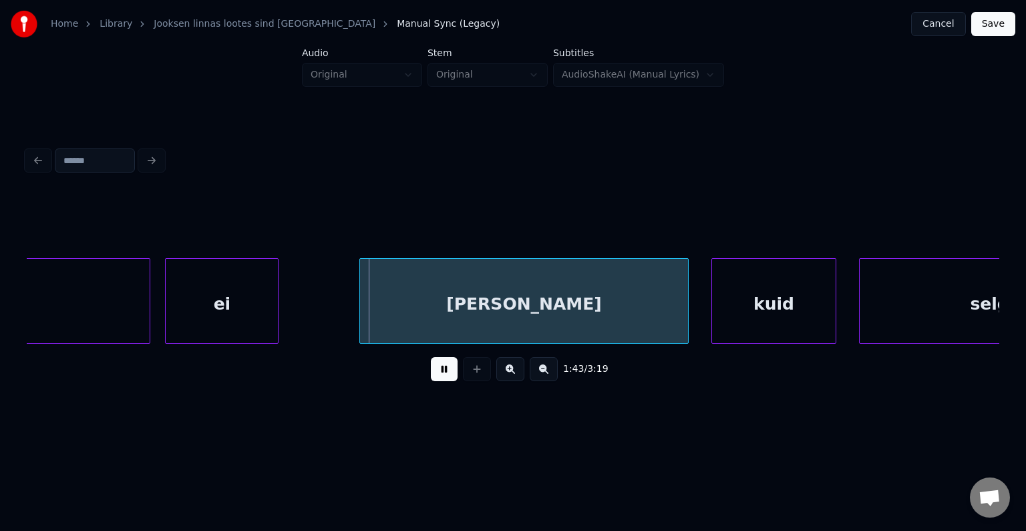
click at [436, 372] on button at bounding box center [444, 369] width 27 height 24
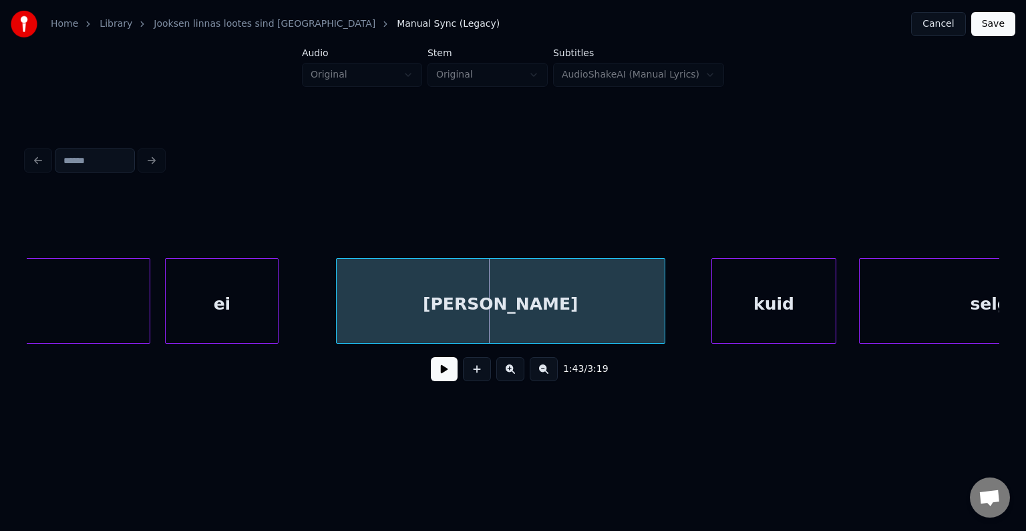
click at [484, 313] on div "[PERSON_NAME]" at bounding box center [501, 304] width 328 height 91
click at [758, 321] on div "kuid" at bounding box center [753, 304] width 124 height 91
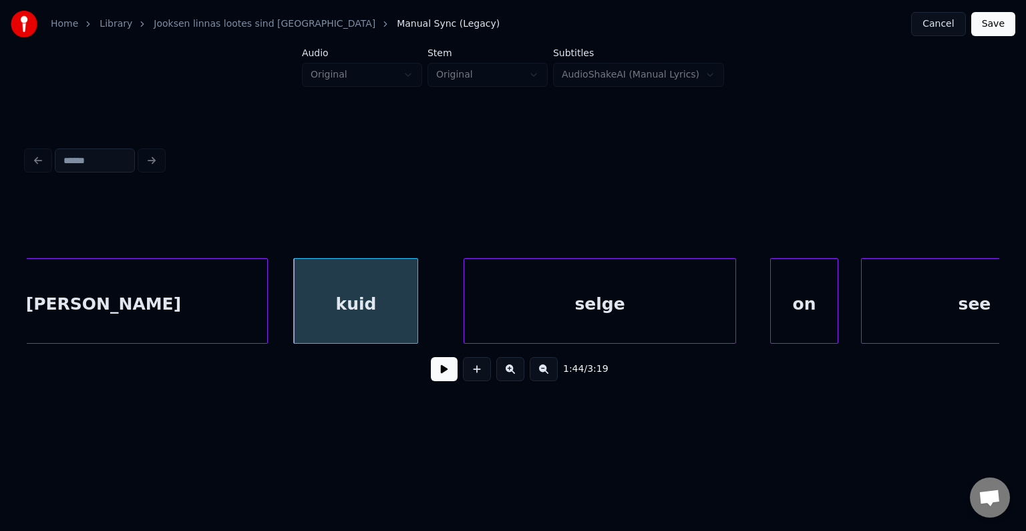
scroll to position [0, 58976]
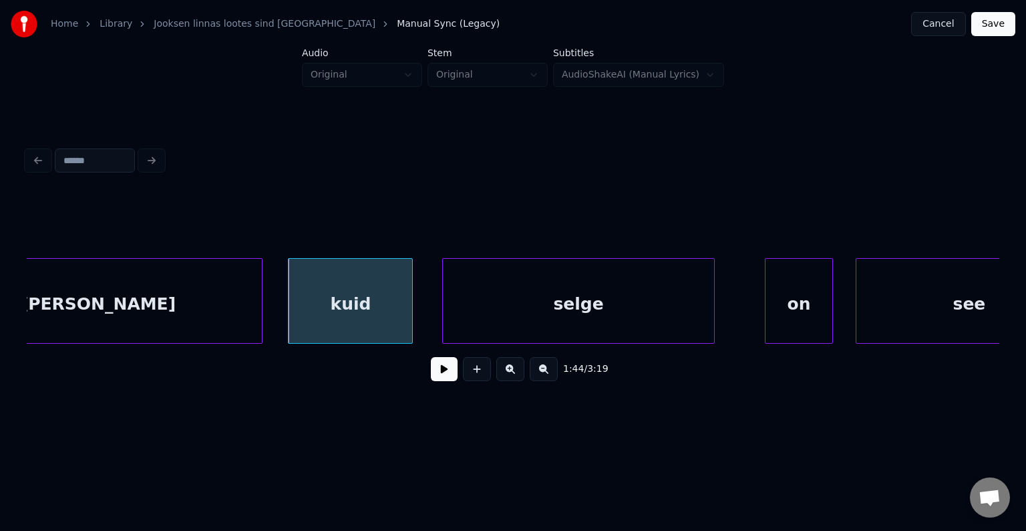
click at [647, 302] on div "selge" at bounding box center [578, 304] width 271 height 91
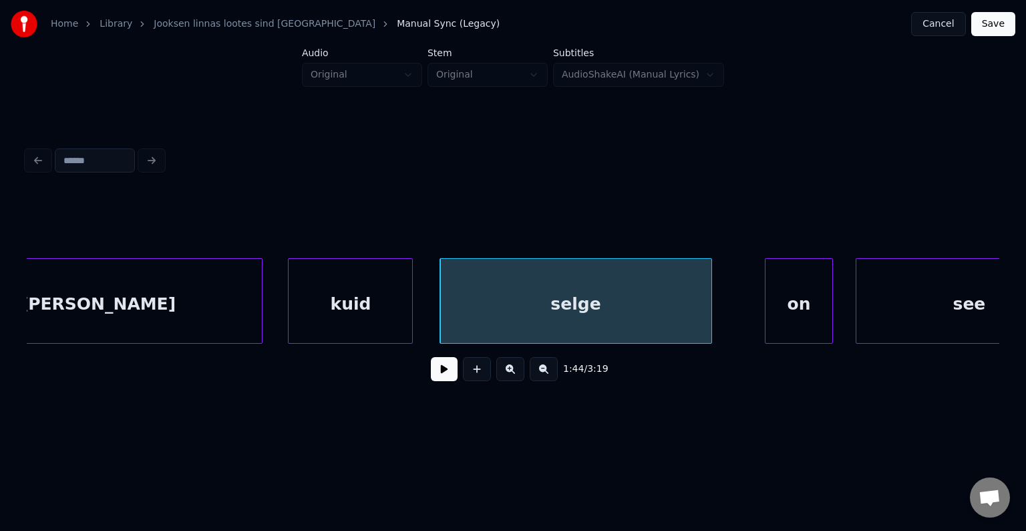
click at [366, 298] on div "kuid" at bounding box center [351, 304] width 124 height 91
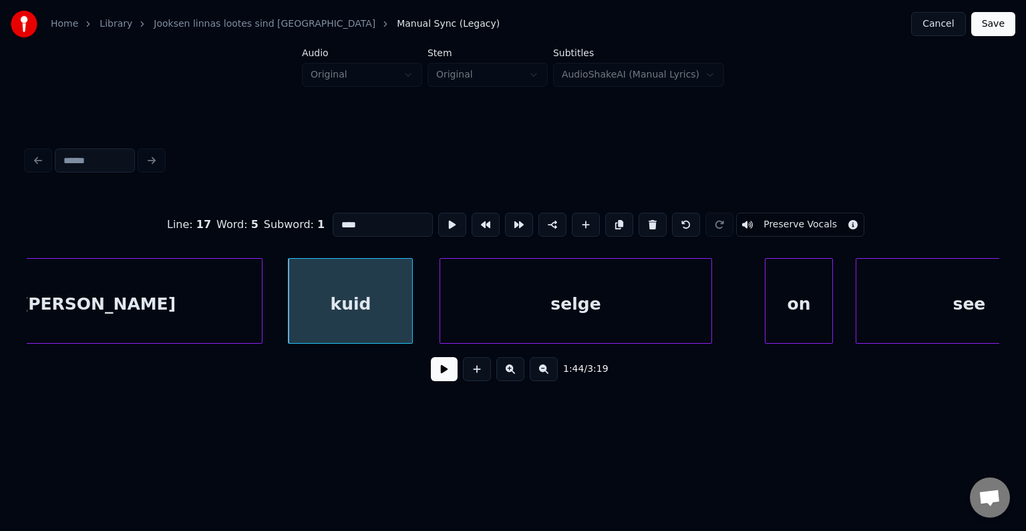
click at [431, 373] on button at bounding box center [444, 369] width 27 height 24
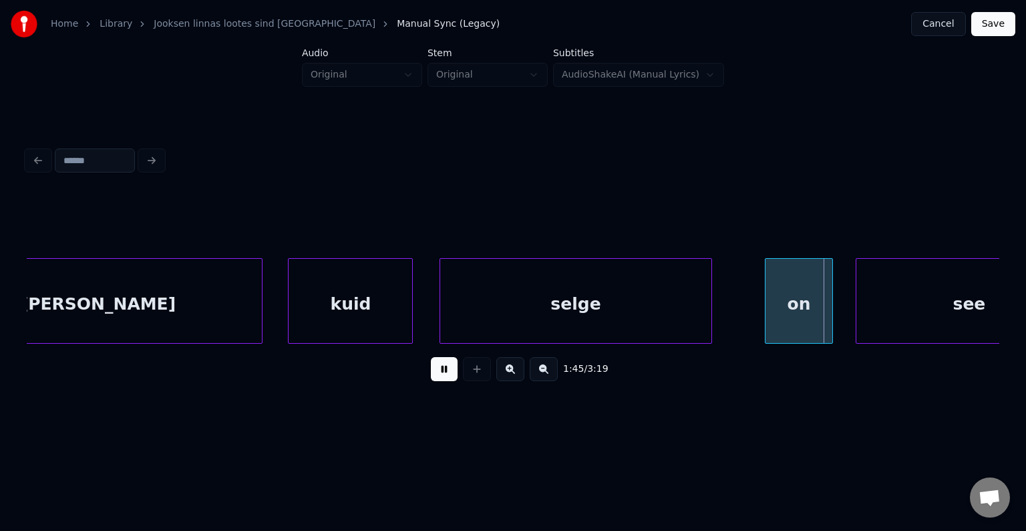
click at [431, 372] on button at bounding box center [444, 369] width 27 height 24
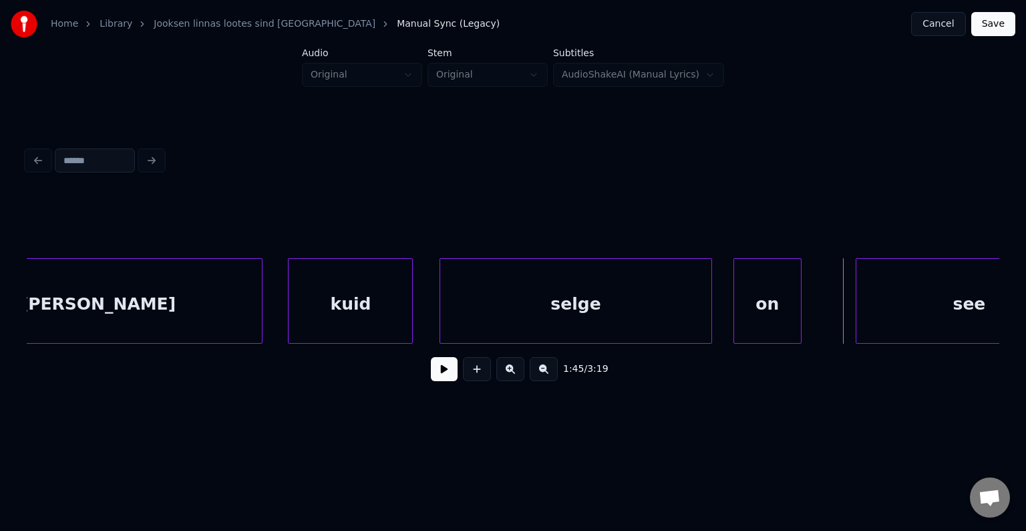
click at [782, 309] on div "on" at bounding box center [767, 304] width 67 height 91
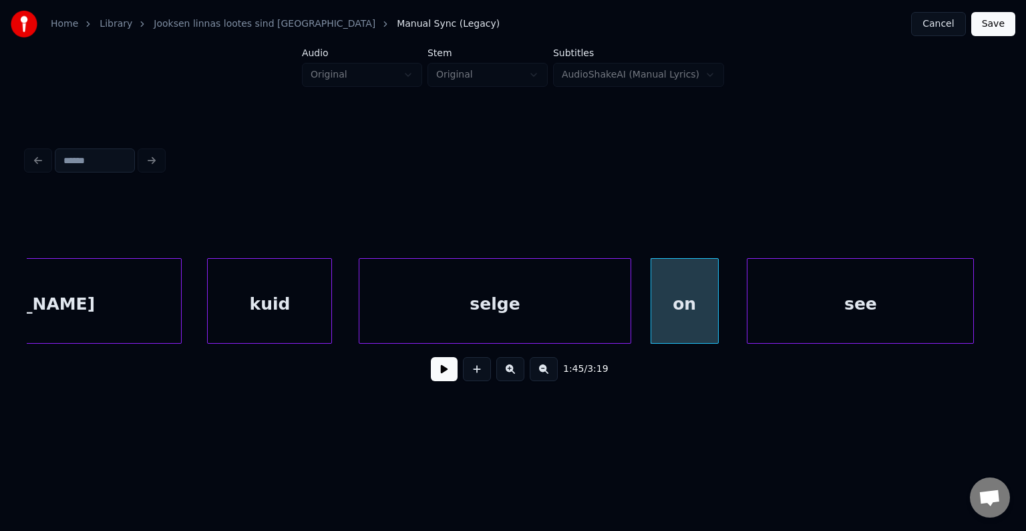
click at [906, 315] on div "see" at bounding box center [861, 304] width 226 height 91
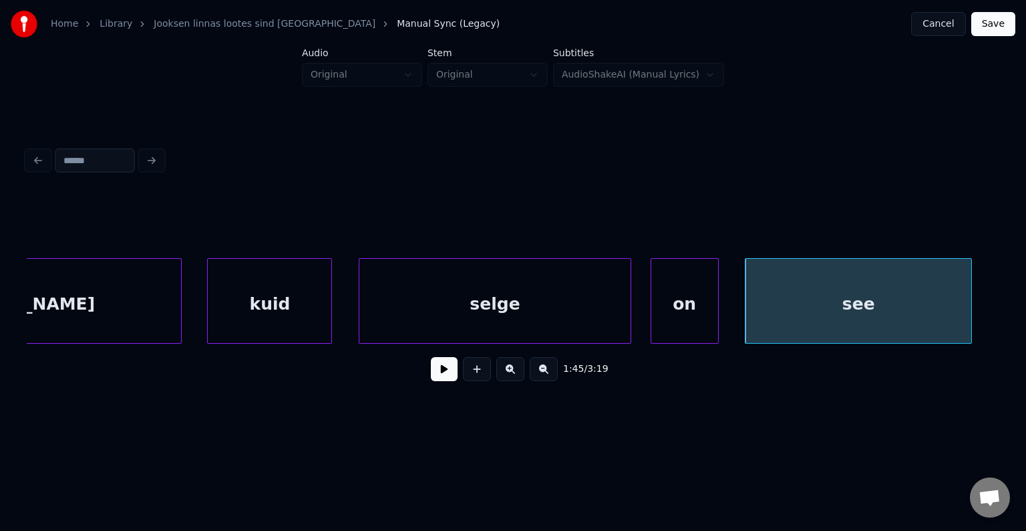
click at [438, 380] on button at bounding box center [444, 369] width 27 height 24
click at [438, 379] on button at bounding box center [444, 369] width 27 height 24
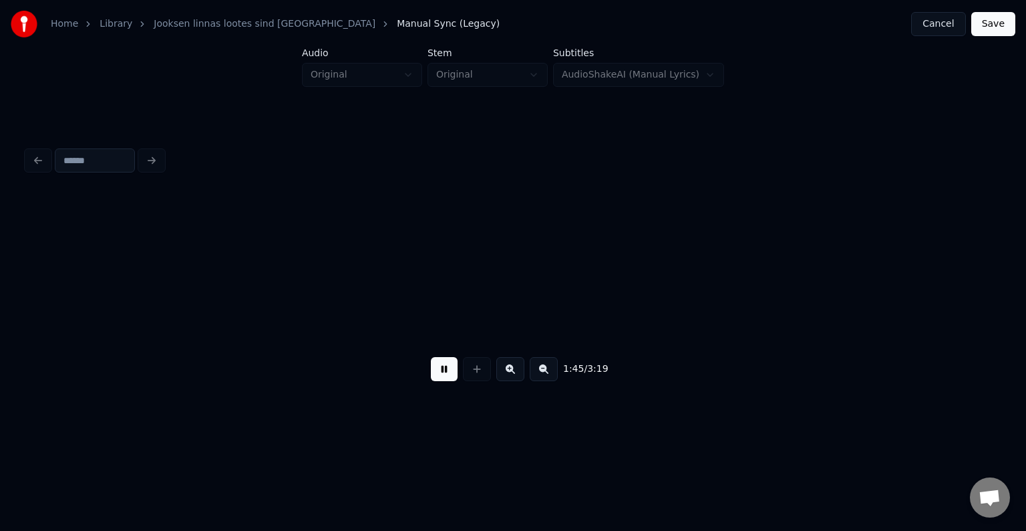
scroll to position [0, 60035]
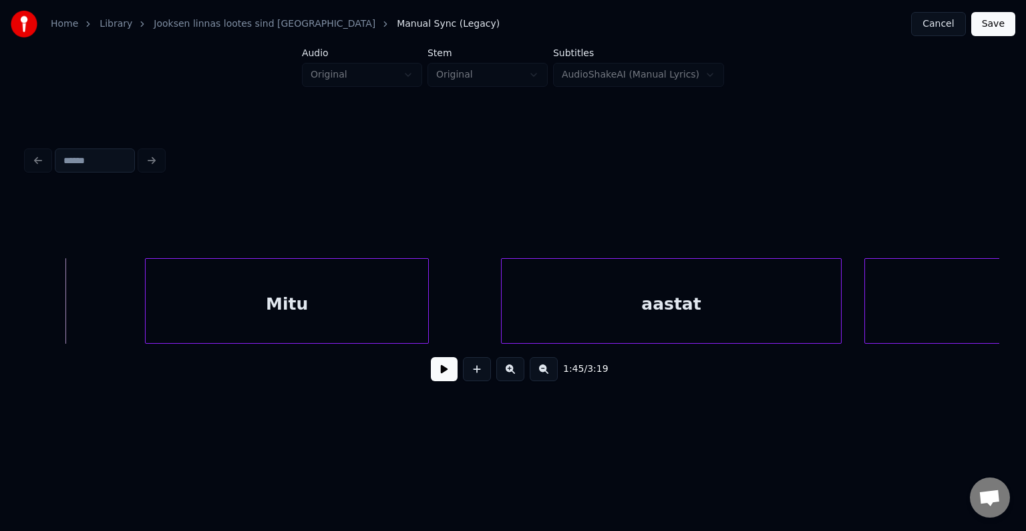
click at [377, 317] on div "Mitu" at bounding box center [287, 304] width 283 height 91
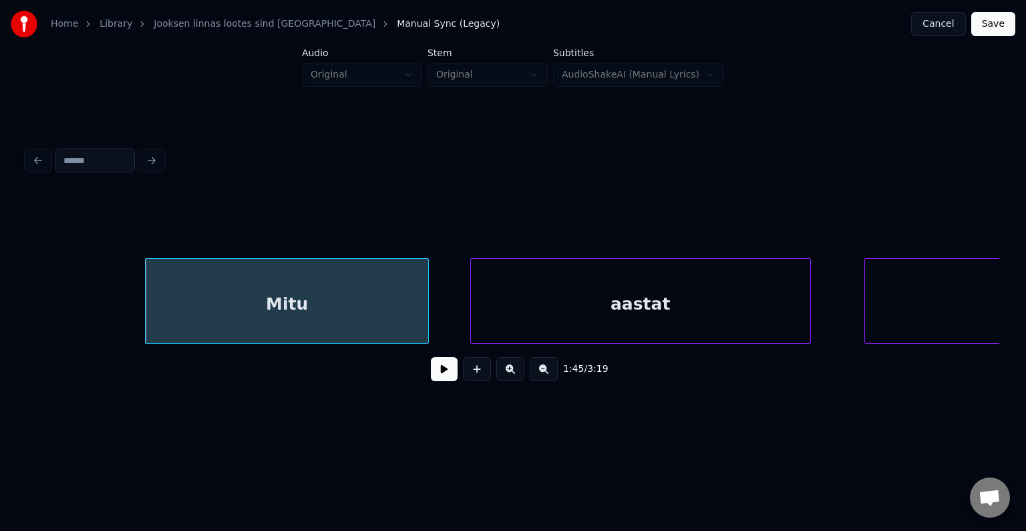
click at [637, 309] on div "aastat" at bounding box center [640, 304] width 339 height 91
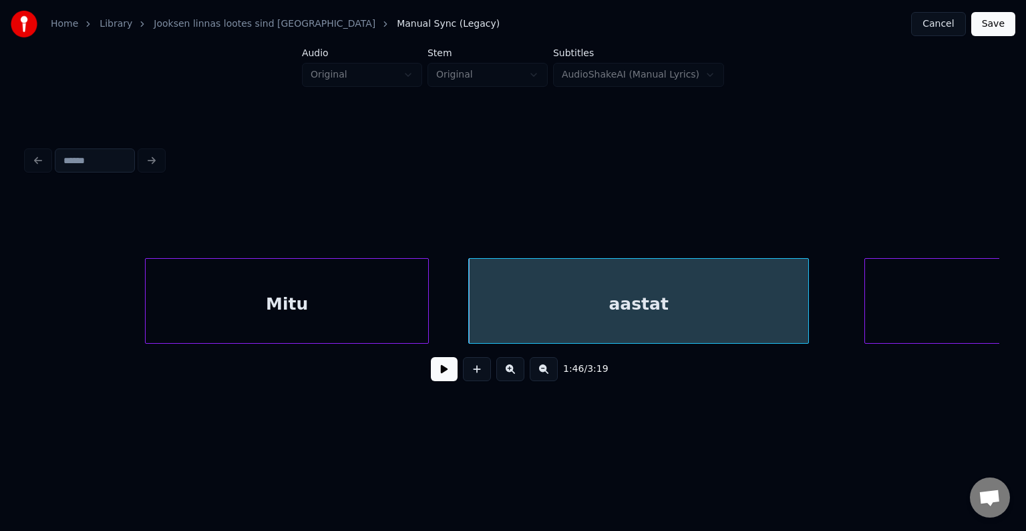
click at [372, 325] on div "Mitu" at bounding box center [287, 304] width 283 height 91
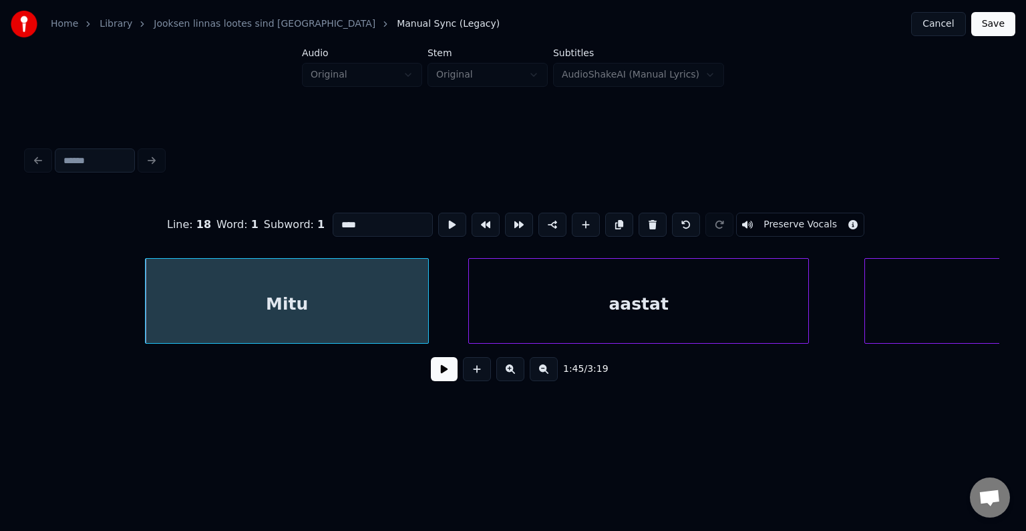
click at [431, 376] on button at bounding box center [444, 369] width 27 height 24
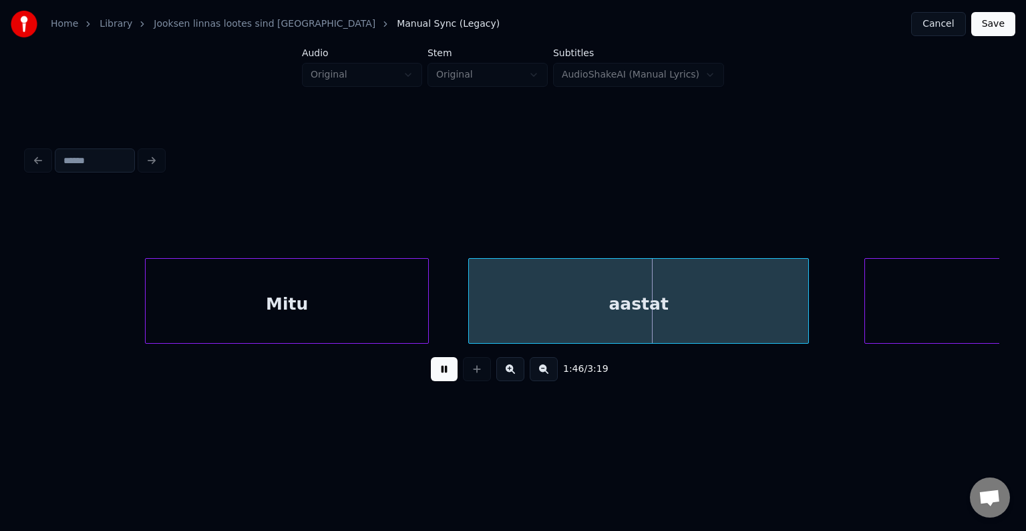
click at [431, 376] on button at bounding box center [444, 369] width 27 height 24
click at [431, 374] on button at bounding box center [444, 369] width 27 height 24
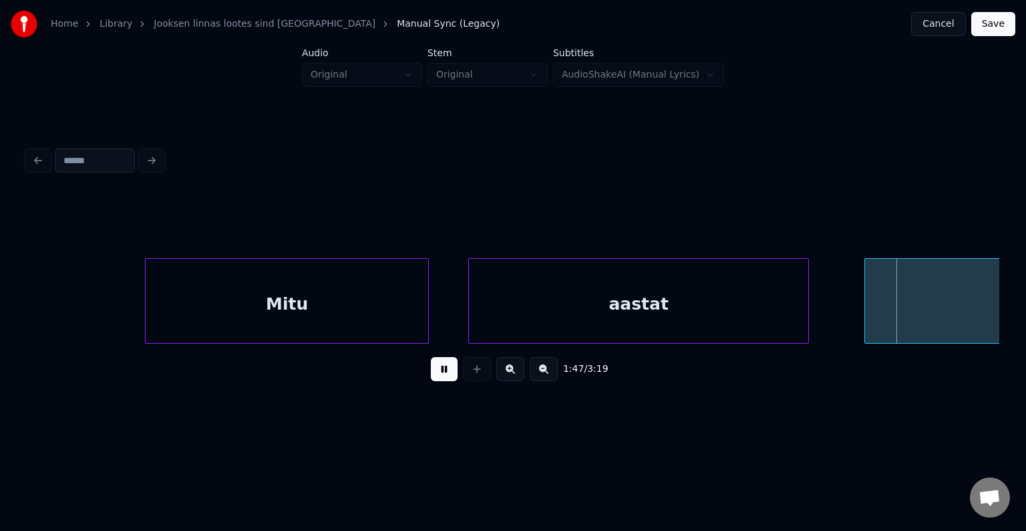
click at [431, 374] on button at bounding box center [444, 369] width 27 height 24
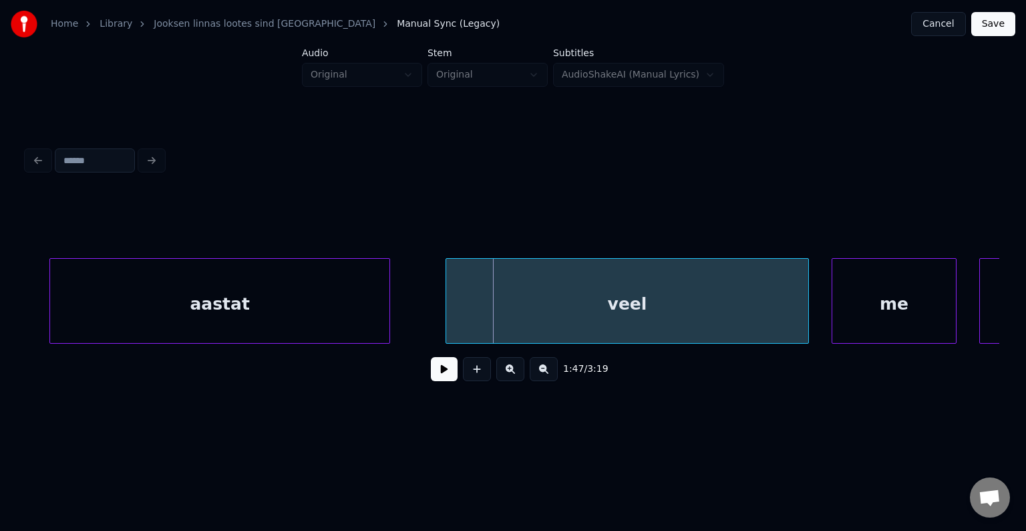
scroll to position [0, 60490]
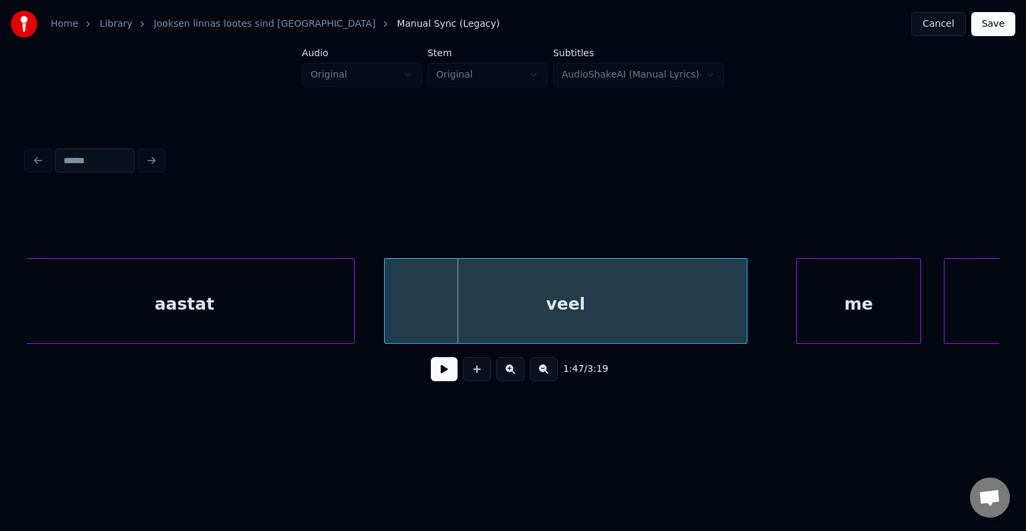
click at [674, 308] on div "veel" at bounding box center [566, 304] width 362 height 91
click at [436, 370] on button at bounding box center [444, 369] width 27 height 24
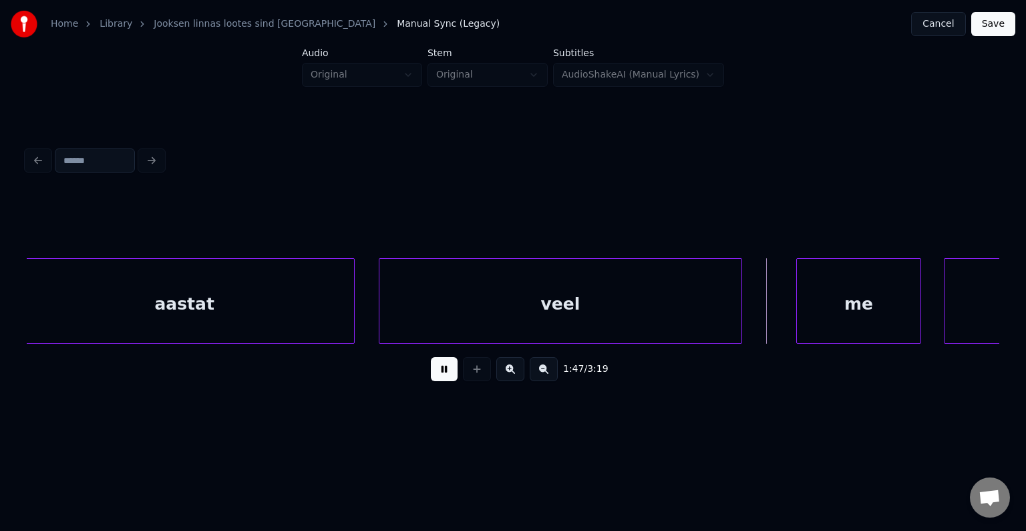
click at [436, 370] on button at bounding box center [444, 369] width 27 height 24
click at [865, 305] on div "me" at bounding box center [839, 304] width 124 height 91
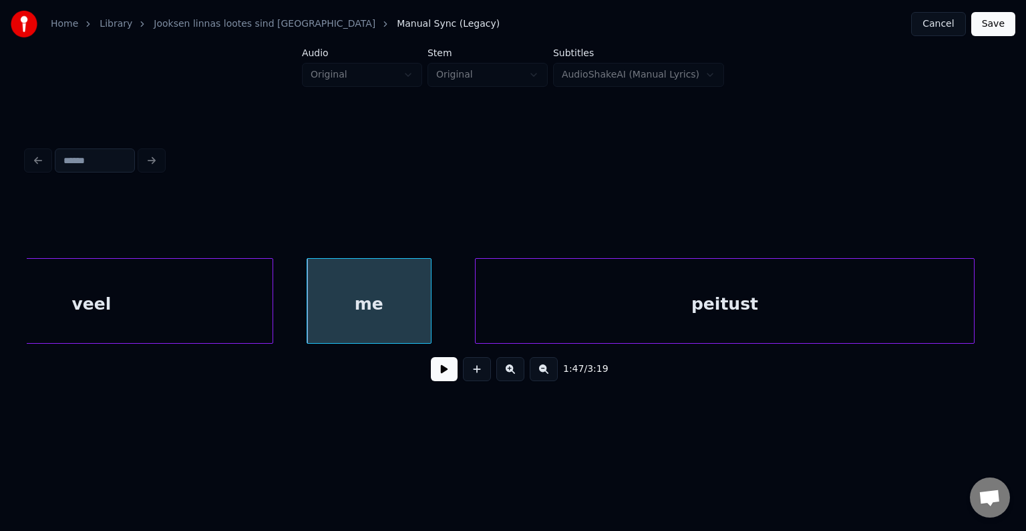
scroll to position [0, 60971]
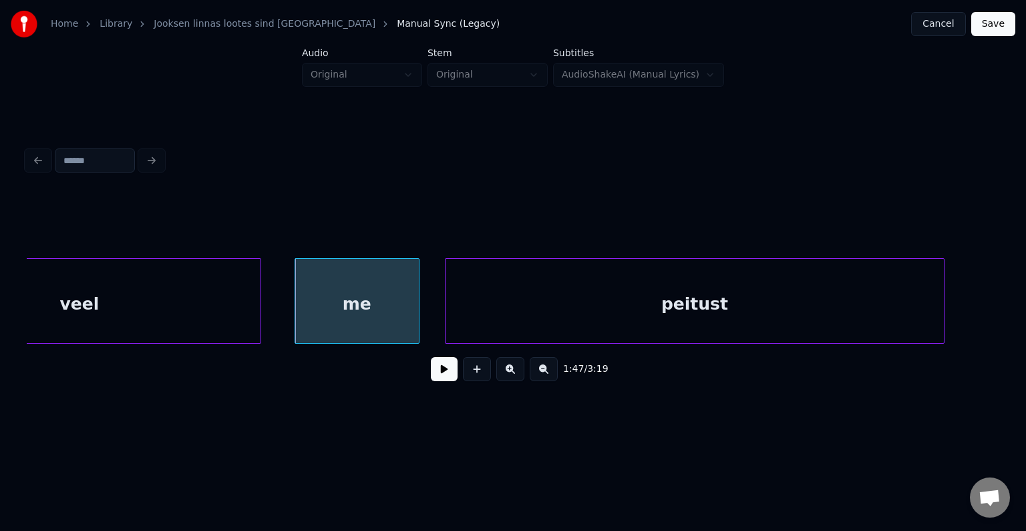
click at [850, 312] on div "peitust" at bounding box center [695, 304] width 498 height 91
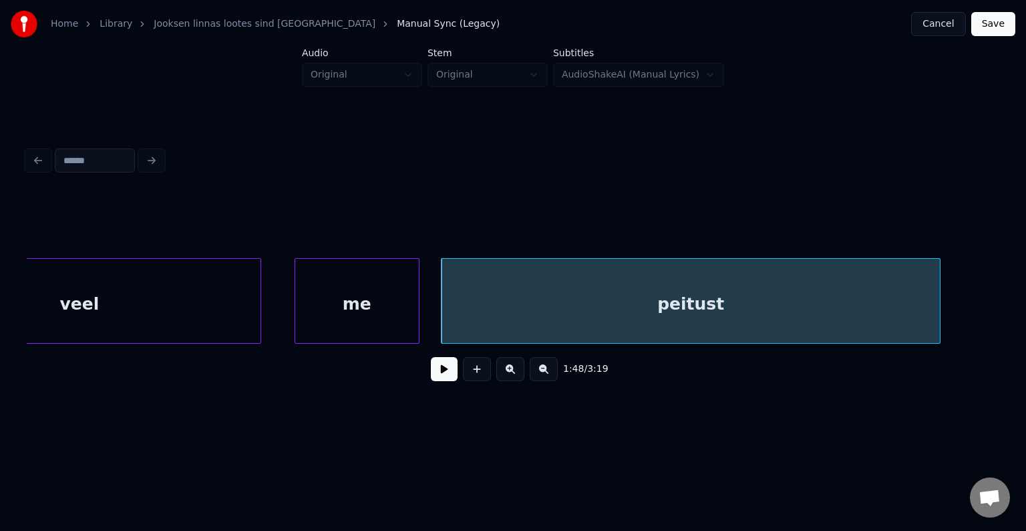
click at [431, 372] on button at bounding box center [444, 369] width 27 height 24
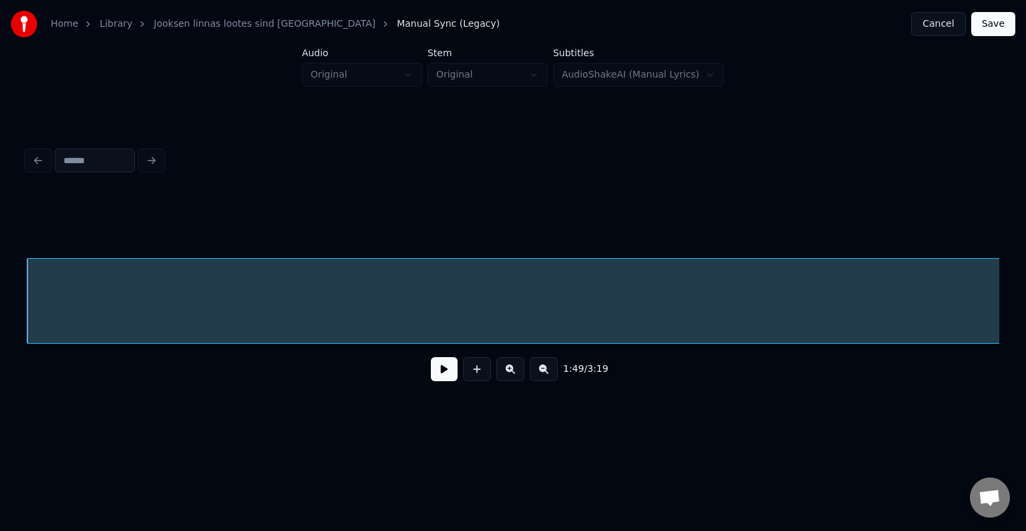
click at [431, 368] on button at bounding box center [444, 369] width 27 height 24
click at [473, 319] on div "mängime" at bounding box center [148, 304] width 2191 height 91
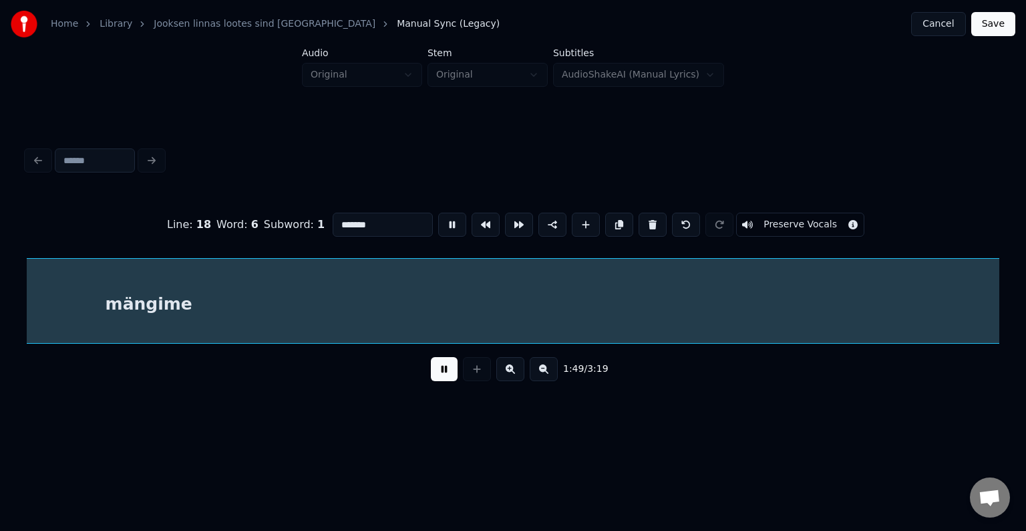
scroll to position [0, 62047]
click at [431, 369] on button at bounding box center [444, 369] width 27 height 24
click at [366, 223] on input "*******" at bounding box center [383, 224] width 100 height 24
type input "**********"
click at [436, 370] on button at bounding box center [444, 369] width 27 height 24
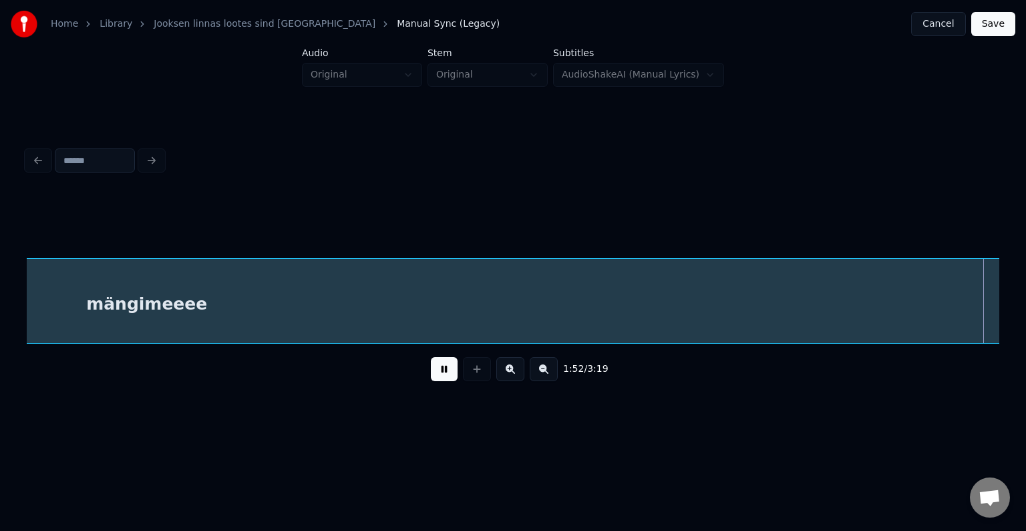
scroll to position [0, 63998]
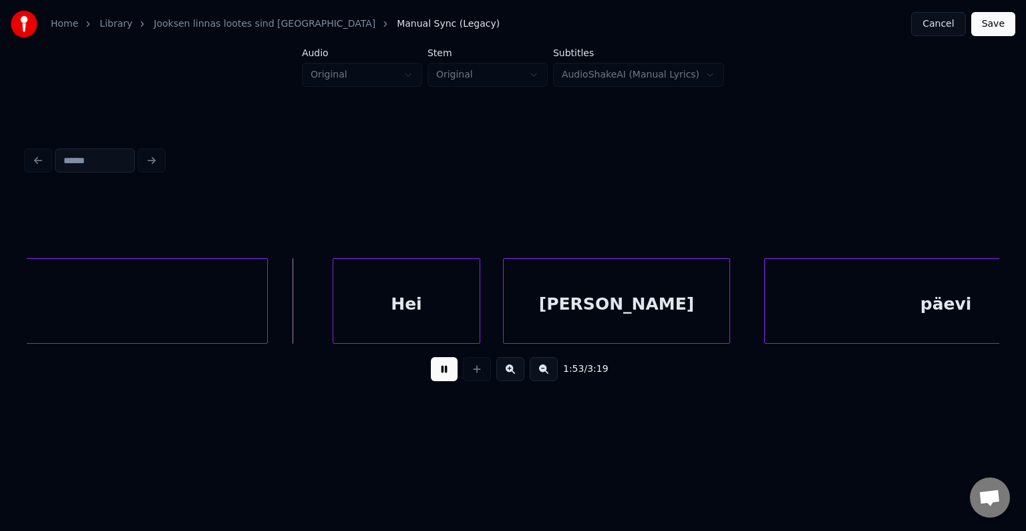
click at [445, 375] on button at bounding box center [444, 369] width 27 height 24
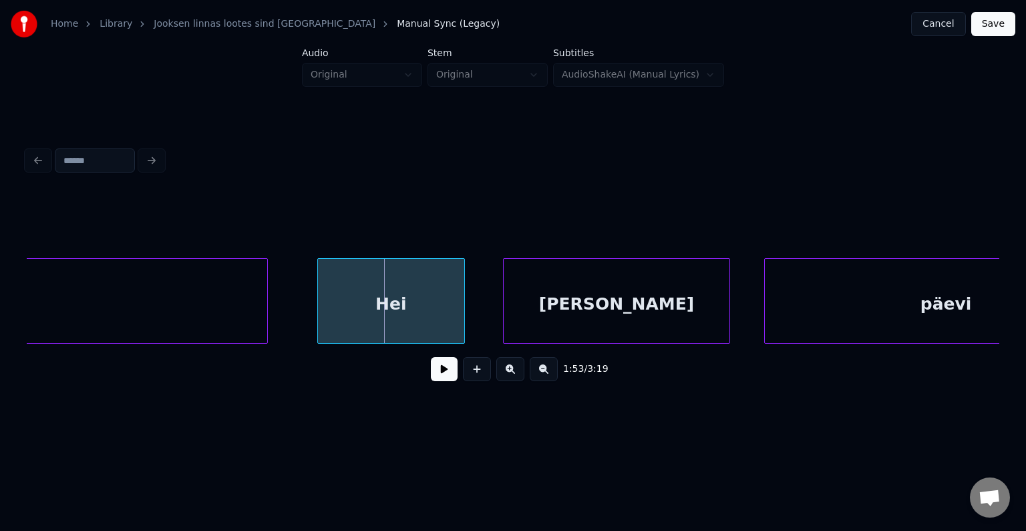
click at [410, 301] on div "Hei" at bounding box center [391, 304] width 146 height 91
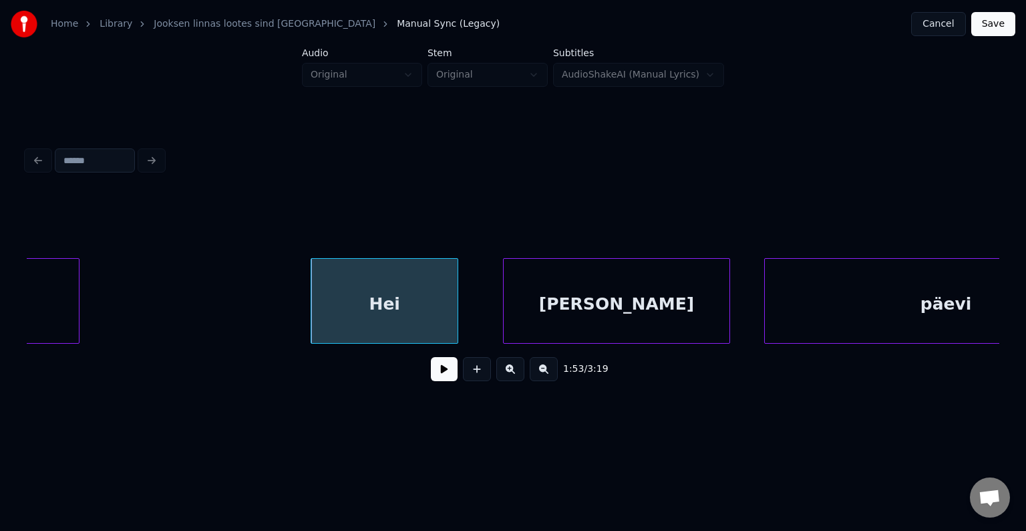
click at [75, 303] on div at bounding box center [77, 301] width 4 height 84
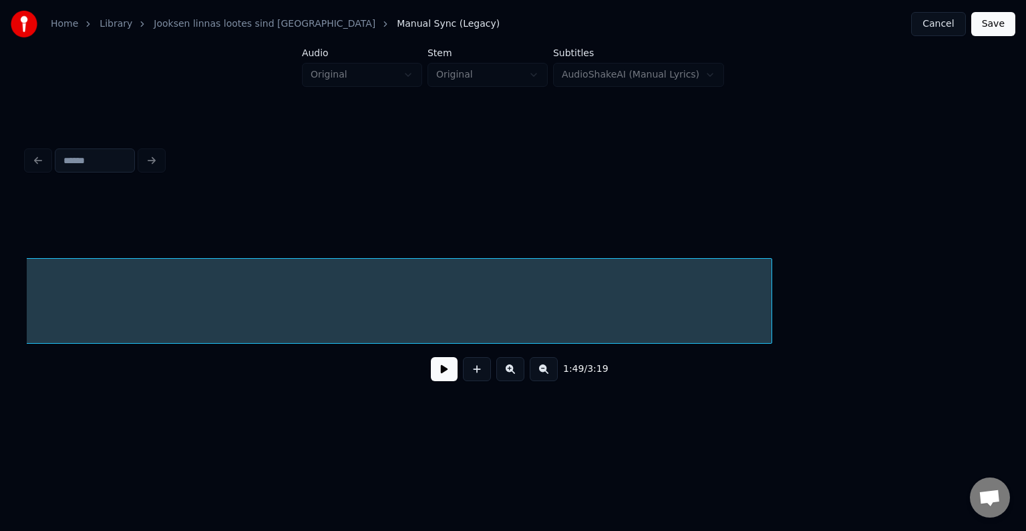
scroll to position [0, 63277]
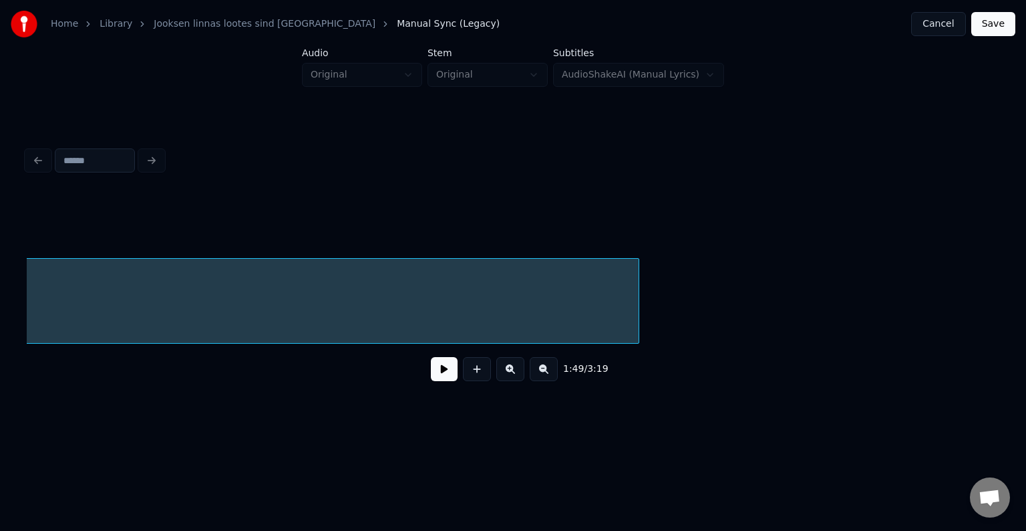
click at [635, 311] on div at bounding box center [637, 301] width 4 height 84
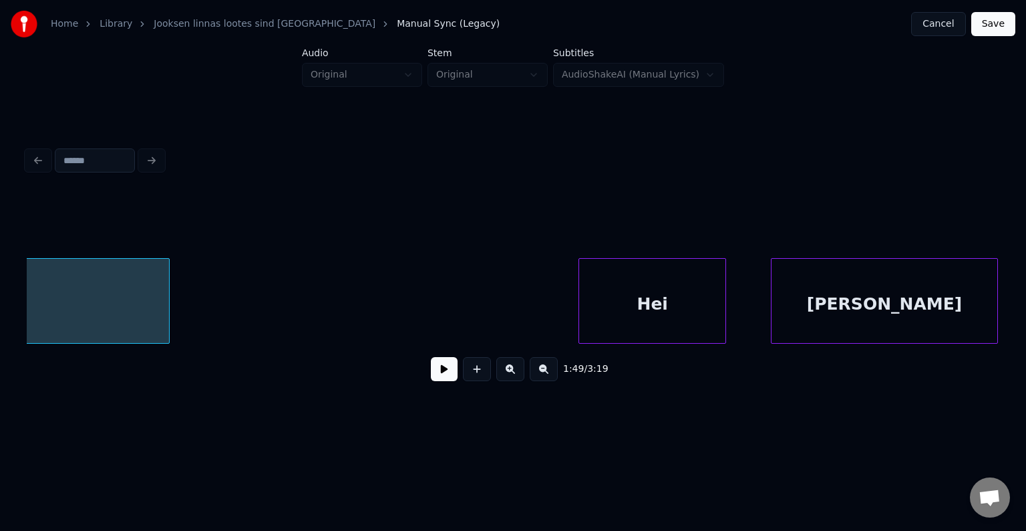
scroll to position [0, 63731]
click at [633, 315] on div "Hei" at bounding box center [636, 304] width 146 height 91
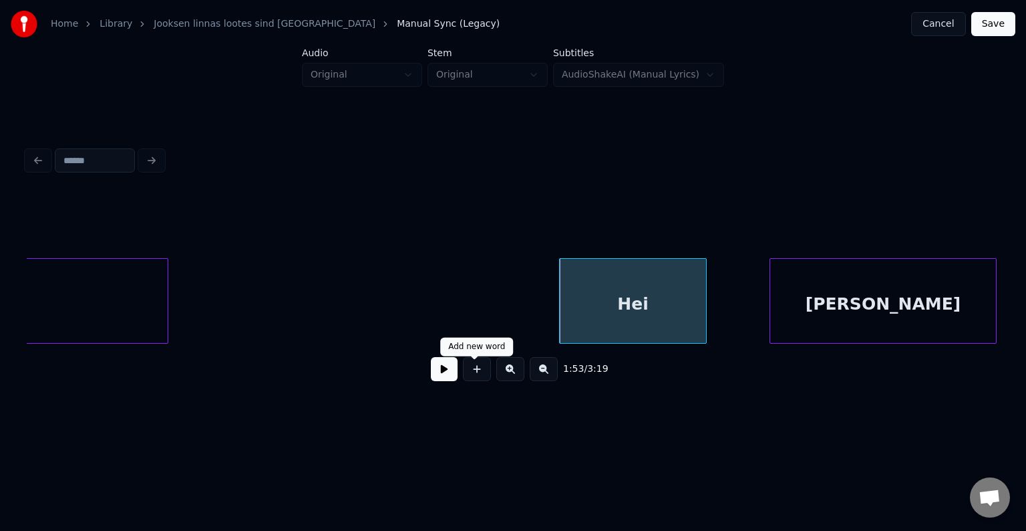
click at [448, 376] on button at bounding box center [444, 369] width 27 height 24
click at [446, 378] on button at bounding box center [444, 369] width 27 height 24
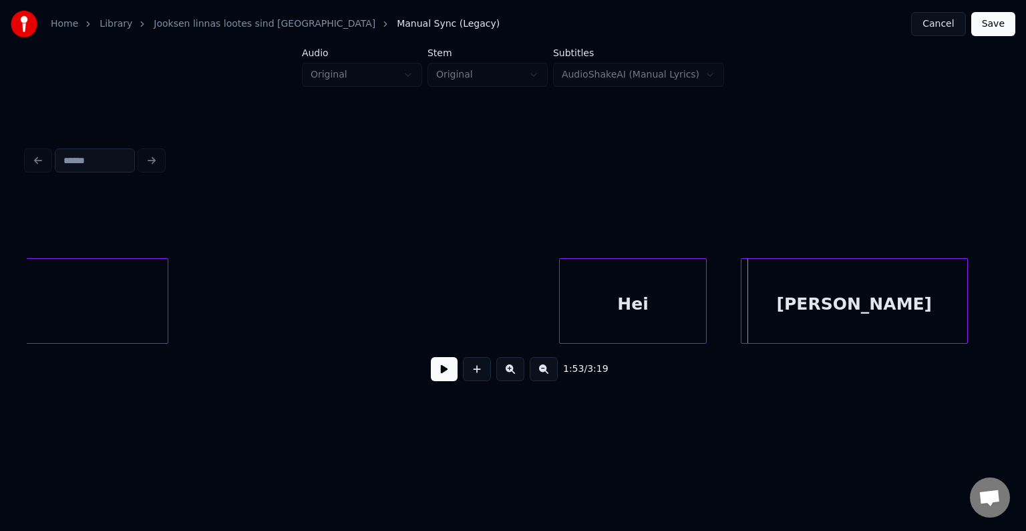
click at [862, 323] on div "[PERSON_NAME]" at bounding box center [855, 304] width 226 height 91
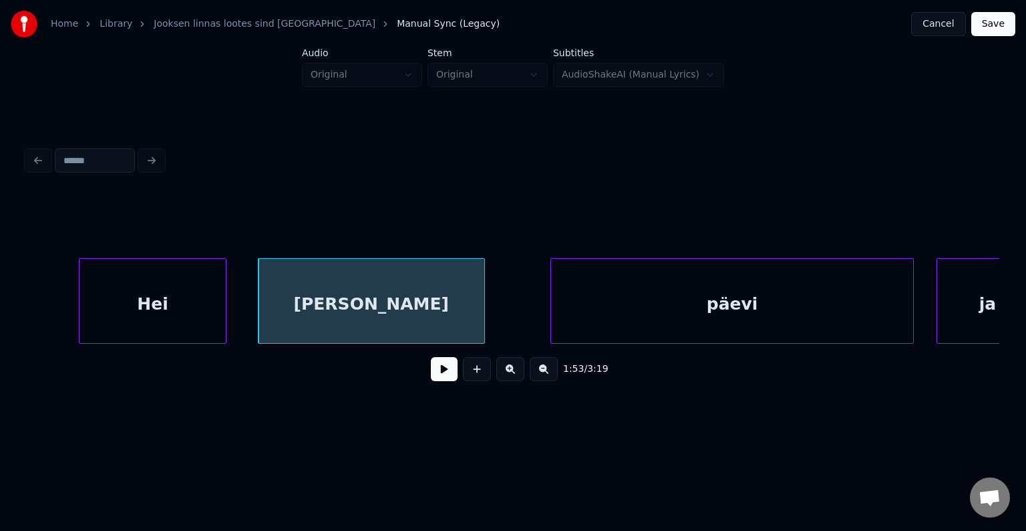
scroll to position [0, 64212]
click at [825, 319] on div "päevi" at bounding box center [704, 304] width 362 height 91
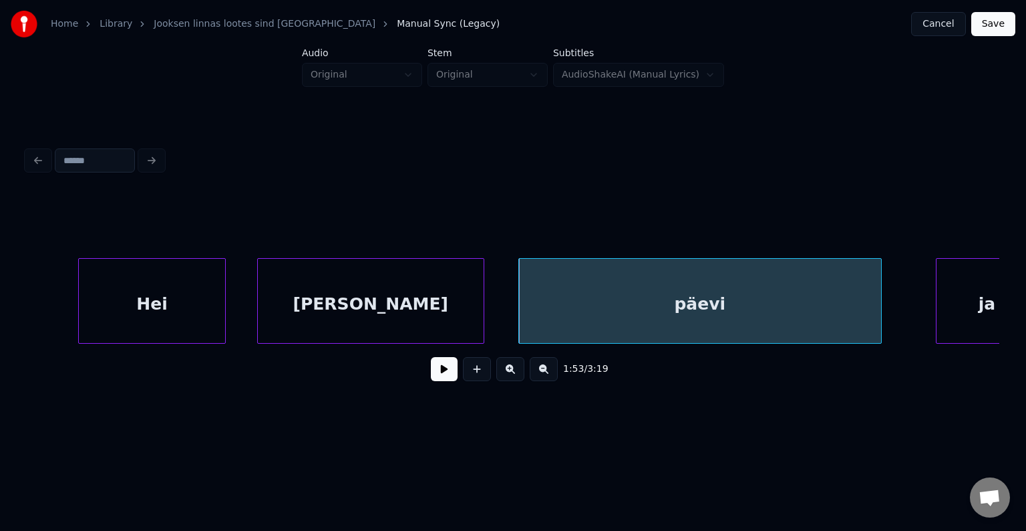
click at [431, 378] on button at bounding box center [444, 369] width 27 height 24
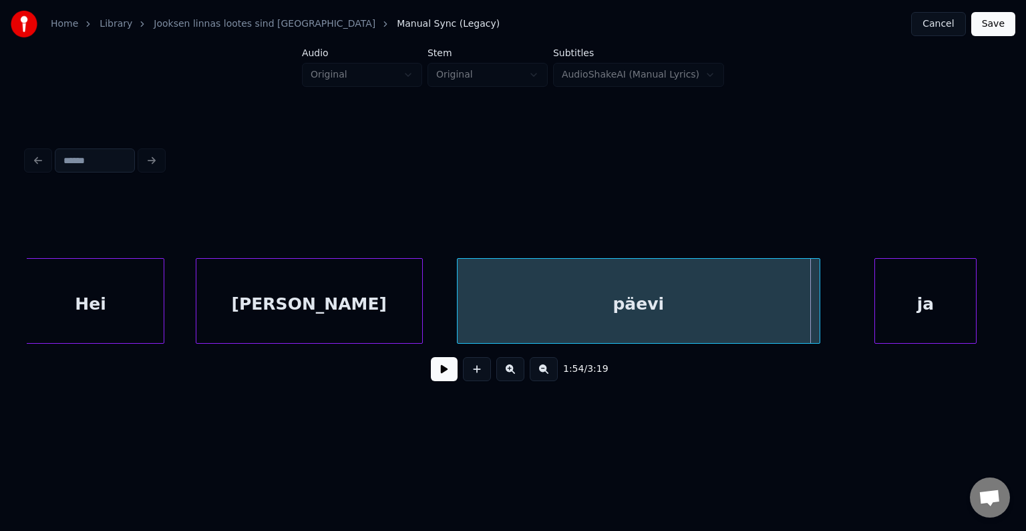
scroll to position [0, 64292]
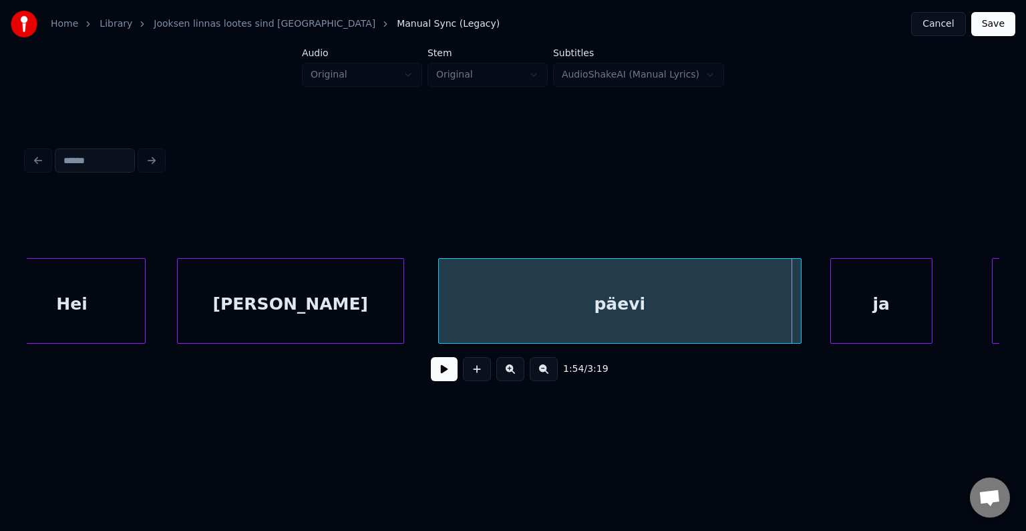
click at [903, 316] on div "ja" at bounding box center [881, 304] width 101 height 91
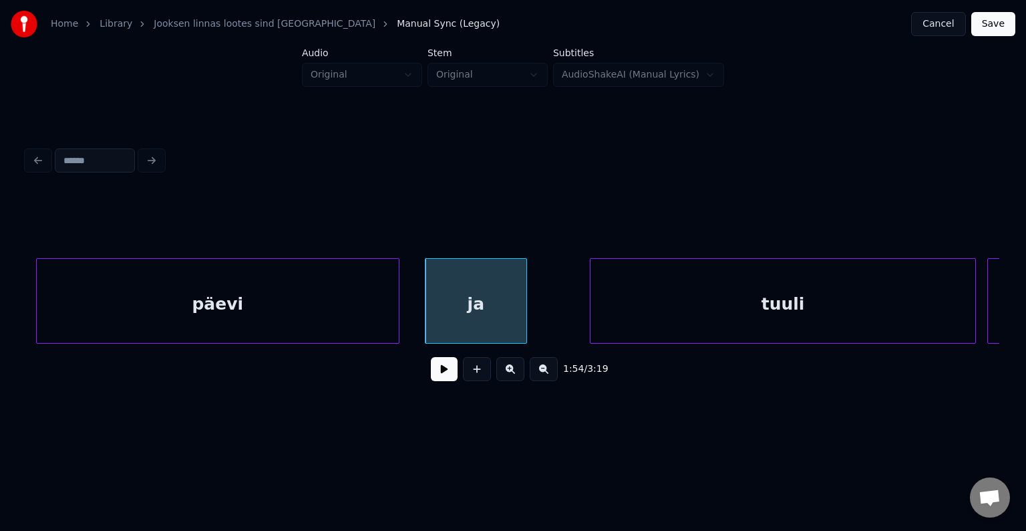
scroll to position [0, 64720]
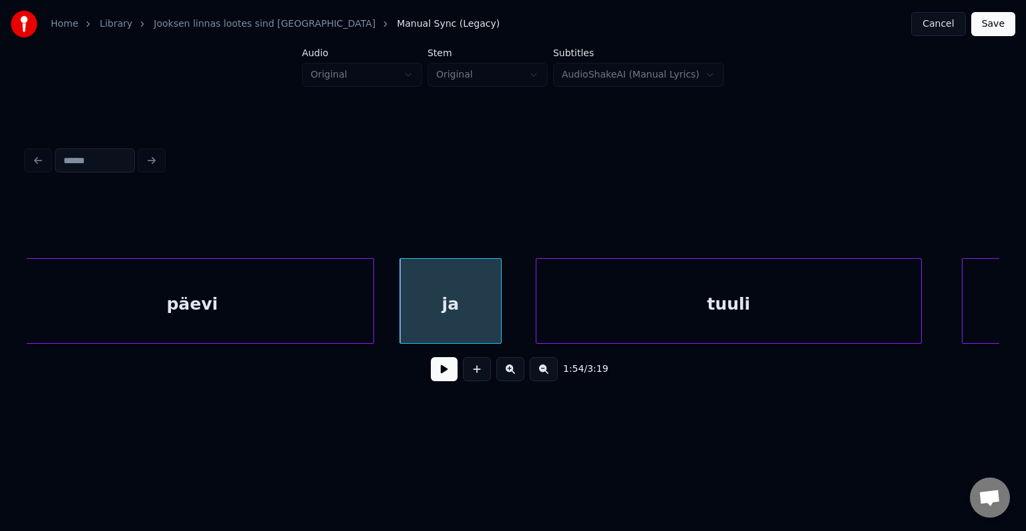
click at [867, 310] on div "tuuli" at bounding box center [729, 304] width 385 height 91
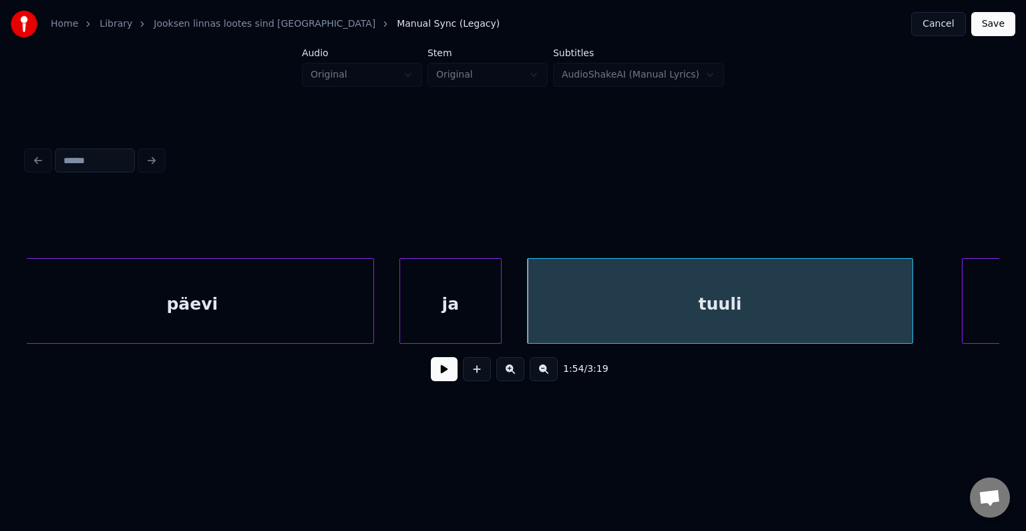
click at [460, 311] on div "ja" at bounding box center [450, 304] width 101 height 91
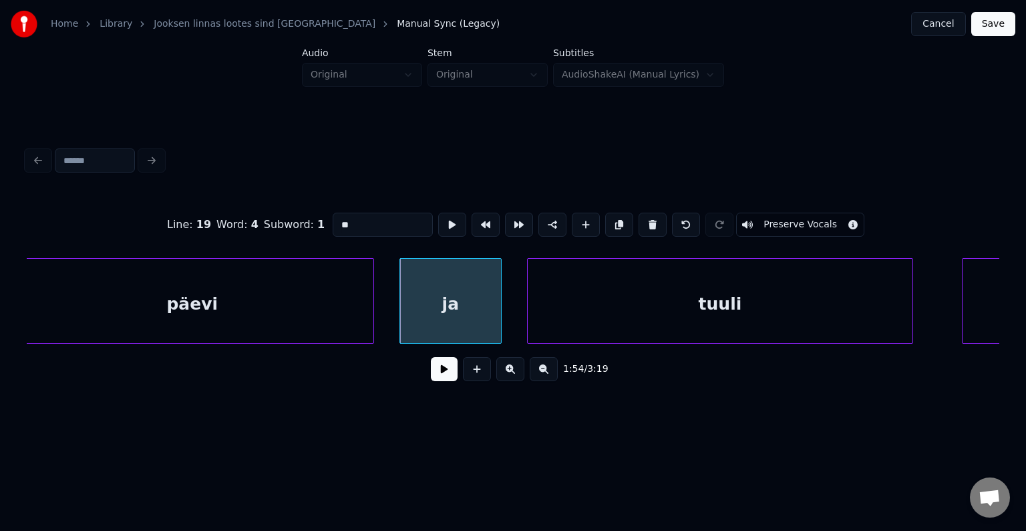
click at [431, 372] on button at bounding box center [444, 369] width 27 height 24
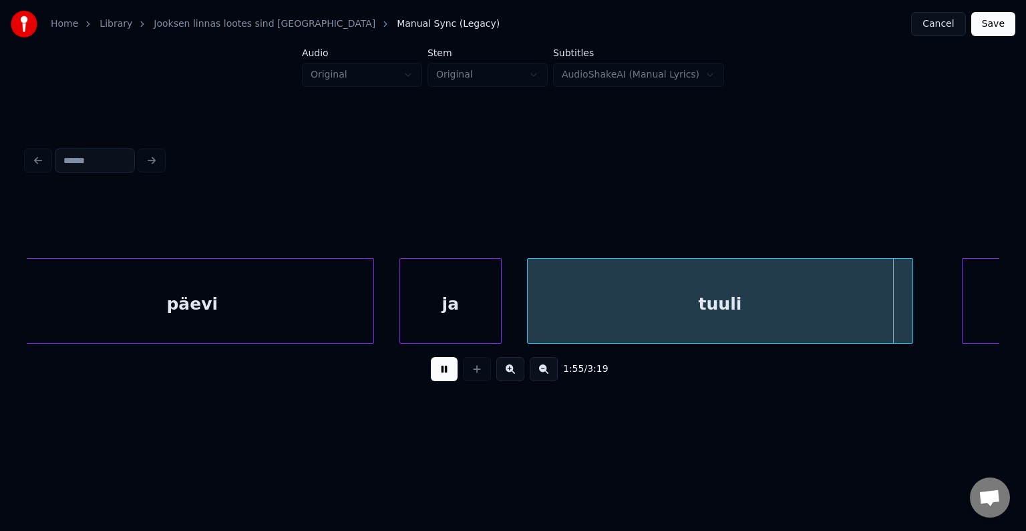
click at [431, 372] on button at bounding box center [444, 369] width 27 height 24
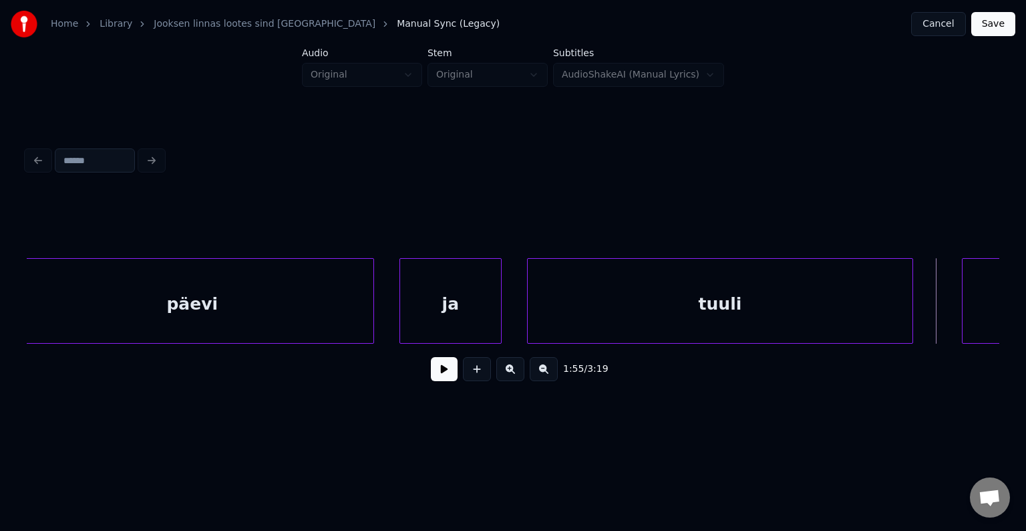
click at [992, 343] on div "päevi ja tuuli siis" at bounding box center [513, 301] width 973 height 86
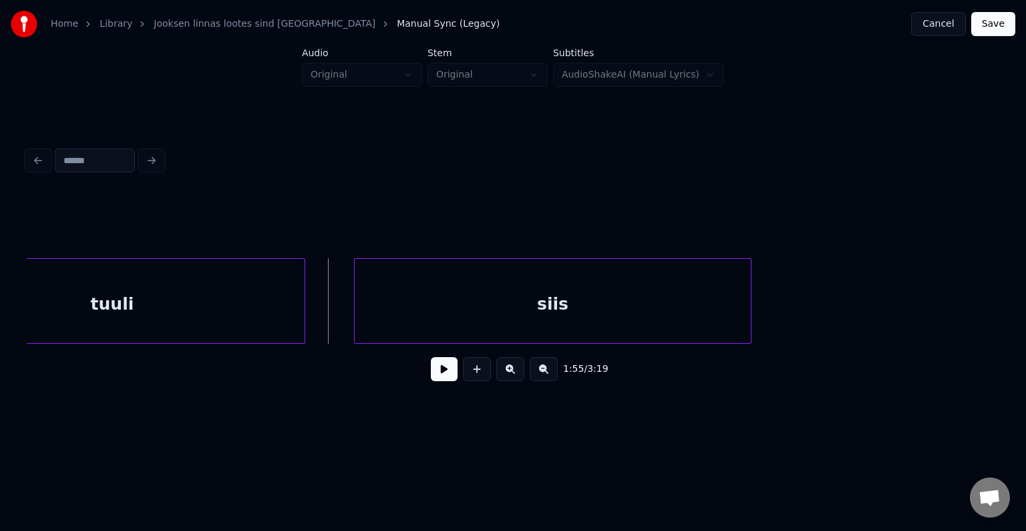
scroll to position [0, 65335]
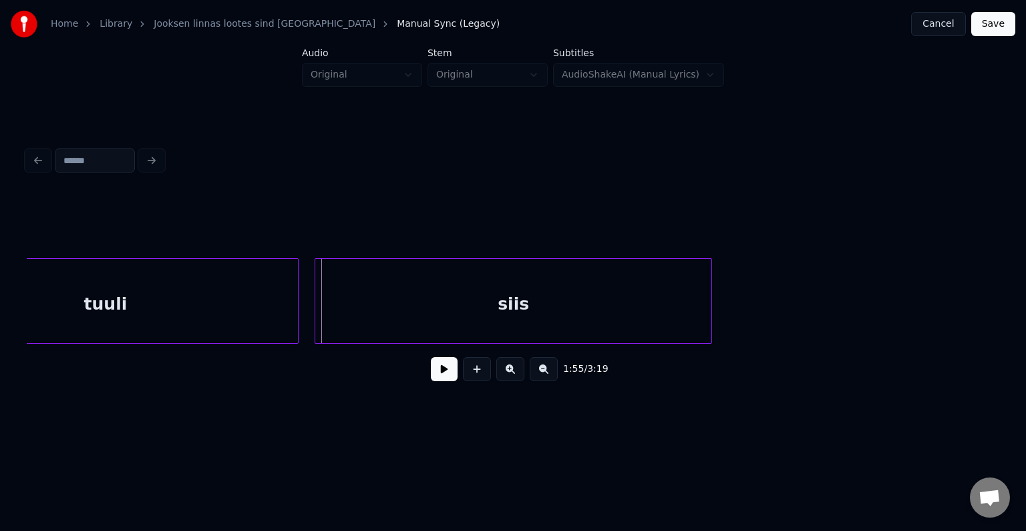
click at [684, 312] on div "siis" at bounding box center [513, 304] width 396 height 91
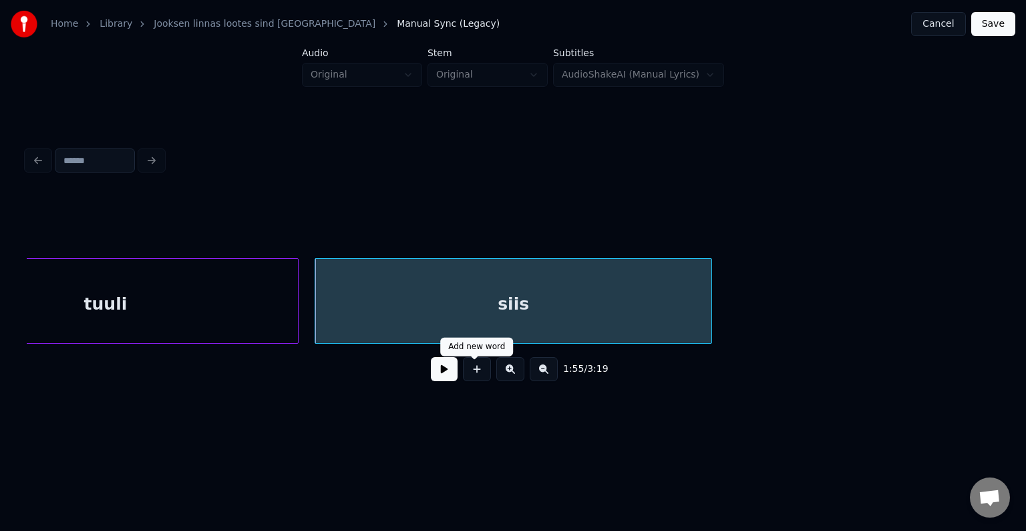
click at [442, 371] on button at bounding box center [444, 369] width 27 height 24
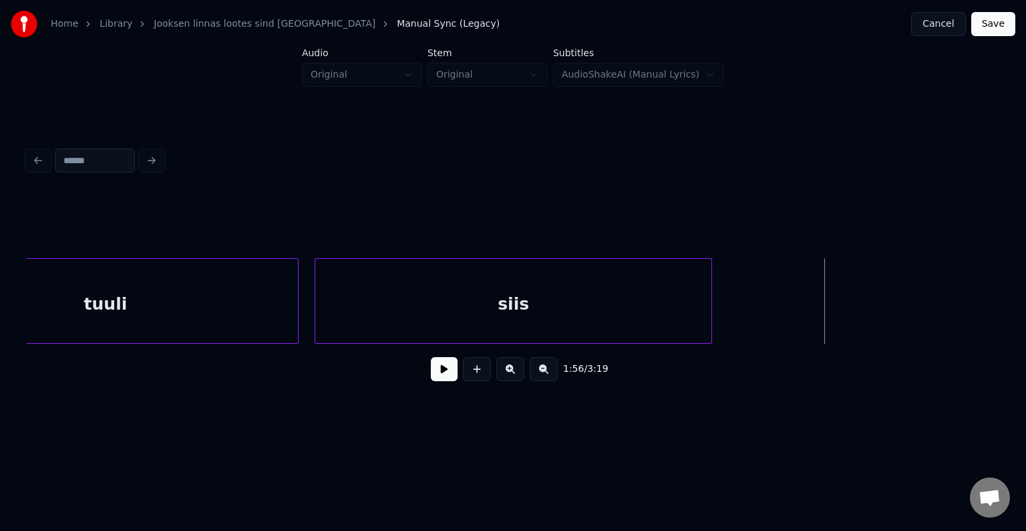
click at [480, 321] on div "siis" at bounding box center [513, 304] width 396 height 91
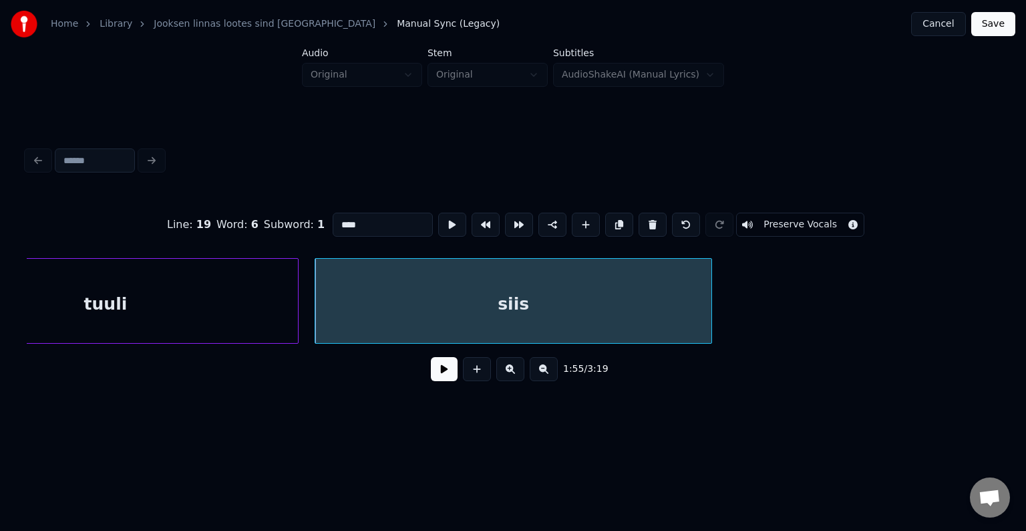
click at [333, 221] on input "****" at bounding box center [383, 224] width 100 height 24
type input "******"
click at [440, 376] on button at bounding box center [444, 369] width 27 height 24
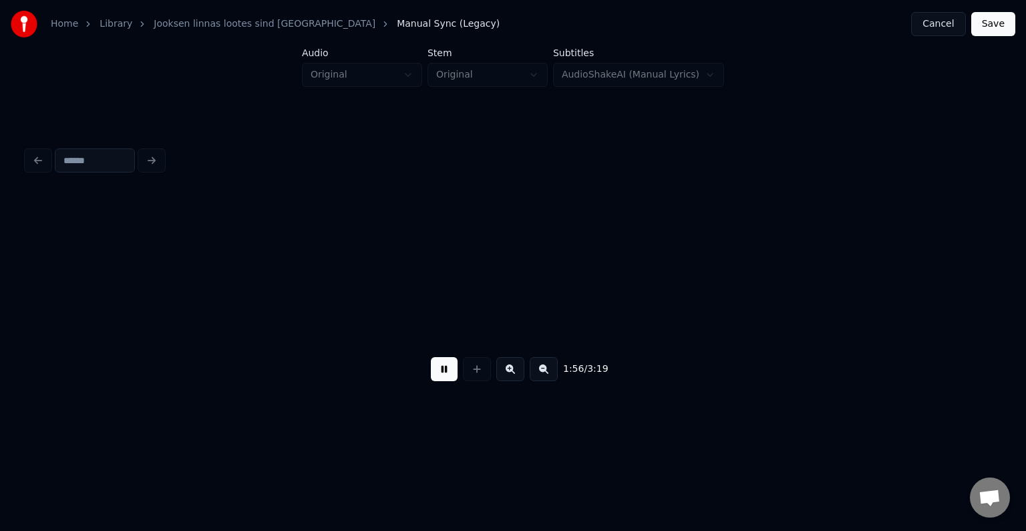
scroll to position [0, 66313]
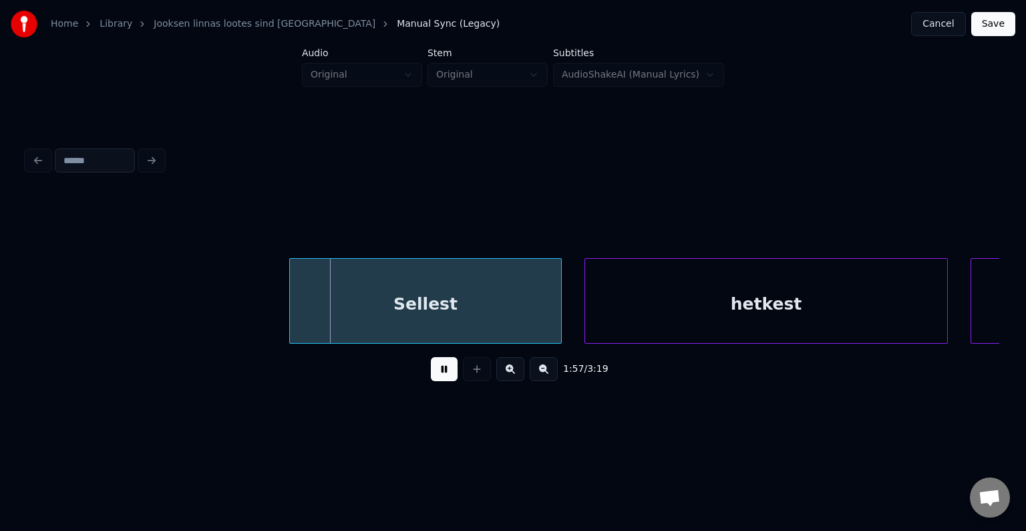
click at [440, 376] on button at bounding box center [444, 369] width 27 height 24
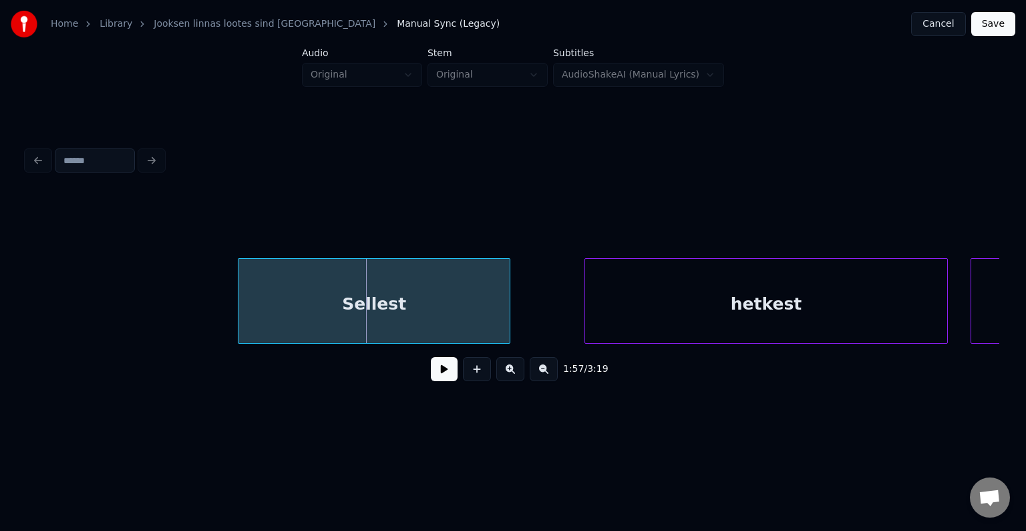
click at [377, 293] on div "Sellest" at bounding box center [374, 304] width 271 height 91
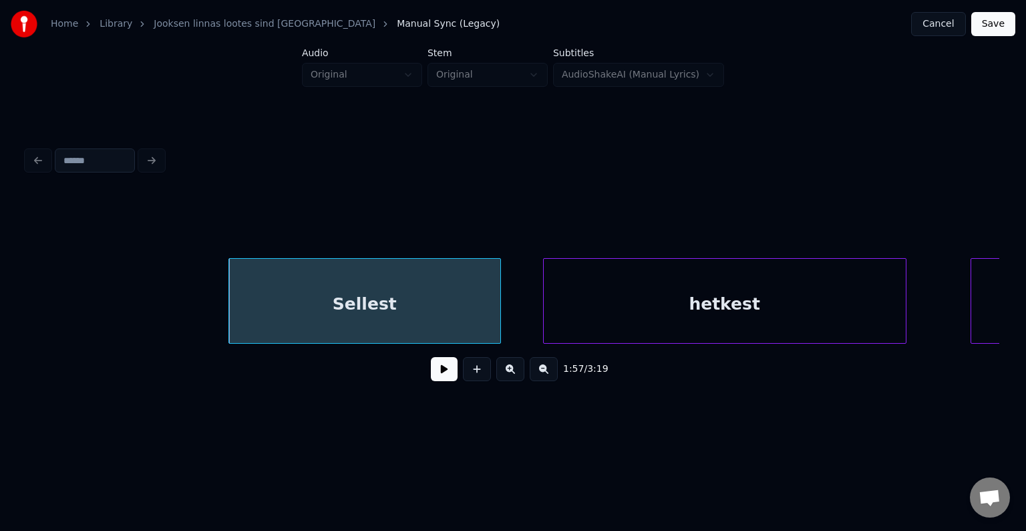
click at [657, 308] on div "hetkest" at bounding box center [725, 304] width 362 height 91
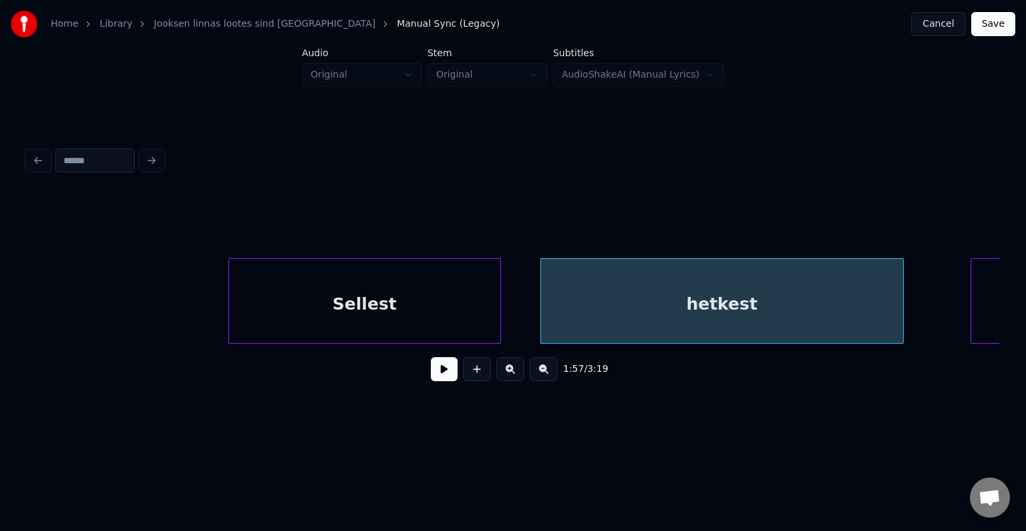
click at [407, 305] on div "Sellest" at bounding box center [364, 304] width 271 height 91
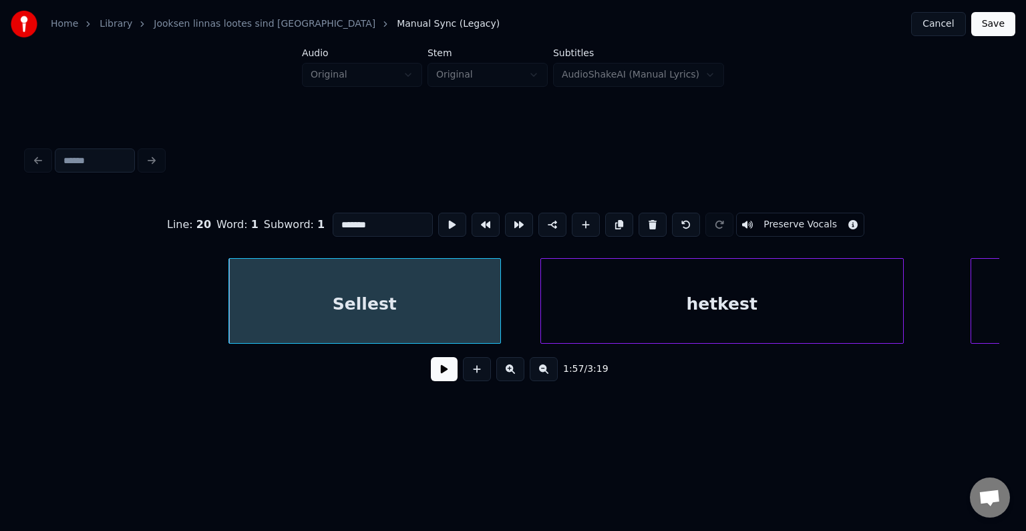
click at [431, 379] on button at bounding box center [444, 369] width 27 height 24
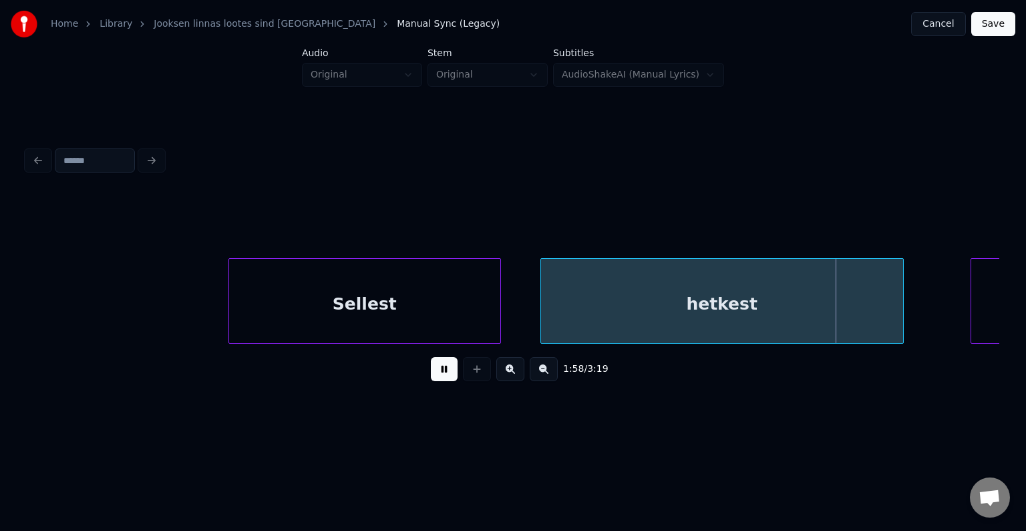
click at [444, 376] on button at bounding box center [444, 369] width 27 height 24
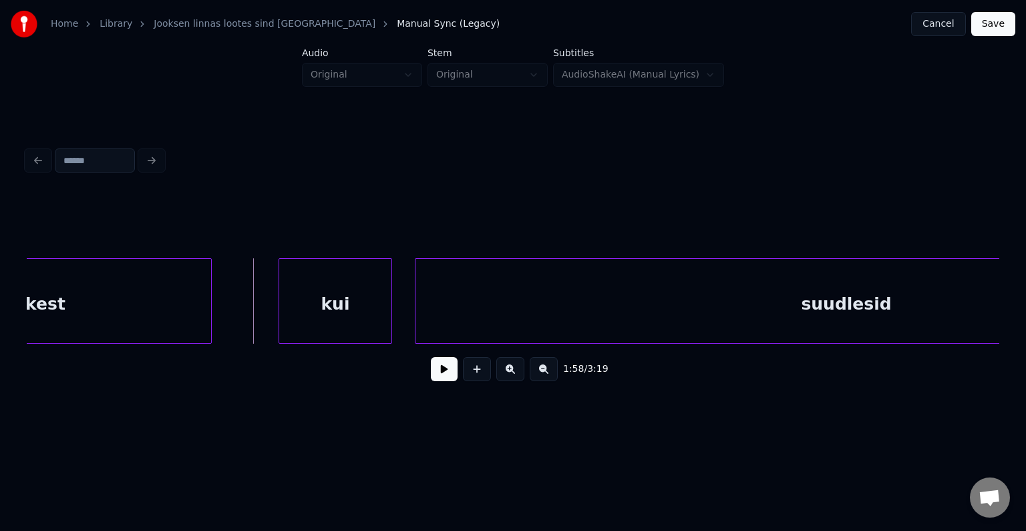
scroll to position [0, 67008]
click at [335, 291] on div "kui" at bounding box center [313, 304] width 112 height 91
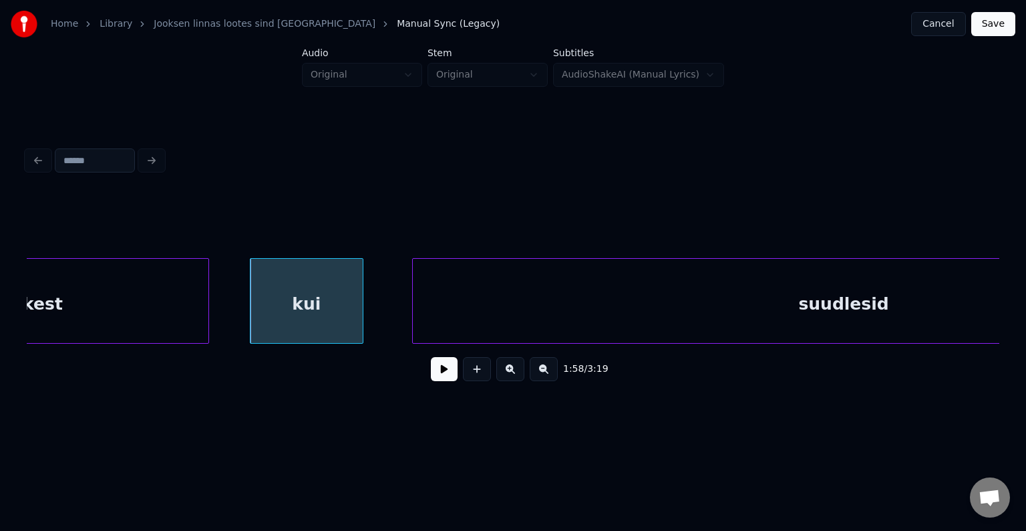
scroll to position [0, 67280]
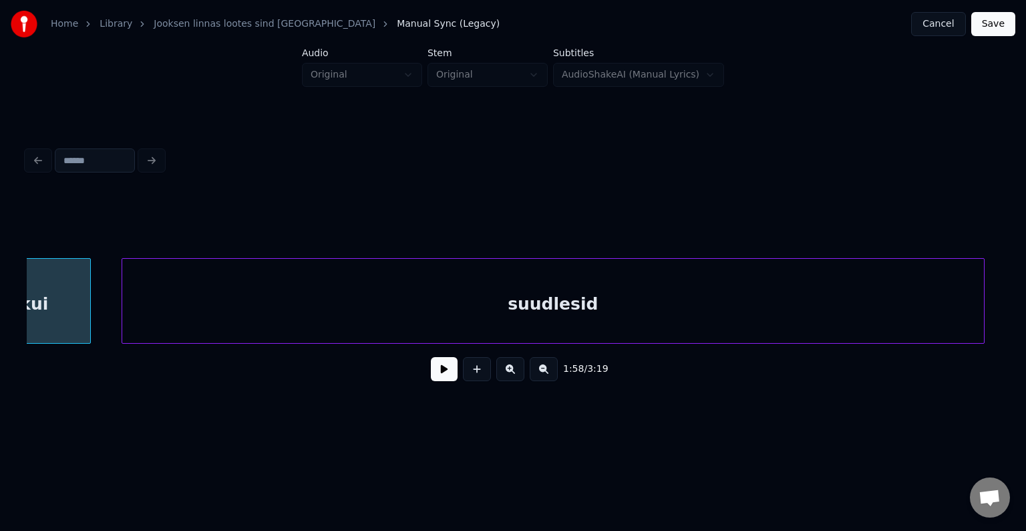
click at [452, 309] on div "suudlesid" at bounding box center [553, 304] width 862 height 91
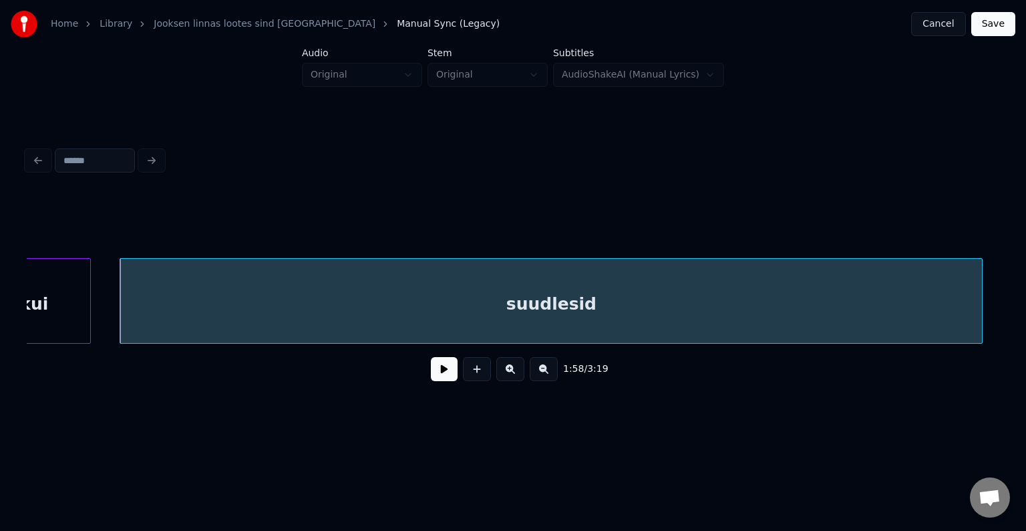
click at [433, 381] on button at bounding box center [444, 369] width 27 height 24
click at [438, 381] on button at bounding box center [444, 369] width 27 height 24
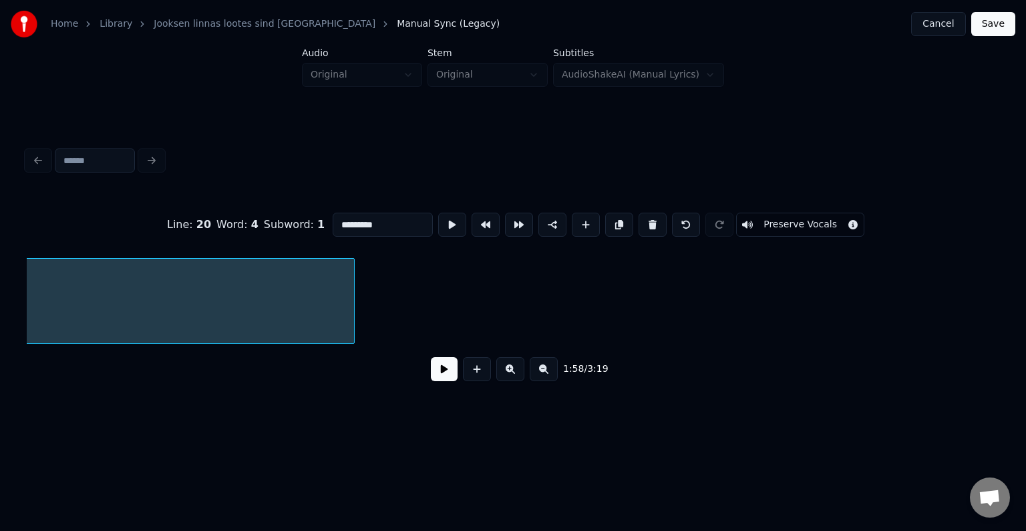
scroll to position [0, 67374]
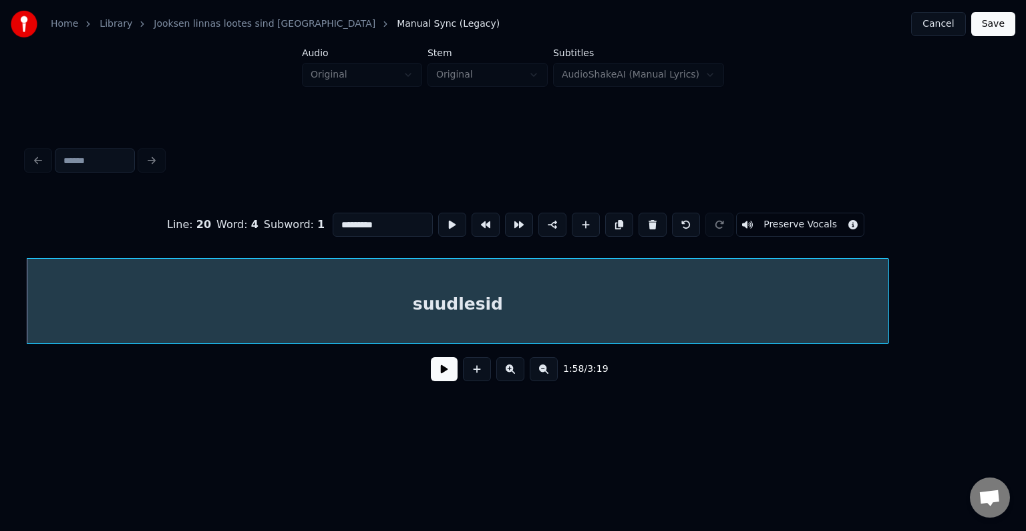
click at [347, 221] on input "*********" at bounding box center [383, 224] width 100 height 24
click at [343, 217] on input "*********" at bounding box center [383, 224] width 100 height 24
type input "**********"
click at [440, 373] on button at bounding box center [444, 369] width 27 height 24
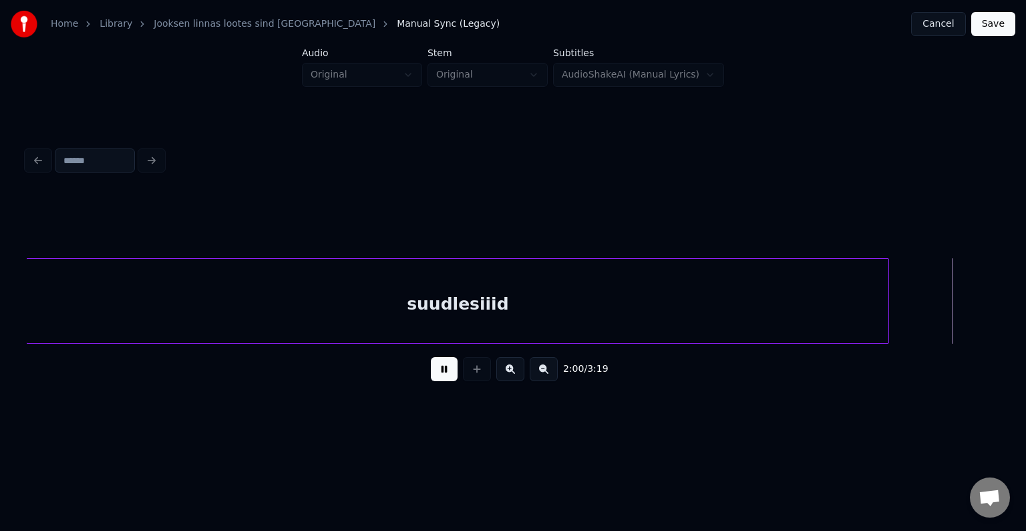
scroll to position [0, 68355]
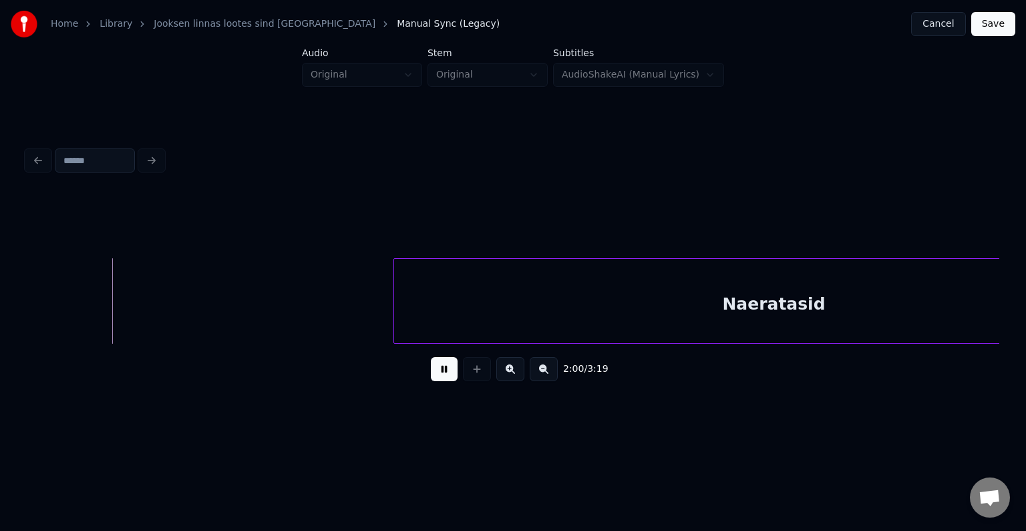
click at [440, 373] on button at bounding box center [444, 369] width 27 height 24
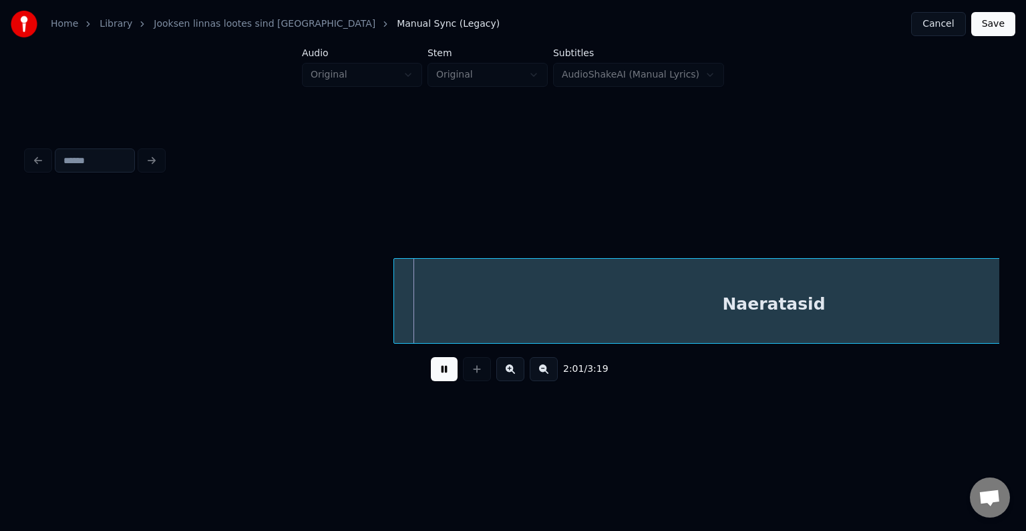
click at [440, 373] on button at bounding box center [444, 369] width 27 height 24
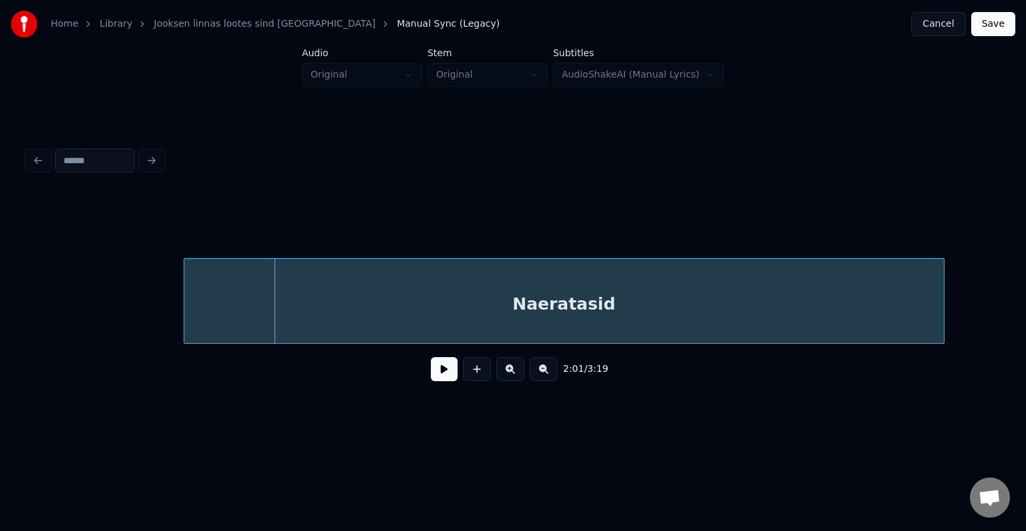
click at [511, 303] on div "Naeratasid" at bounding box center [564, 304] width 760 height 91
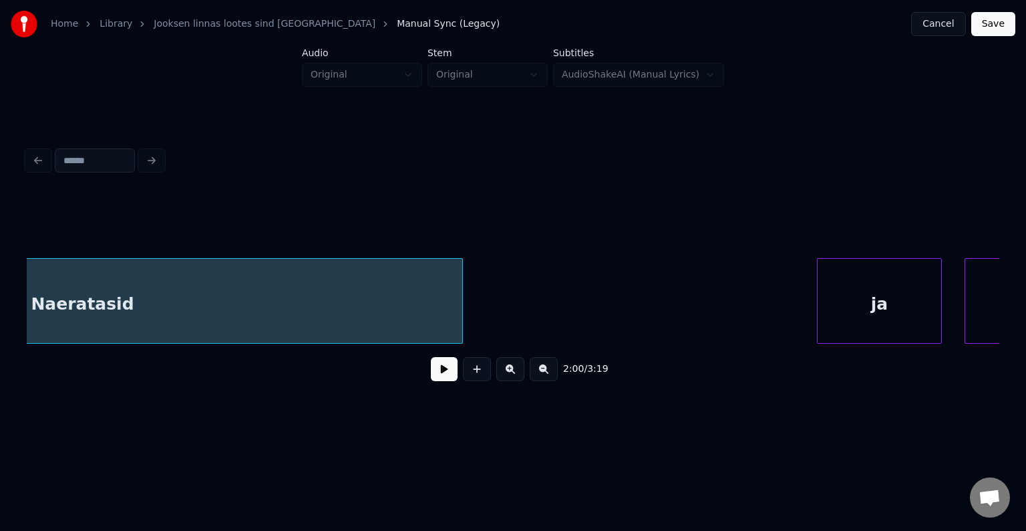
click at [431, 374] on button at bounding box center [444, 369] width 27 height 24
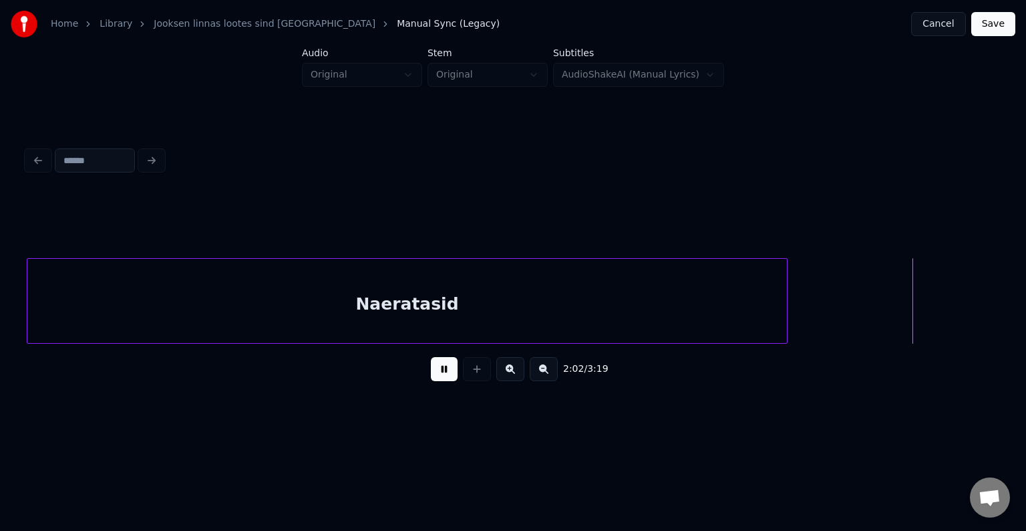
click at [436, 372] on button at bounding box center [444, 369] width 27 height 24
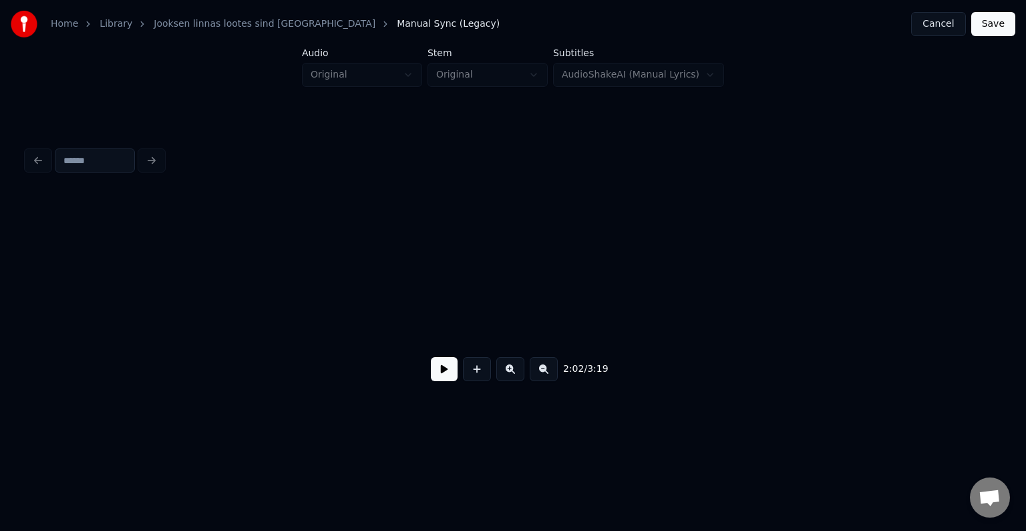
scroll to position [0, 69643]
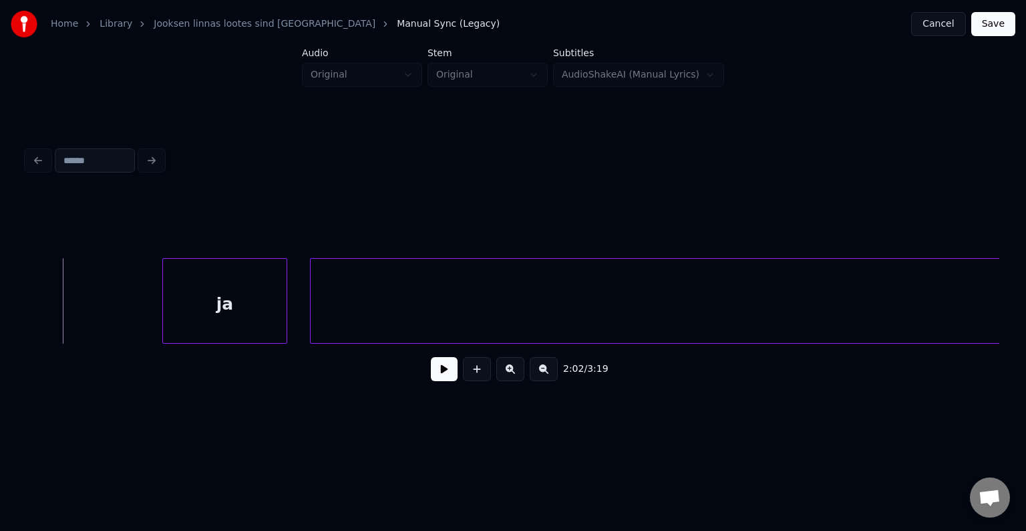
click at [436, 372] on button at bounding box center [444, 369] width 27 height 24
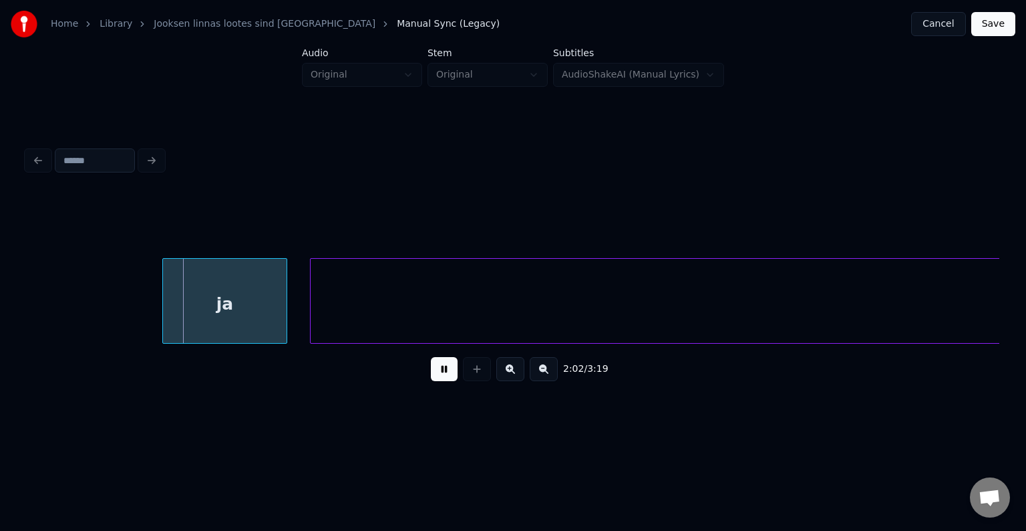
drag, startPoint x: 436, startPoint y: 372, endPoint x: 404, endPoint y: 355, distance: 36.8
click at [437, 372] on button at bounding box center [444, 369] width 27 height 24
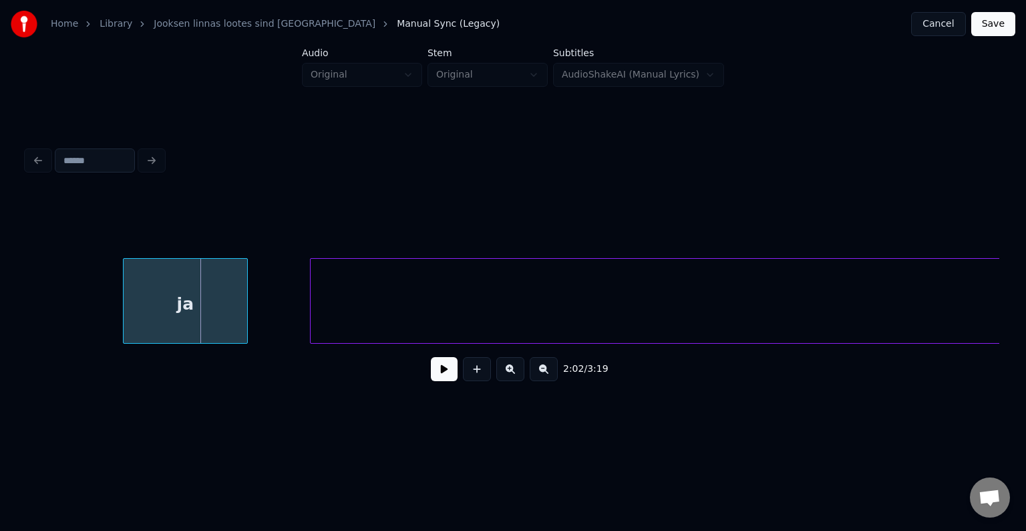
click at [168, 293] on div "ja" at bounding box center [186, 304] width 124 height 91
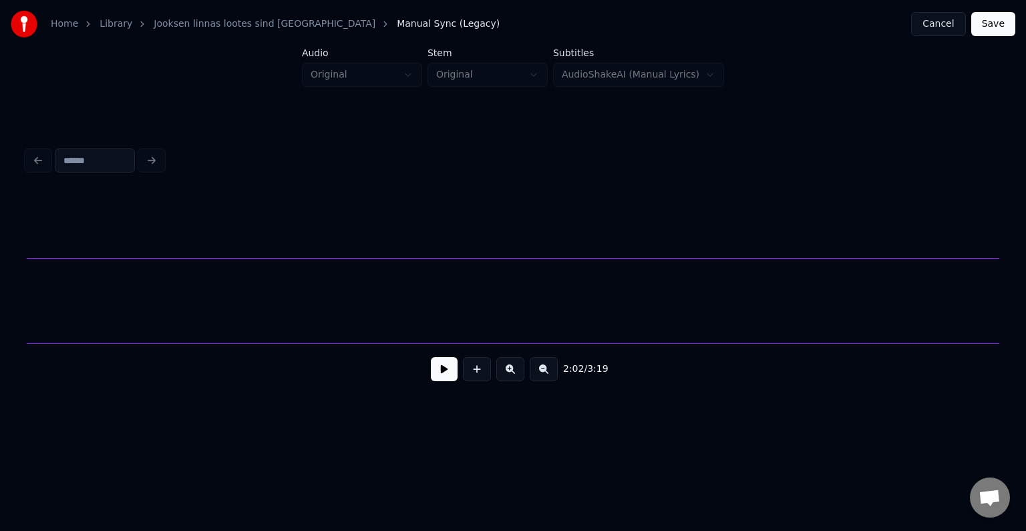
scroll to position [0, 69900]
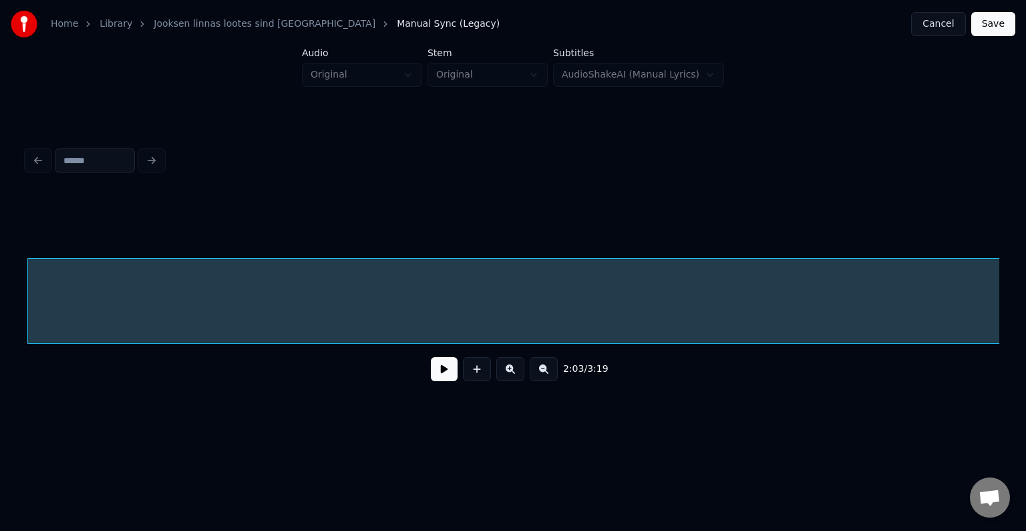
click at [437, 369] on button at bounding box center [444, 369] width 27 height 24
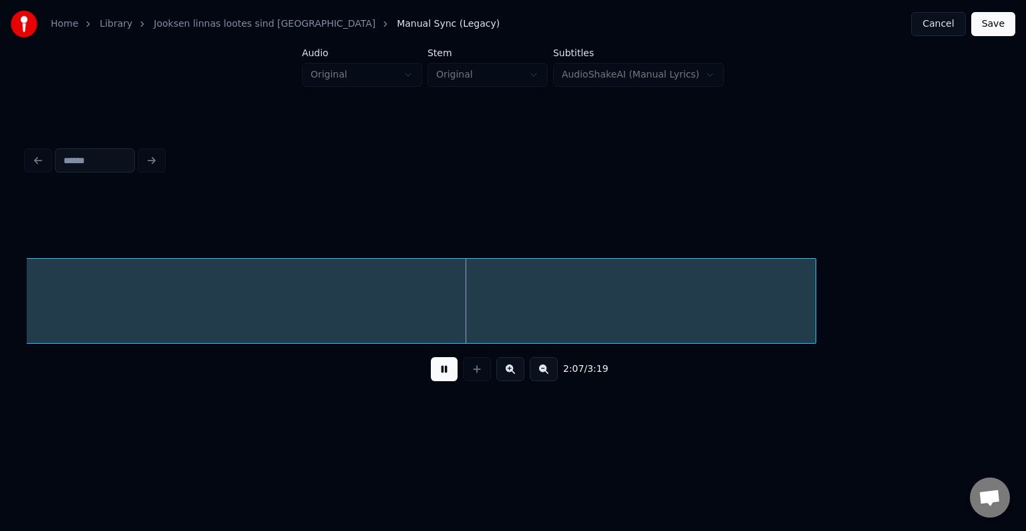
click at [438, 374] on button at bounding box center [444, 369] width 27 height 24
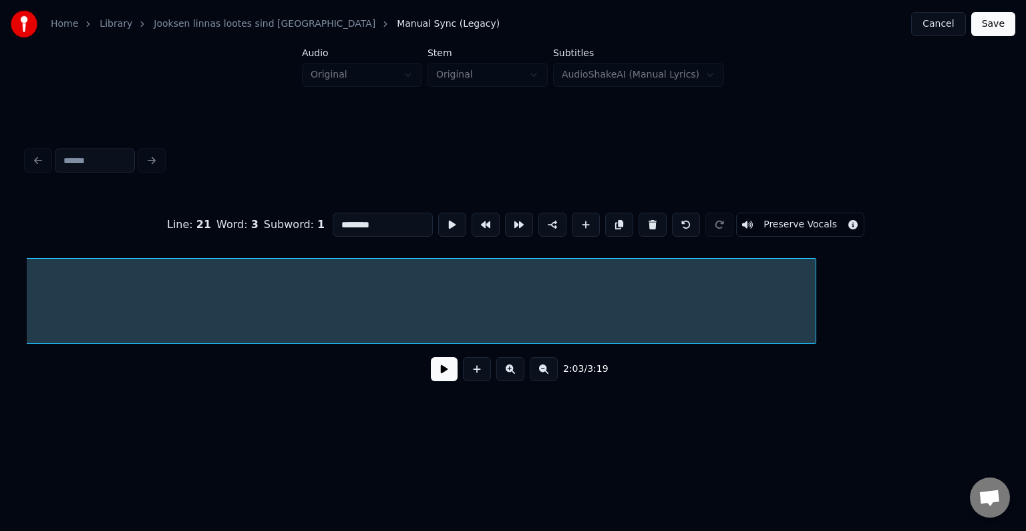
scroll to position [0, 69901]
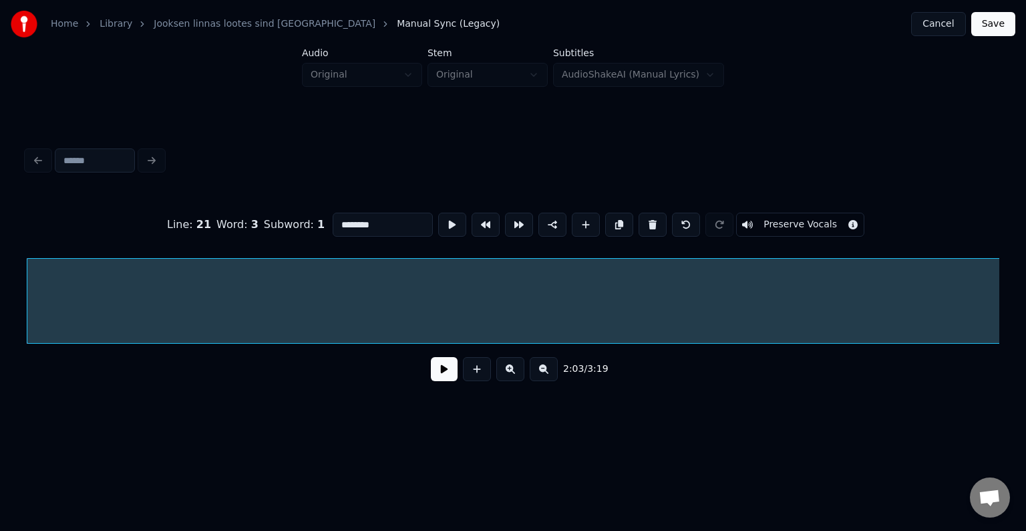
click at [333, 212] on input "********" at bounding box center [383, 224] width 100 height 24
click at [339, 216] on input "********" at bounding box center [383, 224] width 100 height 24
type input "**********"
click at [431, 374] on button at bounding box center [444, 369] width 27 height 24
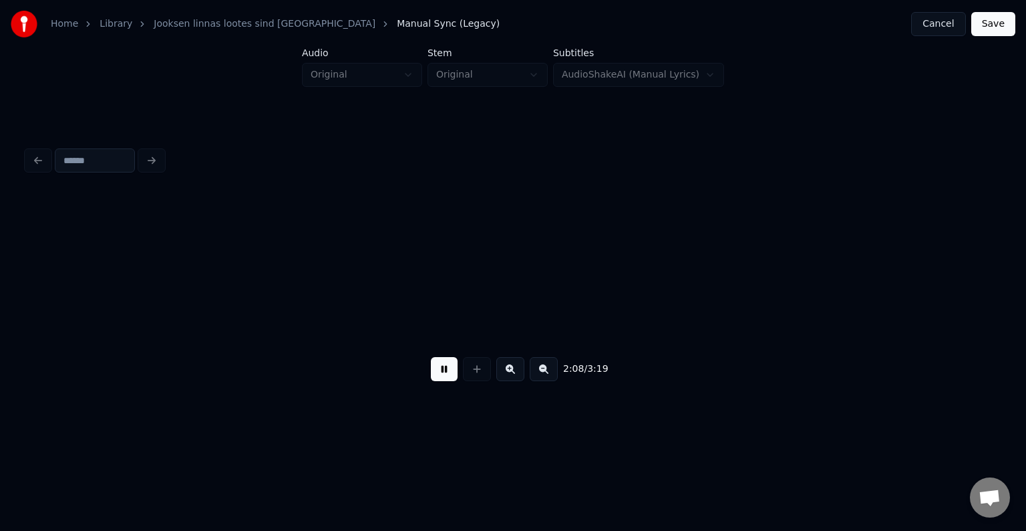
scroll to position [0, 72836]
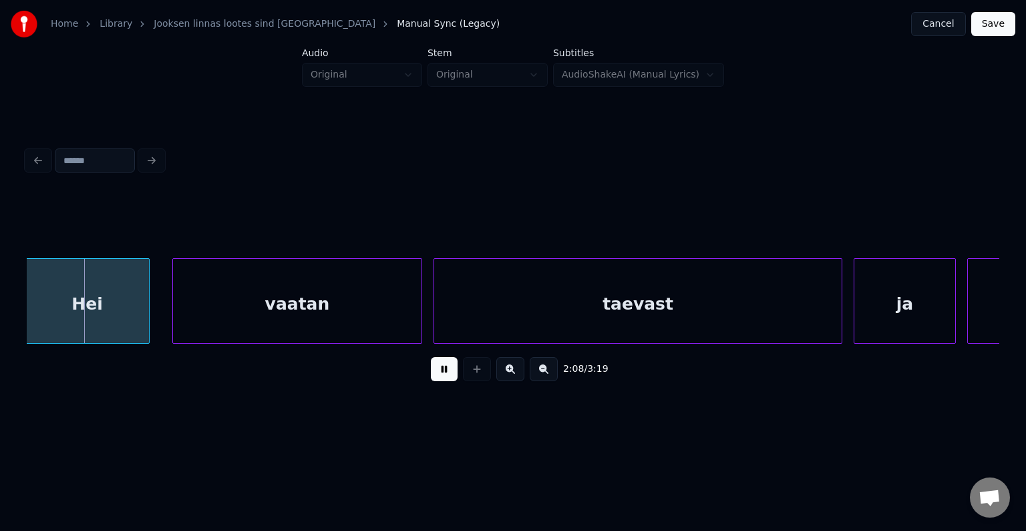
click at [432, 374] on button at bounding box center [444, 369] width 27 height 24
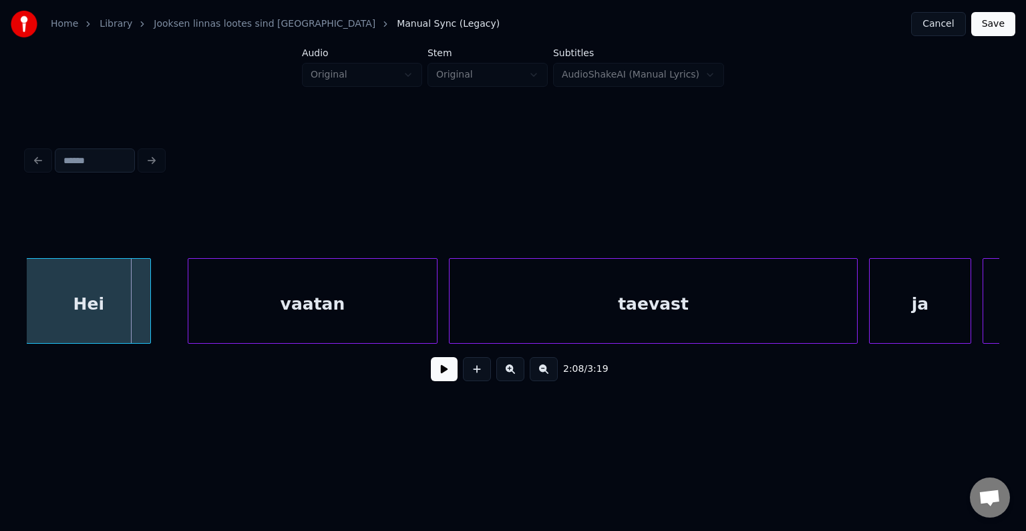
scroll to position [0, 72820]
click at [84, 308] on div "Hei" at bounding box center [89, 304] width 124 height 91
click at [273, 307] on div "vaatan" at bounding box center [293, 304] width 249 height 91
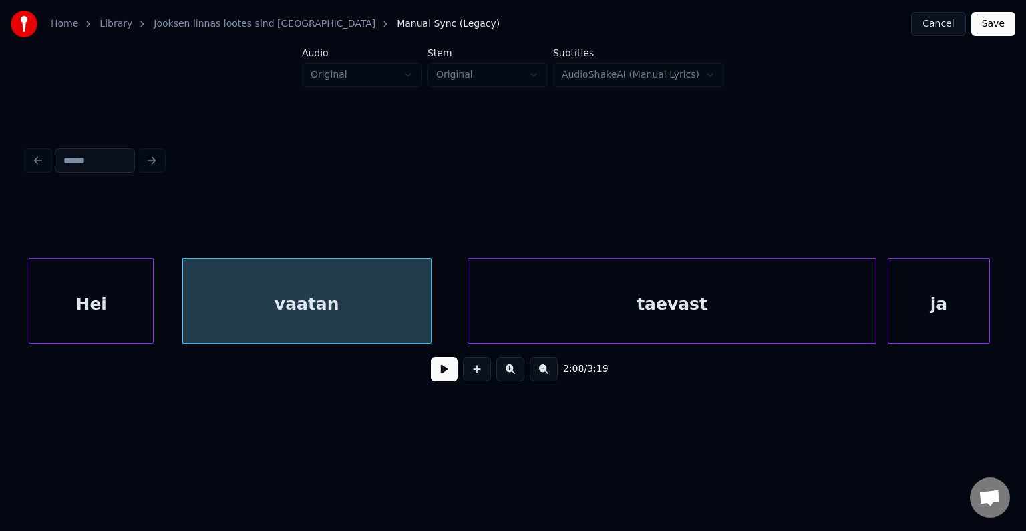
click at [110, 297] on div "Hei" at bounding box center [91, 304] width 124 height 91
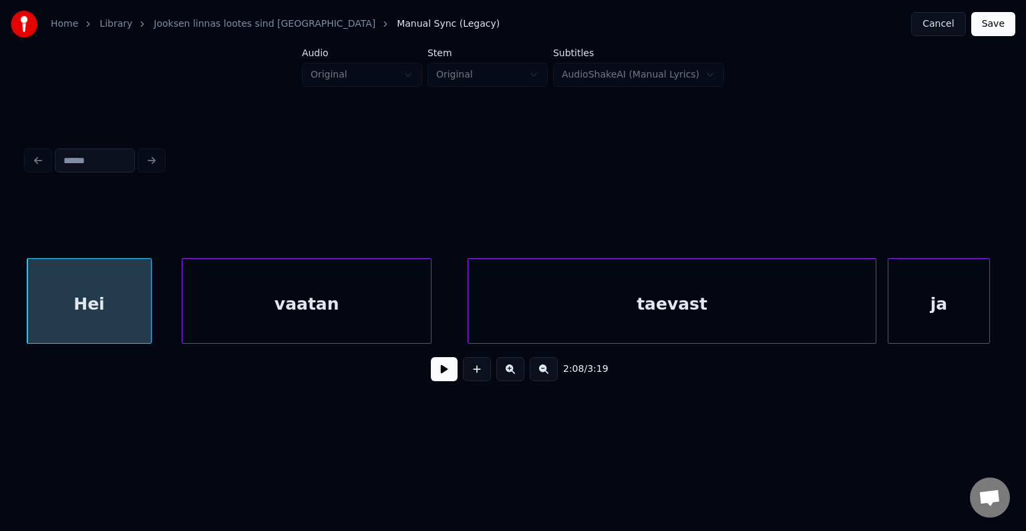
scroll to position [0, 72801]
click at [289, 301] on div "vaatan" at bounding box center [300, 304] width 249 height 91
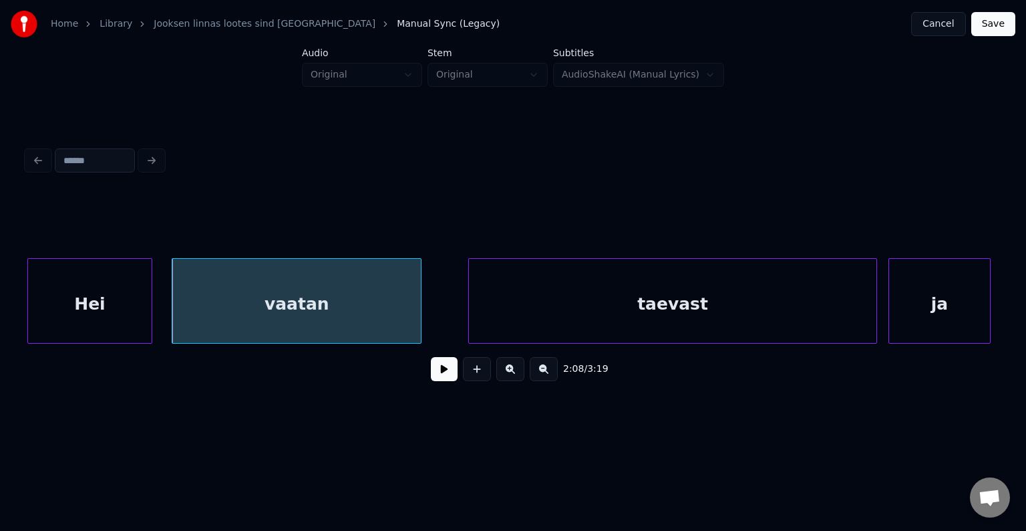
click at [431, 377] on button at bounding box center [444, 369] width 27 height 24
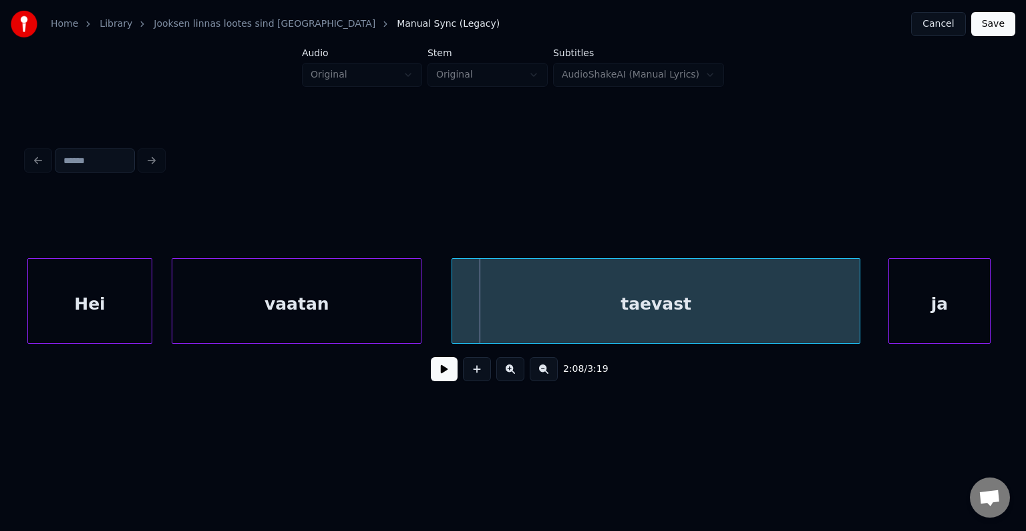
click at [544, 321] on div "taevast" at bounding box center [656, 304] width 408 height 91
click at [911, 313] on div "ja" at bounding box center [928, 304] width 101 height 91
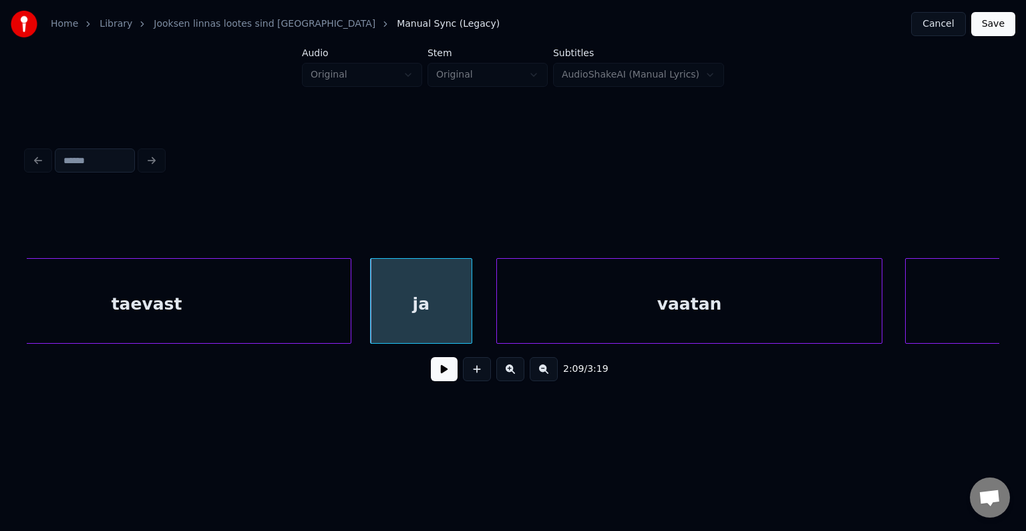
scroll to position [0, 73309]
click at [818, 305] on div "vaatan" at bounding box center [676, 304] width 385 height 91
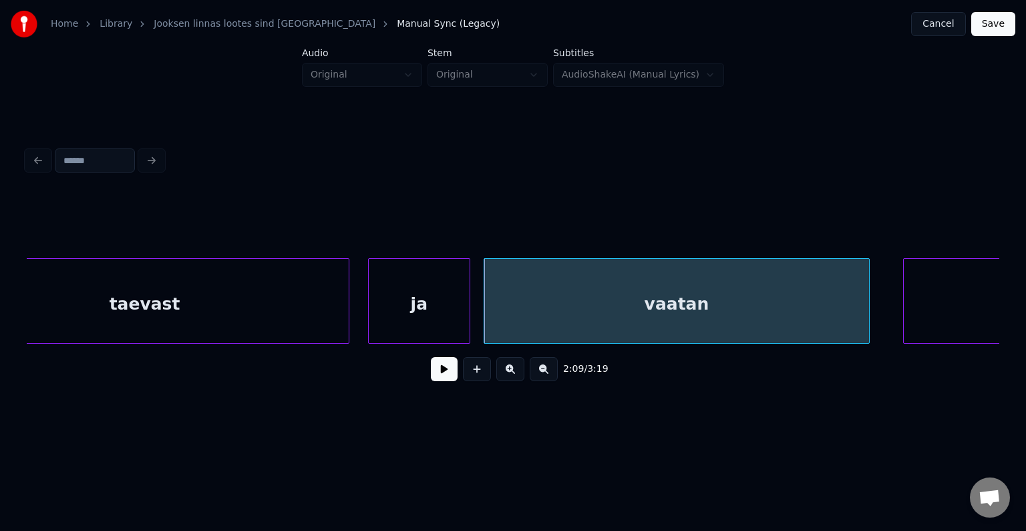
click at [402, 317] on div "ja" at bounding box center [419, 304] width 101 height 91
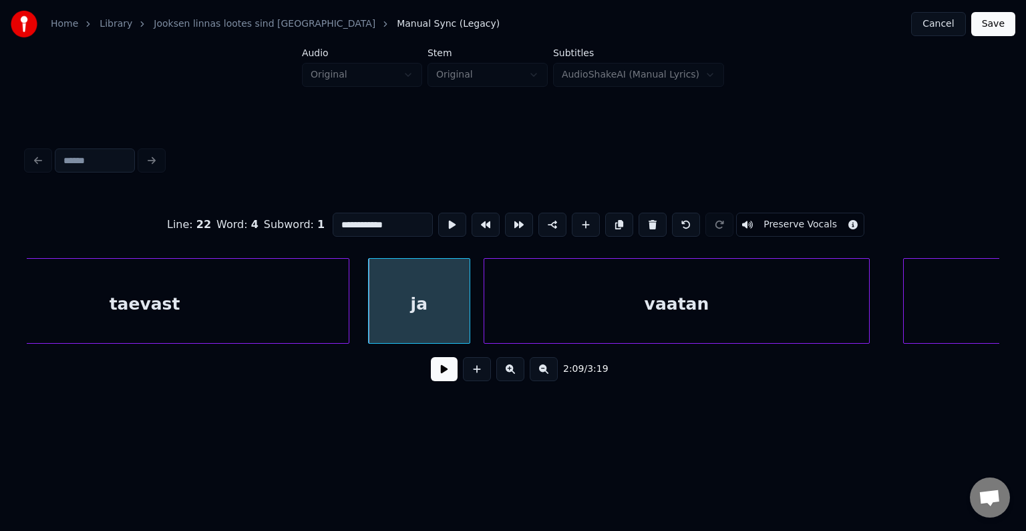
type input "**"
click at [432, 377] on button at bounding box center [444, 369] width 27 height 24
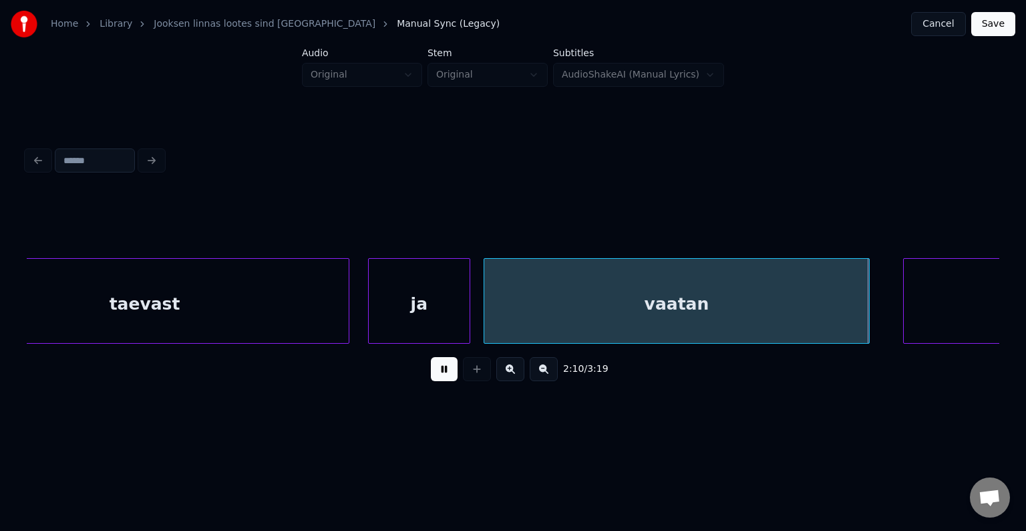
click at [432, 377] on button at bounding box center [444, 369] width 27 height 24
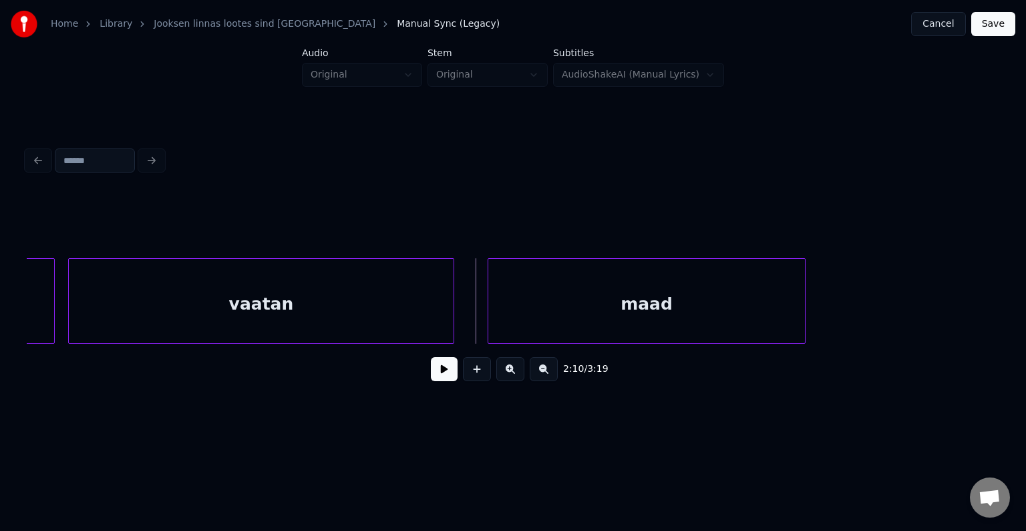
scroll to position [0, 73764]
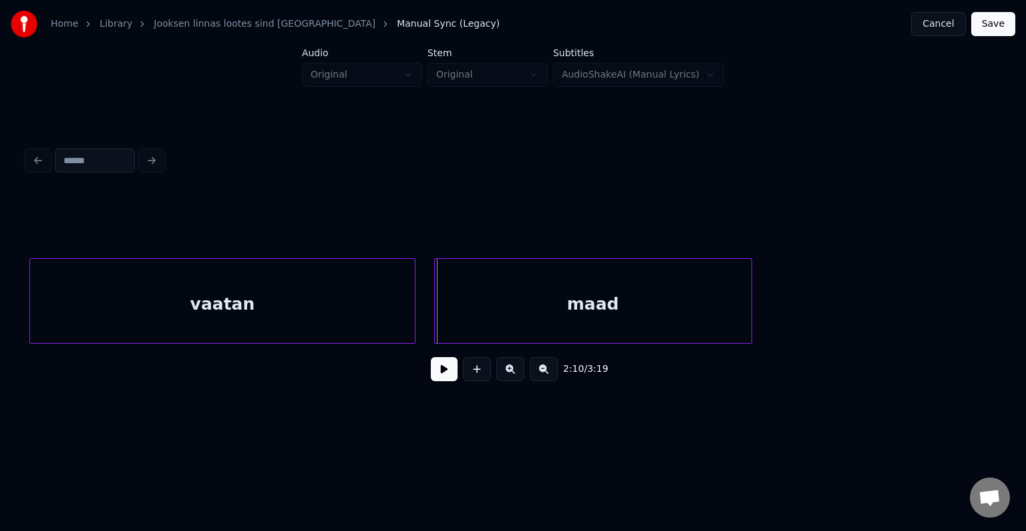
click at [716, 296] on div "maad" at bounding box center [593, 304] width 317 height 91
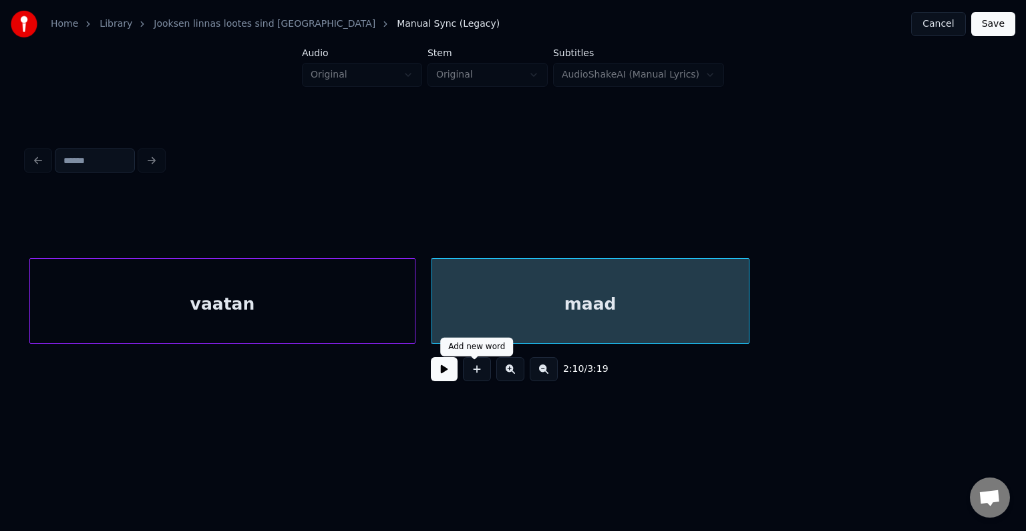
click at [442, 377] on button at bounding box center [444, 369] width 27 height 24
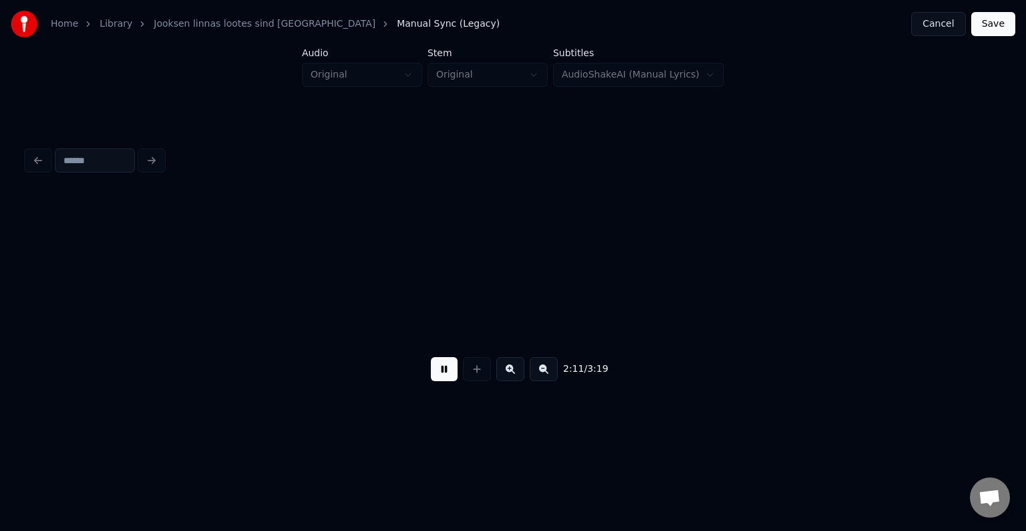
scroll to position [0, 74743]
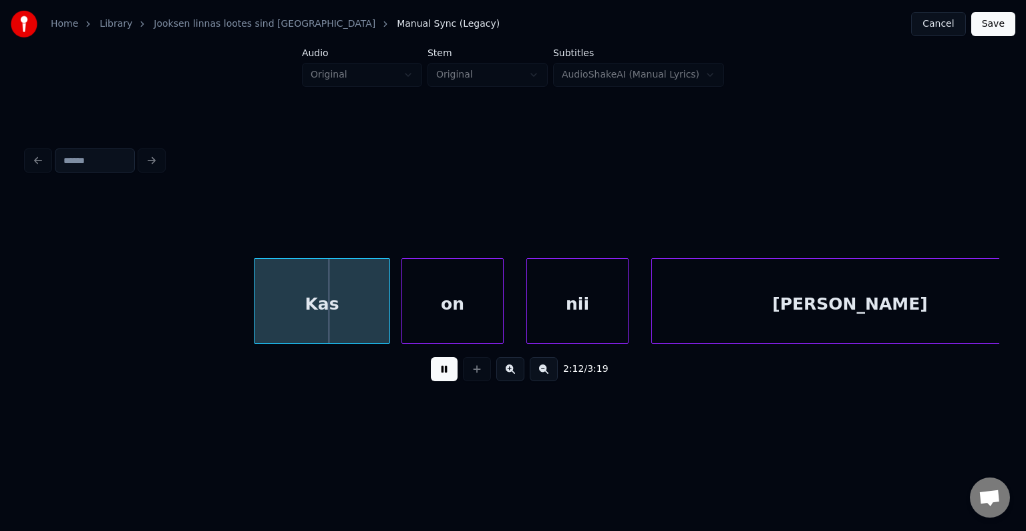
click at [442, 375] on button at bounding box center [444, 369] width 27 height 24
click at [307, 313] on div "Kas" at bounding box center [307, 304] width 135 height 91
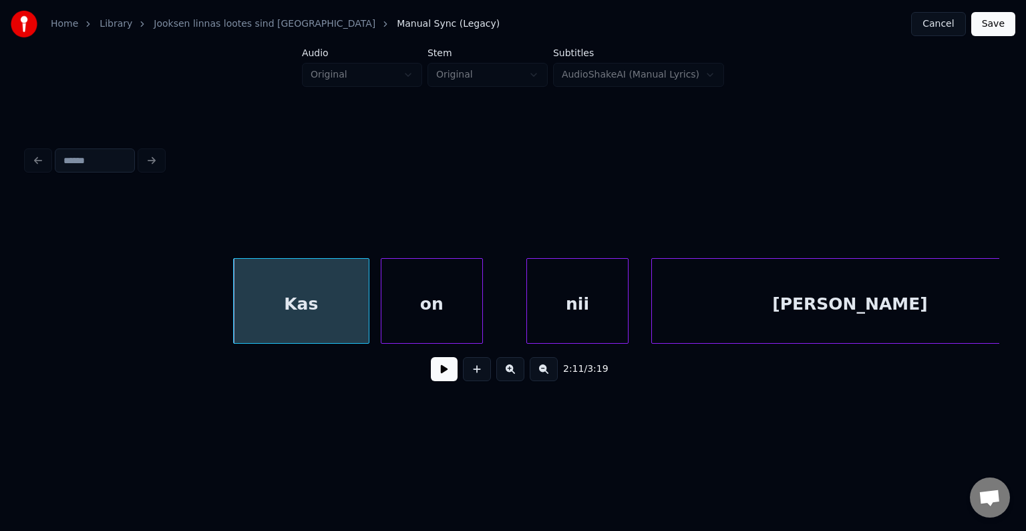
click at [428, 319] on div "on" at bounding box center [432, 304] width 101 height 91
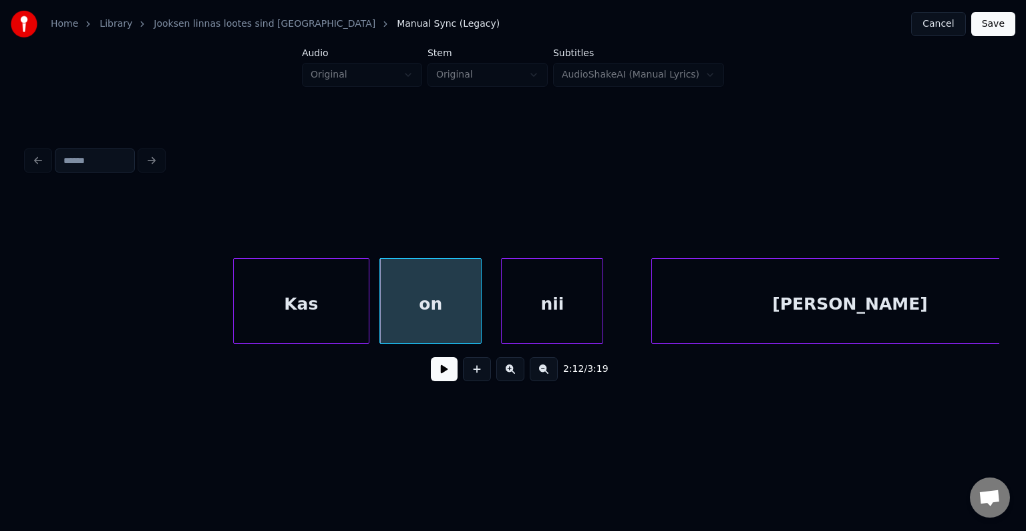
click at [549, 315] on div "nii" at bounding box center [552, 304] width 101 height 91
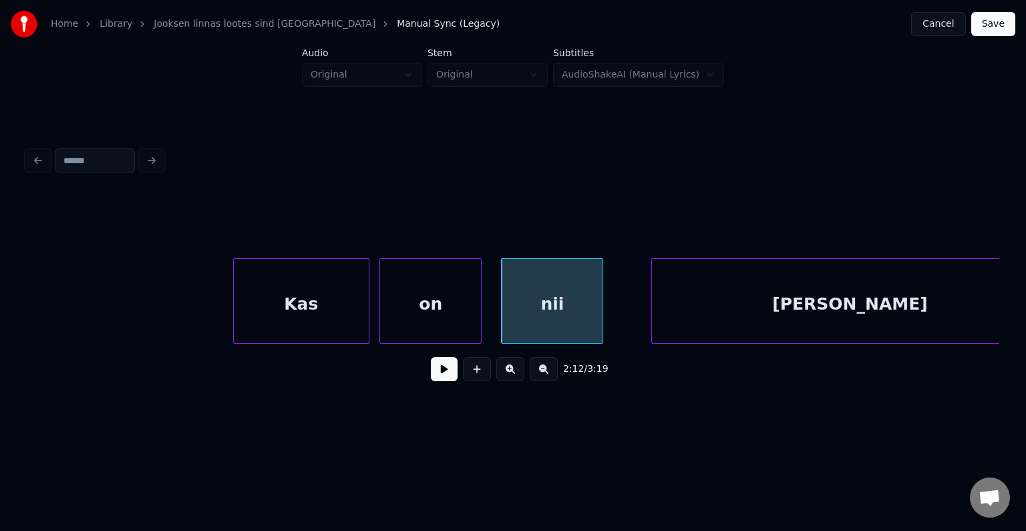
scroll to position [0, 74789]
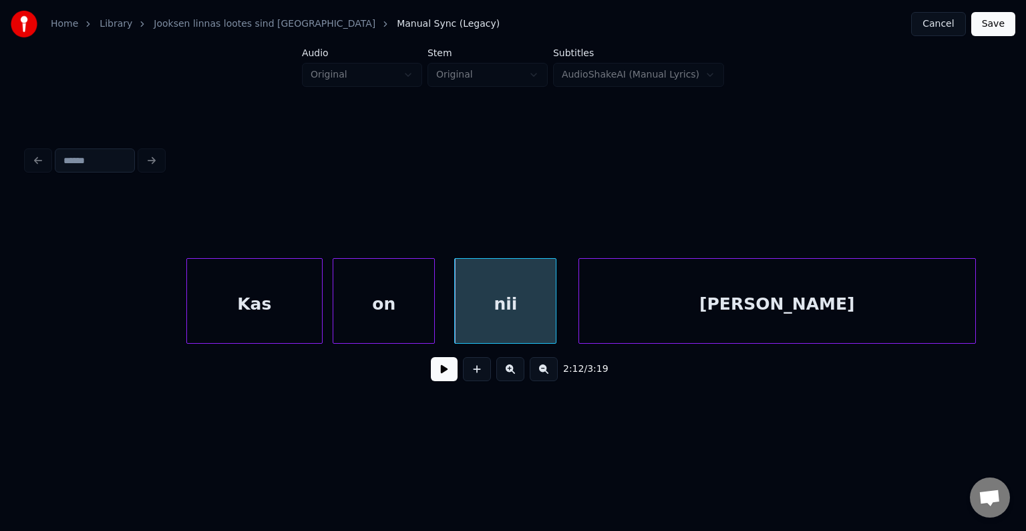
click at [754, 312] on div "[PERSON_NAME]" at bounding box center [777, 304] width 396 height 91
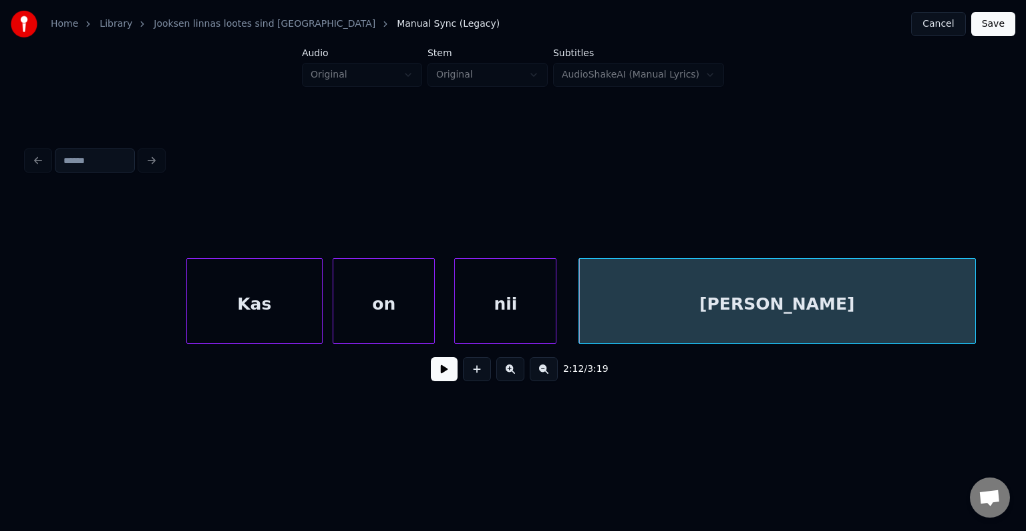
click at [297, 283] on div "Kas" at bounding box center [254, 304] width 135 height 91
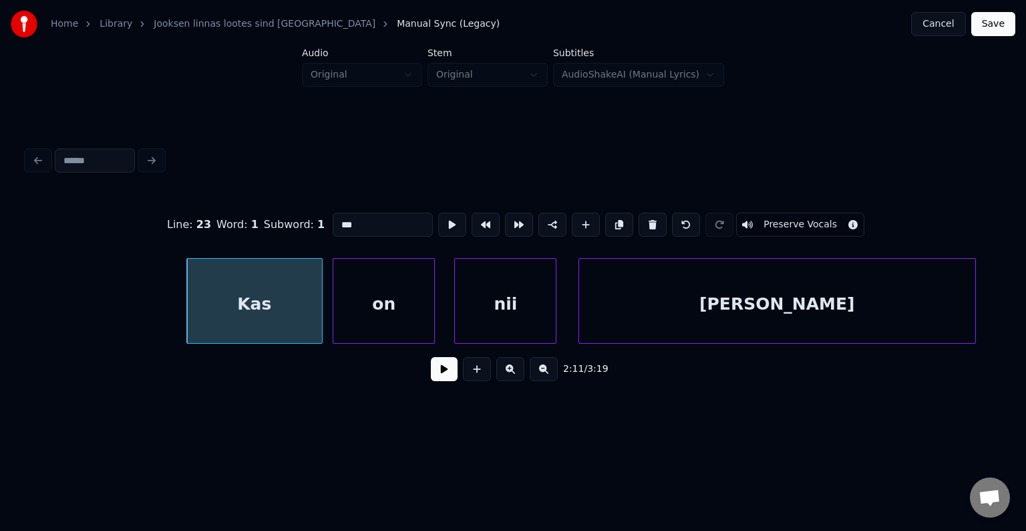
click at [431, 372] on button at bounding box center [444, 369] width 27 height 24
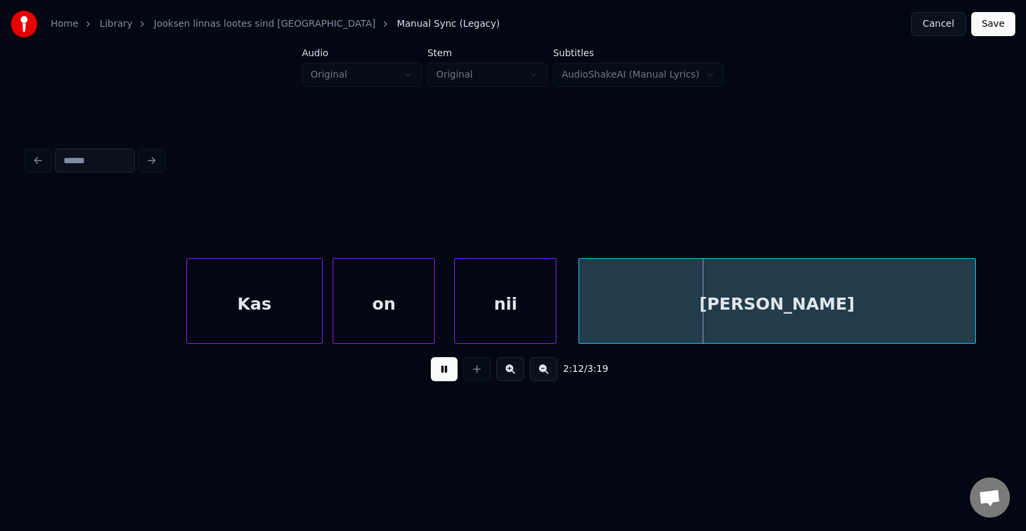
click at [432, 372] on button at bounding box center [444, 369] width 27 height 24
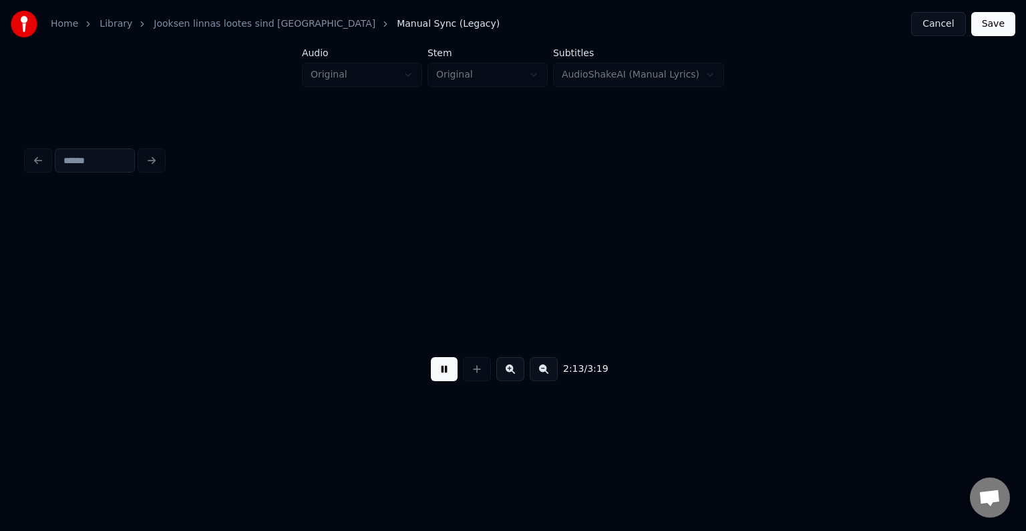
click at [433, 372] on button at bounding box center [444, 369] width 27 height 24
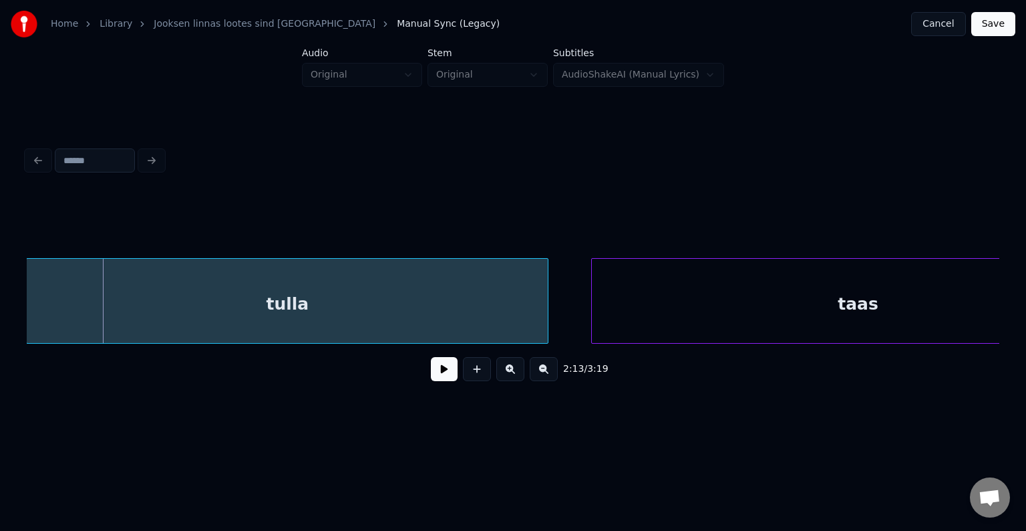
scroll to position [0, 75755]
click at [365, 313] on div "tulla" at bounding box center [288, 304] width 521 height 91
click at [438, 377] on button at bounding box center [444, 369] width 27 height 24
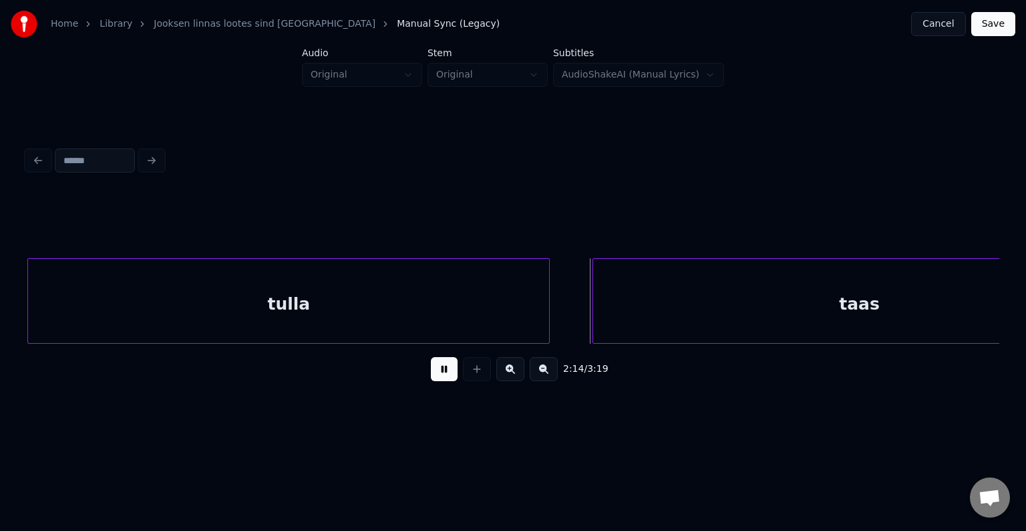
click at [438, 377] on button at bounding box center [444, 369] width 27 height 24
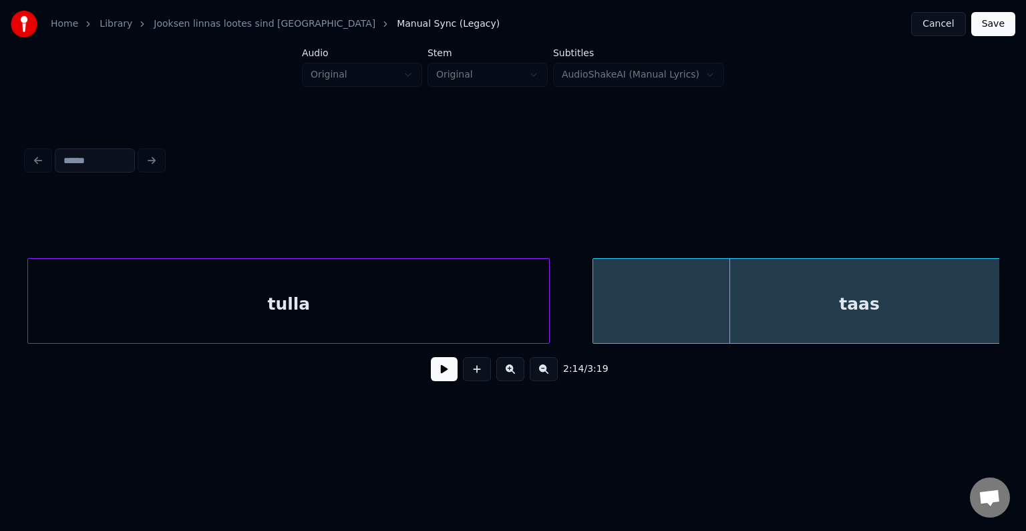
scroll to position [0, 75880]
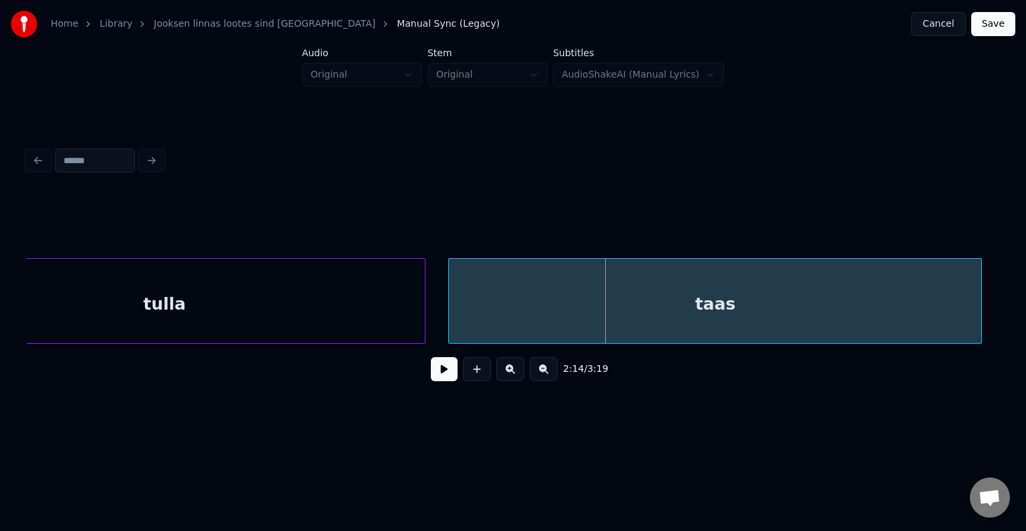
click at [719, 327] on div "taas" at bounding box center [715, 304] width 533 height 91
click at [439, 381] on button at bounding box center [444, 369] width 27 height 24
click at [440, 380] on button at bounding box center [444, 369] width 27 height 24
click at [557, 324] on div "taas" at bounding box center [714, 304] width 533 height 91
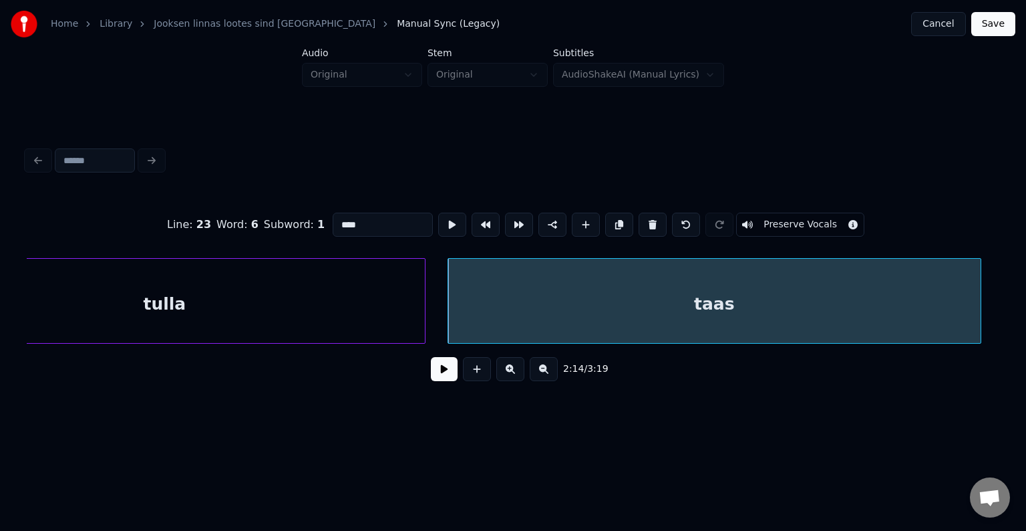
click at [333, 219] on input "****" at bounding box center [383, 224] width 100 height 24
type input "******"
click at [431, 376] on button at bounding box center [444, 369] width 27 height 24
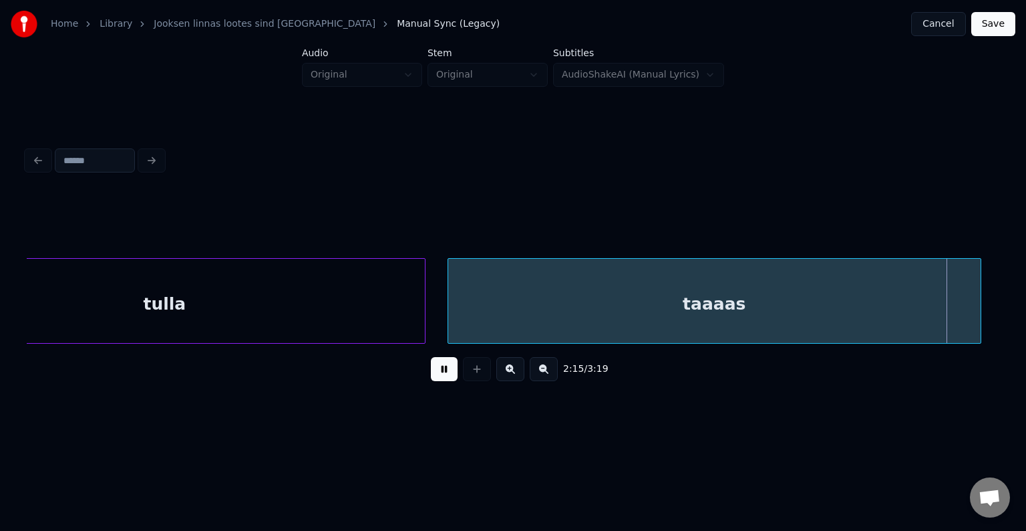
scroll to position [0, 76857]
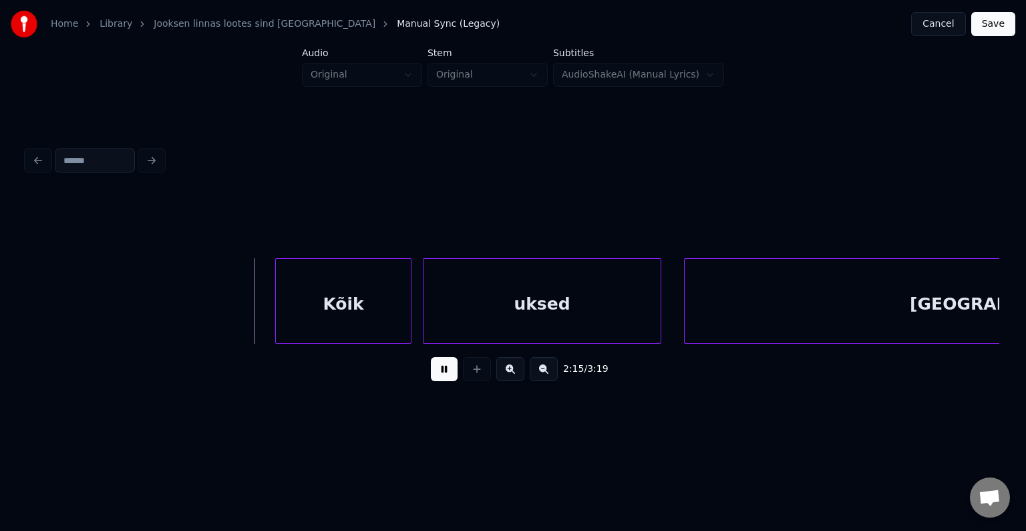
click at [431, 376] on button at bounding box center [444, 369] width 27 height 24
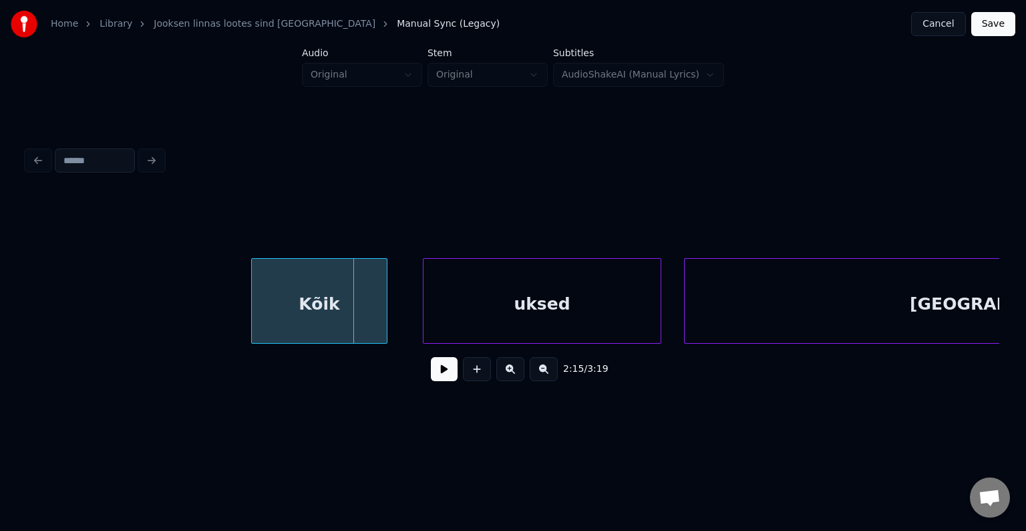
click at [333, 291] on div "Kõik" at bounding box center [319, 304] width 135 height 91
click at [494, 296] on div "uksed" at bounding box center [526, 304] width 237 height 91
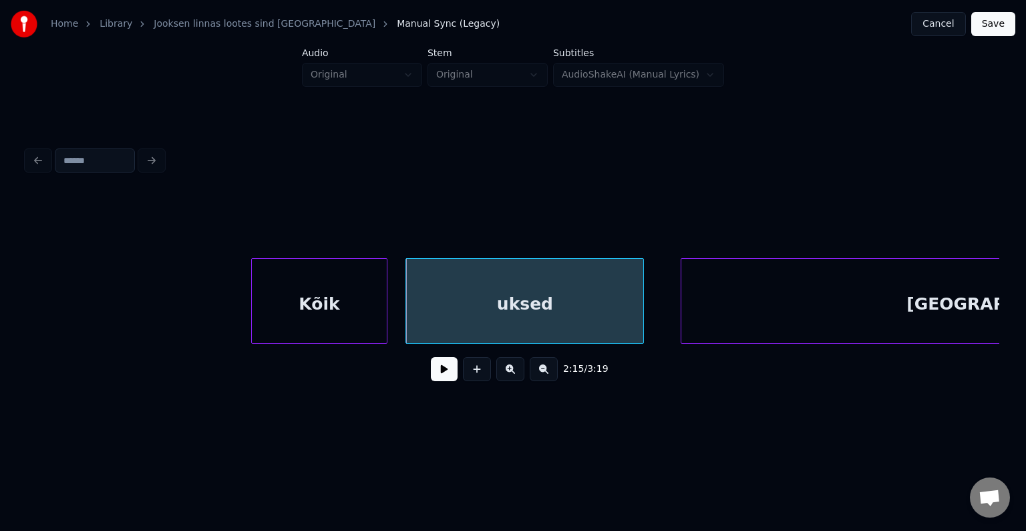
scroll to position [0, 77186]
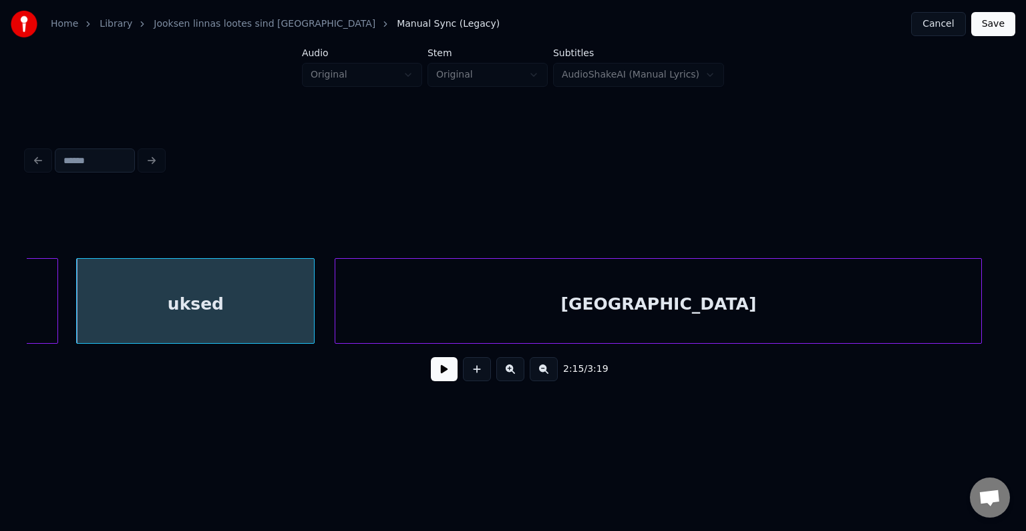
click at [766, 308] on div "[GEOGRAPHIC_DATA]" at bounding box center [658, 304] width 646 height 91
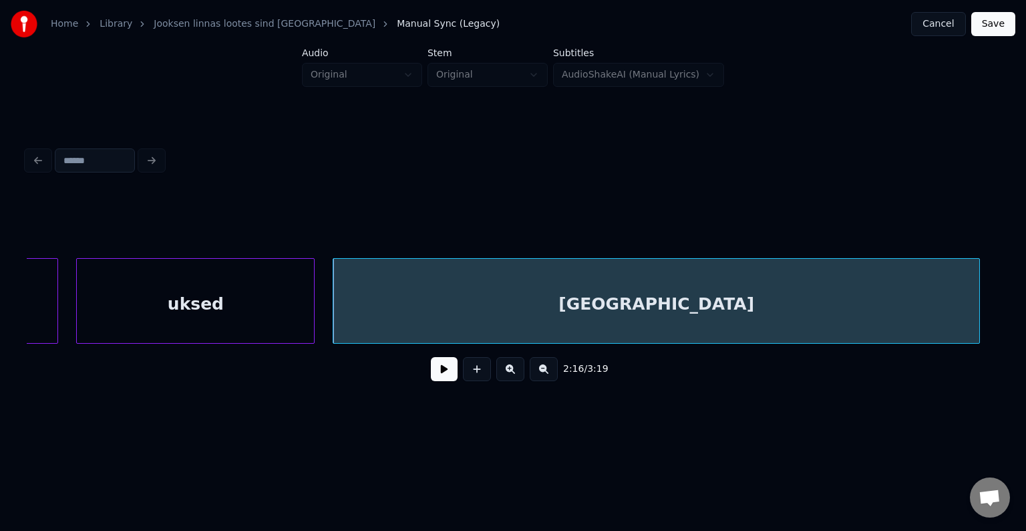
click at [290, 294] on div "uksed" at bounding box center [195, 304] width 237 height 91
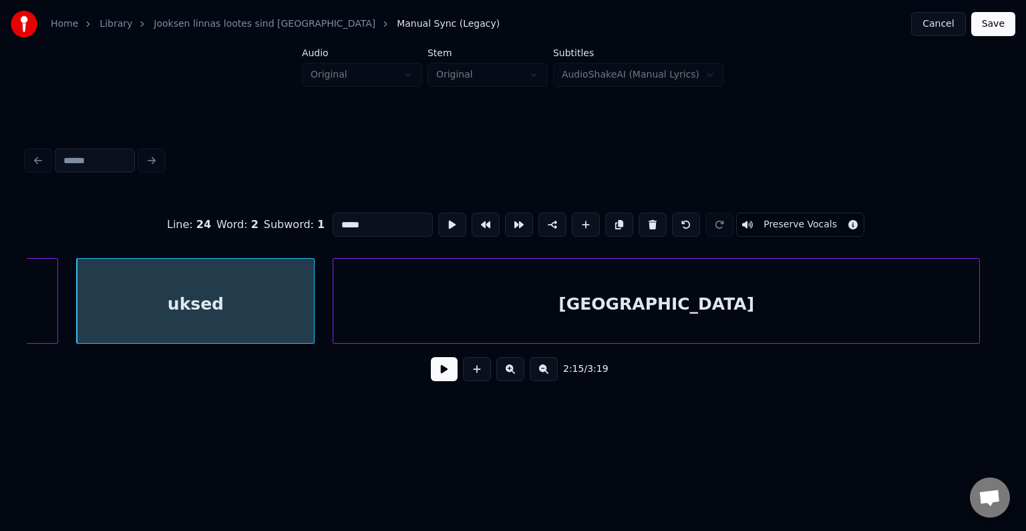
click at [432, 374] on button at bounding box center [444, 369] width 27 height 24
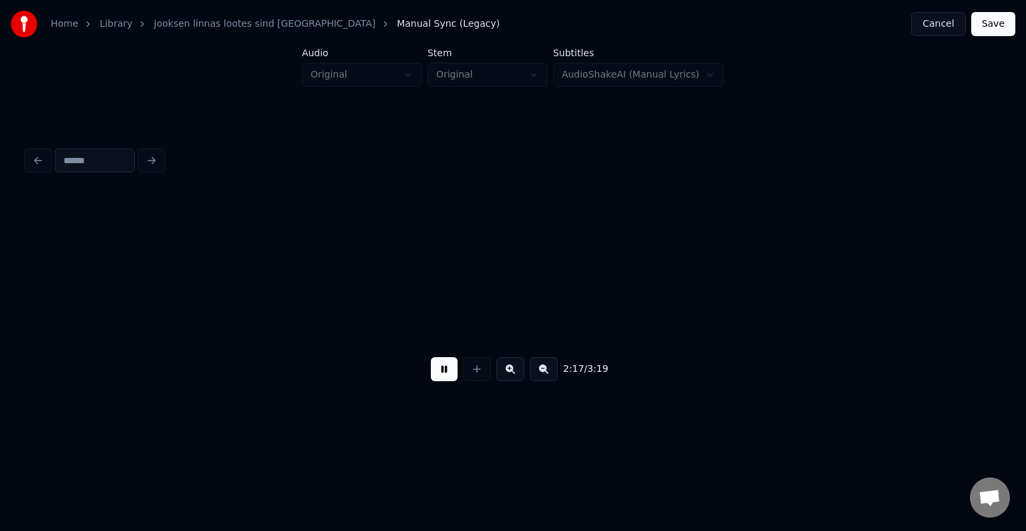
scroll to position [0, 78166]
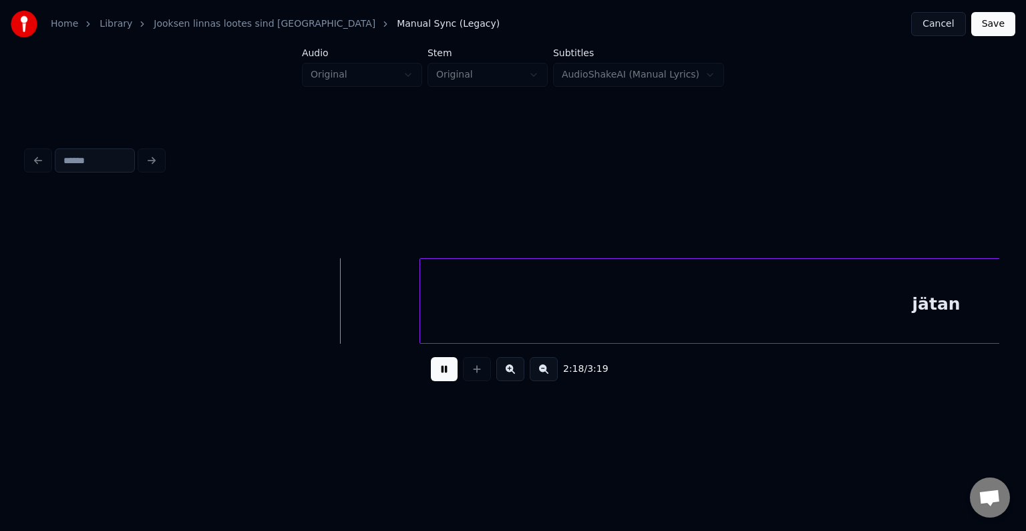
click at [432, 374] on button at bounding box center [444, 369] width 27 height 24
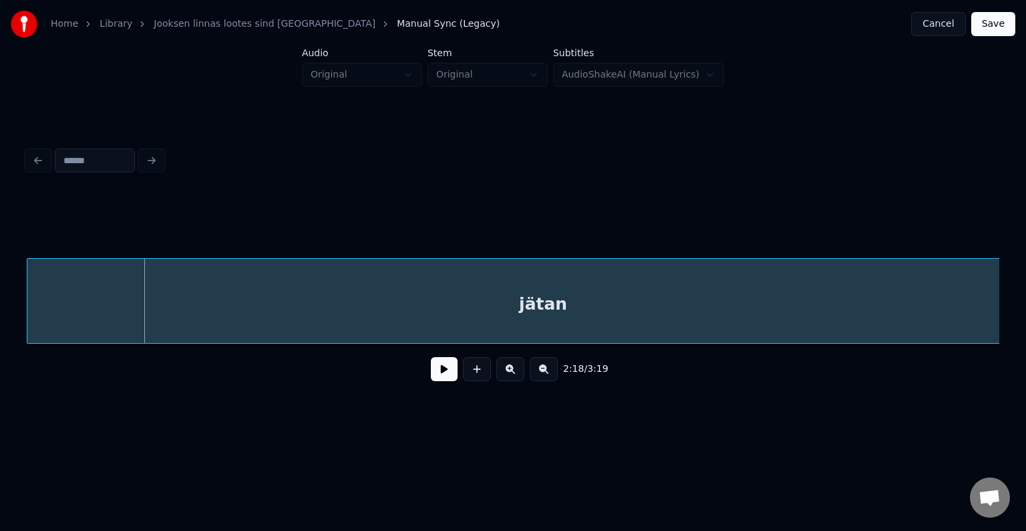
click at [468, 303] on div "jätan" at bounding box center [543, 304] width 1032 height 91
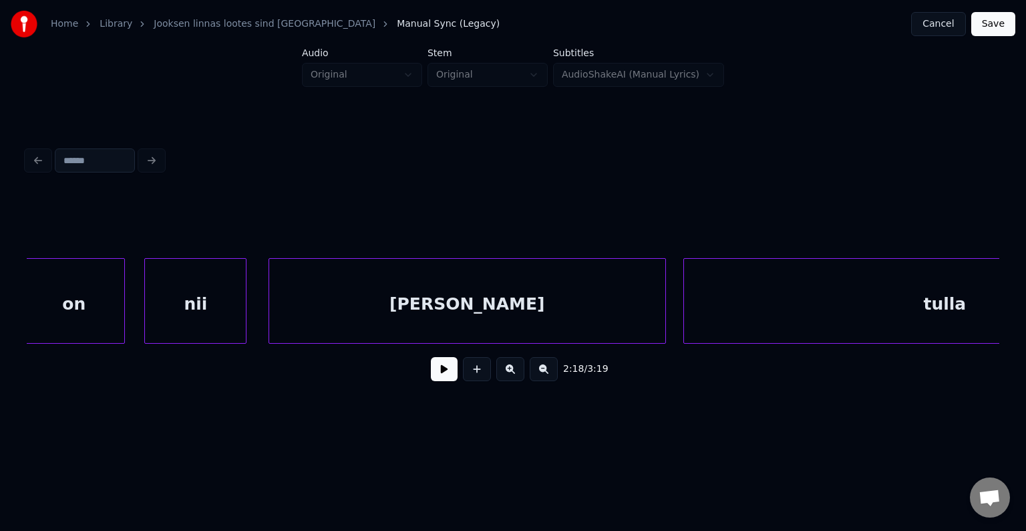
scroll to position [0, 75094]
click at [957, 313] on div "tulla" at bounding box center [950, 304] width 521 height 91
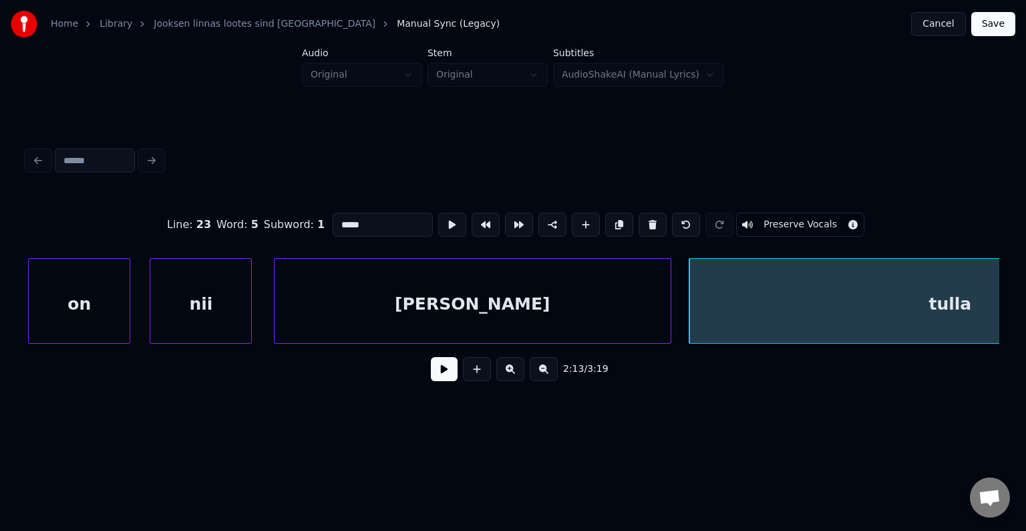
click at [433, 366] on button at bounding box center [444, 369] width 27 height 24
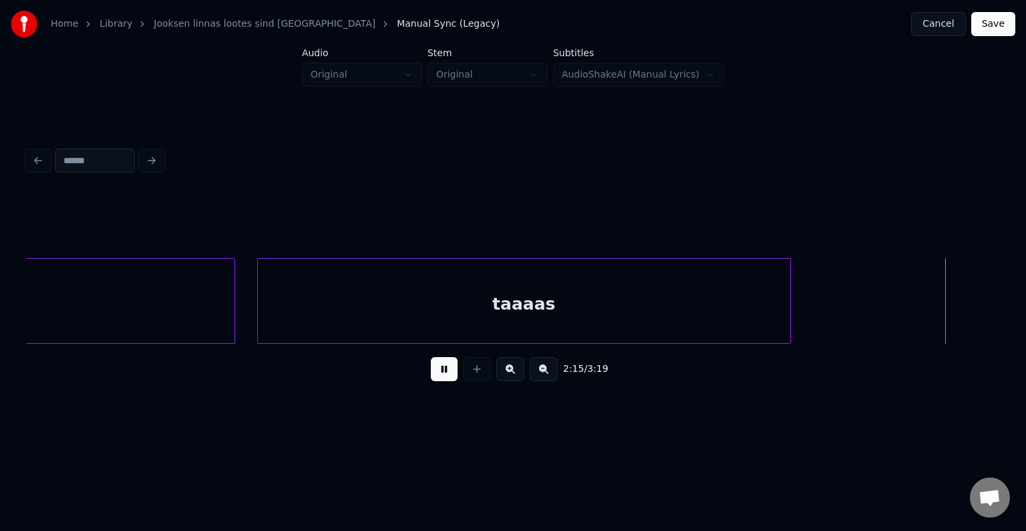
scroll to position [0, 77045]
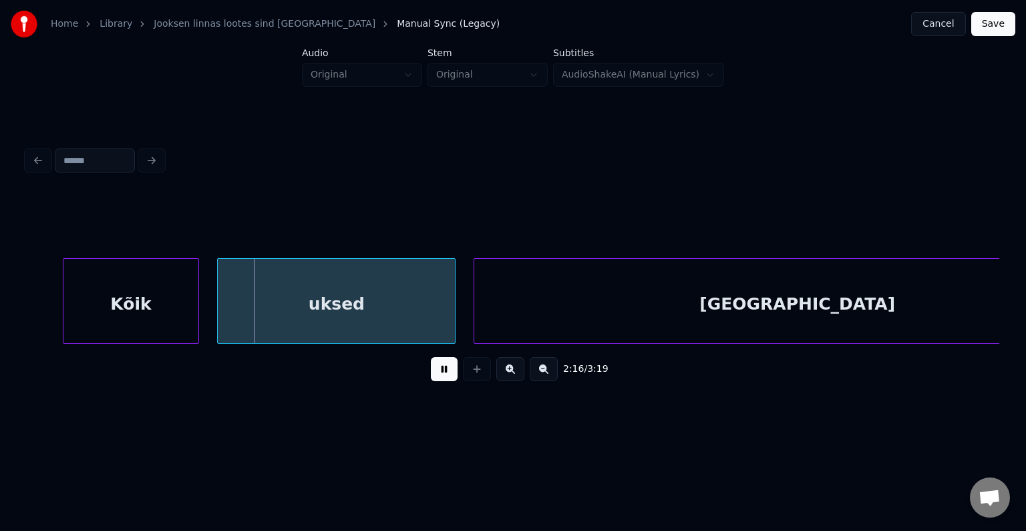
click at [436, 366] on button at bounding box center [444, 369] width 27 height 24
click at [438, 365] on button at bounding box center [444, 369] width 27 height 24
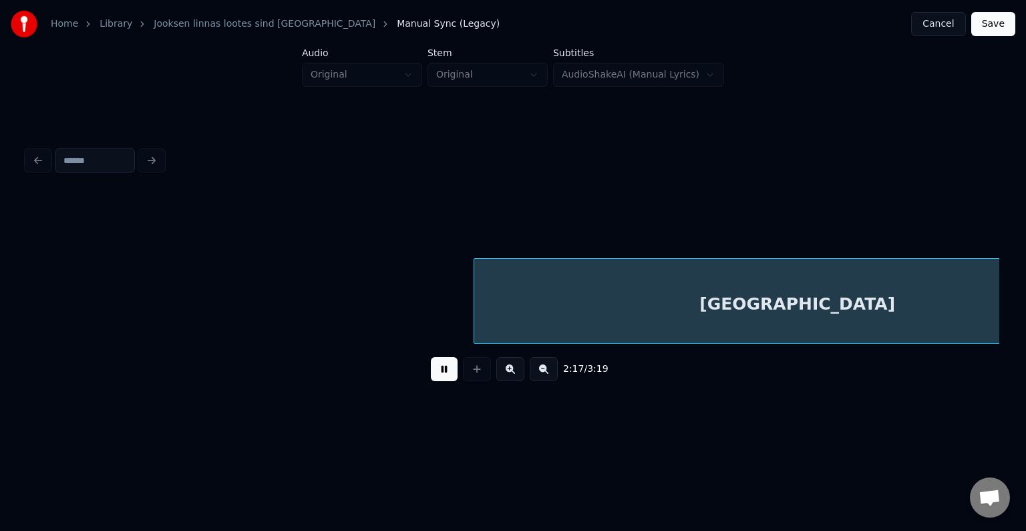
scroll to position [0, 78024]
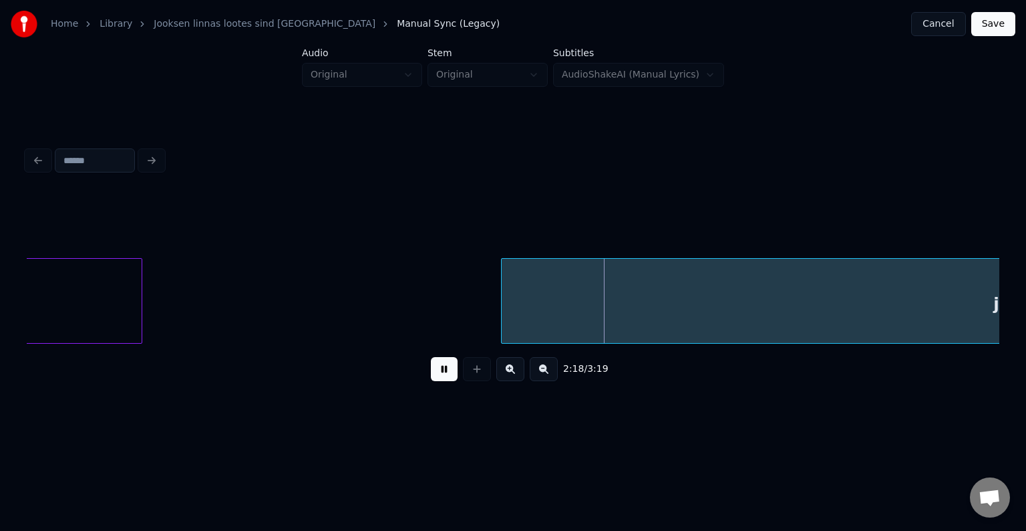
drag, startPoint x: 438, startPoint y: 365, endPoint x: 450, endPoint y: 352, distance: 17.5
click at [439, 365] on button at bounding box center [444, 369] width 27 height 24
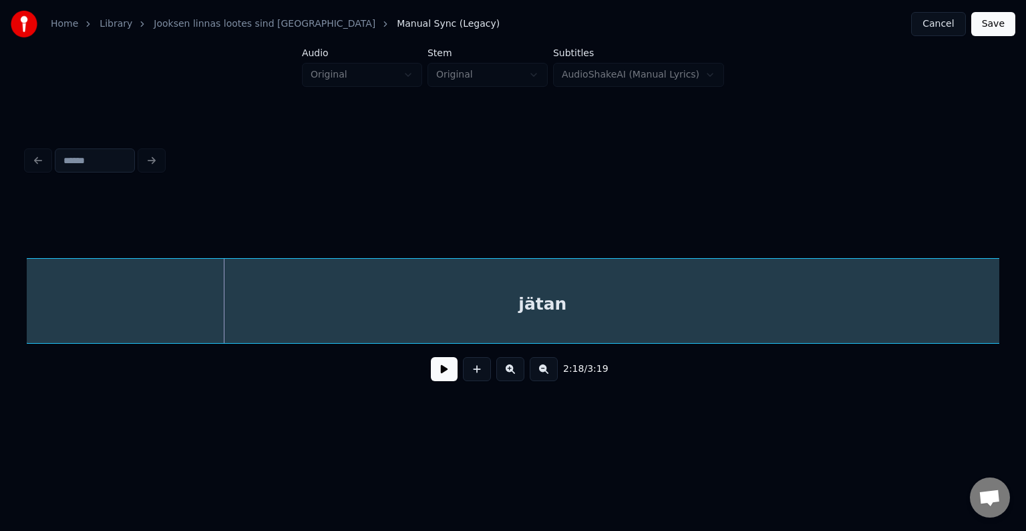
scroll to position [0, 78438]
click at [557, 311] on div "jätan" at bounding box center [545, 304] width 1032 height 91
click at [559, 310] on div "jätan" at bounding box center [543, 304] width 1032 height 91
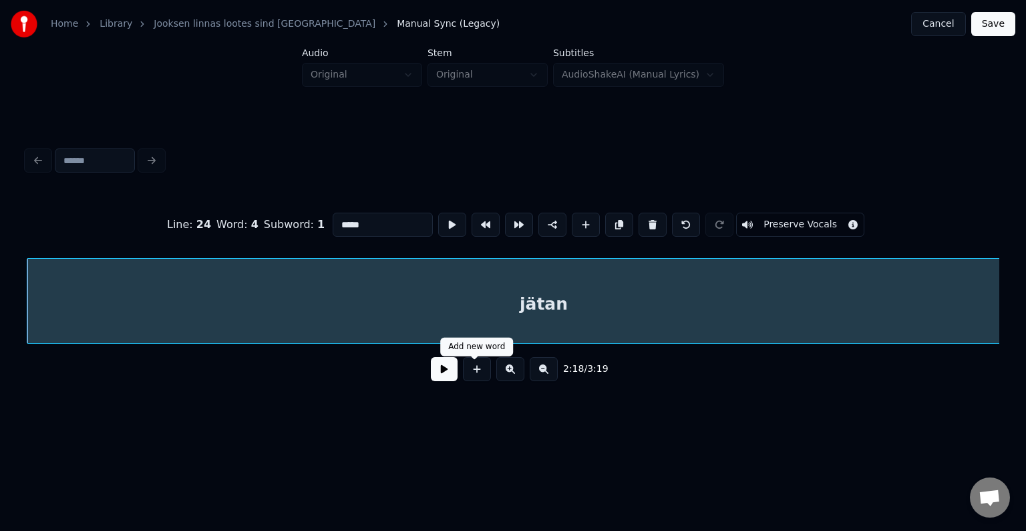
click at [449, 374] on button at bounding box center [444, 369] width 27 height 24
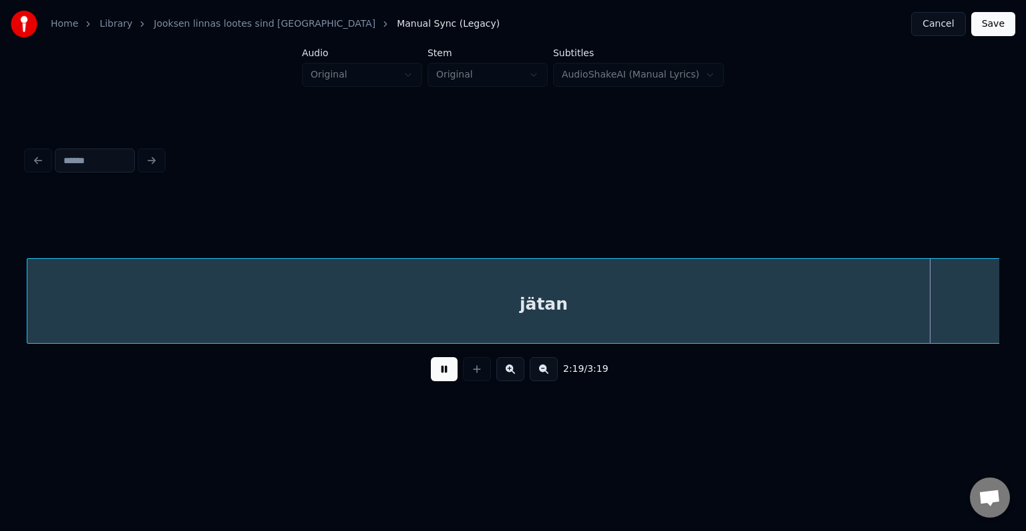
scroll to position [0, 79416]
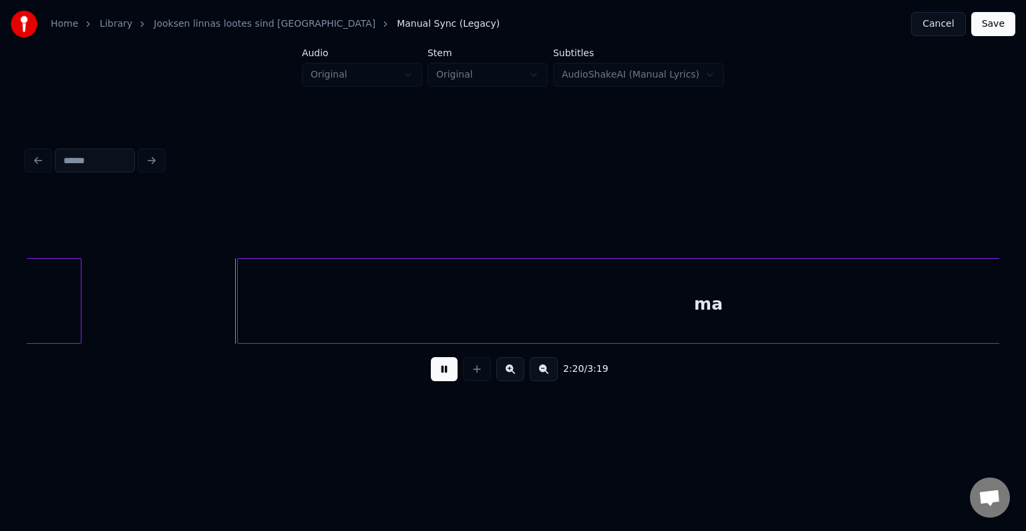
click at [444, 374] on button at bounding box center [444, 369] width 27 height 24
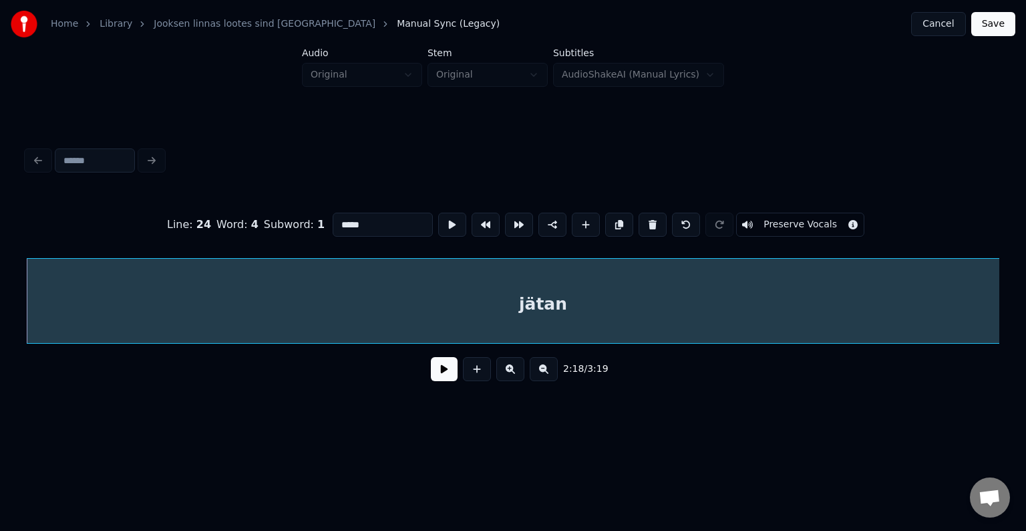
click at [333, 219] on input "*****" at bounding box center [383, 224] width 100 height 24
click at [333, 218] on input "*****" at bounding box center [383, 224] width 100 height 24
type input "*********"
click at [436, 369] on button at bounding box center [444, 369] width 27 height 24
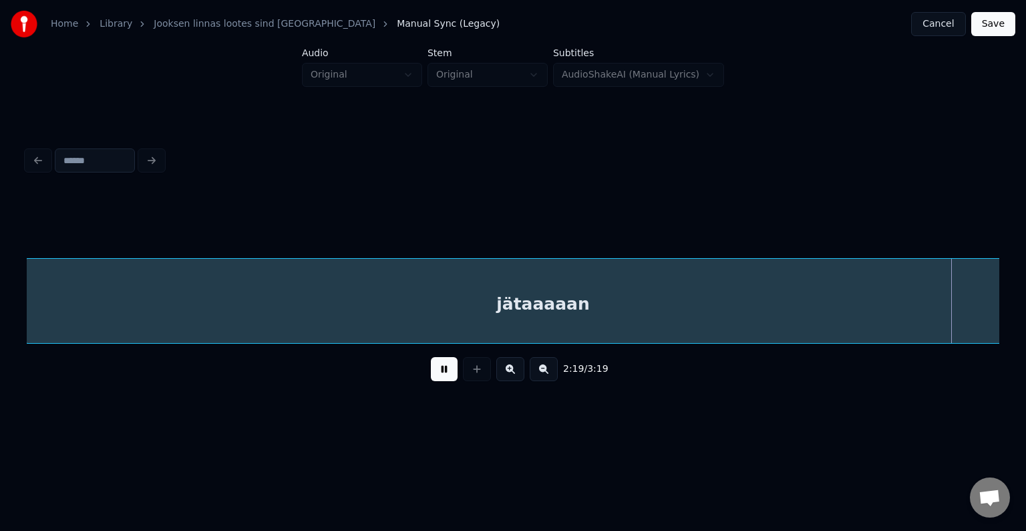
scroll to position [0, 79420]
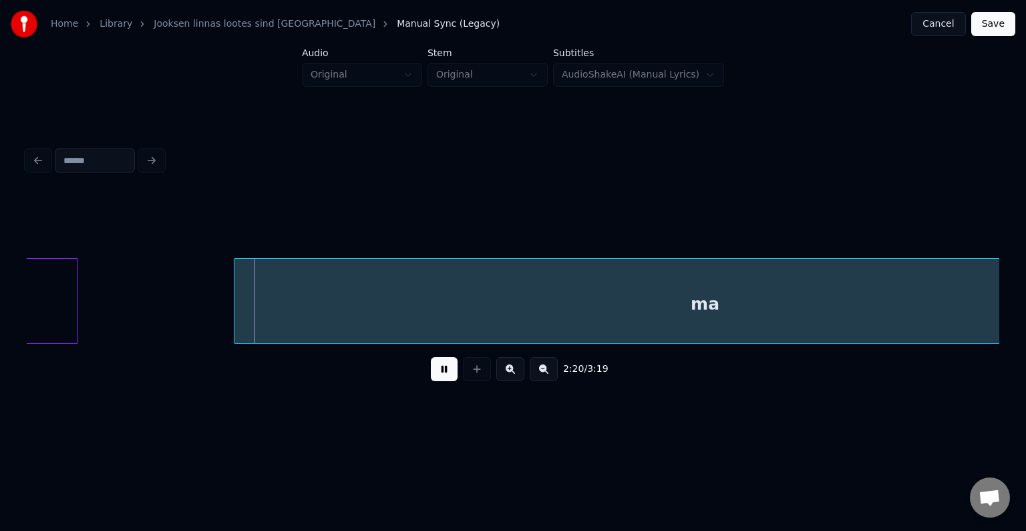
click at [434, 369] on button at bounding box center [444, 369] width 27 height 24
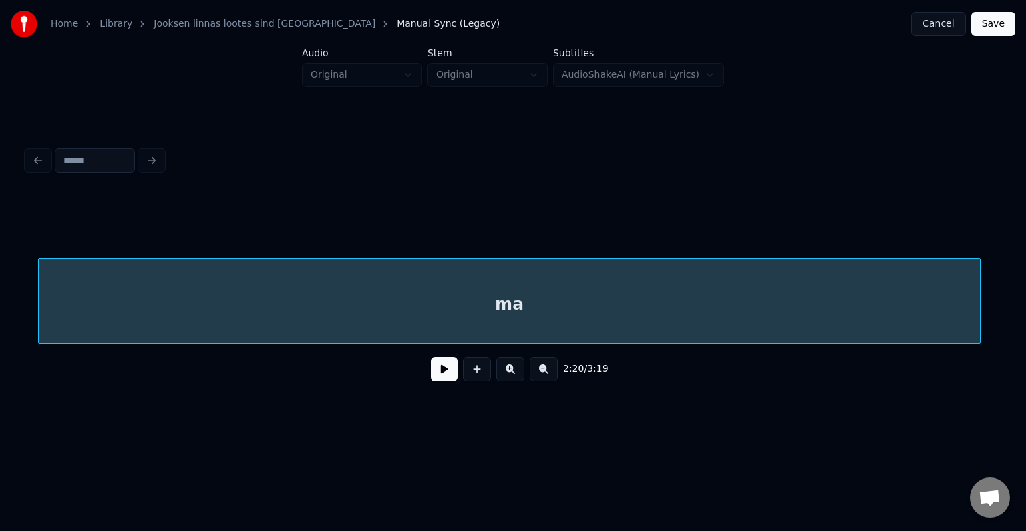
click at [500, 294] on div "ma" at bounding box center [509, 304] width 941 height 91
click at [485, 292] on div "ma" at bounding box center [498, 304] width 941 height 91
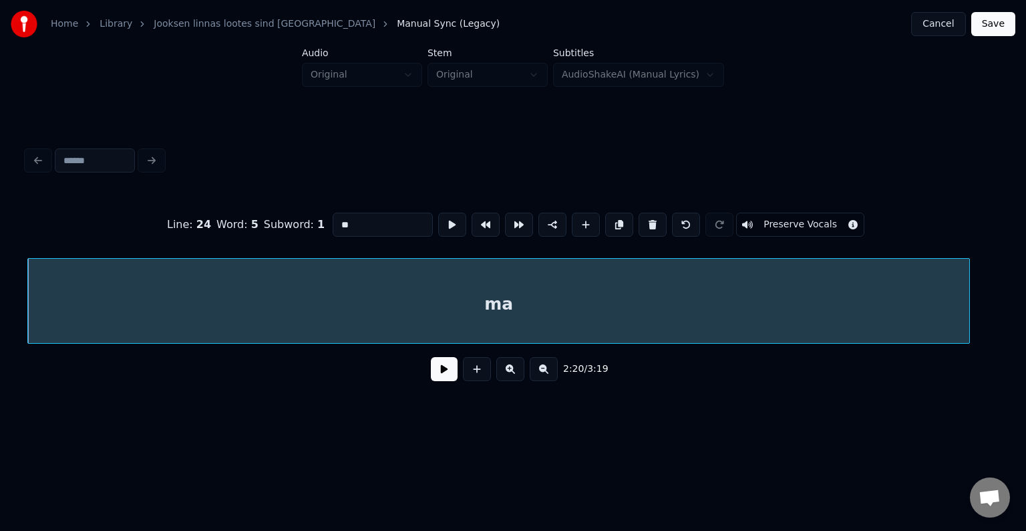
click at [335, 223] on input "**" at bounding box center [383, 224] width 100 height 24
type input "*******"
click at [448, 374] on button at bounding box center [444, 369] width 27 height 24
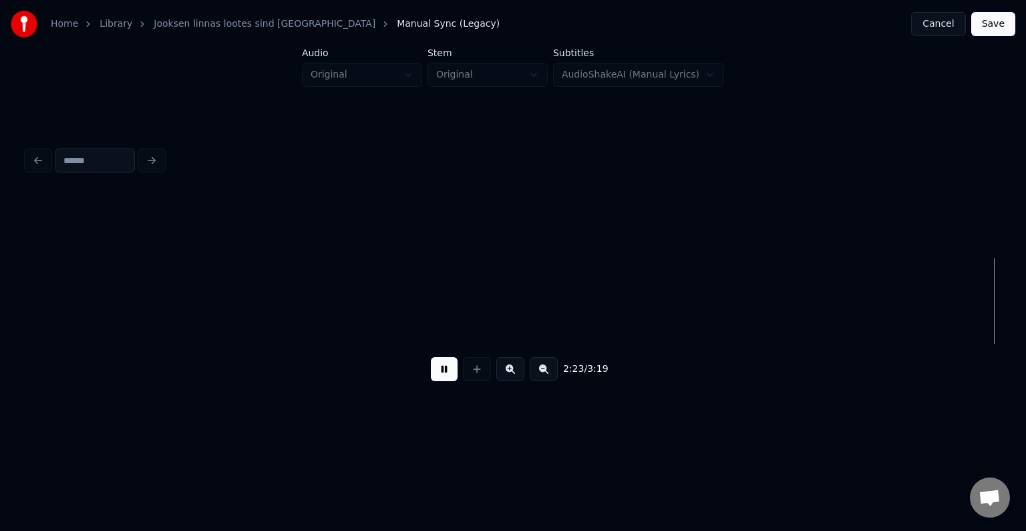
scroll to position [0, 81543]
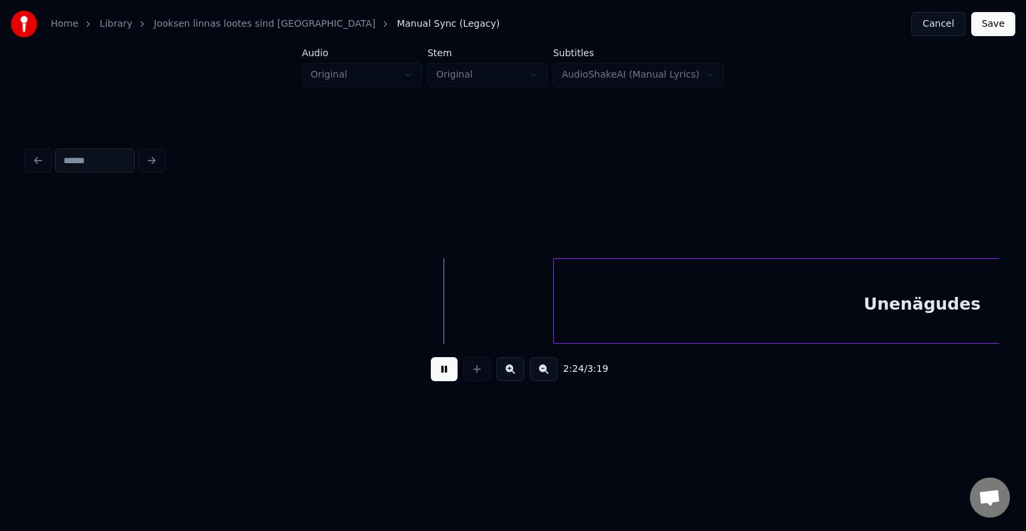
click at [448, 374] on button at bounding box center [444, 369] width 27 height 24
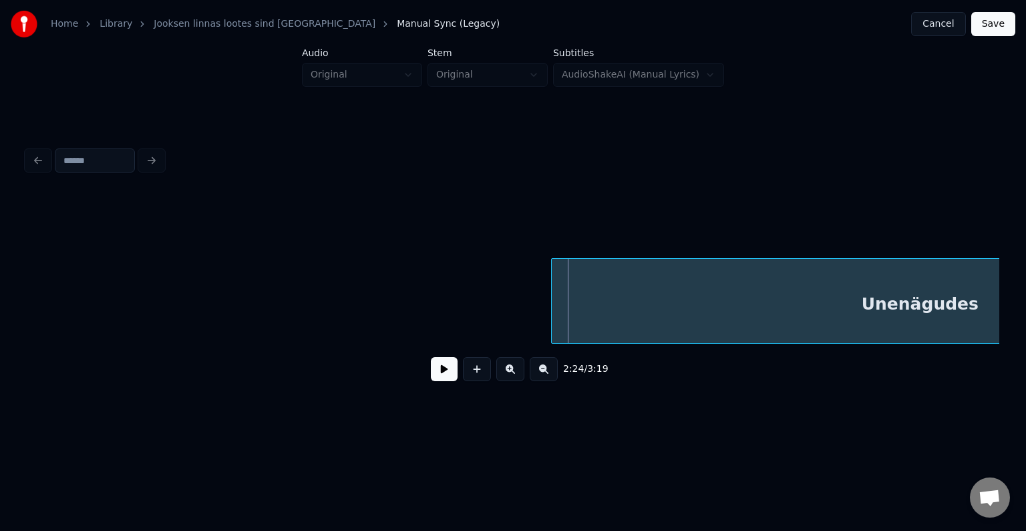
scroll to position [0, 81832]
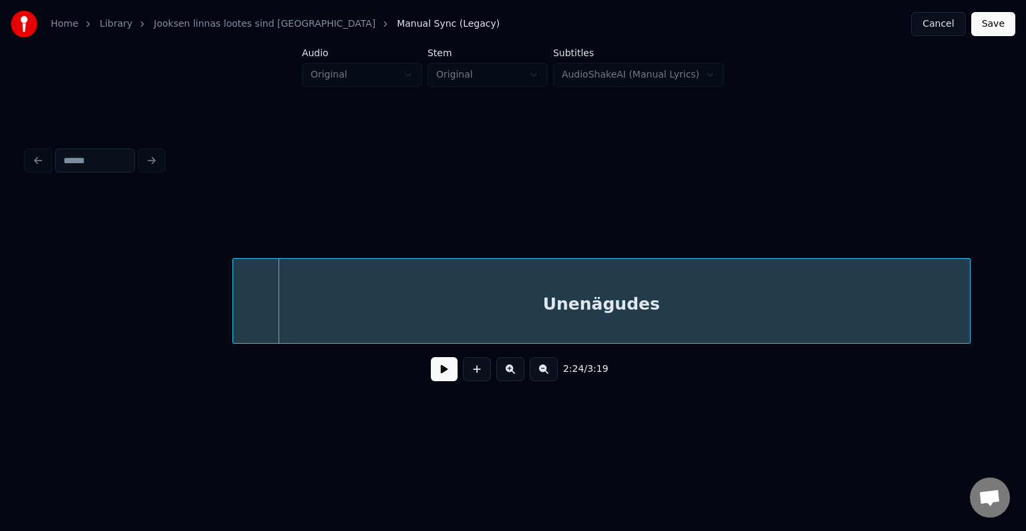
click at [632, 310] on div "Unenägudes" at bounding box center [601, 304] width 737 height 91
click at [431, 374] on button at bounding box center [444, 369] width 27 height 24
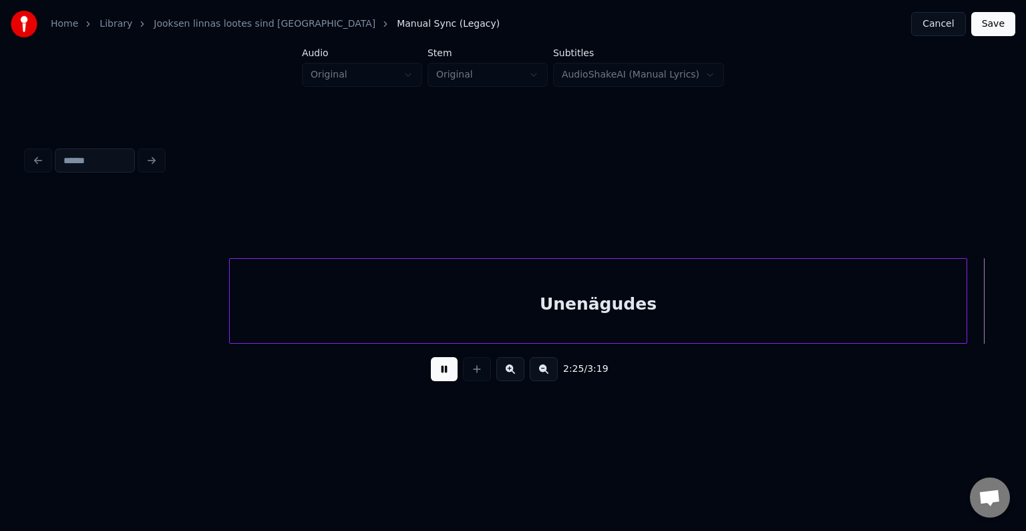
scroll to position [0, 82809]
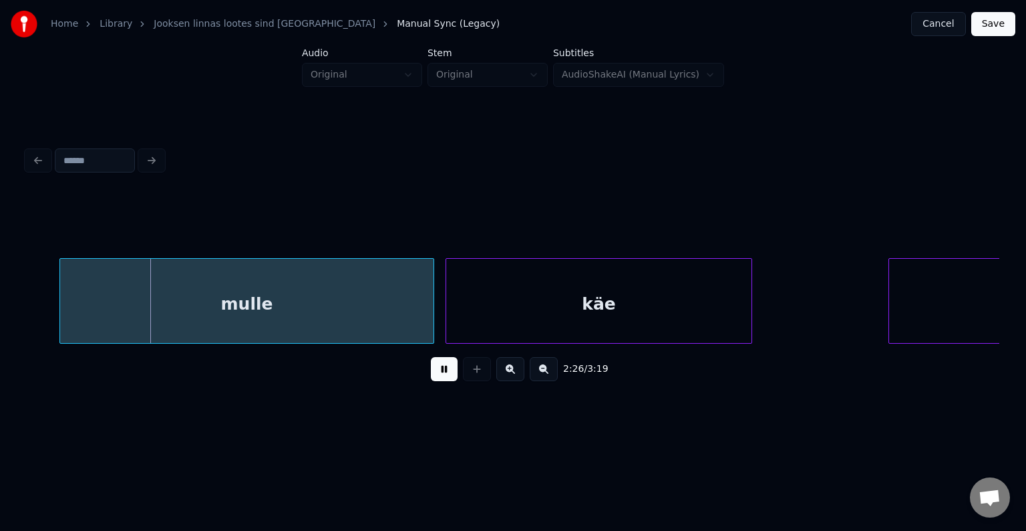
click at [431, 374] on button at bounding box center [444, 369] width 27 height 24
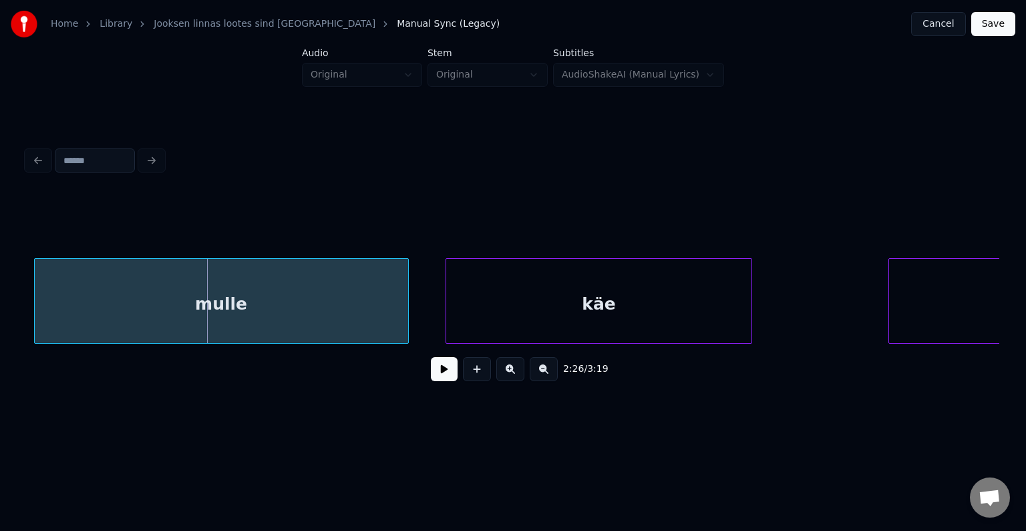
click at [294, 314] on div "mulle" at bounding box center [222, 304] width 374 height 91
click at [545, 310] on div "käe" at bounding box center [578, 304] width 305 height 91
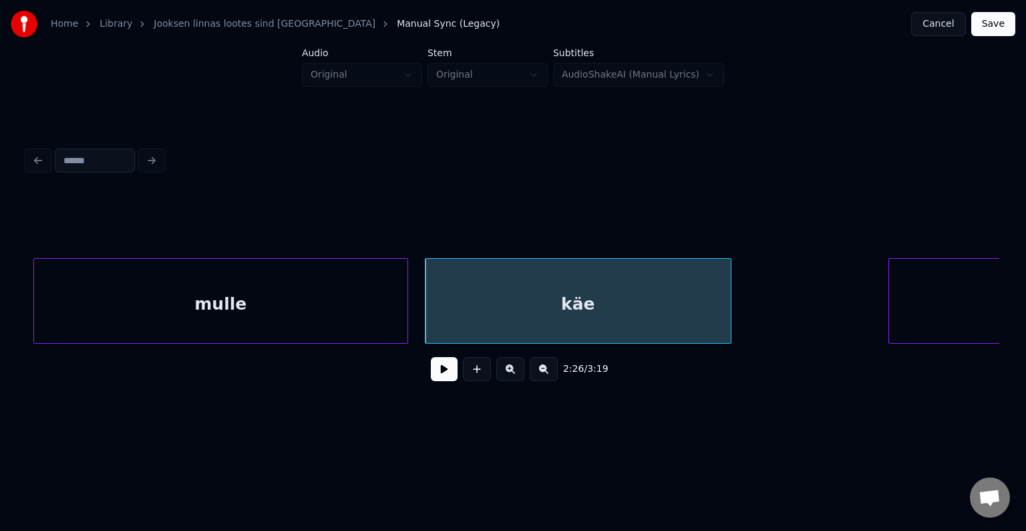
click at [345, 305] on div "mulle" at bounding box center [221, 304] width 374 height 91
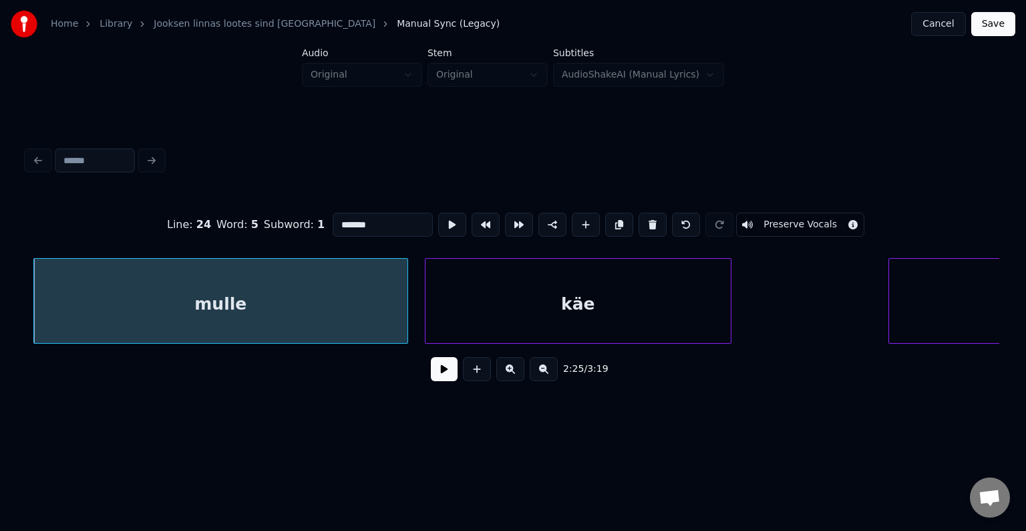
type input "*****"
click at [434, 374] on button at bounding box center [444, 369] width 27 height 24
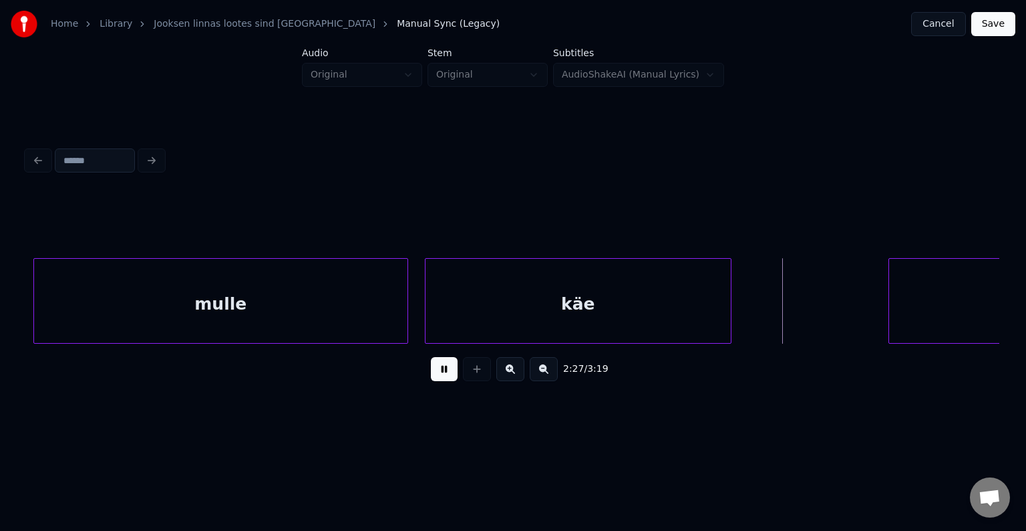
click at [434, 374] on button at bounding box center [444, 369] width 27 height 24
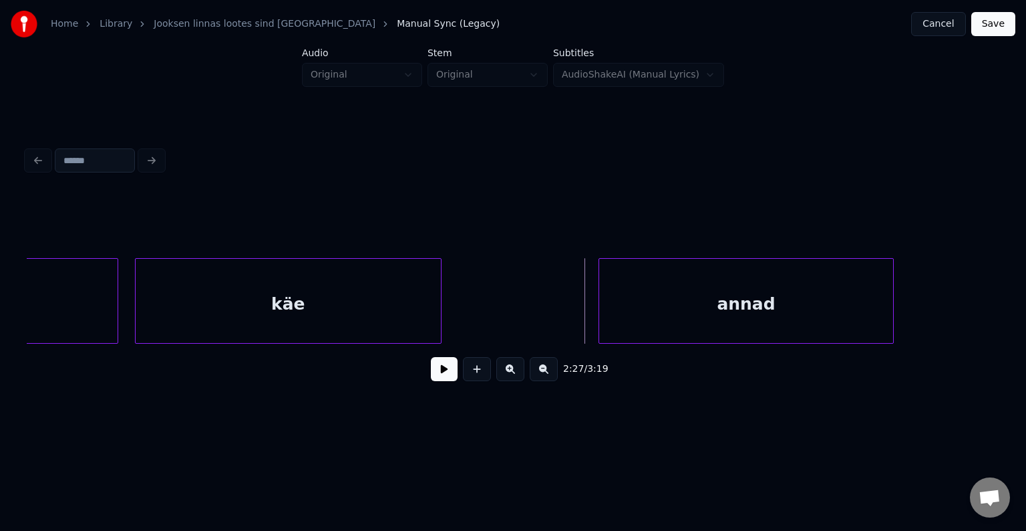
scroll to position [0, 83103]
click at [788, 305] on div "annad" at bounding box center [709, 304] width 294 height 91
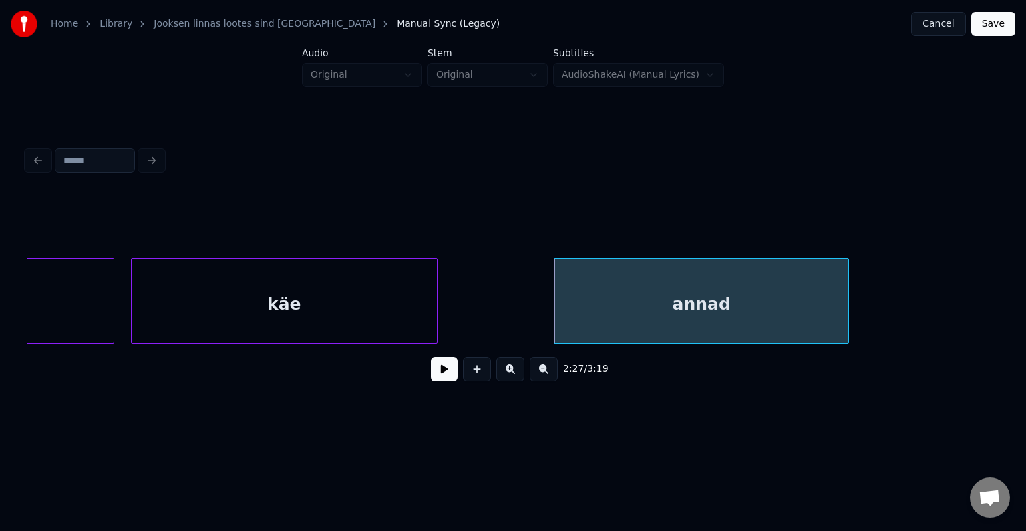
click at [431, 372] on button at bounding box center [444, 369] width 27 height 24
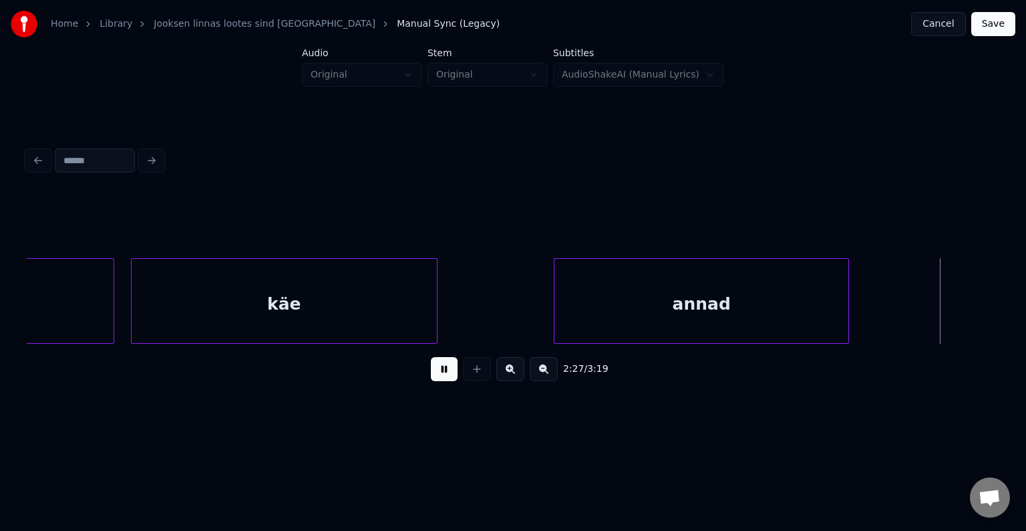
scroll to position [0, 84082]
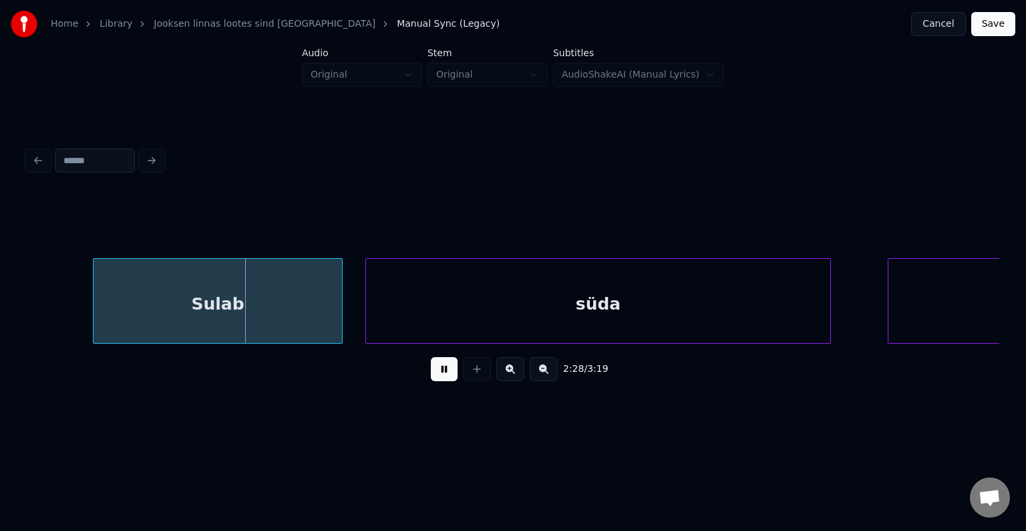
click at [431, 372] on button at bounding box center [444, 369] width 27 height 24
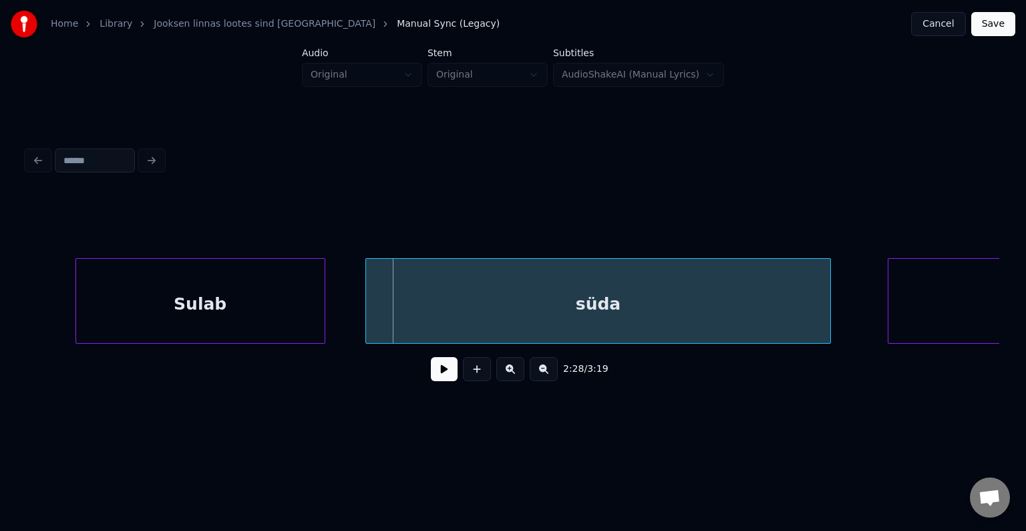
click at [189, 311] on div "Sulab" at bounding box center [200, 304] width 249 height 91
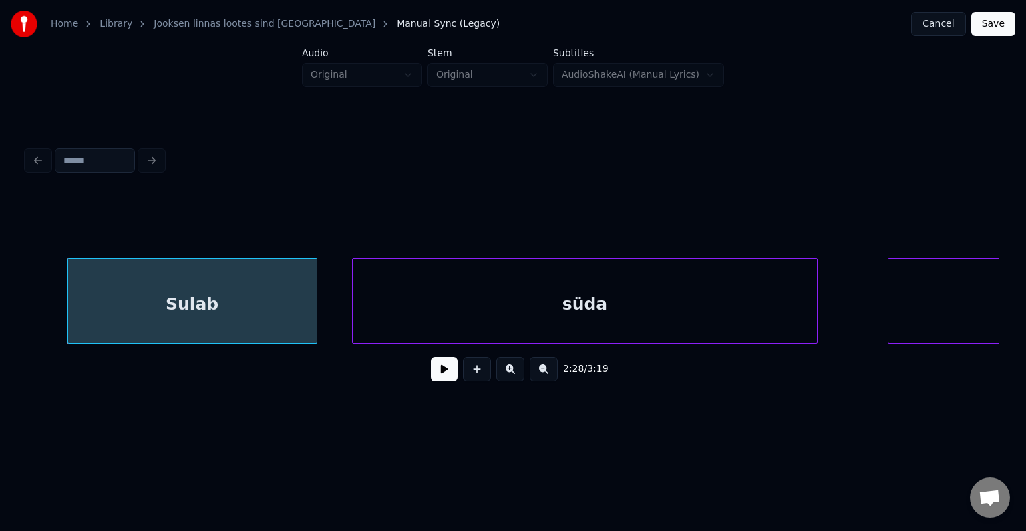
click at [476, 318] on div "süda" at bounding box center [585, 304] width 464 height 91
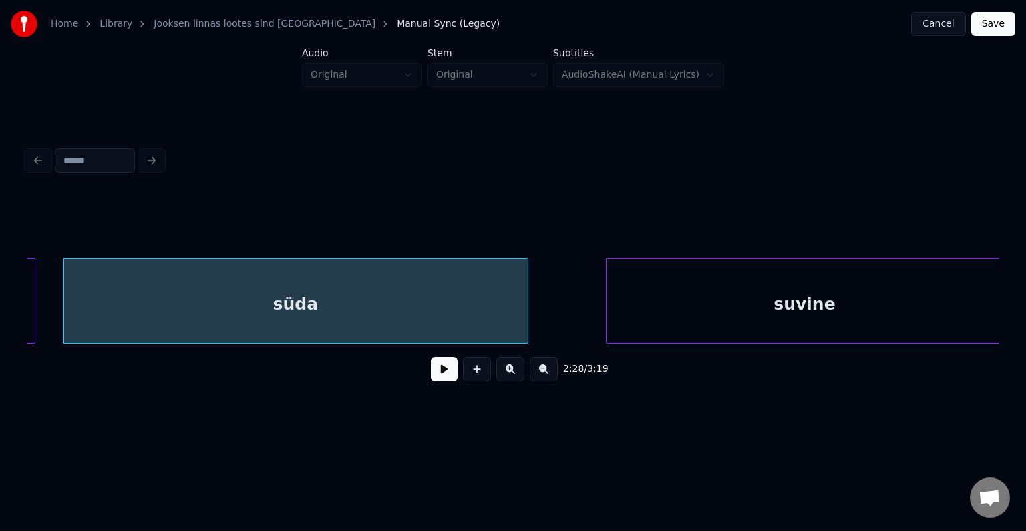
scroll to position [0, 84376]
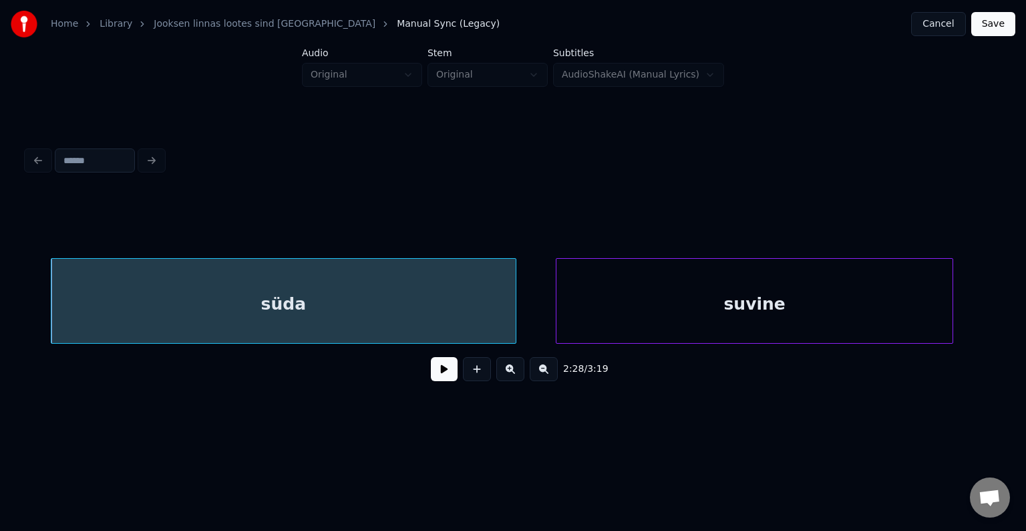
click at [866, 318] on div "suvine" at bounding box center [755, 304] width 396 height 91
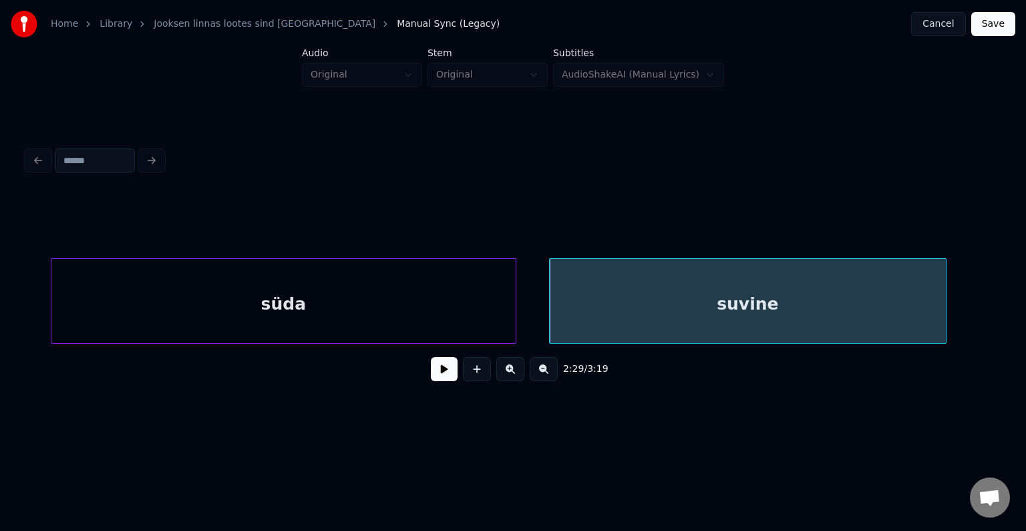
click at [393, 281] on div "süda" at bounding box center [283, 304] width 464 height 91
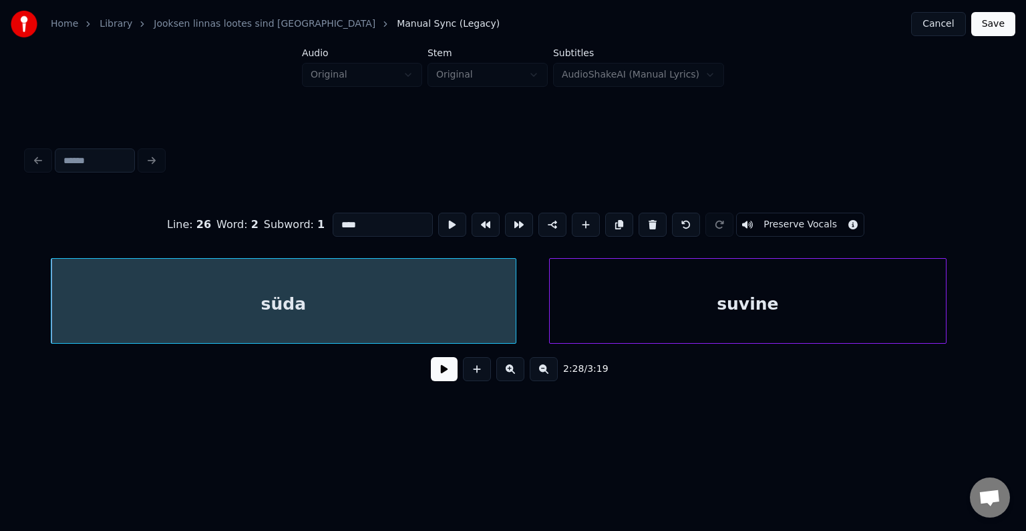
click at [433, 373] on button at bounding box center [444, 369] width 27 height 24
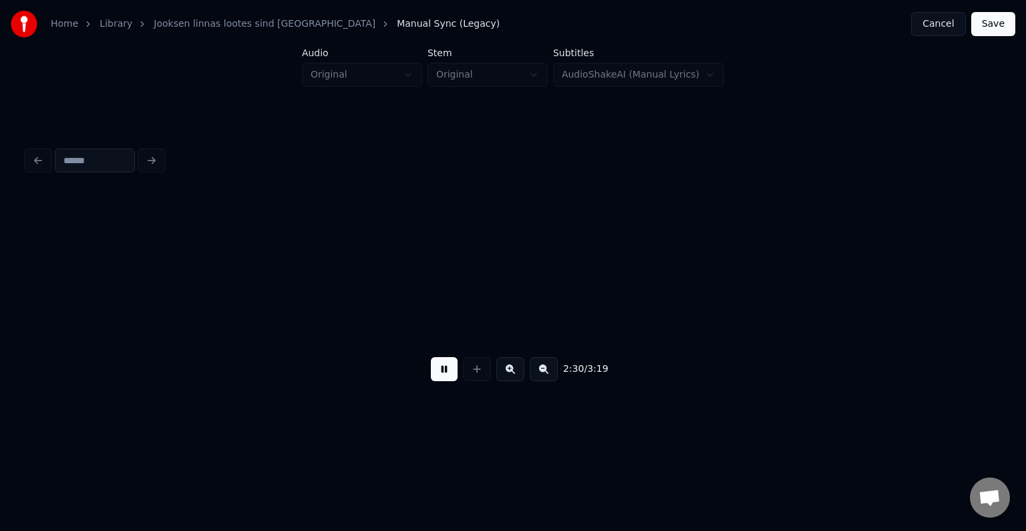
scroll to position [0, 85353]
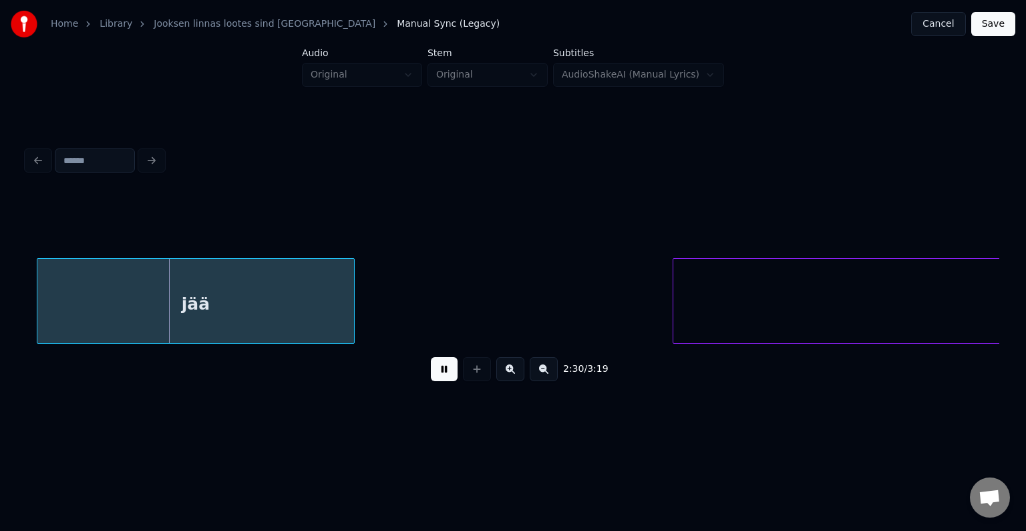
click at [434, 372] on button at bounding box center [444, 369] width 27 height 24
click at [279, 305] on div "jää" at bounding box center [186, 304] width 317 height 91
click at [431, 368] on button at bounding box center [444, 369] width 27 height 24
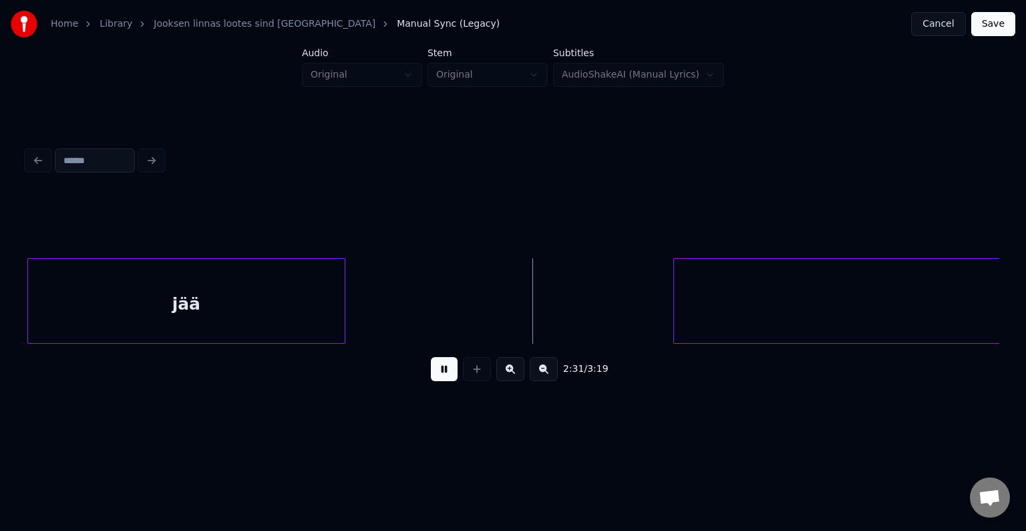
drag, startPoint x: 429, startPoint y: 368, endPoint x: 441, endPoint y: 380, distance: 17.0
click at [432, 369] on button at bounding box center [444, 369] width 27 height 24
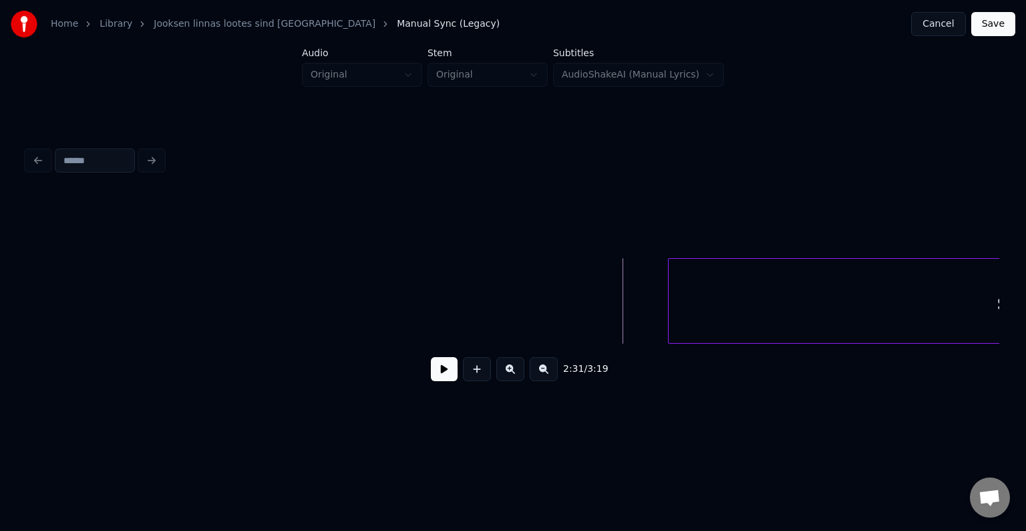
scroll to position [0, 85762]
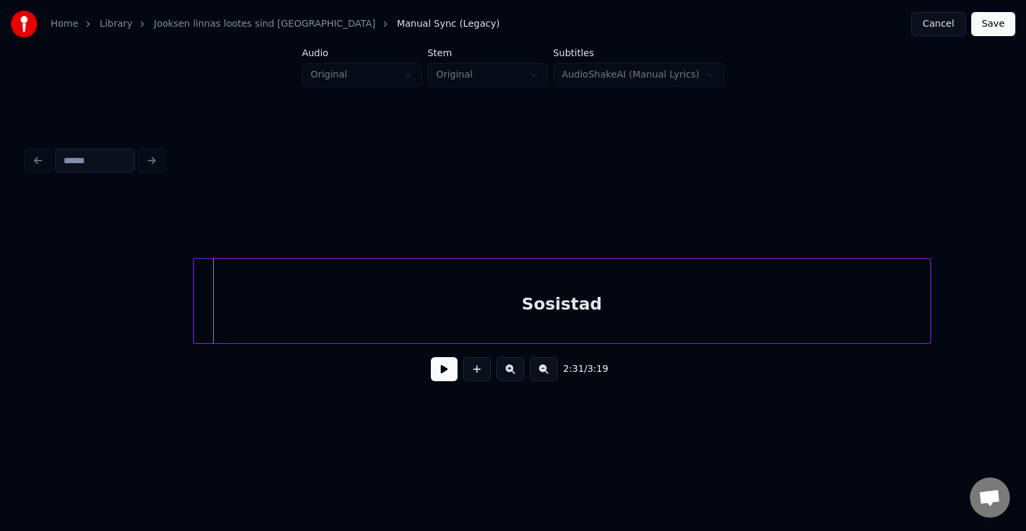
click at [799, 323] on div "Sosistad" at bounding box center [562, 304] width 737 height 91
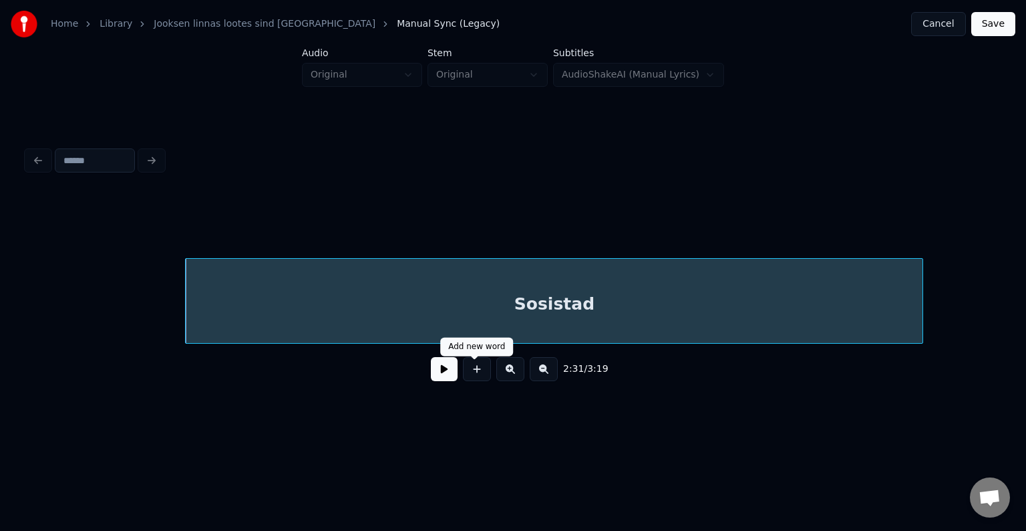
click at [433, 369] on button at bounding box center [444, 369] width 27 height 24
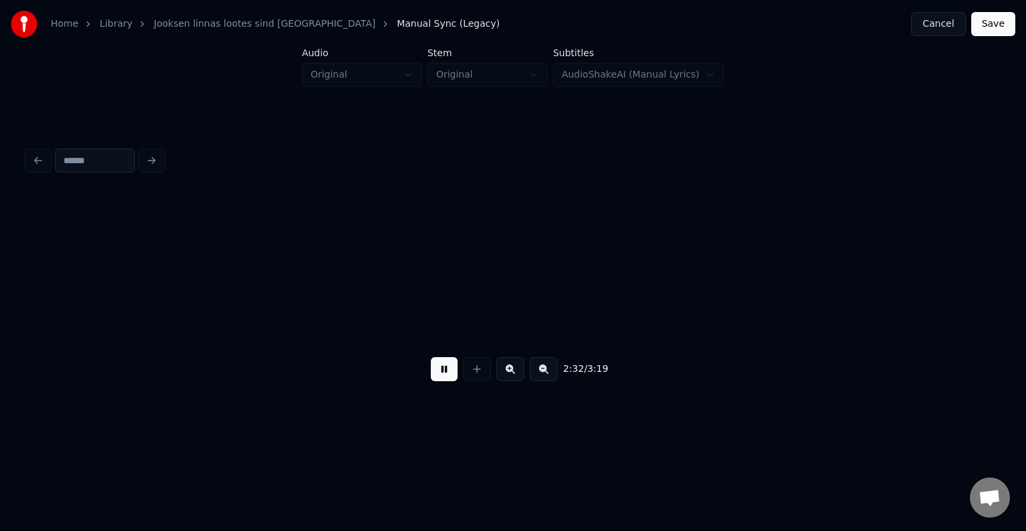
scroll to position [0, 86738]
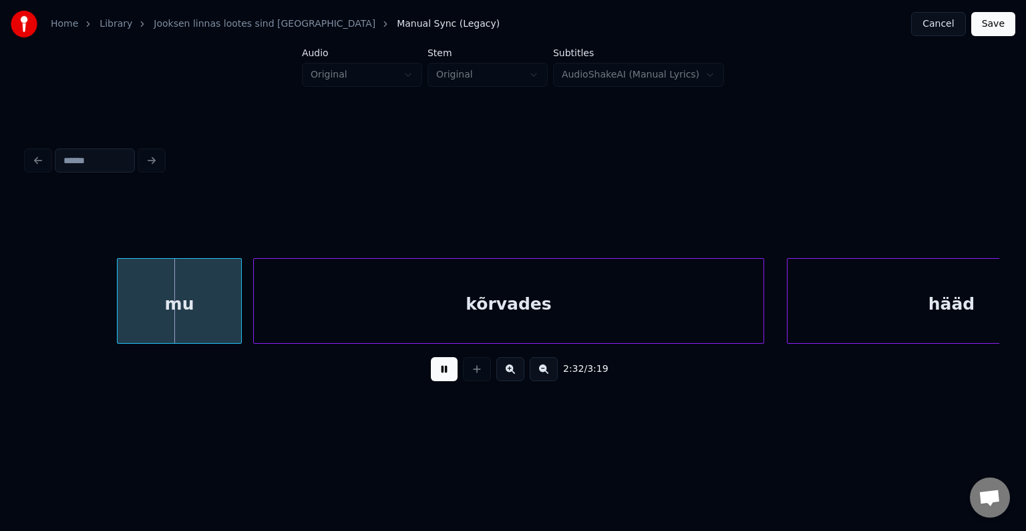
click at [435, 368] on button at bounding box center [444, 369] width 27 height 24
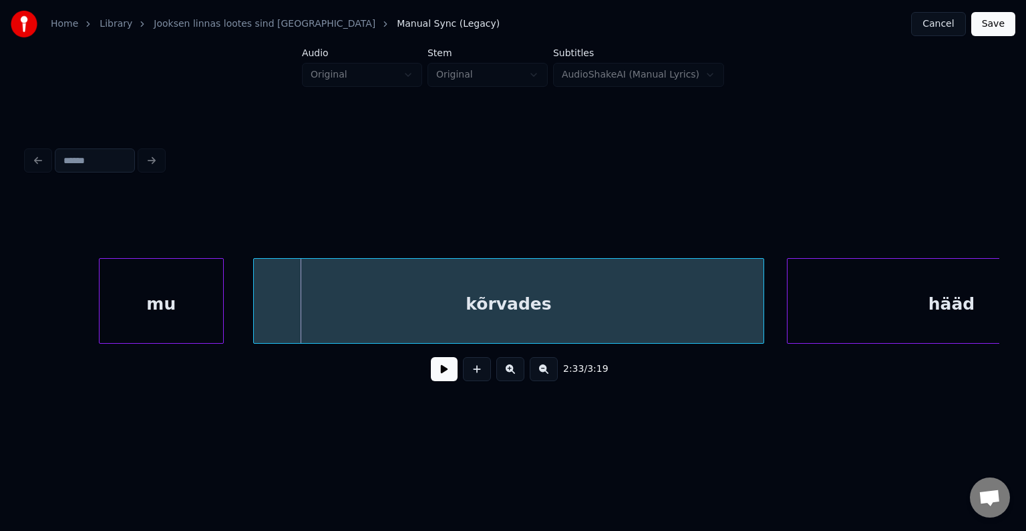
click at [170, 313] on div "mu" at bounding box center [162, 304] width 124 height 91
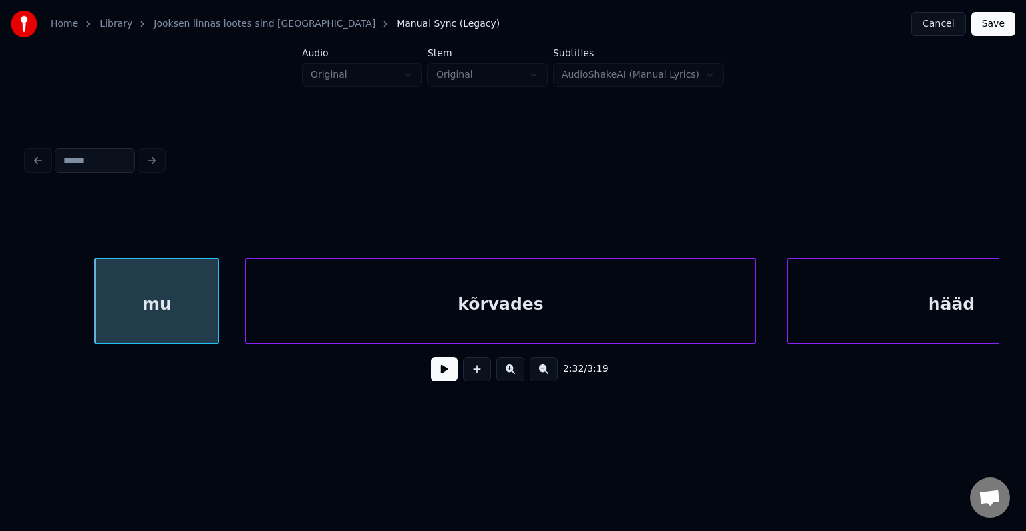
click at [392, 307] on div "kõrvades" at bounding box center [501, 304] width 510 height 91
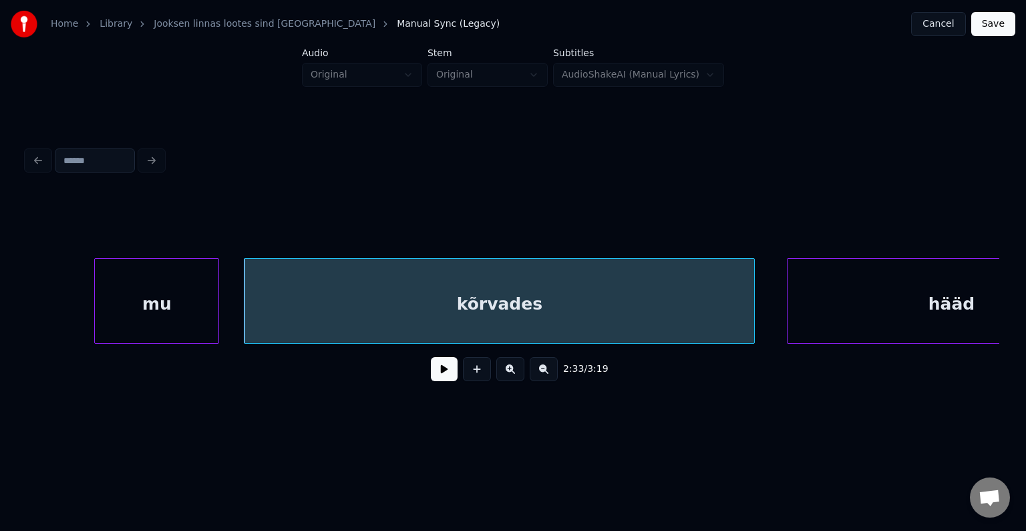
click at [436, 370] on button at bounding box center [444, 369] width 27 height 24
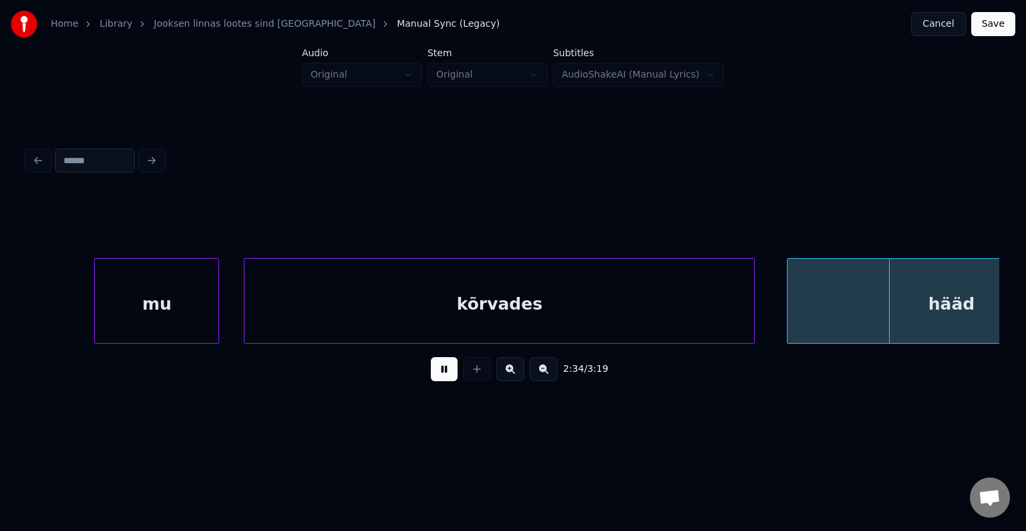
click at [436, 370] on button at bounding box center [444, 369] width 27 height 24
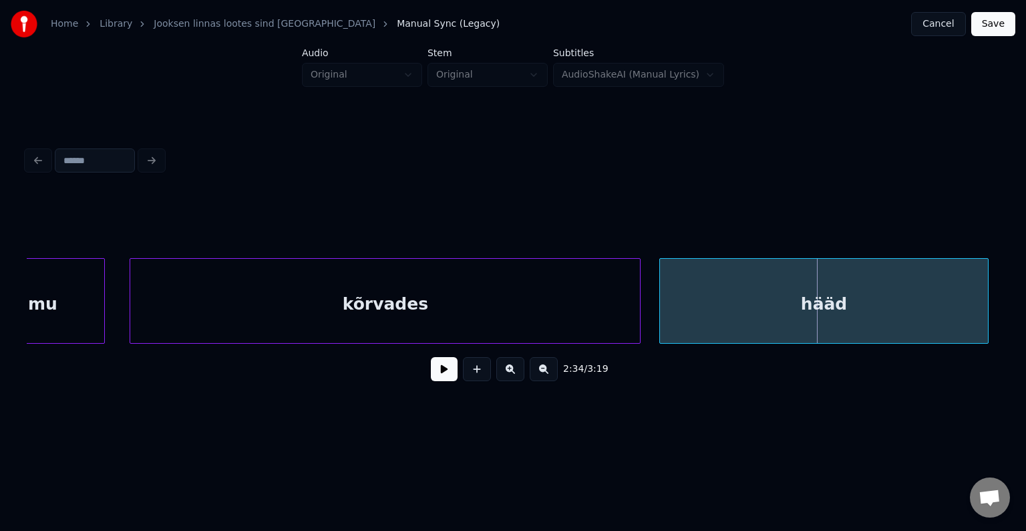
click at [863, 308] on div "hääd" at bounding box center [824, 304] width 328 height 91
click at [431, 377] on button at bounding box center [444, 369] width 27 height 24
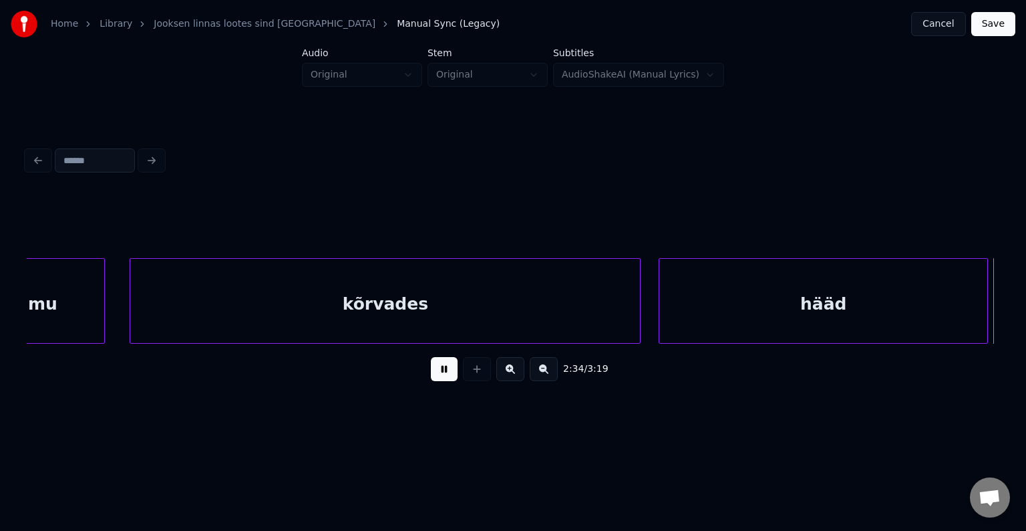
click at [431, 377] on button at bounding box center [444, 369] width 27 height 24
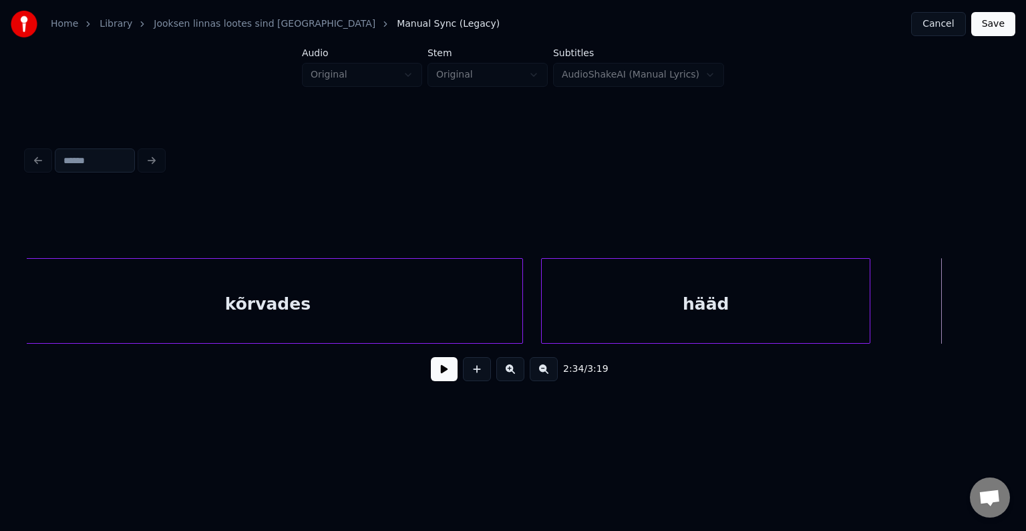
scroll to position [0, 86947]
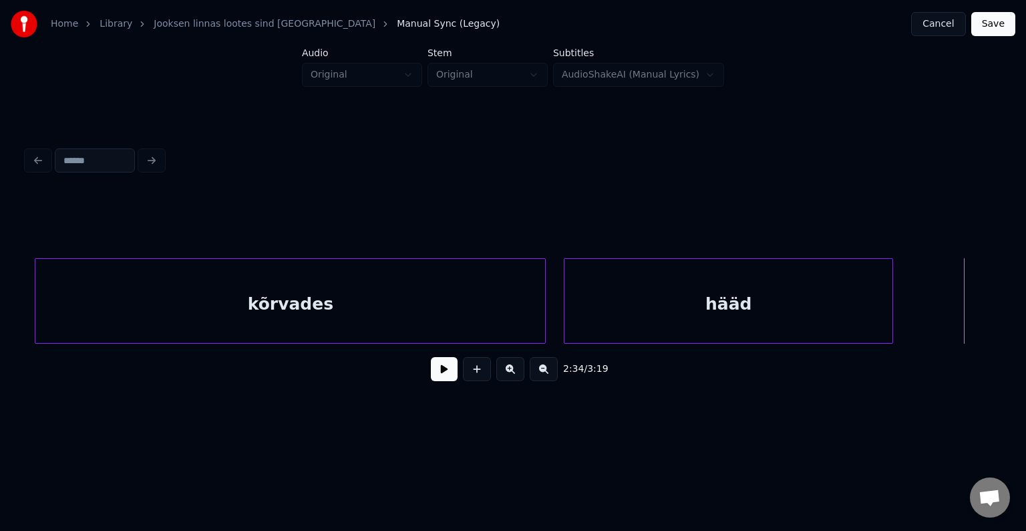
click at [369, 309] on div "kõrvades" at bounding box center [290, 304] width 510 height 91
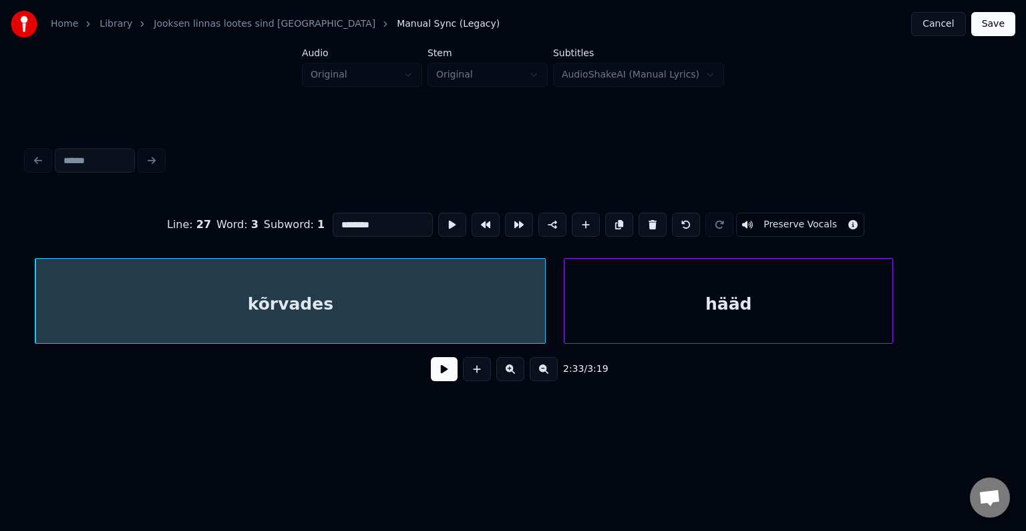
click at [436, 378] on button at bounding box center [444, 369] width 27 height 24
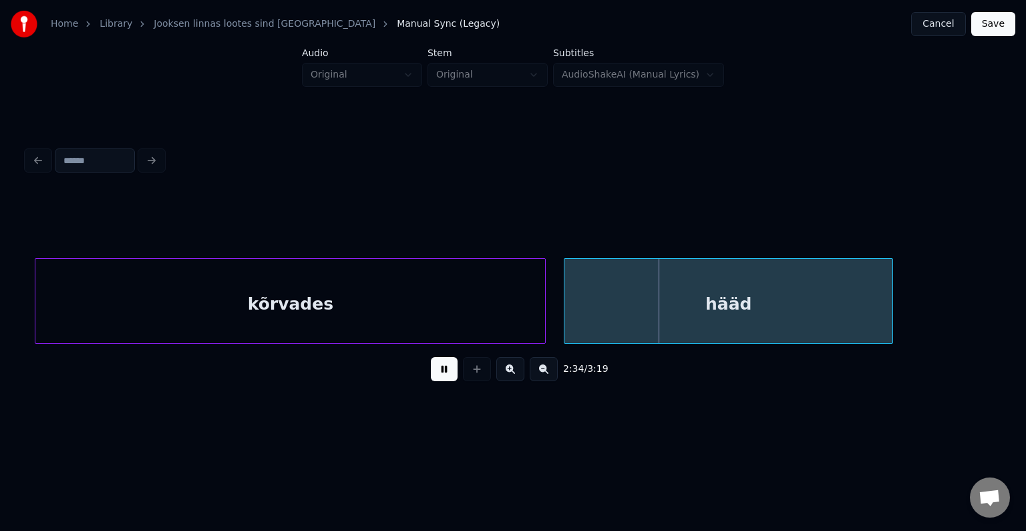
click at [436, 378] on button at bounding box center [444, 369] width 27 height 24
click at [366, 310] on div "kõrvades" at bounding box center [290, 304] width 510 height 91
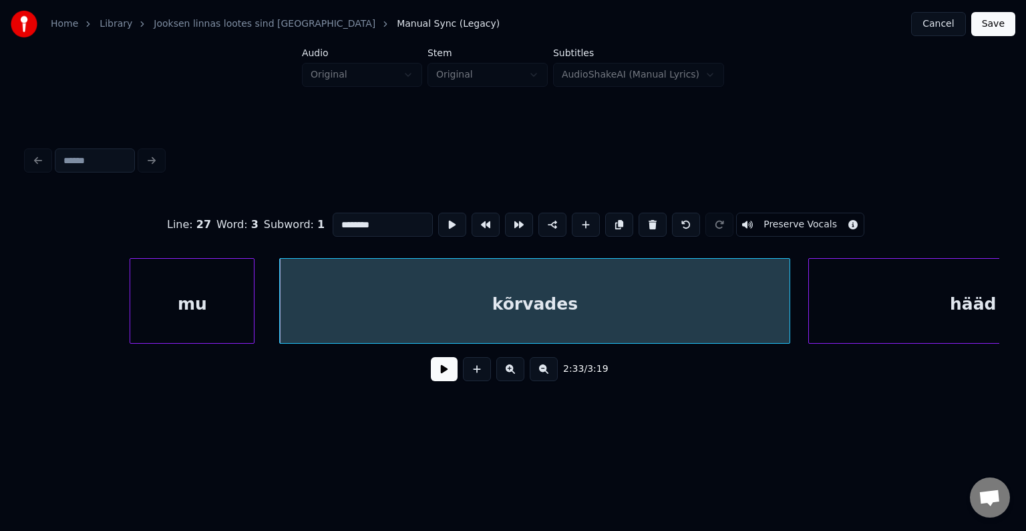
scroll to position [0, 86680]
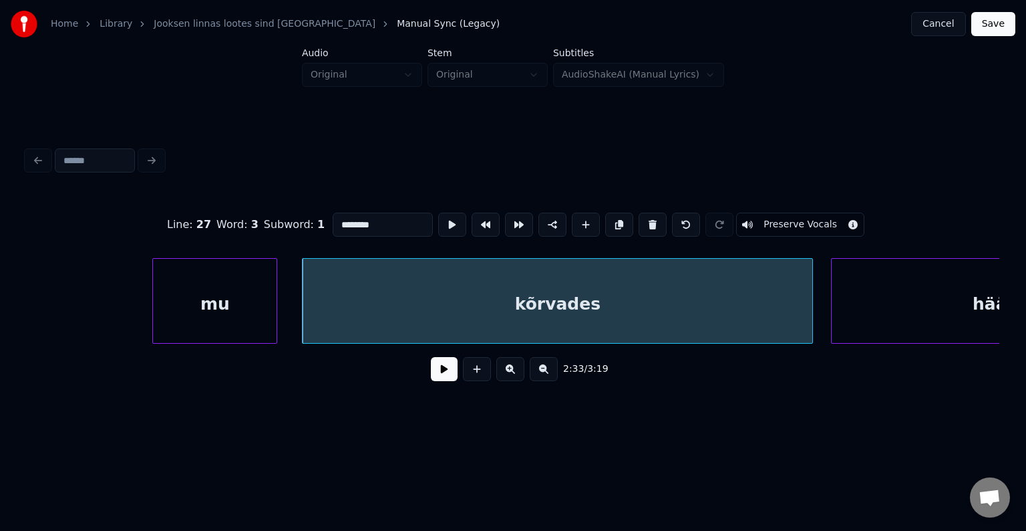
click at [495, 299] on div "kõrvades" at bounding box center [558, 304] width 510 height 91
click at [357, 218] on input "********" at bounding box center [383, 224] width 100 height 24
click at [446, 303] on div "kõrva" at bounding box center [558, 304] width 510 height 91
type input "*****"
click at [437, 369] on button at bounding box center [444, 369] width 27 height 24
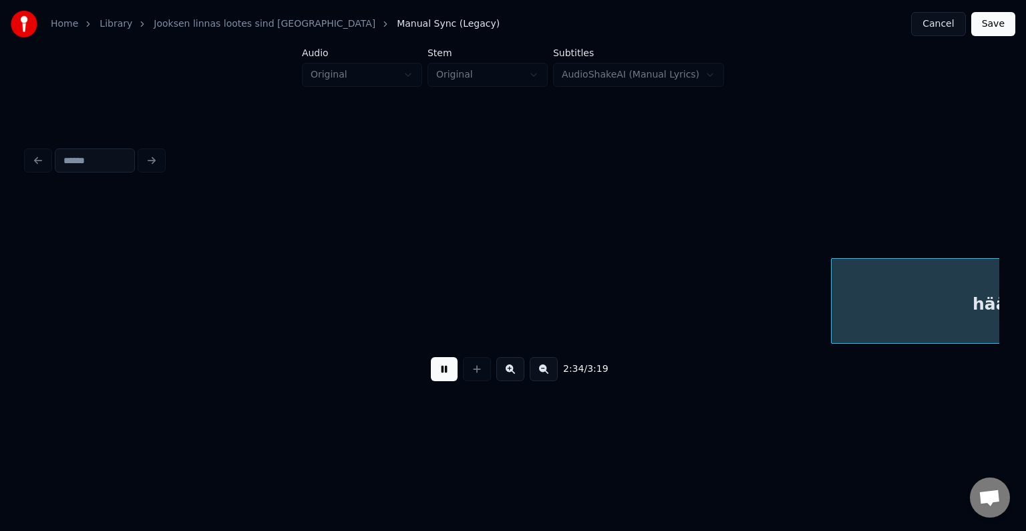
scroll to position [0, 87657]
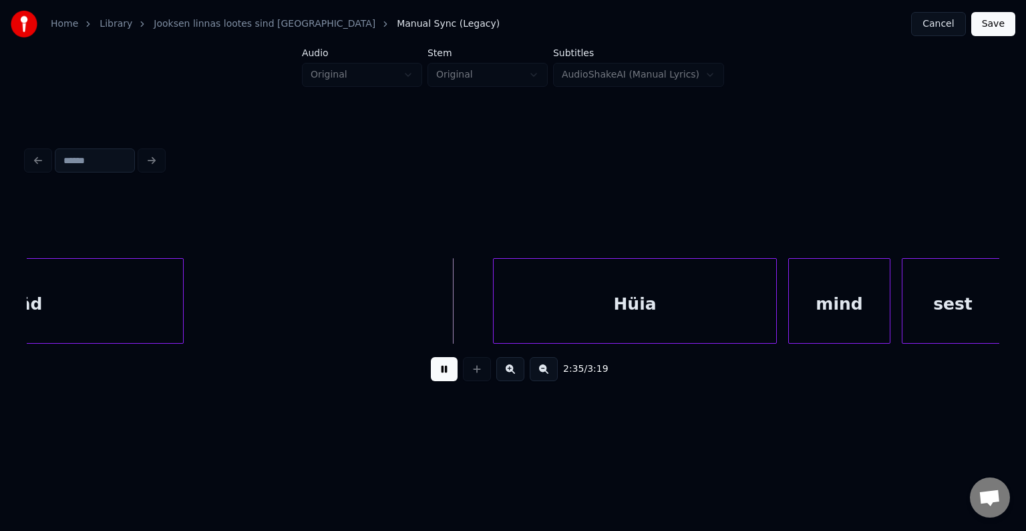
click at [437, 369] on button at bounding box center [444, 369] width 27 height 24
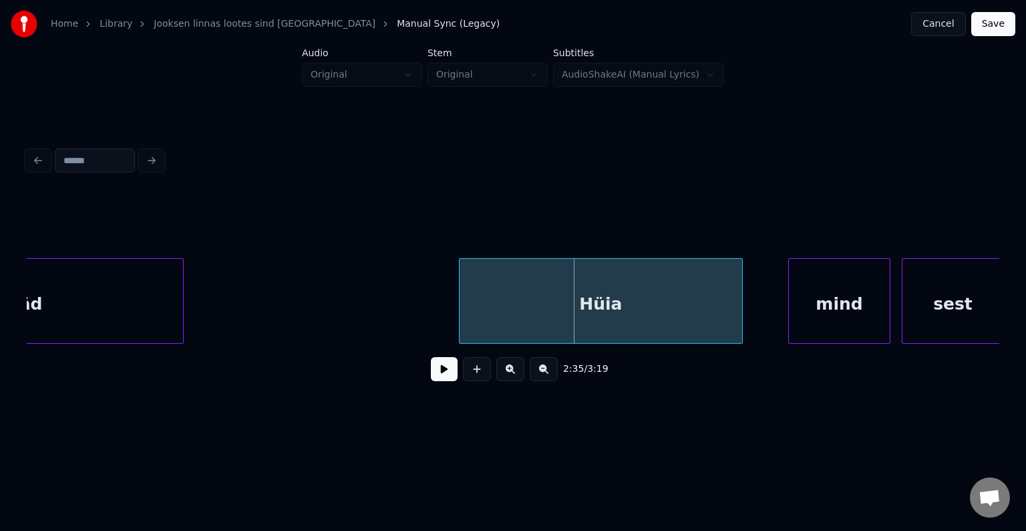
click at [537, 291] on div "Hüia" at bounding box center [601, 304] width 283 height 91
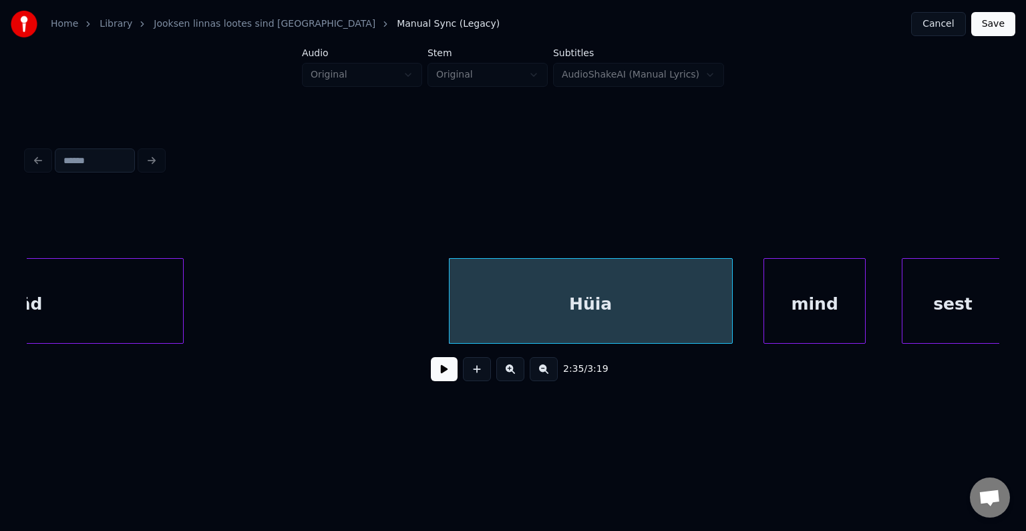
click at [799, 301] on div "mind" at bounding box center [814, 304] width 101 height 91
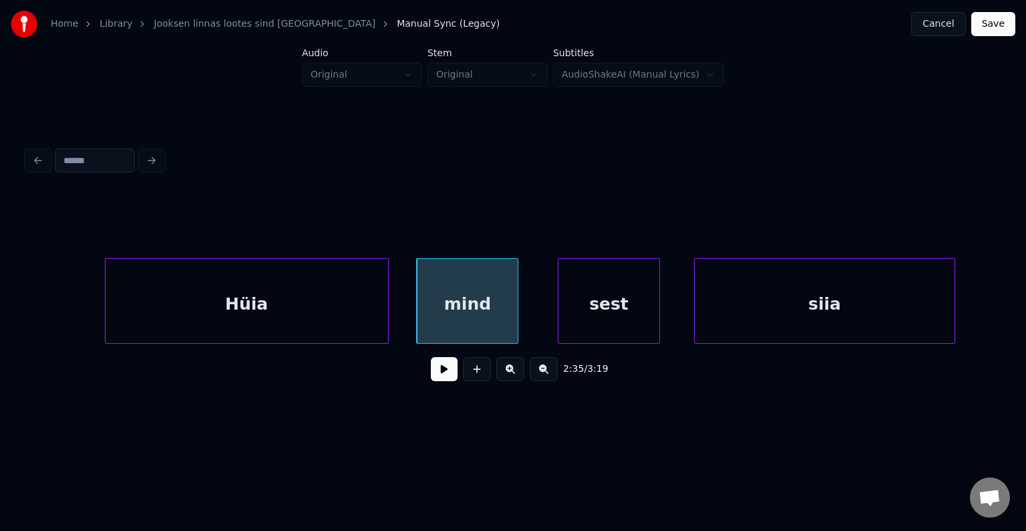
scroll to position [0, 88005]
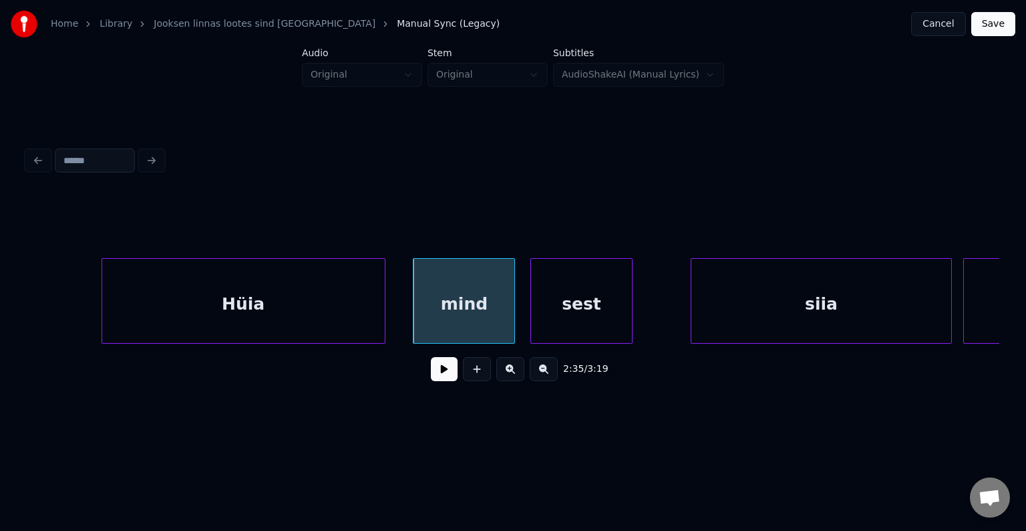
click at [615, 296] on div "sest" at bounding box center [581, 304] width 101 height 91
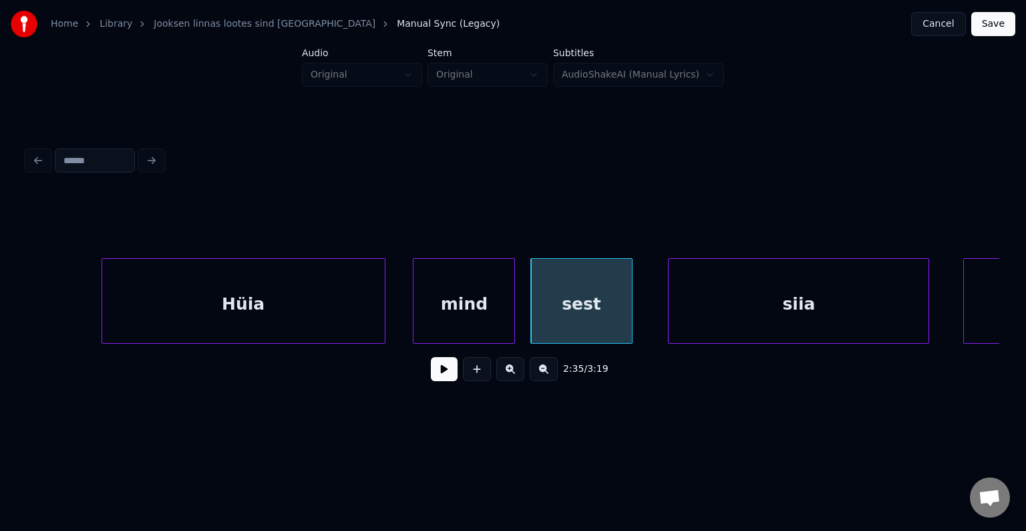
click at [802, 309] on div "siia" at bounding box center [799, 304] width 260 height 91
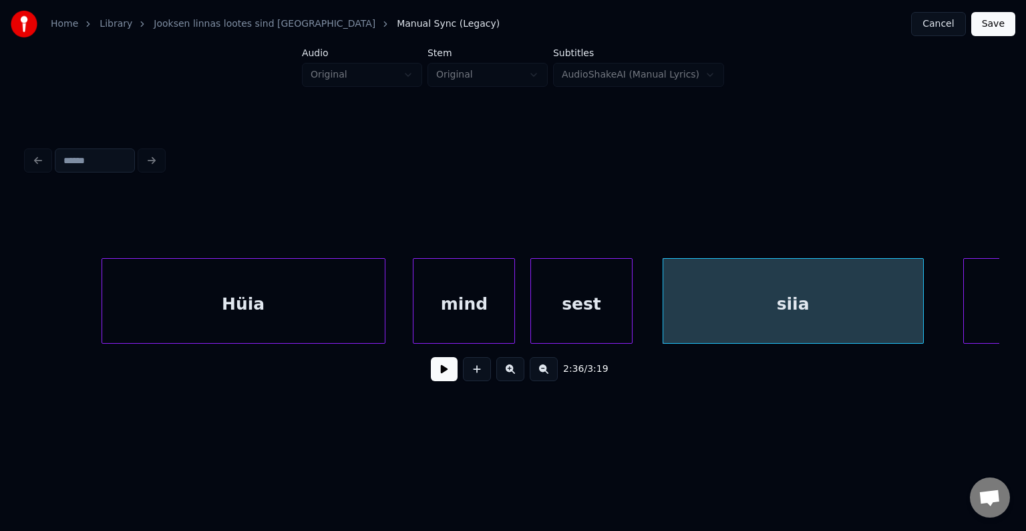
click at [508, 297] on div "mind" at bounding box center [464, 304] width 101 height 91
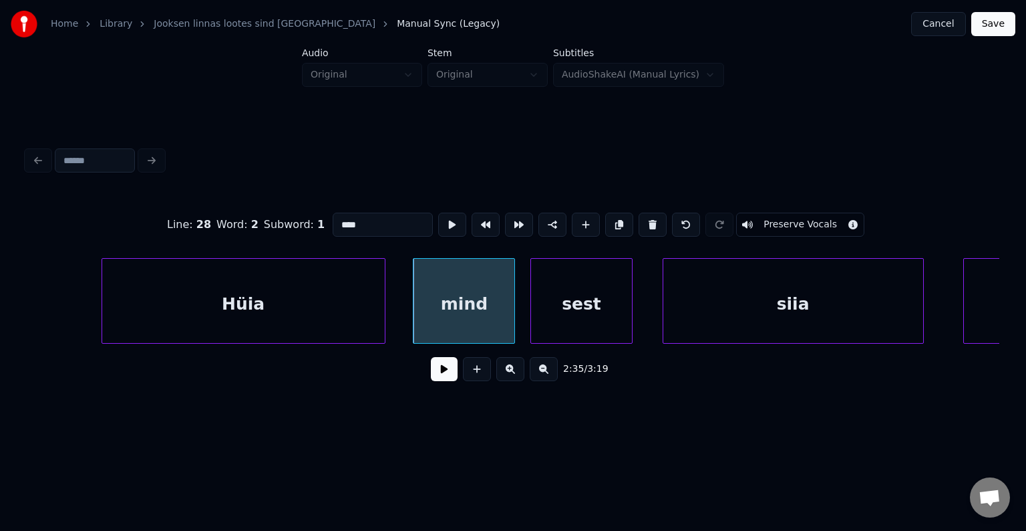
click at [431, 376] on button at bounding box center [444, 369] width 27 height 24
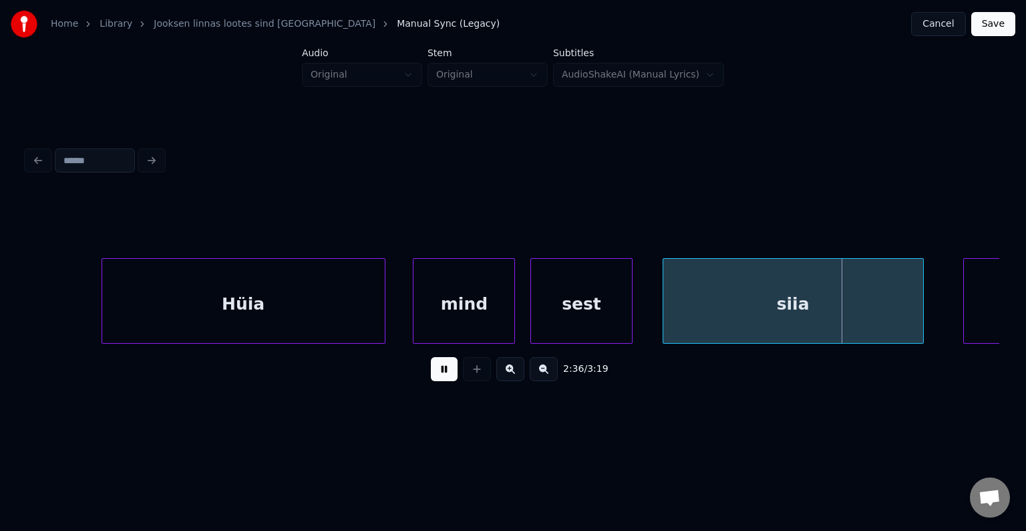
click at [431, 376] on button at bounding box center [444, 369] width 27 height 24
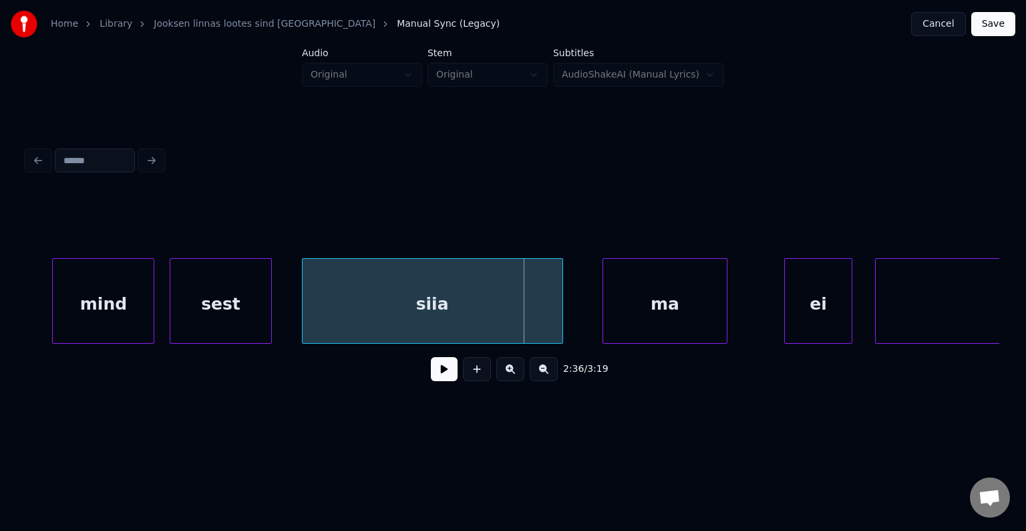
scroll to position [0, 88379]
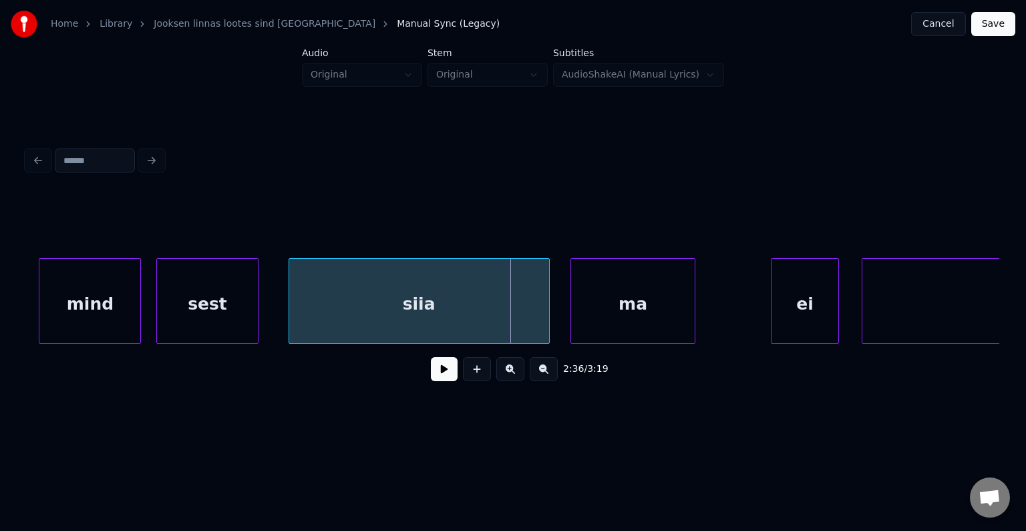
click at [661, 302] on div "ma" at bounding box center [633, 304] width 124 height 91
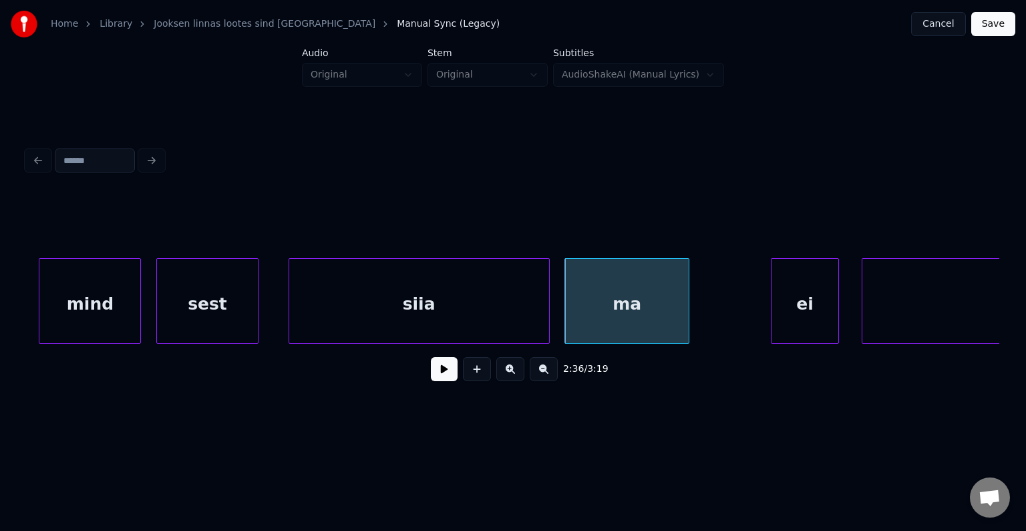
click at [431, 369] on button at bounding box center [444, 369] width 27 height 24
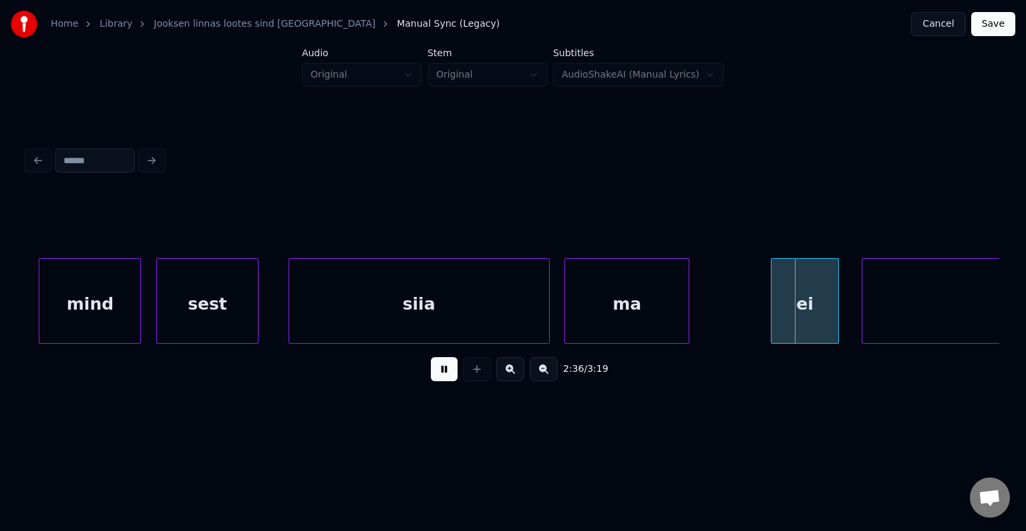
click at [431, 370] on button at bounding box center [444, 369] width 27 height 24
click at [784, 305] on div "ei" at bounding box center [787, 304] width 67 height 91
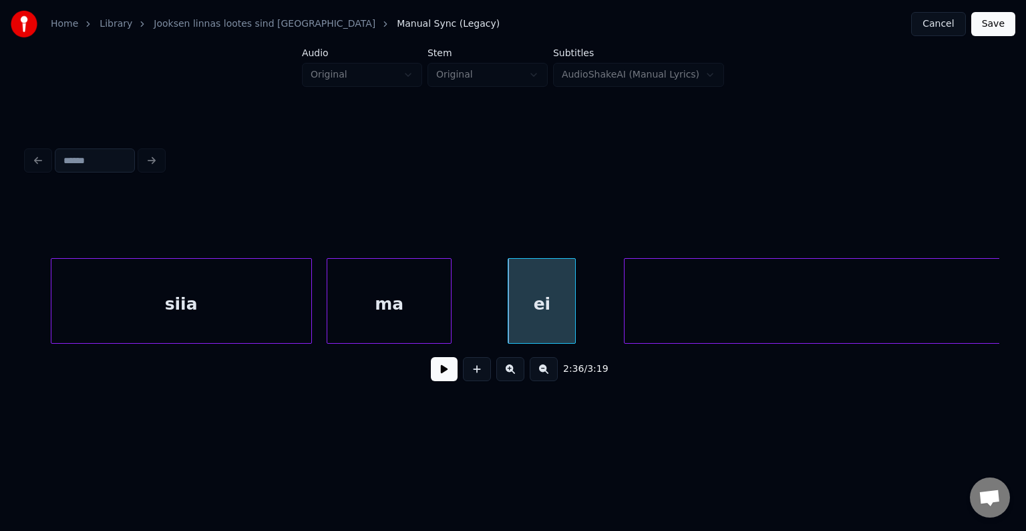
scroll to position [0, 88699]
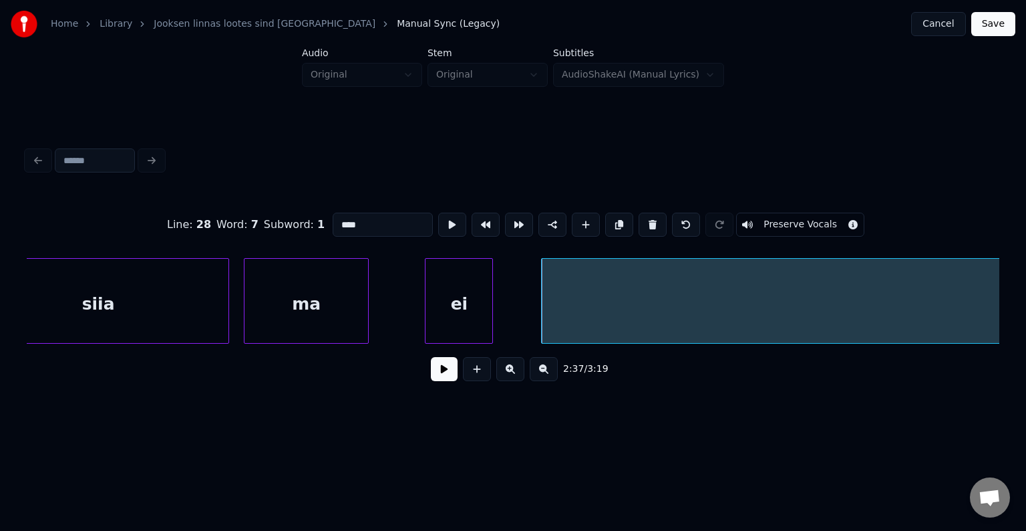
type input "***"
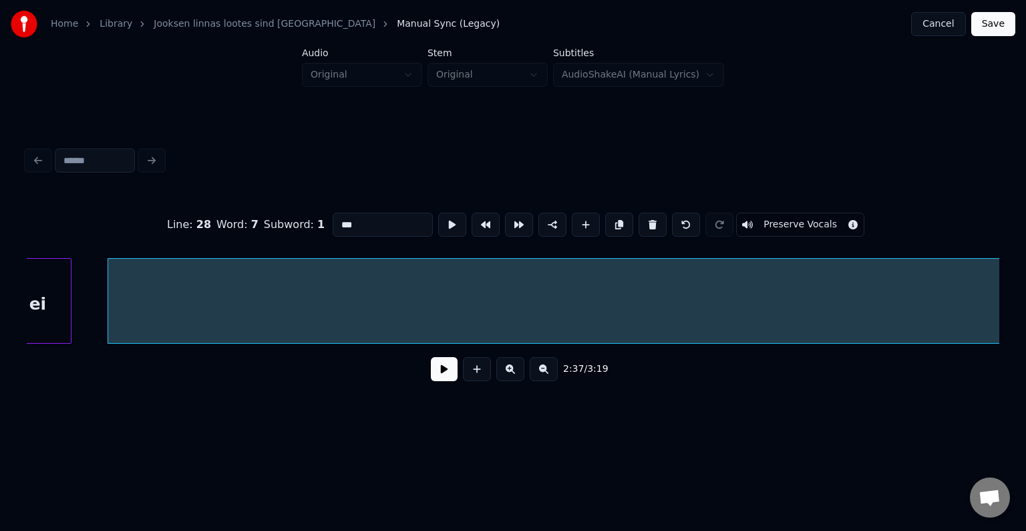
scroll to position [0, 89094]
click at [431, 380] on button at bounding box center [444, 369] width 27 height 24
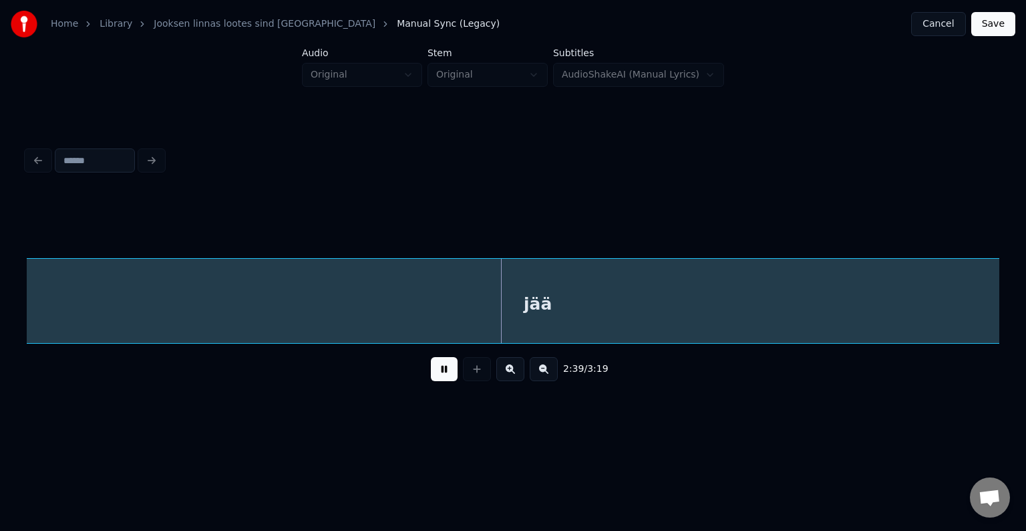
click at [448, 315] on div "jää" at bounding box center [538, 304] width 2759 height 91
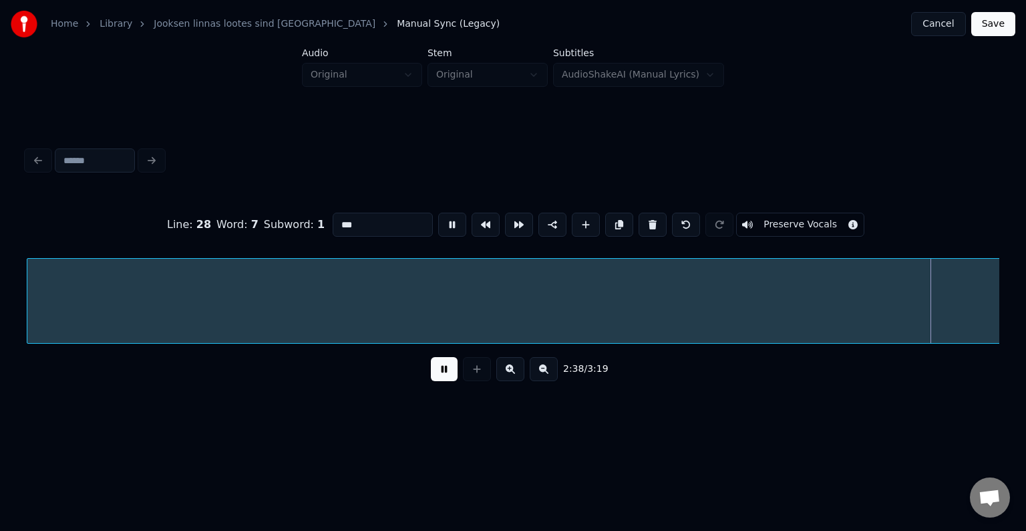
click at [433, 372] on button at bounding box center [444, 369] width 27 height 24
click at [361, 225] on input "***" at bounding box center [383, 224] width 100 height 24
type input "*******"
click at [431, 381] on button at bounding box center [444, 369] width 27 height 24
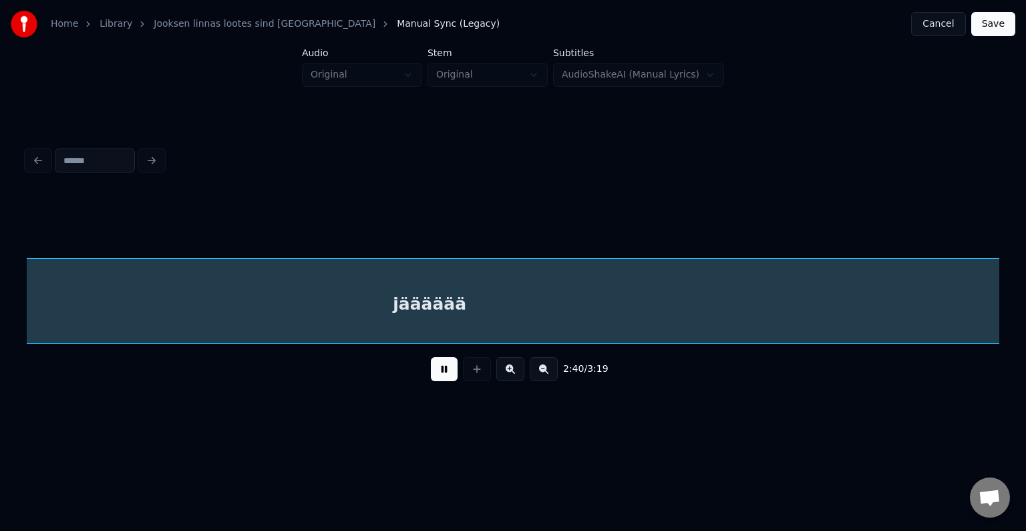
scroll to position [0, 91160]
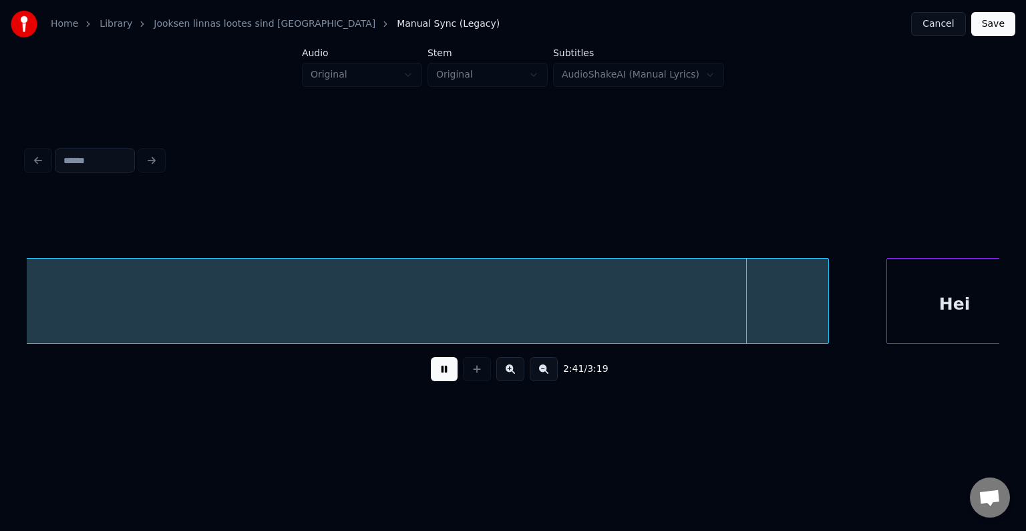
click at [434, 378] on button at bounding box center [444, 369] width 27 height 24
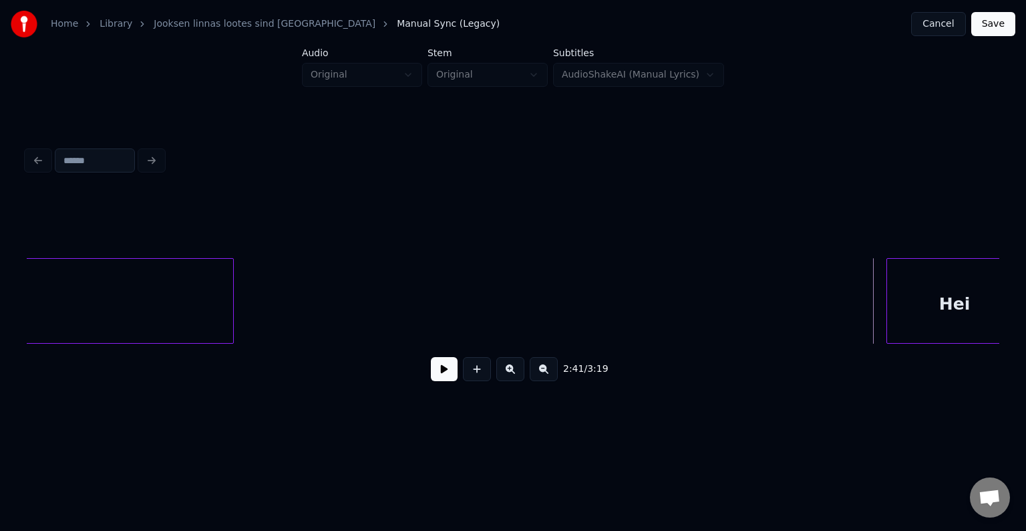
click at [229, 291] on div at bounding box center [231, 301] width 4 height 84
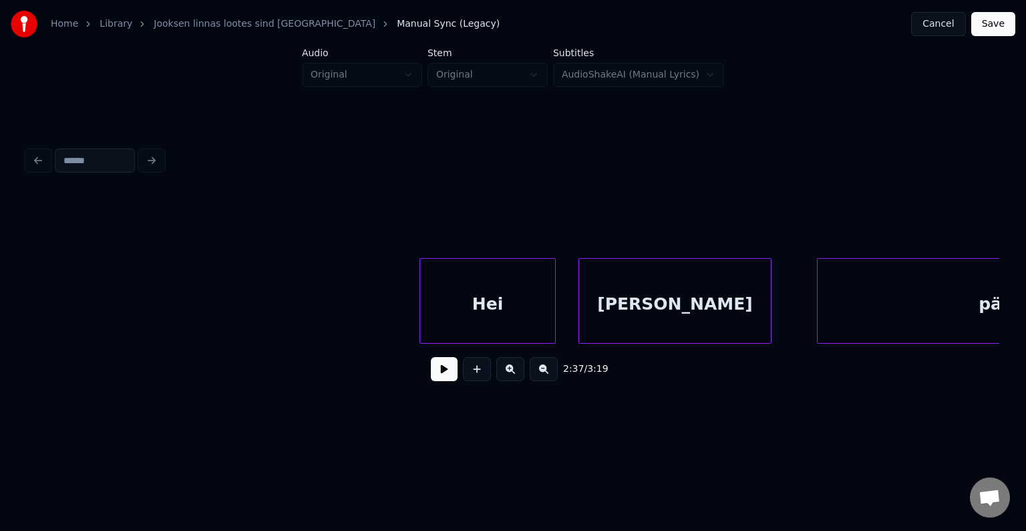
scroll to position [0, 91661]
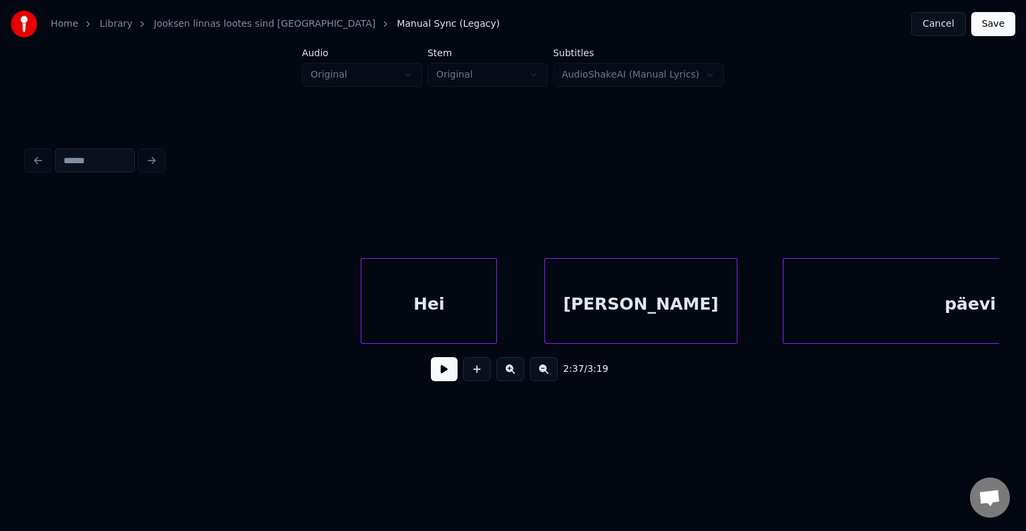
click at [448, 287] on div "Hei" at bounding box center [428, 304] width 135 height 91
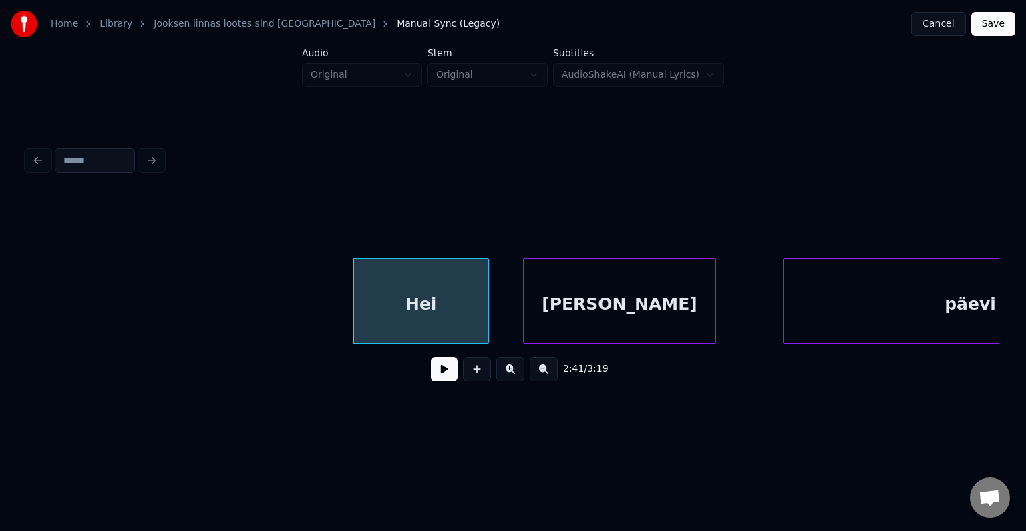
click at [639, 311] on div "[PERSON_NAME]" at bounding box center [620, 304] width 192 height 91
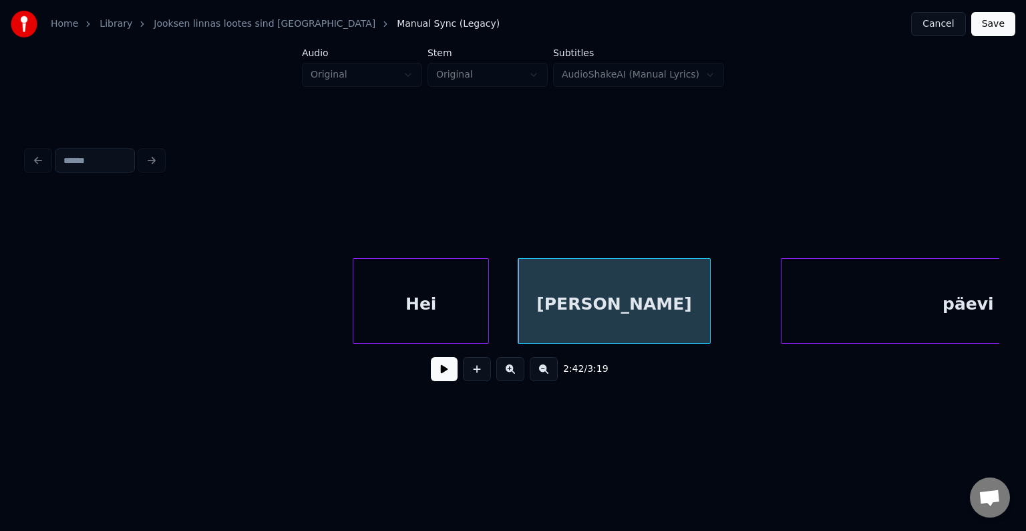
scroll to position [0, 91817]
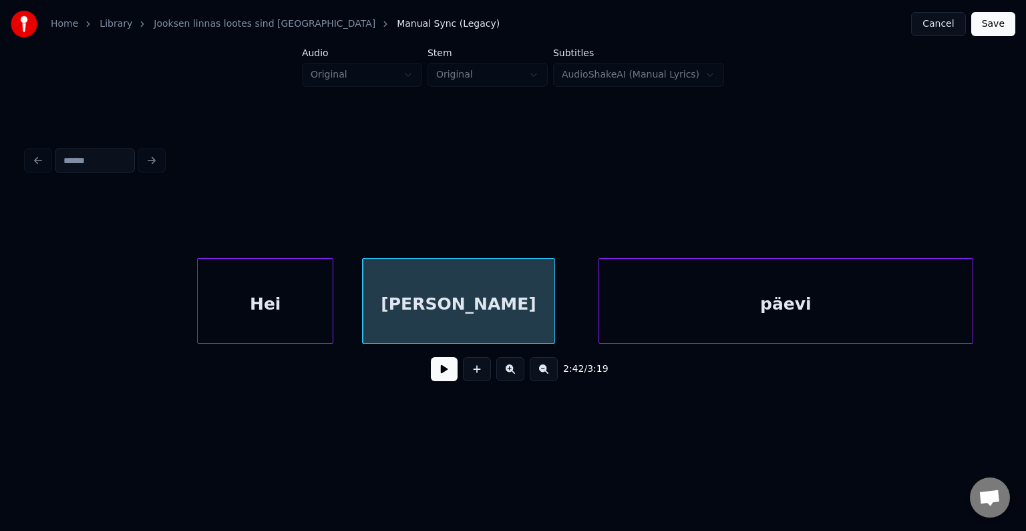
click at [870, 322] on div "päevi" at bounding box center [786, 304] width 374 height 91
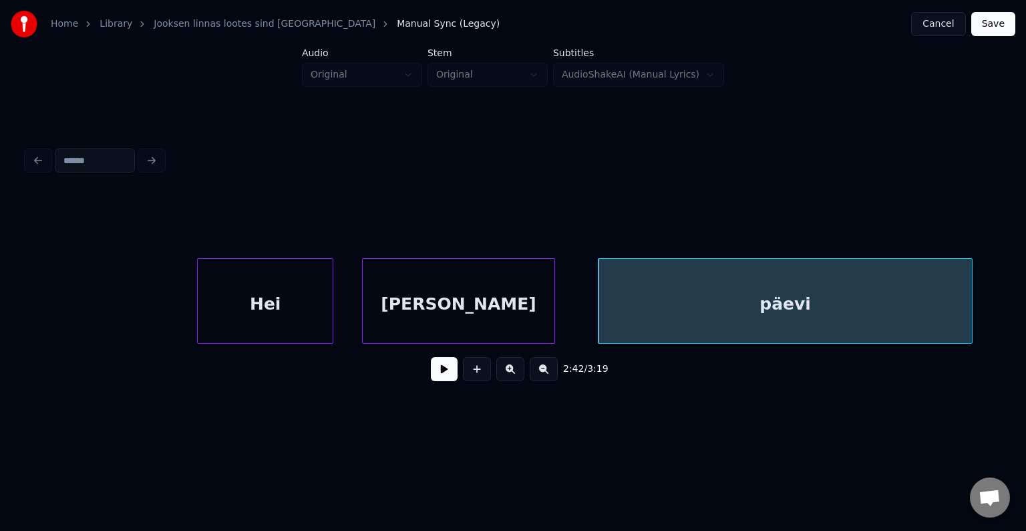
click at [504, 313] on div "[PERSON_NAME]" at bounding box center [459, 304] width 192 height 91
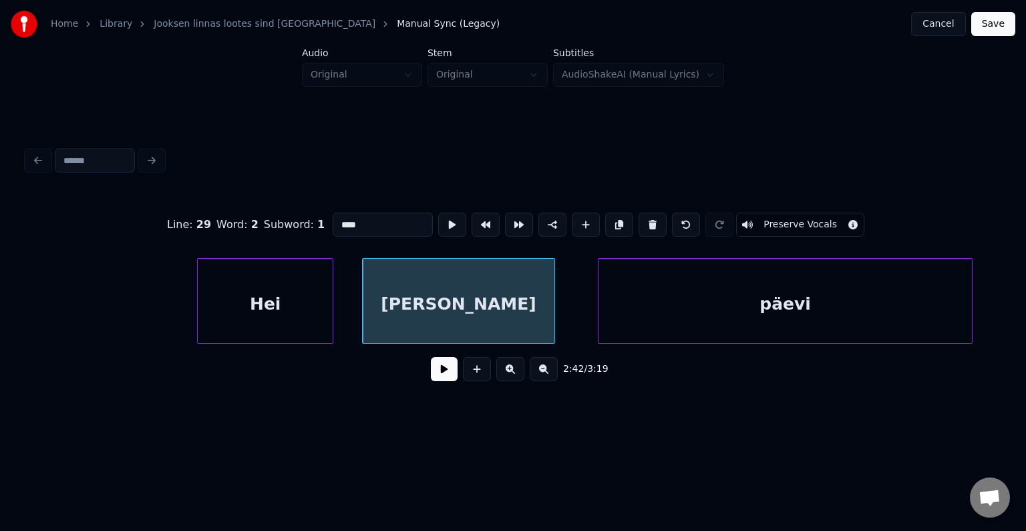
click at [438, 372] on button at bounding box center [444, 369] width 27 height 24
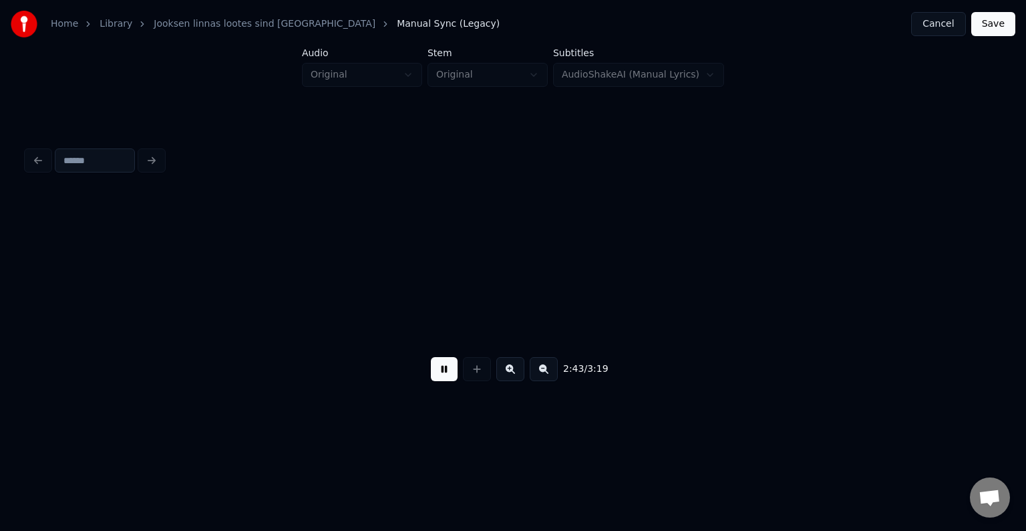
scroll to position [0, 92789]
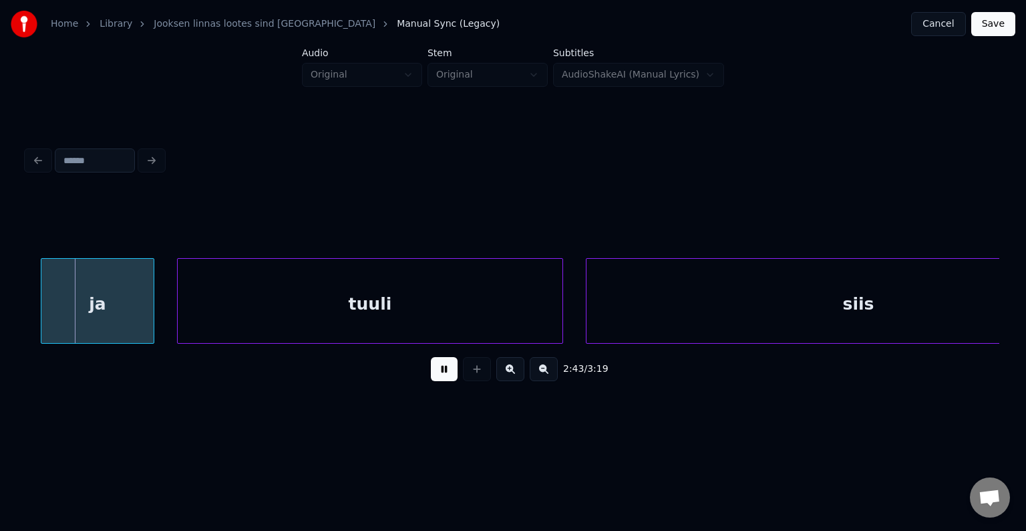
click at [438, 372] on button at bounding box center [444, 369] width 27 height 24
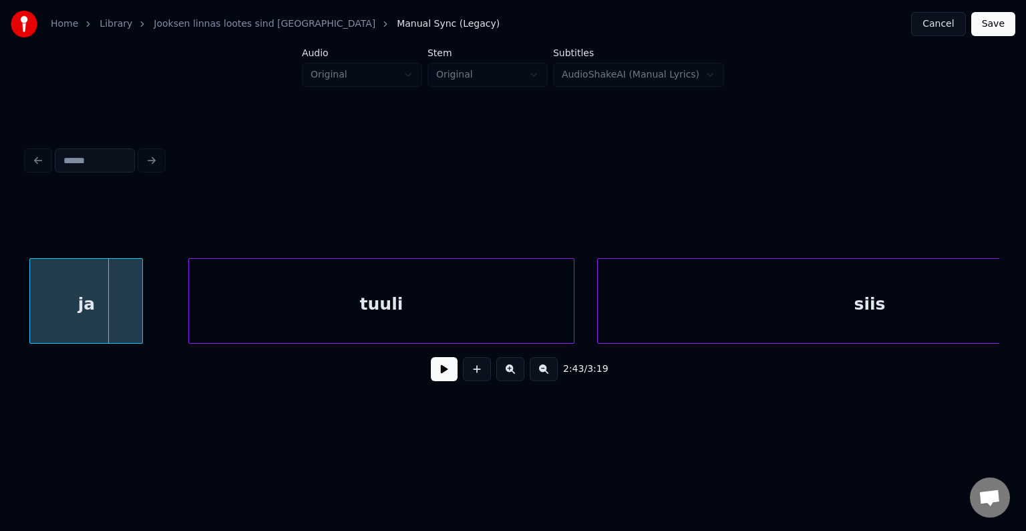
scroll to position [0, 92777]
click at [78, 300] on div "ja" at bounding box center [87, 304] width 112 height 91
click at [379, 317] on div "tuuli" at bounding box center [358, 304] width 385 height 91
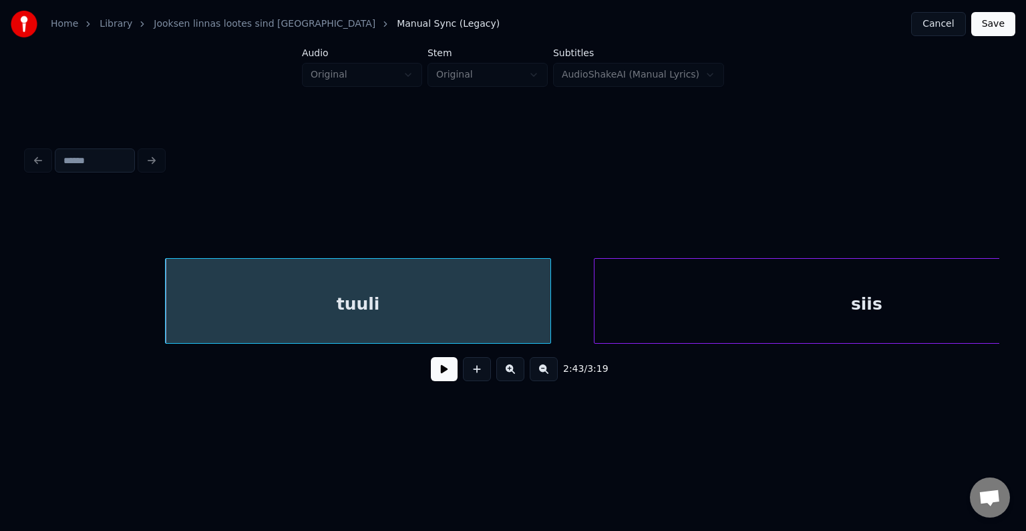
scroll to position [0, 92918]
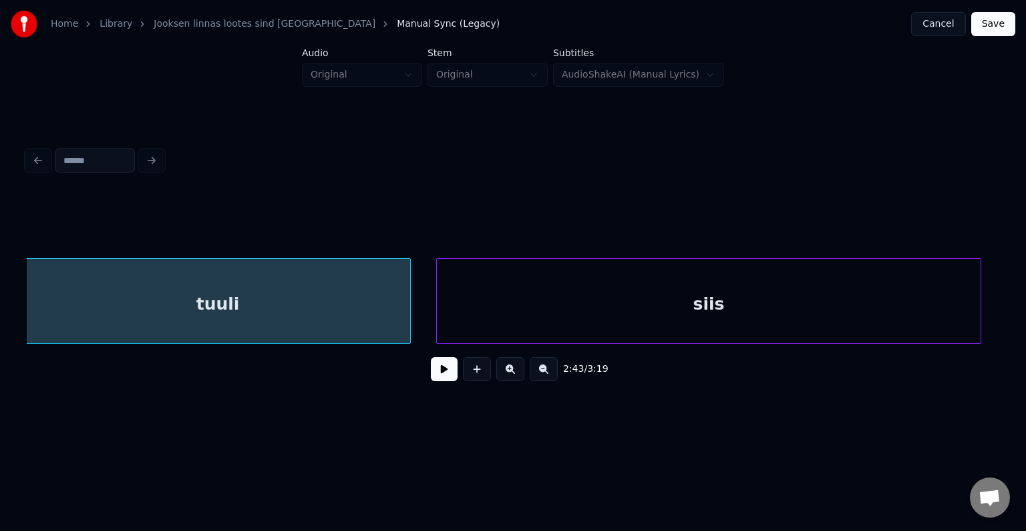
click at [750, 327] on div "siis" at bounding box center [709, 304] width 544 height 91
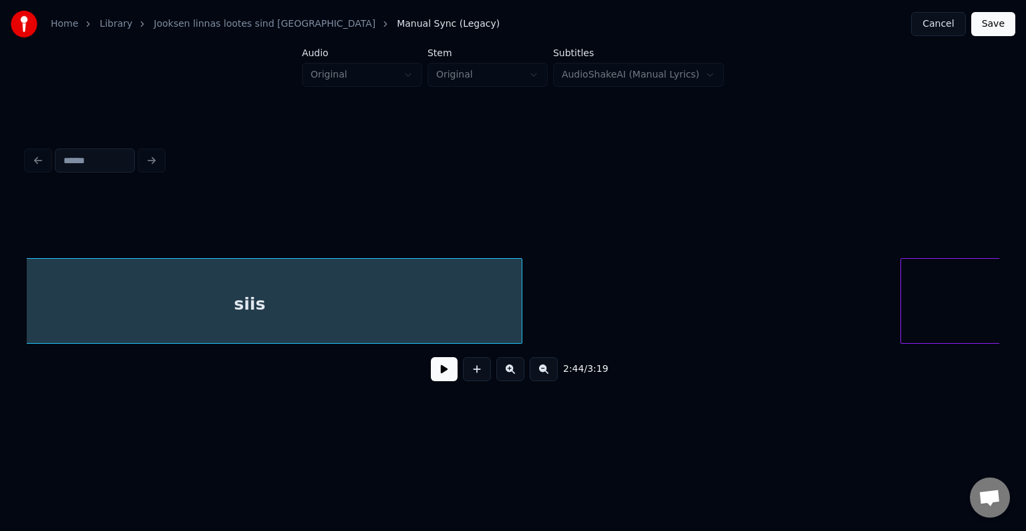
scroll to position [0, 93577]
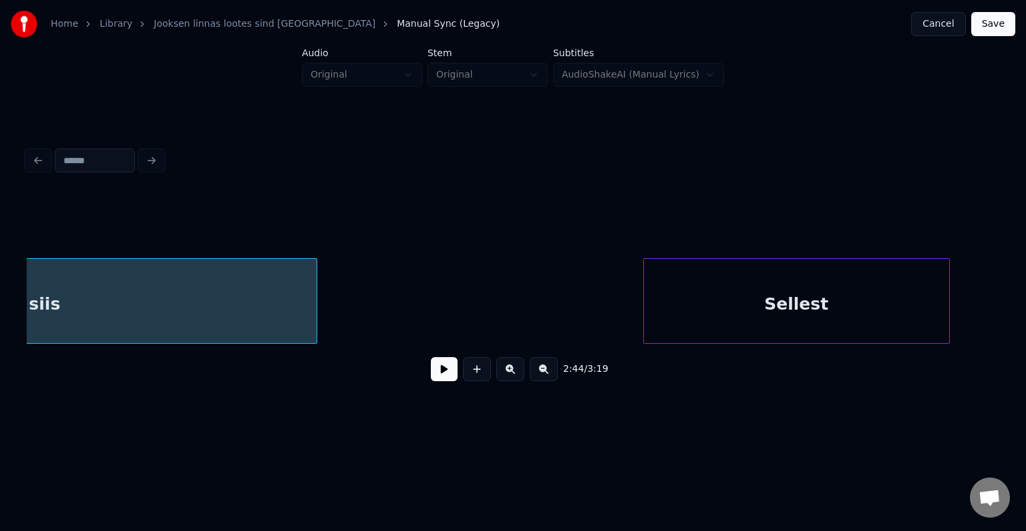
click at [923, 307] on div "Sellest" at bounding box center [796, 304] width 305 height 91
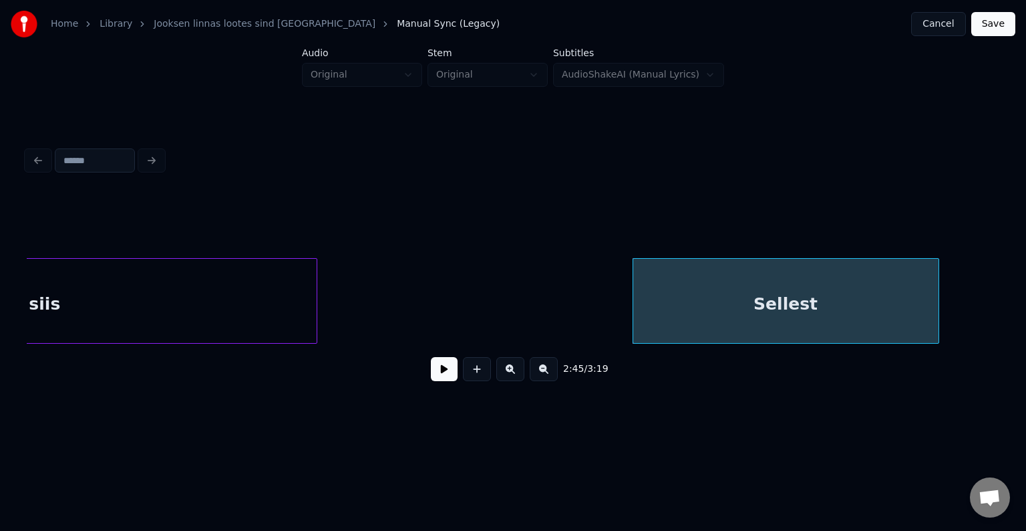
click at [431, 373] on button at bounding box center [444, 369] width 27 height 24
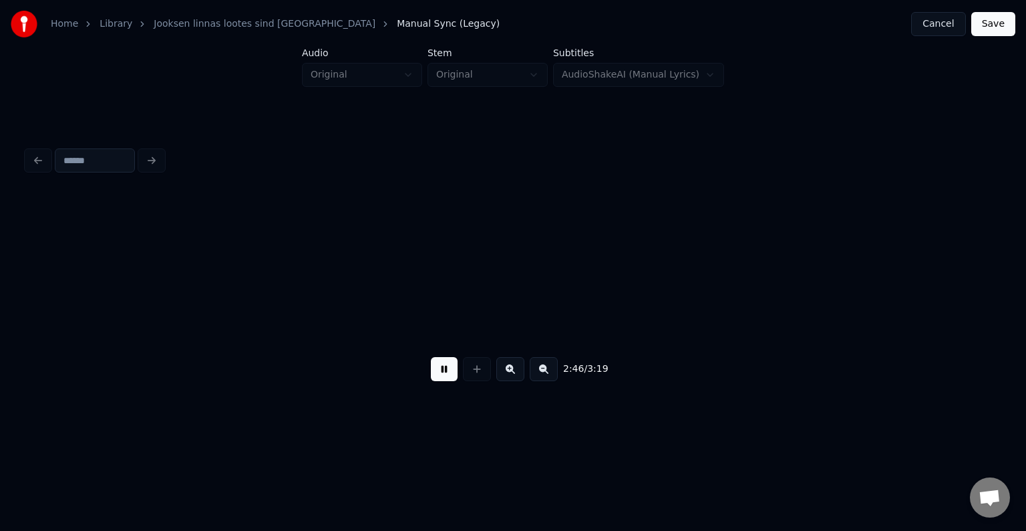
click at [431, 373] on button at bounding box center [444, 369] width 27 height 24
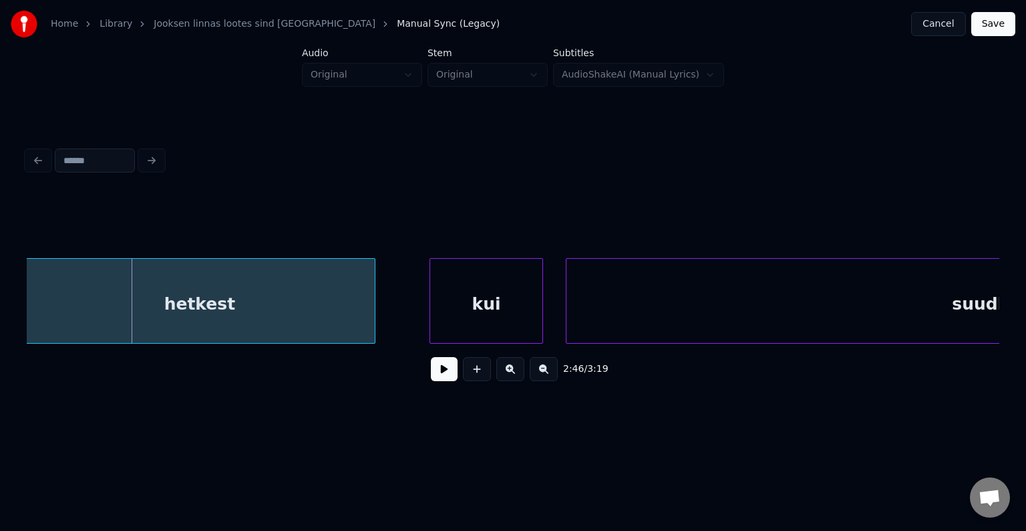
scroll to position [0, 94542]
click at [232, 305] on div "hetkest" at bounding box center [204, 304] width 351 height 91
click at [467, 319] on div "kui" at bounding box center [468, 304] width 112 height 91
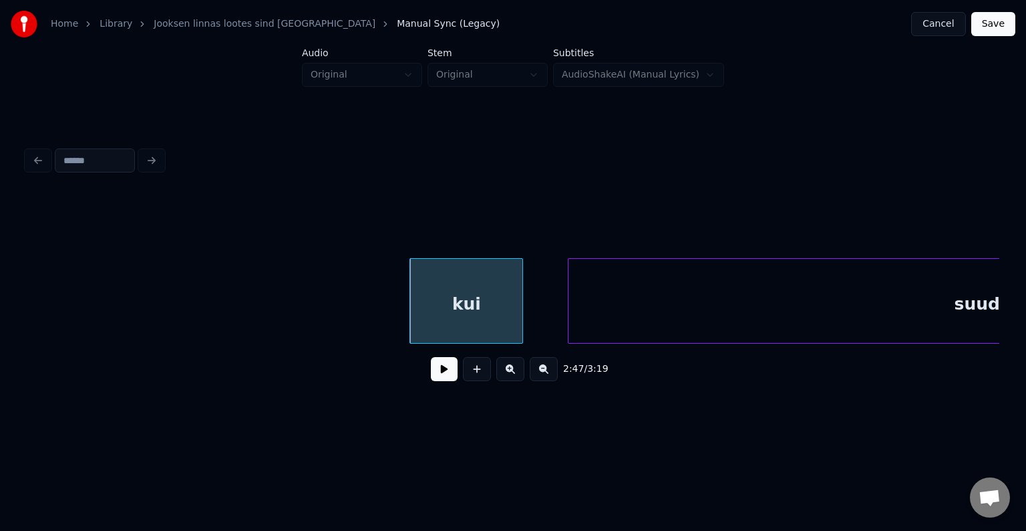
scroll to position [0, 94974]
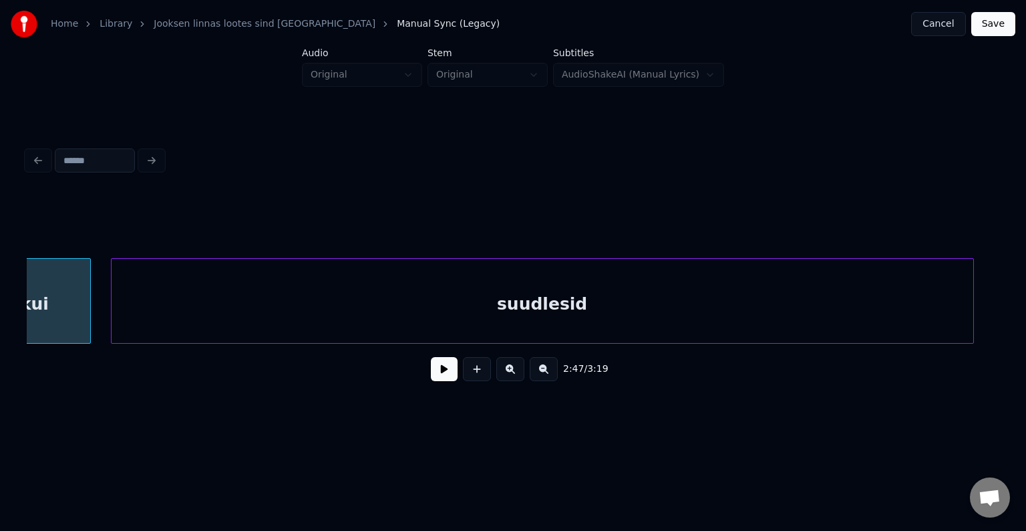
click at [755, 335] on div "suudlesid" at bounding box center [543, 304] width 862 height 91
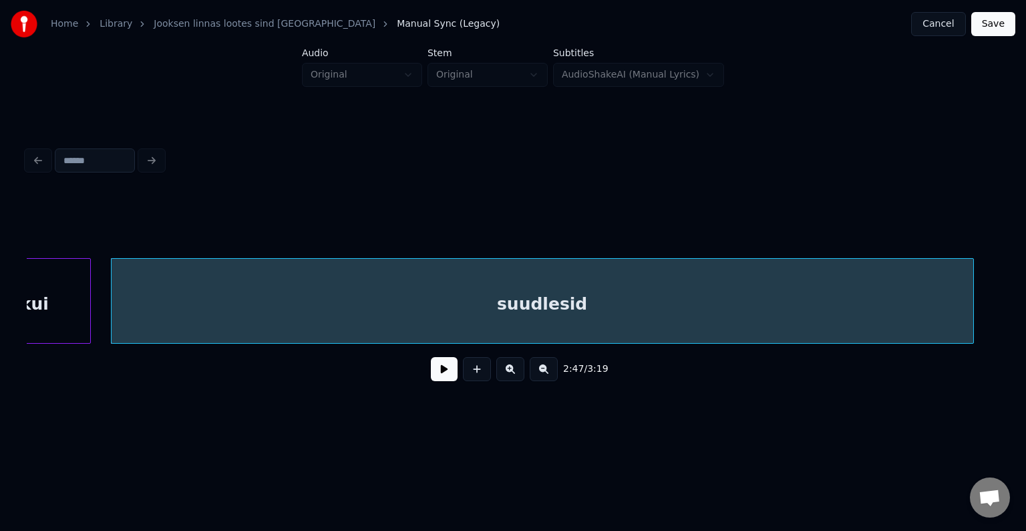
click at [442, 381] on button at bounding box center [444, 369] width 27 height 24
drag, startPoint x: 446, startPoint y: 379, endPoint x: 446, endPoint y: 363, distance: 15.4
click at [446, 379] on button at bounding box center [444, 369] width 27 height 24
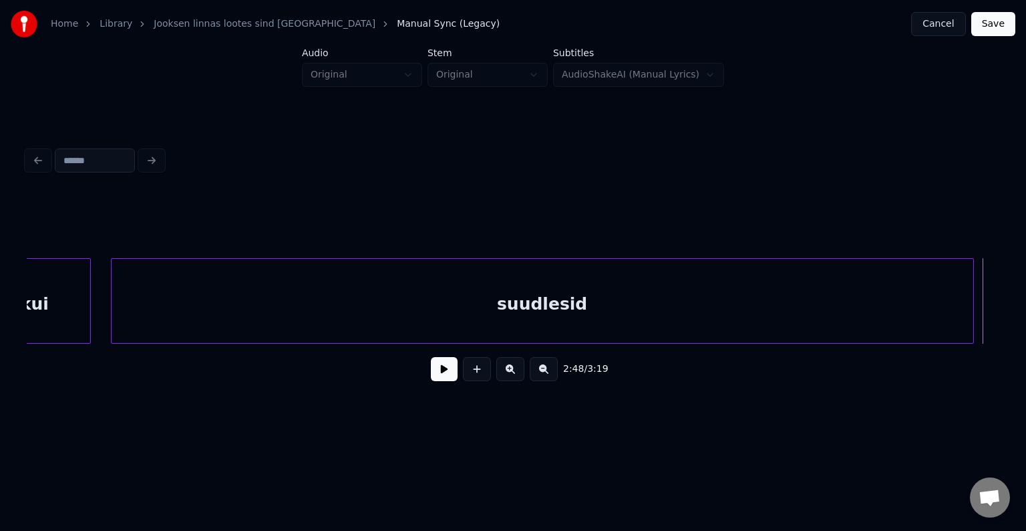
click at [448, 315] on div "suudlesid" at bounding box center [543, 304] width 862 height 91
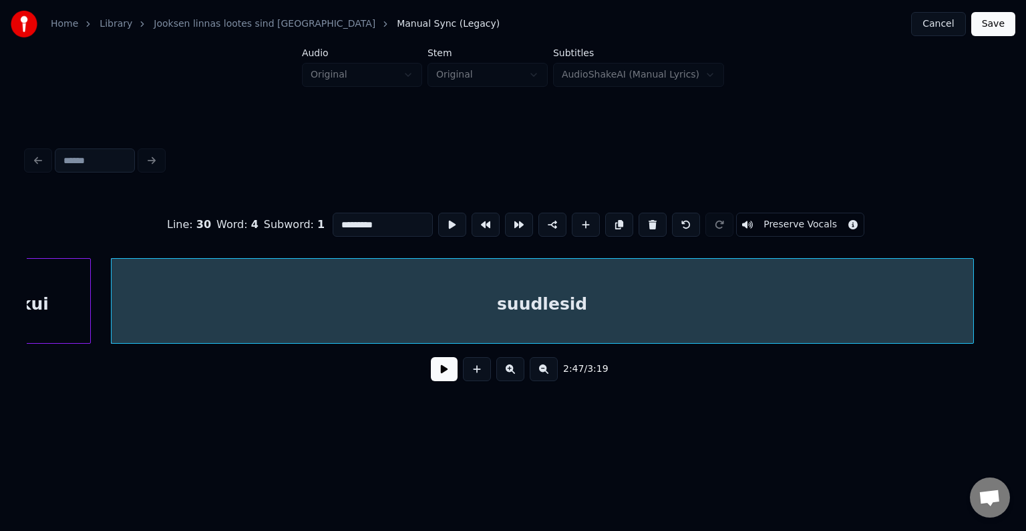
click at [345, 219] on input "*********" at bounding box center [383, 224] width 100 height 24
type input "**********"
click at [441, 366] on button at bounding box center [444, 369] width 27 height 24
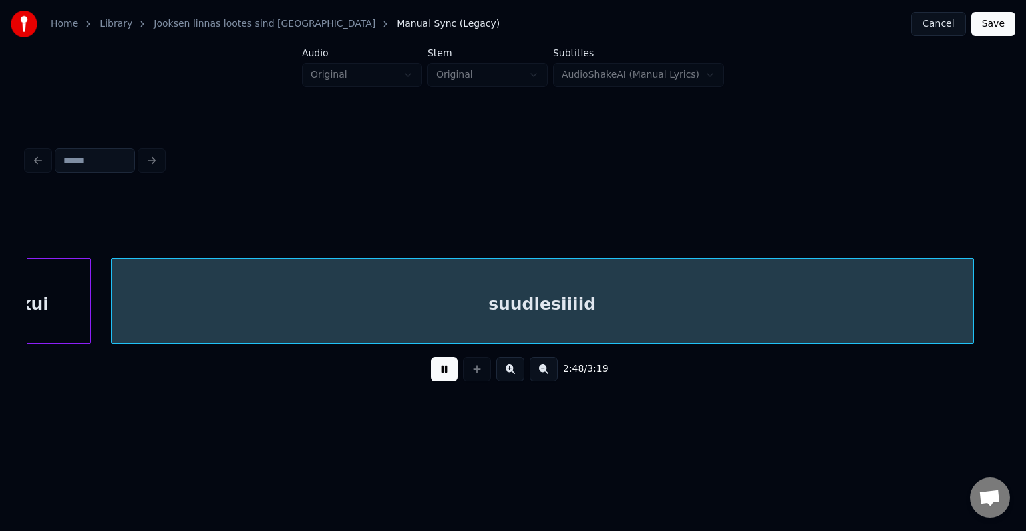
scroll to position [0, 95955]
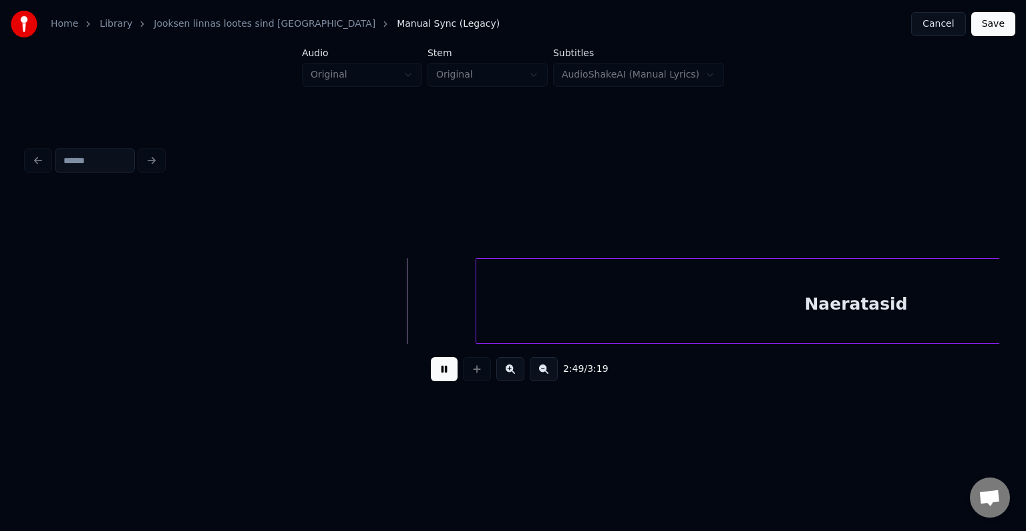
drag, startPoint x: 441, startPoint y: 367, endPoint x: 455, endPoint y: 363, distance: 14.4
click at [443, 367] on button at bounding box center [444, 369] width 27 height 24
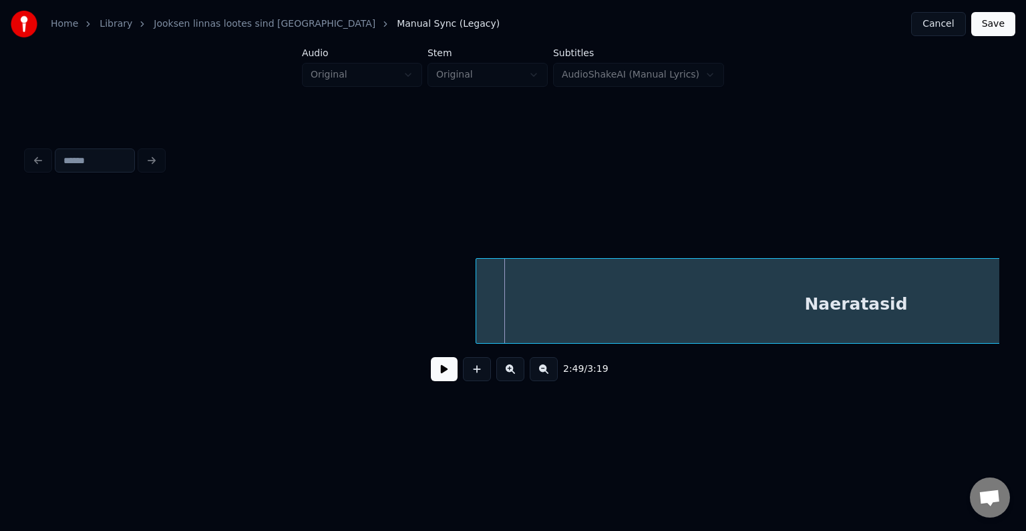
scroll to position [0, 96190]
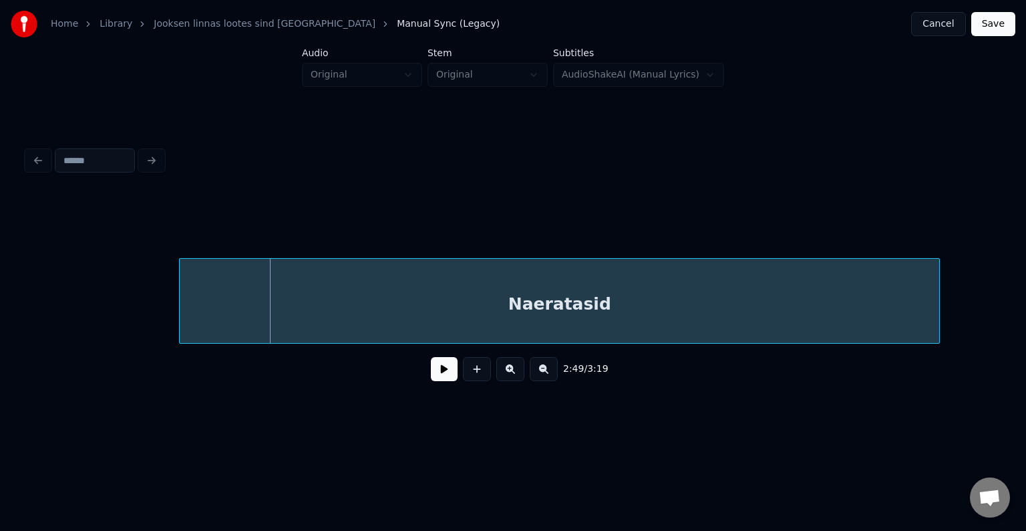
click at [541, 303] on div "Naeratasid" at bounding box center [560, 304] width 760 height 91
click at [463, 372] on button at bounding box center [477, 369] width 28 height 24
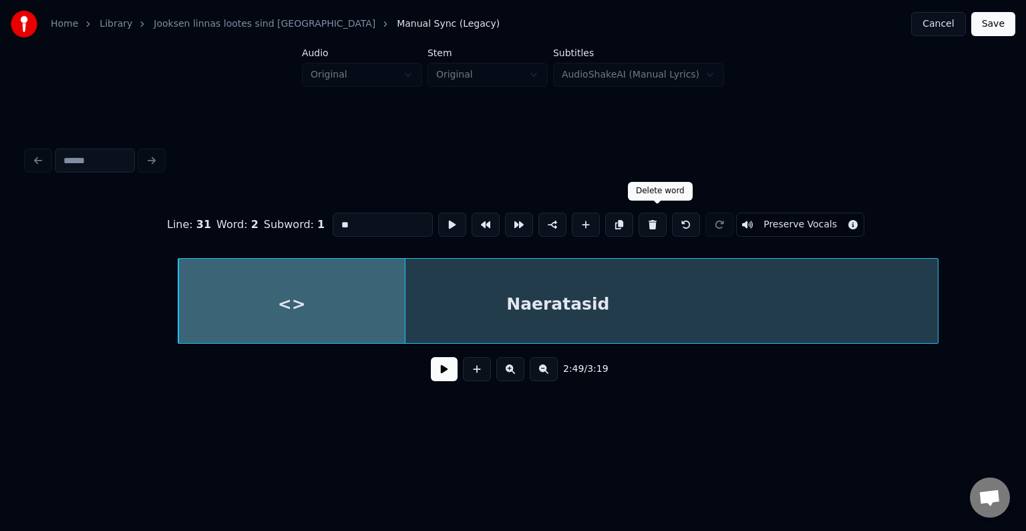
click at [653, 220] on button at bounding box center [653, 224] width 28 height 24
type input "**********"
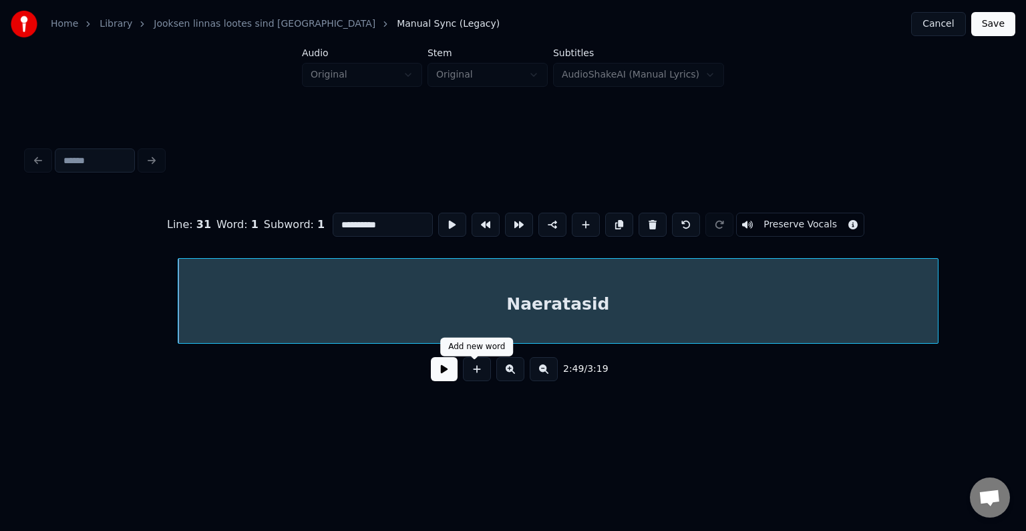
click at [436, 372] on button at bounding box center [444, 369] width 27 height 24
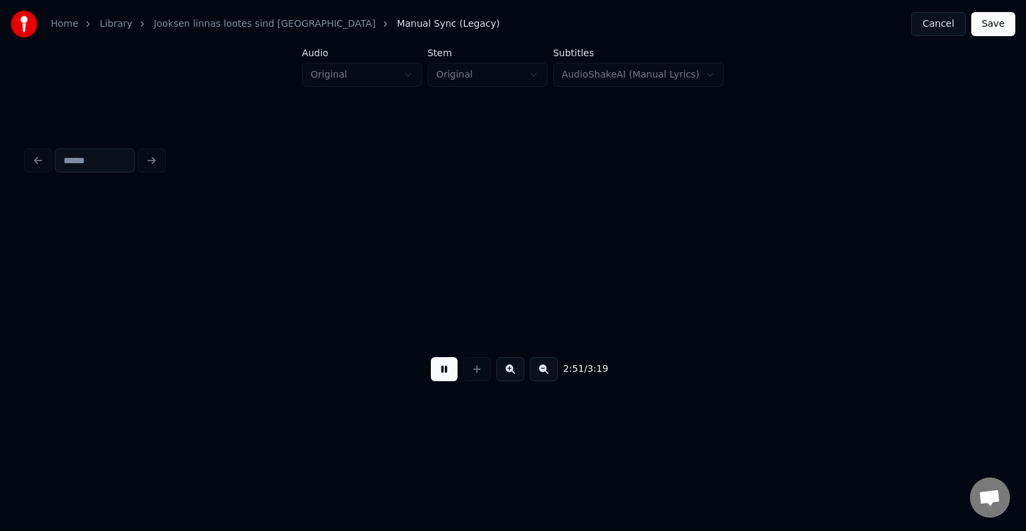
scroll to position [0, 97165]
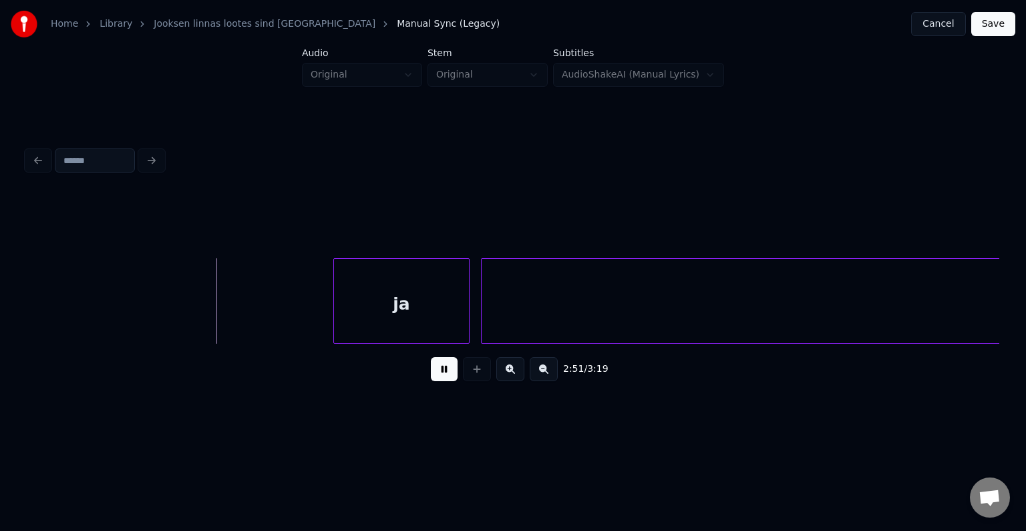
click at [440, 372] on button at bounding box center [444, 369] width 27 height 24
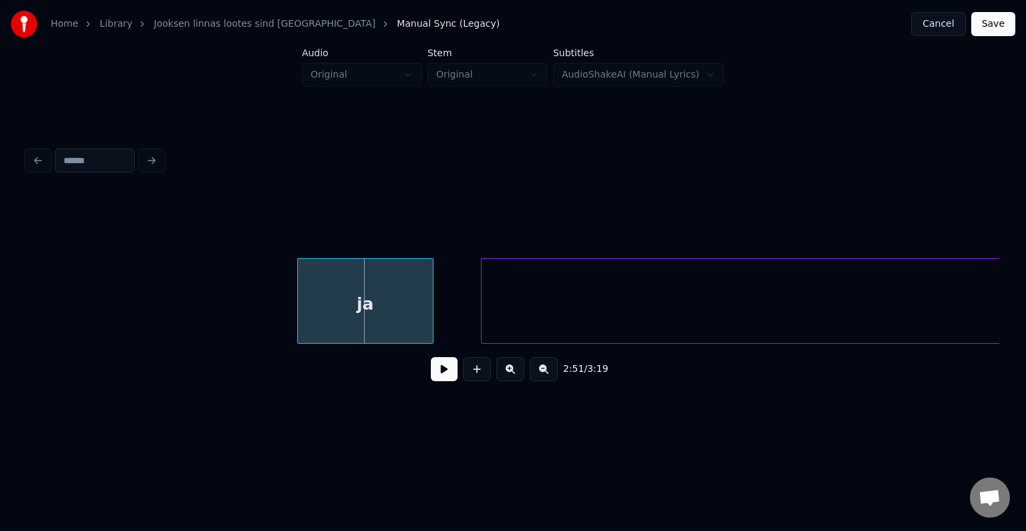
click at [357, 308] on div "ja" at bounding box center [365, 304] width 135 height 91
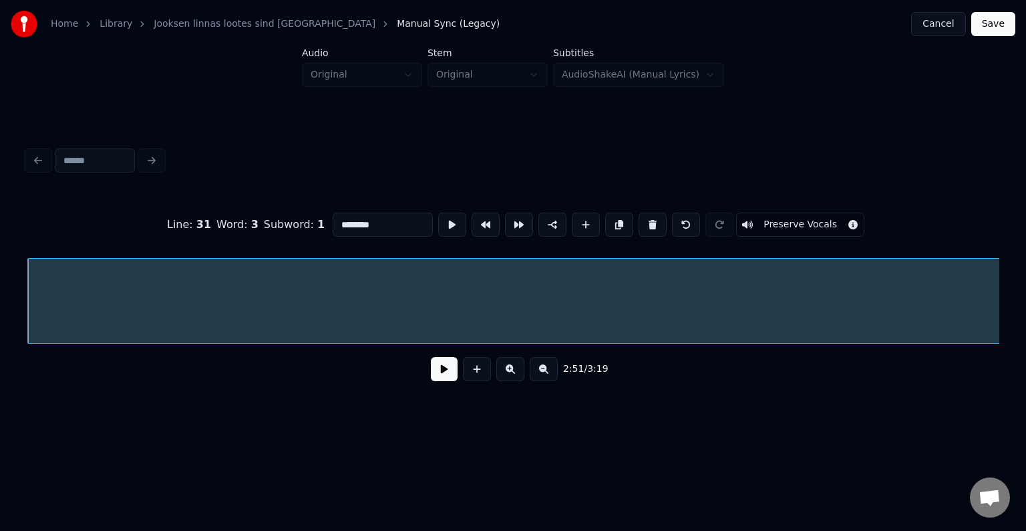
click at [341, 218] on input "********" at bounding box center [383, 224] width 100 height 24
type input "**********"
click at [431, 381] on button at bounding box center [444, 369] width 27 height 24
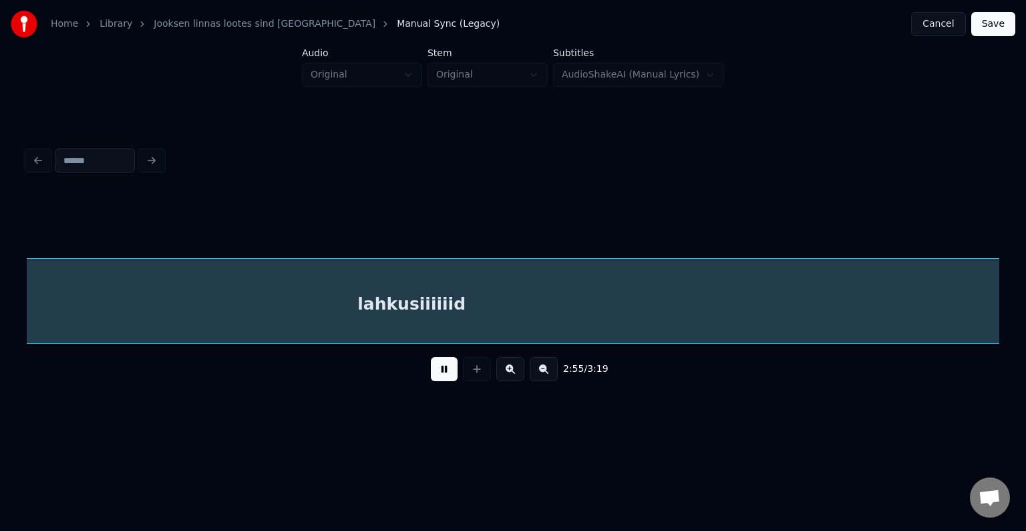
scroll to position [0, 99547]
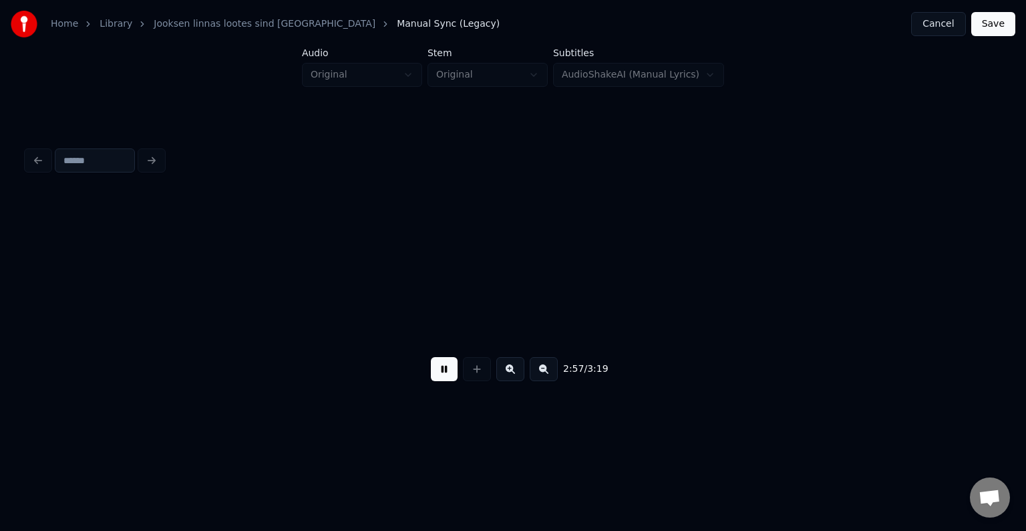
click at [439, 374] on button at bounding box center [444, 369] width 27 height 24
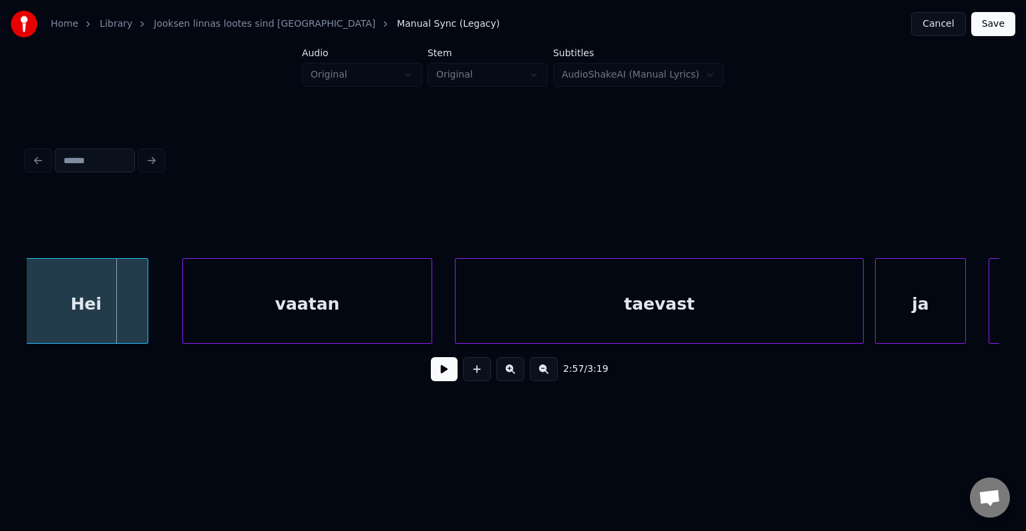
scroll to position [0, 100499]
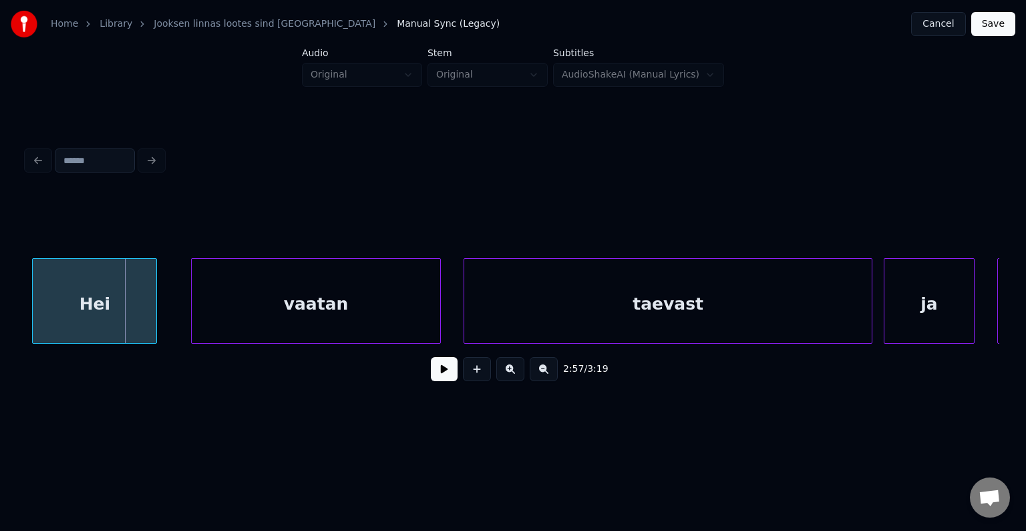
click at [94, 302] on div "Hei" at bounding box center [95, 304] width 124 height 91
click at [315, 303] on div "vaatan" at bounding box center [294, 304] width 249 height 91
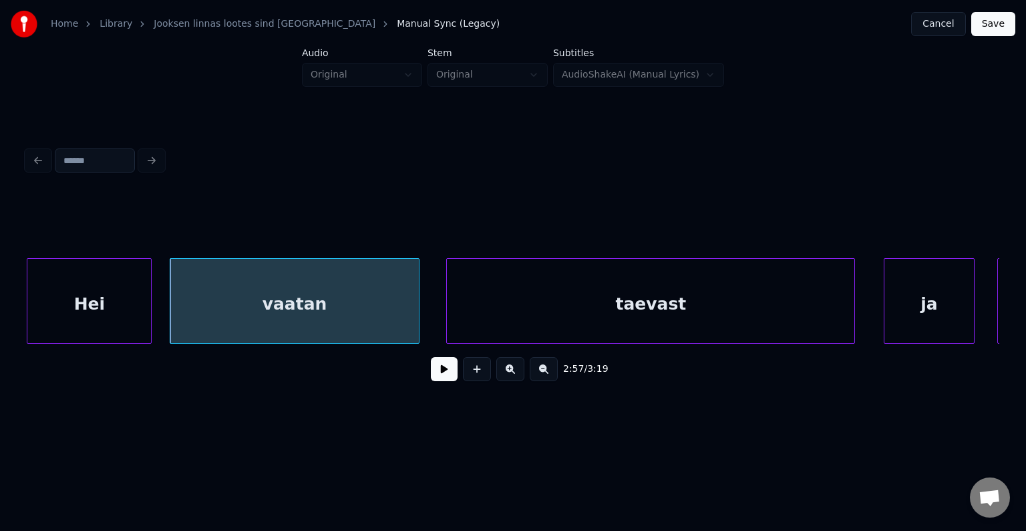
click at [596, 315] on div "taevast" at bounding box center [651, 304] width 408 height 91
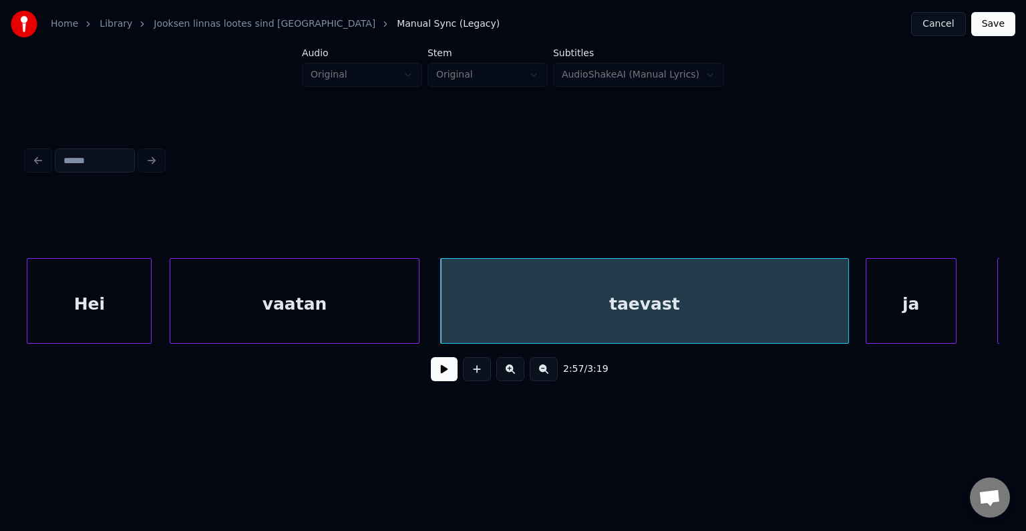
click at [908, 324] on div "ja" at bounding box center [912, 304] width 90 height 91
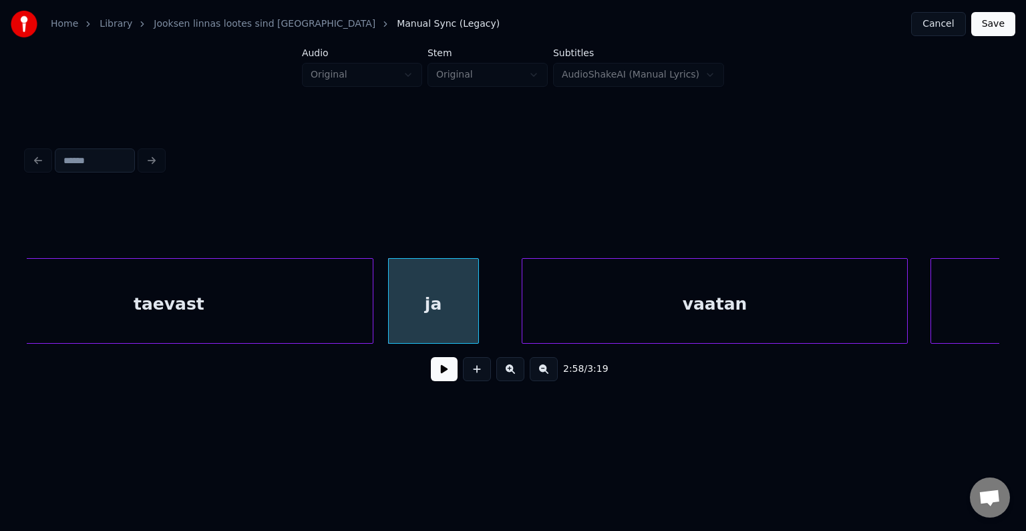
scroll to position [0, 101007]
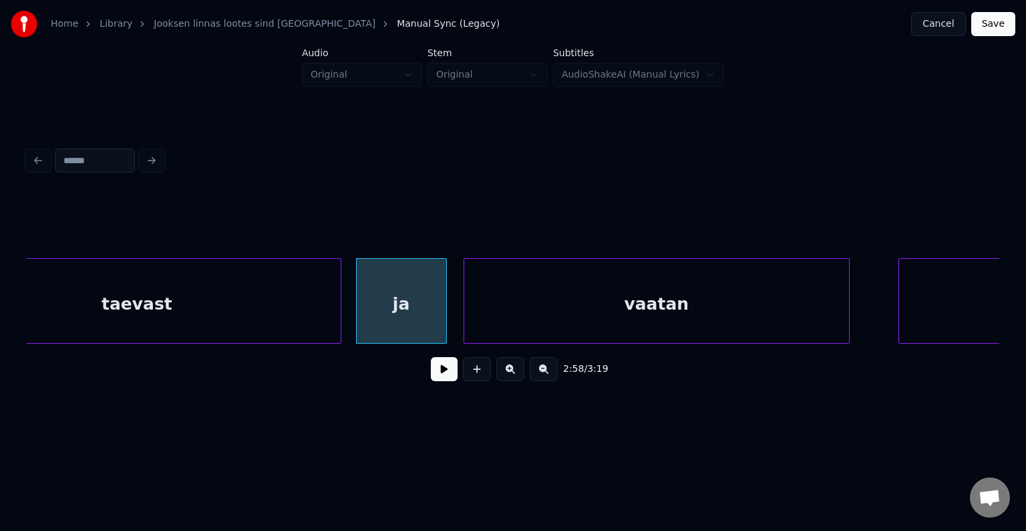
click at [788, 313] on div "vaatan" at bounding box center [656, 304] width 385 height 91
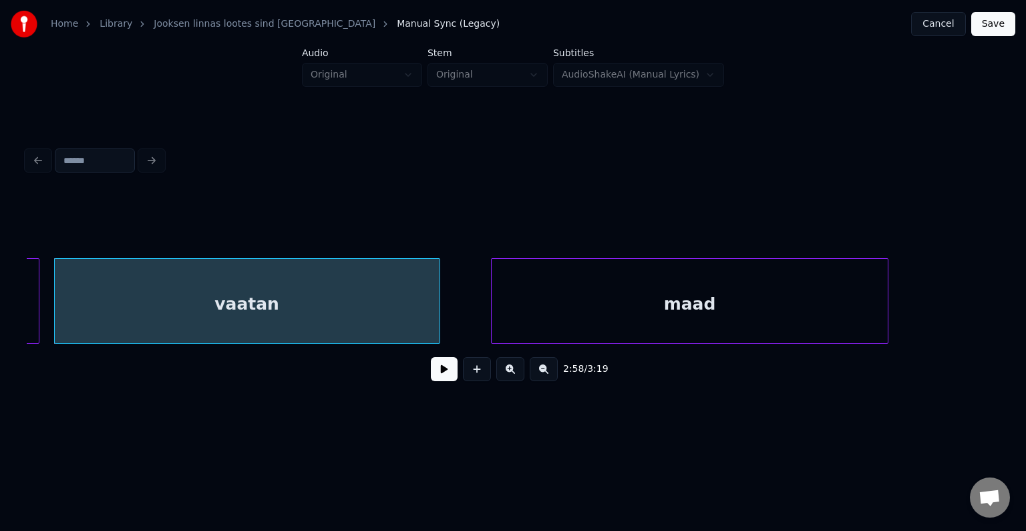
scroll to position [0, 101435]
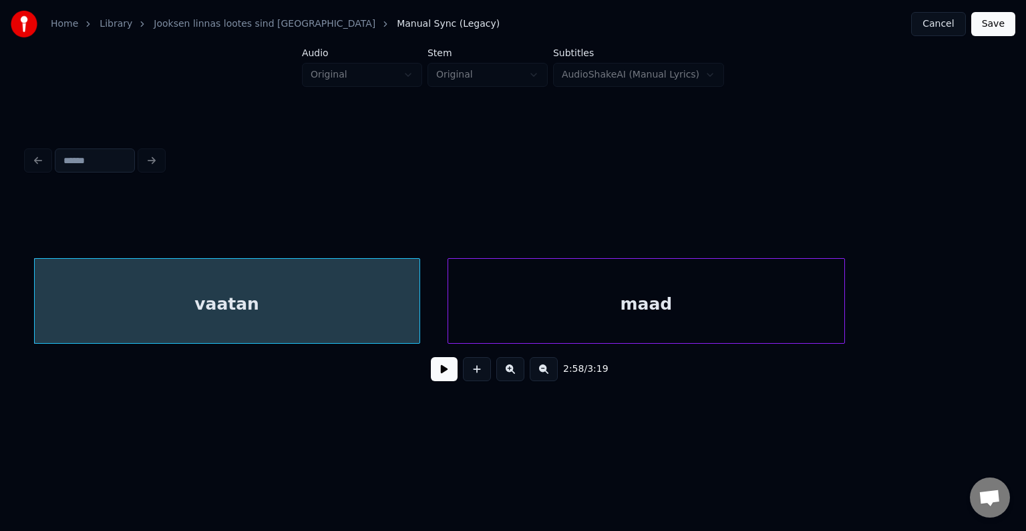
click at [823, 314] on div "maad" at bounding box center [646, 304] width 396 height 91
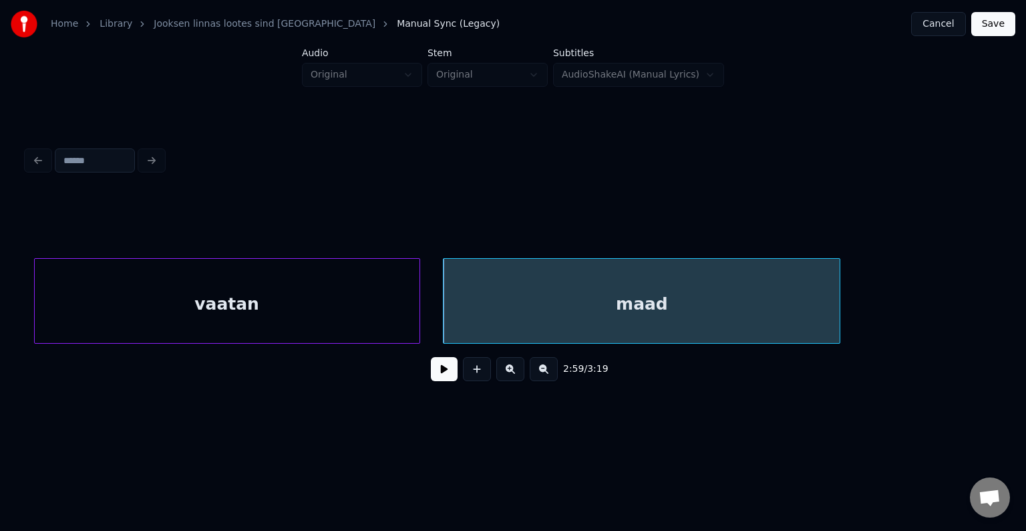
click at [434, 371] on button at bounding box center [444, 369] width 27 height 24
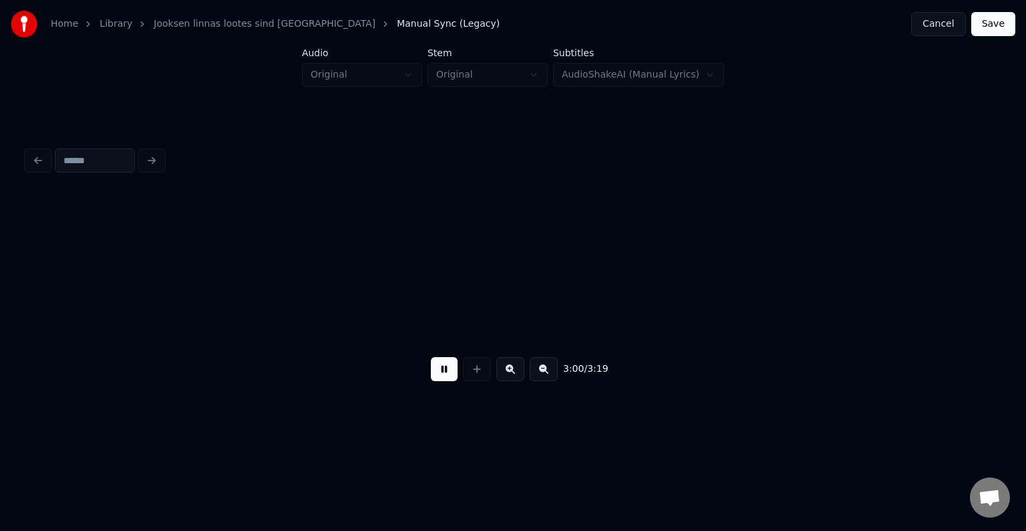
scroll to position [0, 102416]
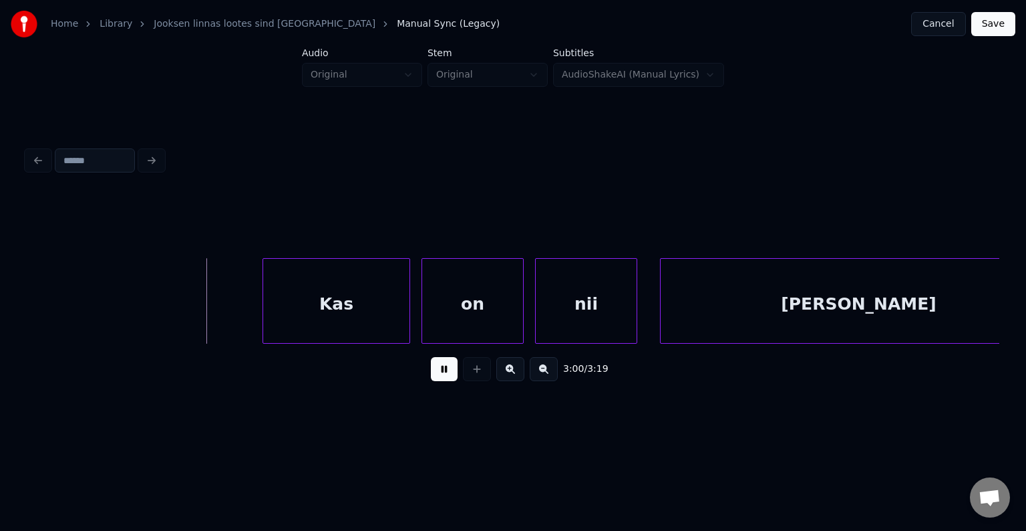
click at [438, 370] on button at bounding box center [444, 369] width 27 height 24
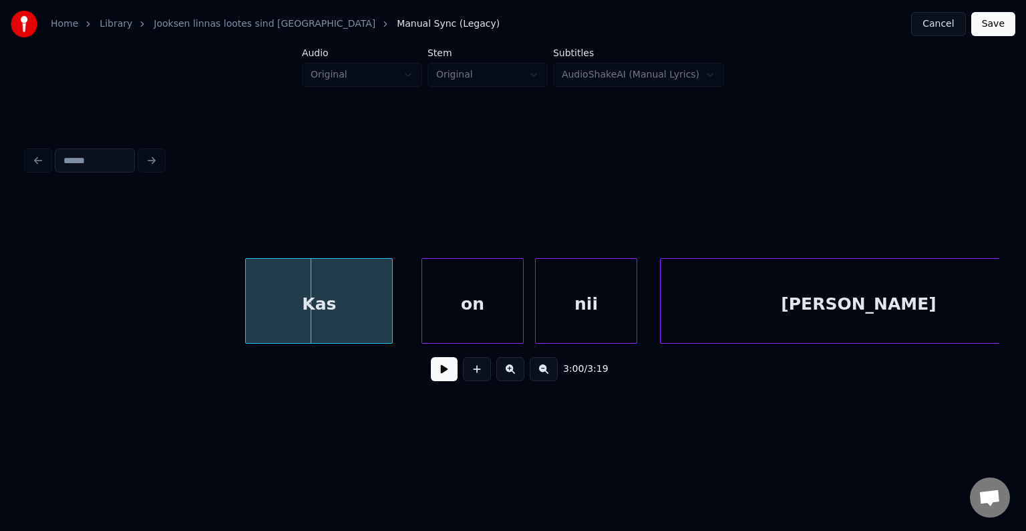
click at [349, 307] on div "Kas" at bounding box center [319, 304] width 146 height 91
click at [465, 302] on div "on" at bounding box center [458, 304] width 101 height 91
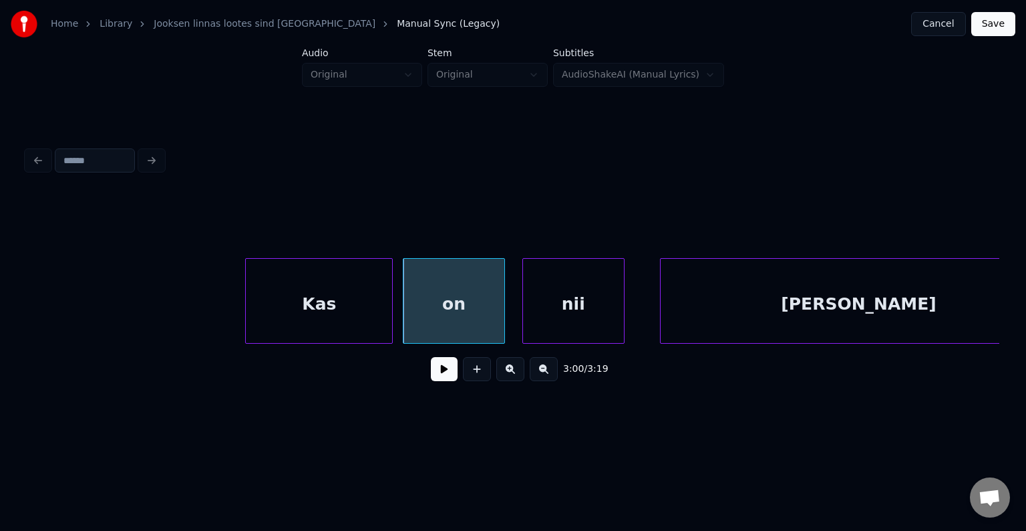
click at [563, 305] on div "nii" at bounding box center [573, 304] width 101 height 91
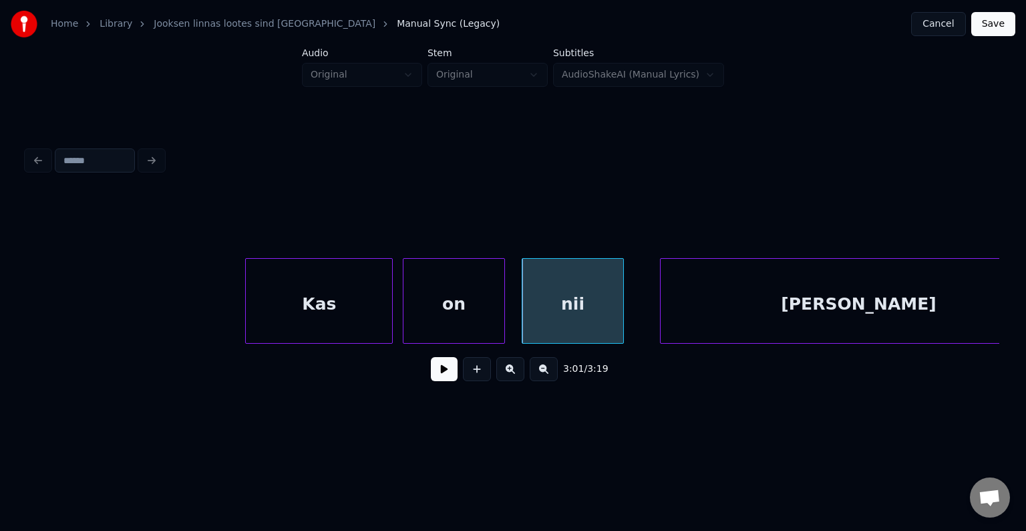
scroll to position [0, 102471]
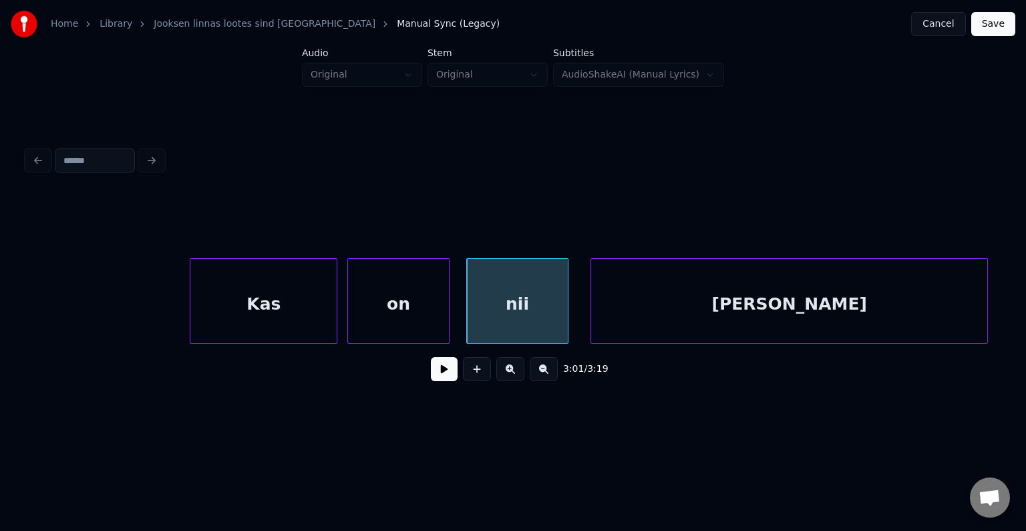
click at [730, 311] on div "[PERSON_NAME]" at bounding box center [789, 304] width 396 height 91
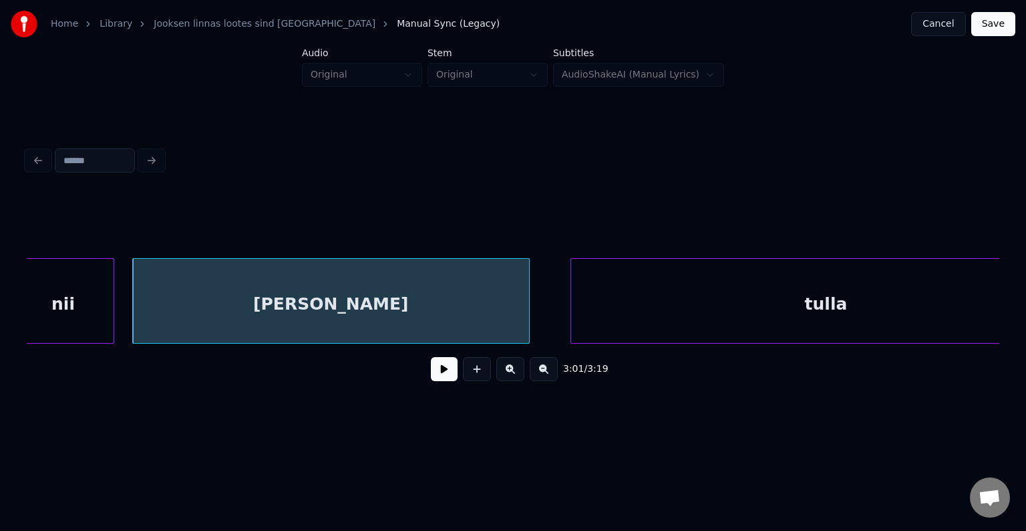
scroll to position [0, 103005]
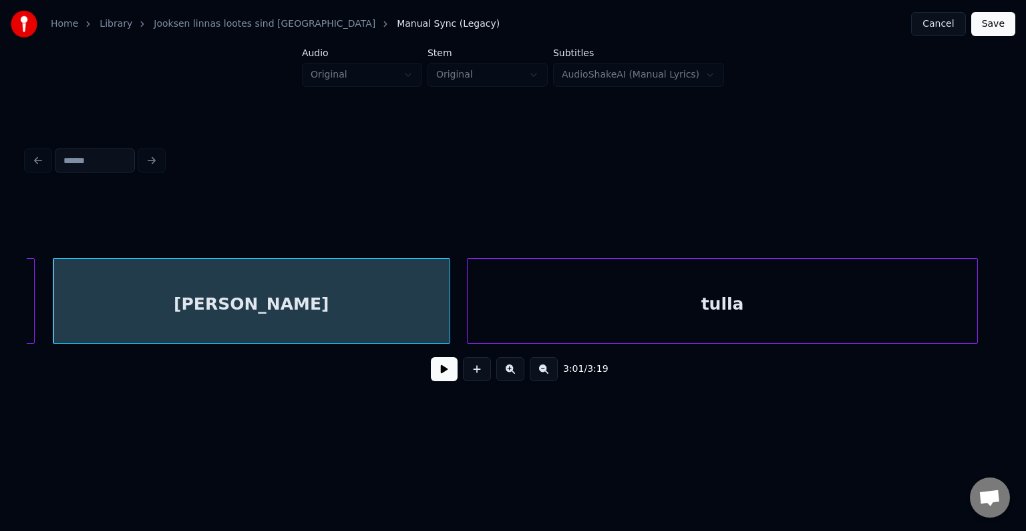
click at [764, 318] on div "tulla" at bounding box center [723, 304] width 510 height 91
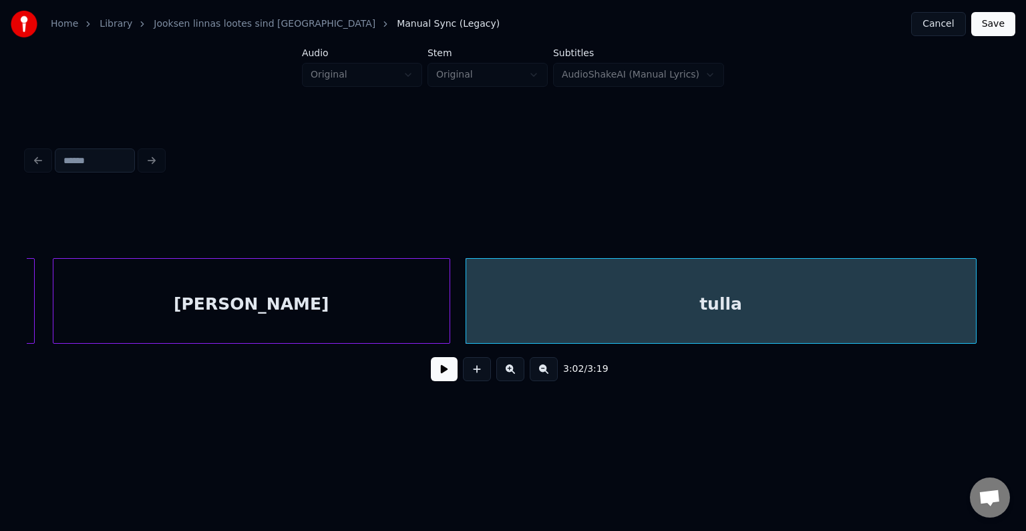
click at [363, 297] on div "[PERSON_NAME]" at bounding box center [251, 304] width 396 height 91
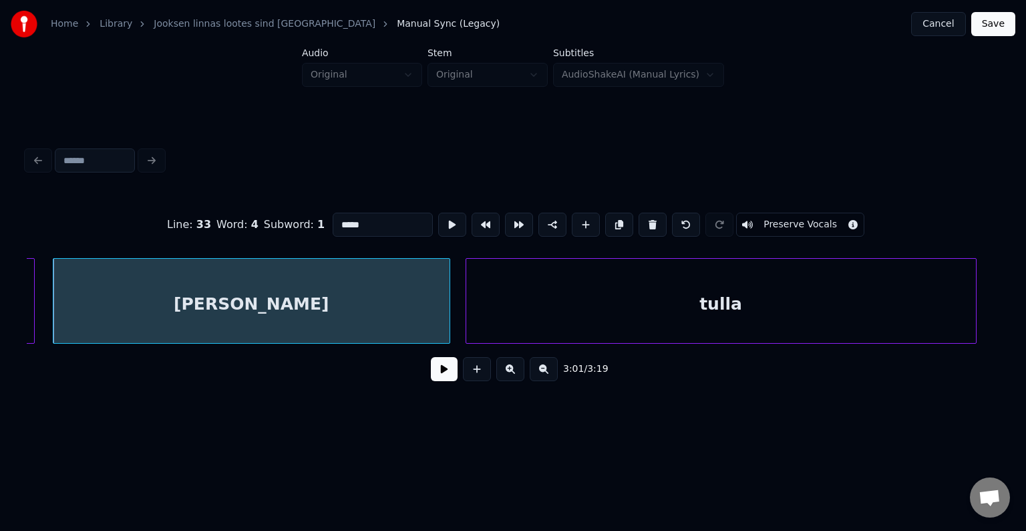
click at [431, 377] on button at bounding box center [444, 369] width 27 height 24
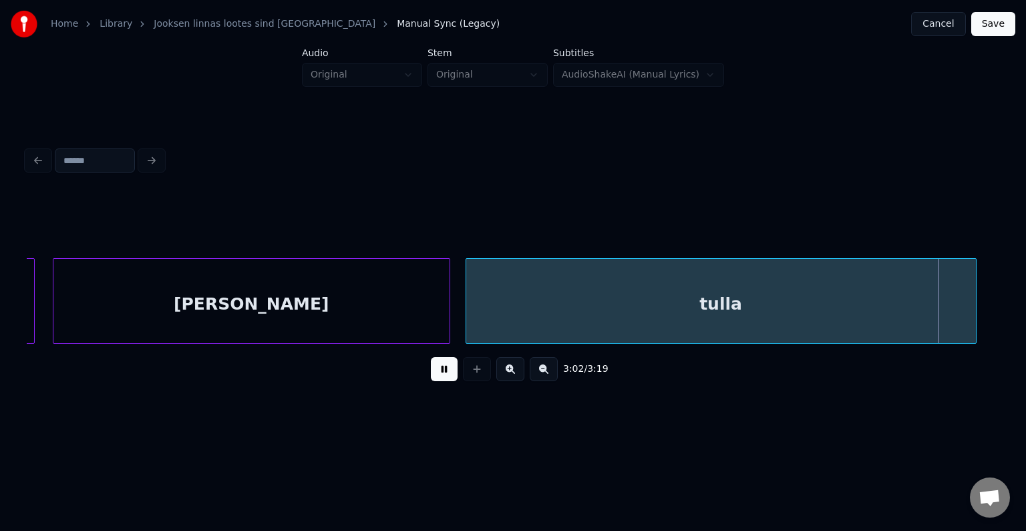
scroll to position [0, 103983]
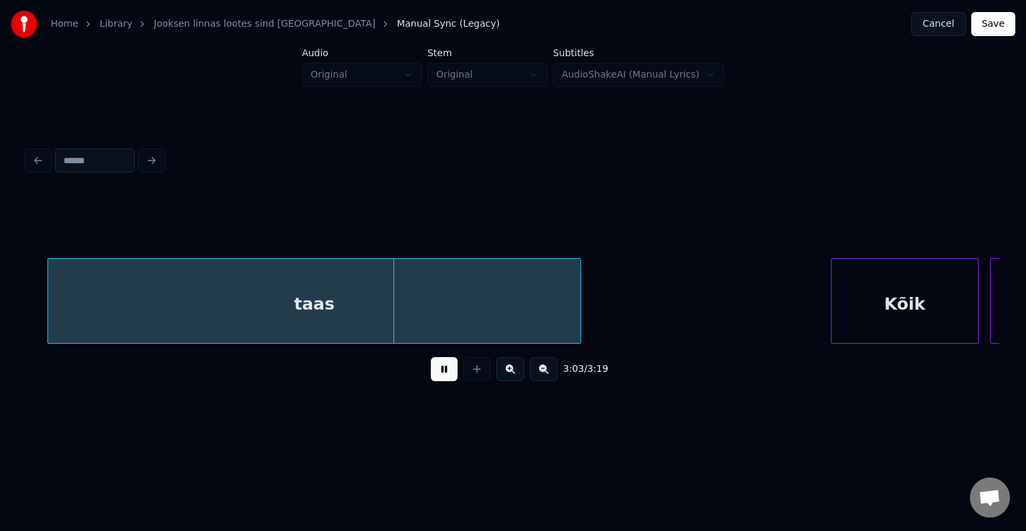
click at [431, 377] on button at bounding box center [444, 369] width 27 height 24
click at [446, 297] on div "taas" at bounding box center [303, 304] width 533 height 91
click at [380, 294] on div "taas" at bounding box center [297, 304] width 533 height 91
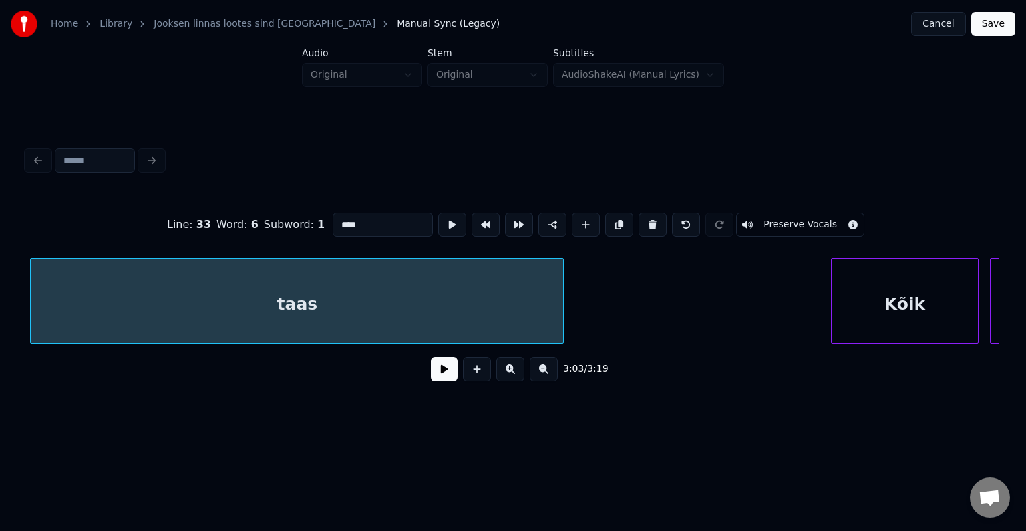
click at [333, 223] on input "****" at bounding box center [383, 224] width 100 height 24
click at [333, 222] on input "****" at bounding box center [383, 224] width 100 height 24
type input "*******"
click at [431, 372] on button at bounding box center [444, 369] width 27 height 24
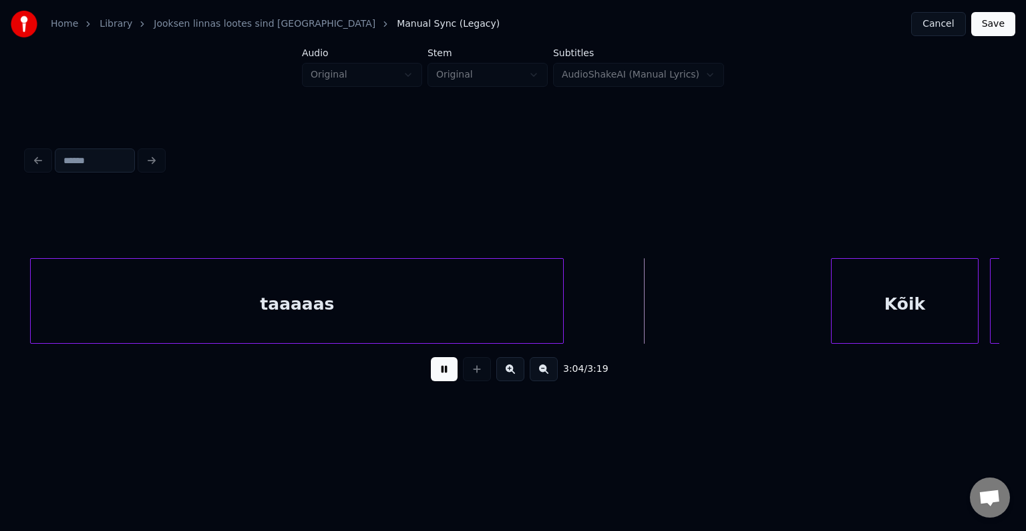
click at [431, 372] on button at bounding box center [444, 369] width 27 height 24
click at [838, 313] on div "Kõik" at bounding box center [871, 304] width 146 height 91
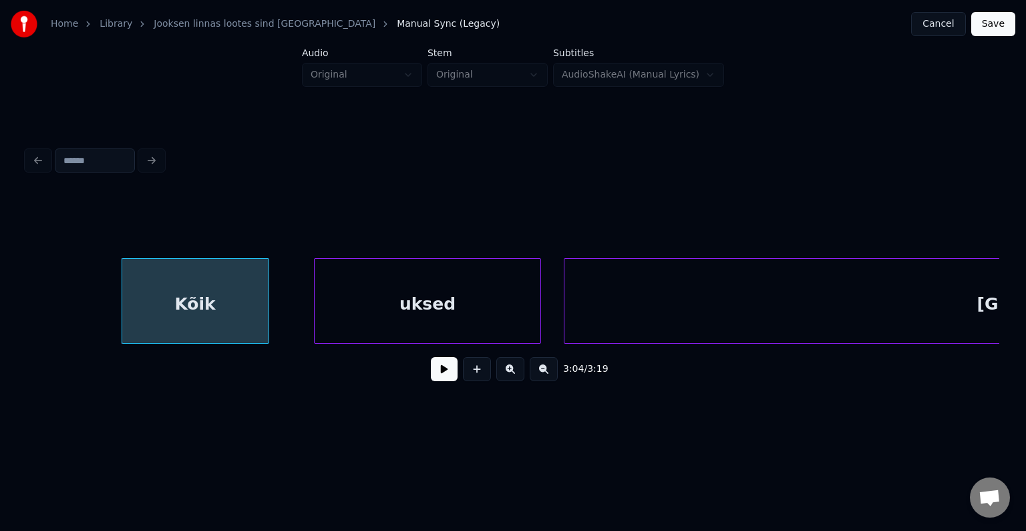
scroll to position [0, 104678]
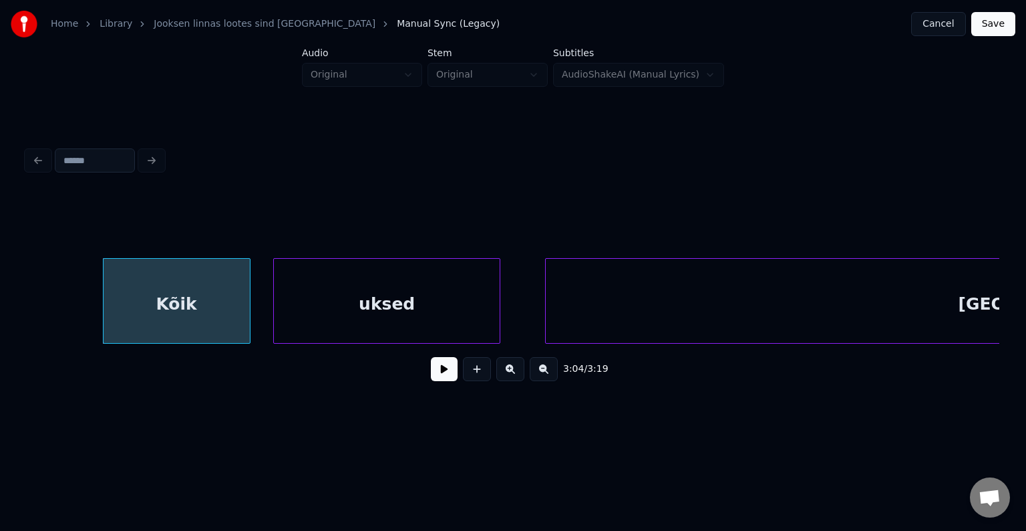
click at [444, 282] on div "uksed" at bounding box center [387, 304] width 226 height 91
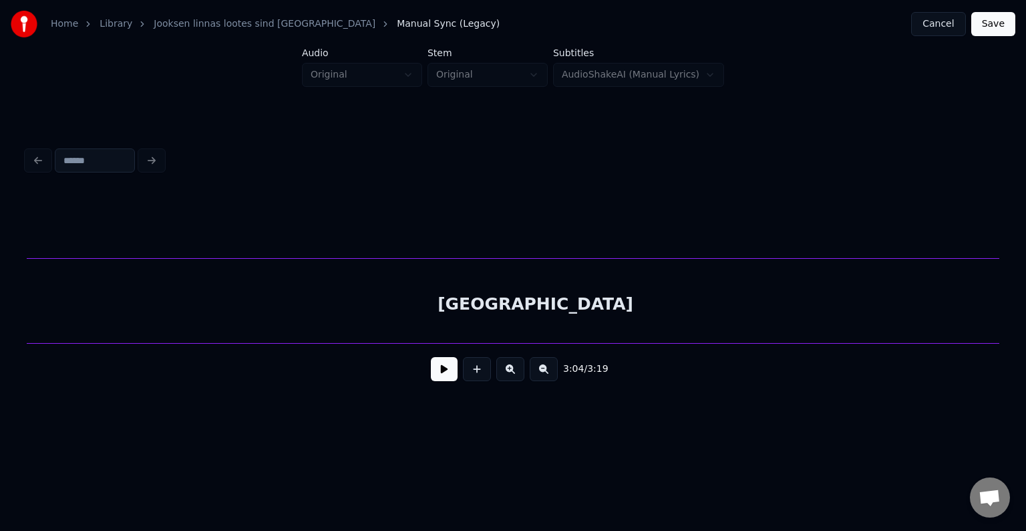
click at [647, 307] on div "[GEOGRAPHIC_DATA]" at bounding box center [535, 304] width 1021 height 91
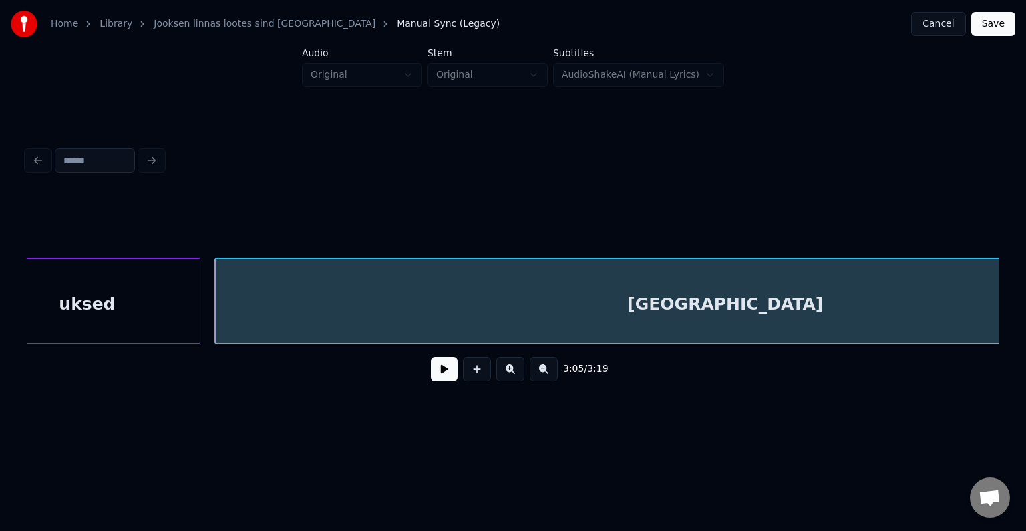
click at [136, 315] on div "uksed" at bounding box center [87, 304] width 226 height 91
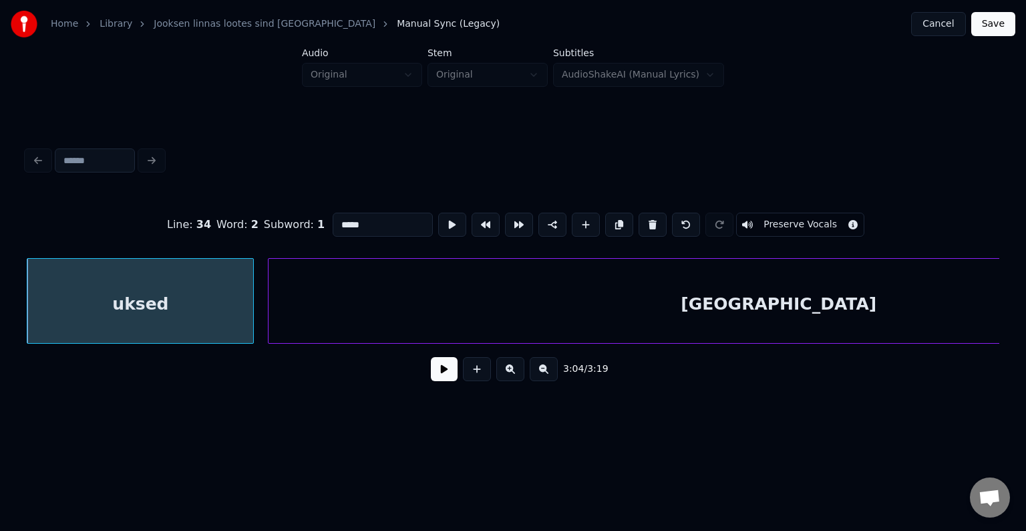
click at [431, 377] on button at bounding box center [444, 369] width 27 height 24
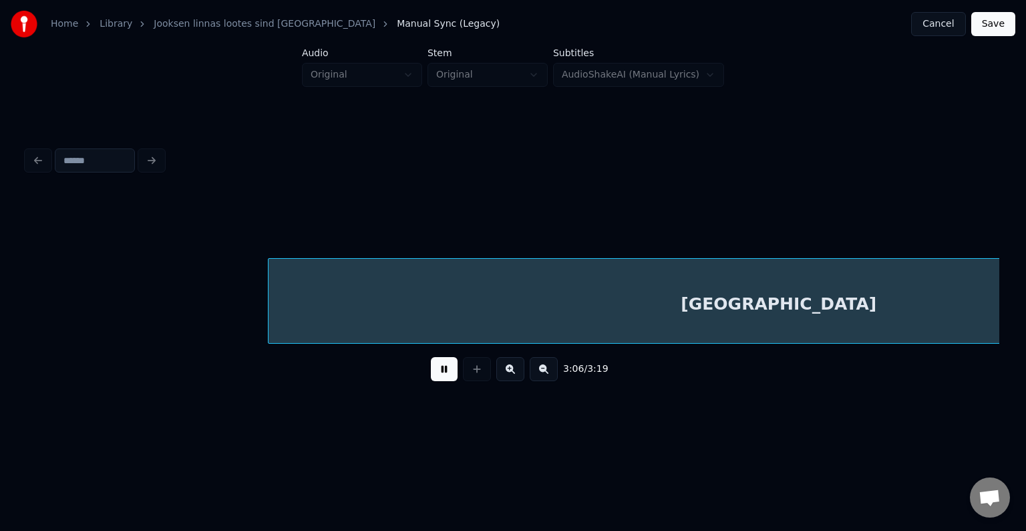
scroll to position [0, 105900]
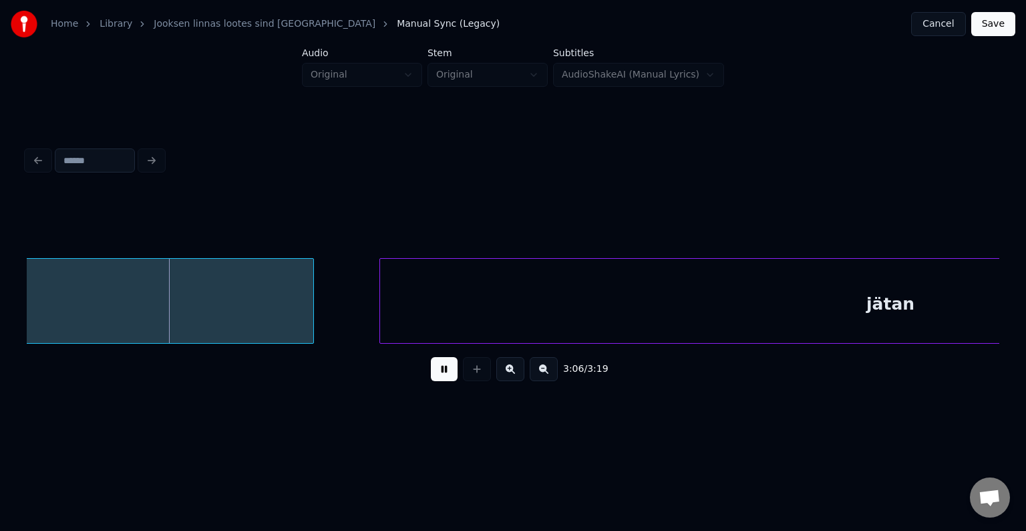
click at [431, 377] on button at bounding box center [444, 369] width 27 height 24
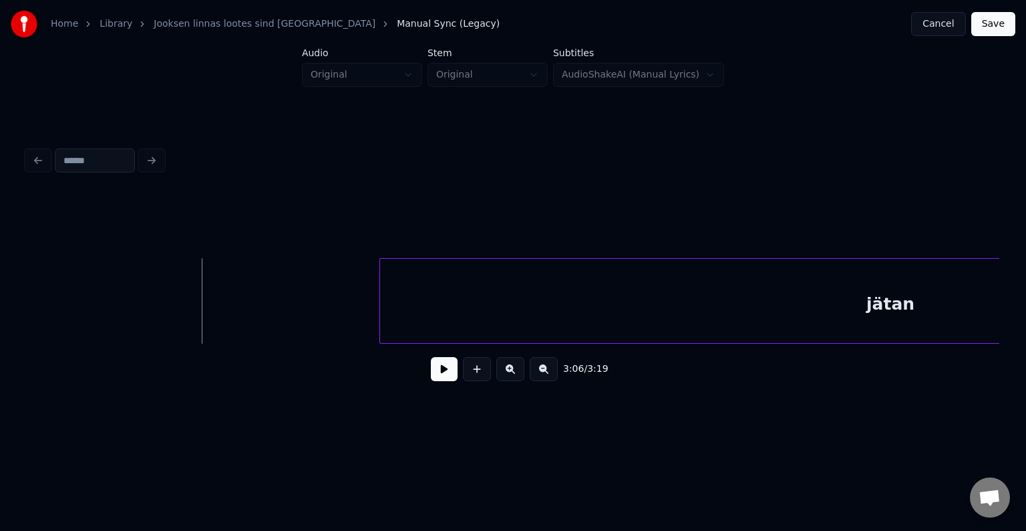
click at [0, 309] on div "Home Library Jooksen linnas lootes sind [PERSON_NAME] Manual Sync (Legacy) Canc…" at bounding box center [513, 213] width 1026 height 426
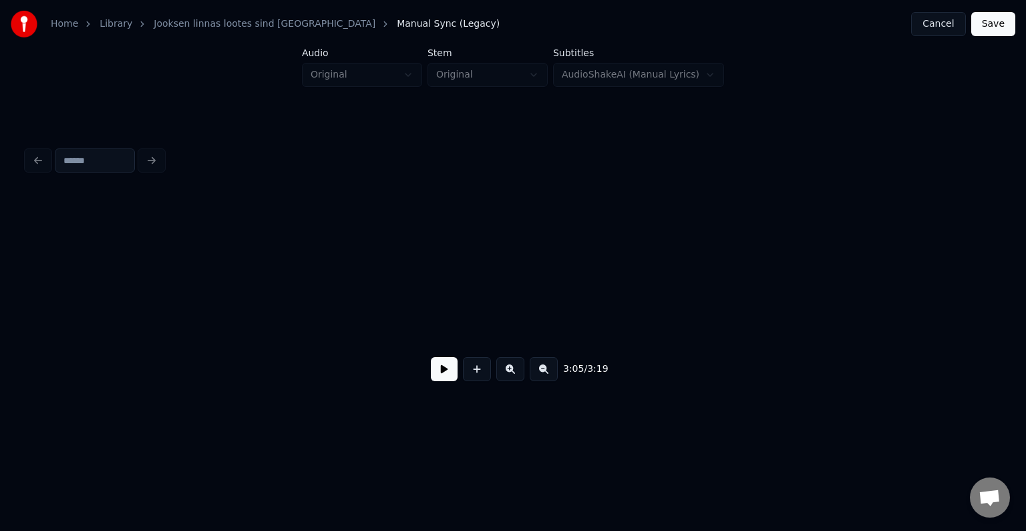
scroll to position [0, 105165]
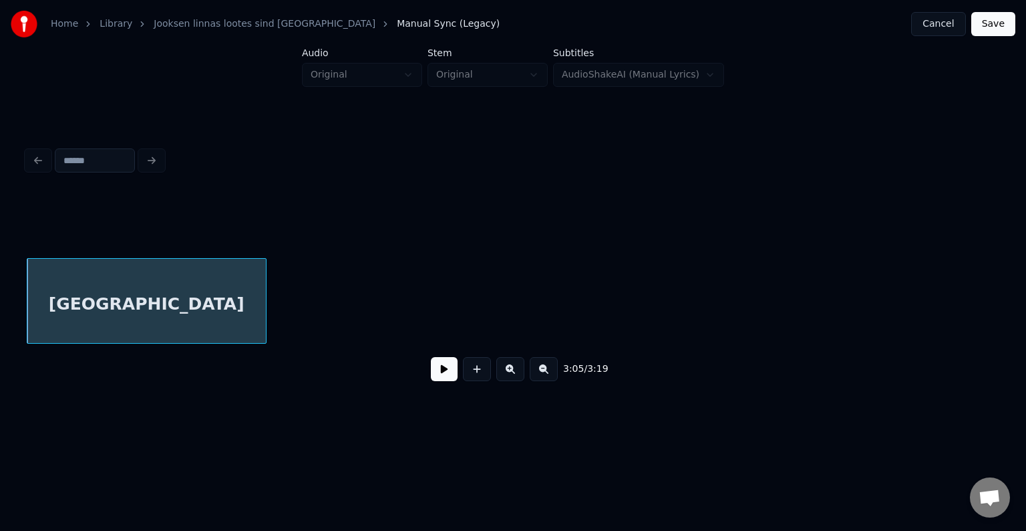
click at [262, 310] on div at bounding box center [264, 301] width 4 height 84
click at [166, 297] on div "[GEOGRAPHIC_DATA]" at bounding box center [144, 304] width 235 height 91
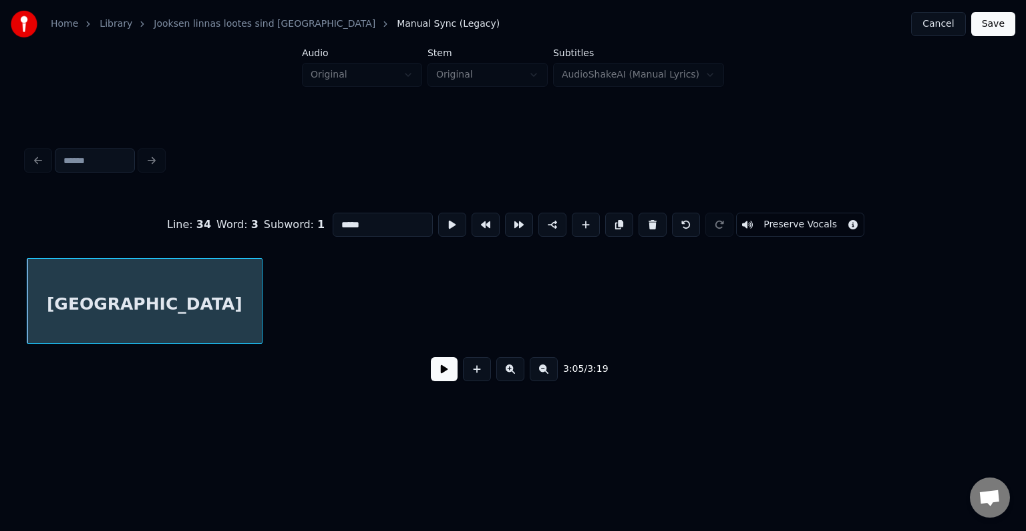
click at [431, 374] on button at bounding box center [444, 369] width 27 height 24
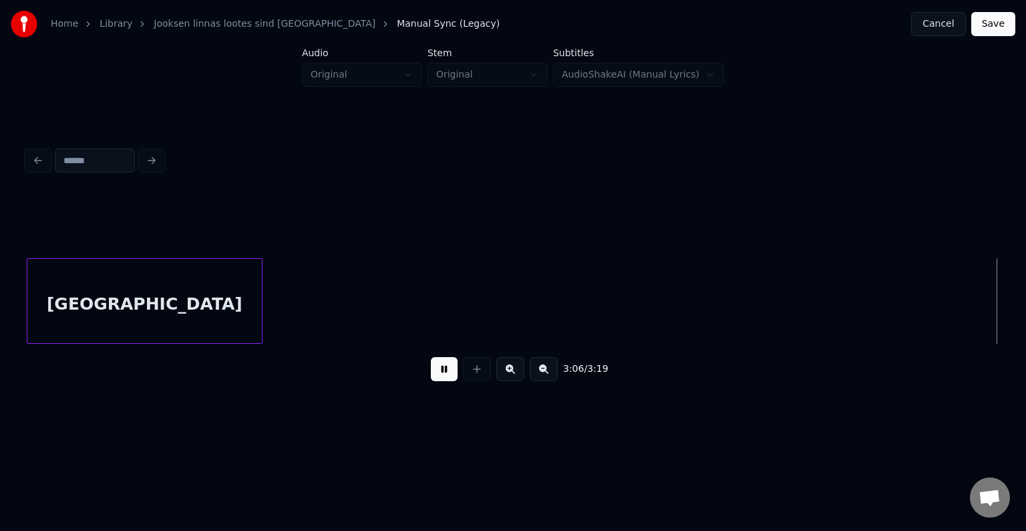
scroll to position [0, 106145]
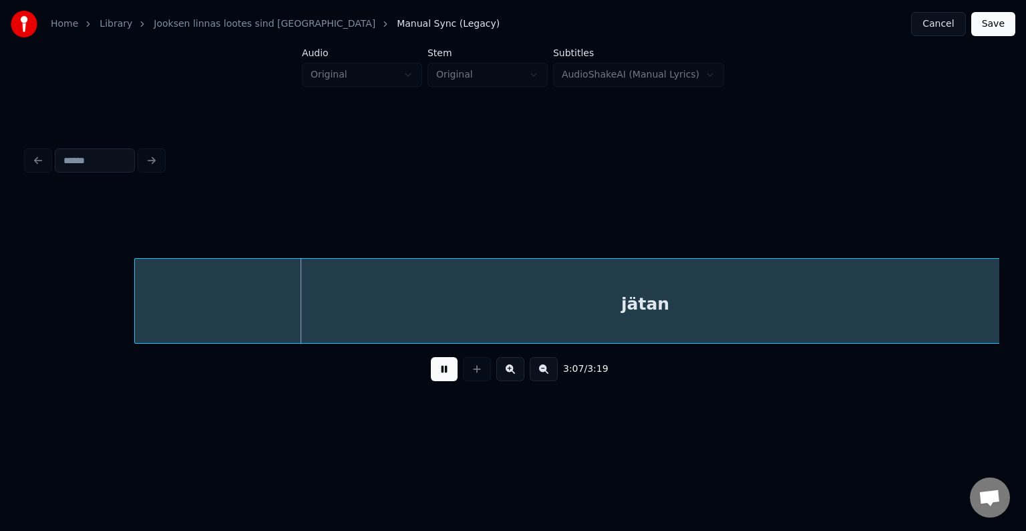
drag, startPoint x: 440, startPoint y: 370, endPoint x: 452, endPoint y: 372, distance: 12.1
click at [440, 370] on button at bounding box center [444, 369] width 27 height 24
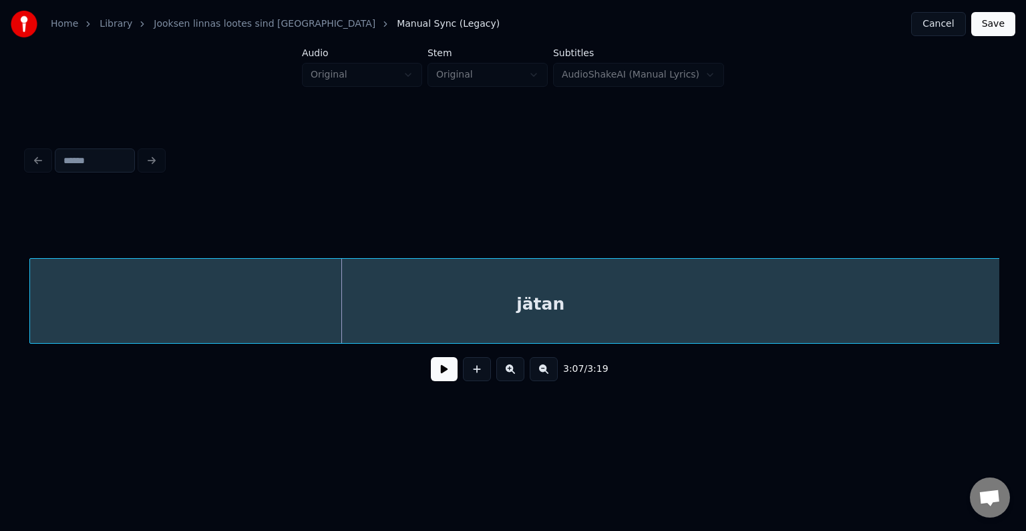
click at [502, 315] on div "jätan" at bounding box center [540, 304] width 1021 height 91
click at [501, 313] on div "jätan" at bounding box center [538, 304] width 1021 height 91
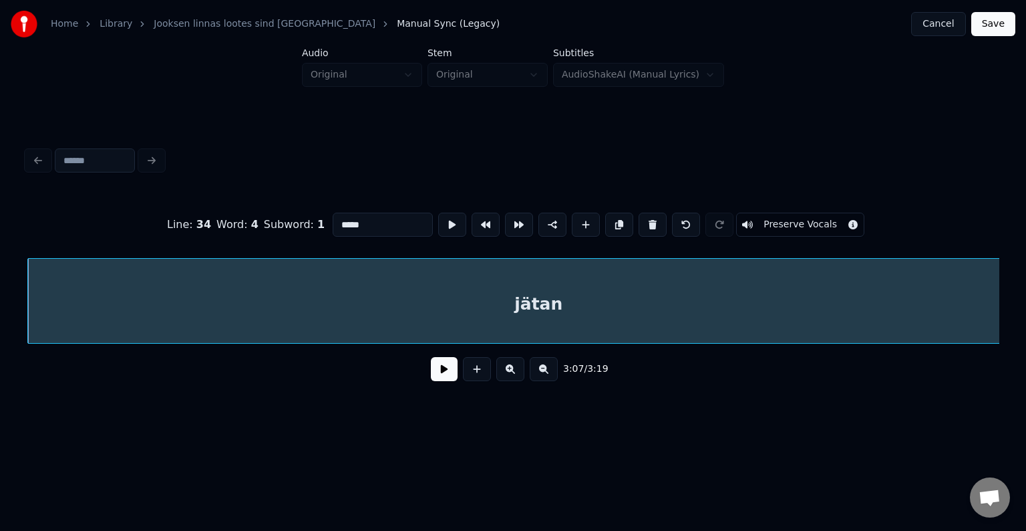
click at [333, 222] on input "*****" at bounding box center [383, 224] width 100 height 24
type input "********"
click at [435, 377] on button at bounding box center [444, 369] width 27 height 24
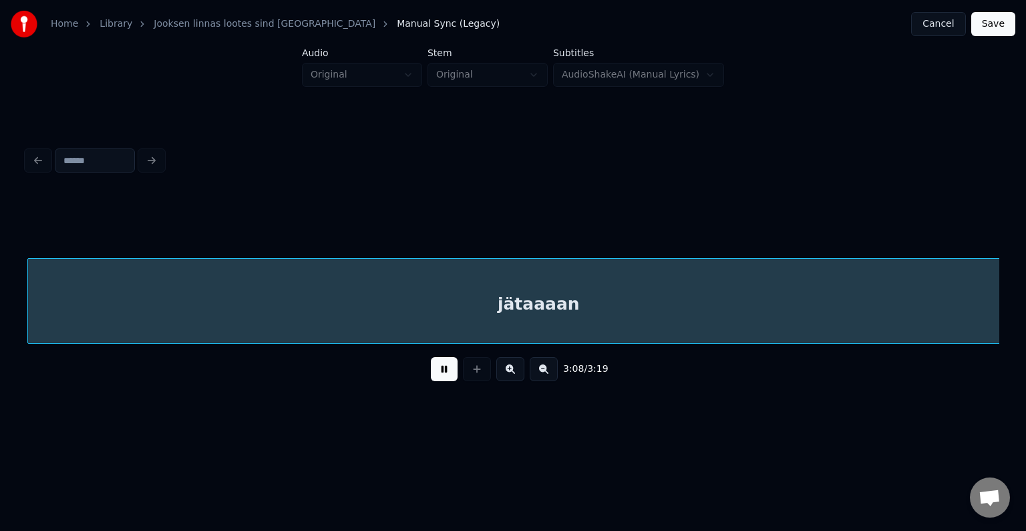
scroll to position [0, 107207]
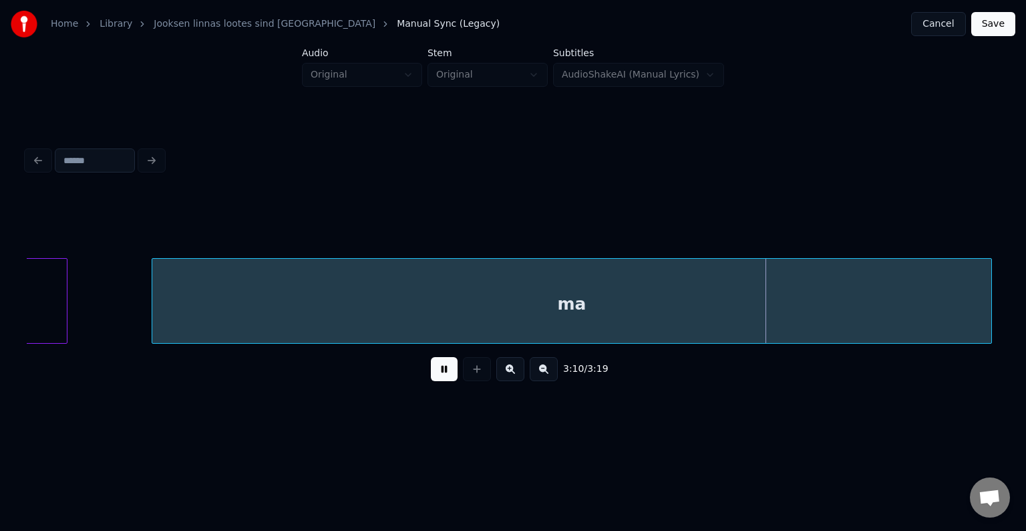
click at [430, 361] on div "3:10 / 3:19" at bounding box center [512, 368] width 951 height 29
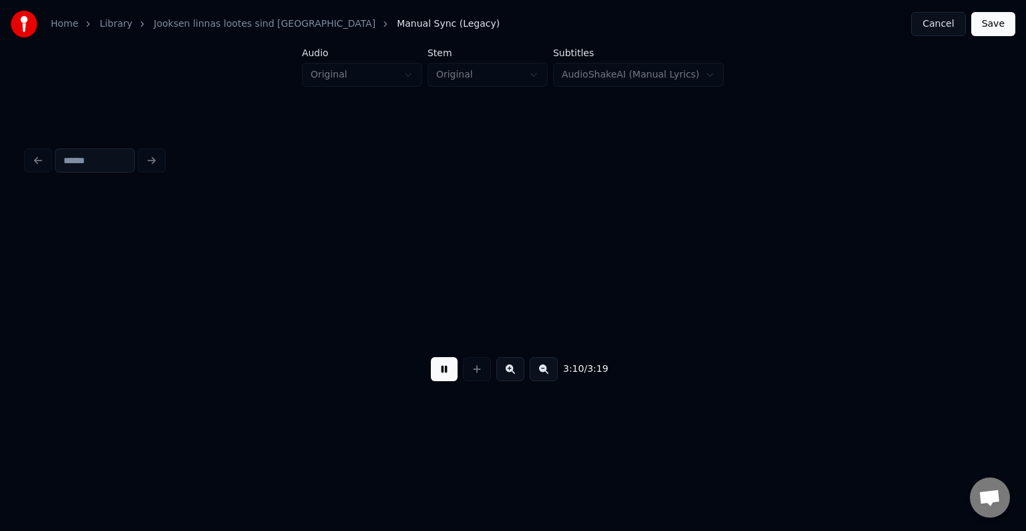
scroll to position [0, 108182]
click at [435, 368] on button at bounding box center [444, 369] width 27 height 24
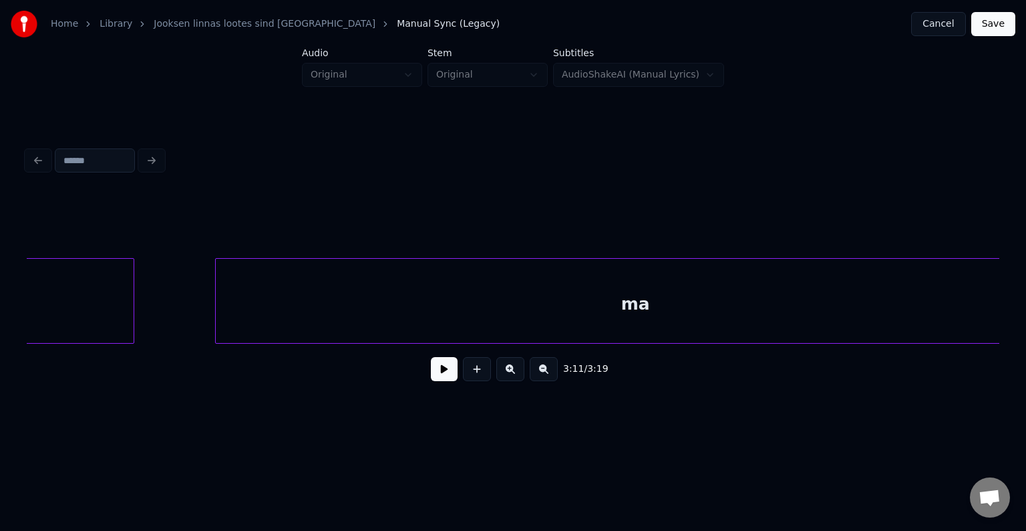
scroll to position [0, 107197]
click at [403, 319] on div "ma" at bounding box center [564, 304] width 839 height 91
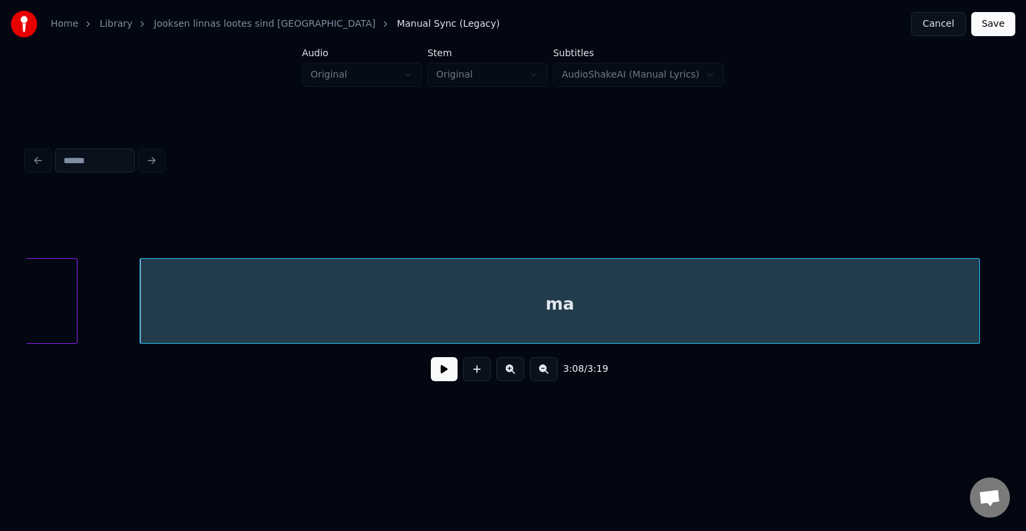
click at [409, 314] on div "ma" at bounding box center [559, 304] width 839 height 91
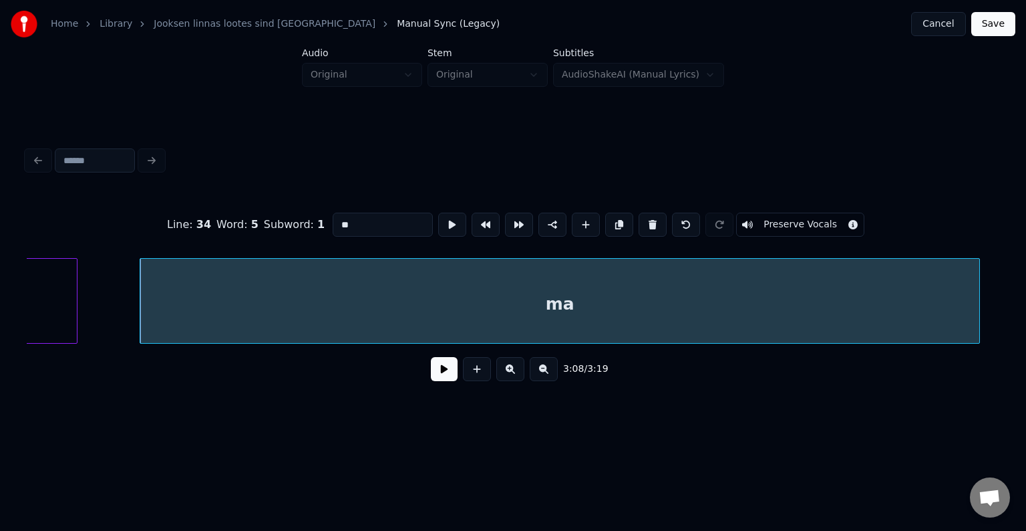
click at [355, 222] on input "**" at bounding box center [383, 224] width 100 height 24
type input "*******"
click at [438, 384] on div "3:08 / 3:19" at bounding box center [512, 368] width 951 height 29
click at [436, 381] on button at bounding box center [444, 369] width 27 height 24
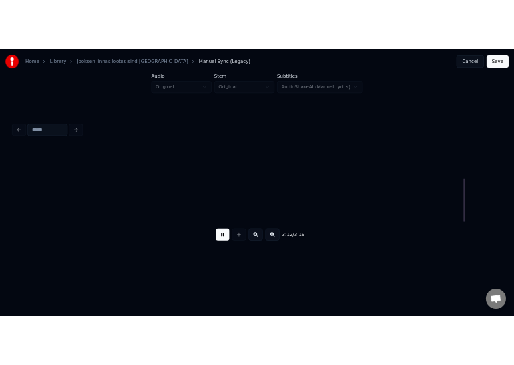
scroll to position [0, 109151]
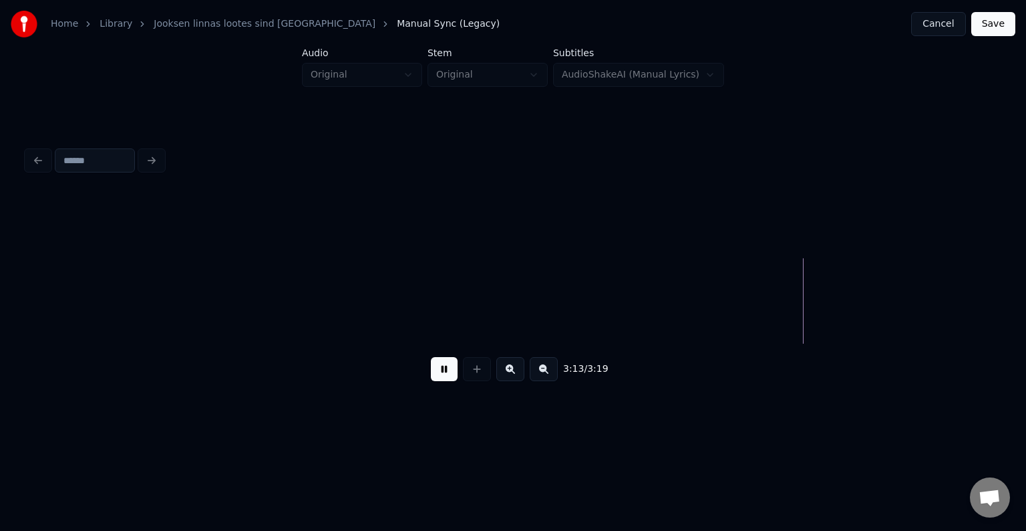
click at [989, 24] on button "Save" at bounding box center [994, 24] width 44 height 24
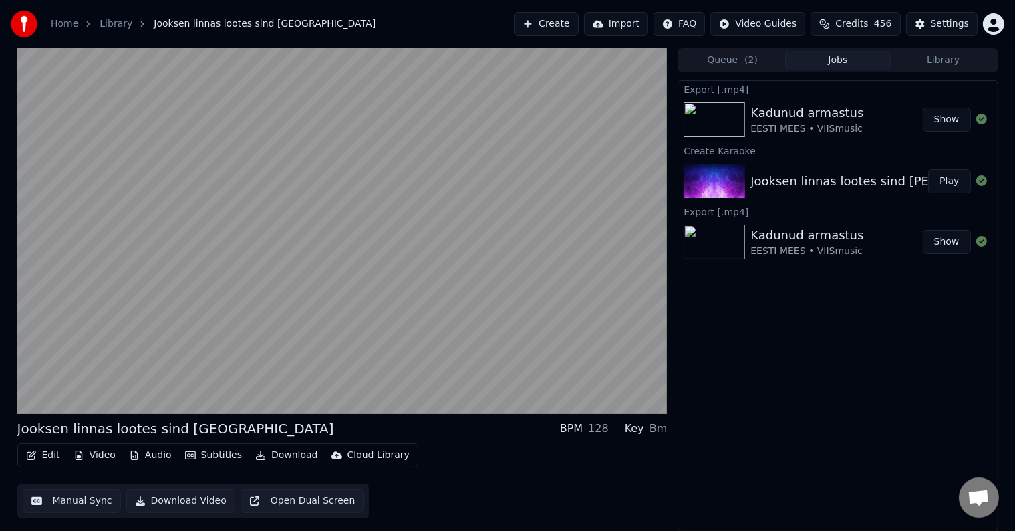
click at [195, 454] on button "Subtitles" at bounding box center [213, 455] width 67 height 19
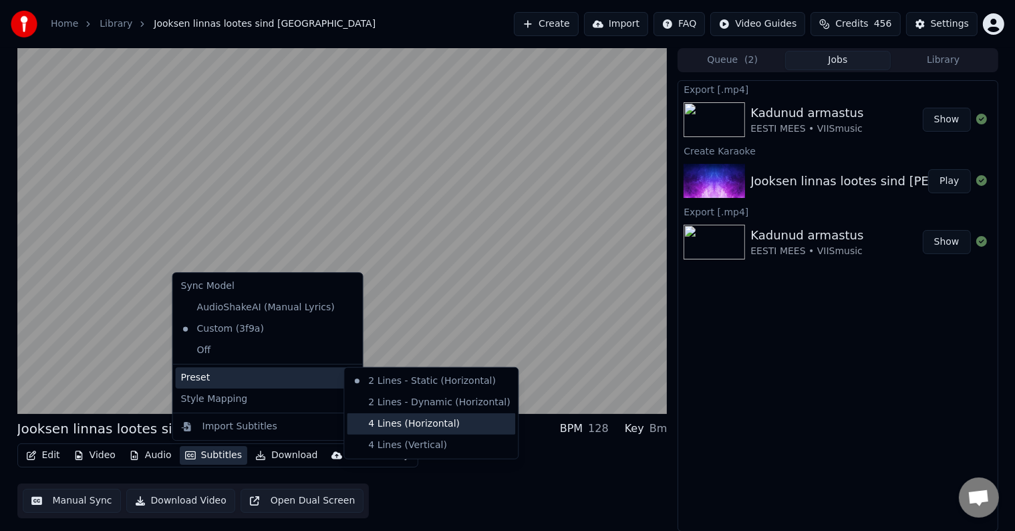
click at [396, 420] on div "4 Lines (Horizontal)" at bounding box center [431, 423] width 168 height 21
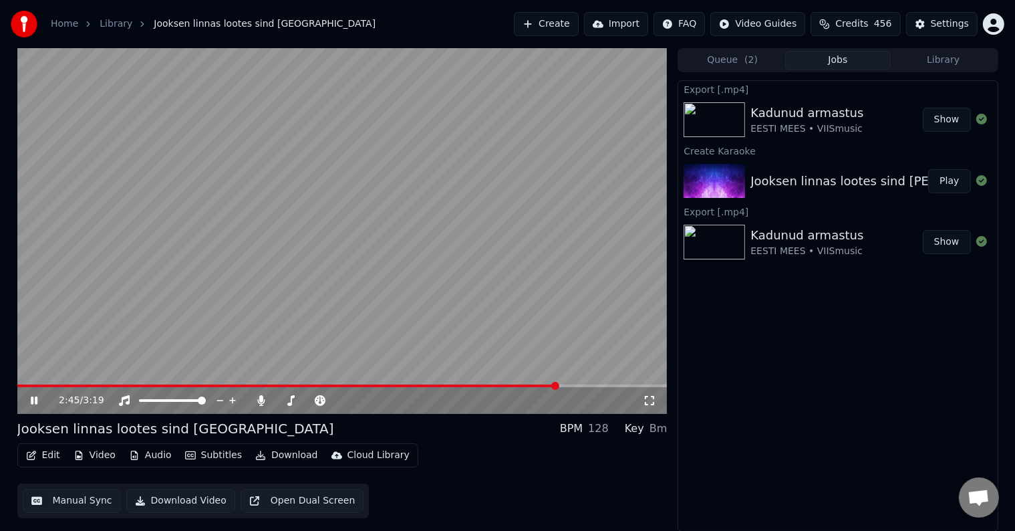
click at [37, 401] on icon at bounding box center [43, 400] width 31 height 11
click at [285, 456] on button "Download" at bounding box center [286, 455] width 73 height 19
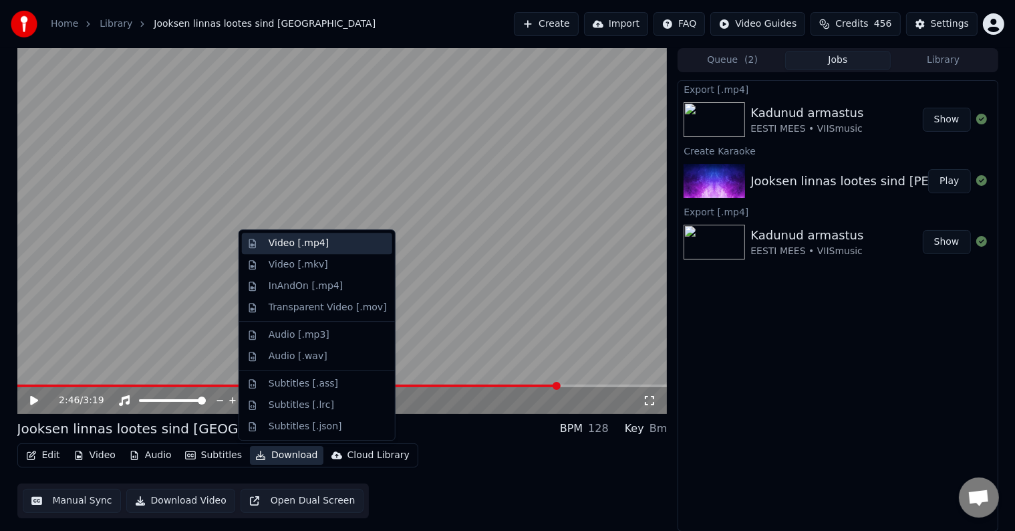
click at [303, 241] on div "Video [.mp4]" at bounding box center [299, 243] width 60 height 13
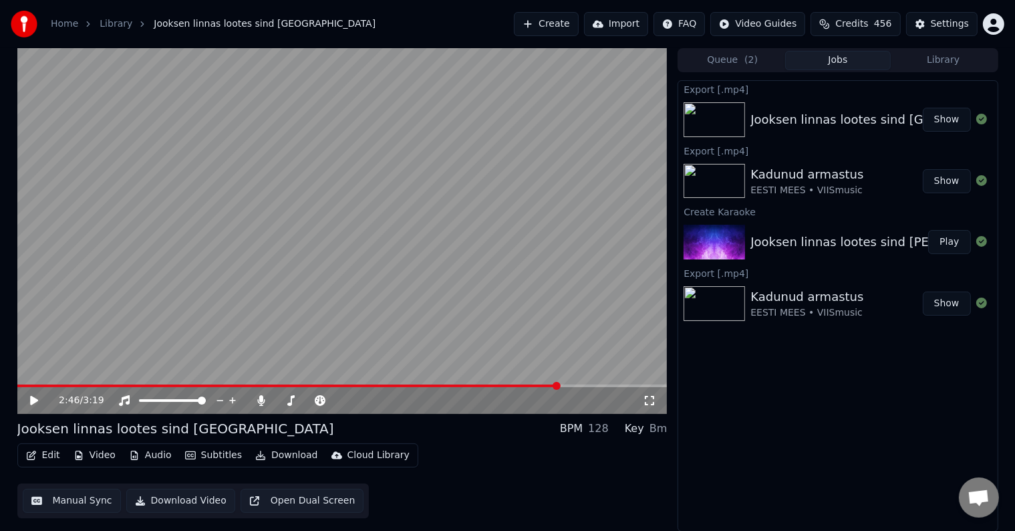
click at [954, 124] on button "Show" at bounding box center [947, 120] width 48 height 24
click at [276, 404] on span at bounding box center [280, 400] width 8 height 8
click at [17, 390] on span at bounding box center [21, 386] width 8 height 8
click at [35, 398] on icon at bounding box center [43, 400] width 31 height 11
click at [35, 398] on icon at bounding box center [34, 400] width 7 height 8
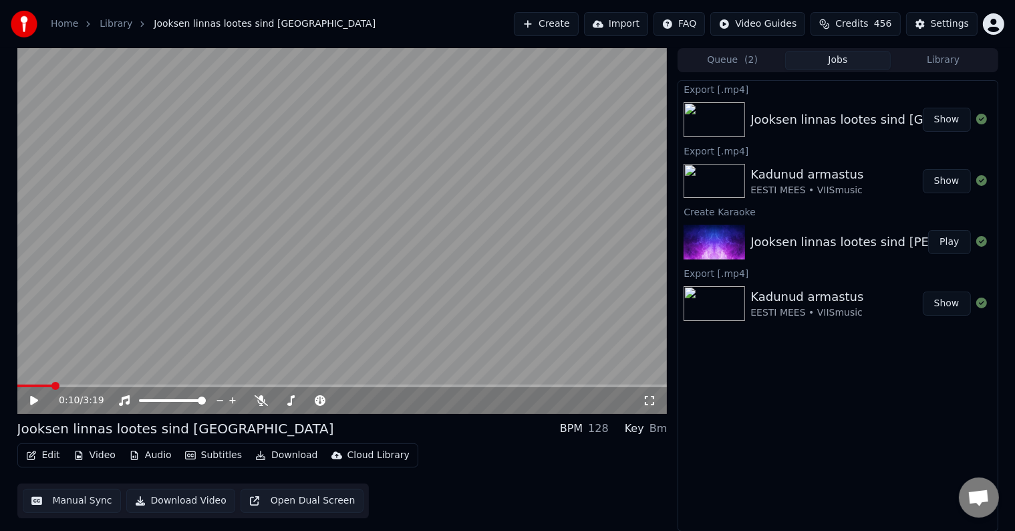
click at [283, 457] on button "Download" at bounding box center [286, 455] width 73 height 19
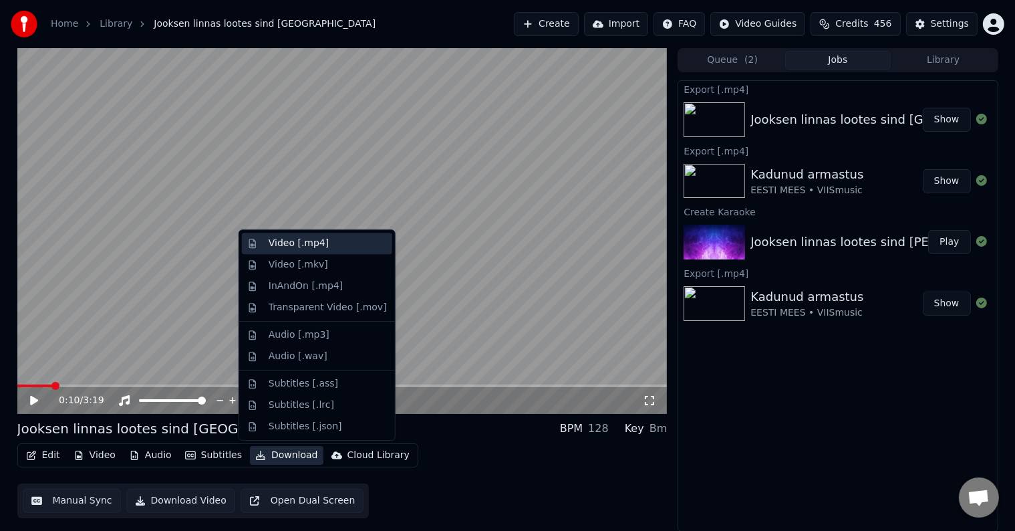
click at [315, 243] on div "Video [.mp4]" at bounding box center [299, 243] width 60 height 13
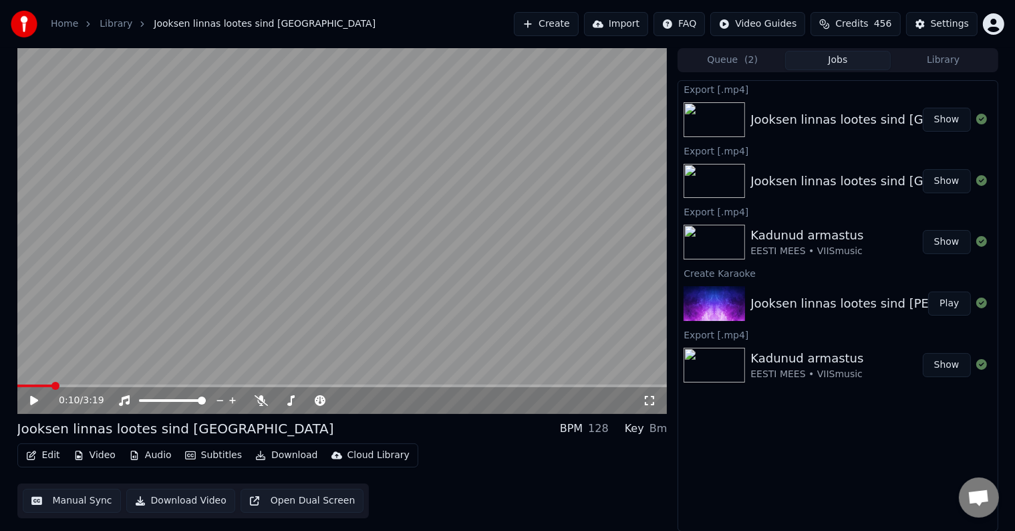
click at [953, 117] on button "Show" at bounding box center [947, 120] width 48 height 24
